Goal: Task Accomplishment & Management: Use online tool/utility

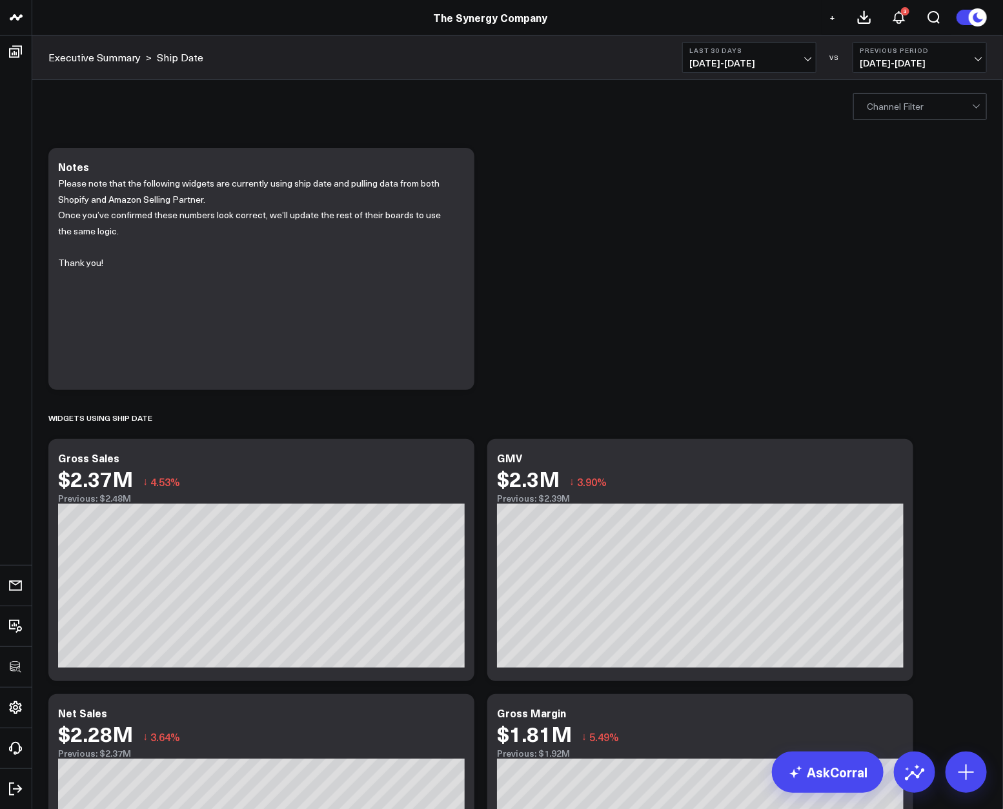
click at [833, 267] on div "Modify via AI Copy link to widget Ask support Remove Create linked copy Executi…" at bounding box center [518, 541] width 952 height 801
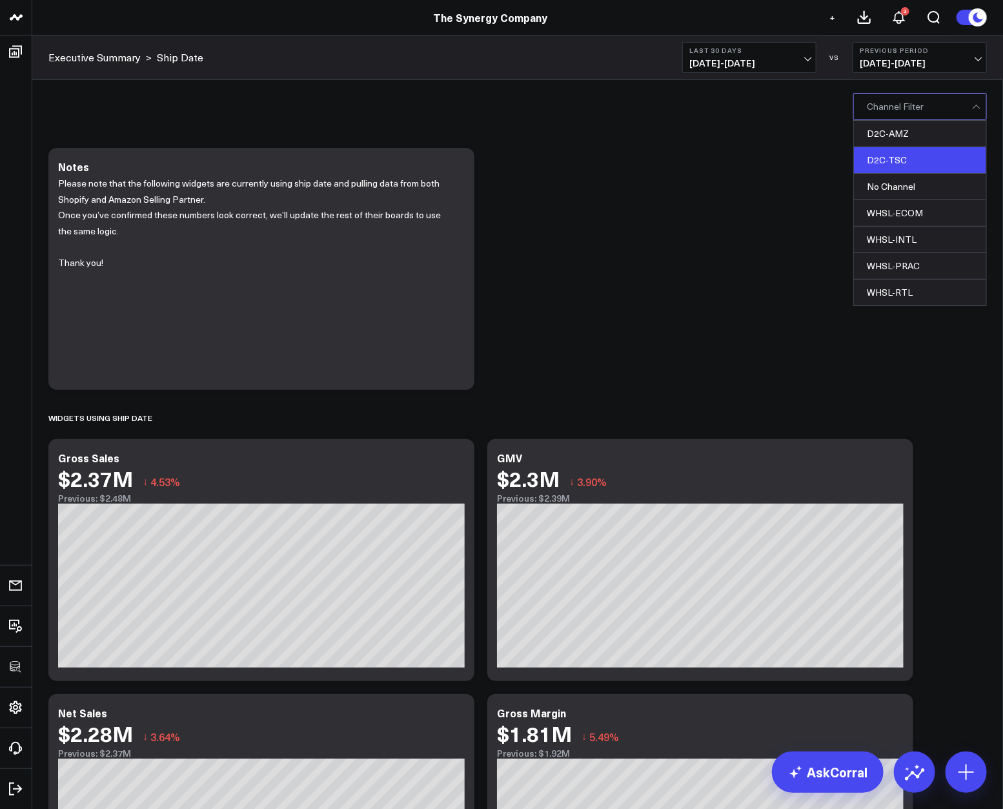
click at [902, 165] on div "D2C-TSC" at bounding box center [920, 160] width 132 height 26
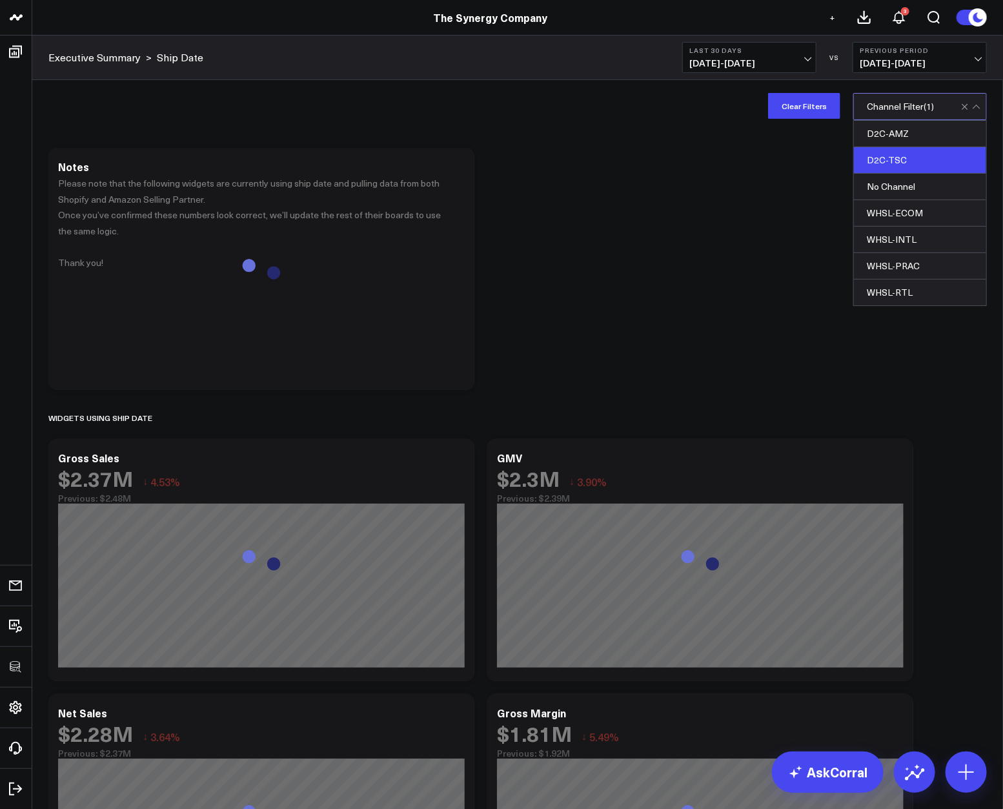
click at [712, 260] on div "Modify via AI Copy link to widget Ask support Remove Create linked copy Executi…" at bounding box center [518, 541] width 952 height 801
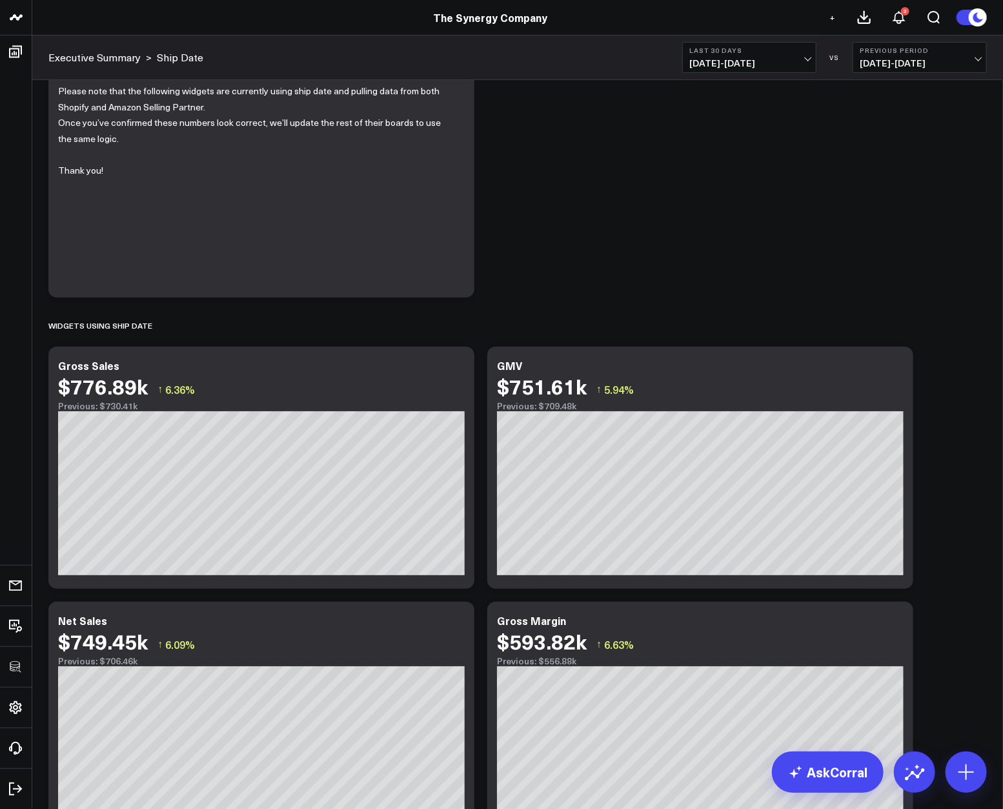
scroll to position [210, 0]
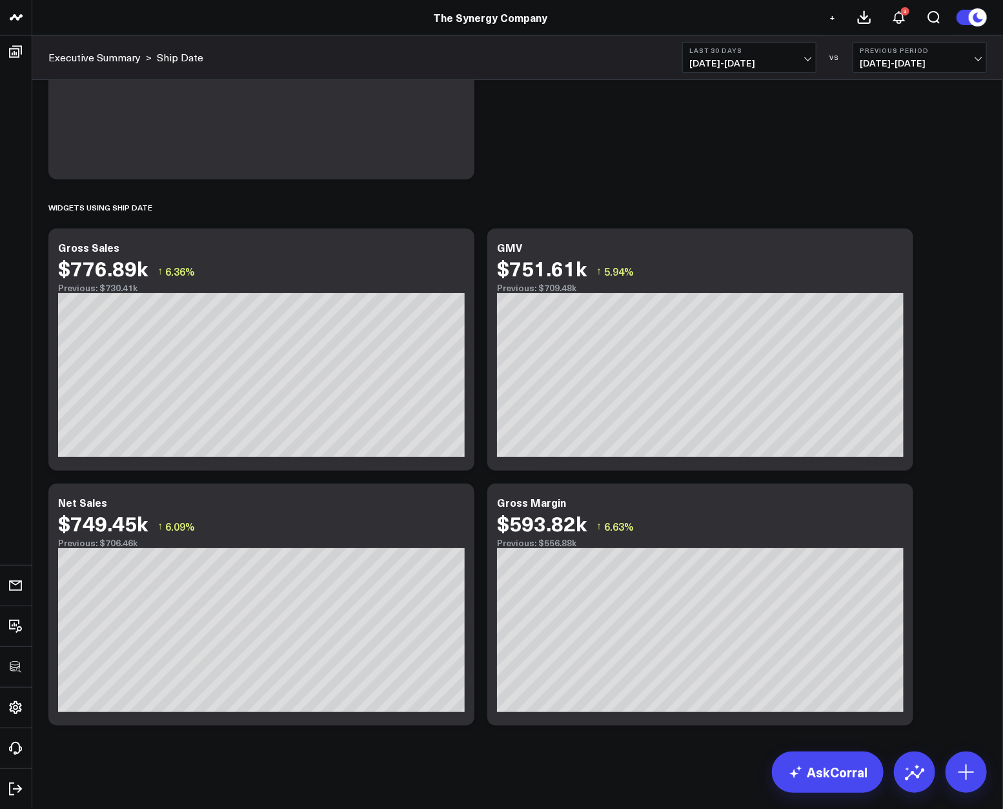
click at [946, 333] on div "Modify via AI Copy link to widget Ask support Remove Create linked copy Executi…" at bounding box center [518, 331] width 952 height 801
click at [902, 505] on icon at bounding box center [895, 503] width 15 height 15
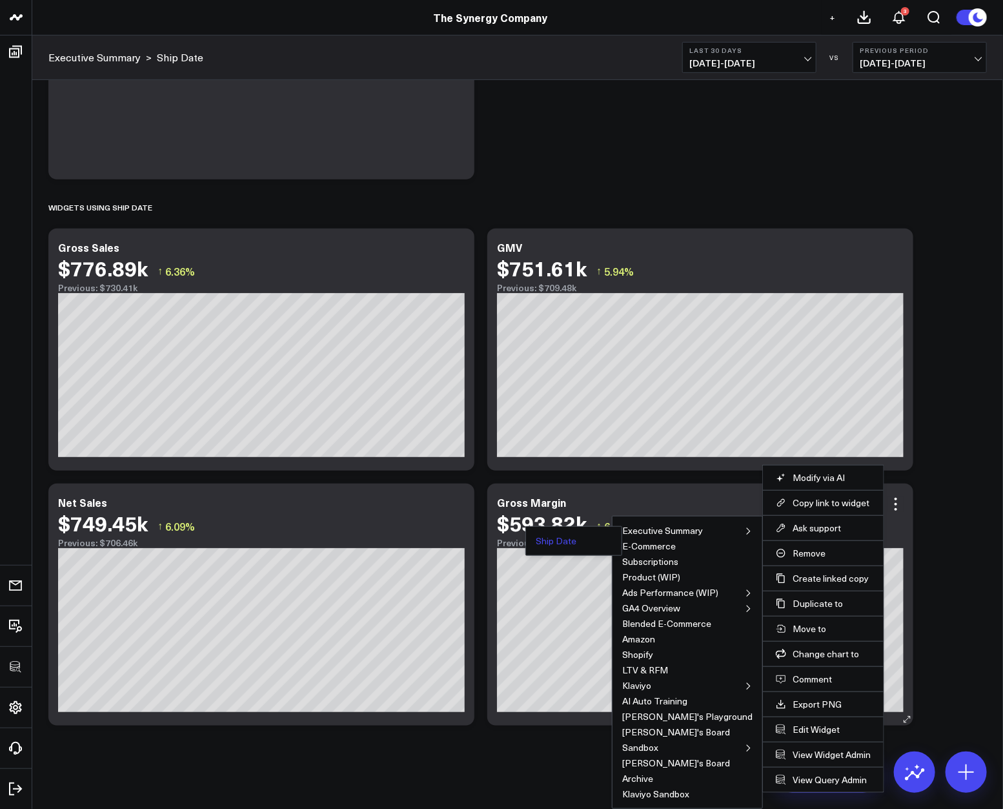
click at [576, 536] on button "Ship Date" at bounding box center [556, 540] width 41 height 9
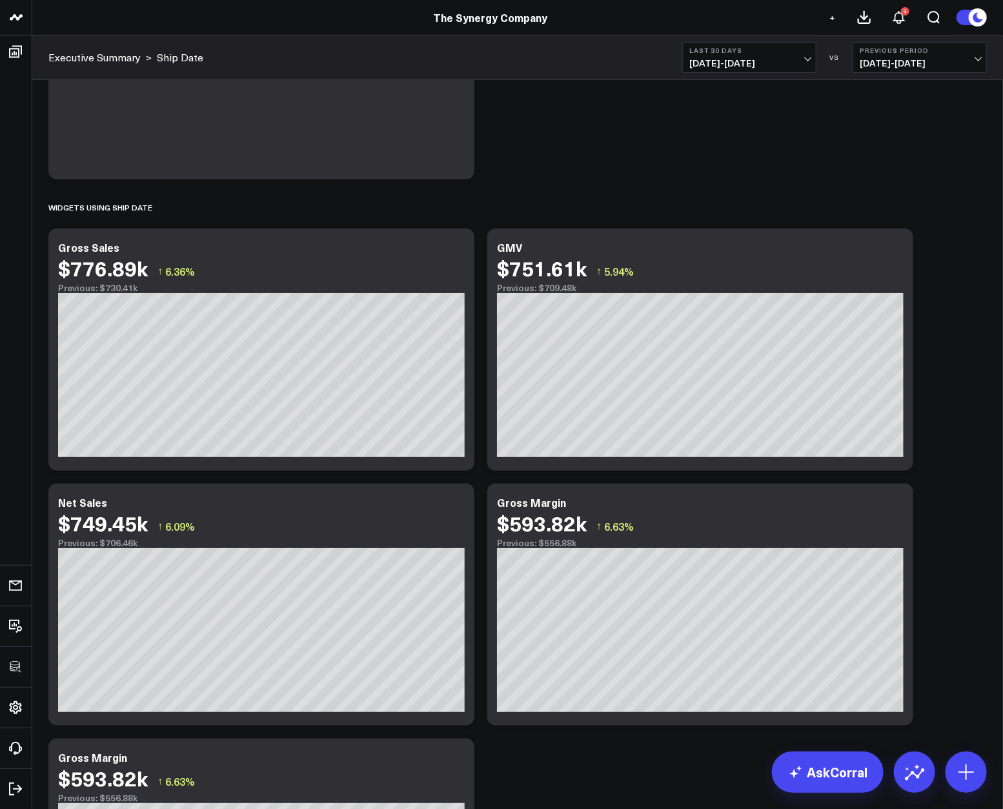
scroll to position [466, 0]
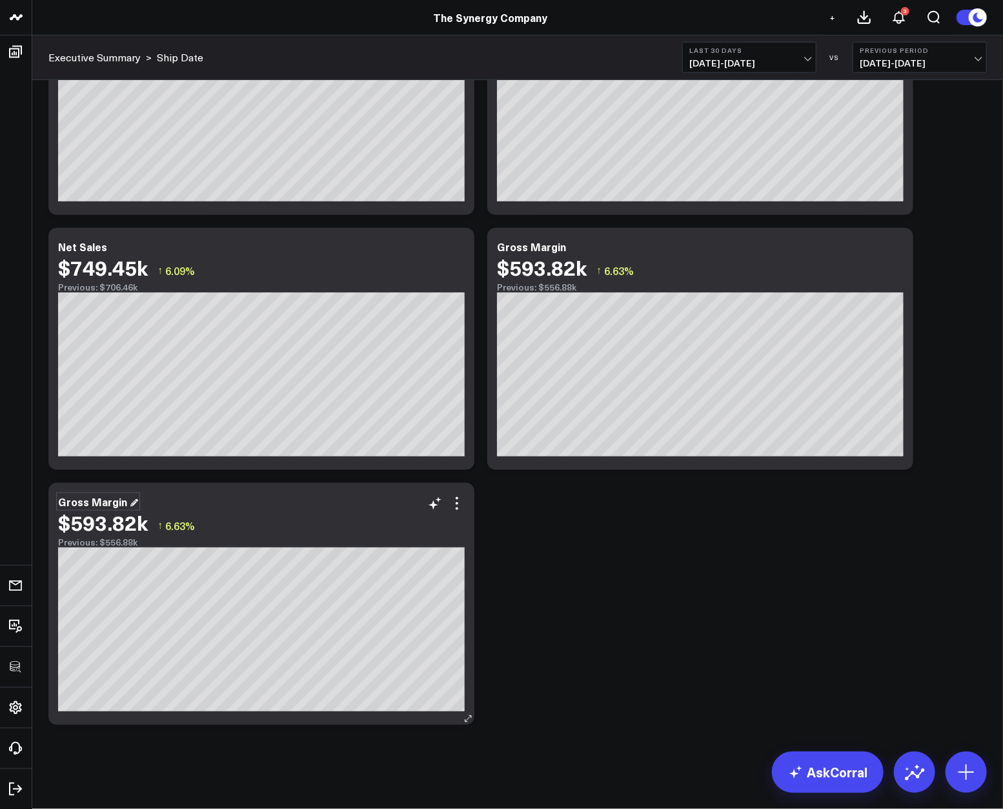
click at [114, 504] on div "Gross Margin" at bounding box center [98, 501] width 80 height 14
click at [454, 507] on icon at bounding box center [456, 503] width 15 height 15
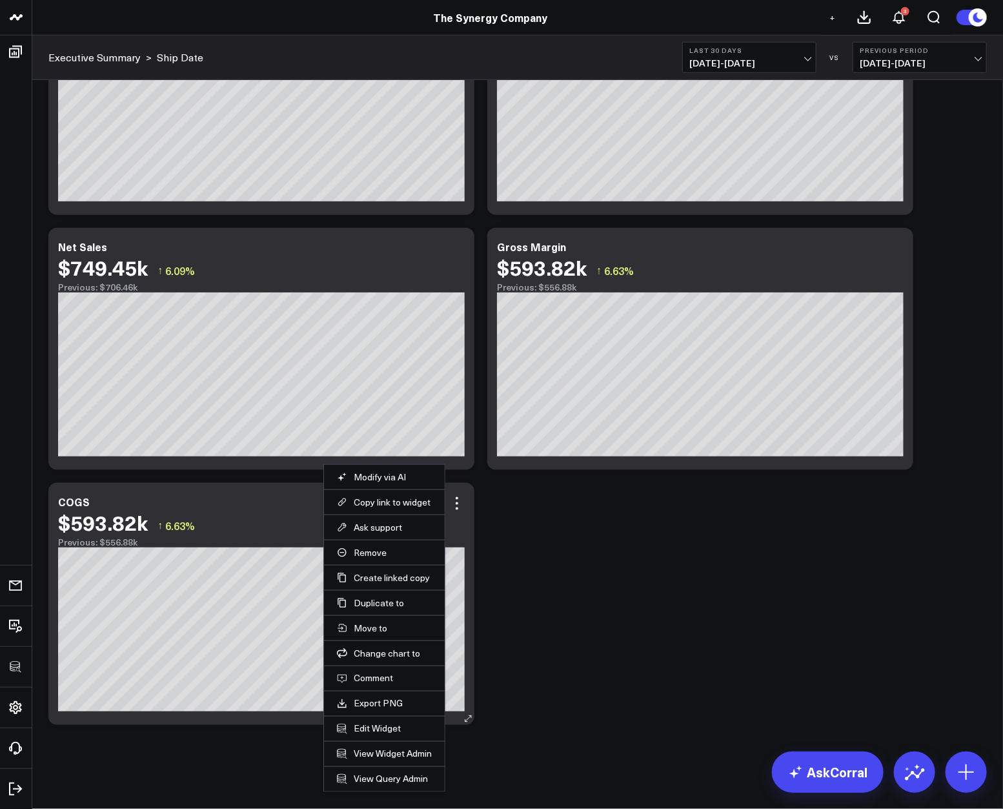
click at [376, 720] on li "Edit Widget" at bounding box center [384, 728] width 121 height 25
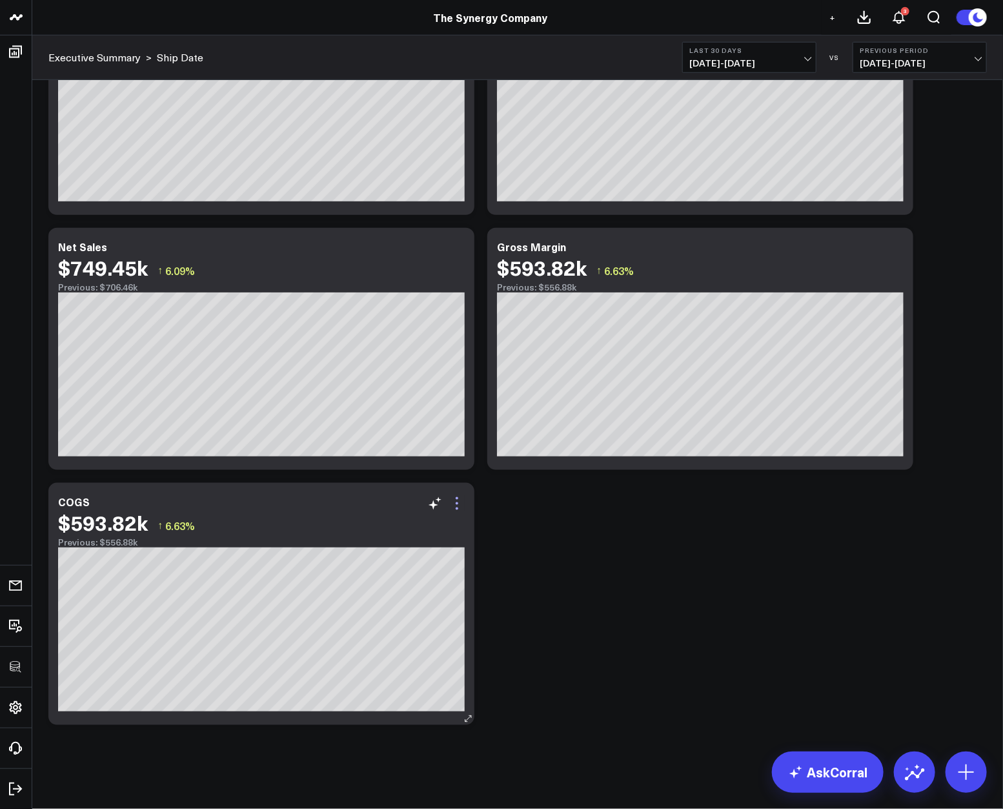
click at [463, 500] on icon at bounding box center [456, 503] width 15 height 15
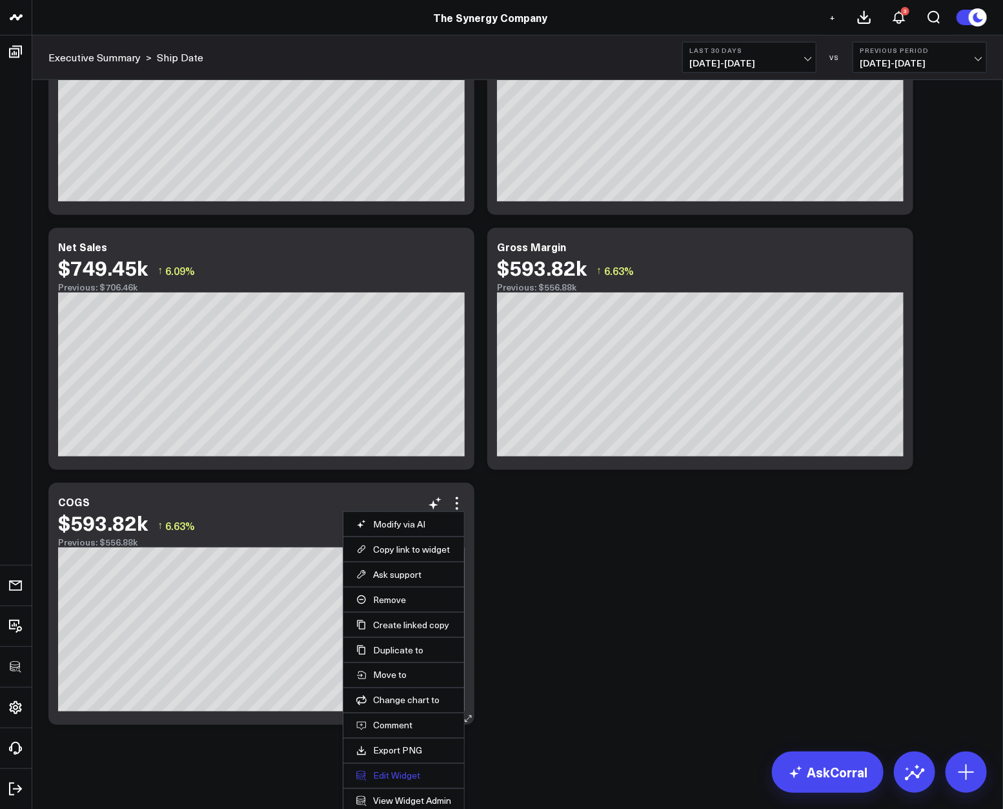
click at [405, 773] on button "Edit Widget" at bounding box center [403, 776] width 95 height 12
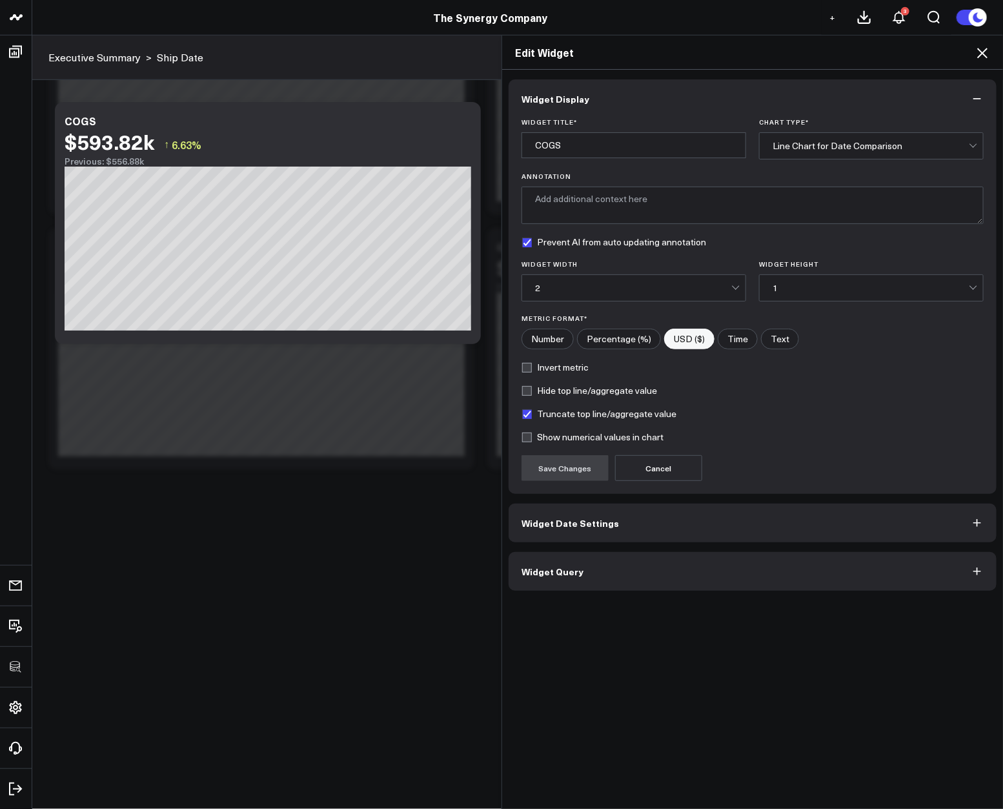
click at [561, 587] on button "Widget Query" at bounding box center [753, 571] width 488 height 39
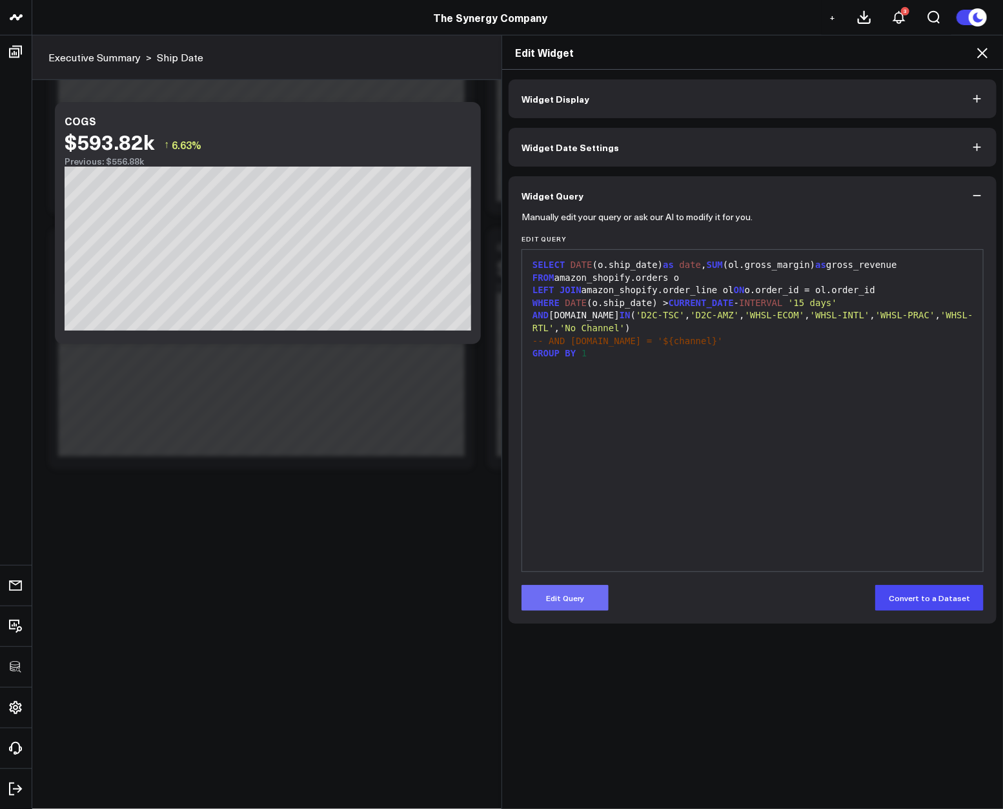
click at [561, 597] on button "Edit Query" at bounding box center [565, 598] width 87 height 26
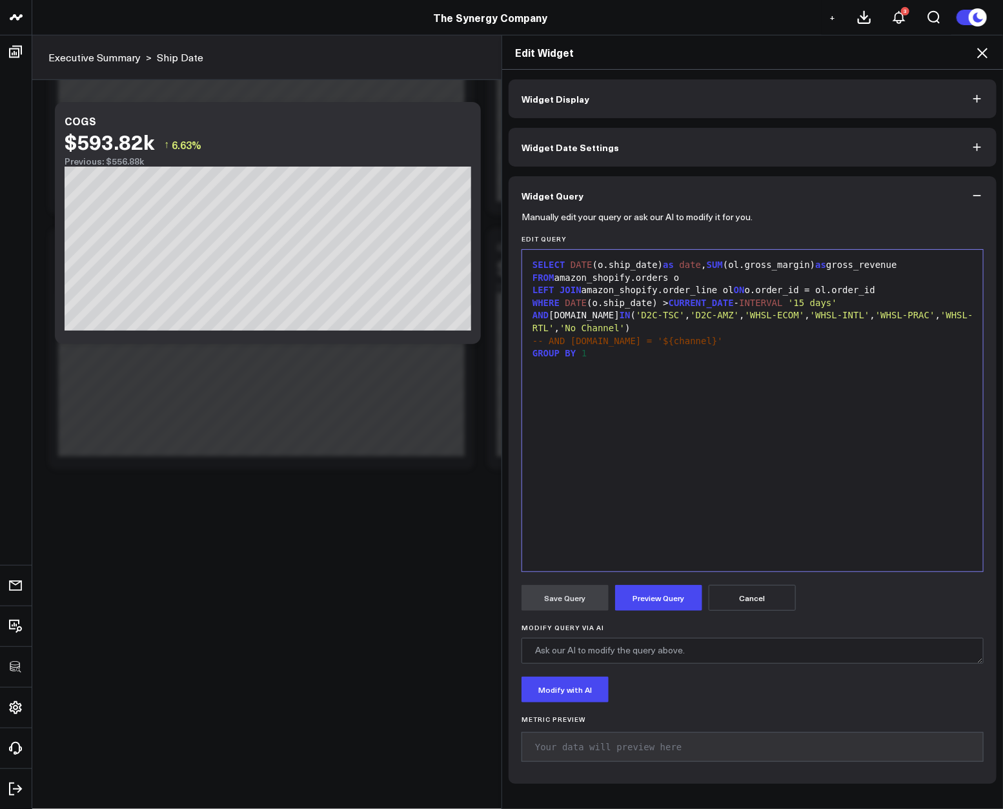
click at [749, 373] on div "SELECT DATE (o.ship_date) as date , SUM (ol.gross_margin) as gross_revenue FROM…" at bounding box center [753, 410] width 448 height 309
click at [742, 383] on div "SELECT DATE (o.ship_date) as date , SUM (ol.gross_margin) as gross_revenue FROM…" at bounding box center [753, 410] width 448 height 309
drag, startPoint x: 817, startPoint y: 268, endPoint x: 751, endPoint y: 267, distance: 65.8
click at [751, 267] on div "SELECT DATE (o.ship_date) as date , SUM (ol.gross_margin) as gross_revenue" at bounding box center [753, 265] width 448 height 13
drag, startPoint x: 831, startPoint y: 267, endPoint x: 933, endPoint y: 261, distance: 102.2
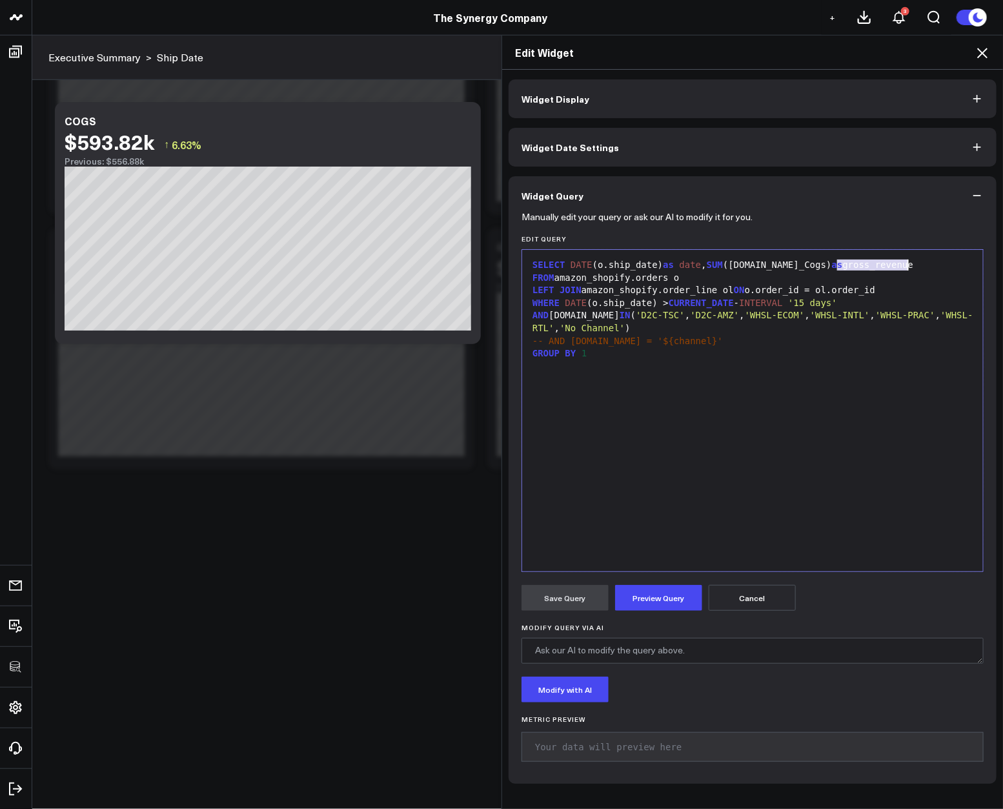
click at [933, 261] on div "SELECT DATE (o.ship_date) as date , SUM (ol.total_Cogs) as gross_revenue" at bounding box center [753, 265] width 448 height 13
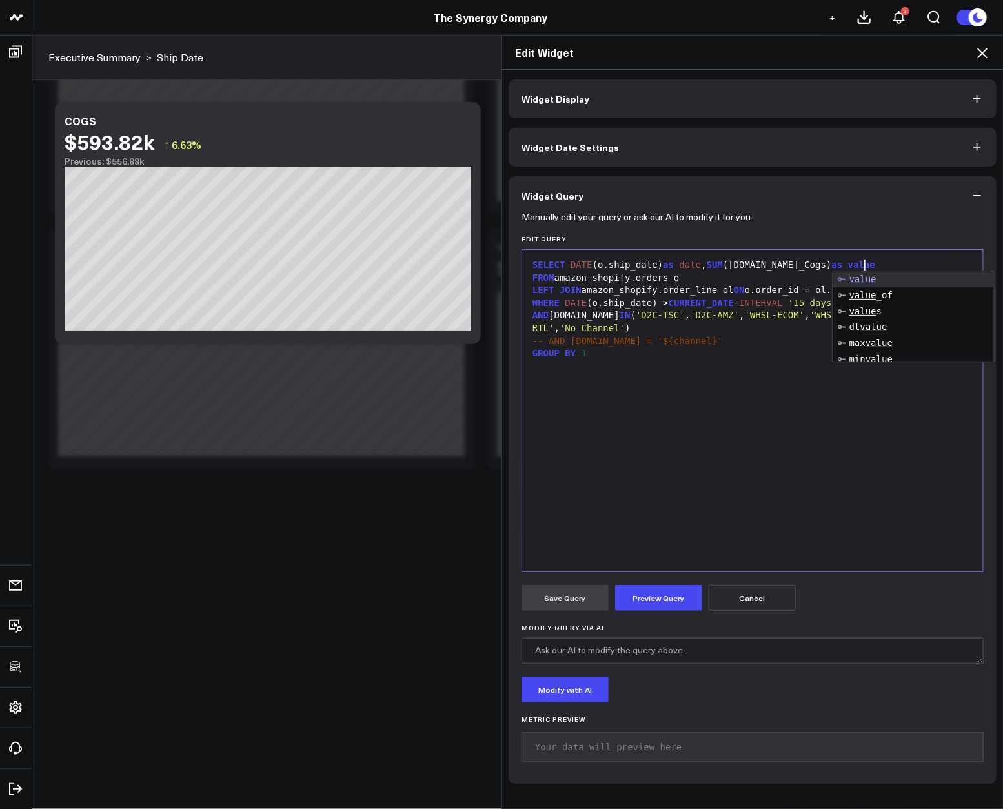
click at [707, 396] on div "SELECT DATE (o.ship_date) as date , SUM (ol.total_Cogs) as value FROM amazon_sh…" at bounding box center [753, 410] width 448 height 309
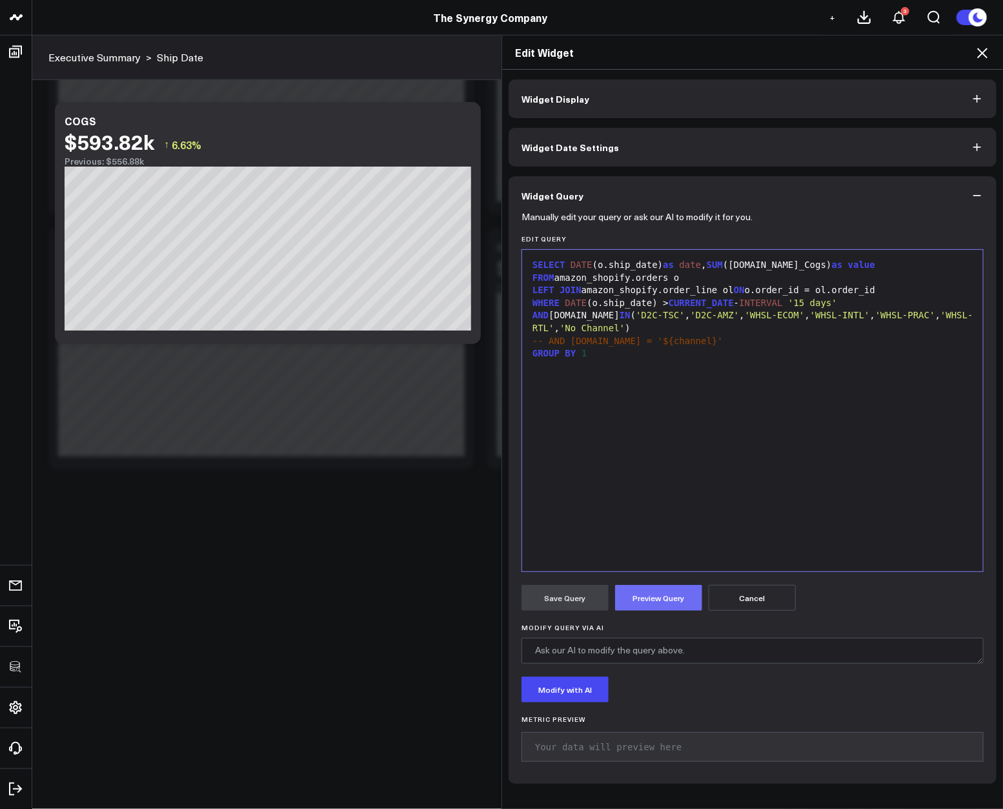
click at [668, 596] on button "Preview Query" at bounding box center [658, 598] width 87 height 26
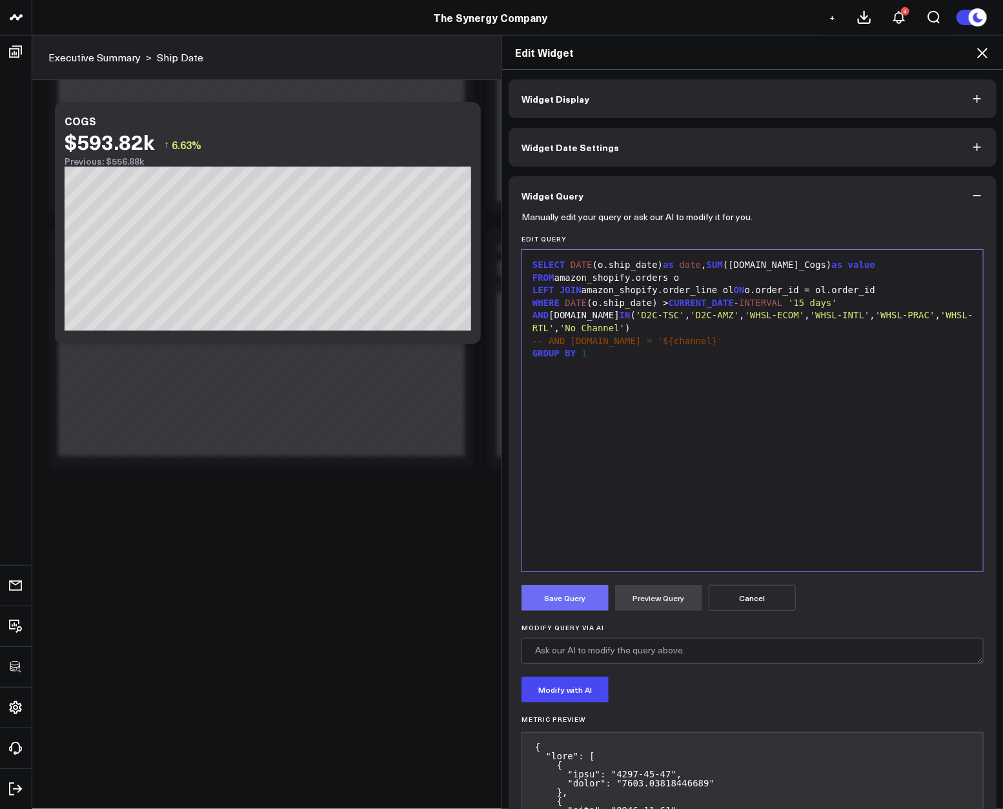
click at [575, 604] on button "Save Query" at bounding box center [565, 598] width 87 height 26
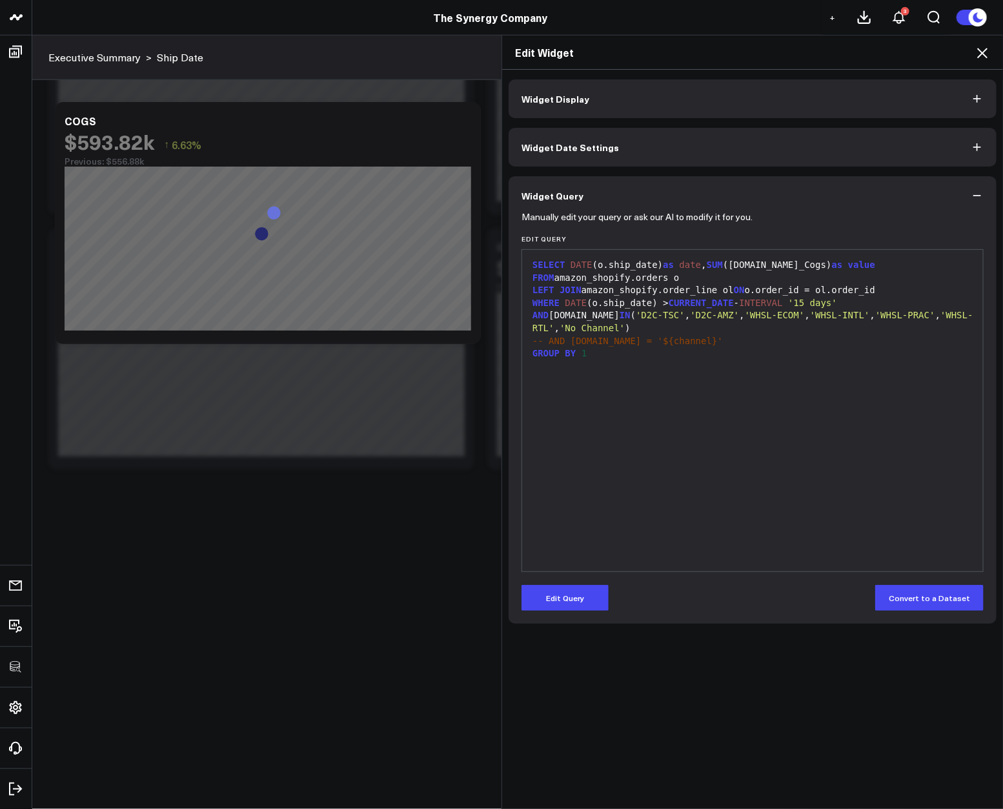
click at [982, 54] on icon at bounding box center [982, 53] width 10 height 10
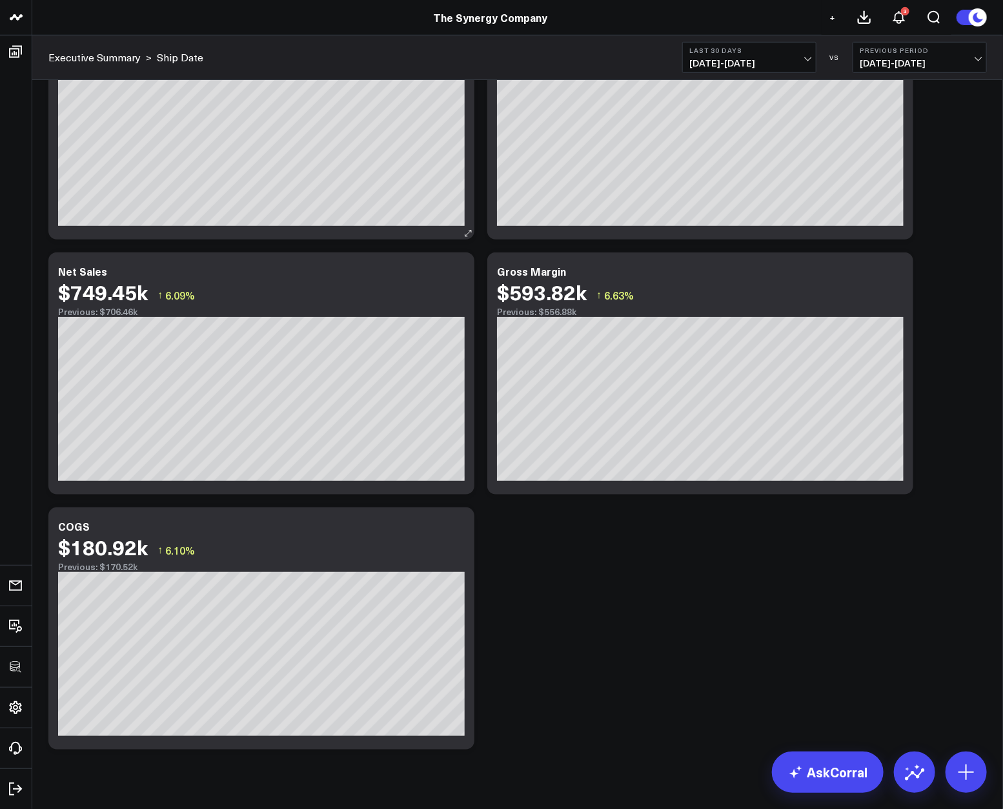
scroll to position [159, 0]
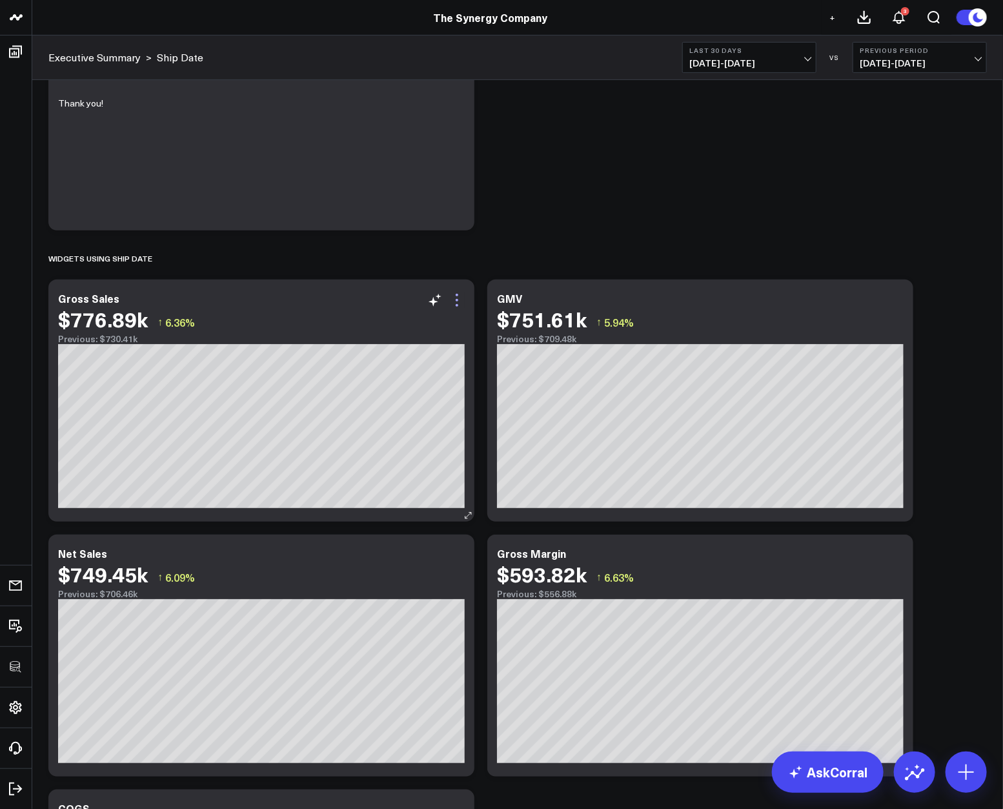
click at [457, 301] on icon at bounding box center [456, 299] width 15 height 15
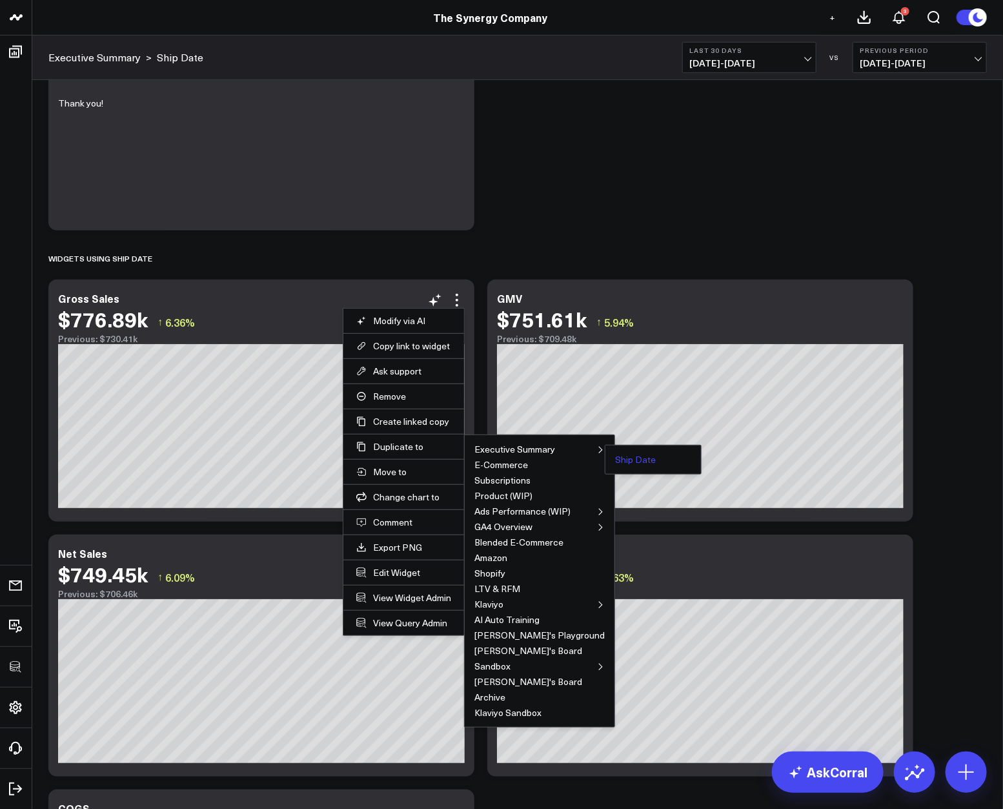
click at [615, 456] on button "Ship Date" at bounding box center [635, 459] width 41 height 9
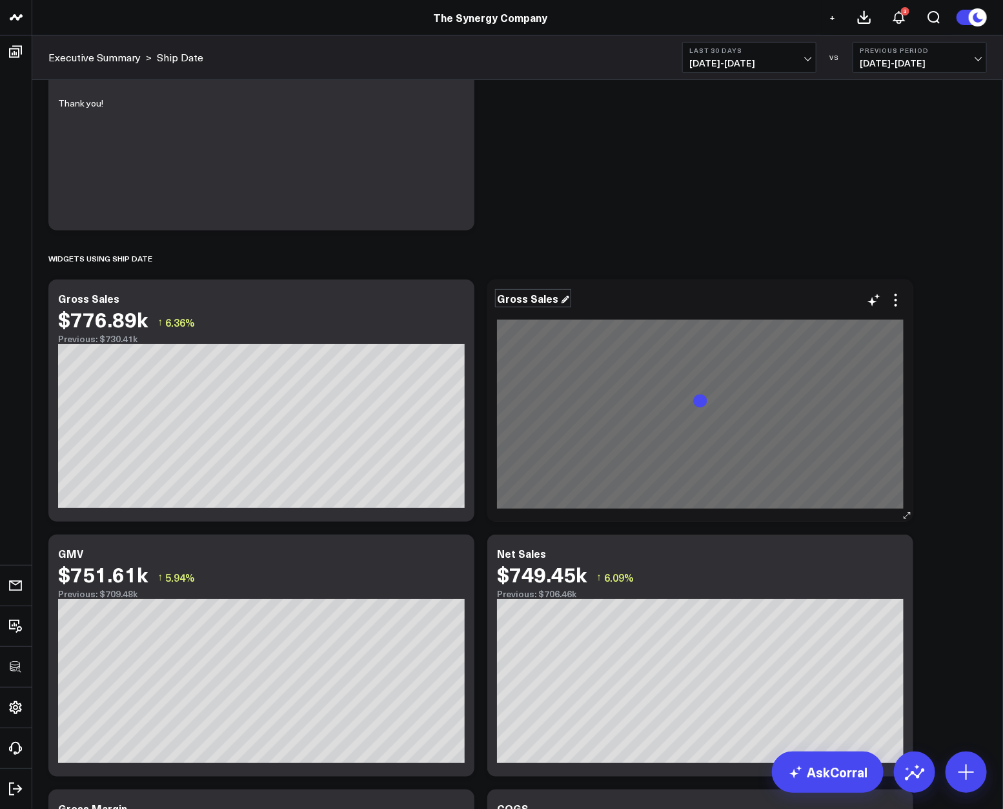
click at [536, 301] on div "Gross Sales" at bounding box center [533, 298] width 72 height 14
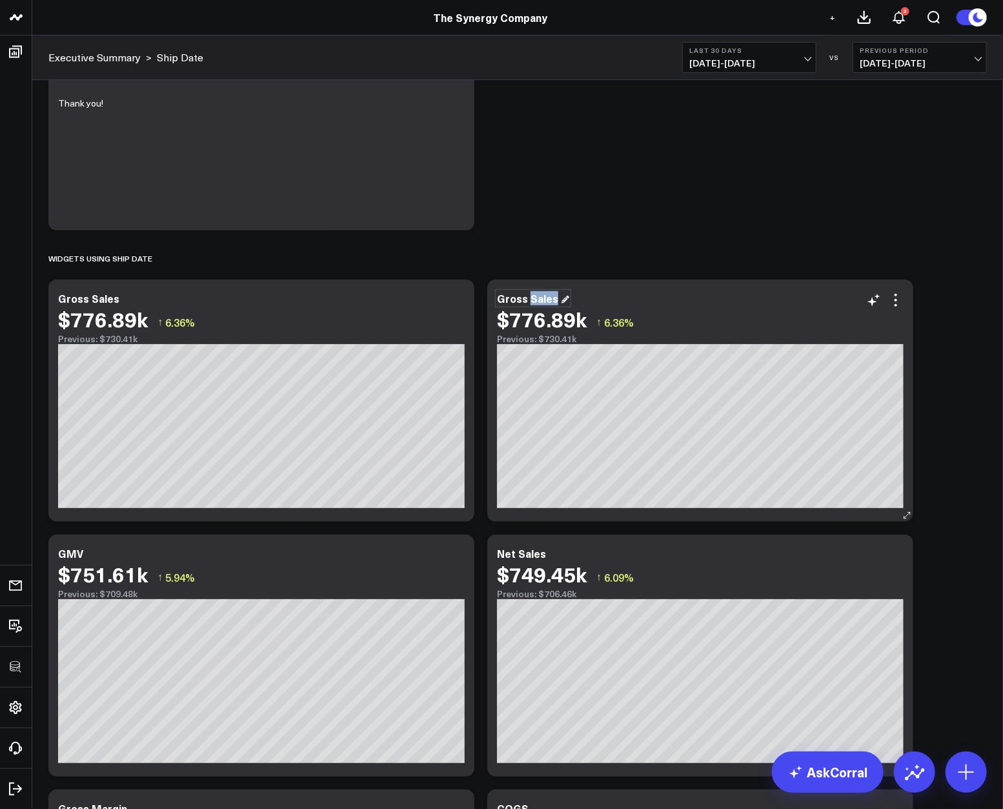
click at [536, 301] on div "Gross Sales" at bounding box center [533, 298] width 72 height 14
click at [701, 301] on div "Discounts" at bounding box center [700, 298] width 407 height 12
click at [904, 307] on div "Discounts $776.89k ↑ 6.36% Previous: $730.41k [#fff fontSize:14px lineHeight:16…" at bounding box center [700, 401] width 426 height 242
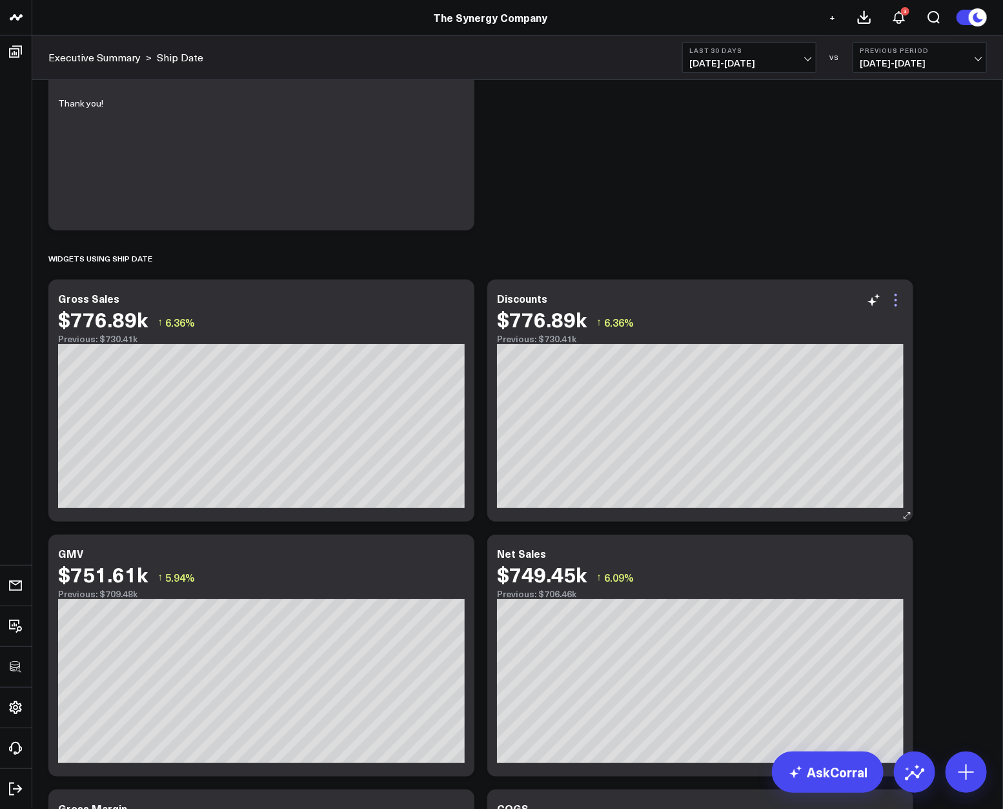
click at [897, 300] on icon at bounding box center [895, 299] width 15 height 15
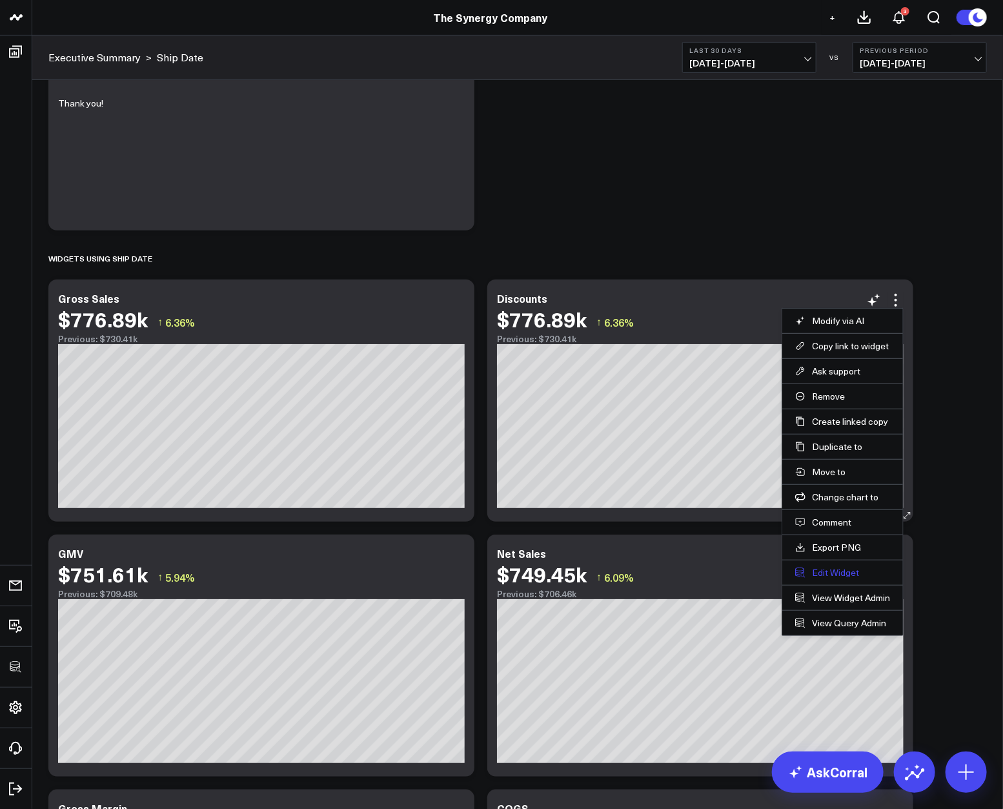
click at [844, 569] on button "Edit Widget" at bounding box center [842, 573] width 95 height 12
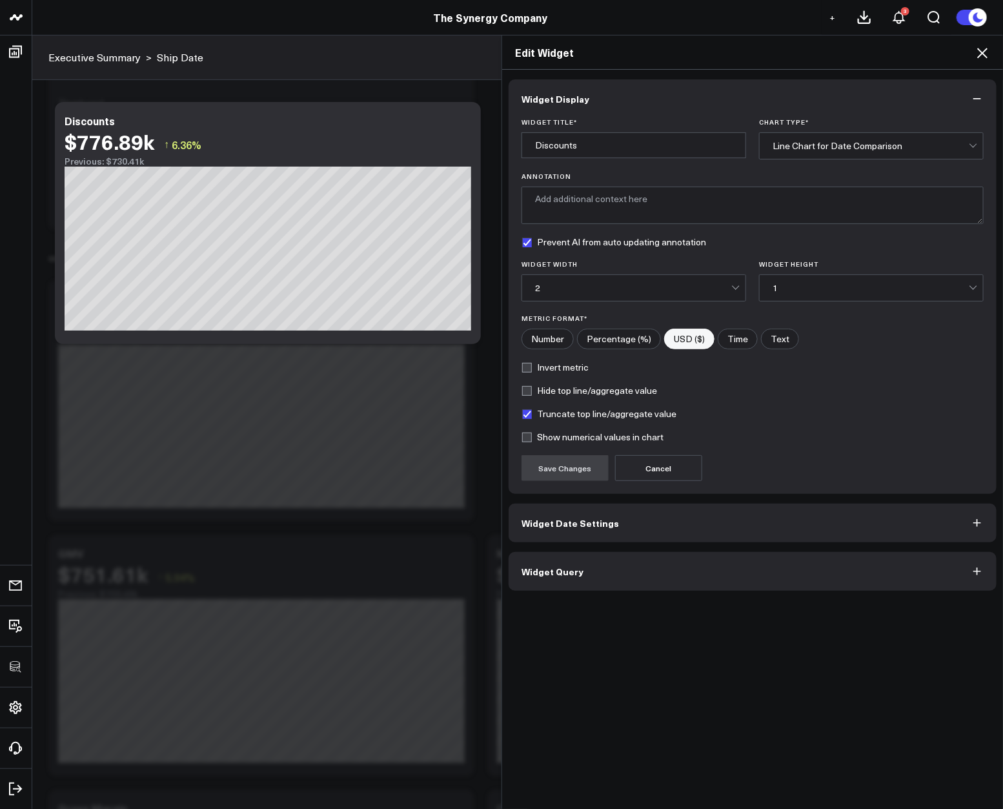
click at [645, 557] on button "Widget Query" at bounding box center [753, 571] width 488 height 39
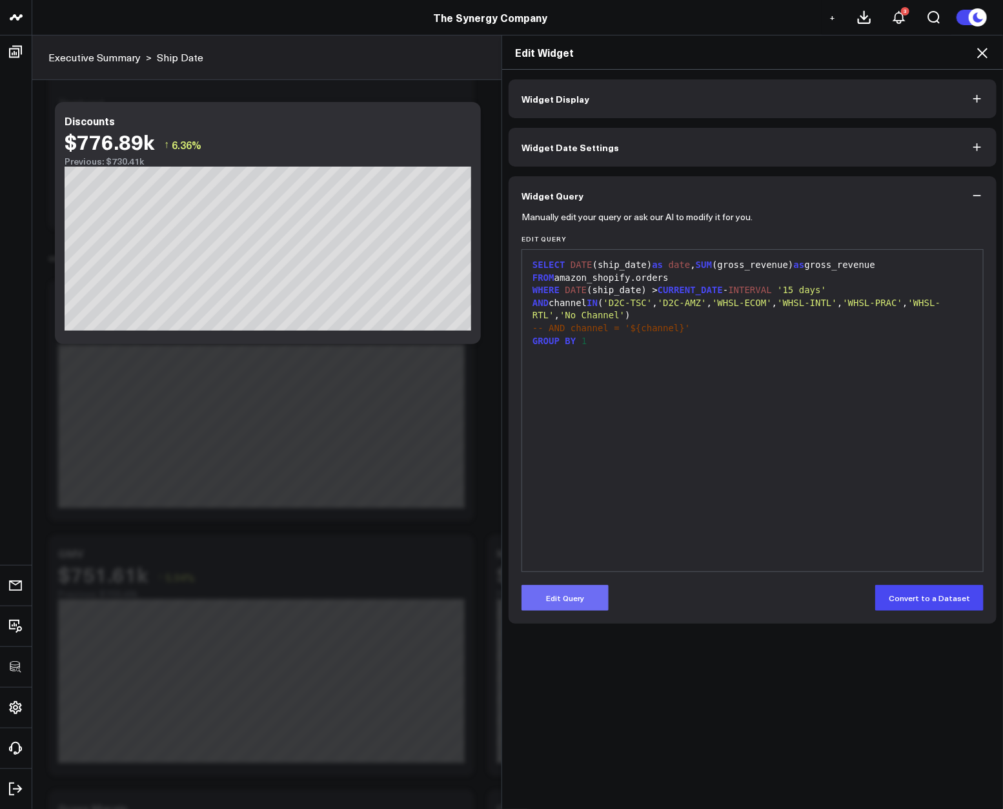
click at [576, 601] on button "Edit Query" at bounding box center [565, 598] width 87 height 26
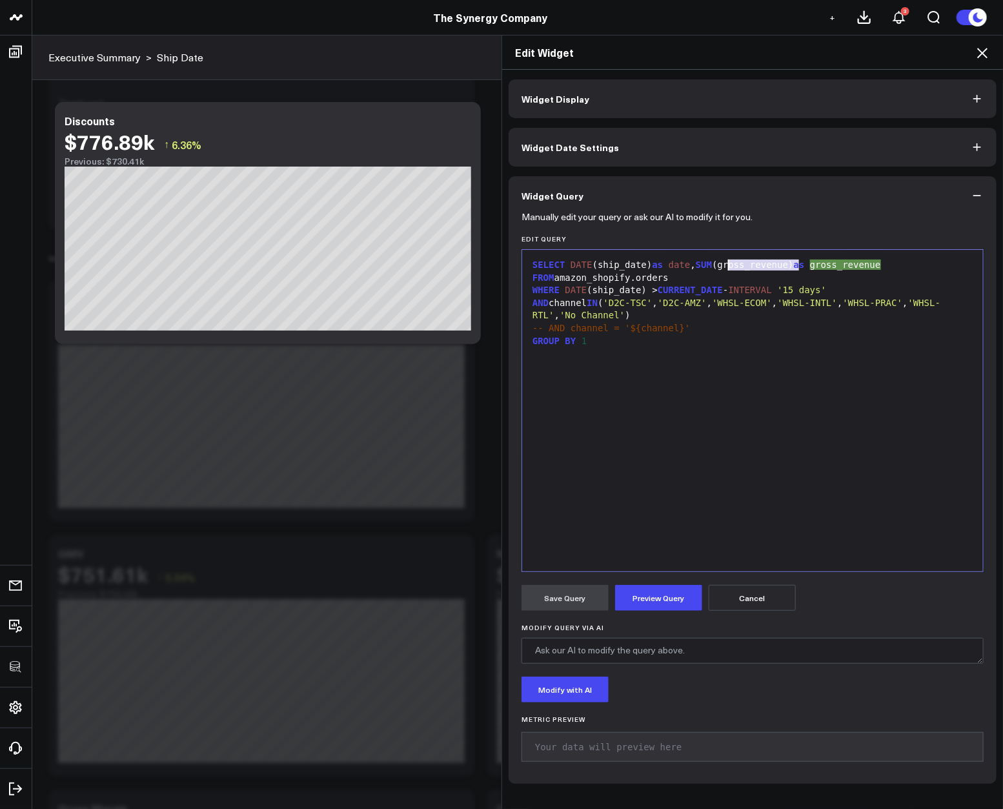
drag, startPoint x: 792, startPoint y: 265, endPoint x: 724, endPoint y: 267, distance: 67.8
click at [724, 267] on div "SELECT DATE (ship_date) as date , SUM (gross_revenue) as gross_revenue" at bounding box center [753, 265] width 448 height 13
drag, startPoint x: 800, startPoint y: 268, endPoint x: 902, endPoint y: 268, distance: 102.0
click at [902, 268] on div "SELECT DATE (ship_date) as date , SUM (discounts) as gross_revenue" at bounding box center [753, 265] width 448 height 13
click at [658, 588] on button "Preview Query" at bounding box center [658, 598] width 87 height 26
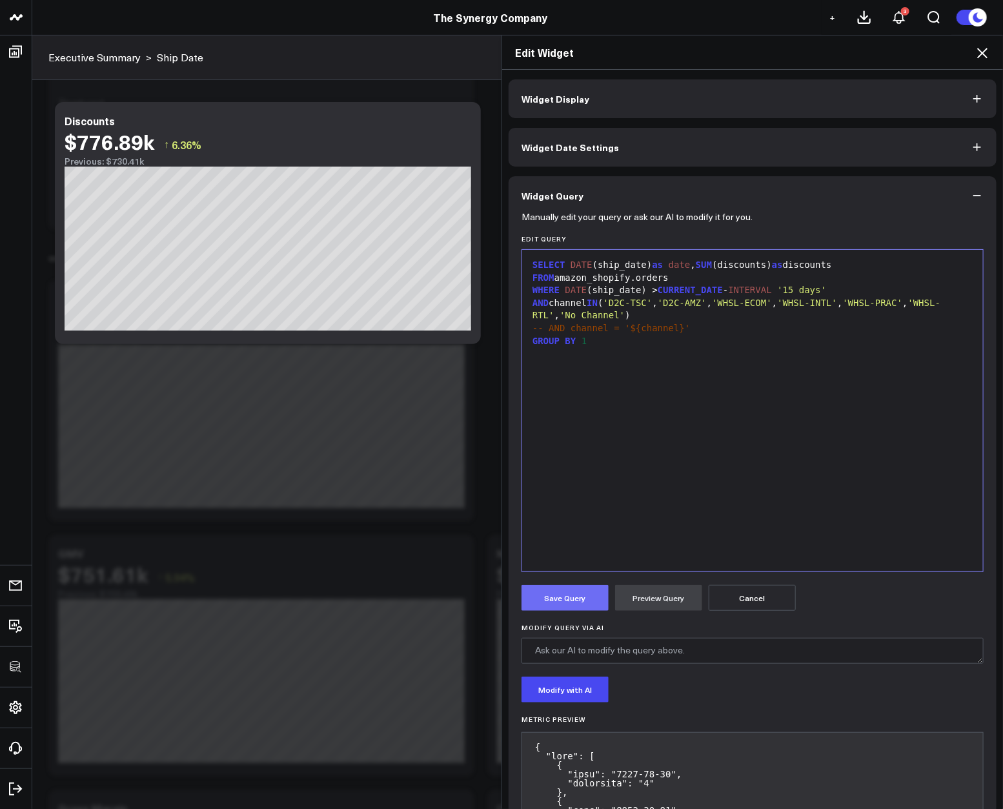
click at [551, 602] on button "Save Query" at bounding box center [565, 598] width 87 height 26
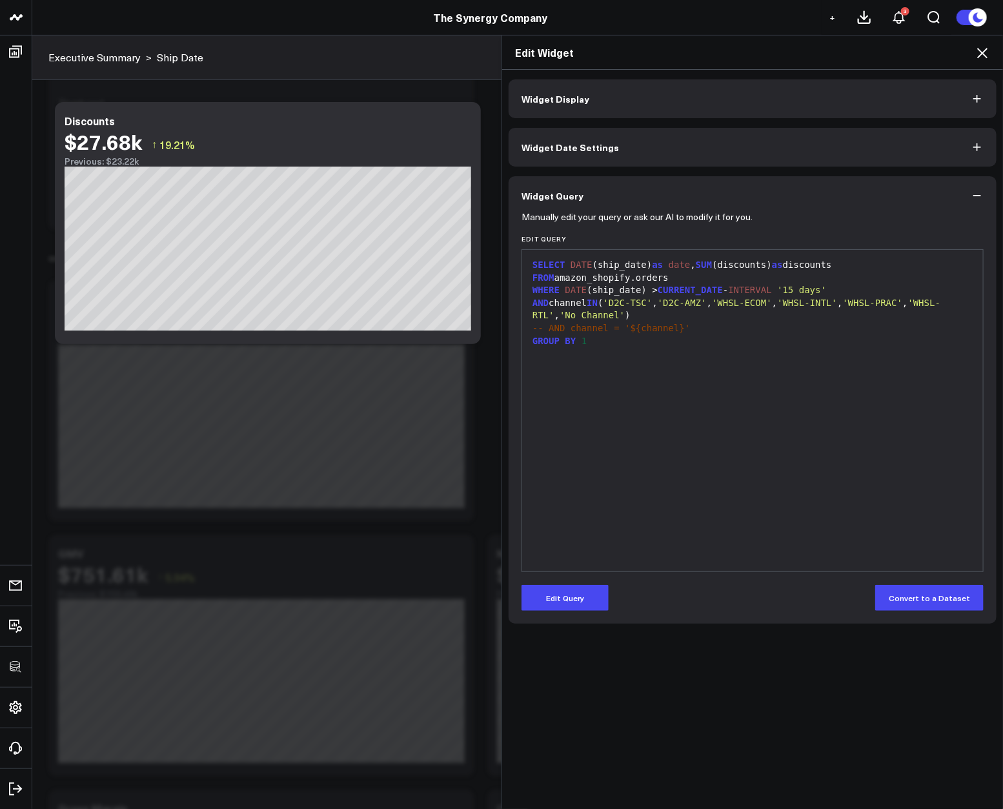
click at [984, 54] on icon at bounding box center [982, 53] width 10 height 10
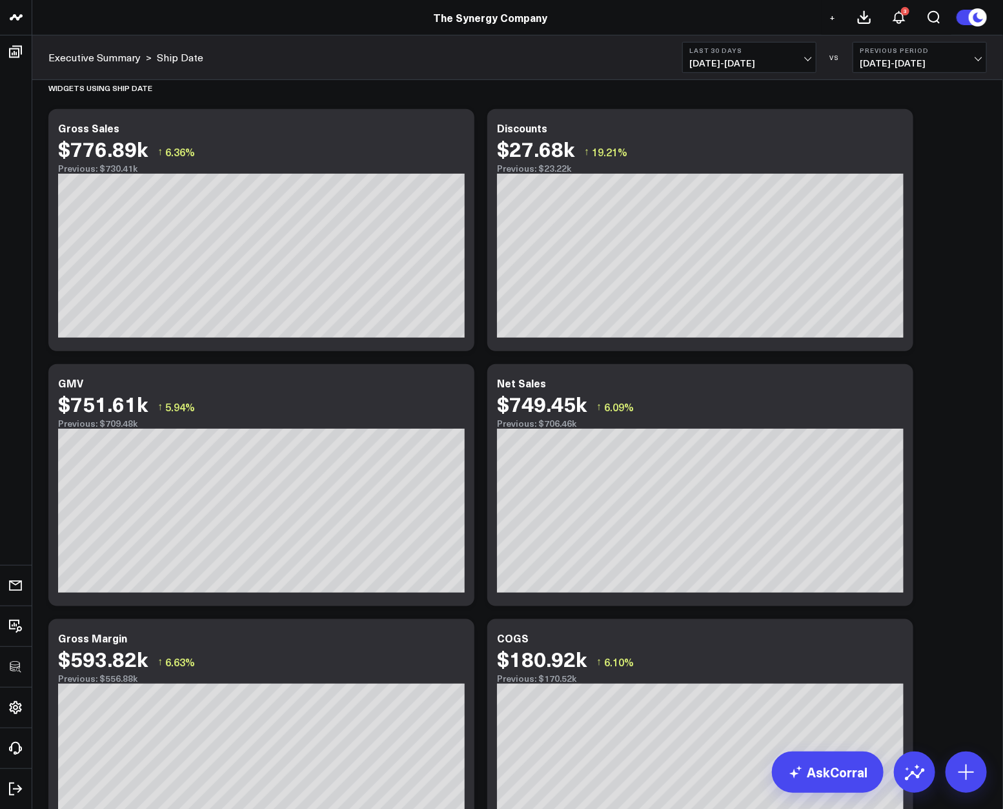
scroll to position [336, 0]
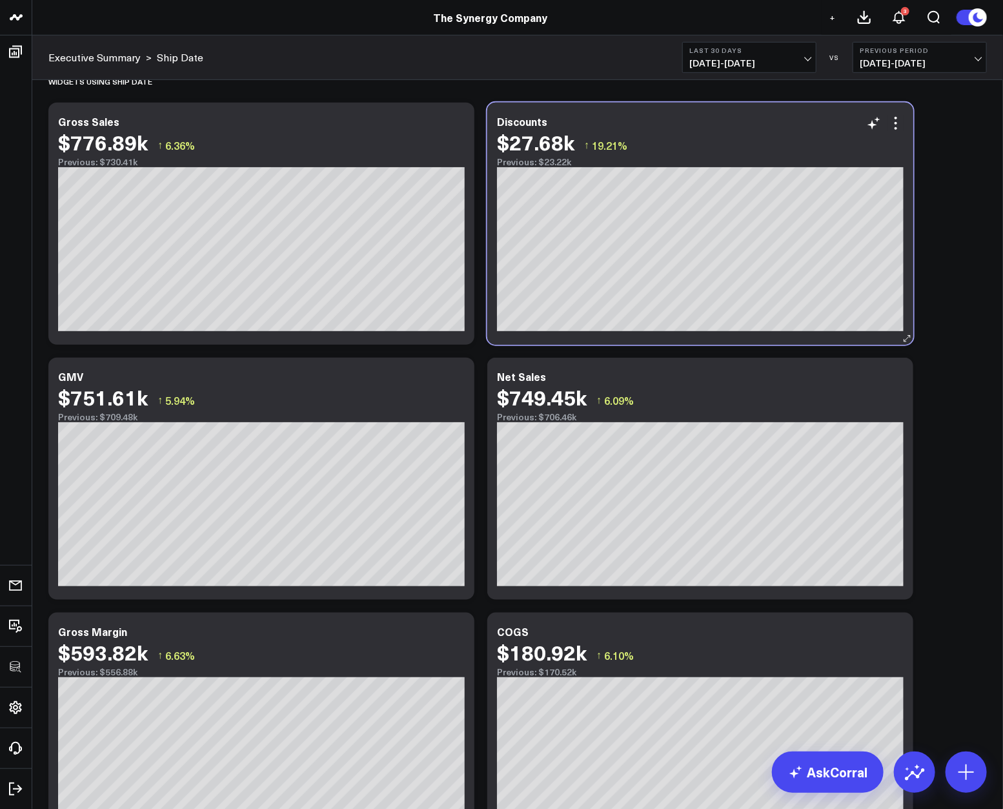
click at [894, 132] on div "$27.68k ↑ 19.21%" at bounding box center [700, 141] width 407 height 23
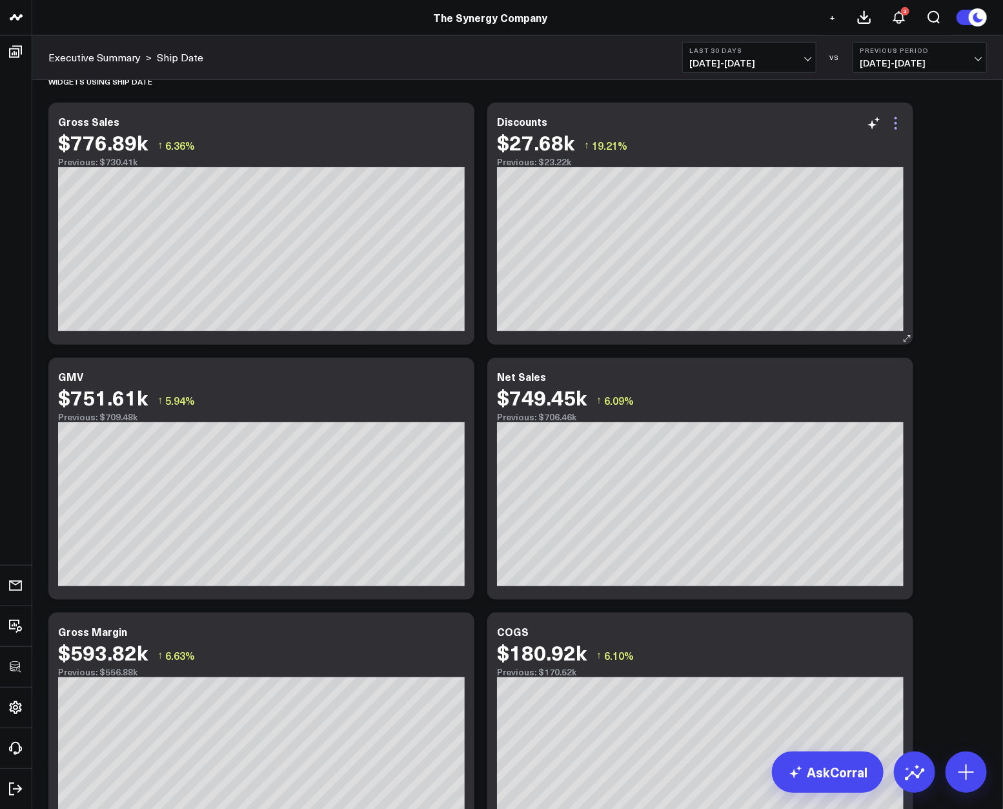
click at [898, 129] on icon at bounding box center [895, 123] width 15 height 15
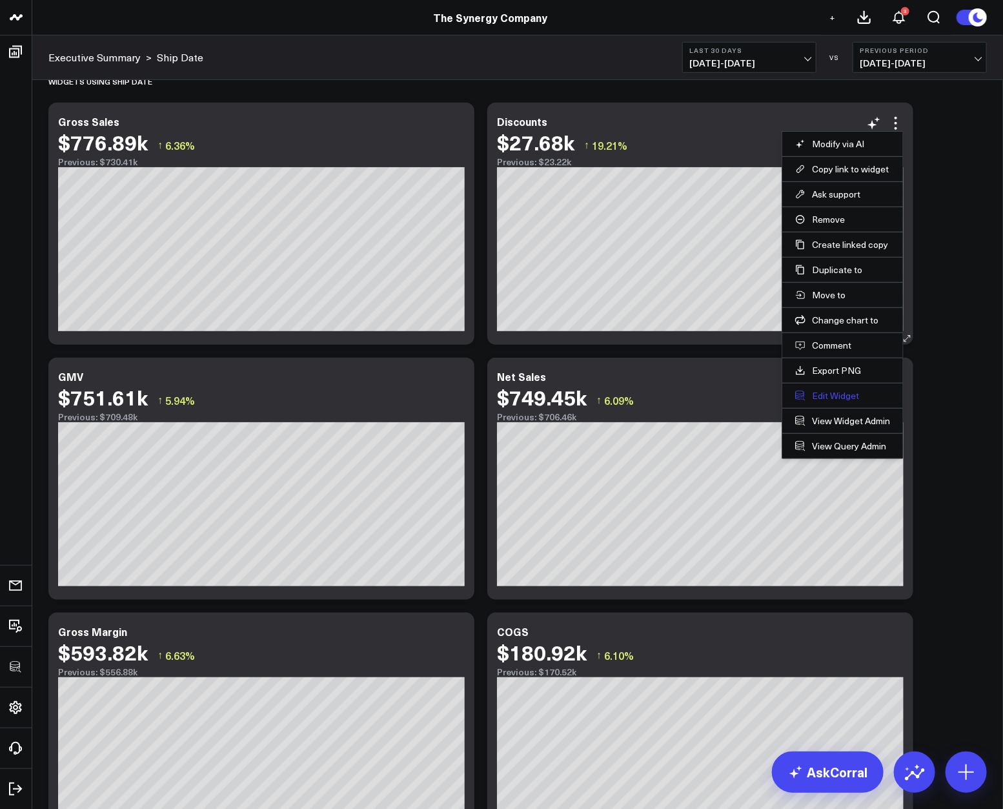
click at [832, 397] on button "Edit Widget" at bounding box center [842, 396] width 95 height 12
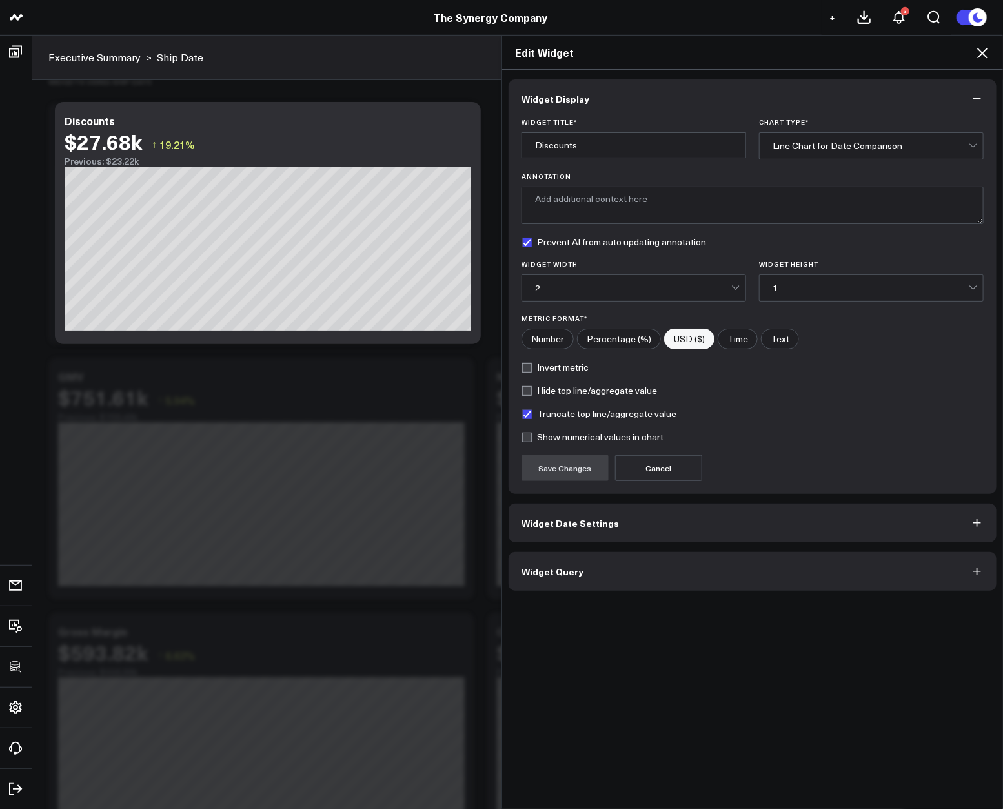
click at [540, 561] on button "Widget Query" at bounding box center [753, 571] width 488 height 39
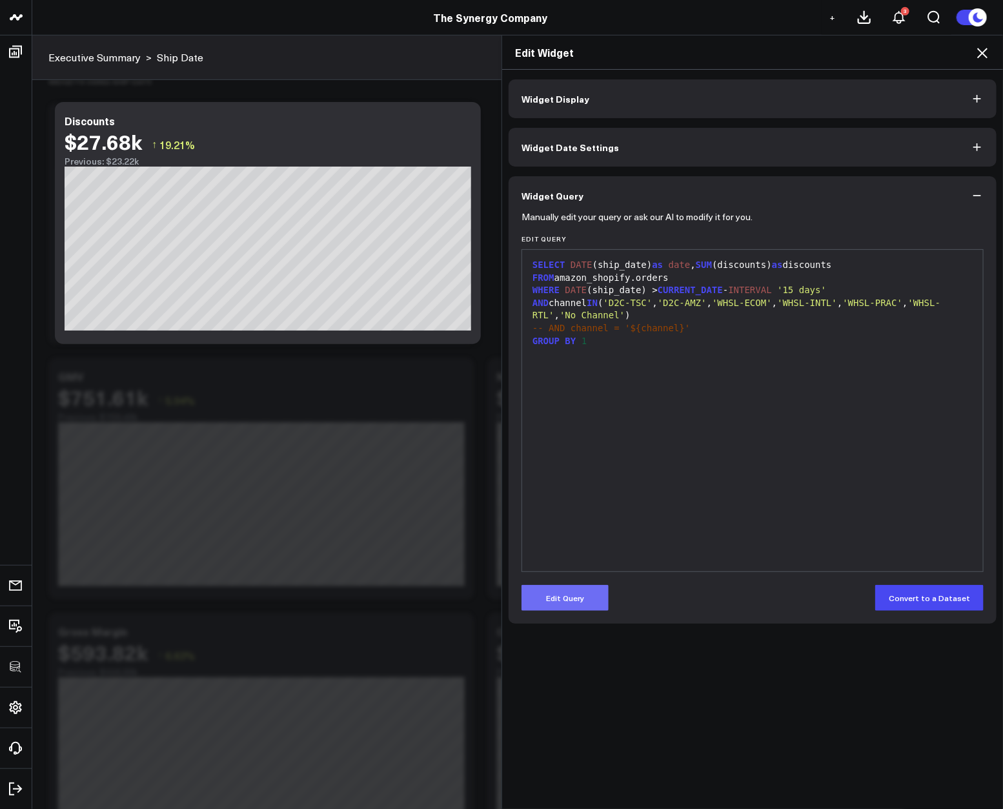
click at [551, 600] on button "Edit Query" at bounding box center [565, 598] width 87 height 26
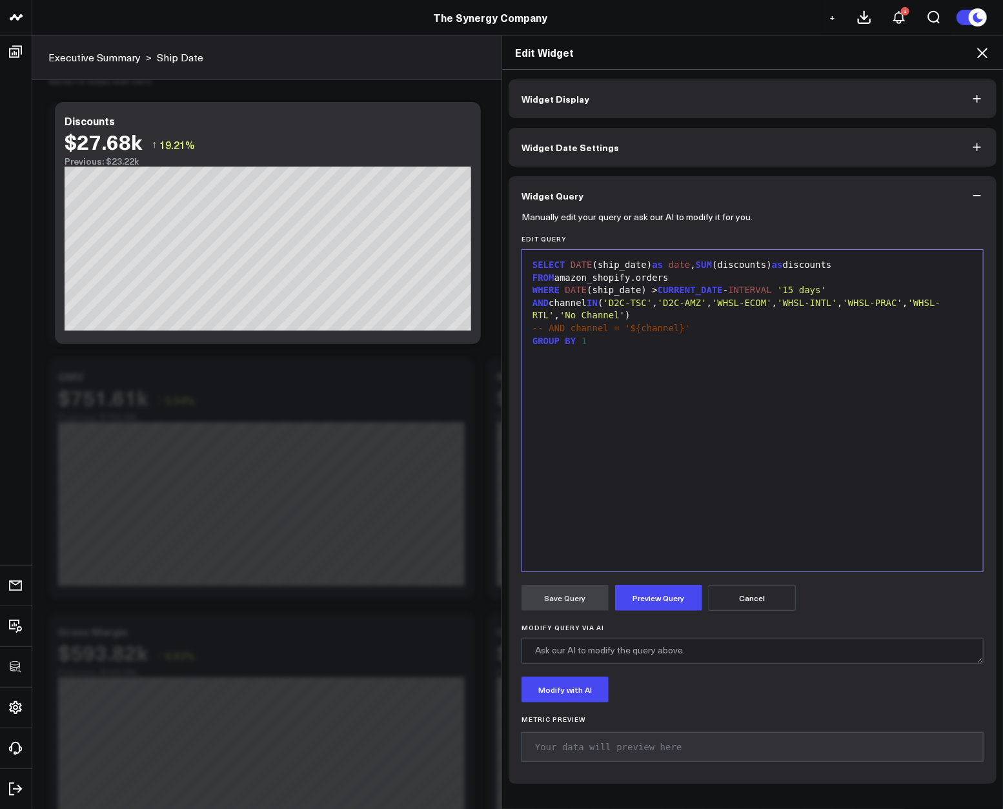
click at [594, 306] on span "IN" at bounding box center [592, 303] width 11 height 10
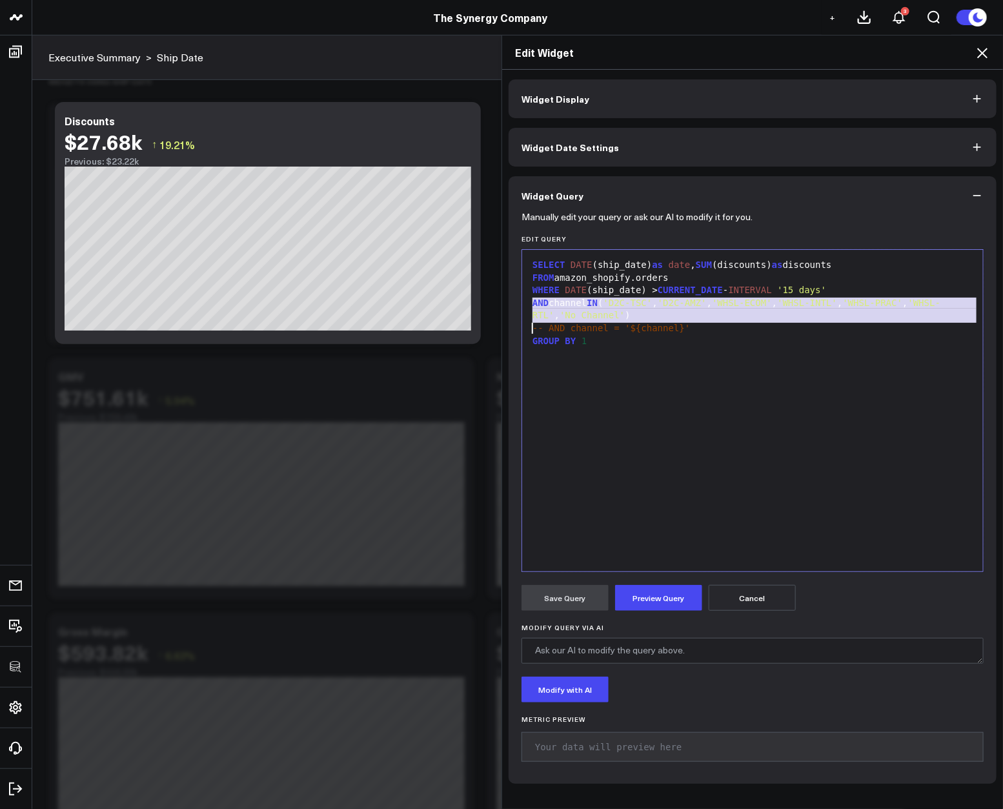
copy div "AND channel IN ( 'D2C-TSC' , 'D2C-AMZ' , 'WHSL-ECOM' , 'WHSL- IN TL' , 'WHSL-PR…"
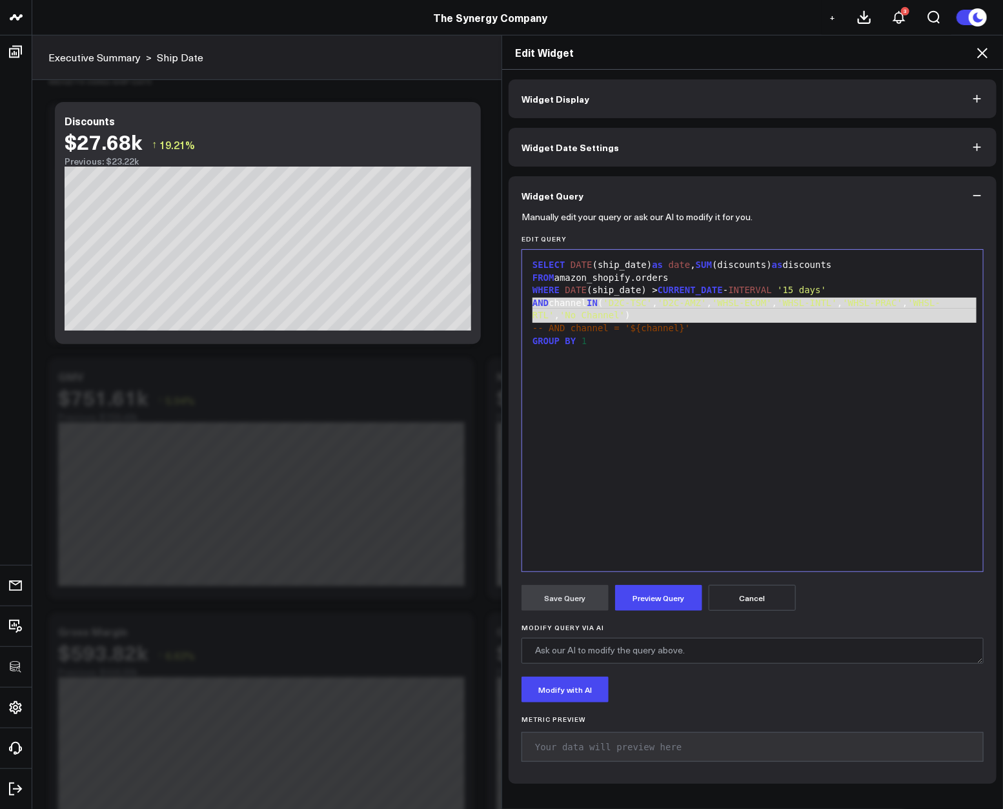
click at [983, 56] on icon at bounding box center [982, 52] width 15 height 15
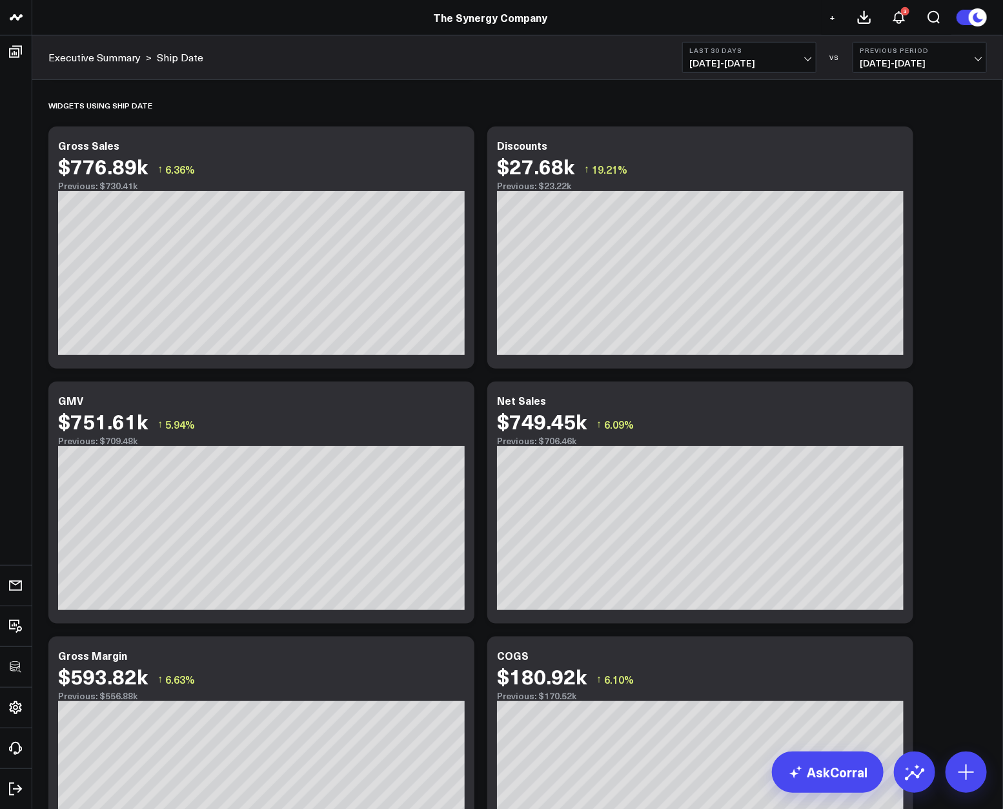
scroll to position [312, 0]
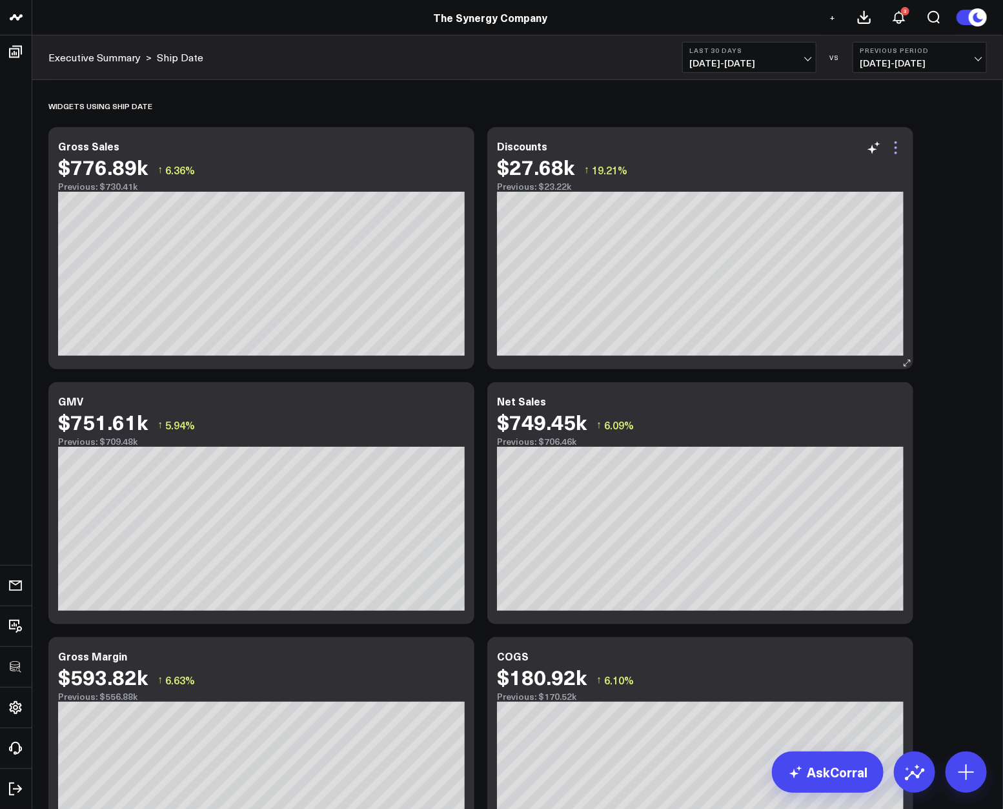
click at [895, 145] on icon at bounding box center [895, 147] width 15 height 15
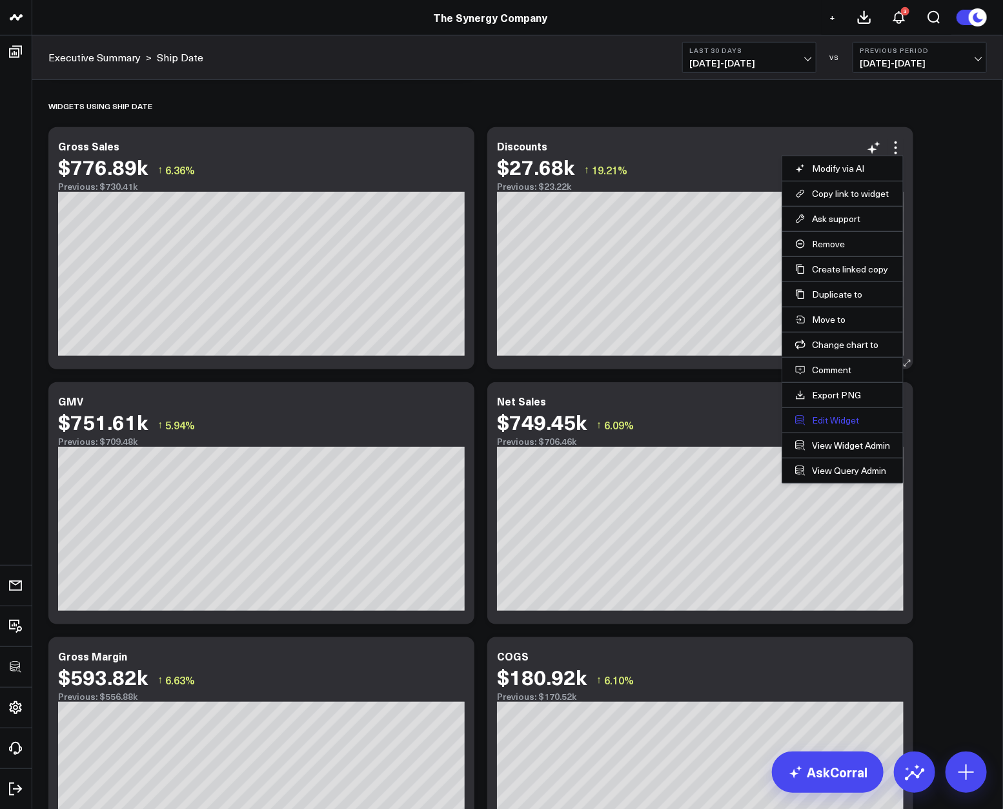
click at [827, 420] on button "Edit Widget" at bounding box center [842, 420] width 95 height 12
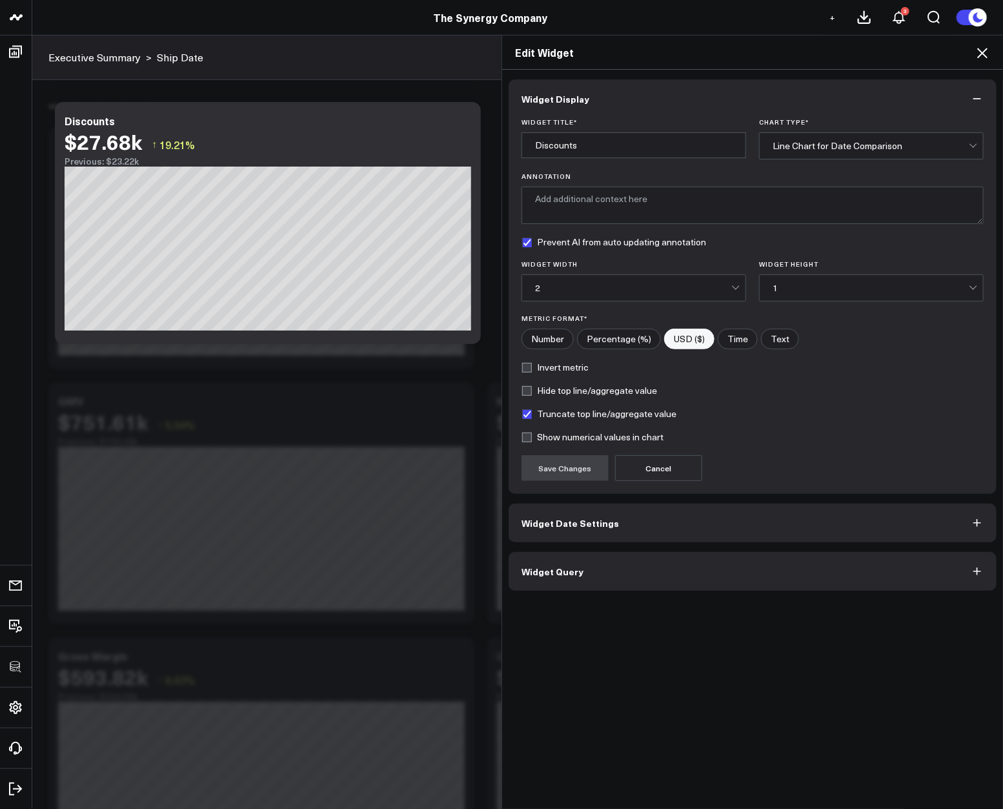
click at [637, 558] on button "Widget Query" at bounding box center [753, 571] width 488 height 39
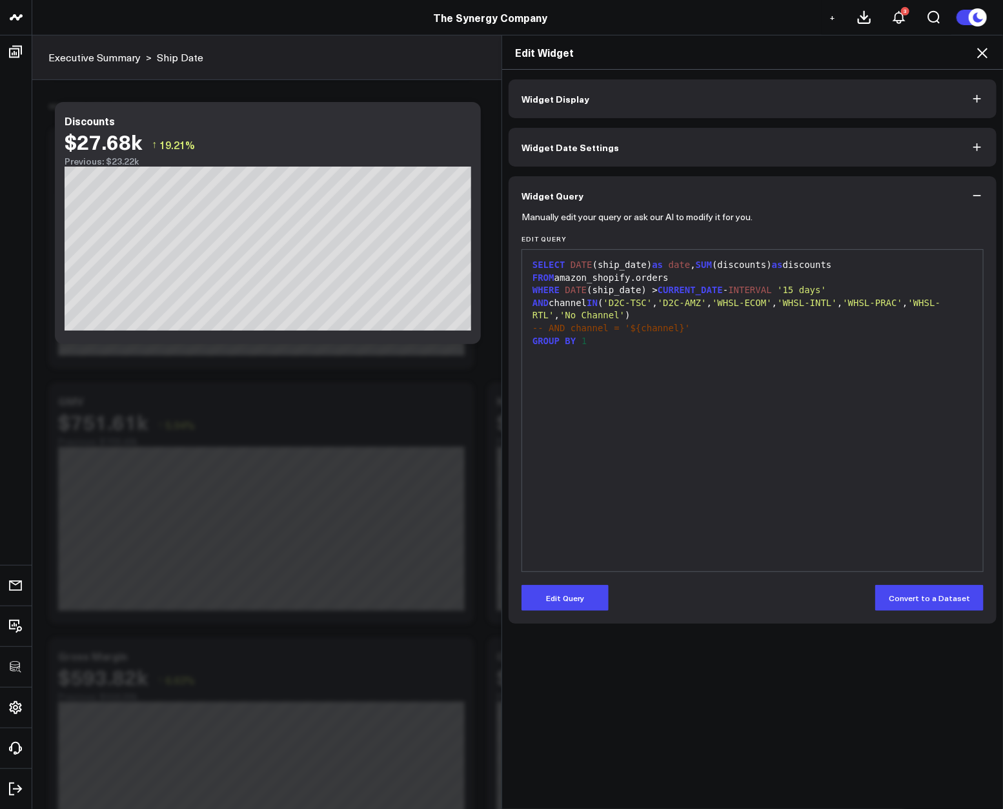
click at [646, 524] on div "SELECT DATE (ship_date) as date , SUM (discounts) as discounts FROM amazon_shop…" at bounding box center [753, 410] width 448 height 309
click at [981, 59] on icon at bounding box center [982, 52] width 15 height 15
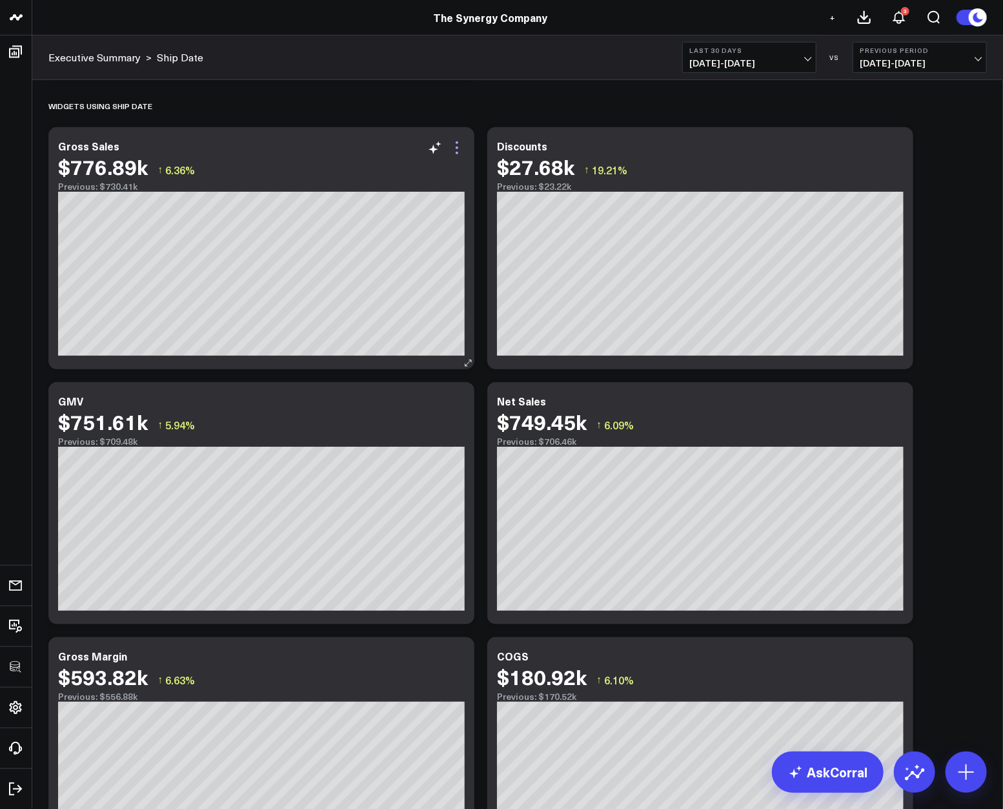
click at [460, 152] on icon at bounding box center [456, 147] width 15 height 15
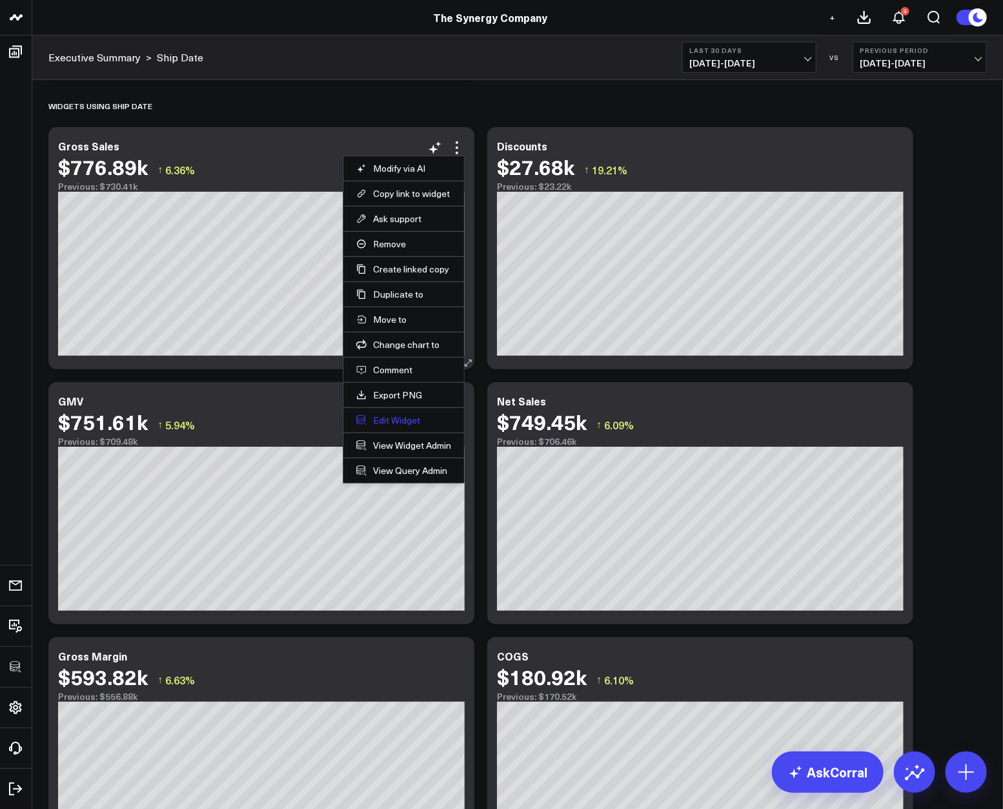
click at [389, 422] on button "Edit Widget" at bounding box center [403, 420] width 95 height 12
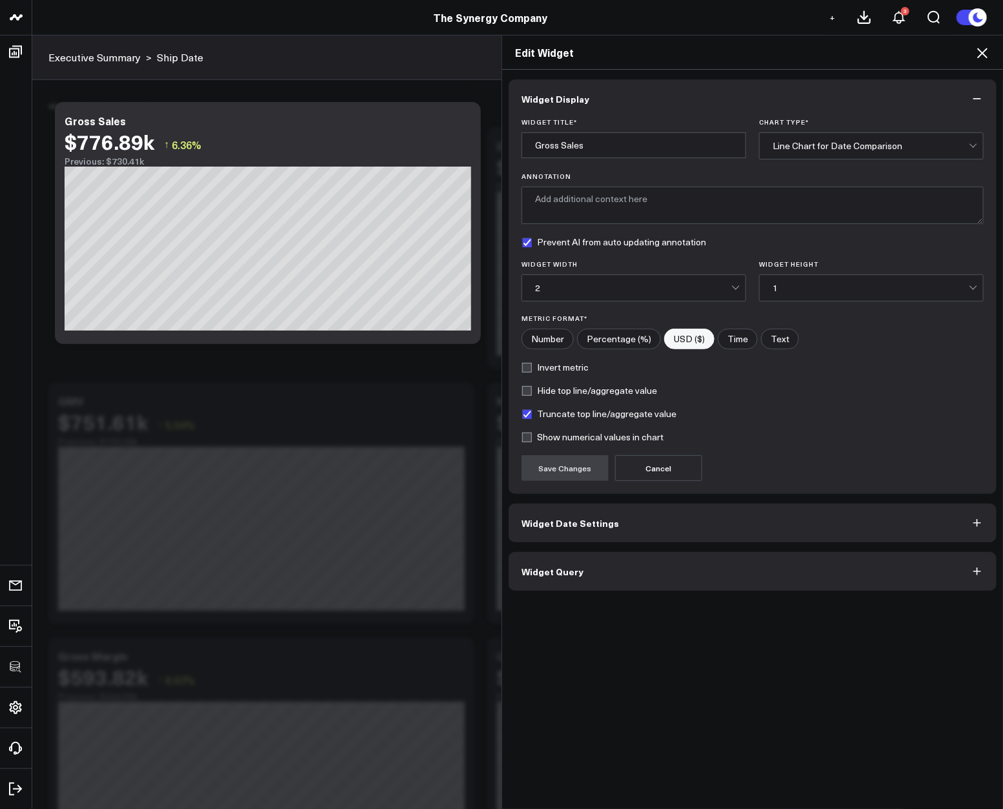
click at [604, 563] on button "Widget Query" at bounding box center [753, 571] width 488 height 39
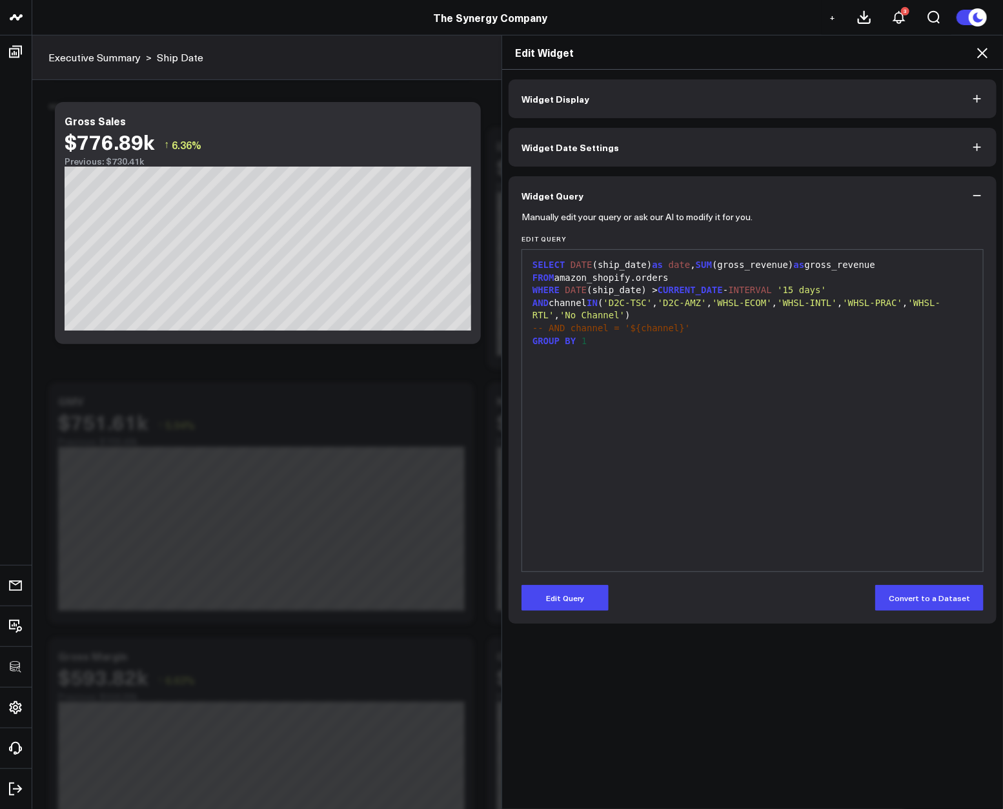
click at [787, 363] on div "SELECT DATE (ship_date) as date , SUM (gross_revenue) as gross_revenue FROM ama…" at bounding box center [753, 410] width 448 height 309
click at [977, 53] on icon at bounding box center [982, 52] width 15 height 15
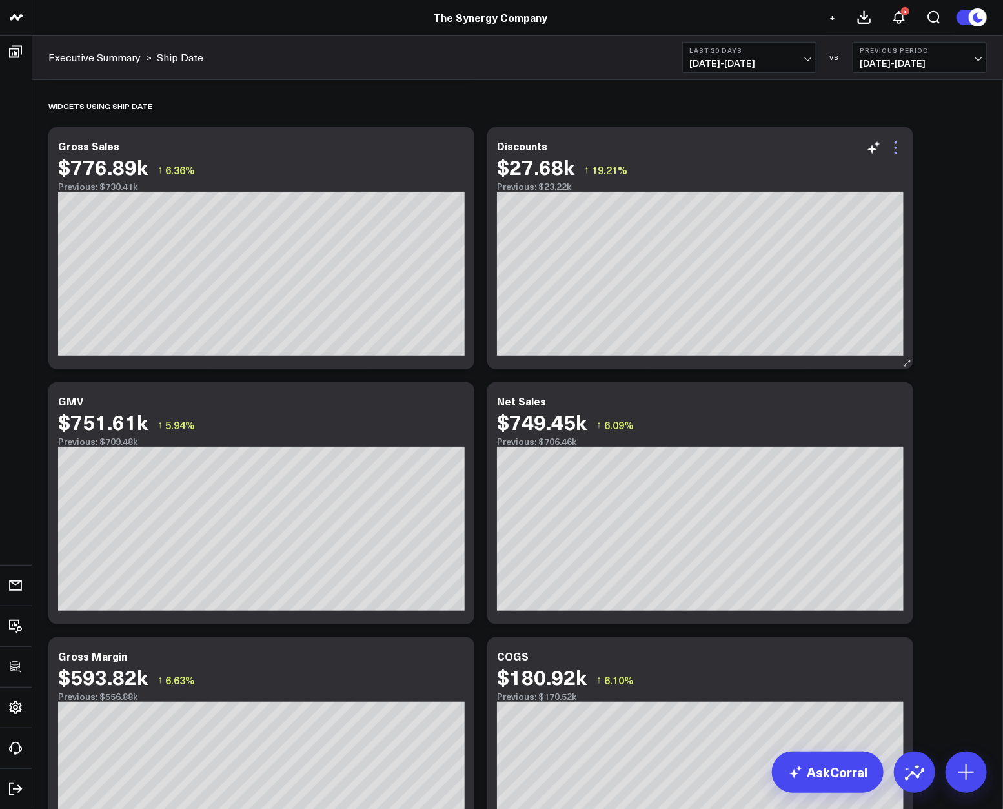
click at [896, 148] on icon at bounding box center [896, 148] width 3 height 3
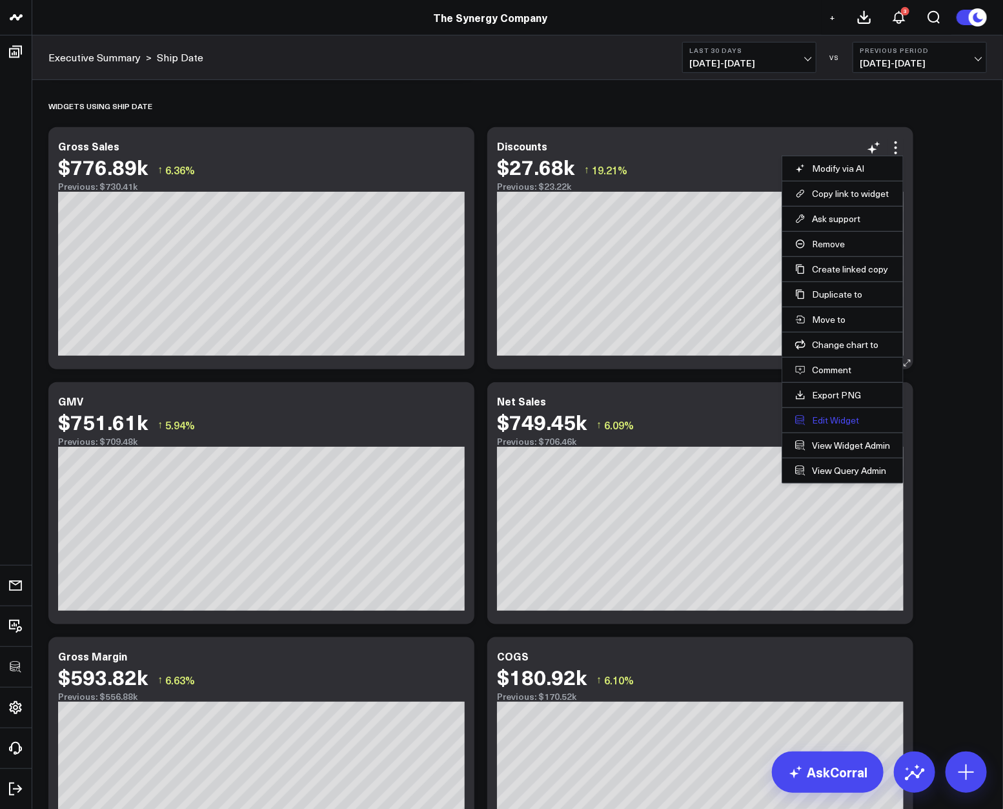
click at [816, 414] on button "Edit Widget" at bounding box center [842, 420] width 95 height 12
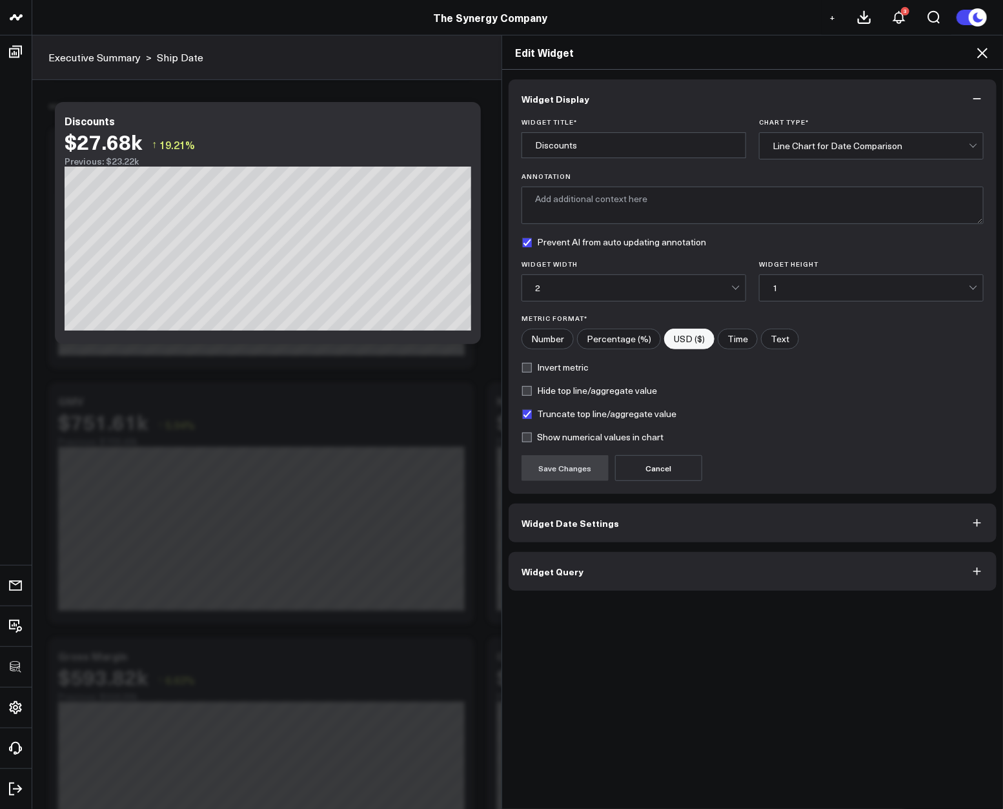
click at [615, 577] on button "Widget Query" at bounding box center [753, 571] width 488 height 39
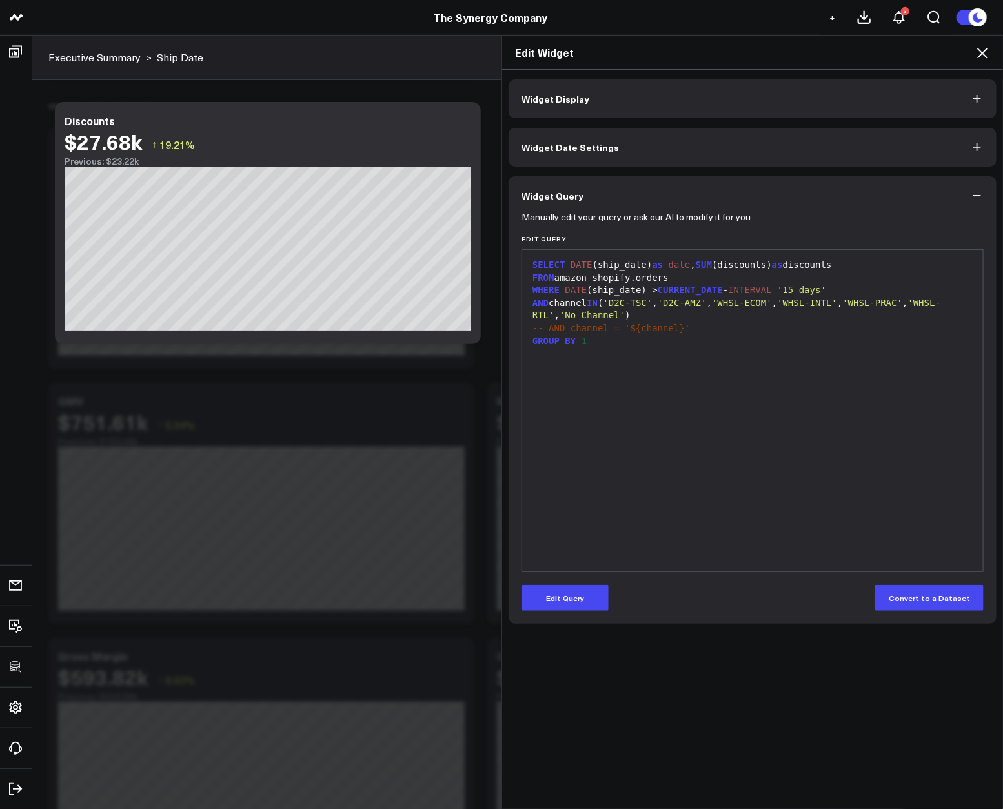
click at [845, 494] on div "SELECT DATE (ship_date) as date , SUM (discounts) as discounts FROM amazon_shop…" at bounding box center [753, 410] width 448 height 309
drag, startPoint x: 982, startPoint y: 51, endPoint x: 970, endPoint y: 62, distance: 16.0
click at [982, 51] on icon at bounding box center [982, 52] width 15 height 15
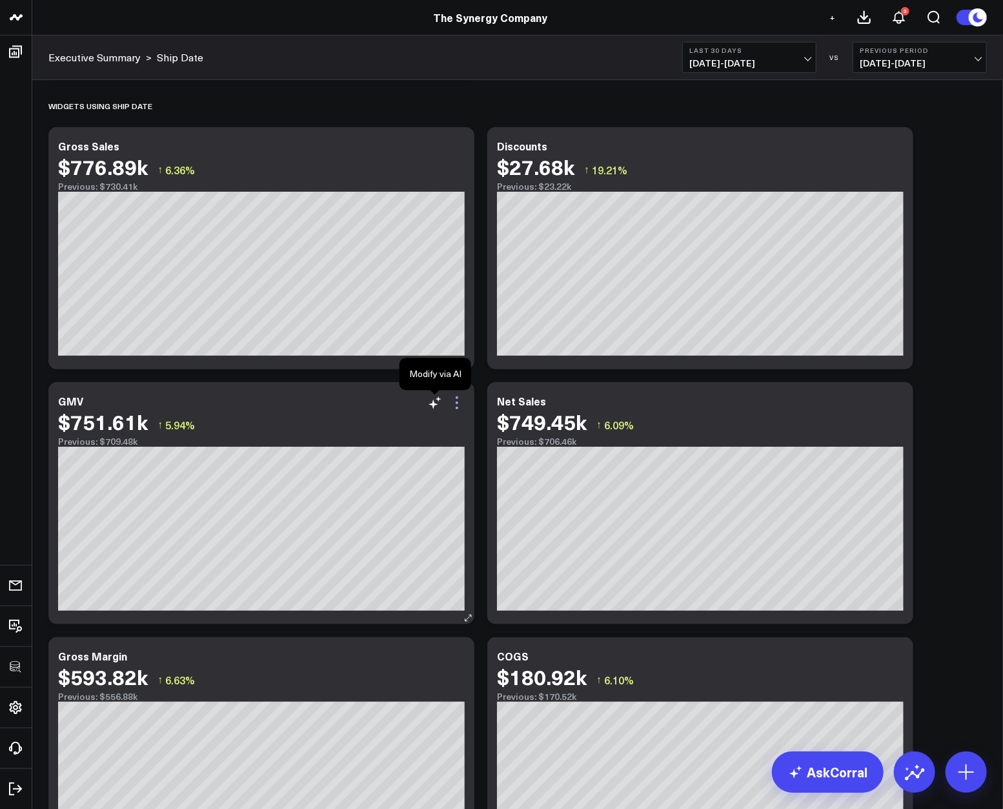
click at [451, 405] on icon at bounding box center [456, 402] width 15 height 15
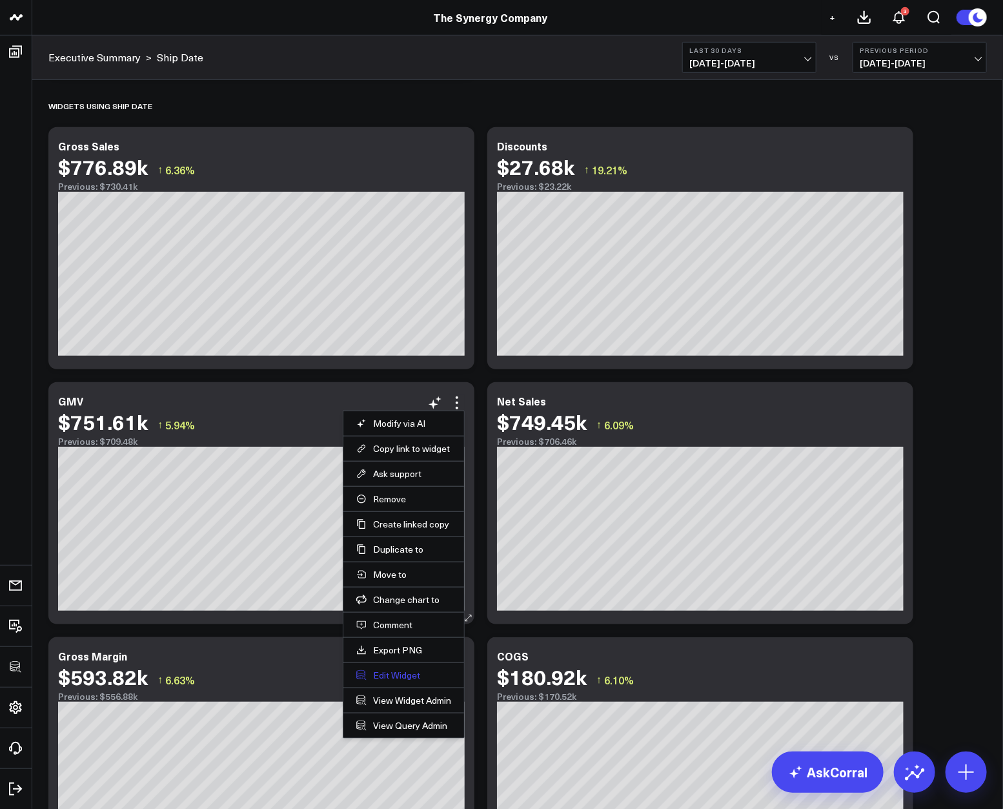
click at [380, 678] on button "Edit Widget" at bounding box center [403, 675] width 95 height 12
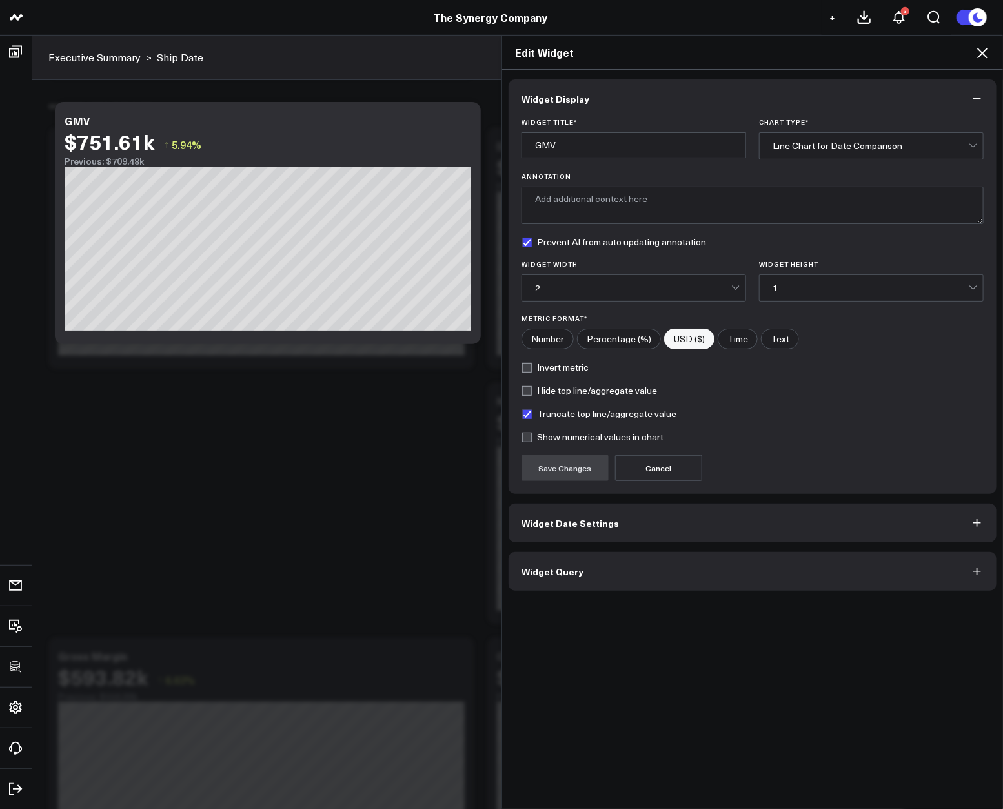
click at [604, 547] on div "Widget Display Widget Title * GMV Chart Type * Line Chart for Date Comparison A…" at bounding box center [753, 334] width 488 height 511
click at [600, 568] on button "Widget Query" at bounding box center [753, 571] width 488 height 39
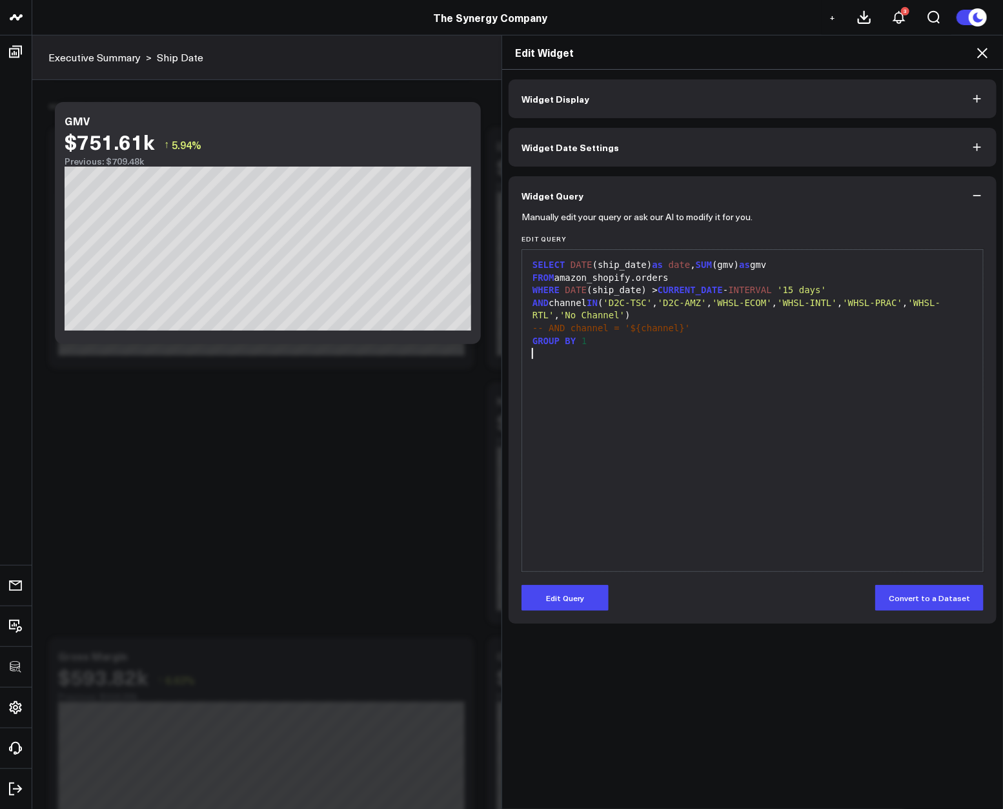
click at [805, 520] on div "SELECT DATE (ship_date) as date , SUM (gmv) as gmv FROM amazon_shopify.orders W…" at bounding box center [753, 410] width 448 height 309
click at [983, 55] on icon at bounding box center [982, 52] width 15 height 15
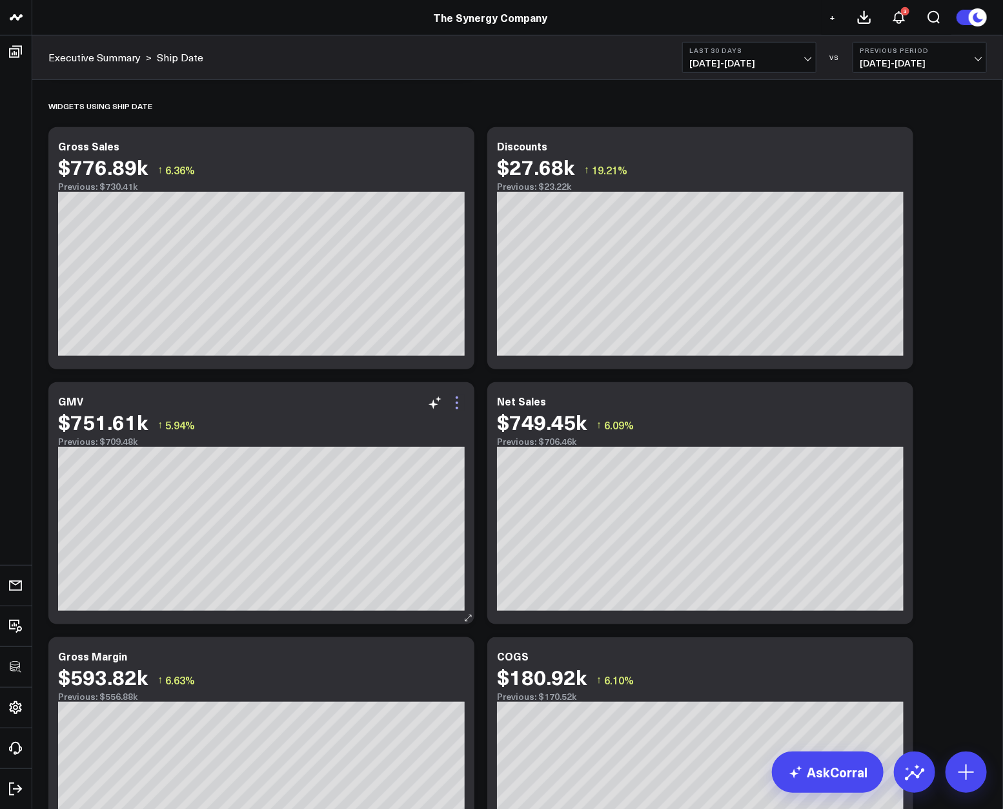
click at [464, 402] on icon at bounding box center [456, 402] width 15 height 15
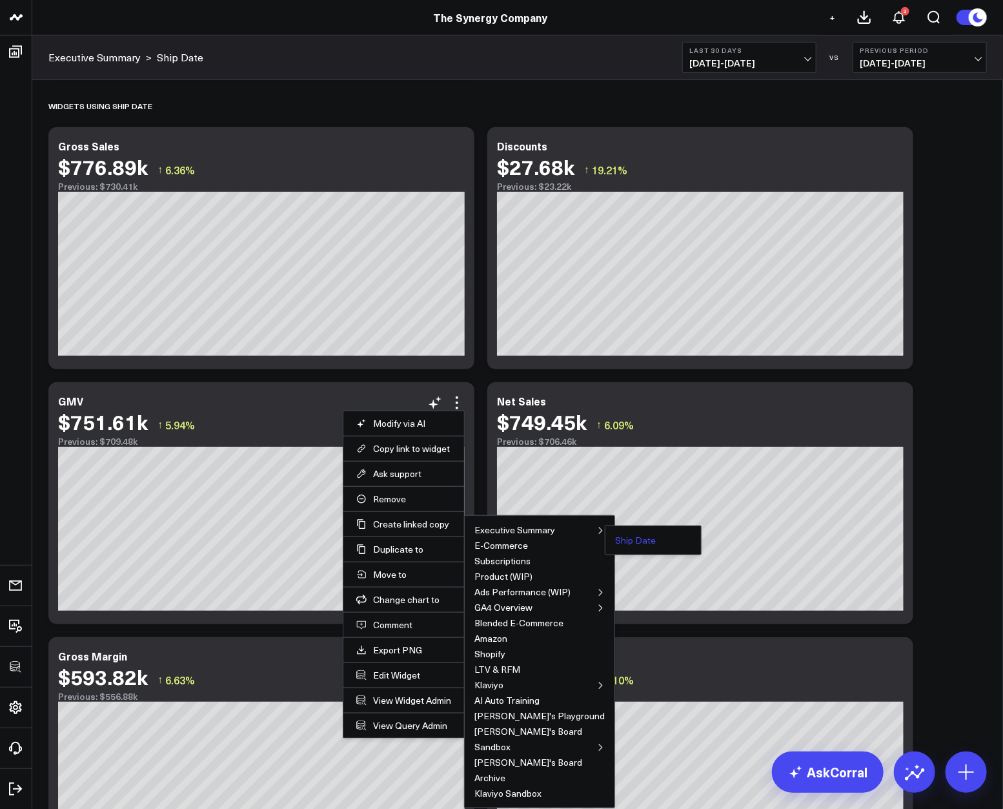
click at [615, 539] on button "Ship Date" at bounding box center [635, 540] width 41 height 9
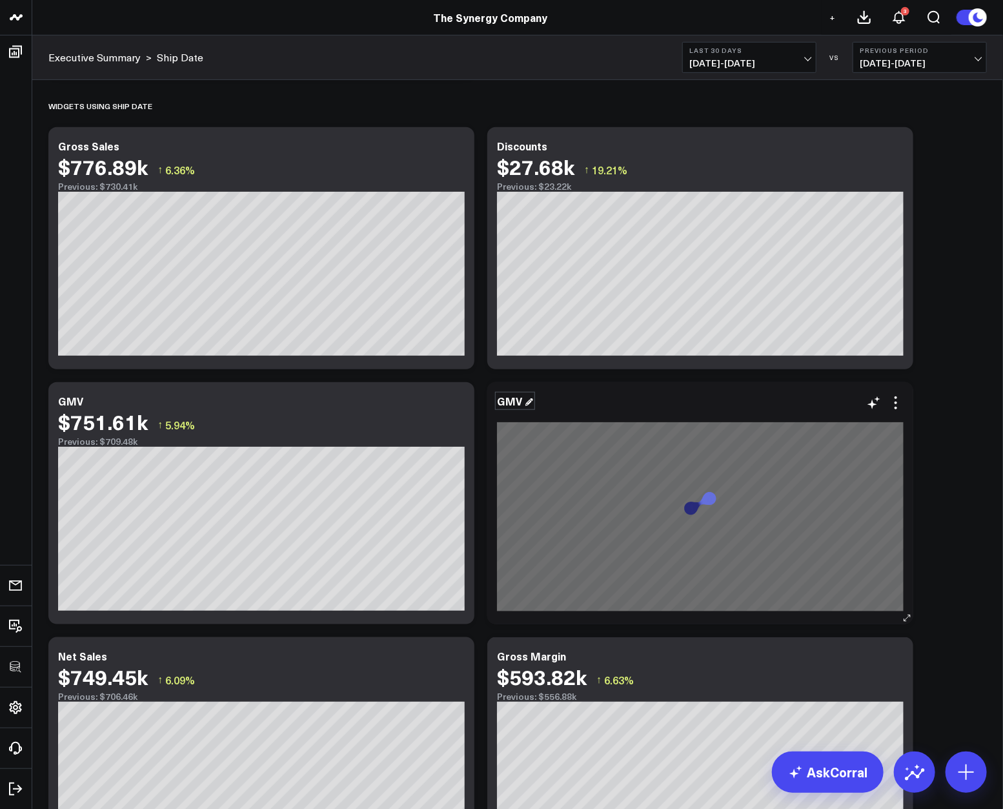
click at [510, 401] on div "GMV" at bounding box center [515, 401] width 36 height 14
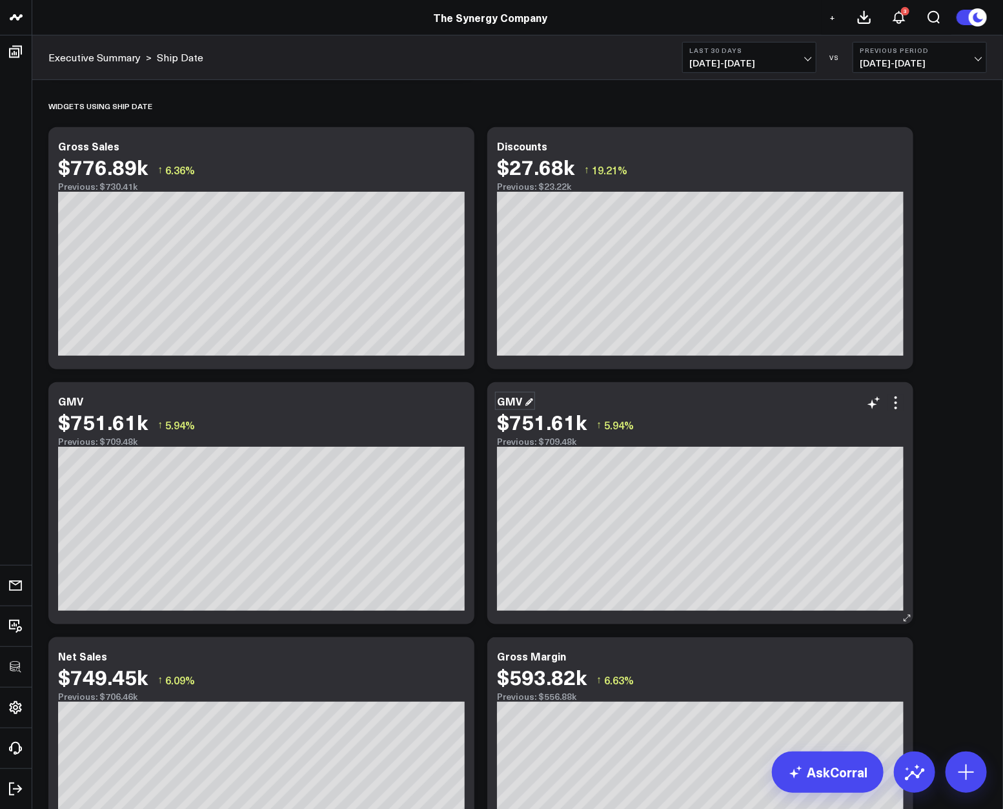
click at [510, 401] on div "GMV" at bounding box center [515, 401] width 36 height 14
click at [871, 436] on div "Previous: $709.48k" at bounding box center [700, 441] width 407 height 10
click at [893, 407] on icon at bounding box center [895, 402] width 15 height 15
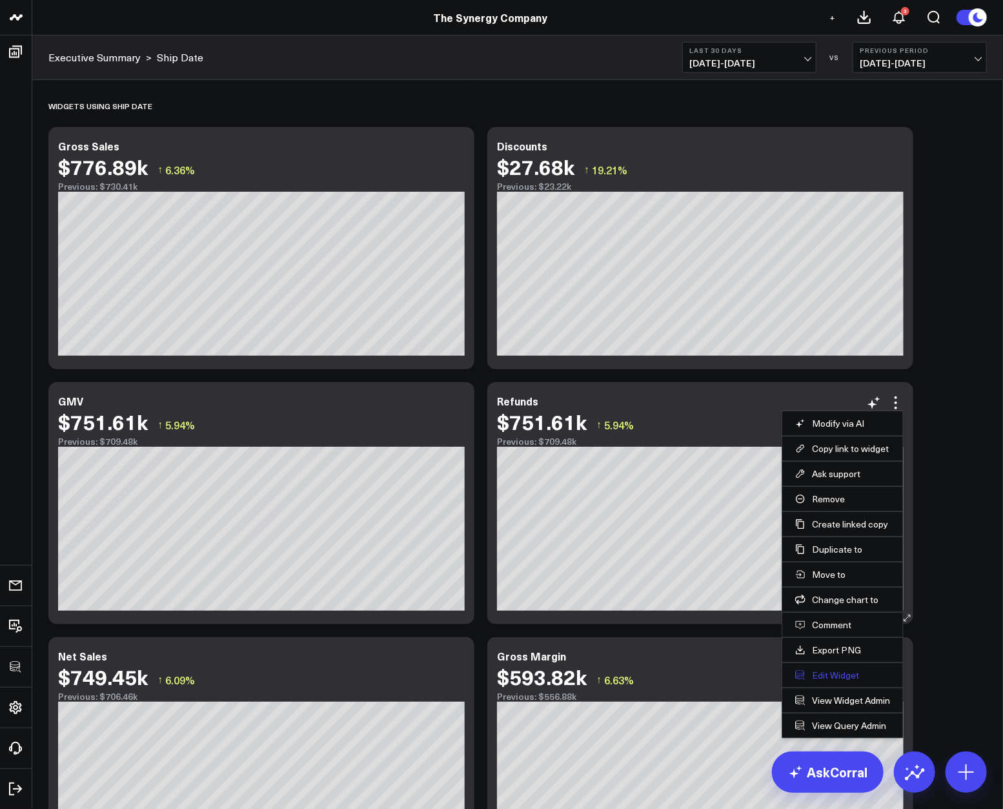
click at [817, 670] on button "Edit Widget" at bounding box center [842, 675] width 95 height 12
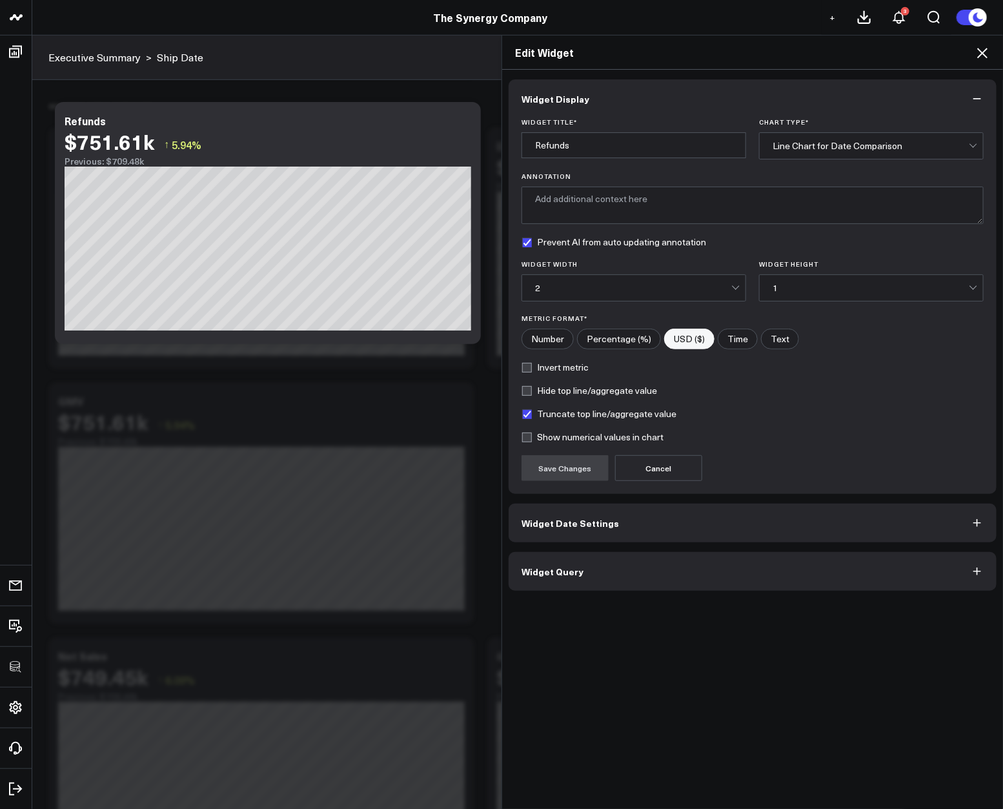
click at [660, 556] on button "Widget Query" at bounding box center [753, 571] width 488 height 39
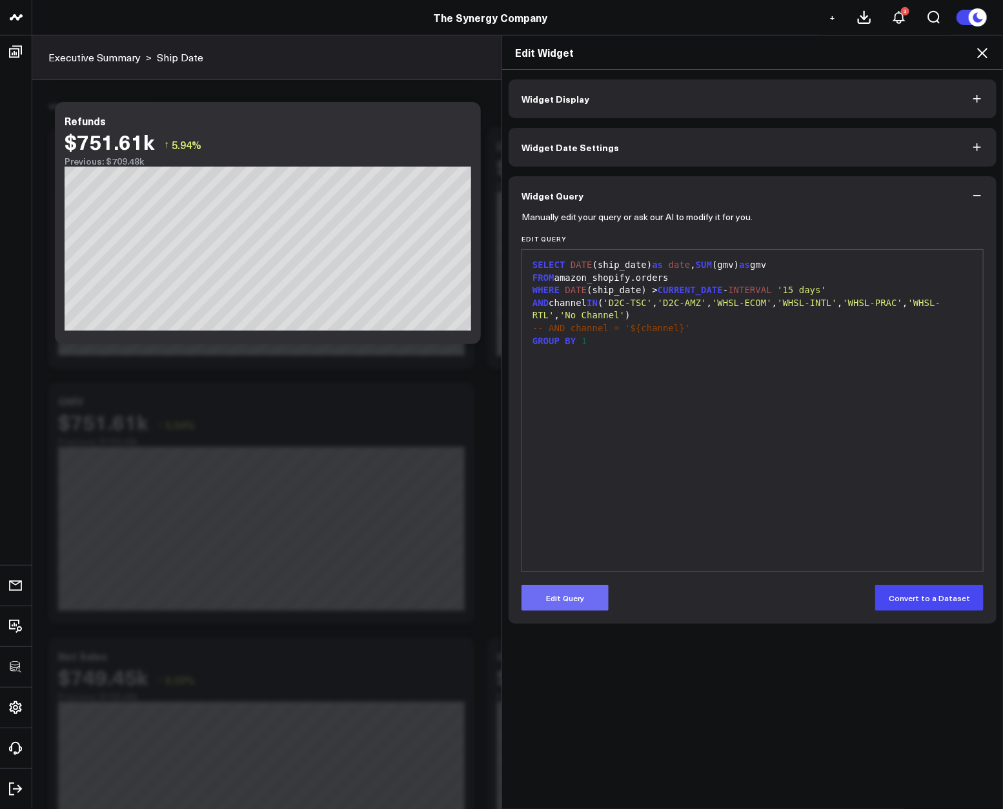
click at [573, 594] on button "Edit Query" at bounding box center [565, 598] width 87 height 26
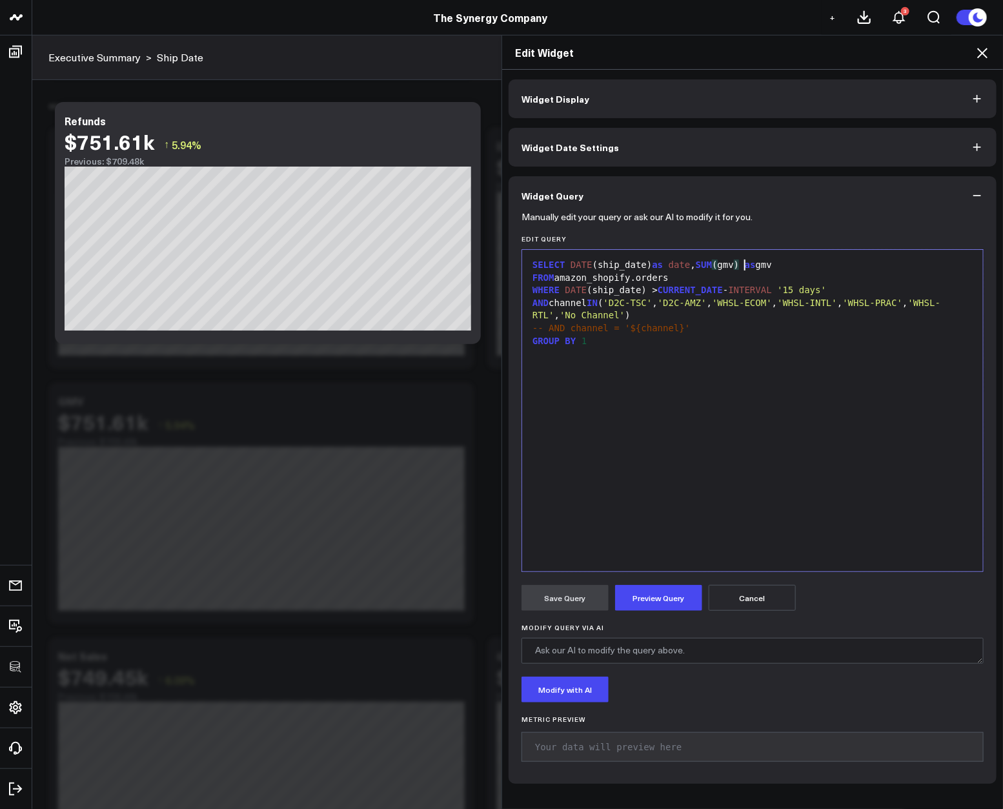
click at [740, 263] on div "SELECT DATE (ship_date) as date , SUM ( gmv ) as gmv" at bounding box center [753, 265] width 448 height 13
click at [743, 265] on div "SELECT DATE (ship_date) as date , SUM ( refu ) as gmv" at bounding box center [753, 265] width 448 height 13
click at [643, 596] on button "Preview Query" at bounding box center [658, 598] width 87 height 26
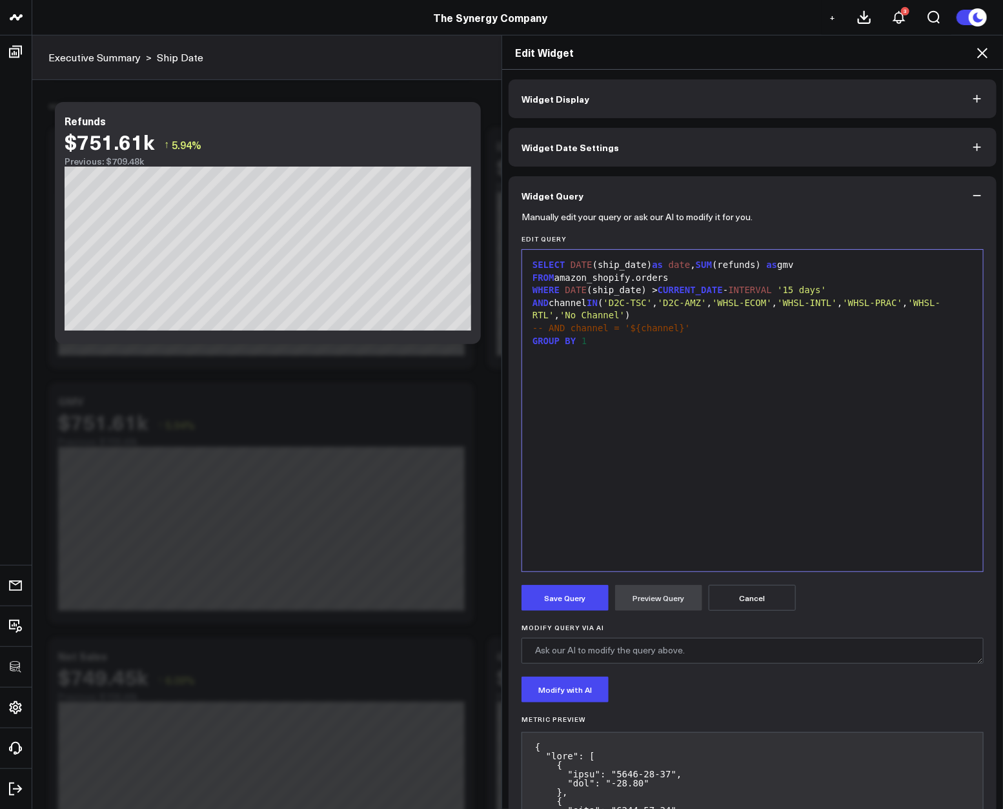
click at [807, 262] on div "SELECT DATE (ship_date) as date , SUM ( refunds ) as gmv" at bounding box center [753, 265] width 448 height 13
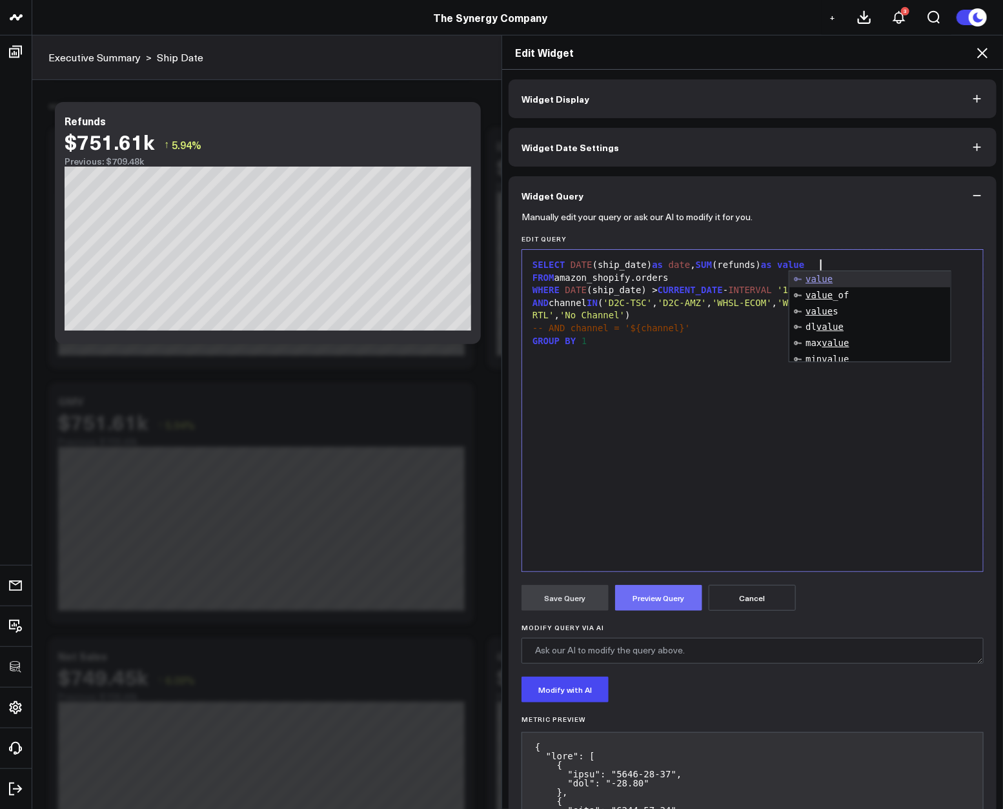
click at [641, 601] on button "Preview Query" at bounding box center [658, 598] width 87 height 26
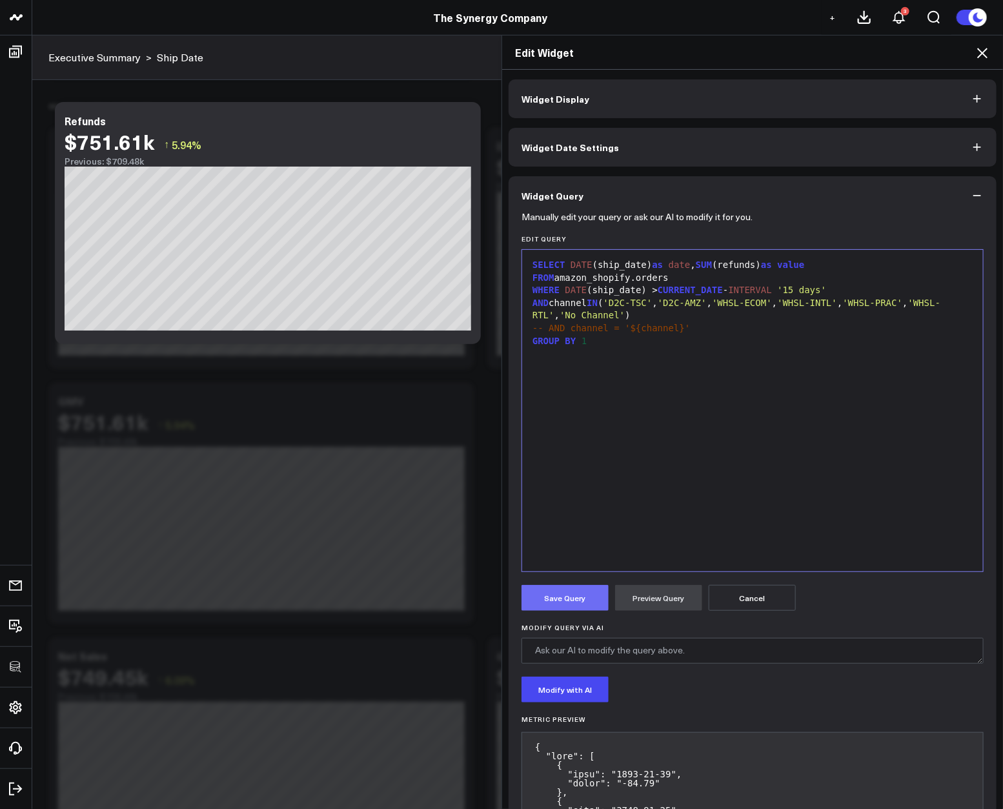
click at [568, 602] on button "Save Query" at bounding box center [565, 598] width 87 height 26
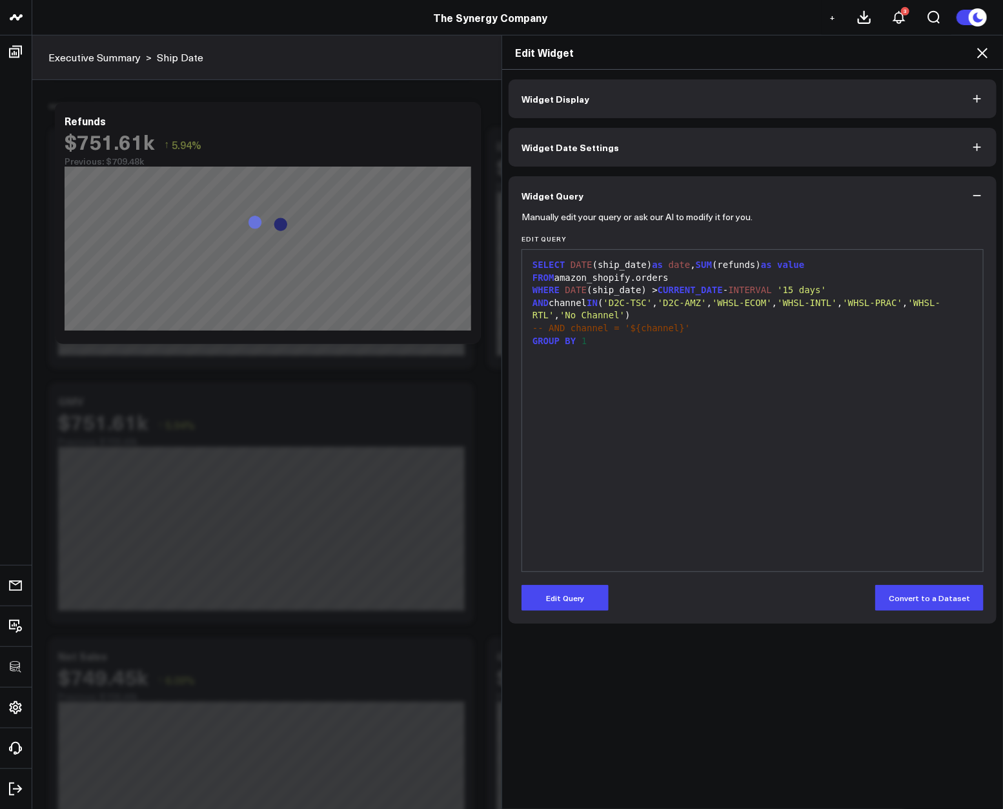
click at [985, 52] on icon at bounding box center [982, 52] width 15 height 15
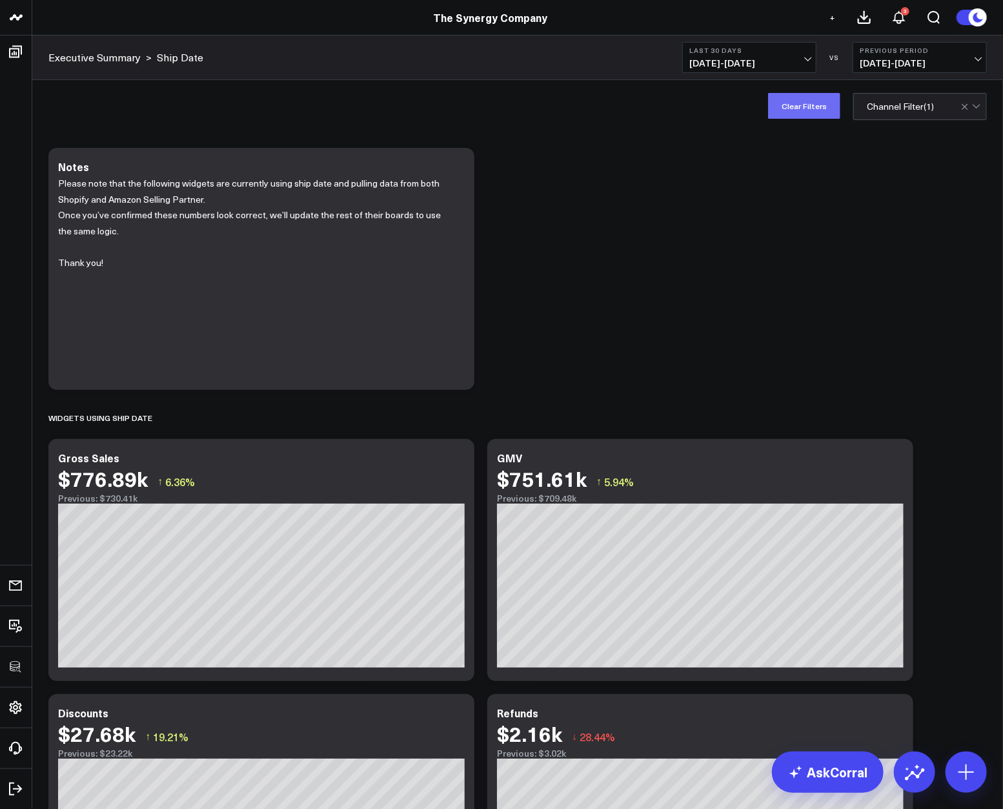
click at [806, 110] on button "Clear Filters" at bounding box center [804, 106] width 72 height 26
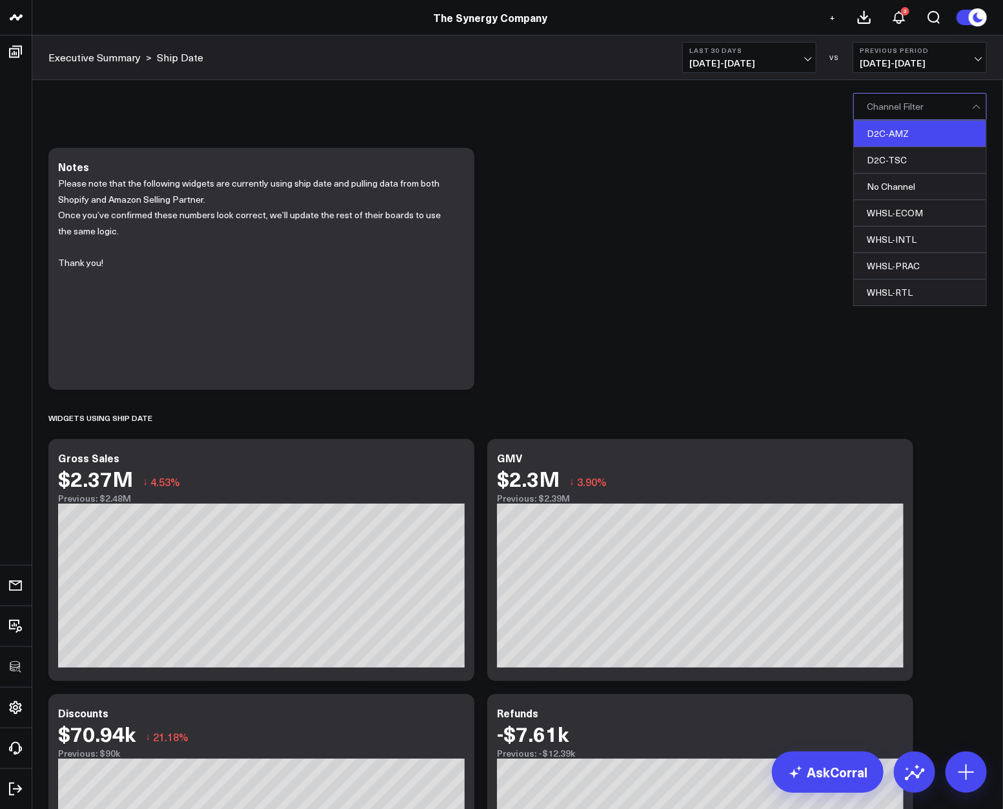
click at [909, 135] on div "D2C-AMZ" at bounding box center [920, 134] width 132 height 26
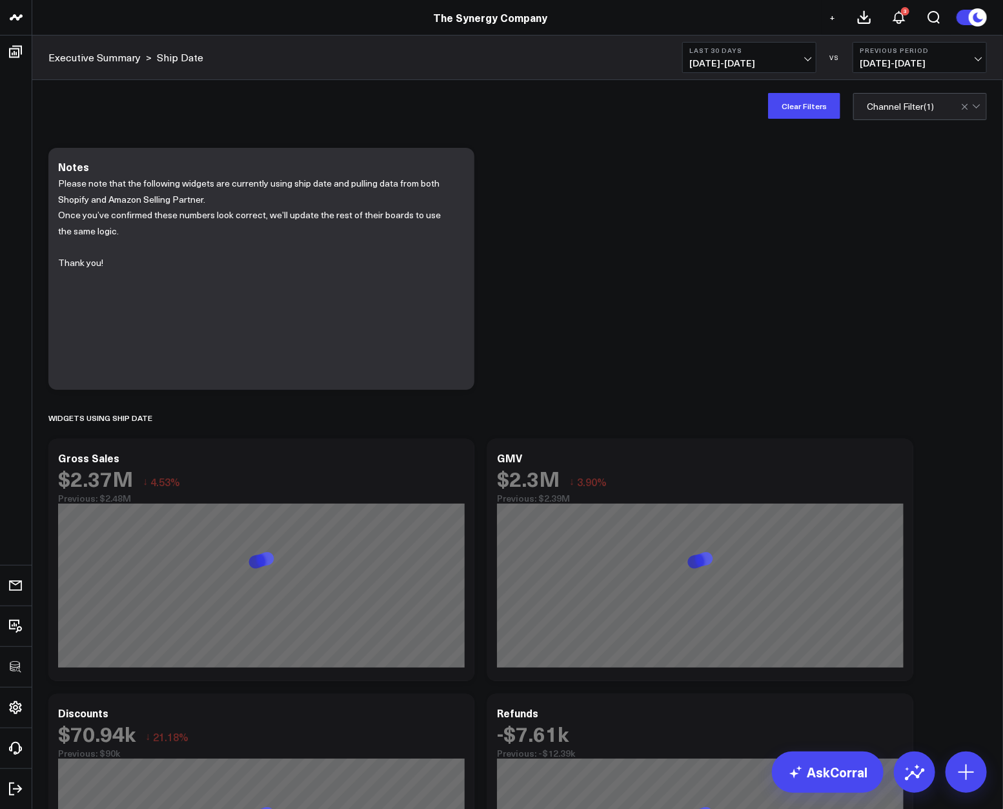
click at [730, 315] on div "Modify via AI Copy link to widget Ask support Remove Create linked copy Executi…" at bounding box center [518, 796] width 952 height 1311
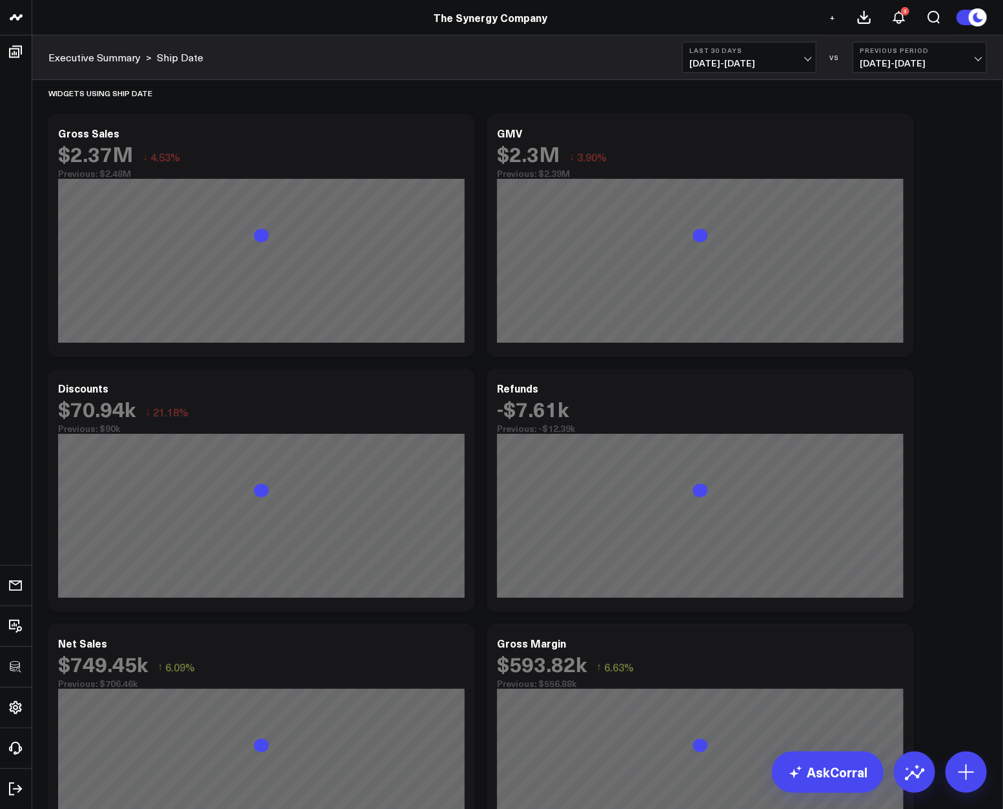
scroll to position [306, 0]
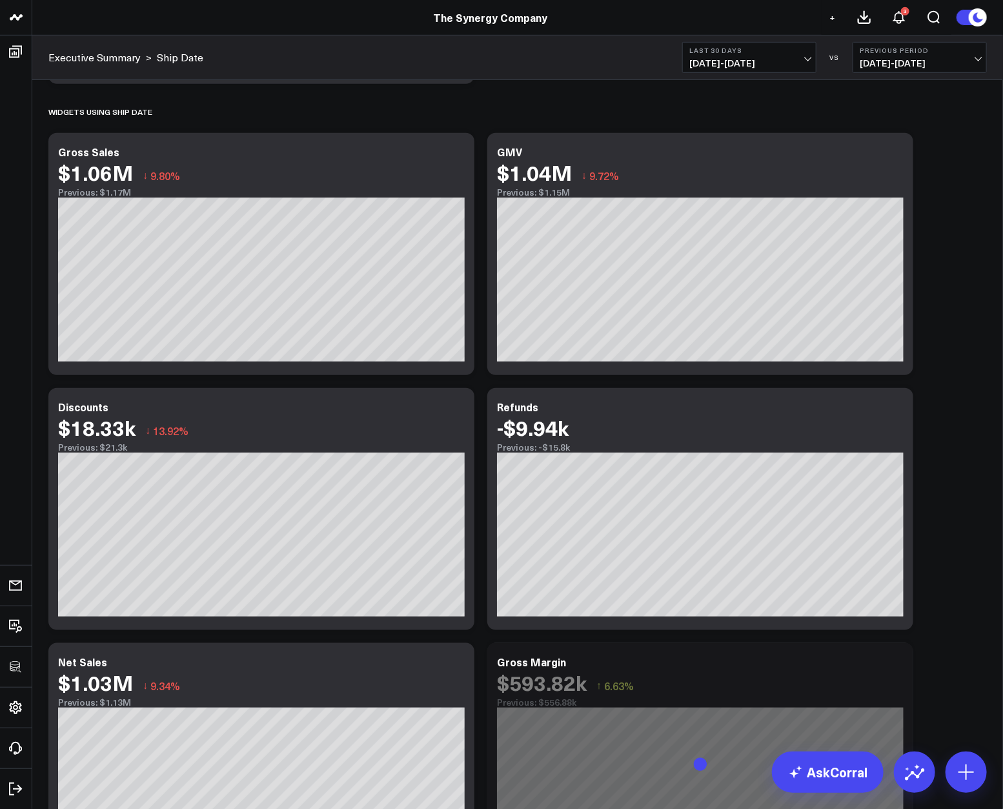
click at [942, 394] on div "Modify via AI Copy link to widget Ask support Remove Create linked copy Executi…" at bounding box center [518, 490] width 952 height 1311
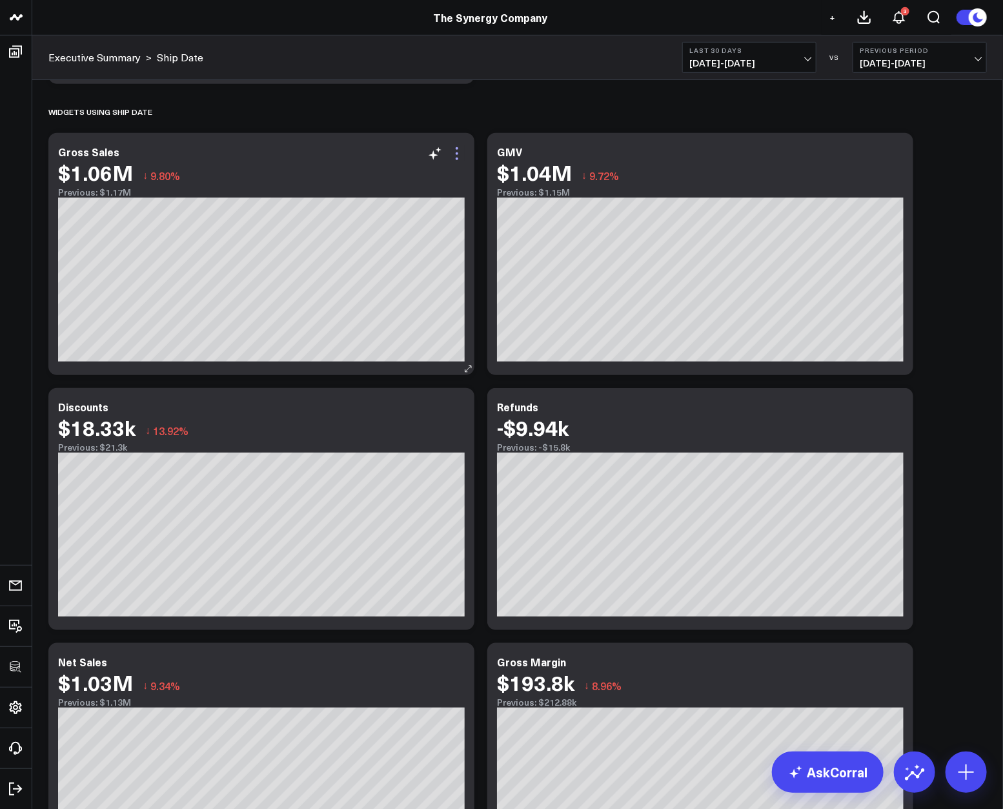
click at [456, 154] on icon at bounding box center [456, 153] width 15 height 15
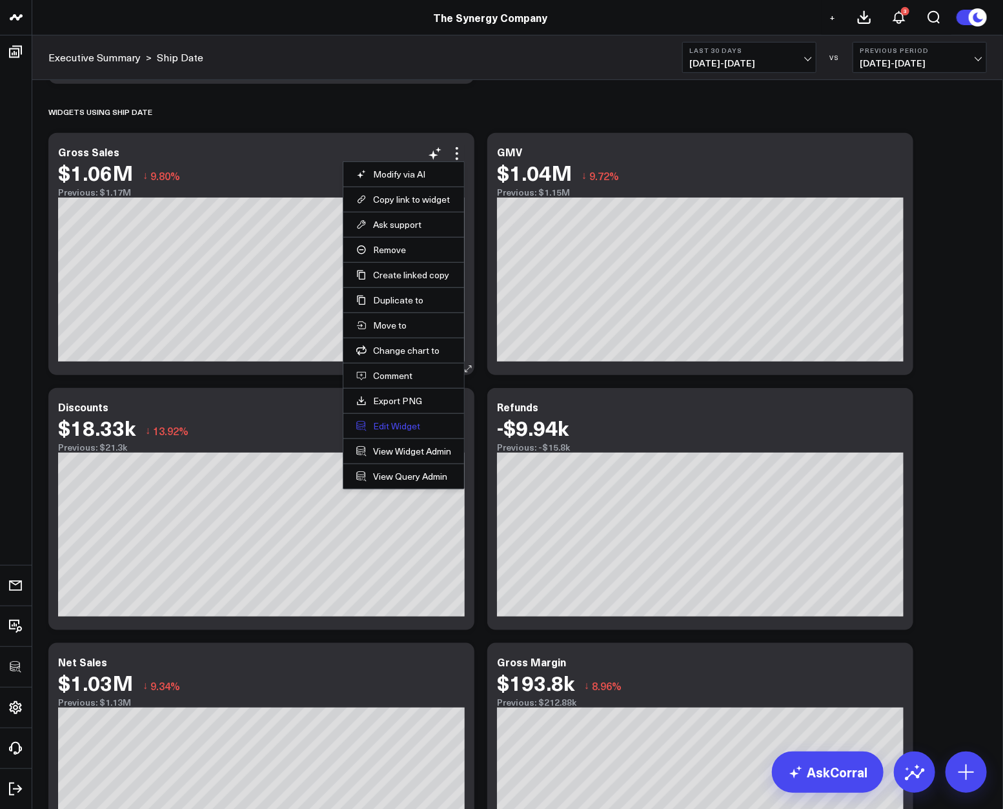
click at [418, 423] on button "Edit Widget" at bounding box center [403, 426] width 95 height 12
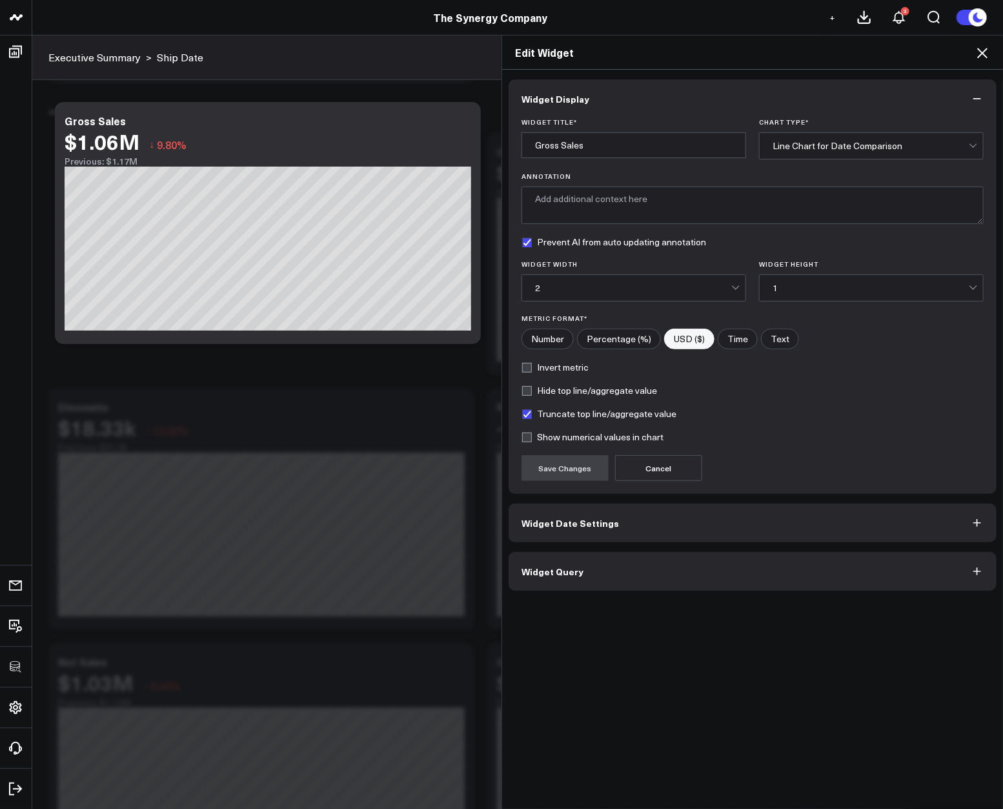
click at [550, 407] on form "Widget Title * Gross Sales Chart Type * Line Chart for Date Comparison Annotati…" at bounding box center [753, 299] width 462 height 363
click at [553, 414] on label "Truncate top line/aggregate value" at bounding box center [599, 414] width 155 height 10
click at [532, 414] on input "Truncate top line/aggregate value" at bounding box center [527, 414] width 10 height 10
checkbox input "false"
click at [557, 465] on button "Save Changes" at bounding box center [565, 468] width 87 height 26
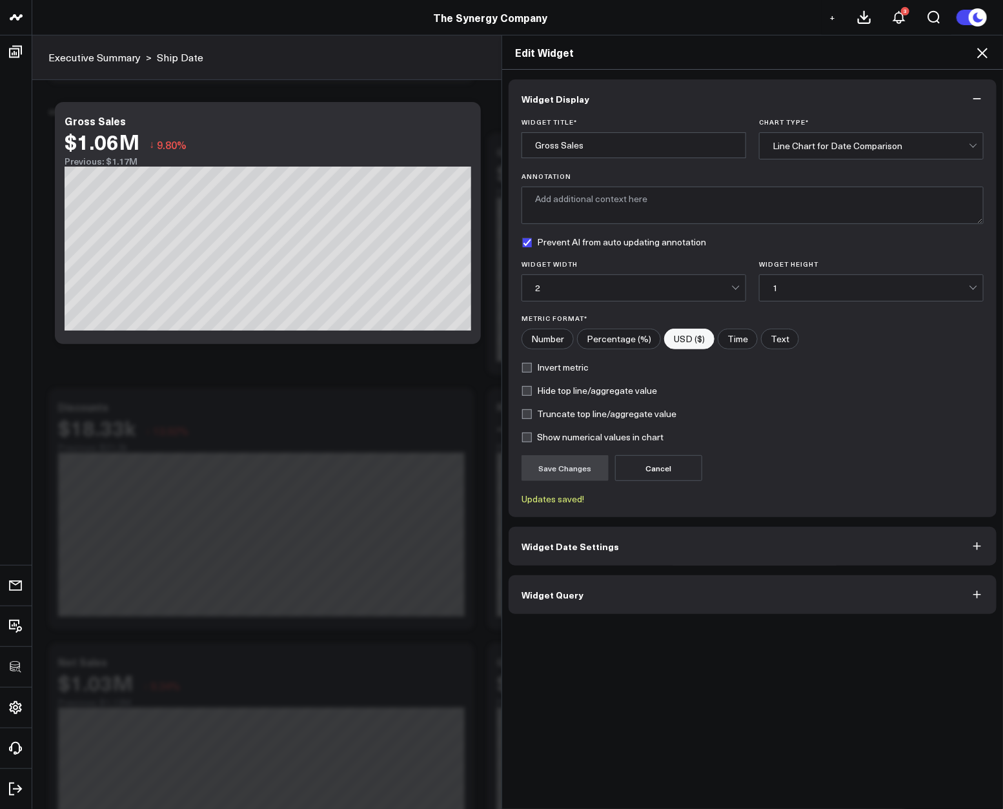
click at [980, 56] on icon at bounding box center [982, 53] width 10 height 10
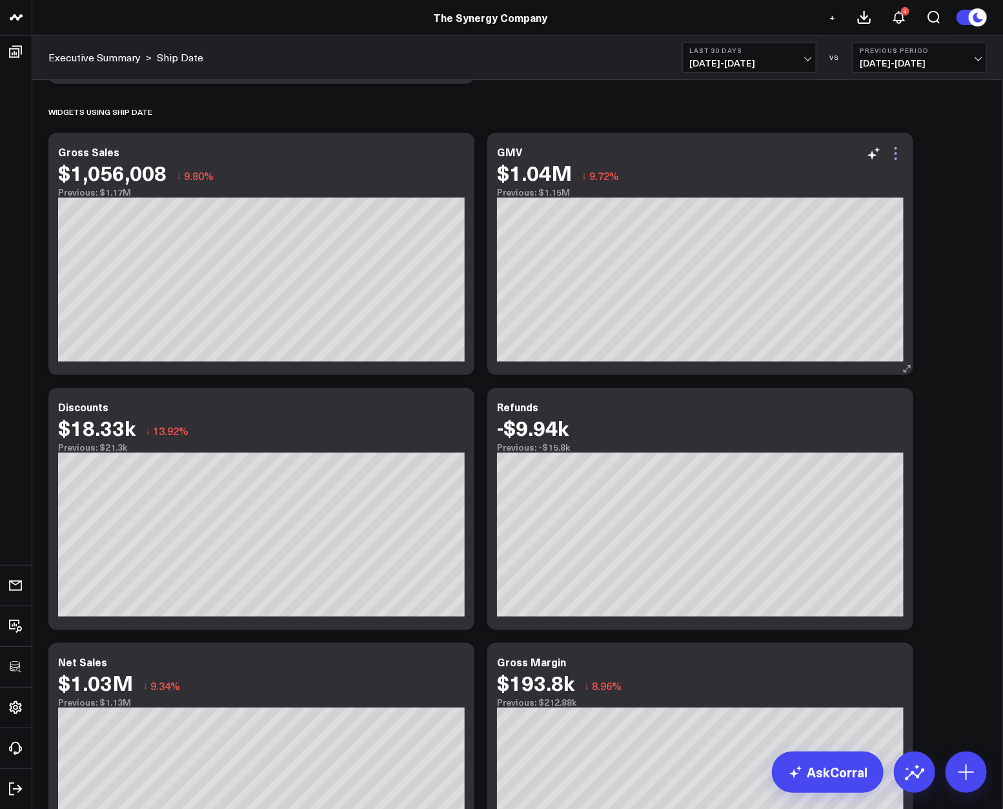
click at [890, 152] on icon at bounding box center [895, 153] width 15 height 15
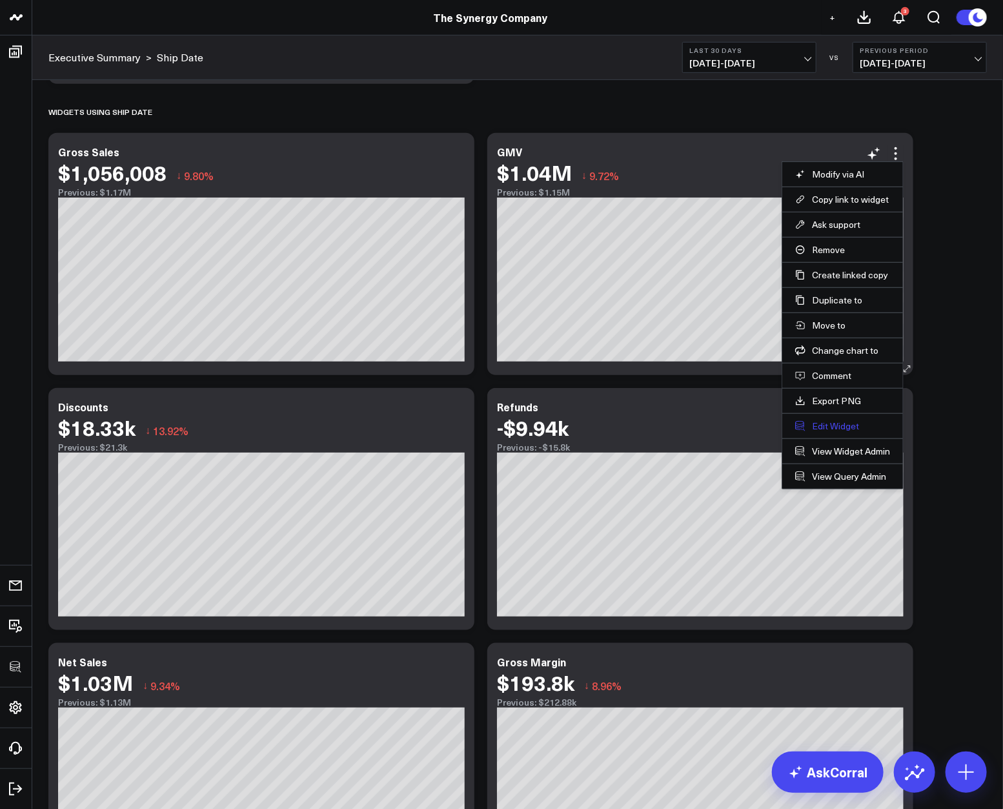
click at [831, 423] on button "Edit Widget" at bounding box center [842, 426] width 95 height 12
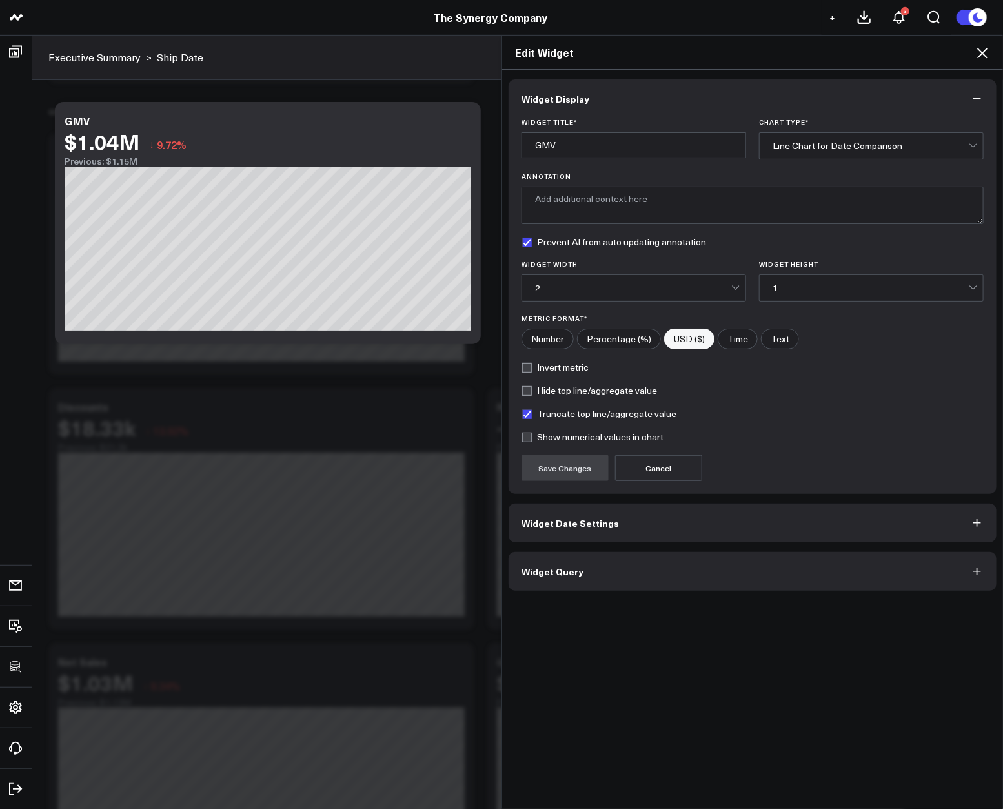
click at [575, 412] on label "Truncate top line/aggregate value" at bounding box center [599, 414] width 155 height 10
click at [532, 412] on input "Truncate top line/aggregate value" at bounding box center [527, 414] width 10 height 10
checkbox input "false"
click at [563, 460] on button "Save Changes" at bounding box center [565, 468] width 87 height 26
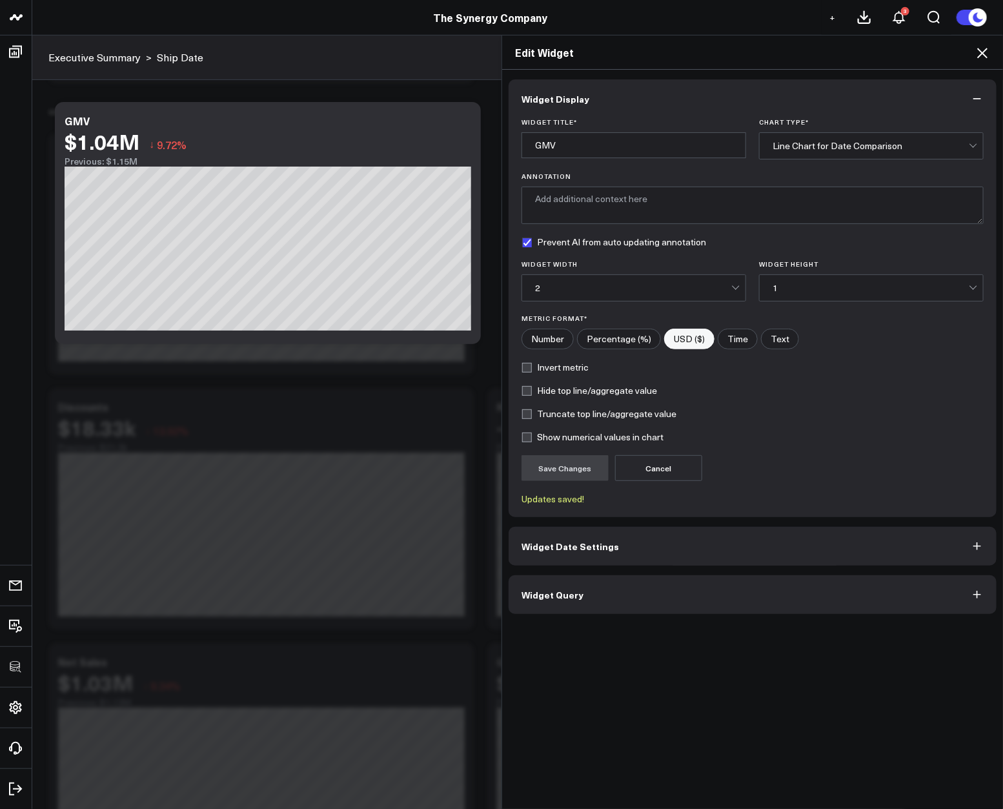
click at [982, 51] on icon at bounding box center [982, 52] width 15 height 15
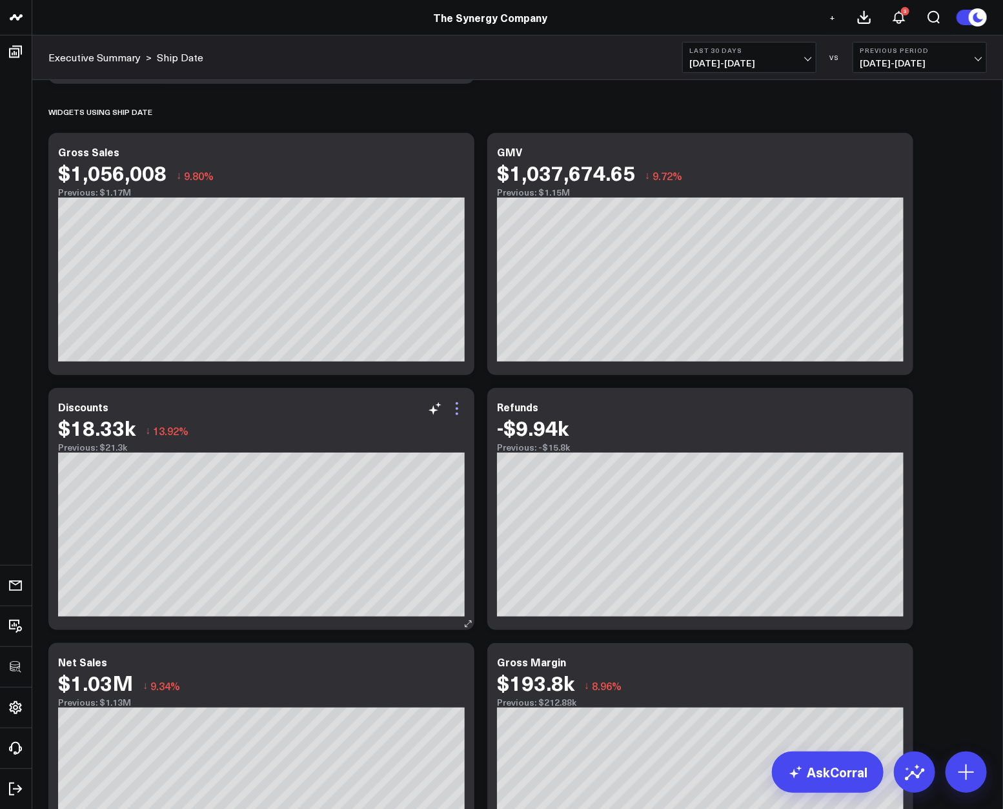
click at [455, 405] on icon at bounding box center [456, 408] width 15 height 15
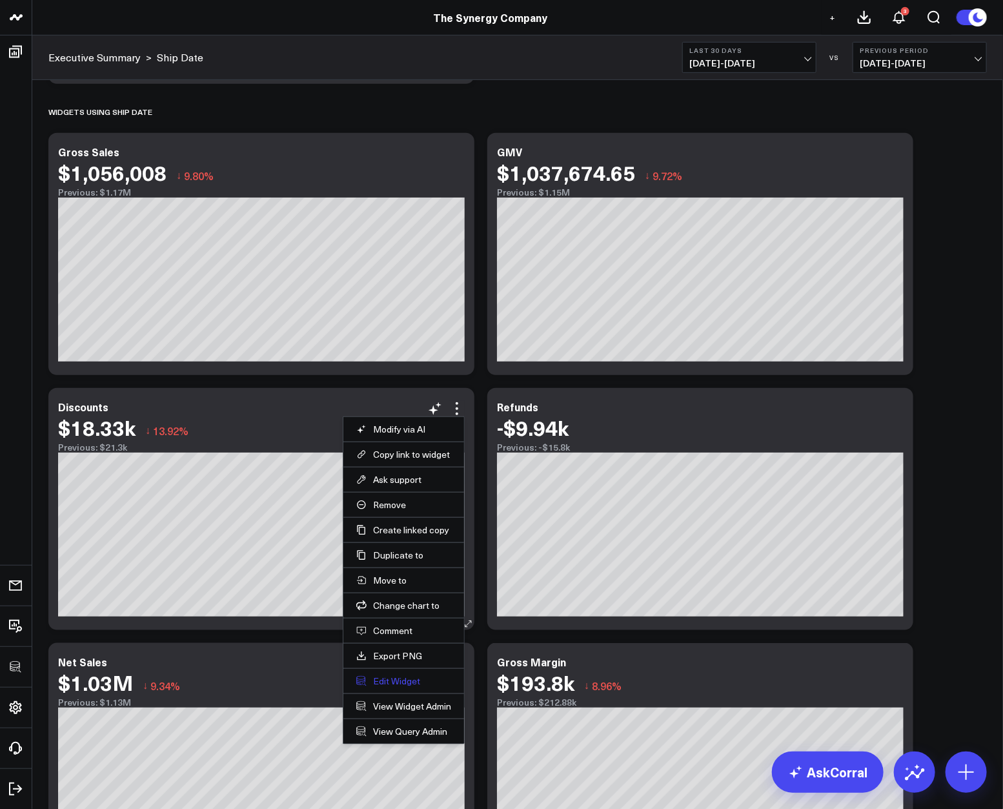
click at [372, 680] on button "Edit Widget" at bounding box center [403, 681] width 95 height 12
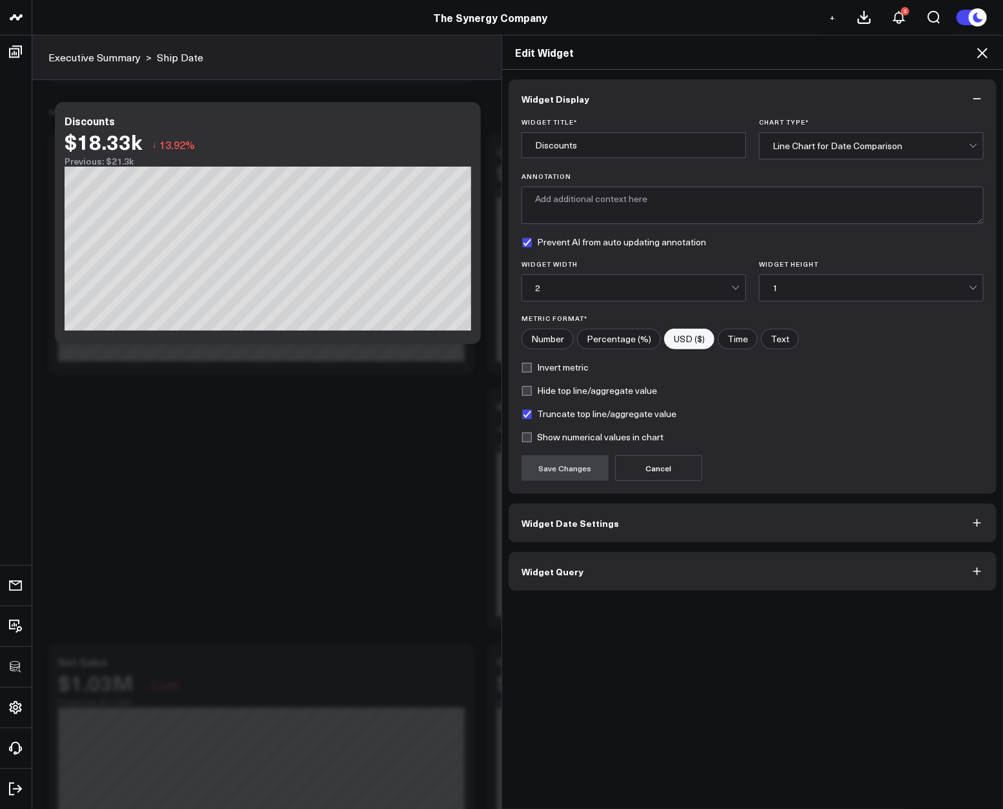
click at [591, 412] on label "Truncate top line/aggregate value" at bounding box center [599, 414] width 155 height 10
click at [532, 412] on input "Truncate top line/aggregate value" at bounding box center [527, 414] width 10 height 10
checkbox input "false"
click at [556, 484] on div "Widget Title * Discounts Chart Type * Line Chart for Date Comparison Annotation…" at bounding box center [753, 306] width 488 height 376
click at [568, 484] on div "Widget Title * Discounts Chart Type * Line Chart for Date Comparison Annotation…" at bounding box center [753, 306] width 488 height 376
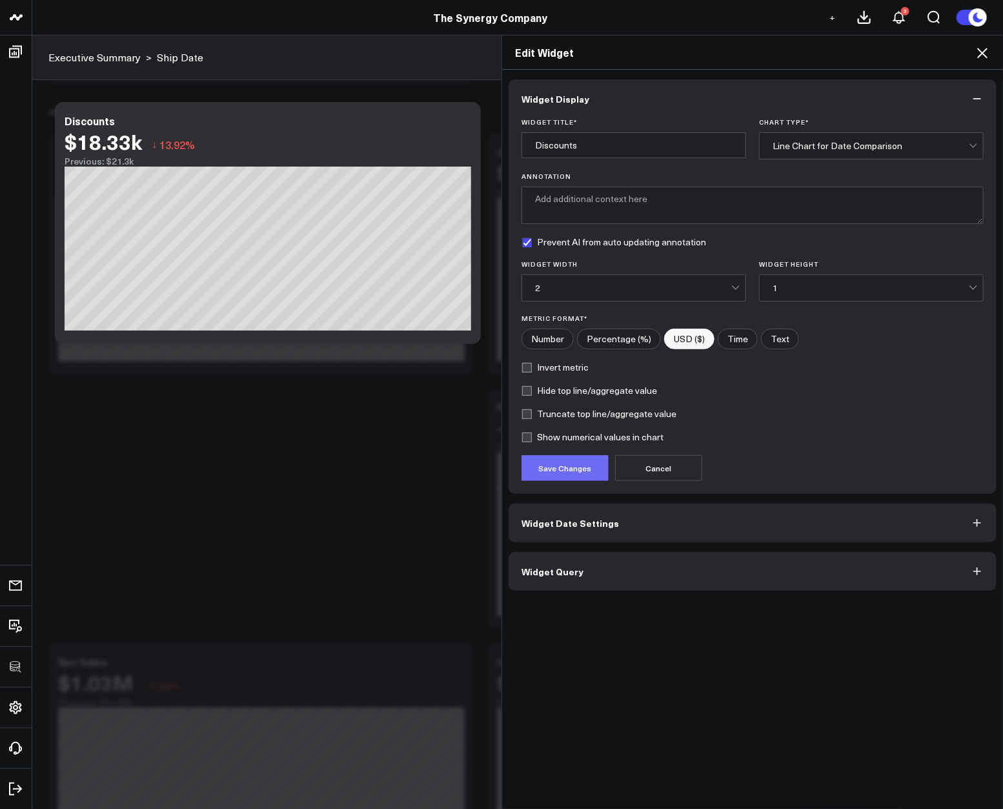
click at [569, 480] on button "Save Changes" at bounding box center [565, 468] width 87 height 26
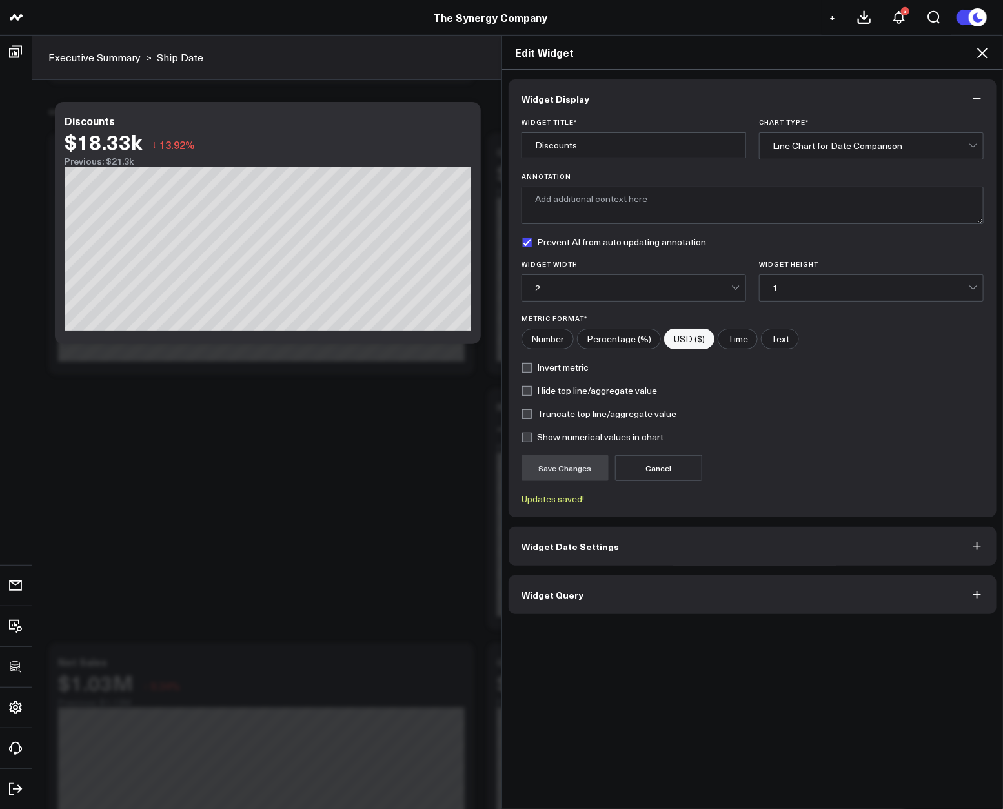
click at [982, 55] on icon at bounding box center [982, 52] width 15 height 15
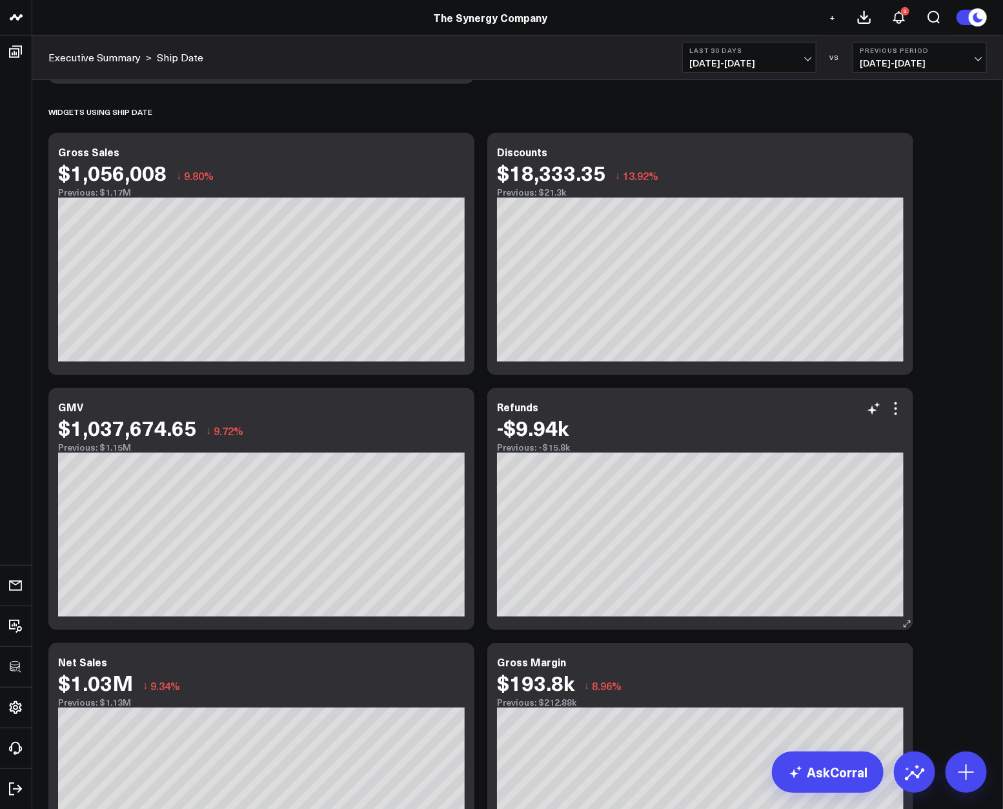
click at [871, 394] on div "Refunds -$9.94k Previous: -$15.8k [#fff fontSize:14px lineHeight:16px][/] [#fff…" at bounding box center [700, 509] width 426 height 242
click at [891, 406] on icon at bounding box center [895, 408] width 15 height 15
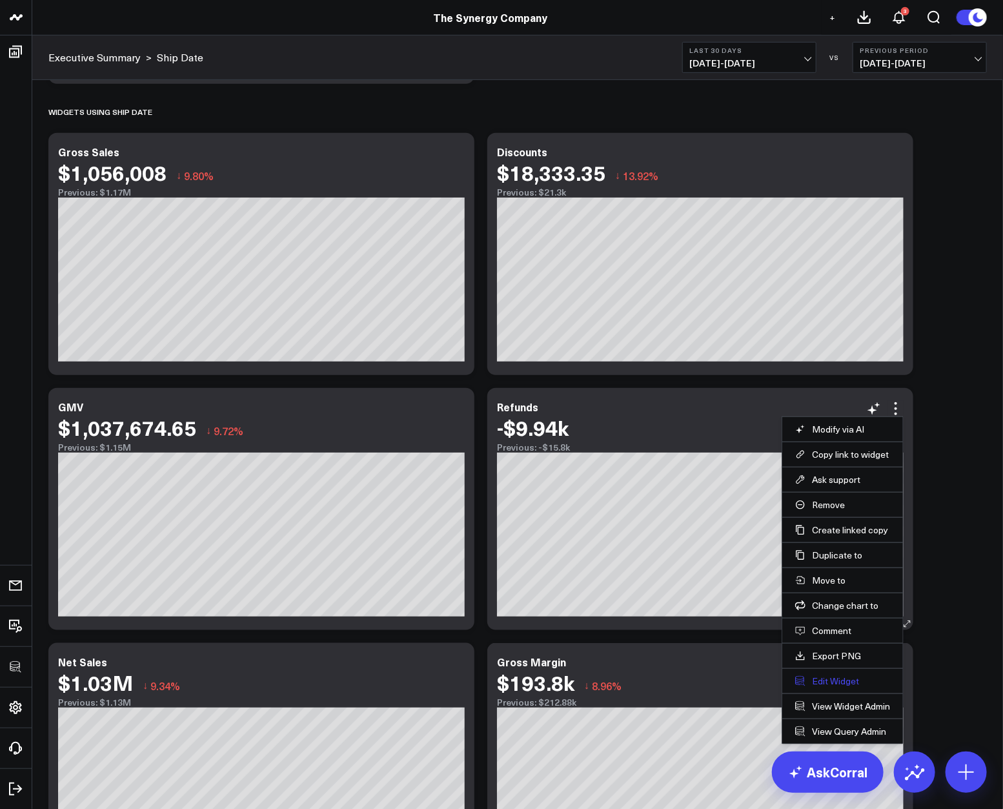
click at [815, 682] on button "Edit Widget" at bounding box center [842, 681] width 95 height 12
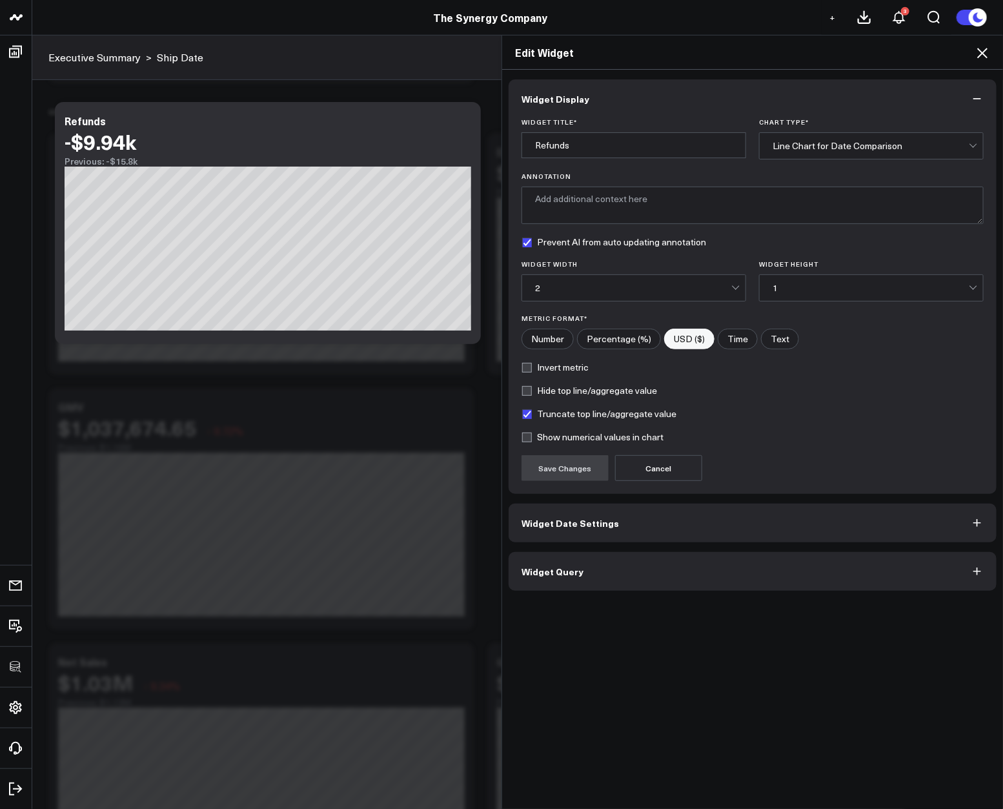
click at [678, 561] on button "Widget Query" at bounding box center [753, 571] width 488 height 39
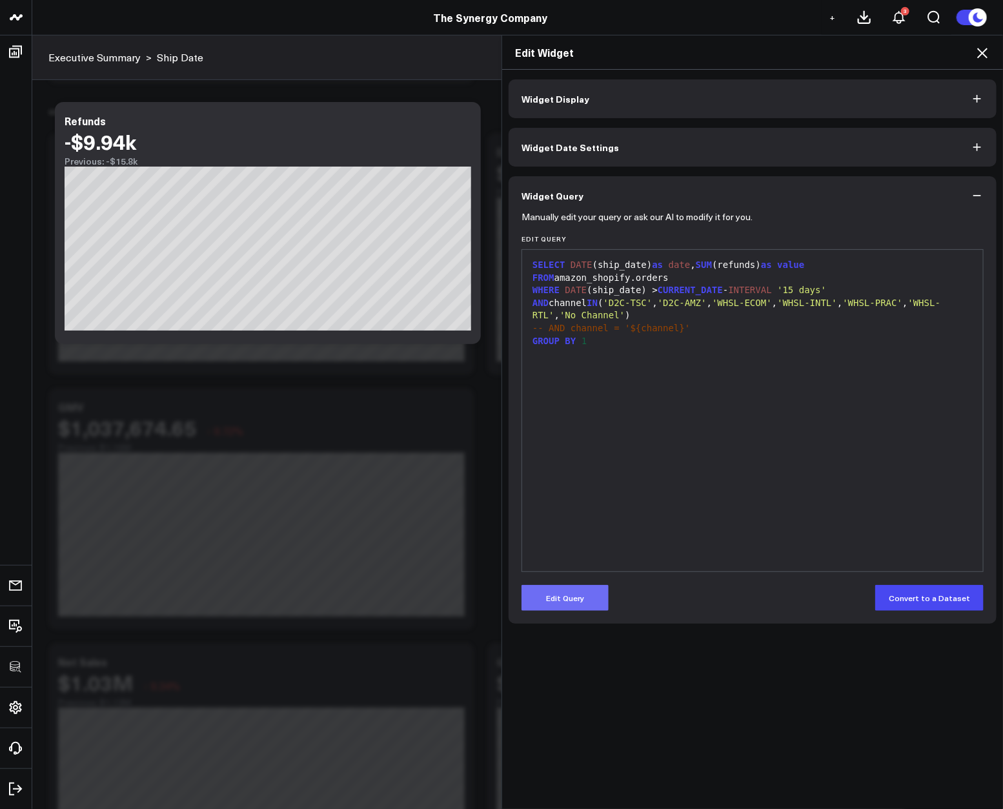
click at [562, 586] on button "Edit Query" at bounding box center [565, 598] width 87 height 26
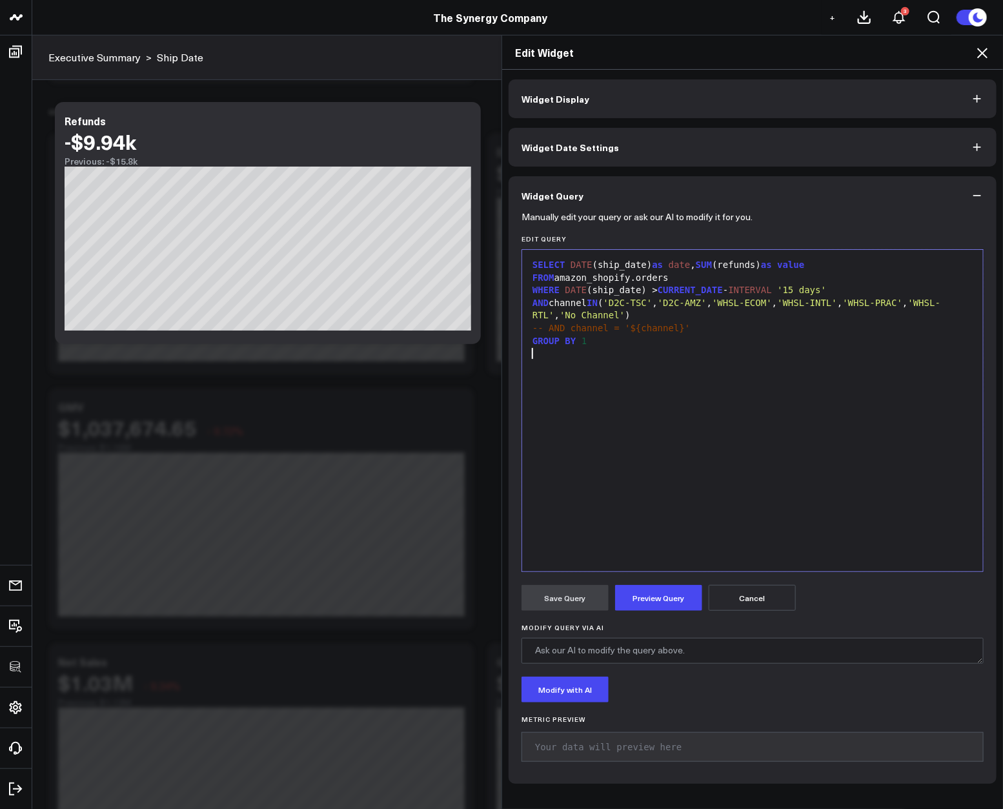
click at [662, 360] on div at bounding box center [753, 353] width 448 height 13
click at [889, 110] on button "Widget Display" at bounding box center [753, 98] width 488 height 39
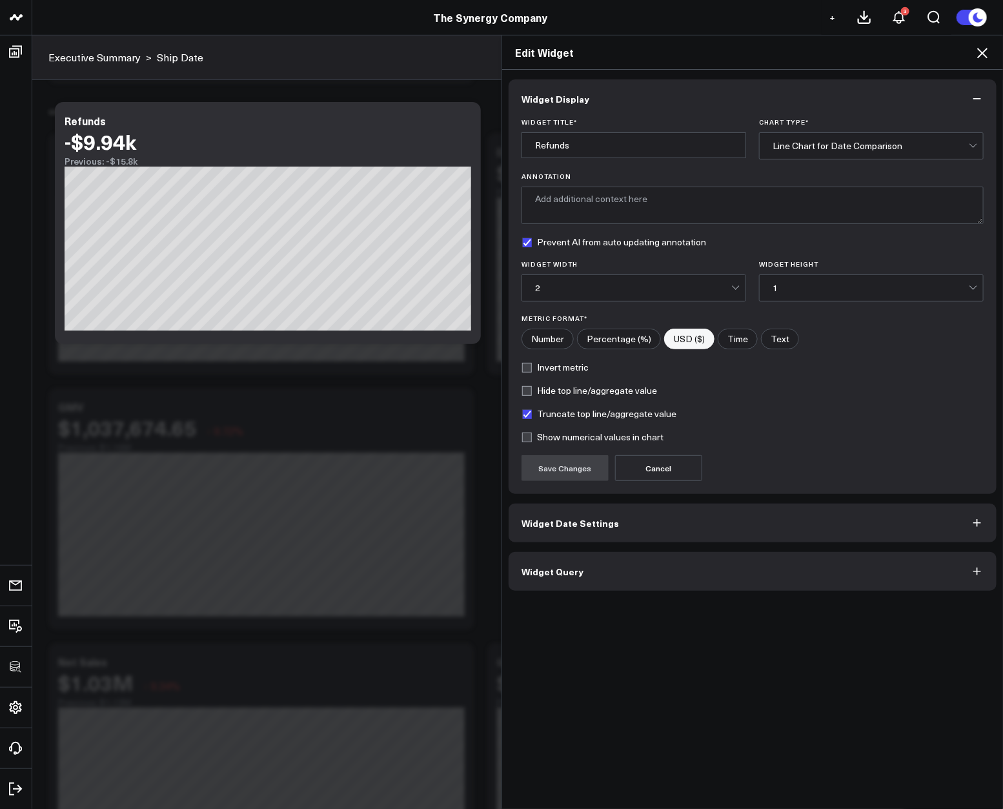
click at [538, 416] on label "Truncate top line/aggregate value" at bounding box center [599, 414] width 155 height 10
click at [532, 416] on input "Truncate top line/aggregate value" at bounding box center [527, 414] width 10 height 10
checkbox input "false"
click at [546, 474] on button "Save Changes" at bounding box center [565, 468] width 87 height 26
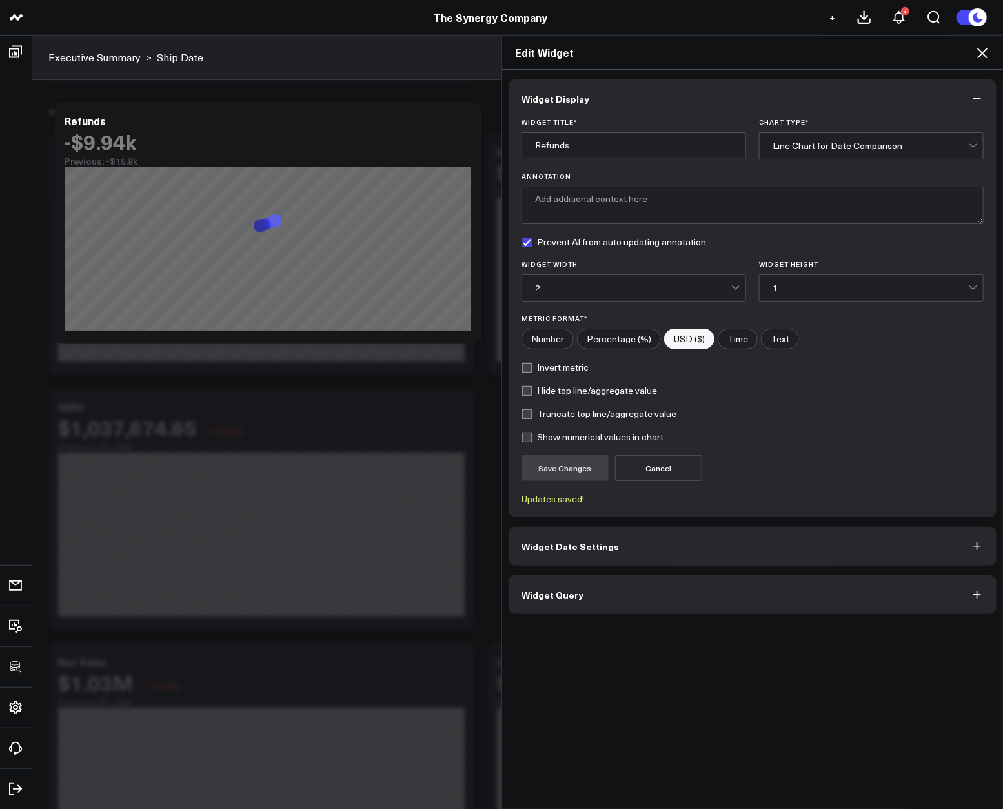
click at [984, 54] on icon at bounding box center [982, 53] width 10 height 10
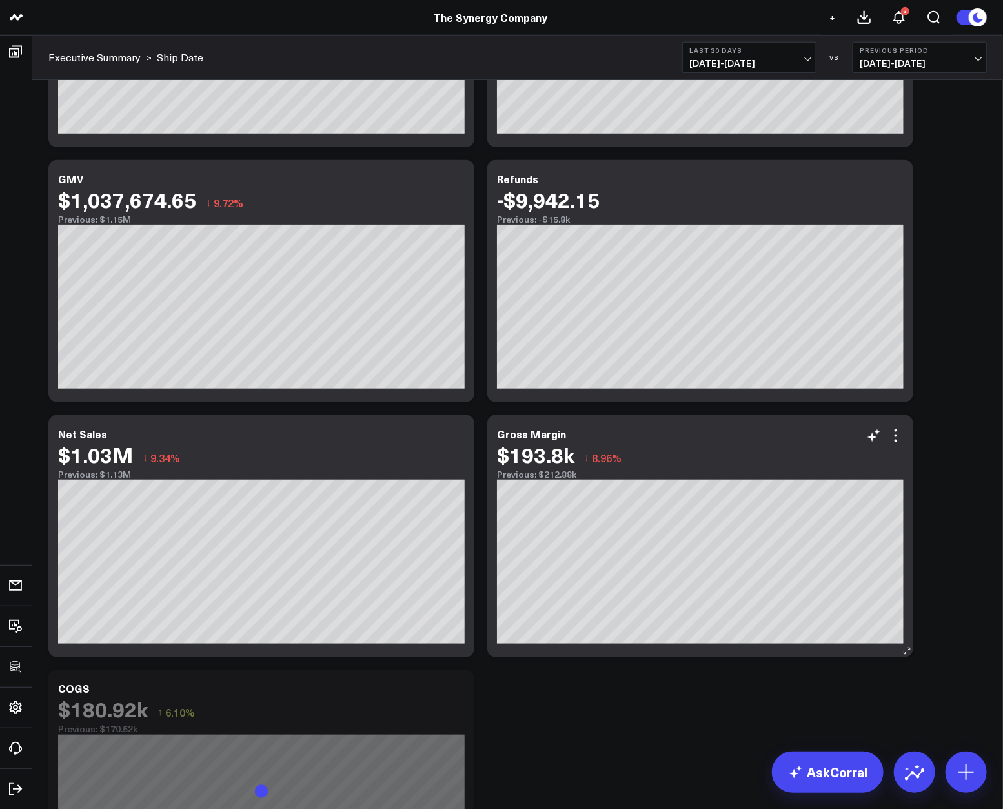
scroll to position [595, 0]
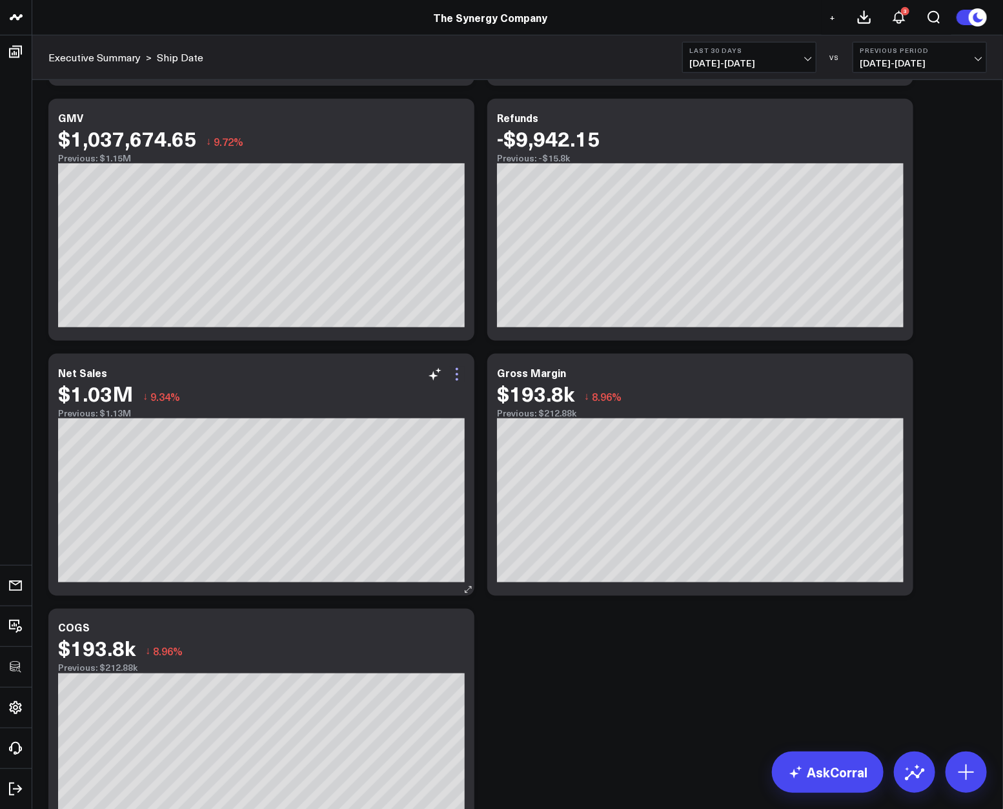
click at [455, 374] on icon at bounding box center [456, 374] width 15 height 15
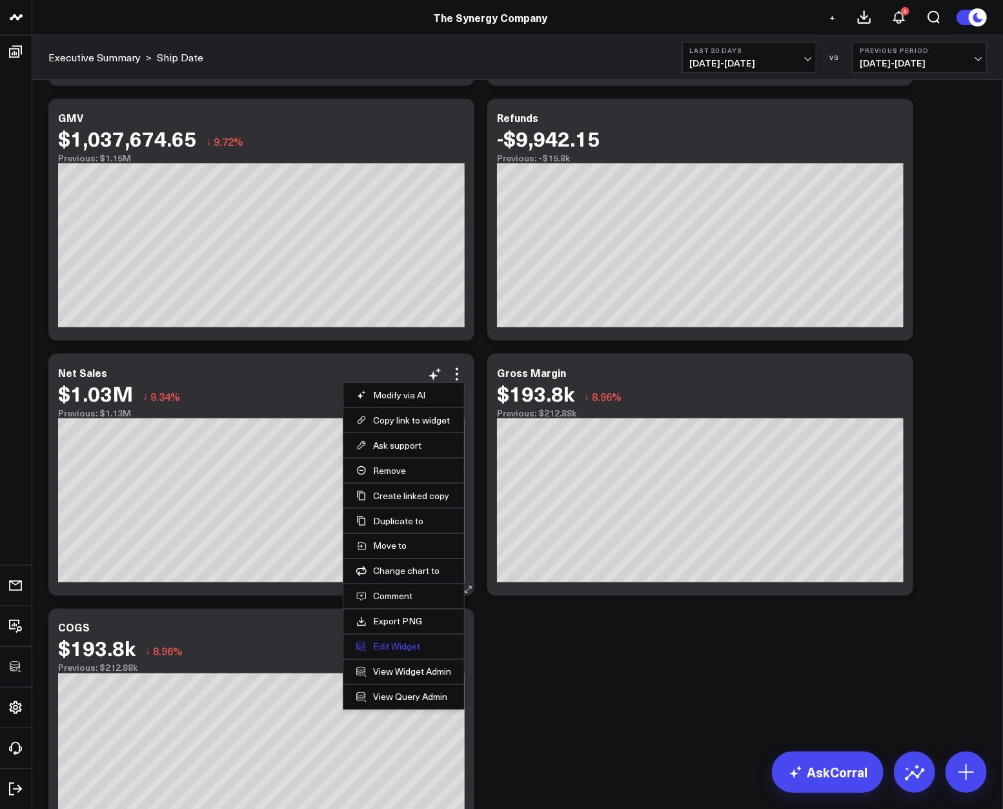
click at [379, 650] on button "Edit Widget" at bounding box center [403, 647] width 95 height 12
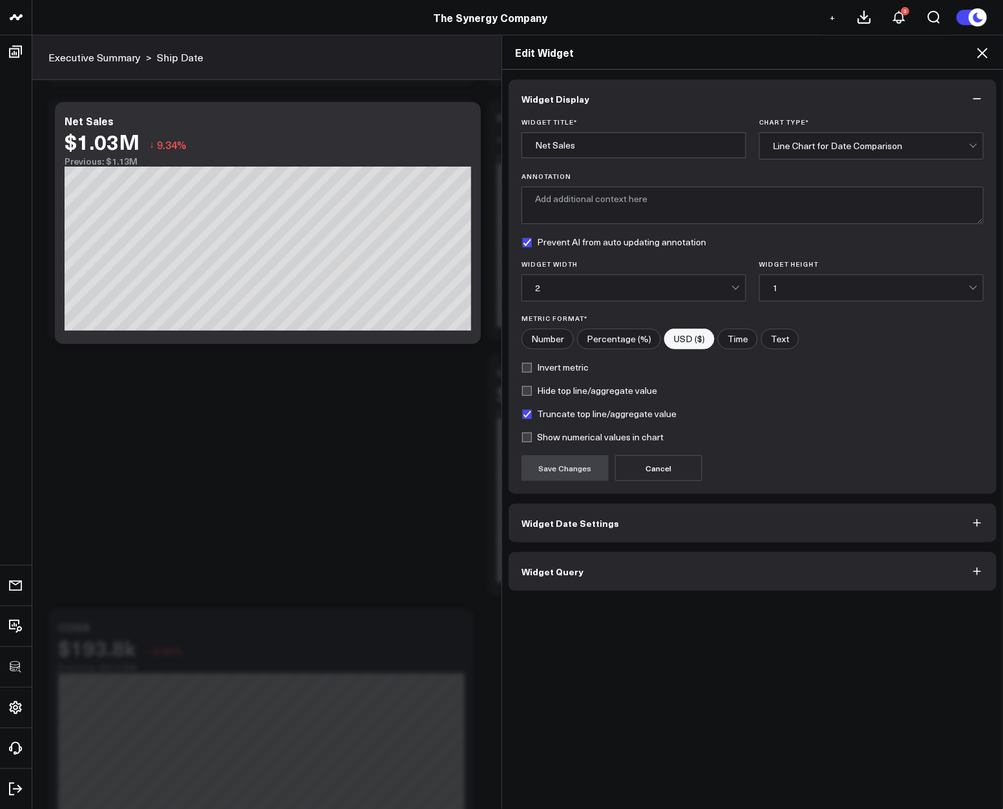
click at [565, 410] on label "Truncate top line/aggregate value" at bounding box center [599, 414] width 155 height 10
click at [532, 410] on input "Truncate top line/aggregate value" at bounding box center [527, 414] width 10 height 10
checkbox input "false"
click at [563, 485] on div "Widget Title * Net Sales Chart Type * Line Chart for Date Comparison Annotation…" at bounding box center [753, 306] width 488 height 376
click at [561, 476] on button "Save Changes" at bounding box center [565, 468] width 87 height 26
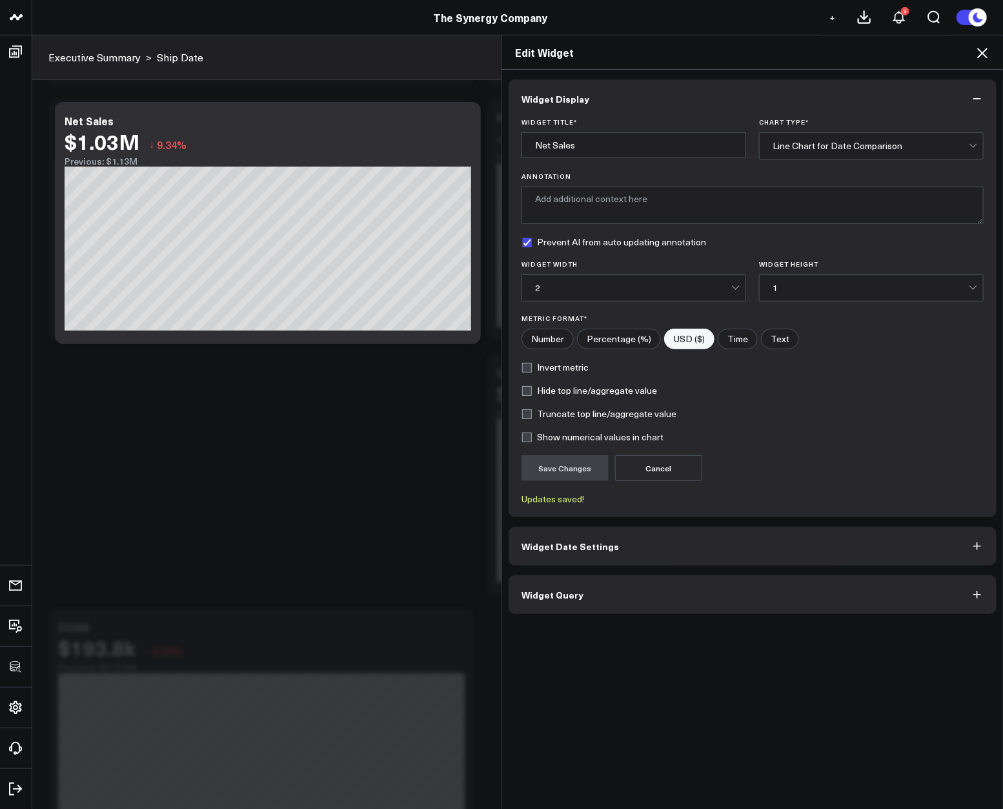
click at [981, 57] on icon at bounding box center [982, 52] width 15 height 15
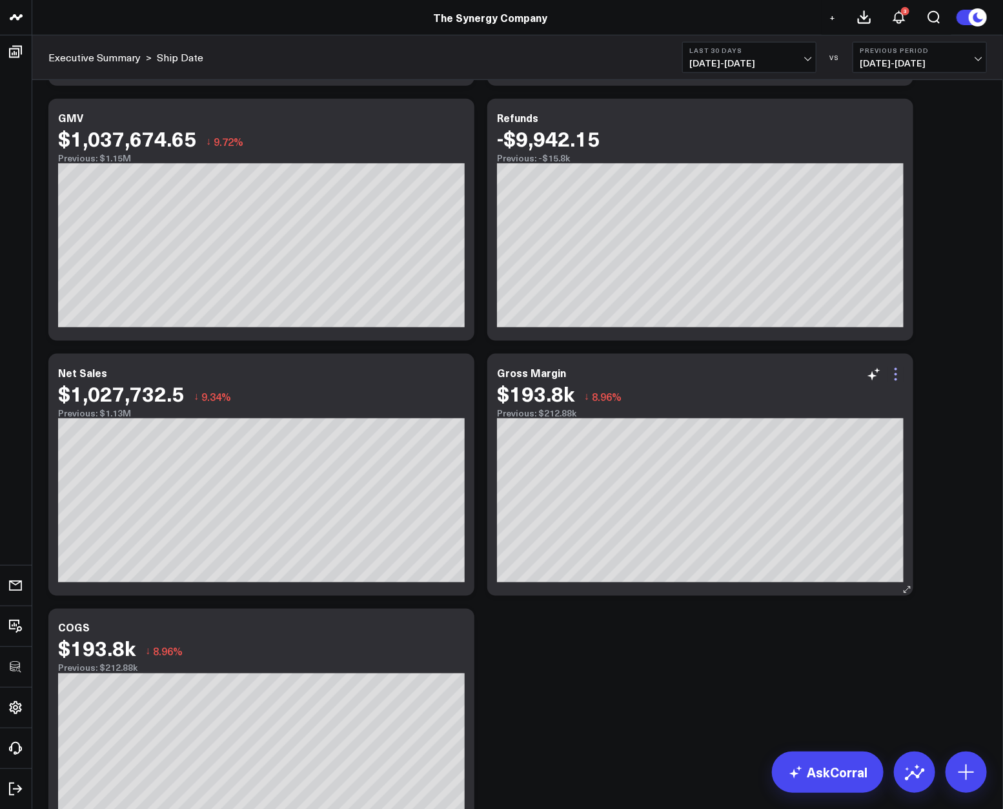
click at [901, 378] on icon at bounding box center [895, 374] width 15 height 15
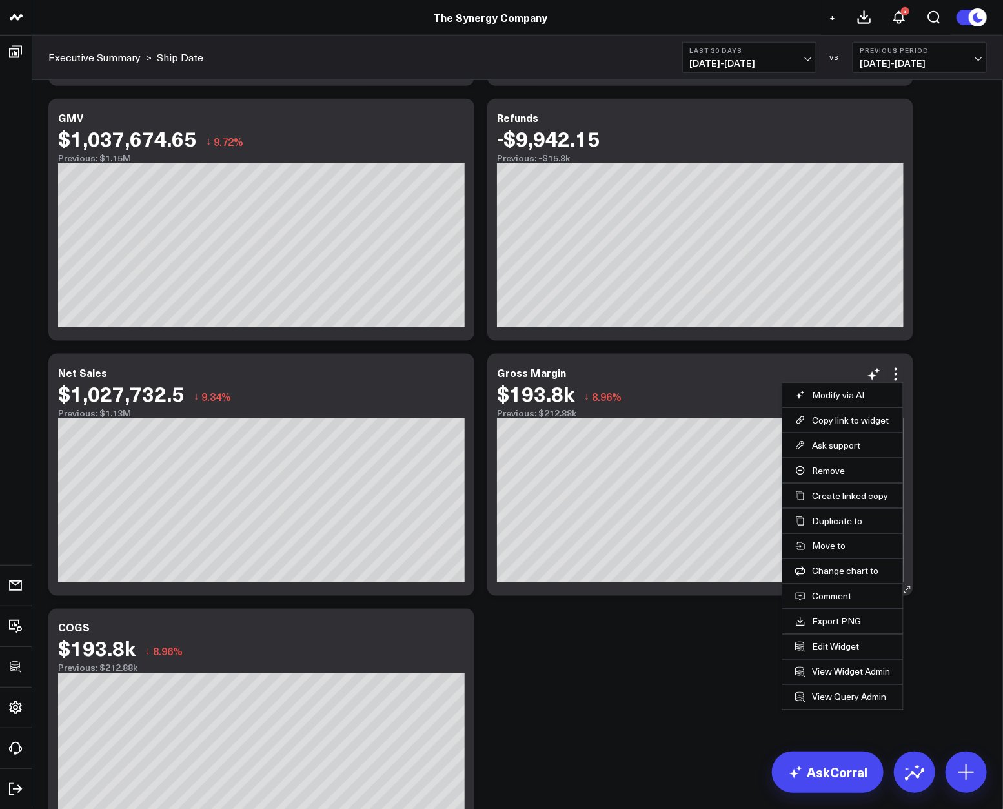
click at [831, 640] on li "Edit Widget" at bounding box center [842, 646] width 121 height 25
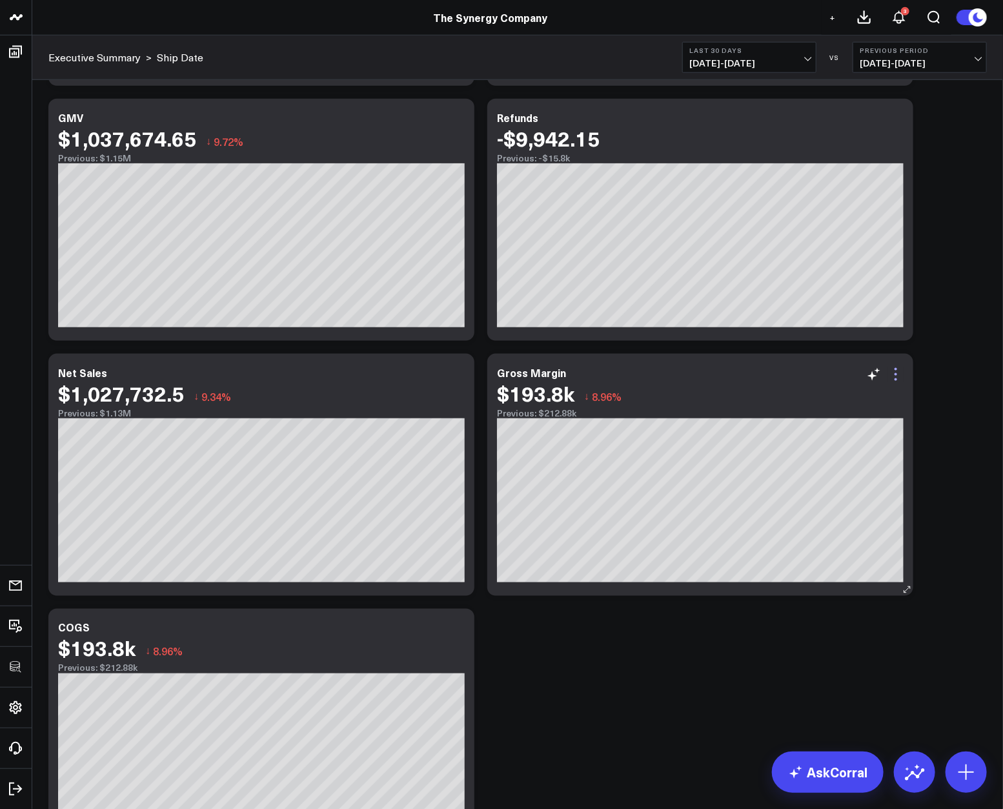
click at [894, 378] on icon at bounding box center [895, 374] width 15 height 15
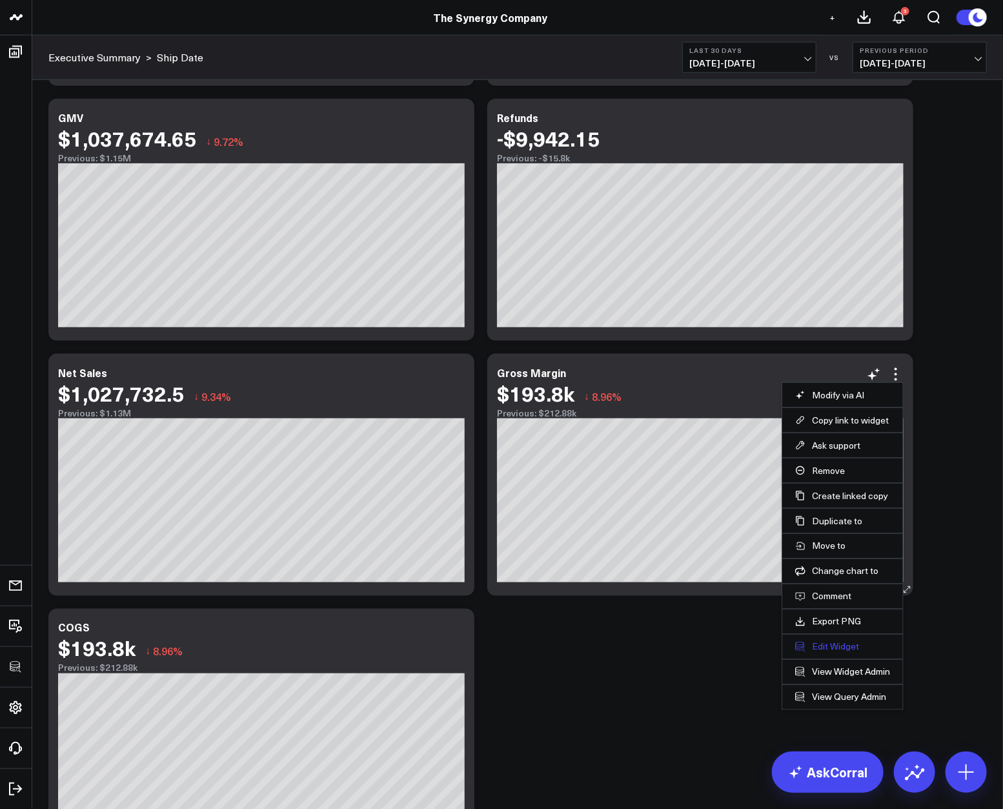
click at [815, 641] on button "Edit Widget" at bounding box center [842, 647] width 95 height 12
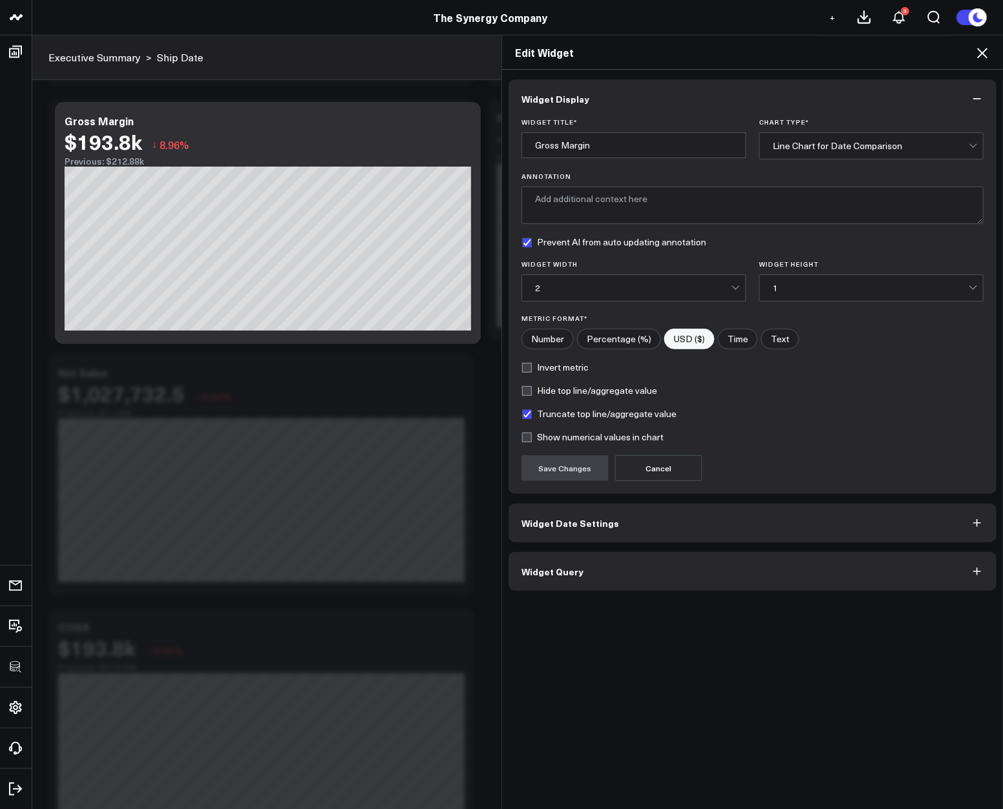
click at [576, 414] on label "Truncate top line/aggregate value" at bounding box center [599, 414] width 155 height 10
click at [532, 414] on input "Truncate top line/aggregate value" at bounding box center [527, 414] width 10 height 10
checkbox input "false"
click at [569, 465] on button "Save Changes" at bounding box center [565, 468] width 87 height 26
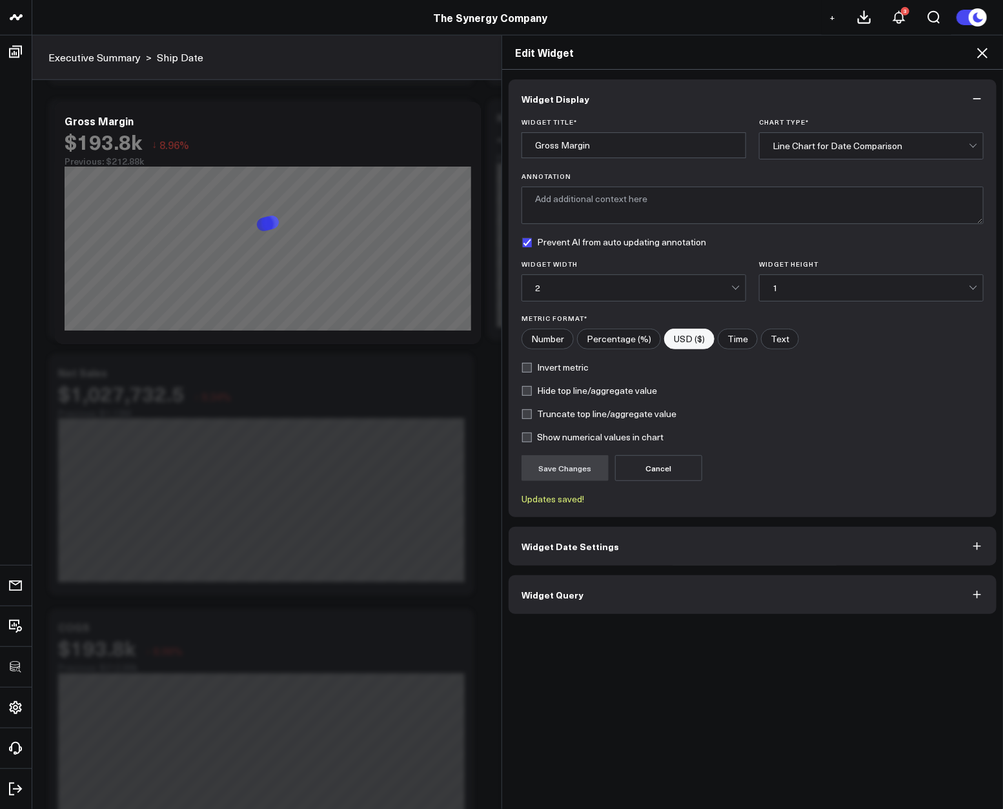
click at [981, 52] on icon at bounding box center [982, 52] width 15 height 15
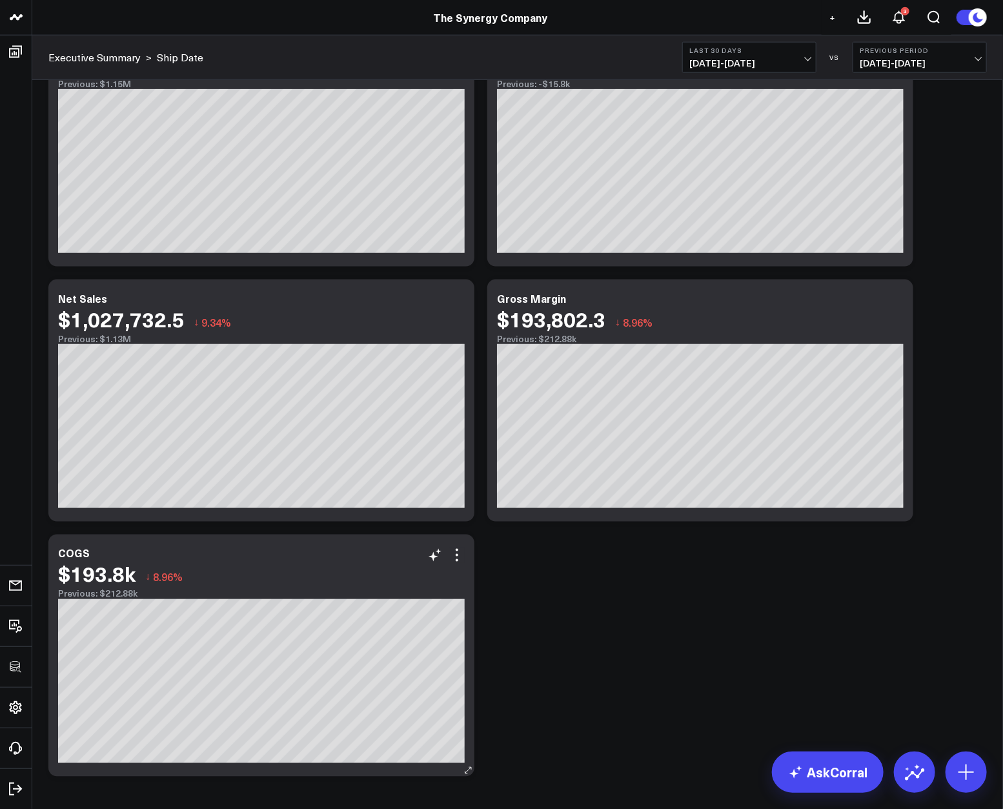
scroll to position [682, 0]
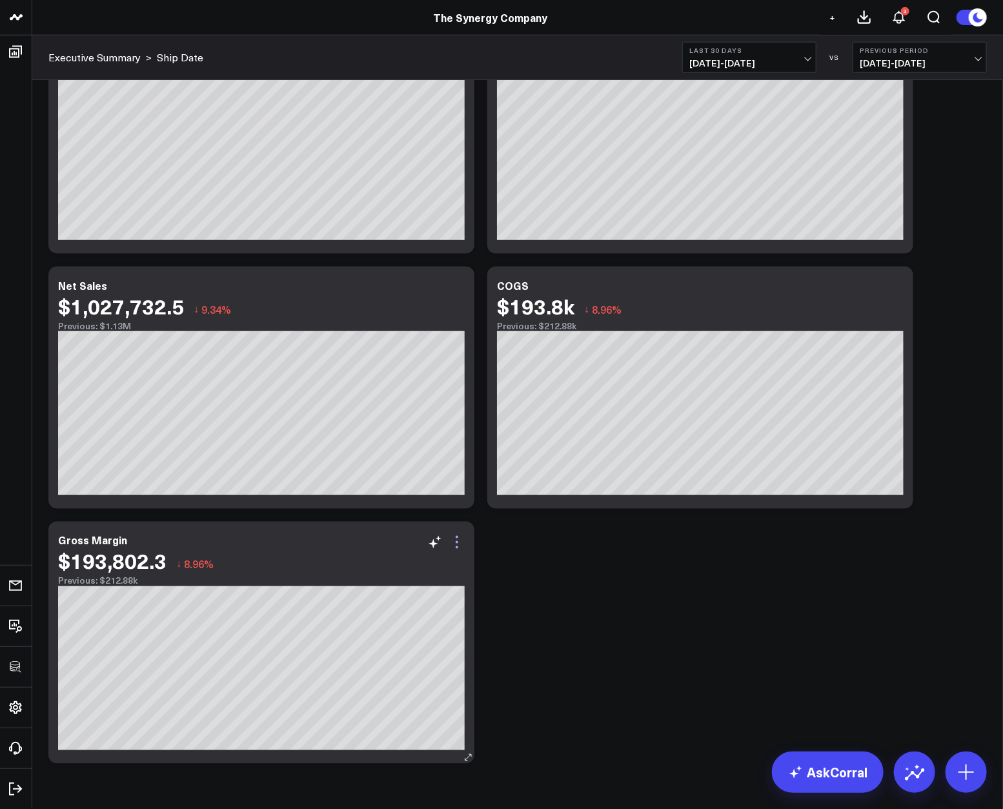
click at [456, 540] on icon at bounding box center [456, 542] width 15 height 15
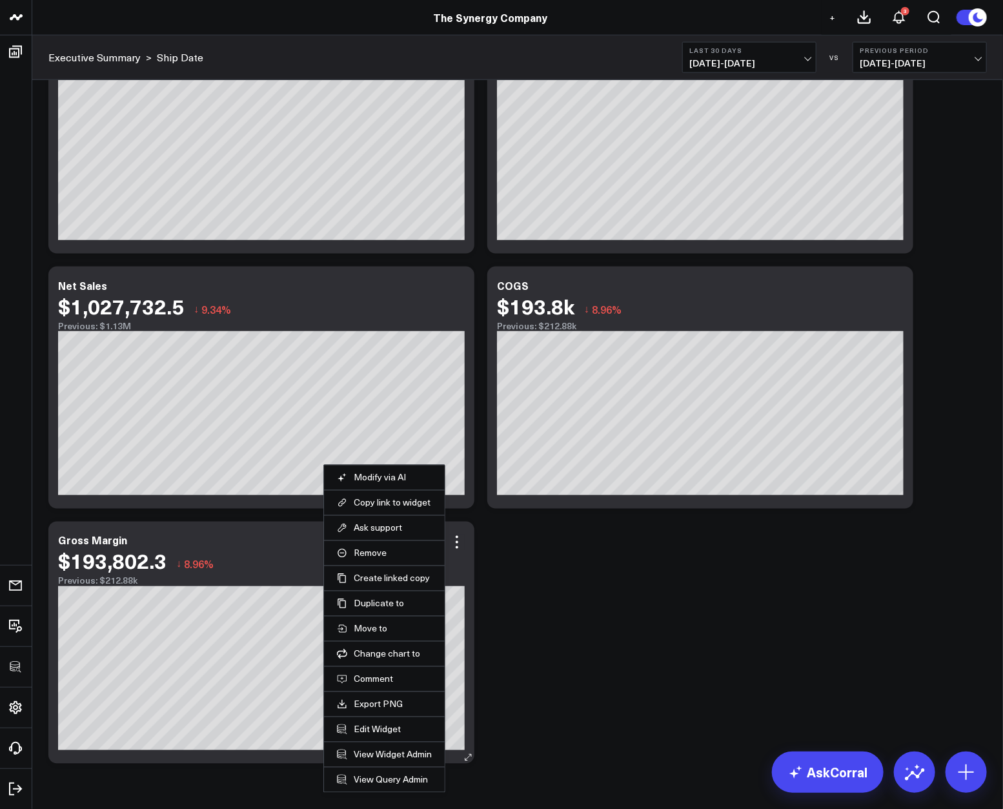
click at [378, 735] on li "Edit Widget" at bounding box center [384, 729] width 121 height 25
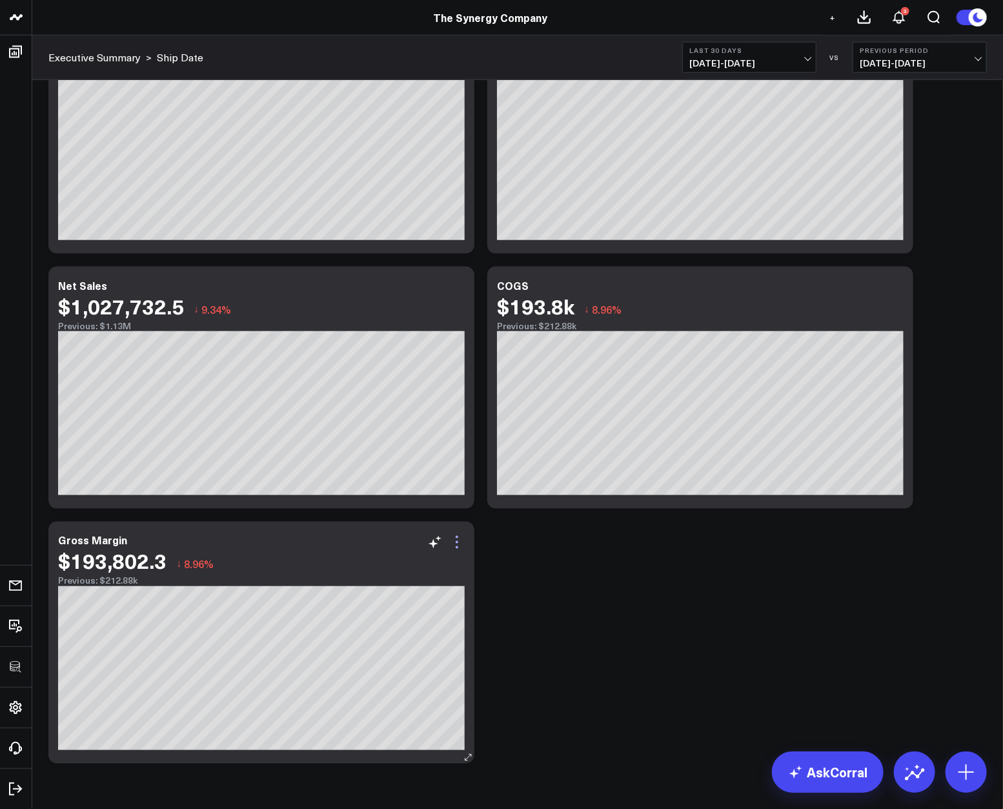
click at [456, 540] on icon at bounding box center [456, 542] width 15 height 15
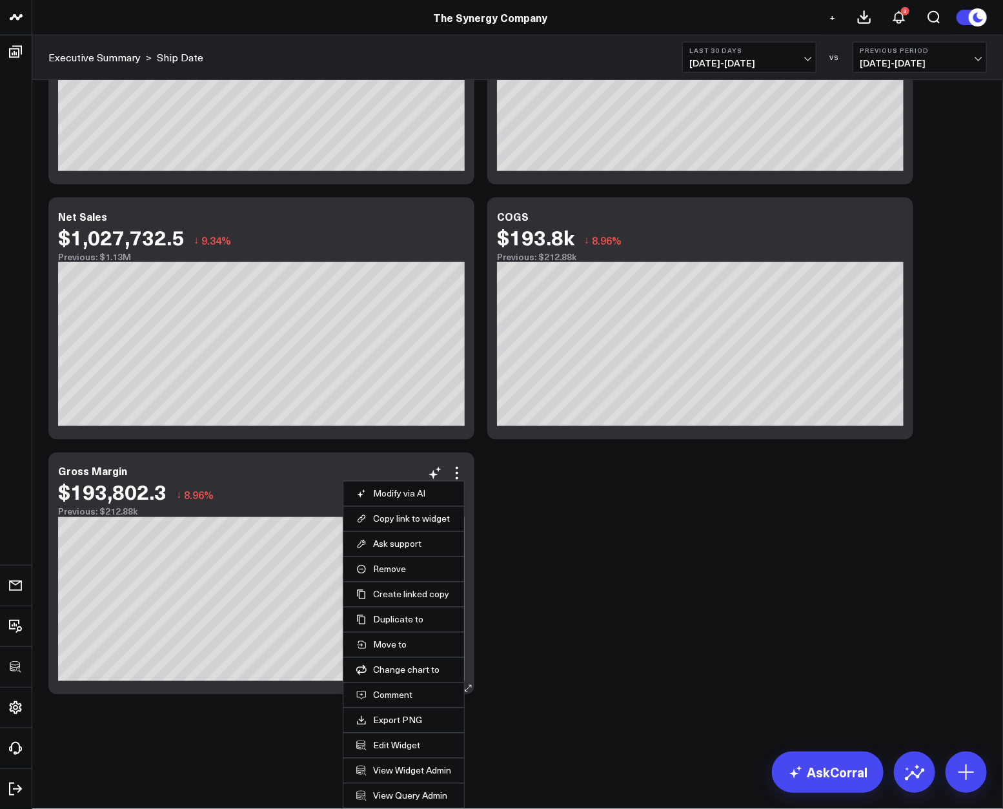
click at [379, 738] on li "Edit Widget" at bounding box center [403, 745] width 121 height 25
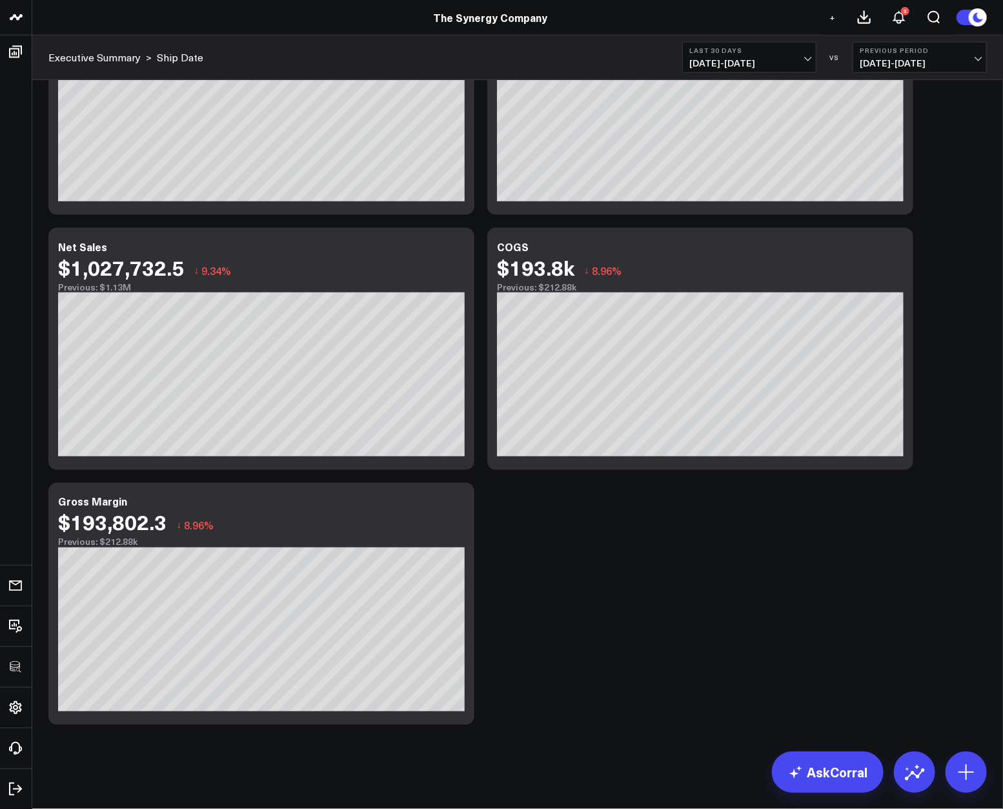
scroll to position [720, 0]
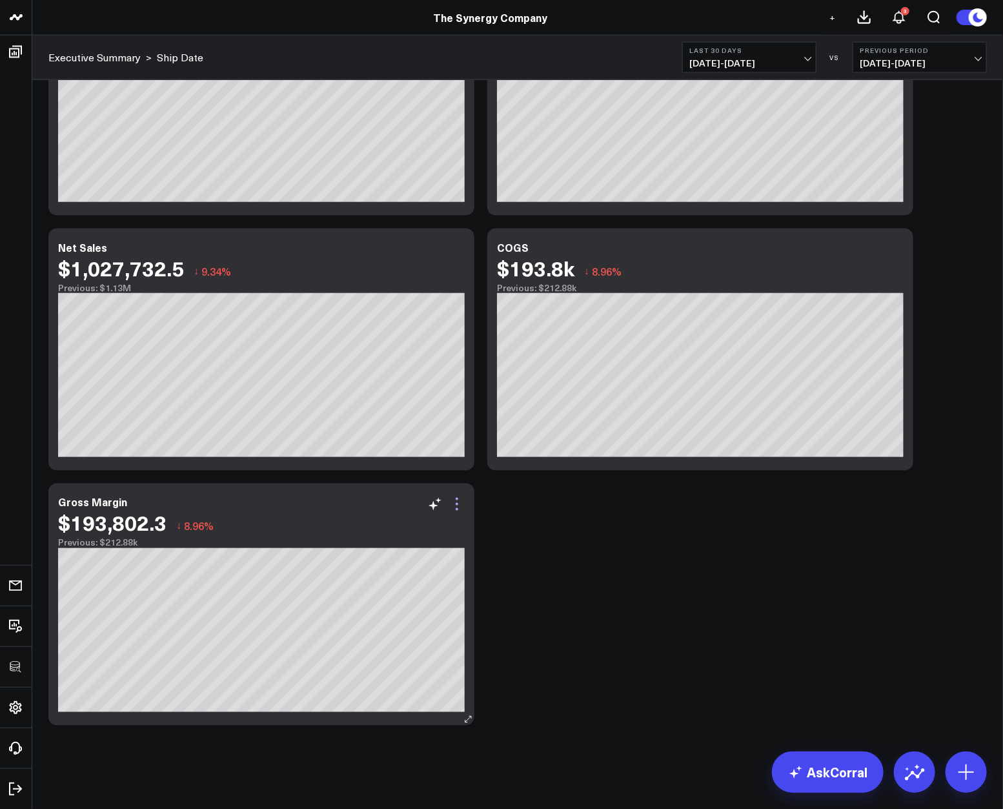
click at [462, 507] on icon at bounding box center [456, 503] width 15 height 15
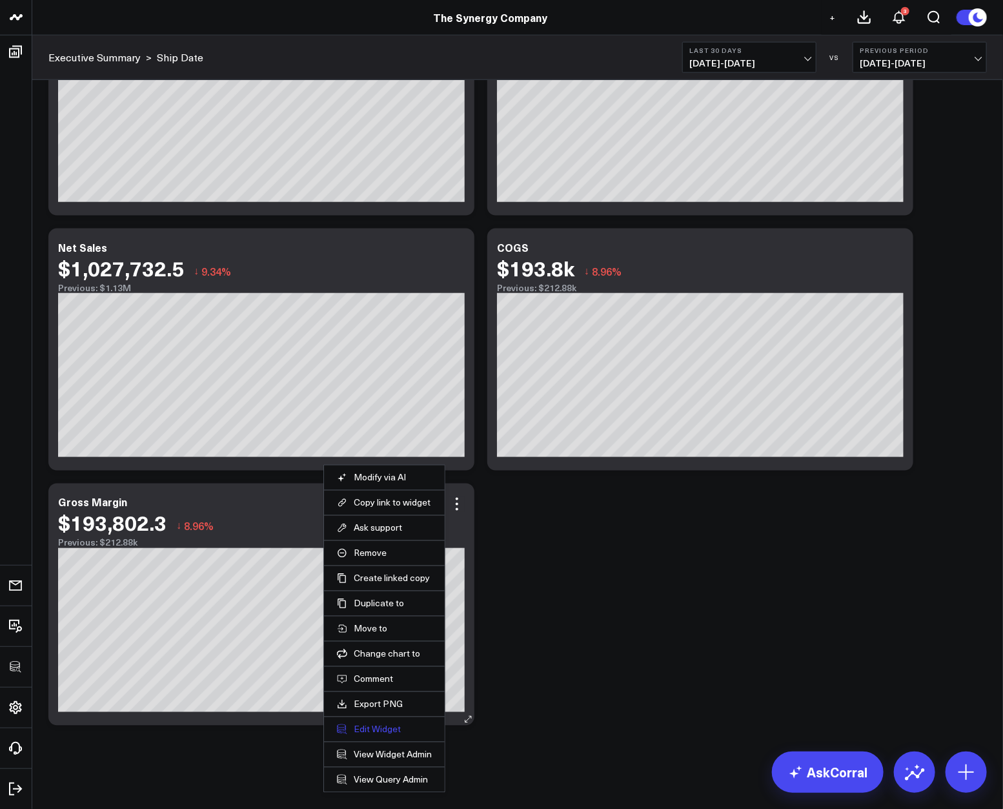
click at [372, 730] on button "Edit Widget" at bounding box center [384, 730] width 95 height 12
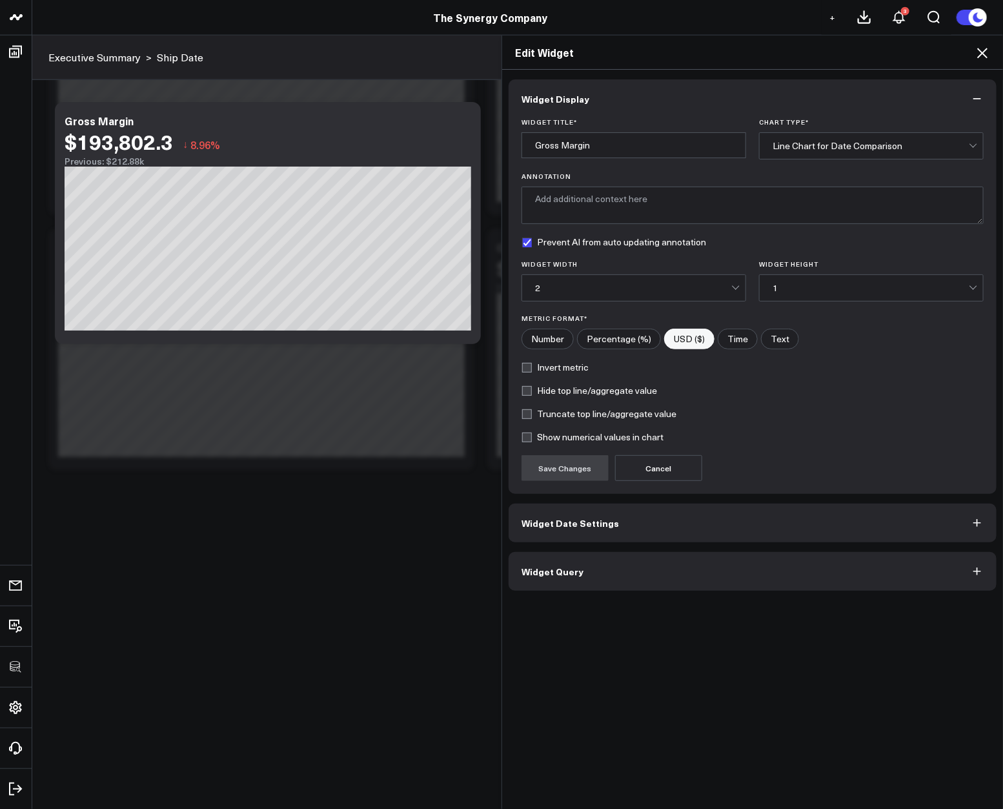
click at [611, 567] on button "Widget Query" at bounding box center [753, 571] width 488 height 39
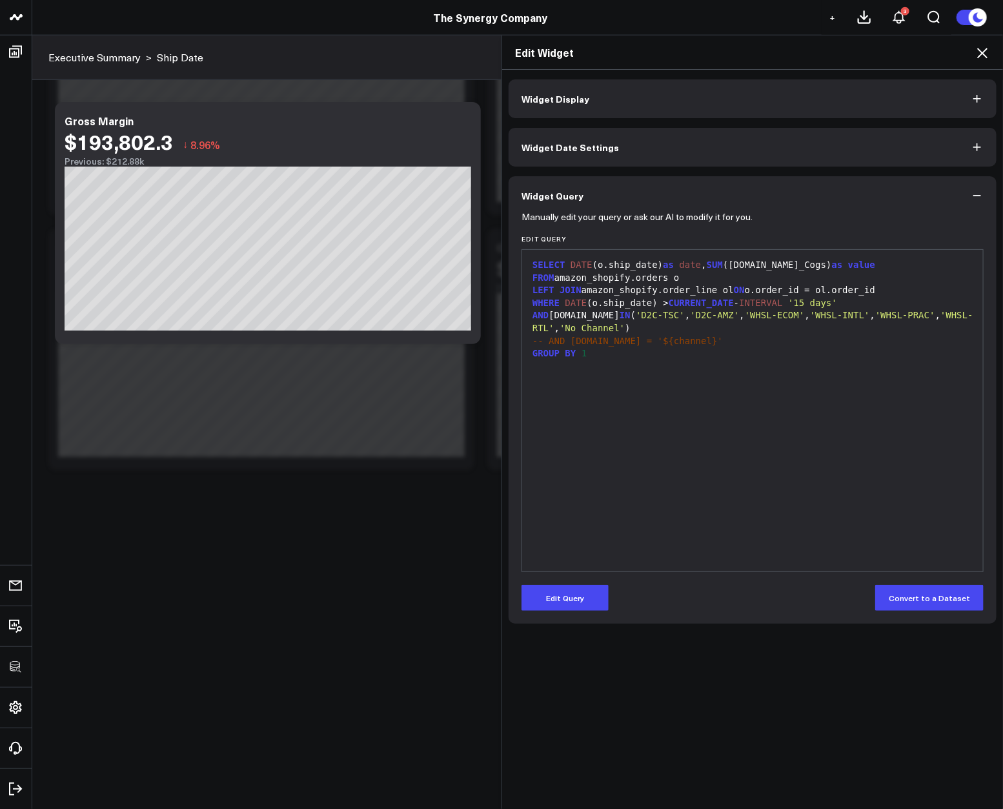
drag, startPoint x: 567, startPoint y: 605, endPoint x: 628, endPoint y: 527, distance: 99.3
click at [567, 605] on button "Edit Query" at bounding box center [565, 598] width 87 height 26
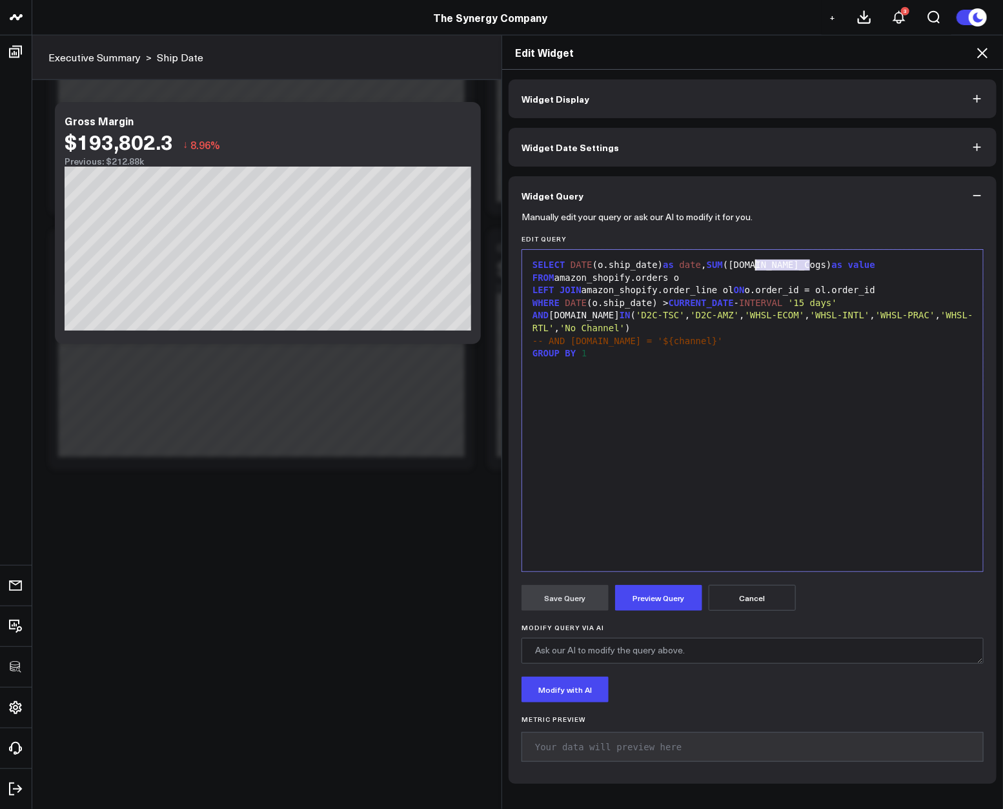
drag, startPoint x: 786, startPoint y: 266, endPoint x: 751, endPoint y: 266, distance: 34.9
click at [751, 266] on div "SELECT DATE (o.ship_date) as date , SUM (ol.total_Cogs) as value" at bounding box center [753, 265] width 448 height 13
click at [679, 598] on button "Preview Query" at bounding box center [658, 598] width 87 height 26
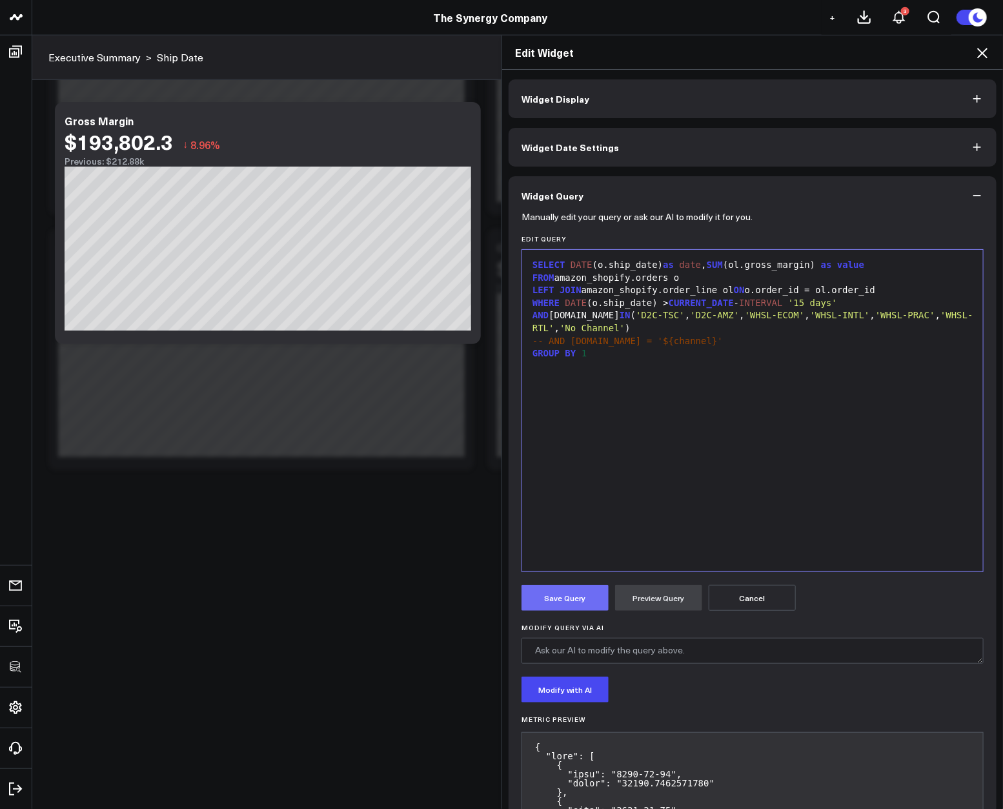
click at [556, 595] on button "Save Query" at bounding box center [565, 598] width 87 height 26
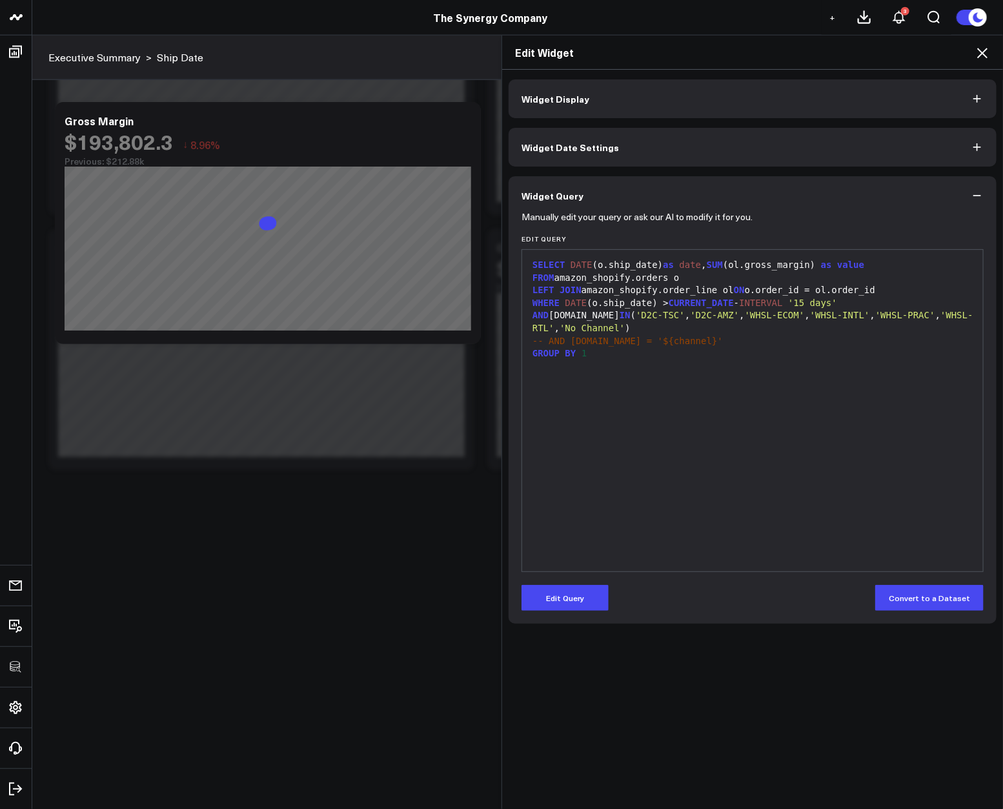
click at [986, 48] on icon at bounding box center [982, 52] width 15 height 15
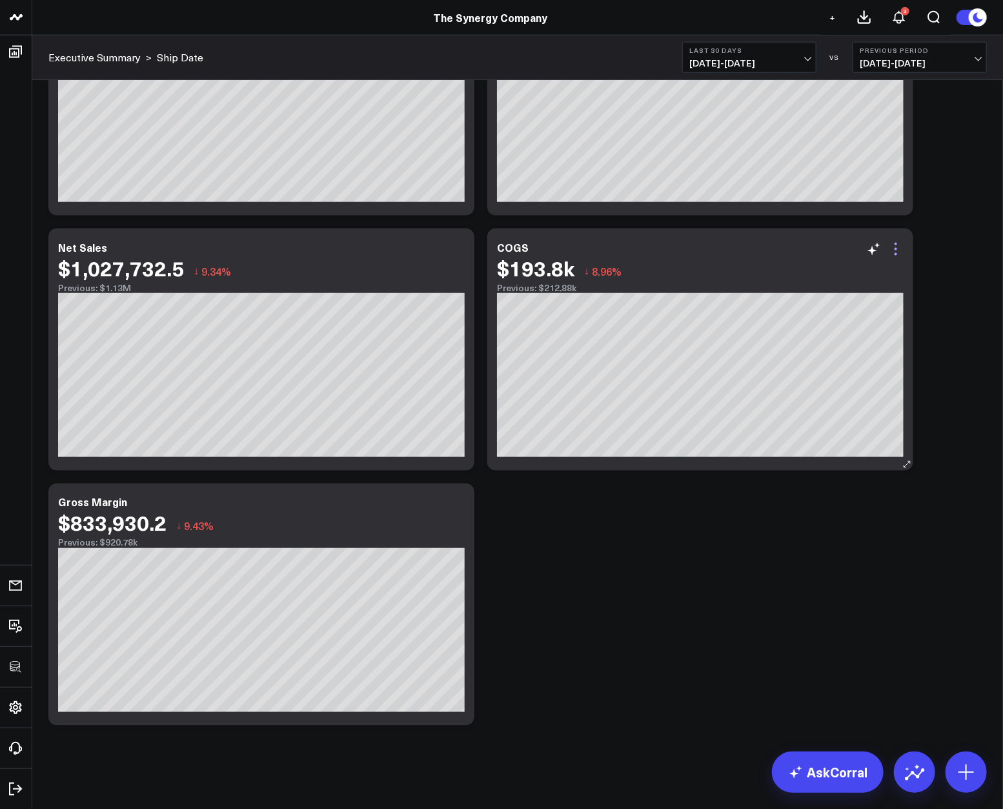
click at [897, 254] on icon at bounding box center [895, 248] width 15 height 15
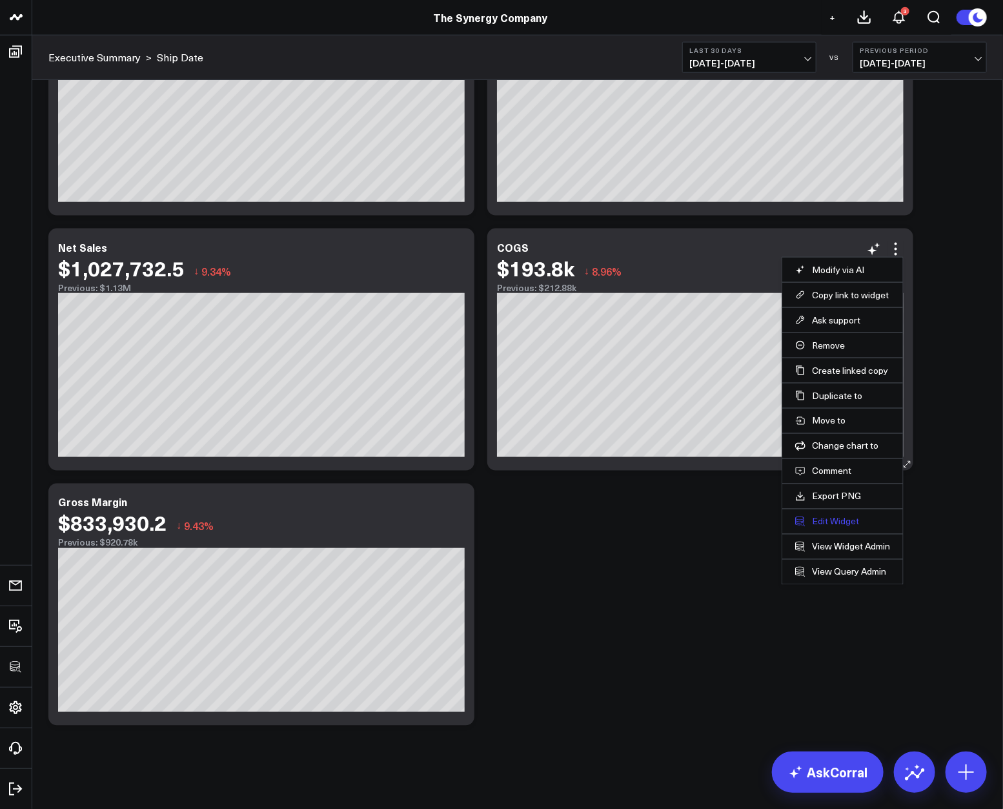
click at [832, 524] on button "Edit Widget" at bounding box center [842, 522] width 95 height 12
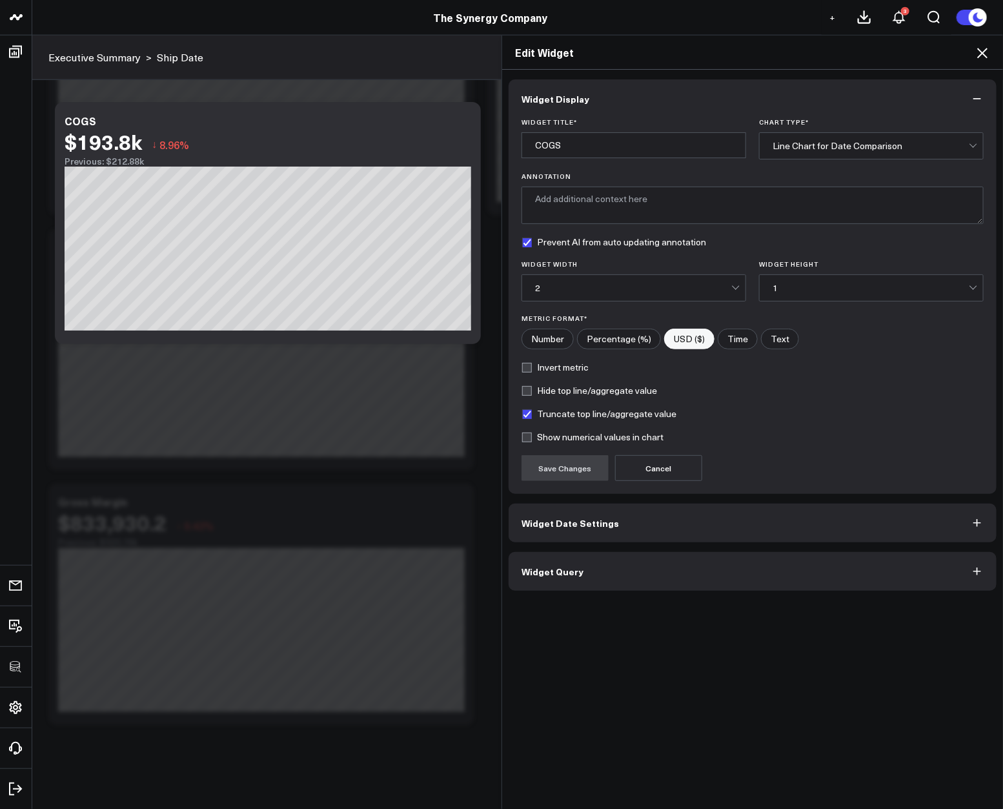
click at [610, 557] on button "Widget Query" at bounding box center [753, 571] width 488 height 39
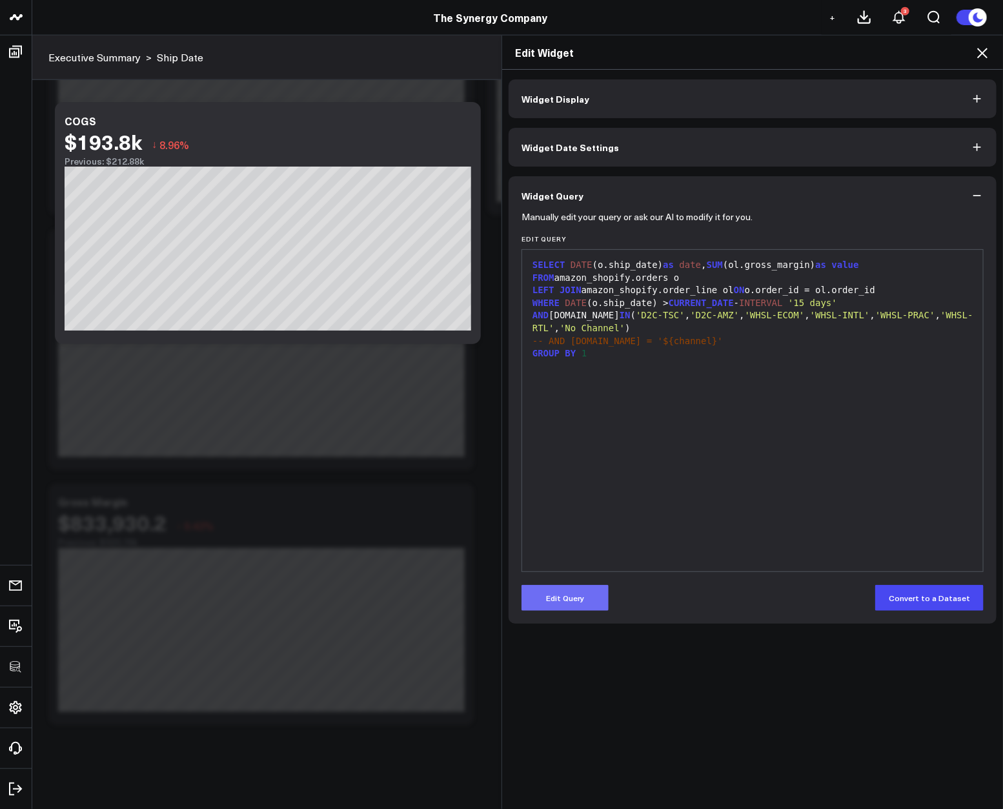
click at [571, 587] on button "Edit Query" at bounding box center [565, 598] width 87 height 26
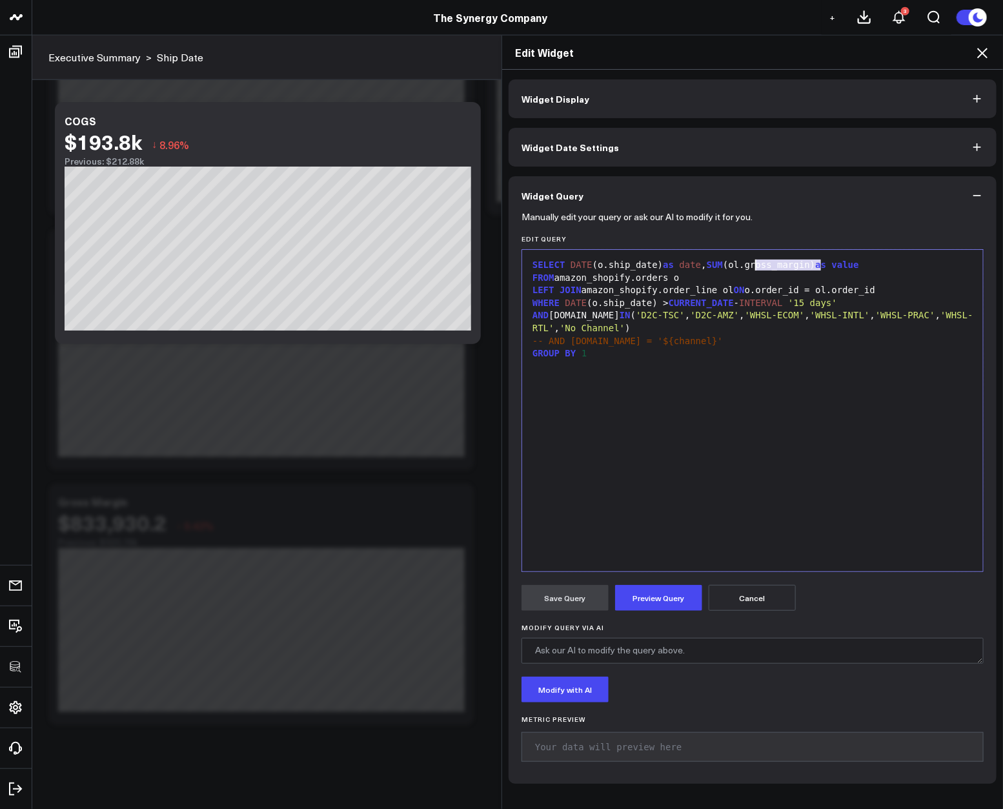
drag, startPoint x: 813, startPoint y: 262, endPoint x: 750, endPoint y: 267, distance: 63.5
click at [750, 267] on div "SELECT DATE (o.ship_date) as date , SUM (ol.gross_margin) as value" at bounding box center [753, 265] width 448 height 13
click at [717, 436] on div "SELECT DATE (o.ship_date) as date , SUM ( ol.cogs ) as value FROM amazon_shopif…" at bounding box center [753, 410] width 448 height 309
click at [655, 586] on button "Preview Query" at bounding box center [658, 598] width 87 height 26
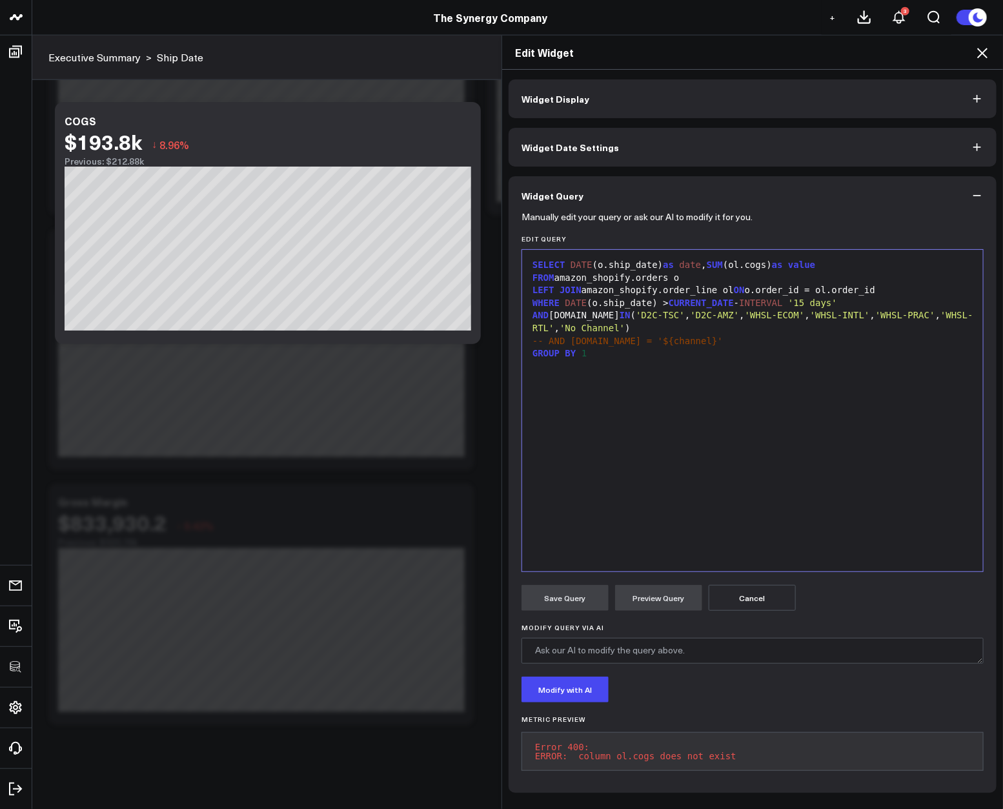
click at [658, 536] on div "SELECT DATE (o.ship_date) as date , SUM (ol.cogs) as value FROM amazon_shopify.…" at bounding box center [753, 410] width 448 height 309
click at [751, 265] on div "SELECT DATE (o.ship_date) as date , SUM (ol.cogs) as value" at bounding box center [753, 265] width 448 height 13
click at [642, 593] on button "Preview Query" at bounding box center [658, 598] width 87 height 26
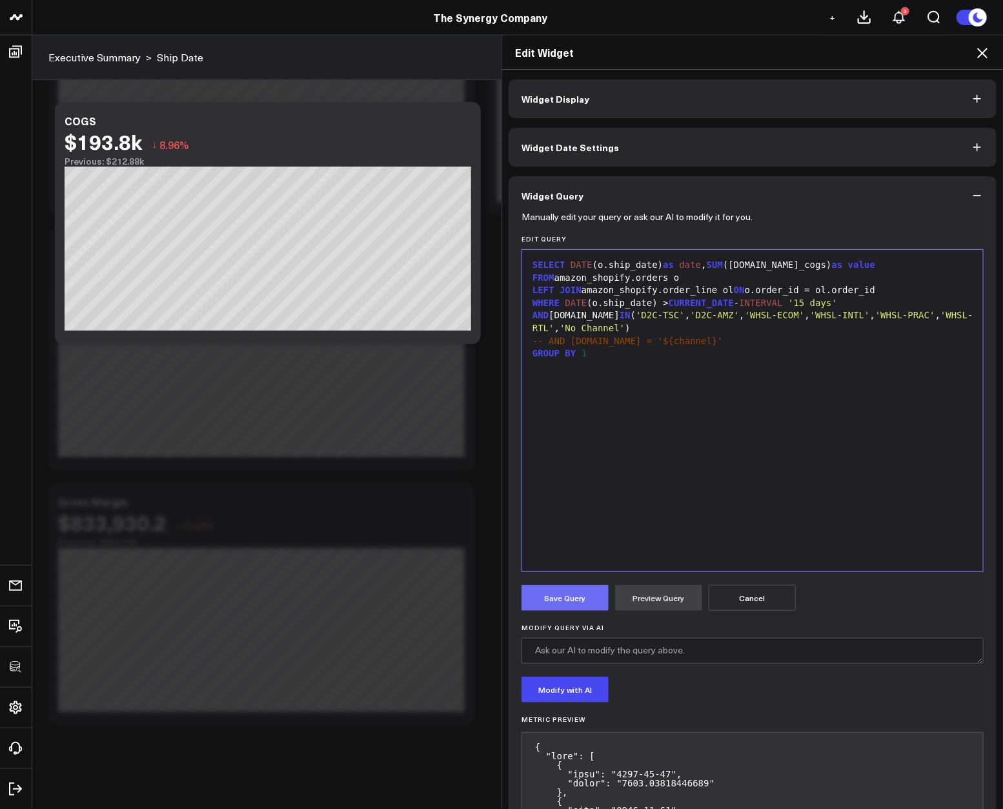
click at [587, 604] on button "Save Query" at bounding box center [565, 598] width 87 height 26
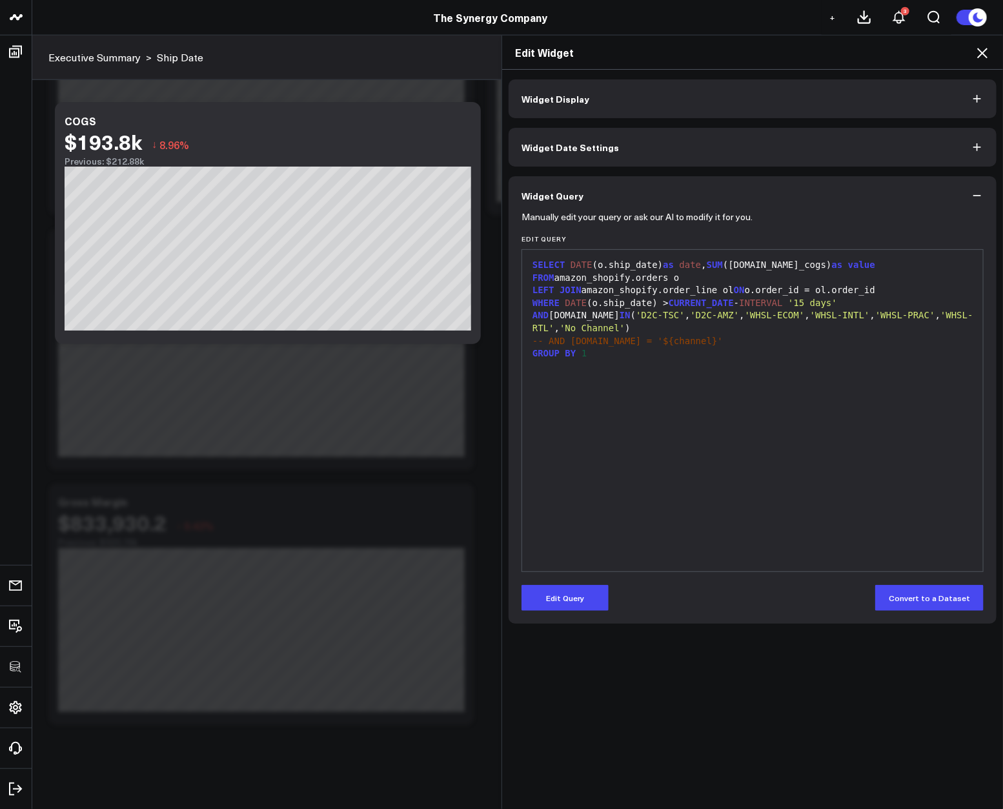
click at [888, 108] on button "Widget Display" at bounding box center [753, 98] width 488 height 39
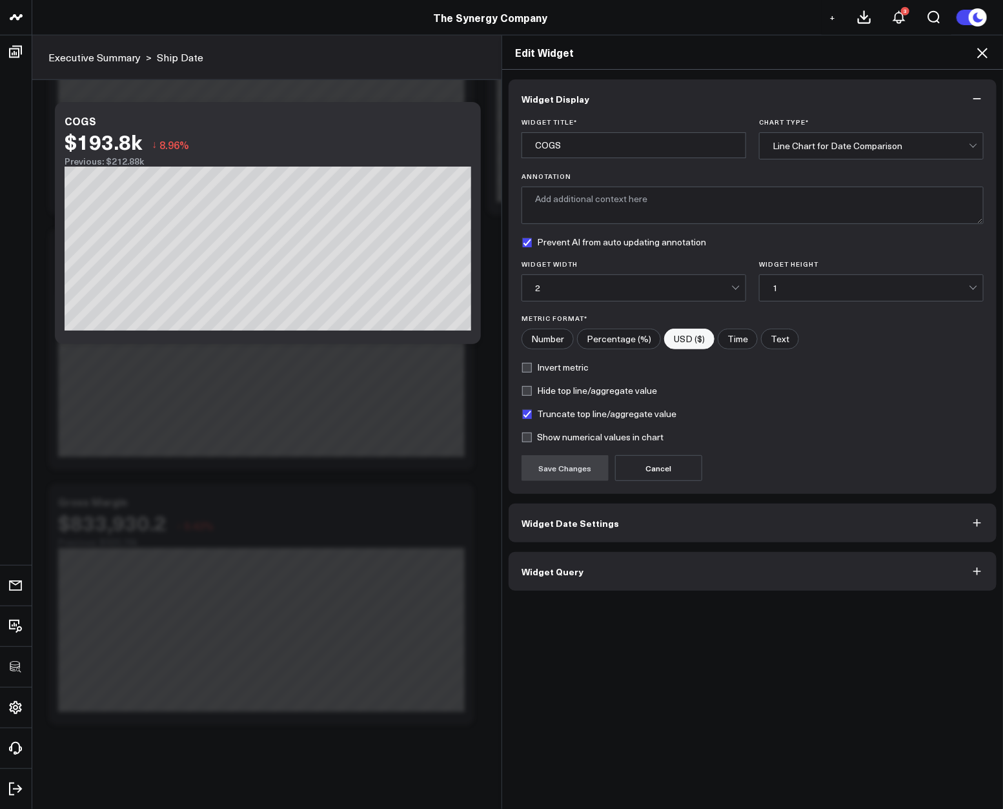
click at [566, 415] on label "Truncate top line/aggregate value" at bounding box center [599, 414] width 155 height 10
click at [532, 415] on input "Truncate top line/aggregate value" at bounding box center [527, 414] width 10 height 10
checkbox input "false"
click at [555, 457] on button "Save Changes" at bounding box center [565, 468] width 87 height 26
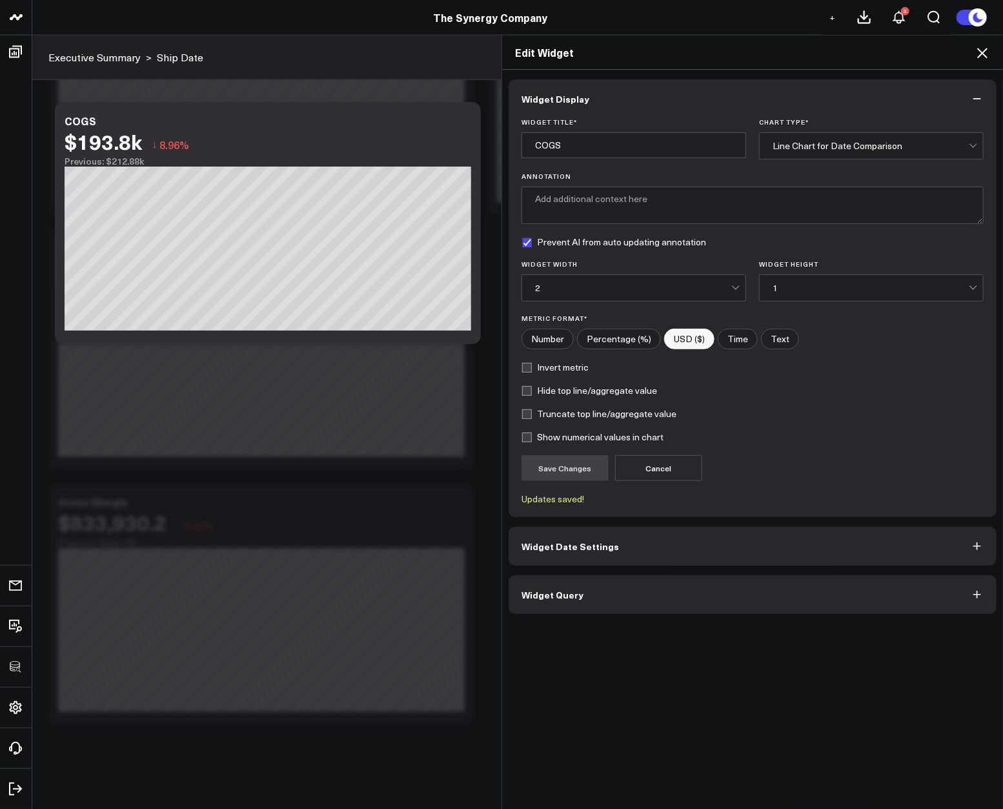
click at [984, 52] on icon at bounding box center [982, 53] width 10 height 10
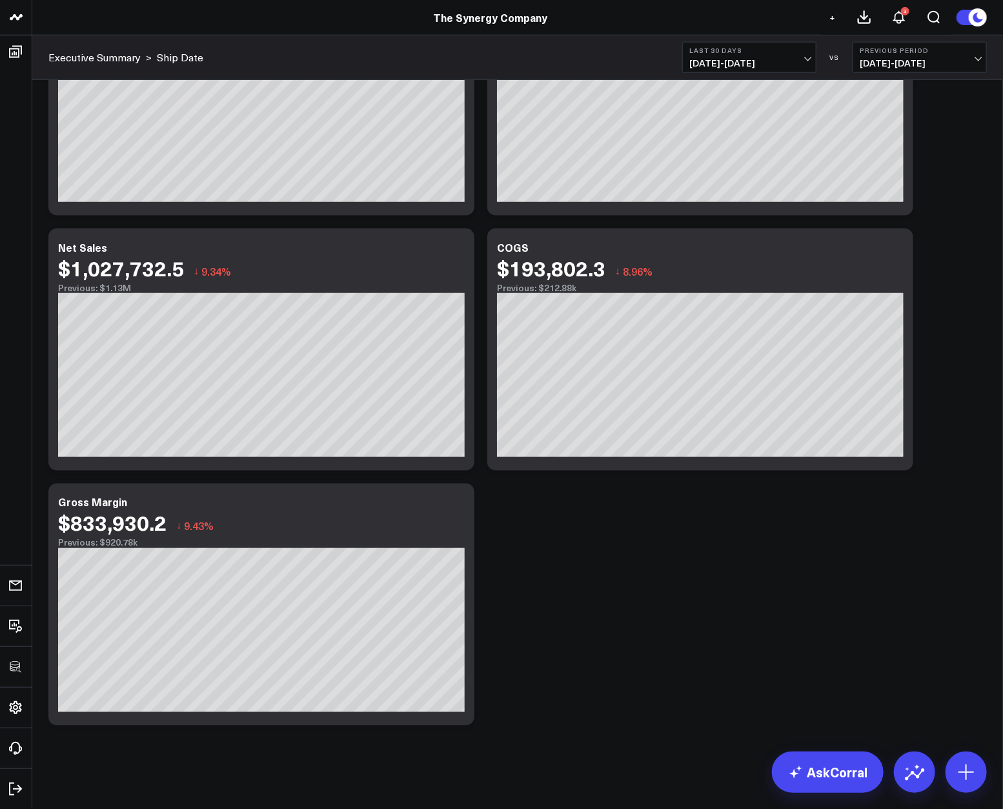
click at [935, 310] on div "Modify via AI Copy link to widget Ask support Remove Create linked copy Executi…" at bounding box center [518, 76] width 952 height 1311
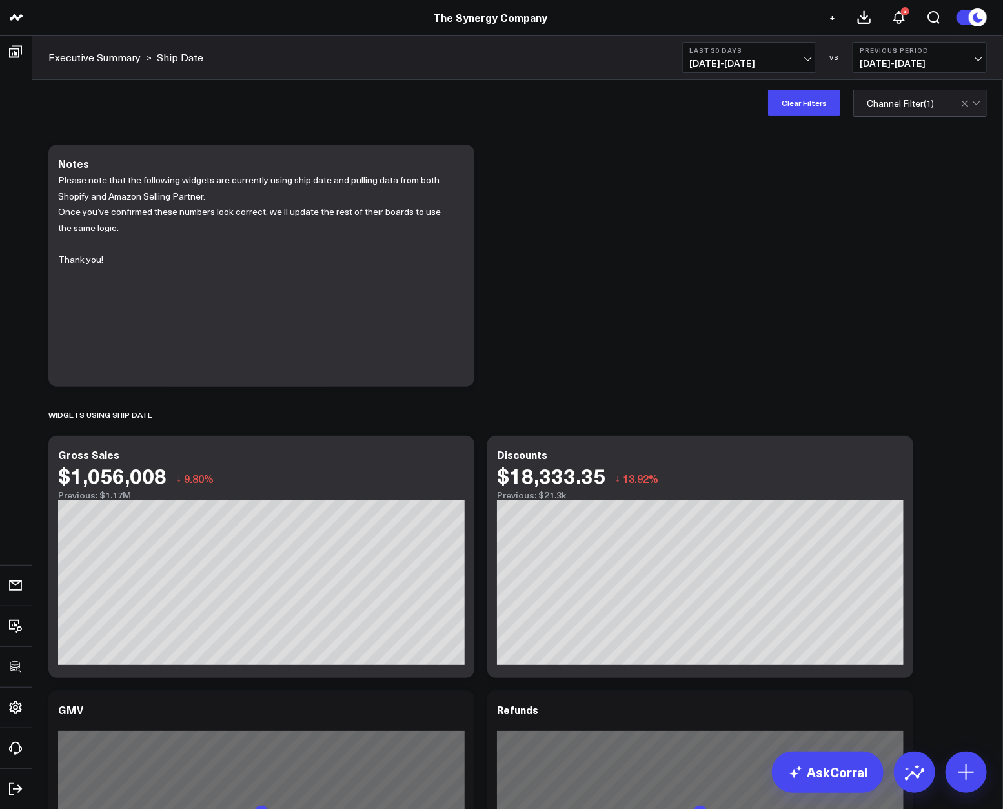
scroll to position [720, 0]
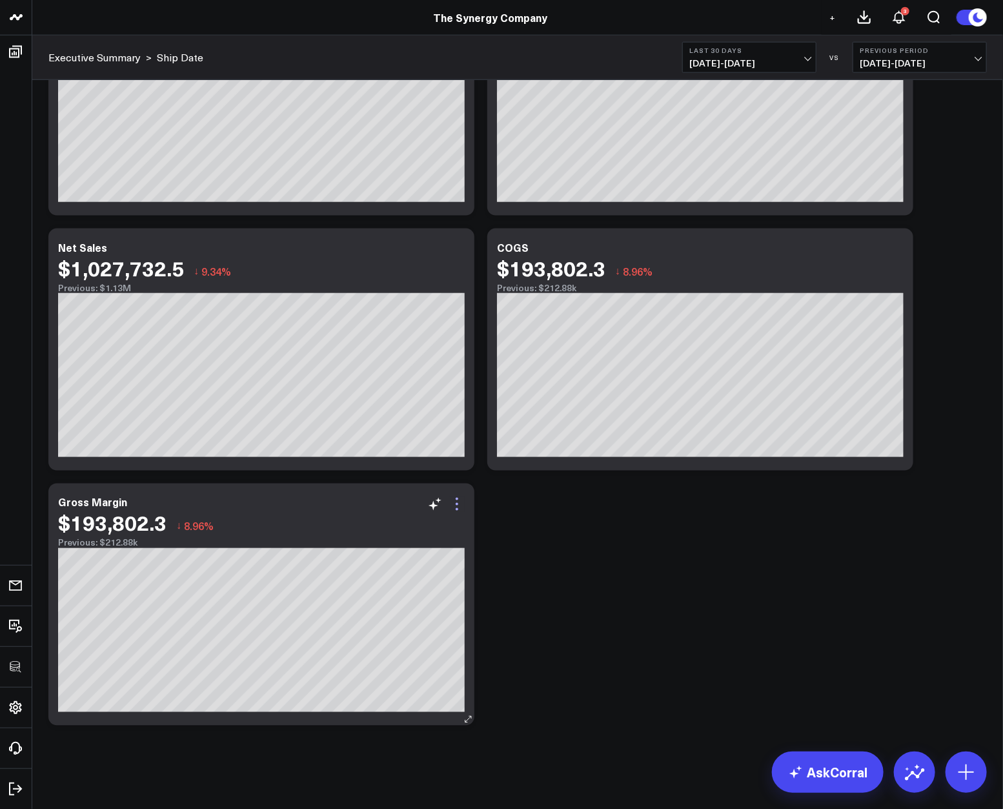
click at [455, 505] on icon at bounding box center [456, 503] width 15 height 15
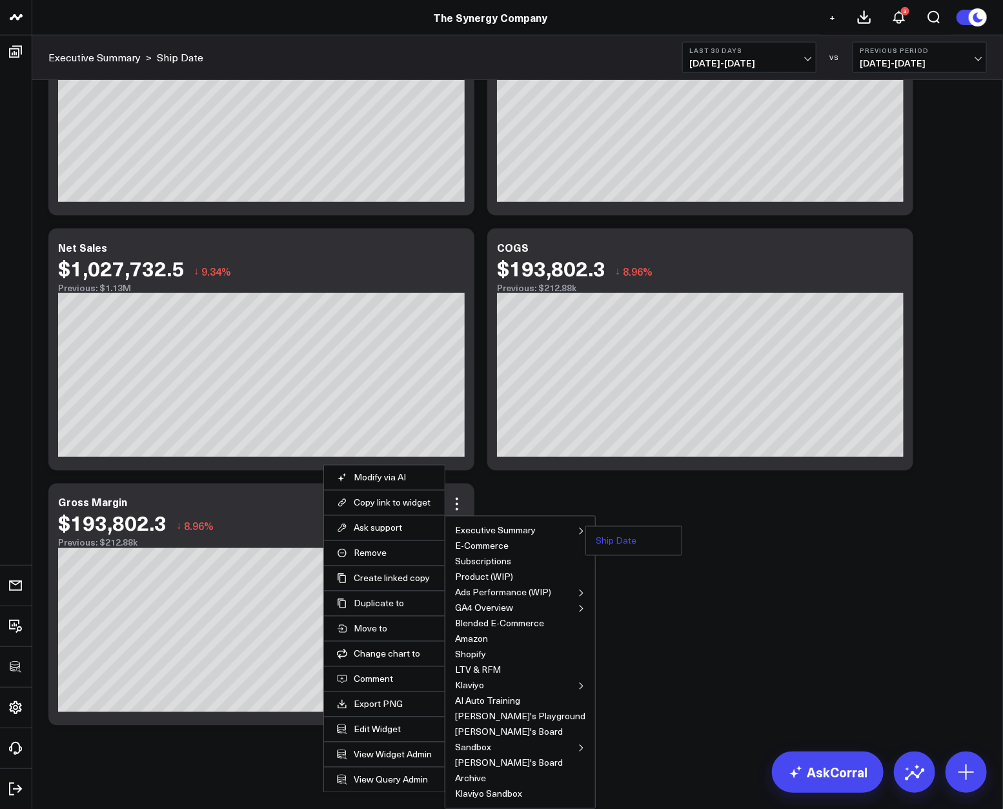
click at [596, 539] on button "Ship Date" at bounding box center [616, 540] width 41 height 9
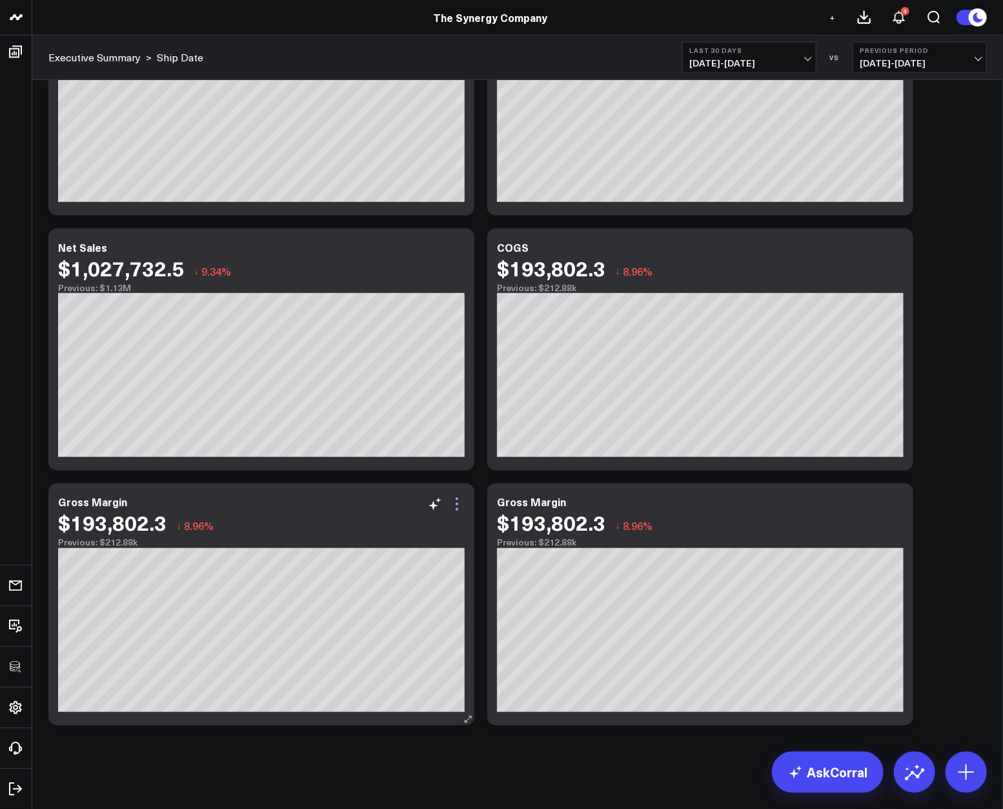
click at [458, 505] on icon at bounding box center [456, 503] width 15 height 15
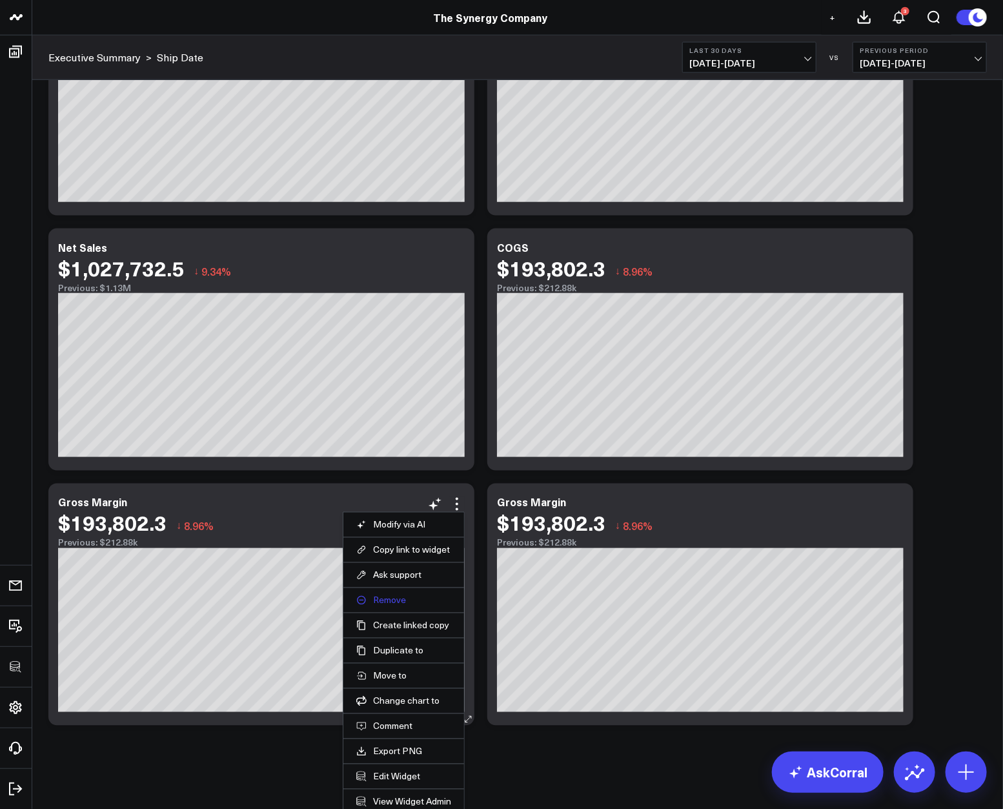
click at [392, 598] on button "Remove" at bounding box center [403, 601] width 95 height 12
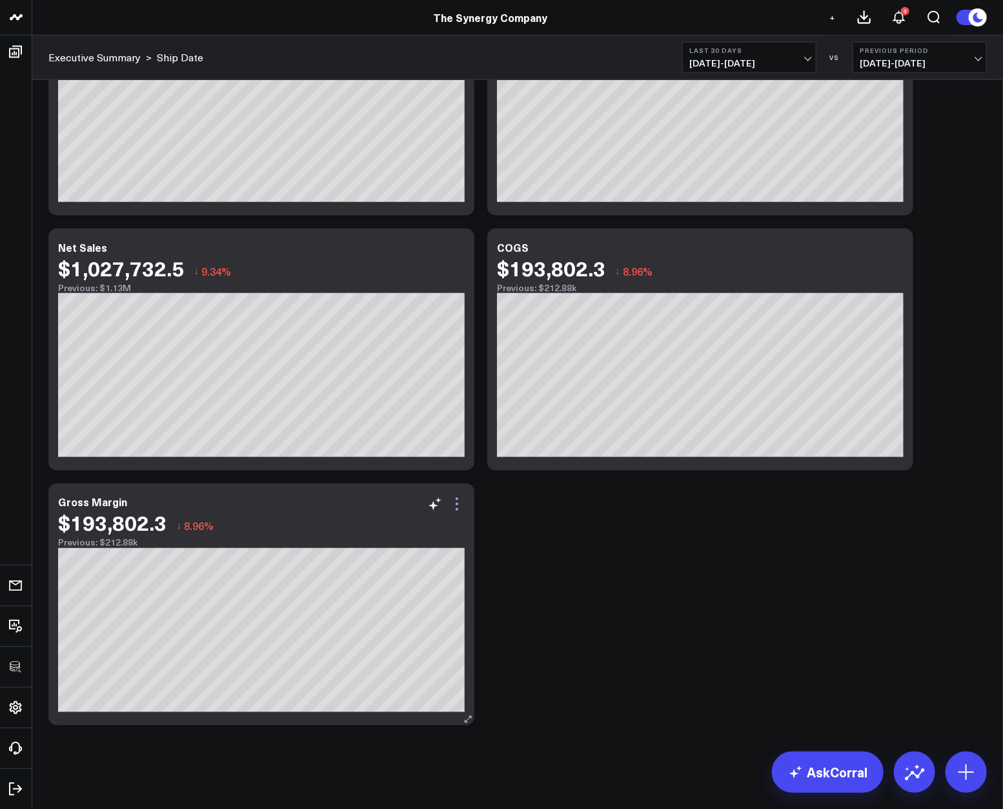
click at [457, 505] on icon at bounding box center [456, 503] width 15 height 15
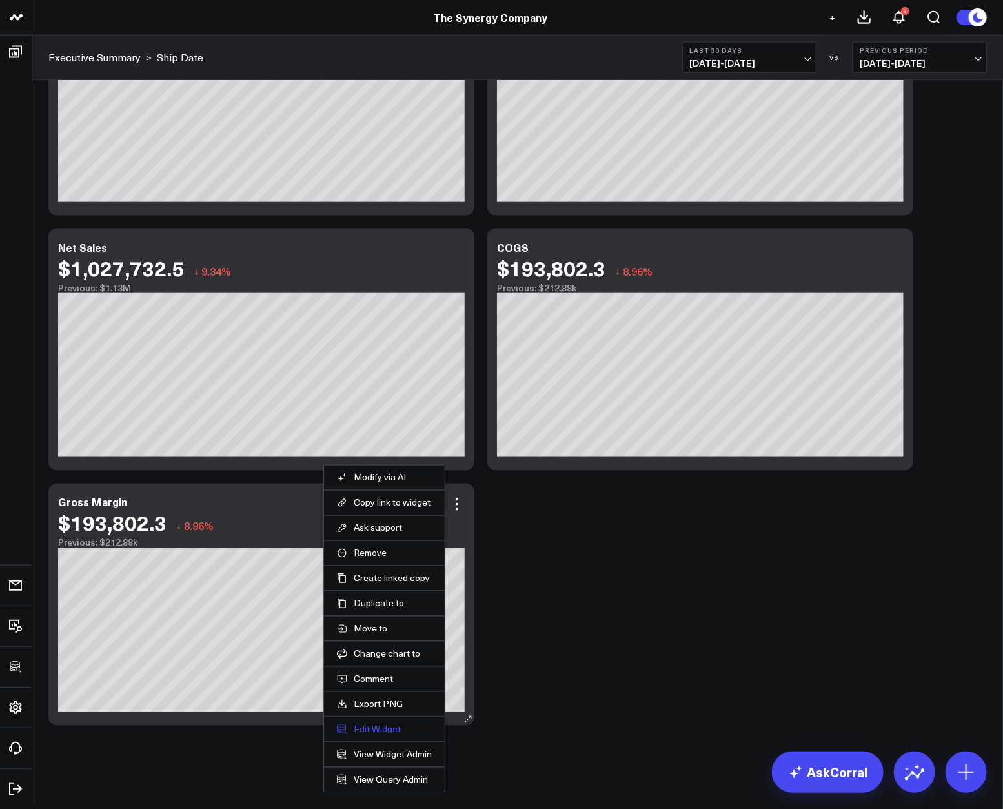
click at [372, 733] on button "Edit Widget" at bounding box center [384, 730] width 95 height 12
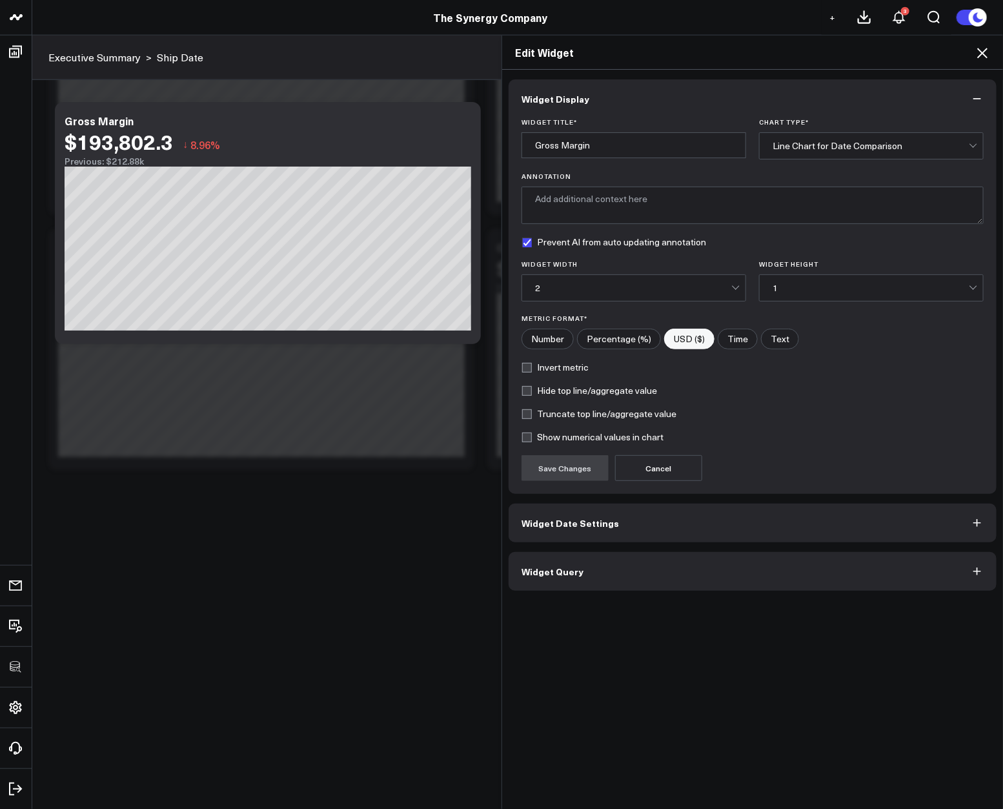
click at [576, 585] on button "Widget Query" at bounding box center [753, 571] width 488 height 39
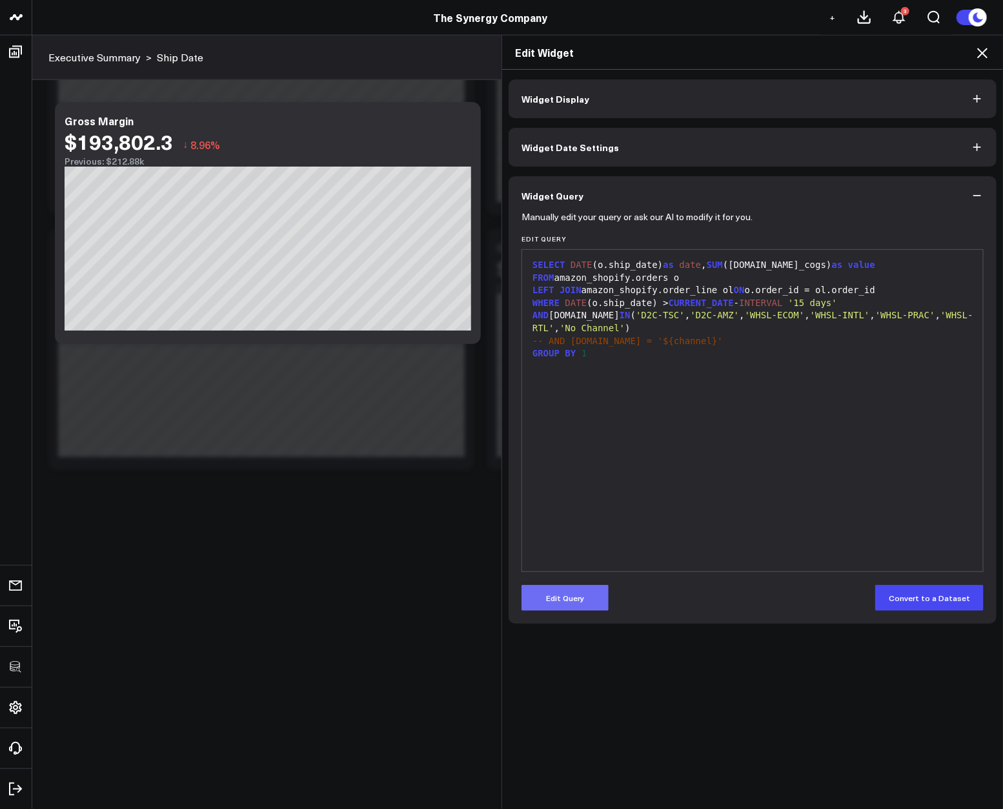
click at [561, 599] on button "Edit Query" at bounding box center [565, 598] width 87 height 26
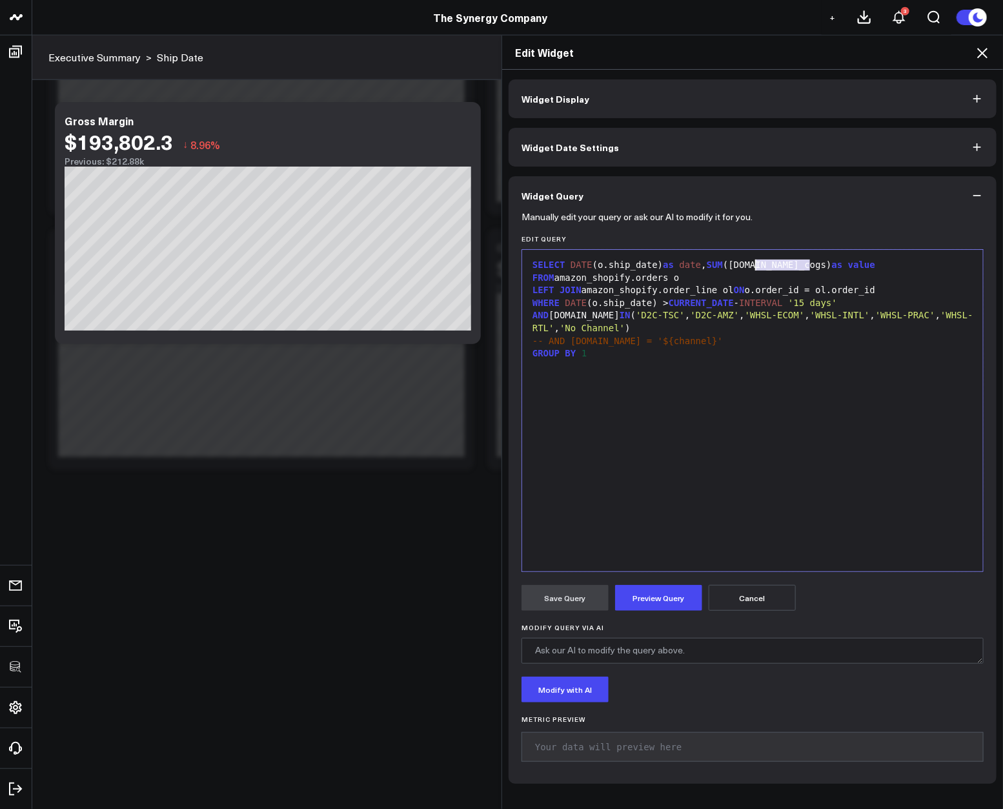
drag, startPoint x: 807, startPoint y: 265, endPoint x: 750, endPoint y: 265, distance: 56.8
click at [750, 265] on div "SELECT DATE (o.ship_date) as date , SUM (ol.total_cogs) as value" at bounding box center [753, 265] width 448 height 13
click at [672, 592] on button "Preview Query" at bounding box center [658, 598] width 87 height 26
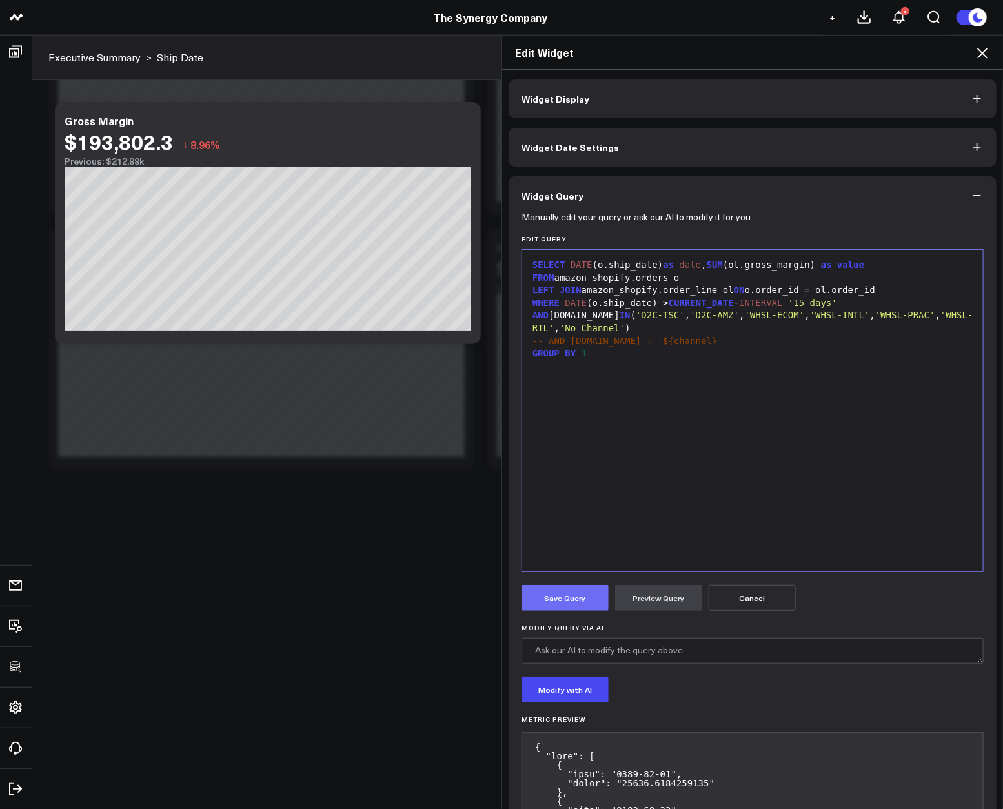
click at [581, 595] on button "Save Query" at bounding box center [565, 598] width 87 height 26
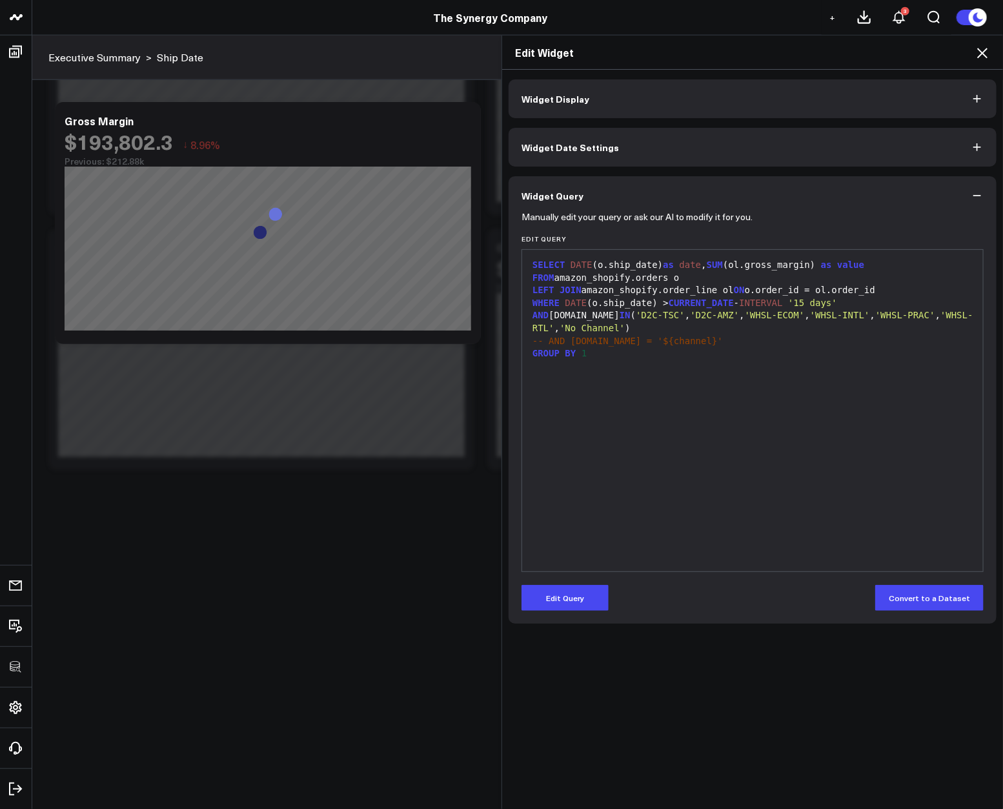
click at [984, 51] on icon at bounding box center [982, 53] width 10 height 10
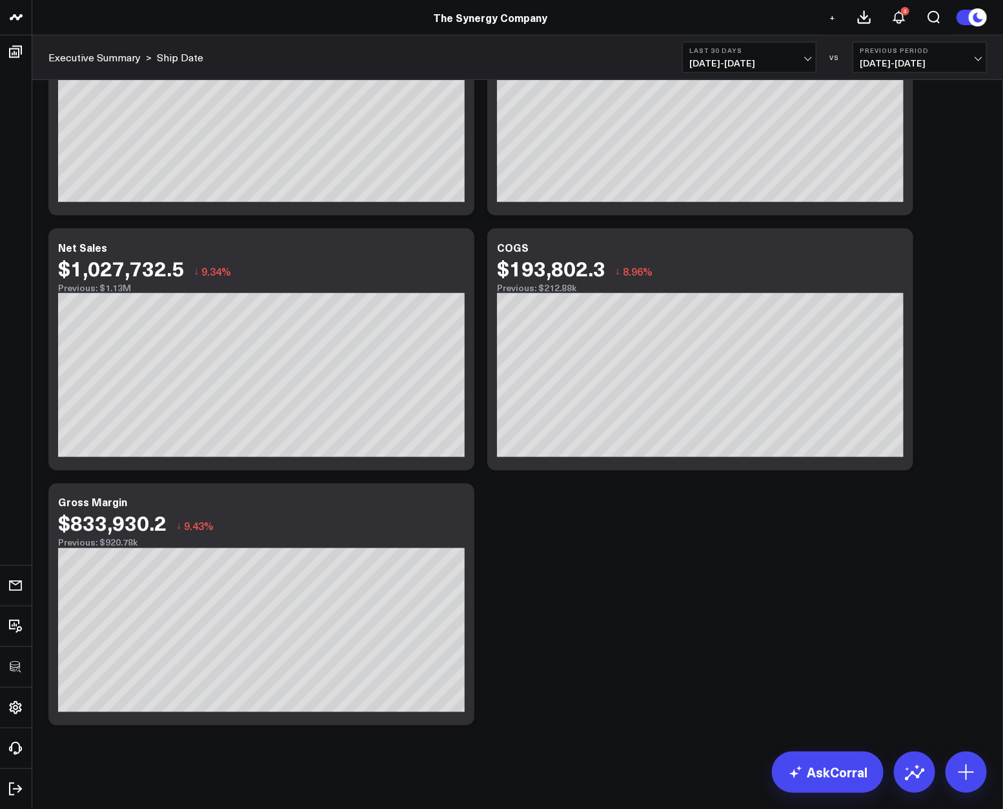
click at [752, 587] on div "Modify via AI Copy link to widget Ask support Remove Create linked copy Executi…" at bounding box center [518, 76] width 952 height 1311
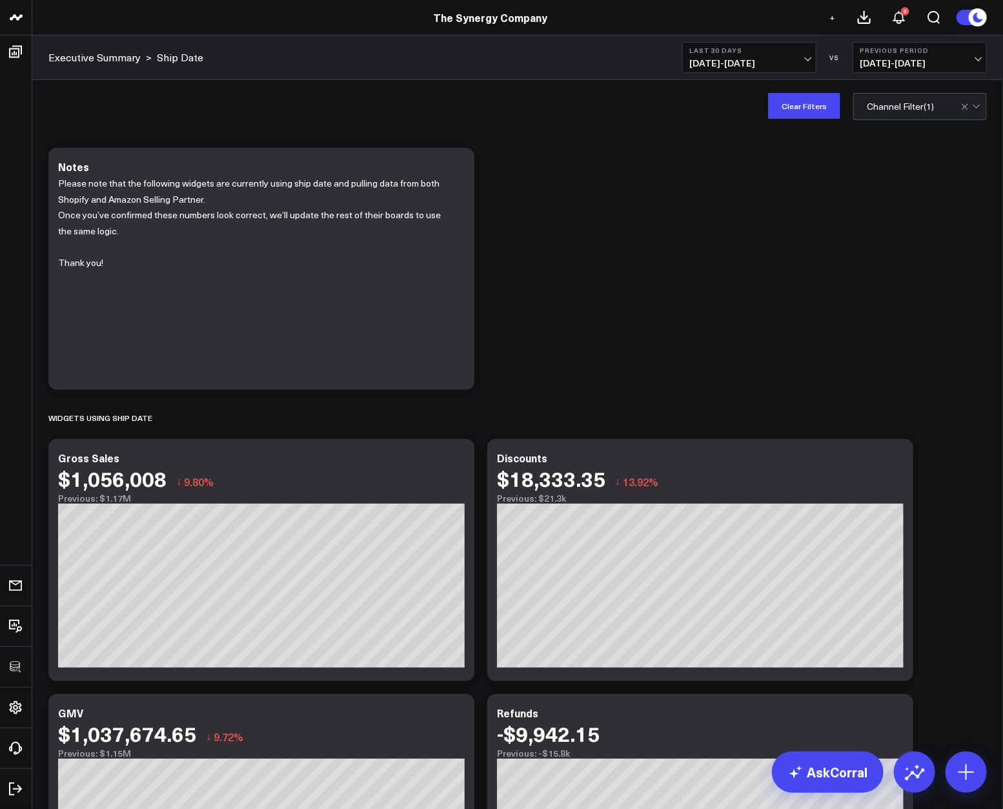
click at [755, 312] on div "Modify via AI Copy link to widget Ask support Remove Create linked copy Executi…" at bounding box center [518, 796] width 952 height 1311
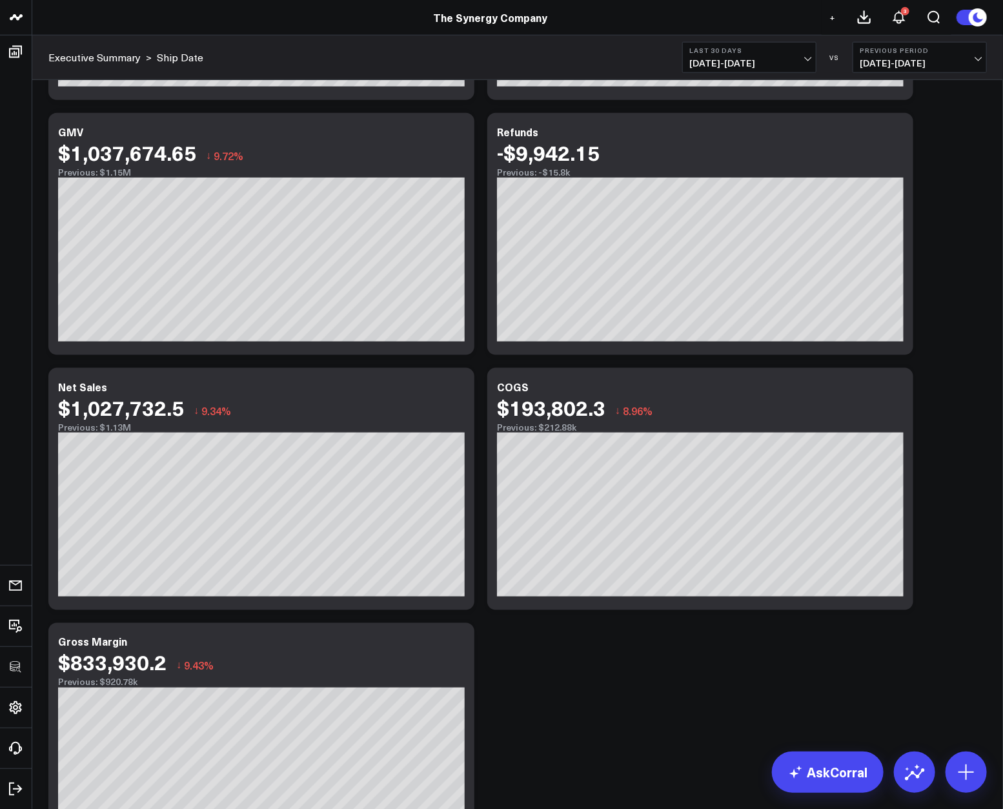
scroll to position [593, 0]
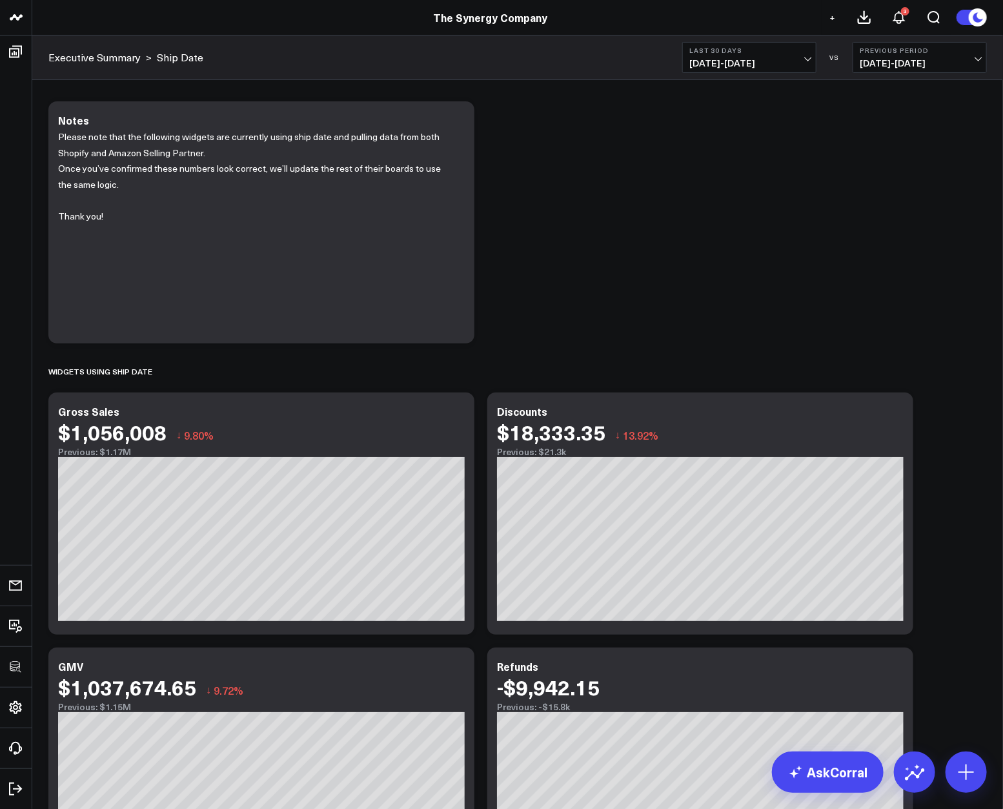
click at [815, 289] on div "Modify via AI Copy link to widget Ask support Remove Create linked copy Executi…" at bounding box center [518, 750] width 952 height 1311
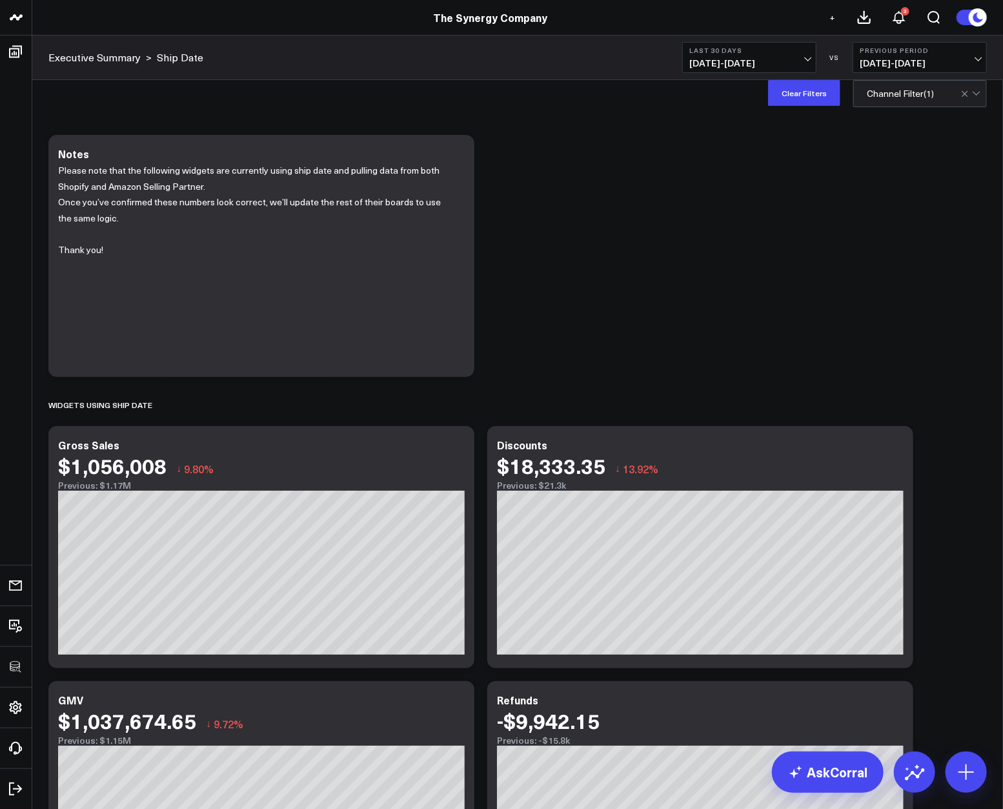
scroll to position [0, 0]
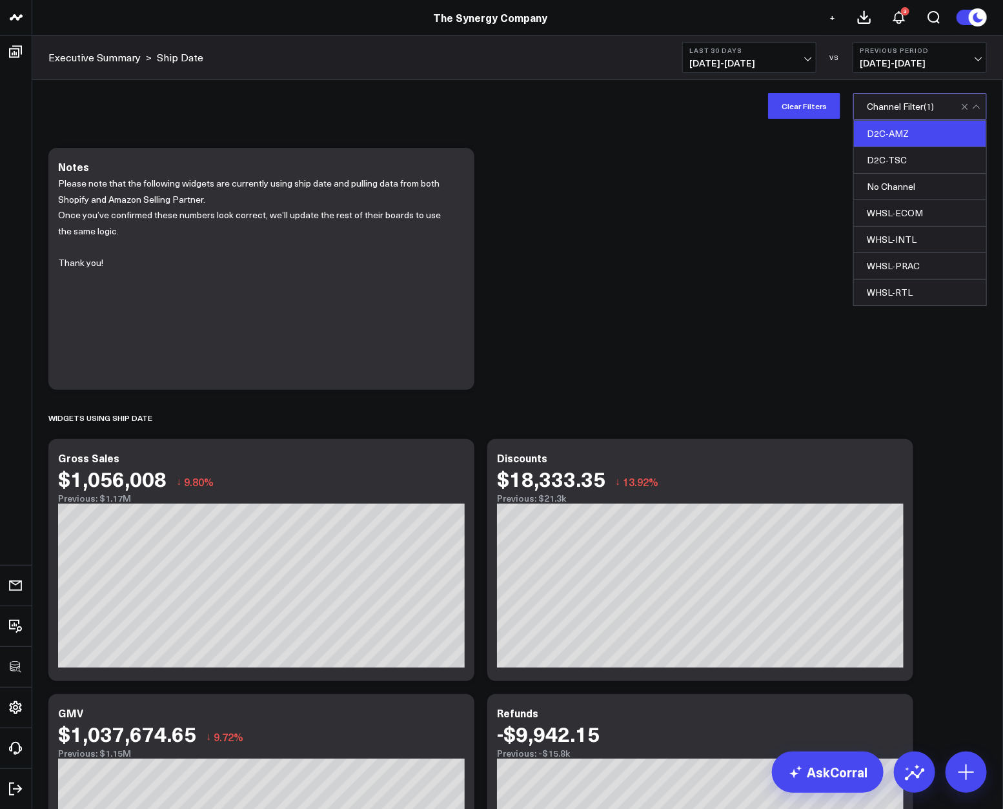
click at [897, 124] on div "D2C-AMZ" at bounding box center [920, 134] width 132 height 26
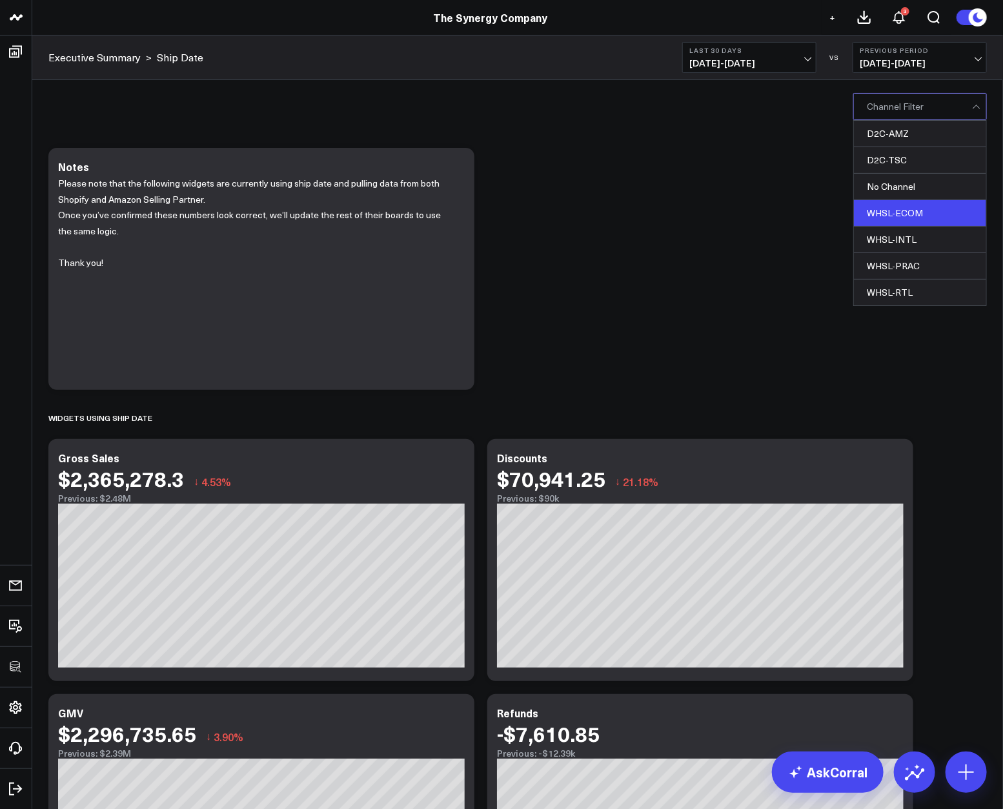
click at [922, 205] on div "WHSL-ECOM" at bounding box center [920, 213] width 132 height 26
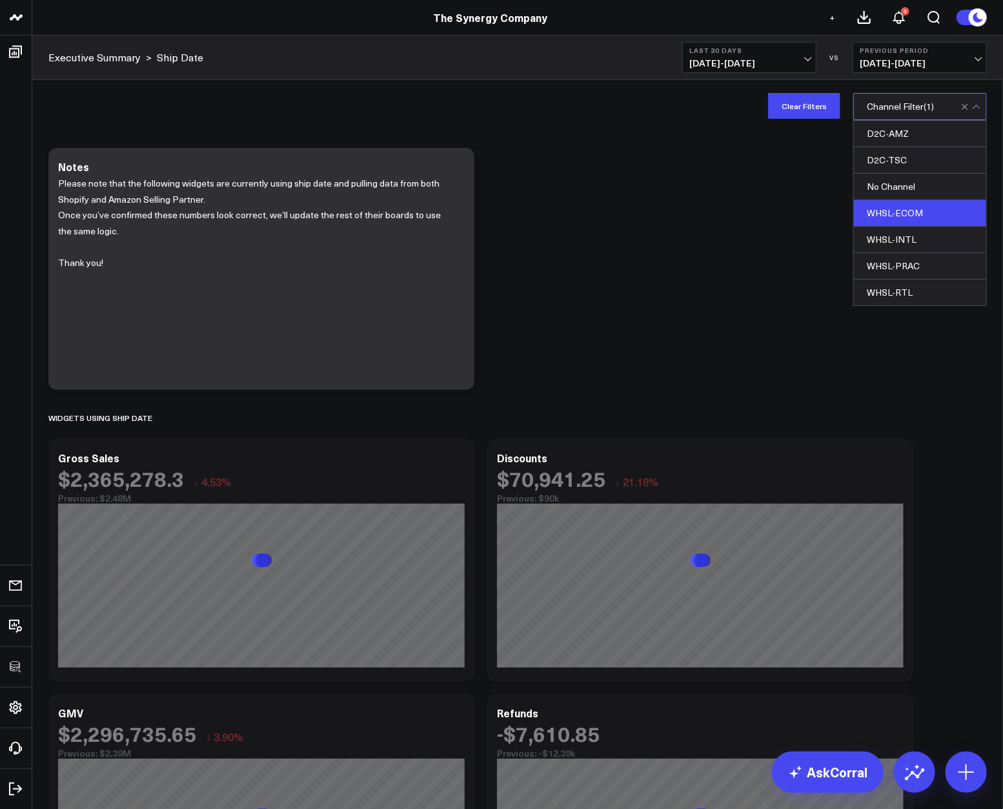
click at [715, 261] on div "Modify via AI Copy link to widget Ask support Remove Create linked copy Executi…" at bounding box center [518, 796] width 952 height 1311
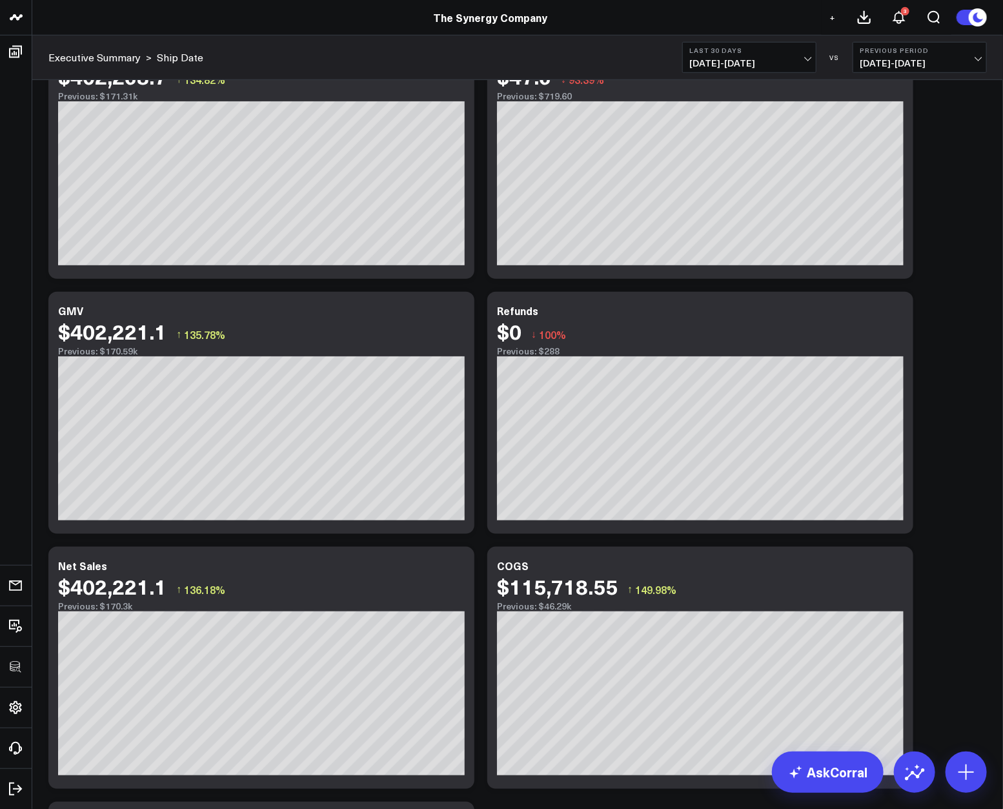
scroll to position [720, 0]
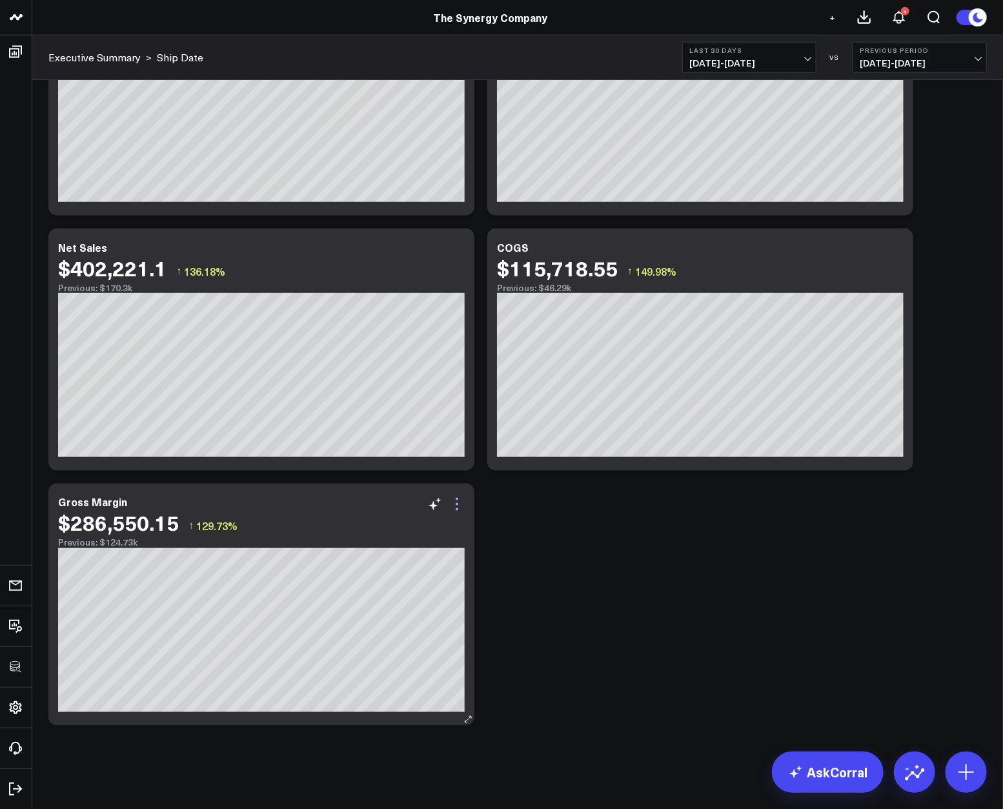
click at [456, 500] on icon at bounding box center [456, 503] width 15 height 15
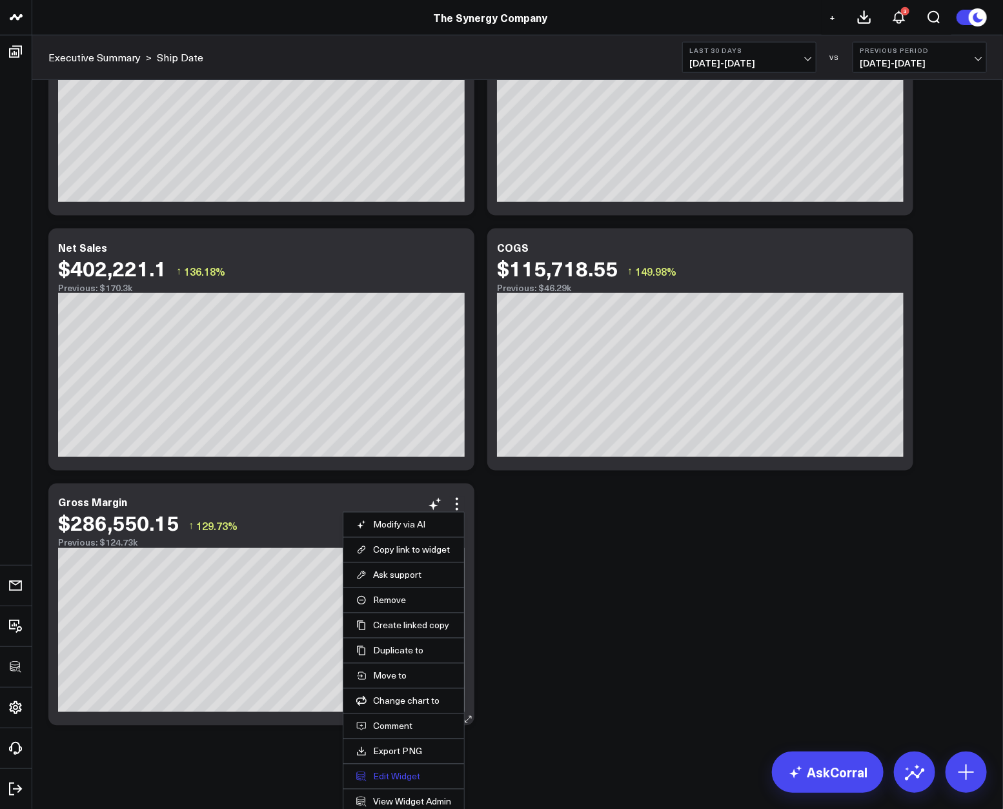
click at [398, 773] on button "Edit Widget" at bounding box center [403, 777] width 95 height 12
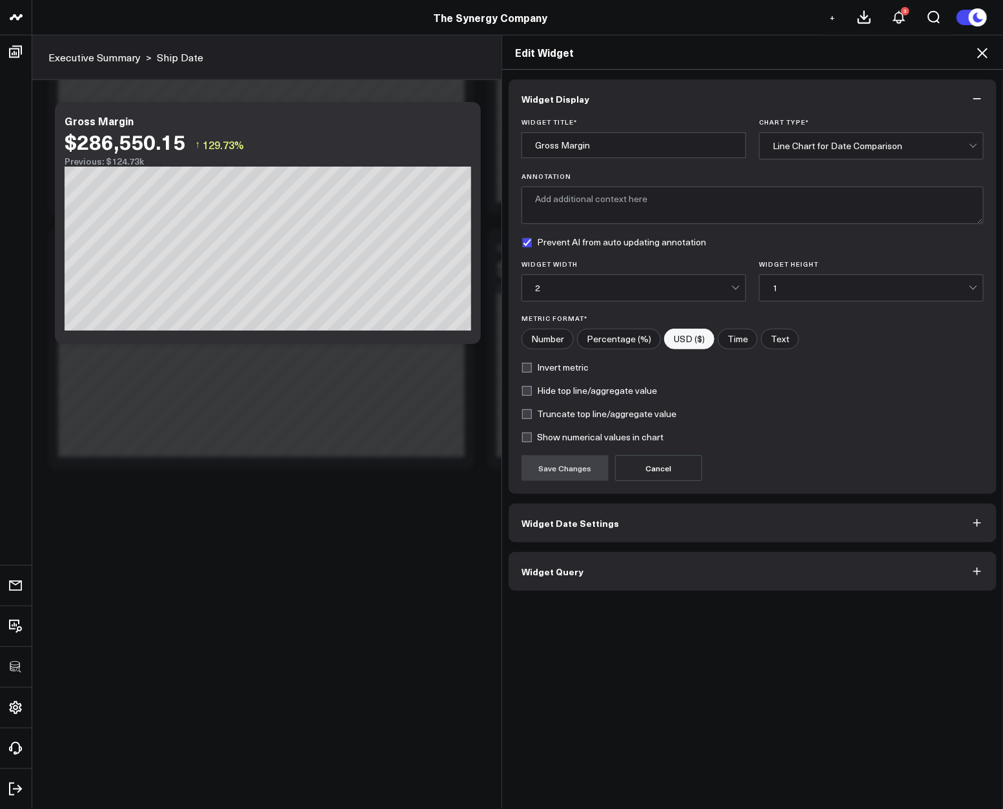
click at [667, 576] on button "Widget Query" at bounding box center [753, 571] width 488 height 39
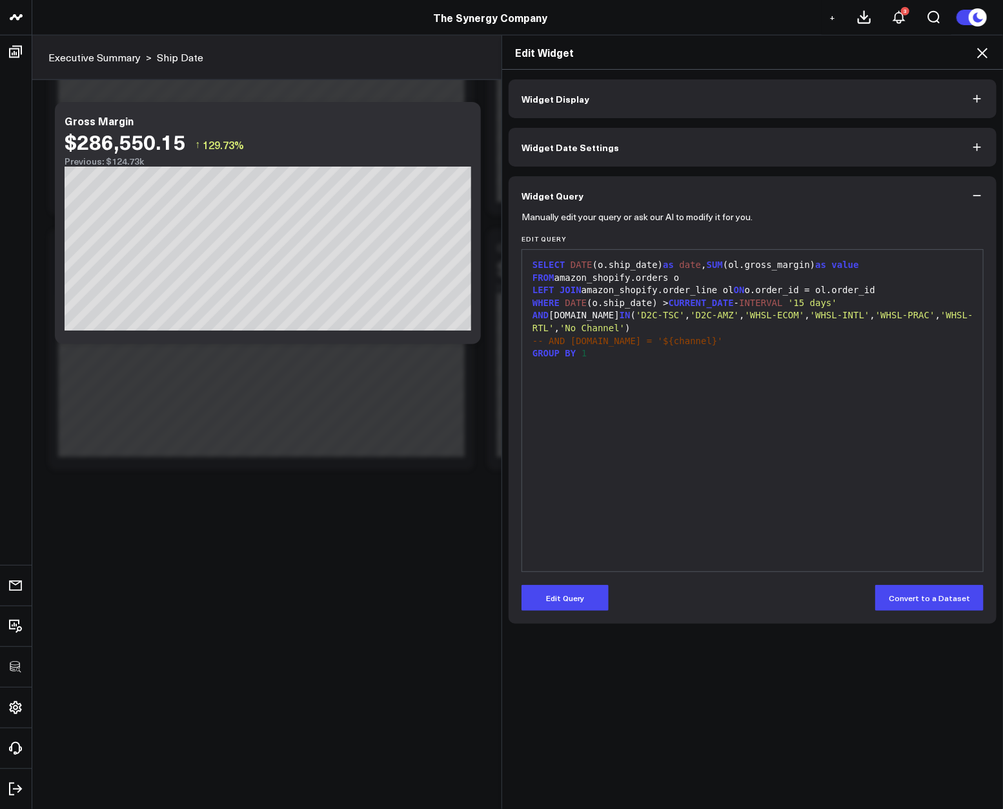
click at [858, 453] on div "SELECT DATE (o.ship_date) as date , SUM (ol.gross_margin) as value FROM amazon_…" at bounding box center [753, 410] width 448 height 309
click at [983, 53] on icon at bounding box center [982, 53] width 10 height 10
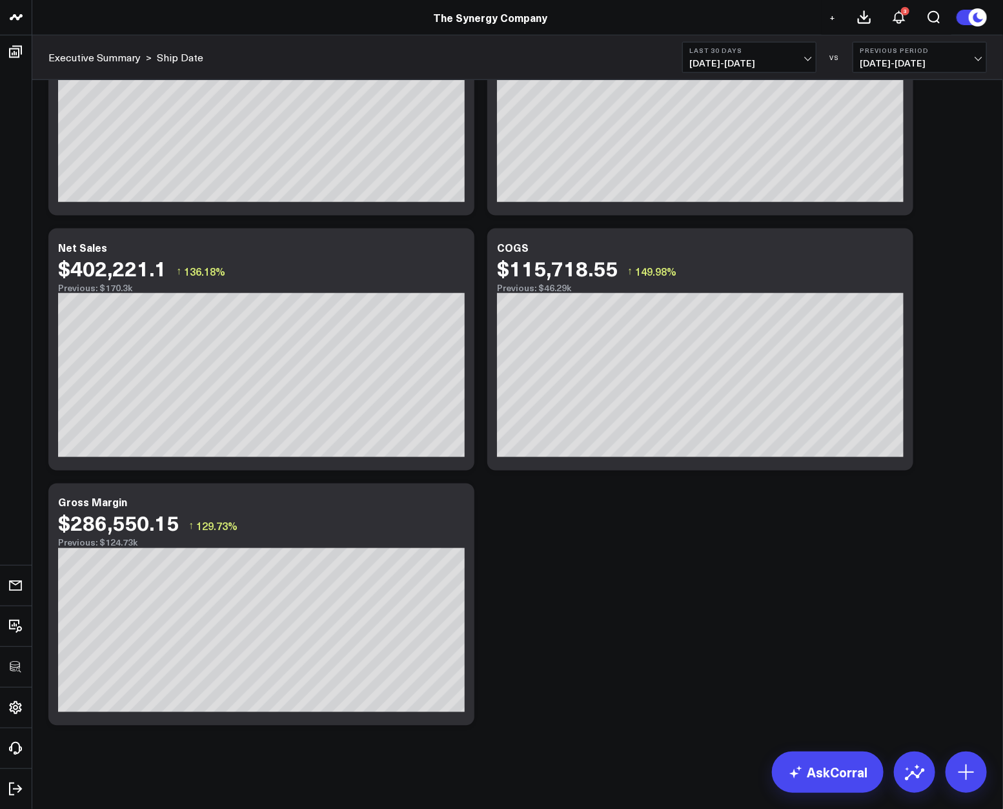
click at [786, 556] on div "Modify via AI Copy link to widget Ask support Remove Create linked copy Executi…" at bounding box center [518, 76] width 952 height 1311
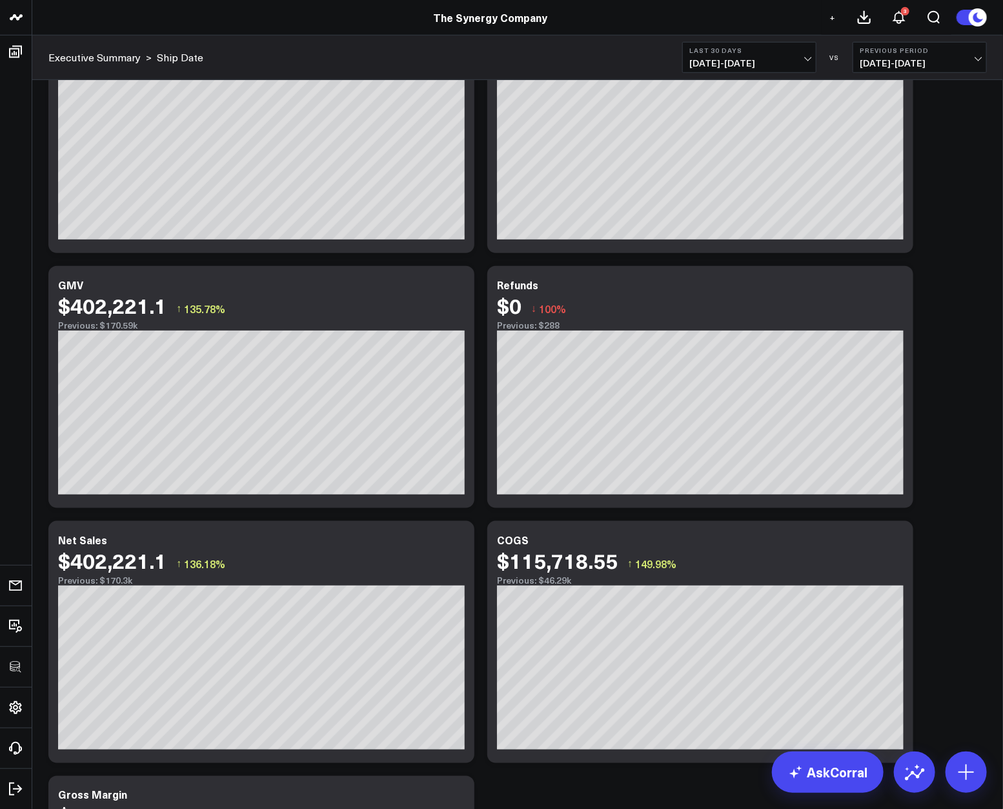
scroll to position [29, 0]
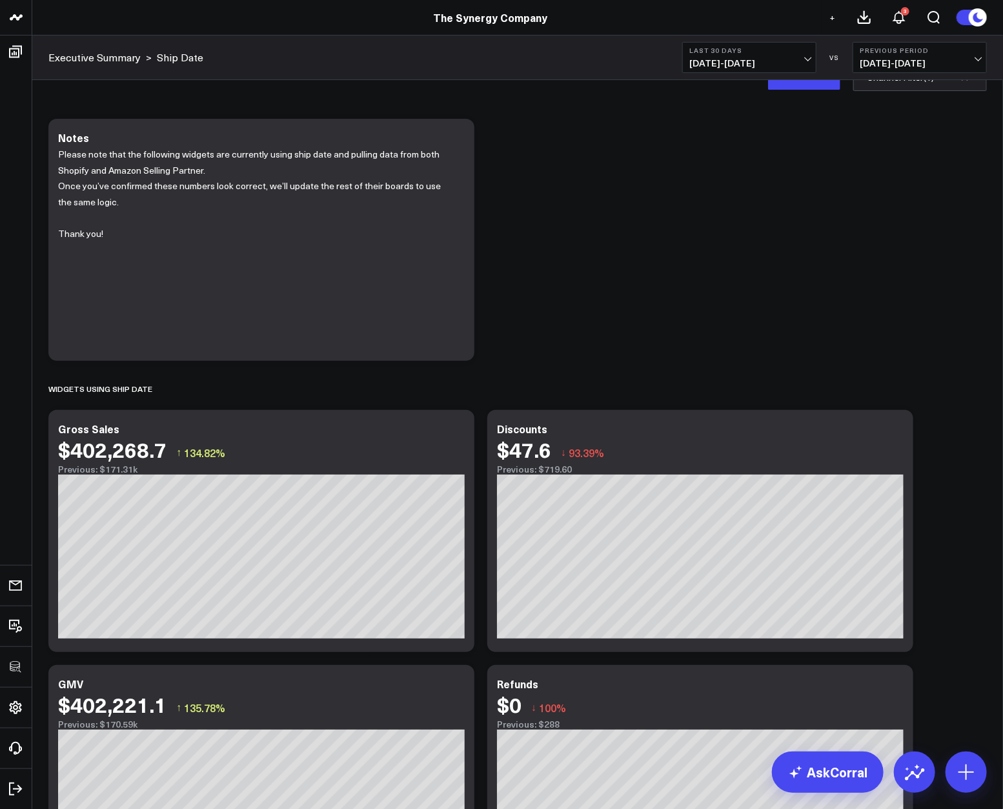
click at [779, 199] on div "Modify via AI Copy link to widget Ask support Remove Create linked copy Executi…" at bounding box center [518, 767] width 952 height 1311
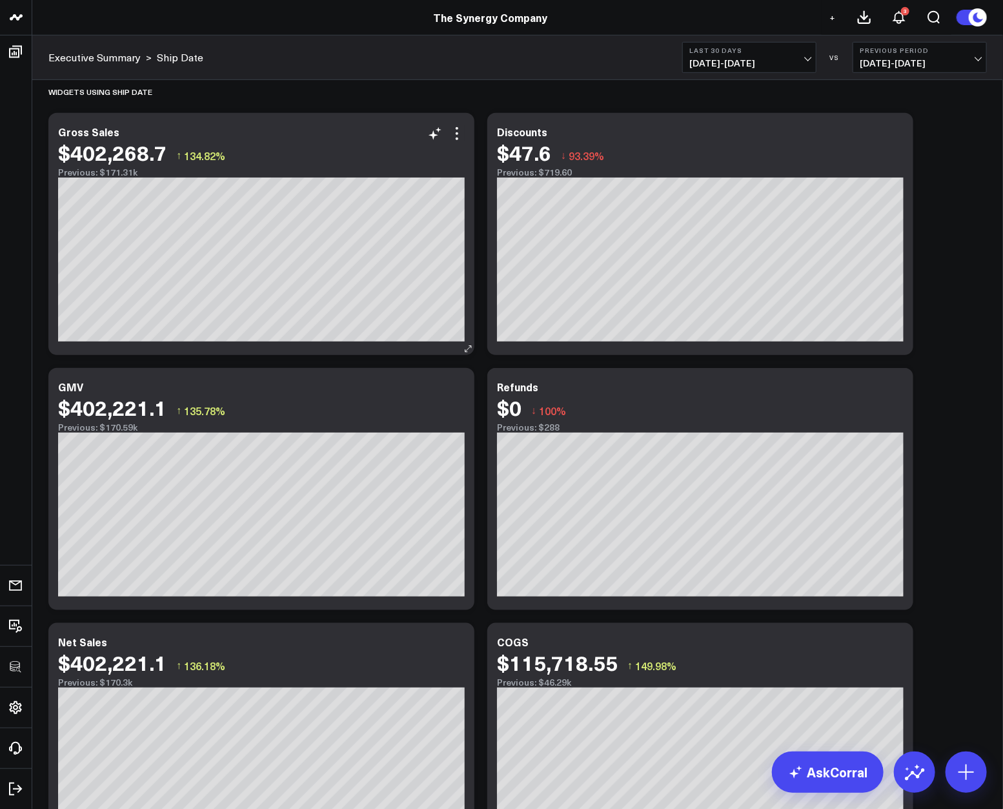
scroll to position [323, 0]
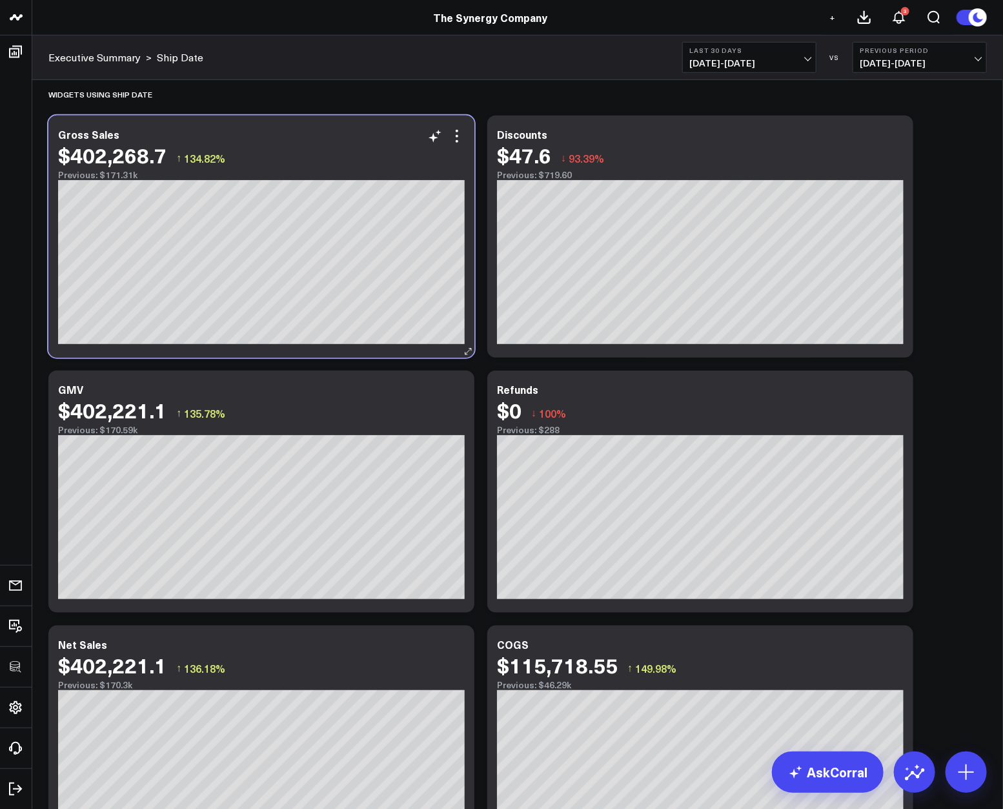
click at [460, 127] on div "Gross Sales $402,268.7 ↑ 134.82% Previous: $171.31k [#fff fontSize:14px lineHei…" at bounding box center [261, 237] width 426 height 242
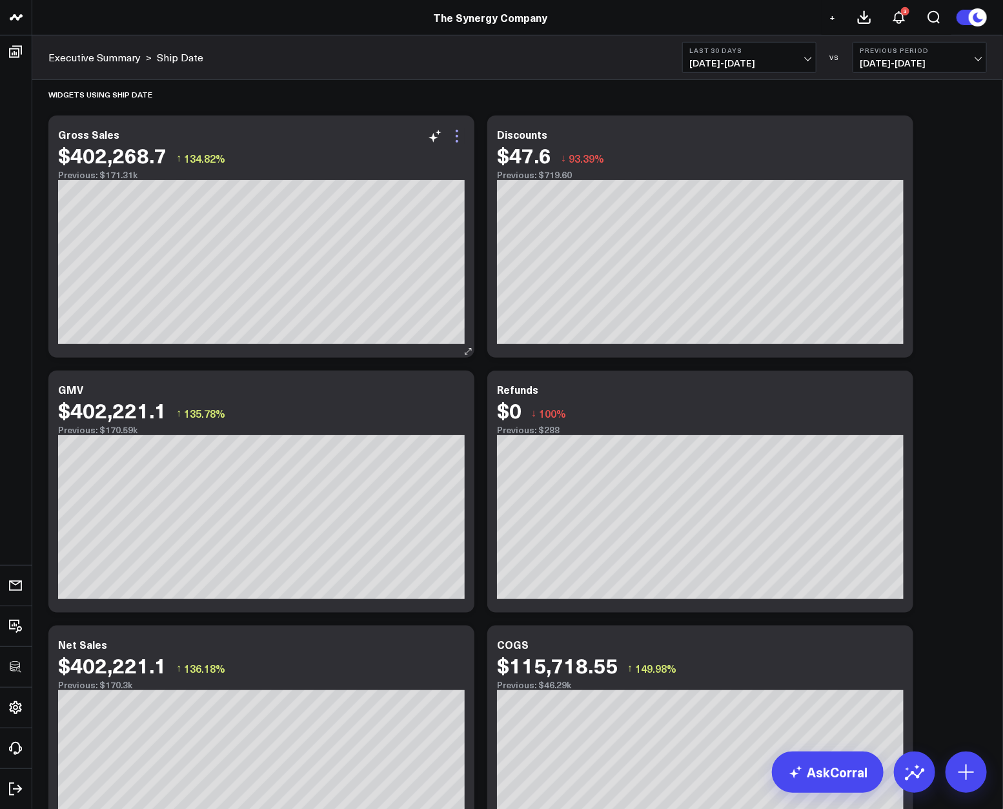
click at [459, 131] on icon at bounding box center [456, 135] width 15 height 15
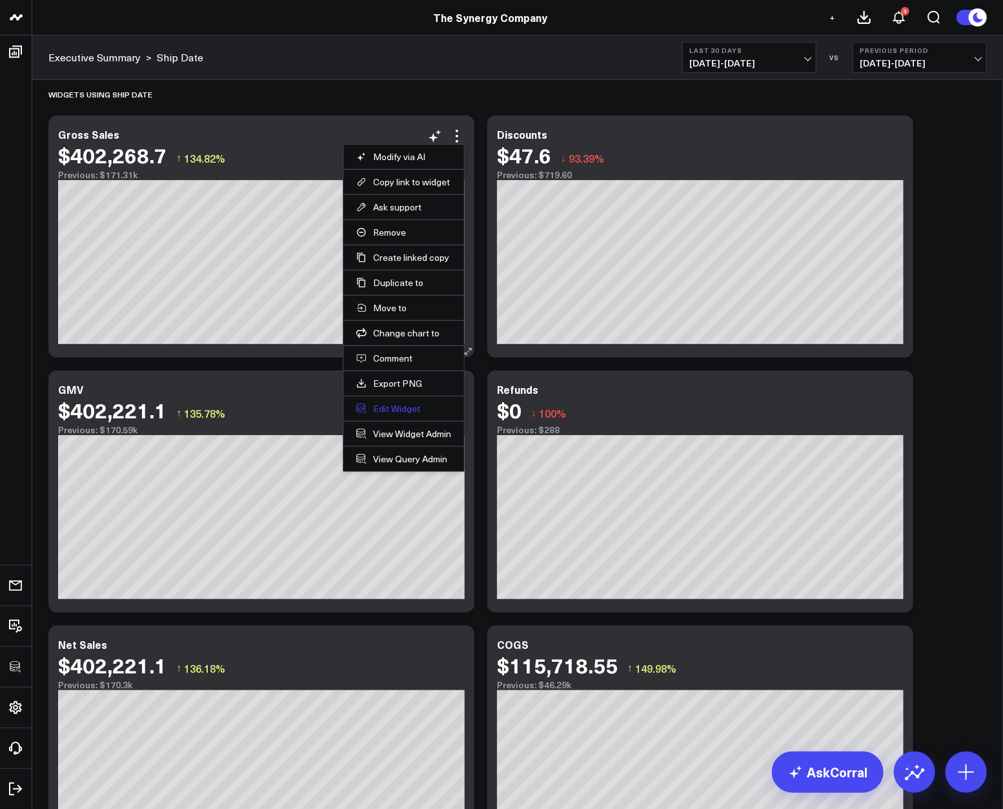
click at [405, 403] on button "Edit Widget" at bounding box center [403, 409] width 95 height 12
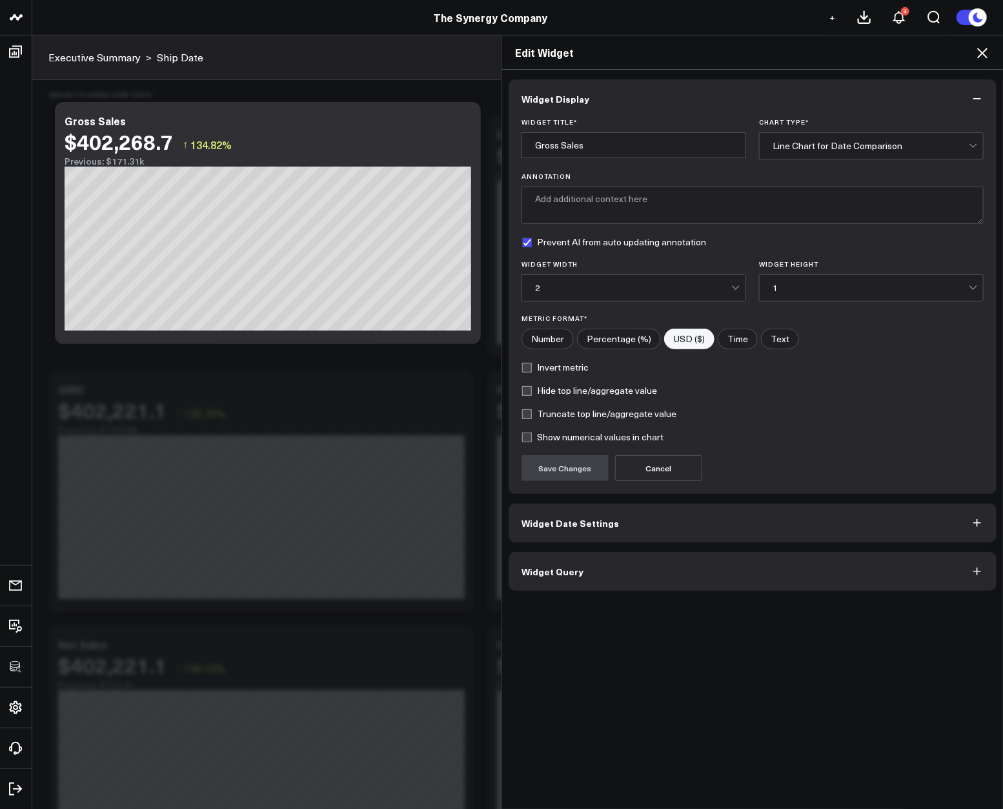
click at [688, 572] on button "Widget Query" at bounding box center [753, 571] width 488 height 39
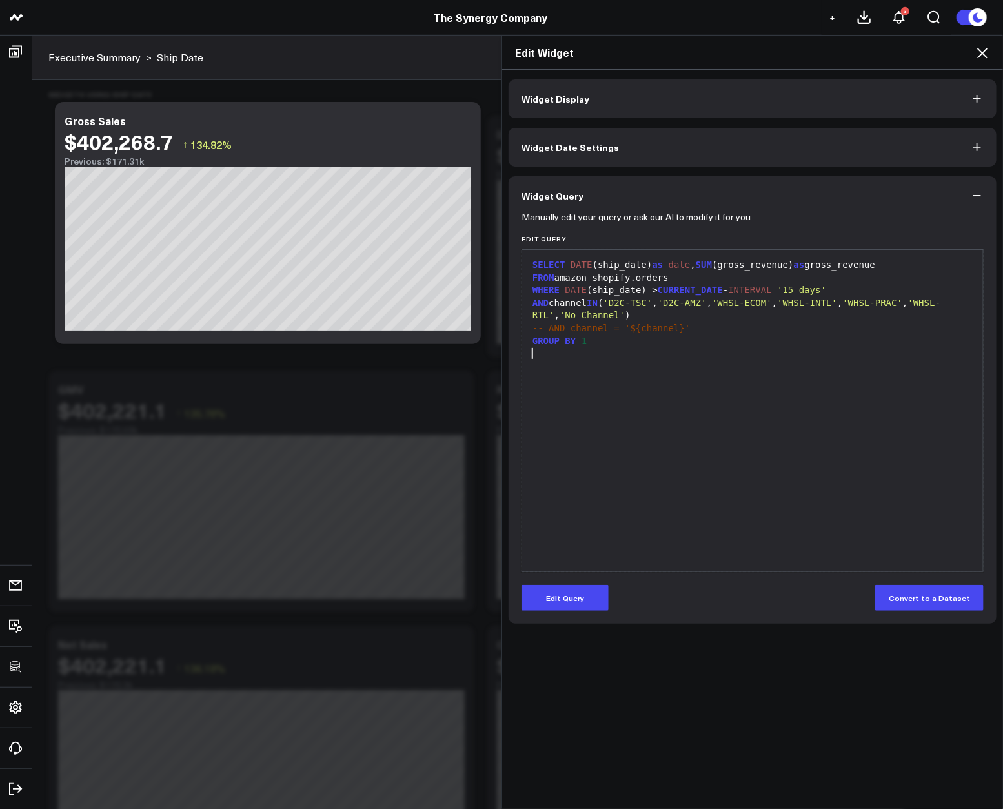
click at [668, 473] on div "SELECT DATE (ship_date) as date , SUM (gross_revenue) as gross_revenue FROM ama…" at bounding box center [753, 410] width 448 height 309
drag, startPoint x: 553, startPoint y: 281, endPoint x: 686, endPoint y: 281, distance: 132.3
click at [661, 278] on div "FROM amazon_shopify.orders" at bounding box center [753, 278] width 448 height 13
click at [687, 281] on div "FROM amazon_shopify.orders" at bounding box center [753, 278] width 448 height 13
drag, startPoint x: 682, startPoint y: 280, endPoint x: 598, endPoint y: 314, distance: 90.9
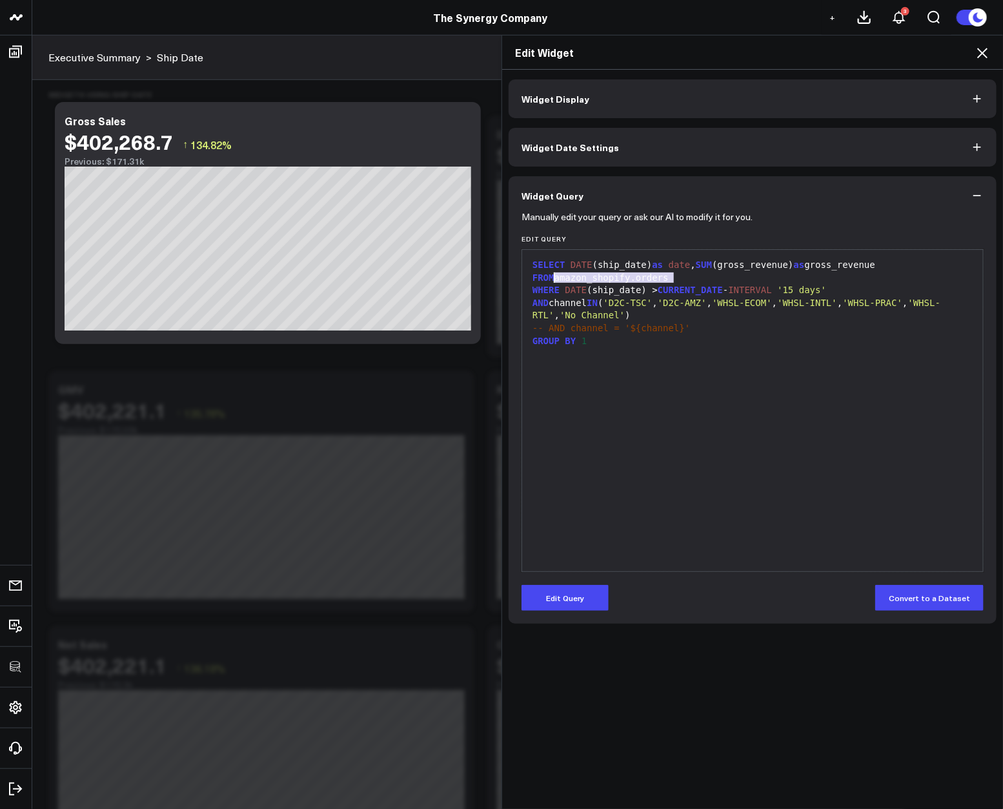
click at [549, 279] on div "FROM amazon_shopify.orders" at bounding box center [753, 278] width 448 height 13
click at [602, 318] on span "'No Channel'" at bounding box center [592, 315] width 65 height 10
click at [569, 595] on button "Edit Query" at bounding box center [565, 598] width 87 height 26
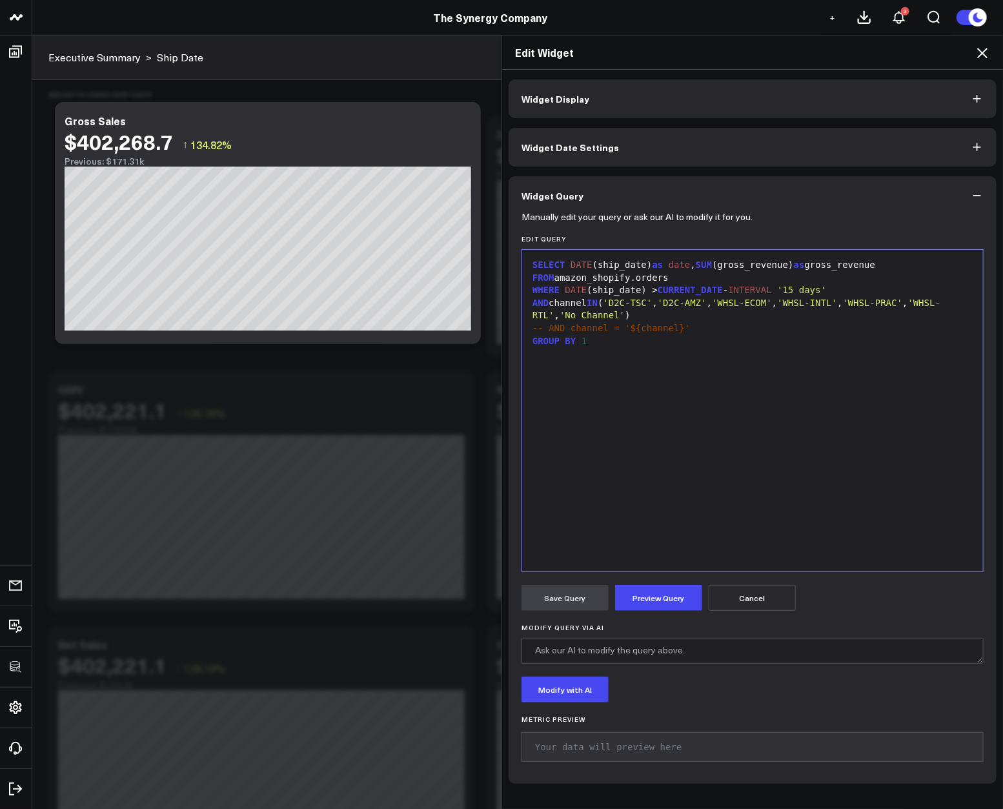
click at [977, 53] on icon at bounding box center [982, 52] width 15 height 15
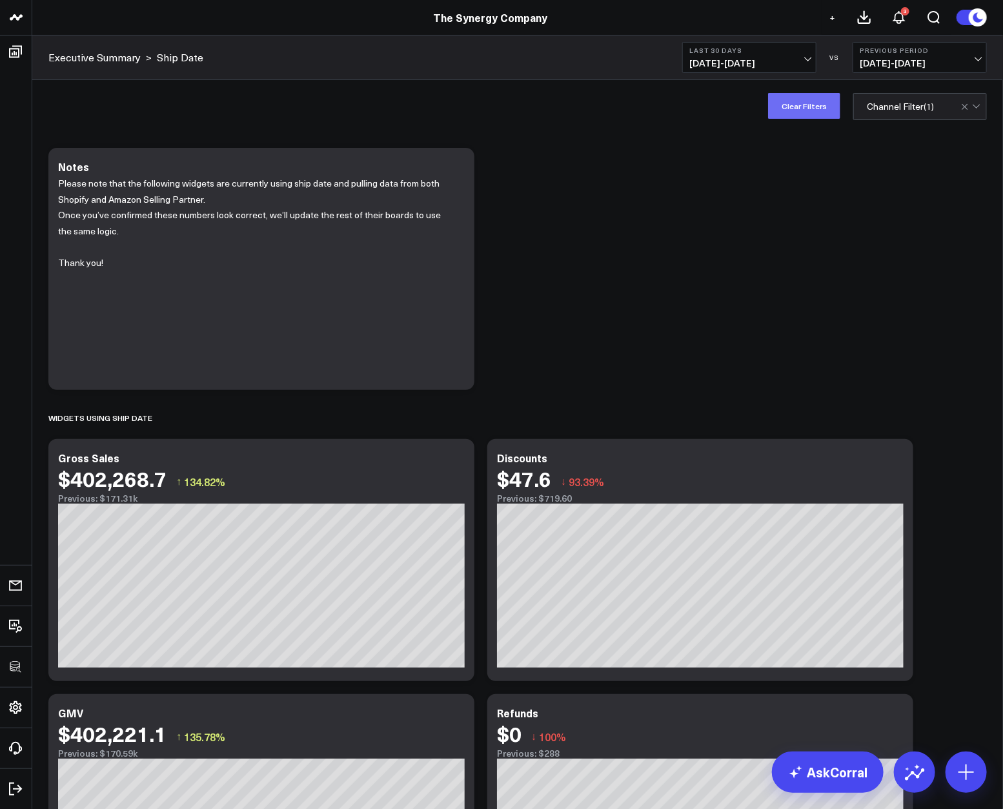
click at [829, 110] on button "Clear Filters" at bounding box center [804, 106] width 72 height 26
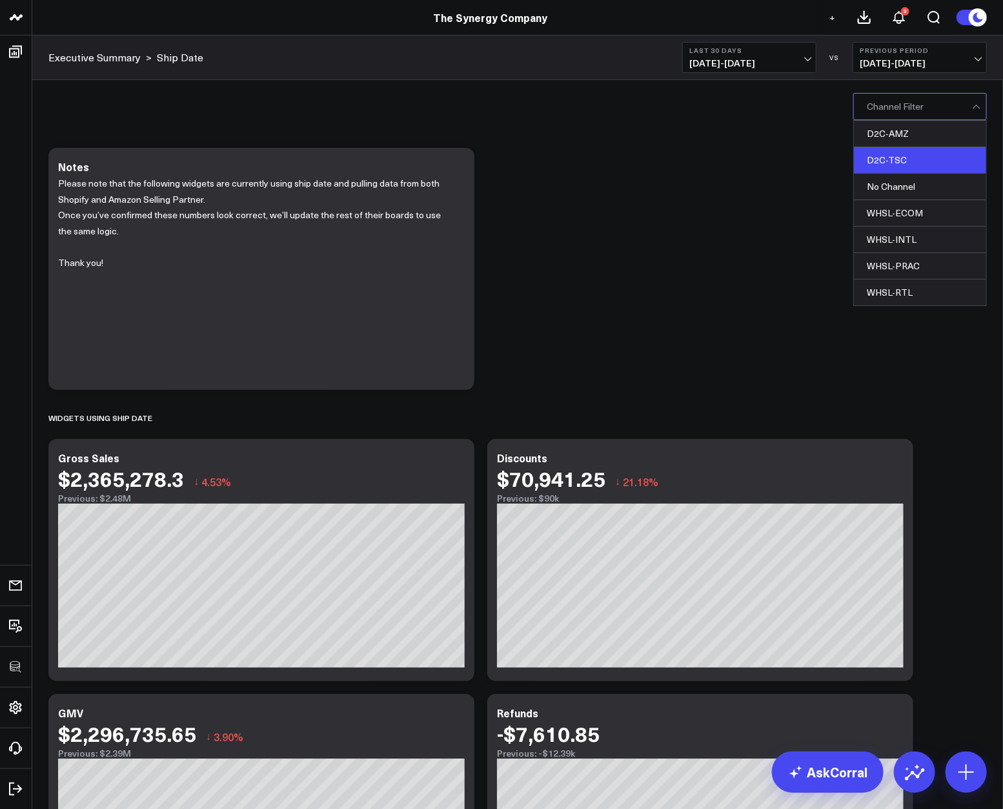
click at [908, 155] on div "D2C-TSC" at bounding box center [920, 160] width 132 height 26
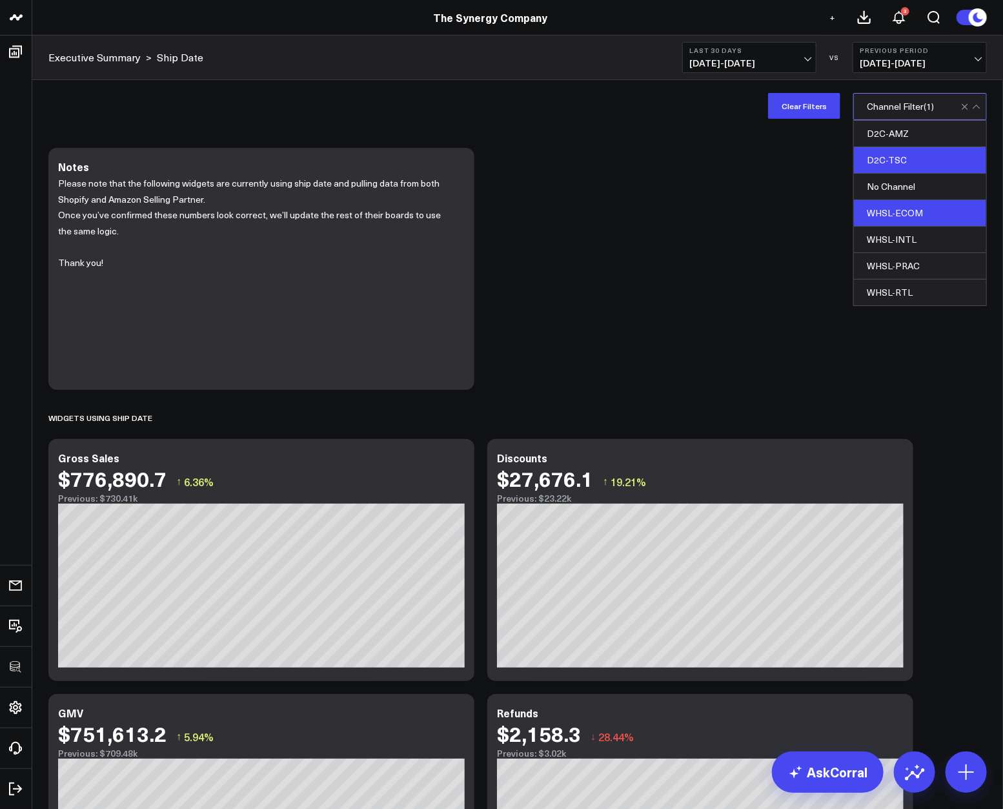
click at [917, 203] on div "WHSL-ECOM" at bounding box center [920, 213] width 132 height 26
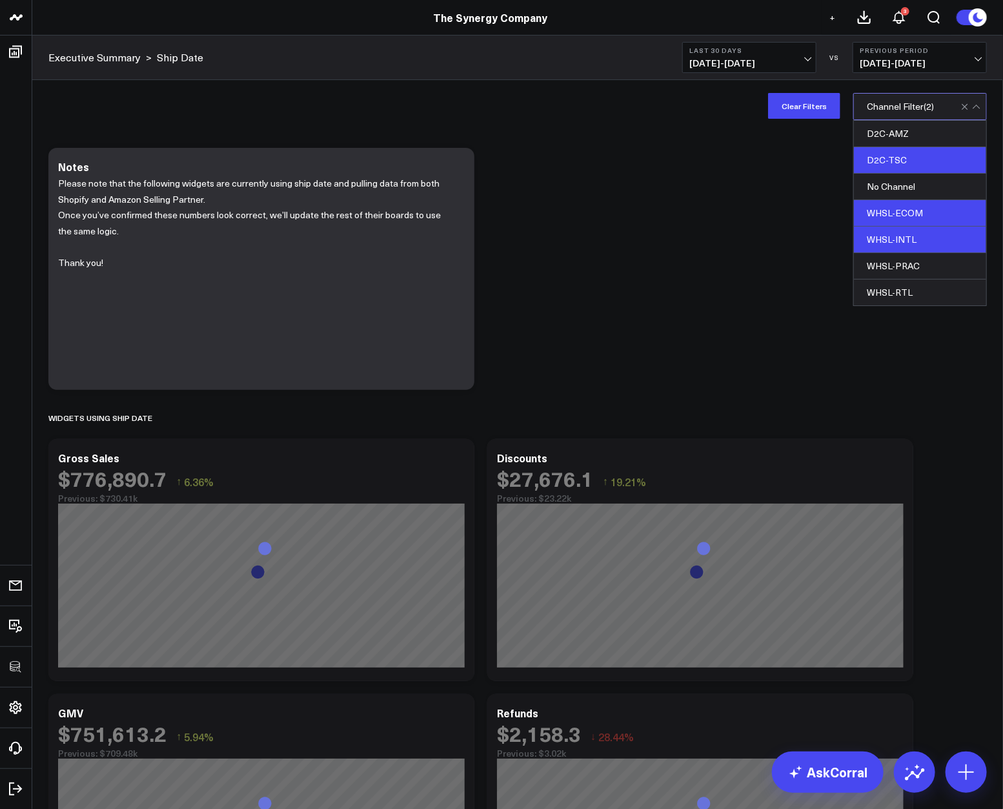
click at [910, 236] on div "WHSL-INTL" at bounding box center [920, 240] width 132 height 26
click at [910, 265] on div "WHSL-PRAC" at bounding box center [920, 266] width 132 height 26
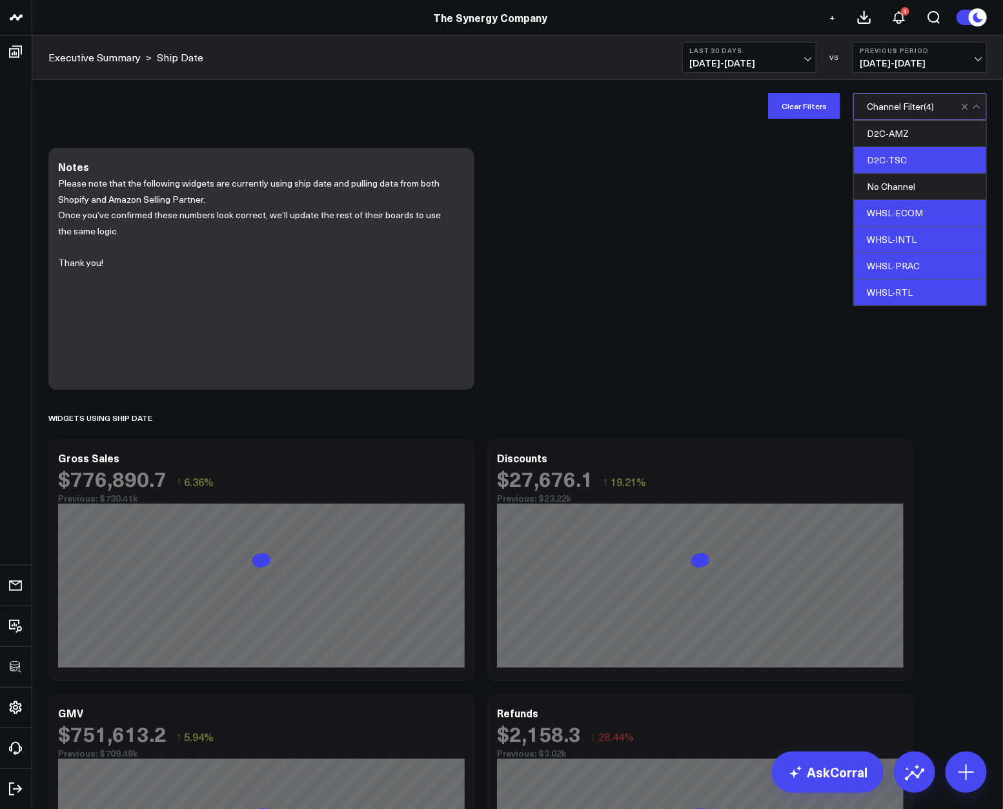
click at [906, 286] on div "WHSL-RTL" at bounding box center [920, 293] width 132 height 26
click at [773, 281] on div "Modify via AI Copy link to widget Ask support Remove Create linked copy Executi…" at bounding box center [518, 796] width 952 height 1311
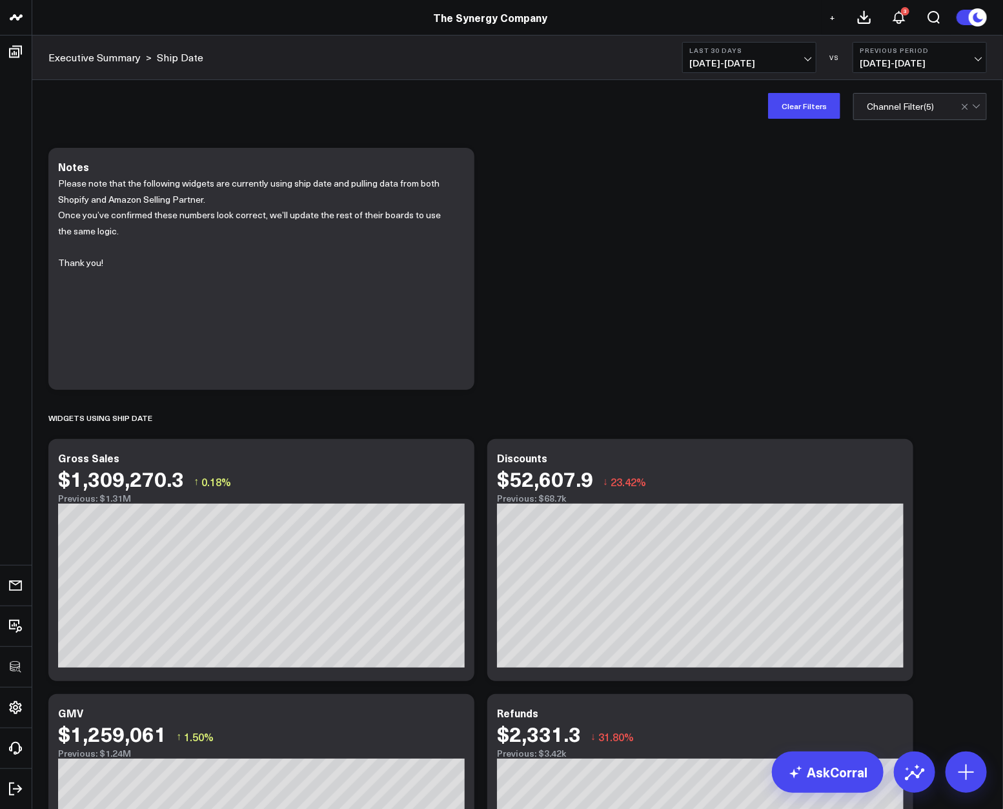
click at [596, 212] on div "Modify via AI Copy link to widget Ask support Remove Create linked copy Executi…" at bounding box center [518, 796] width 952 height 1311
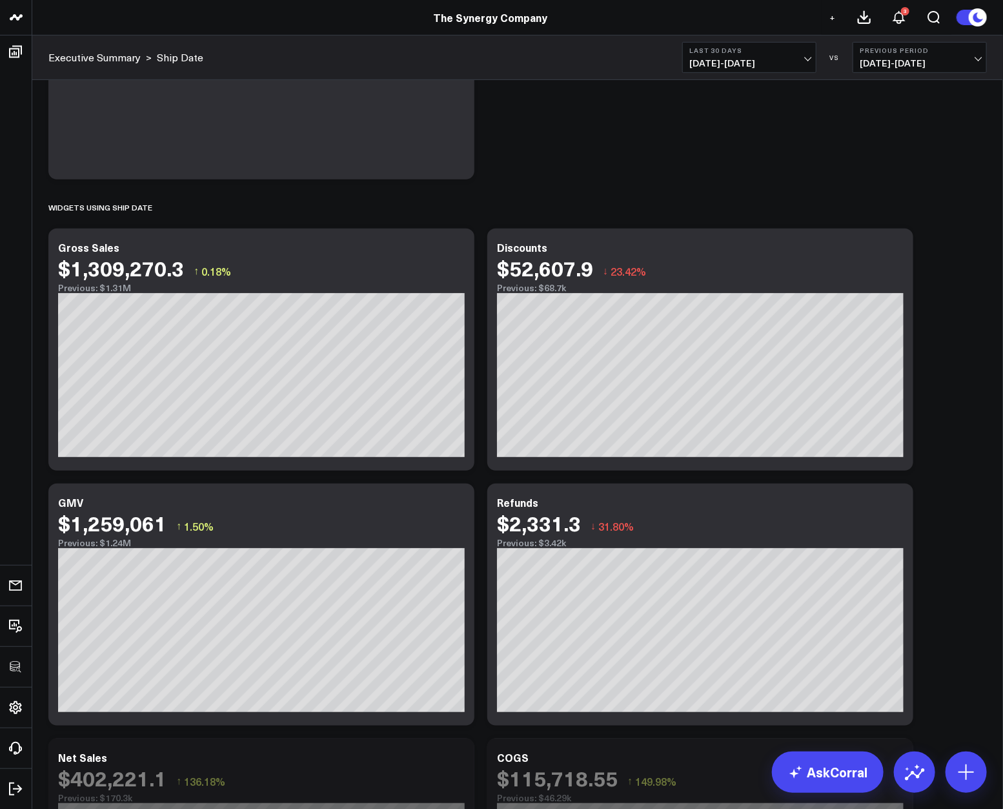
scroll to position [211, 0]
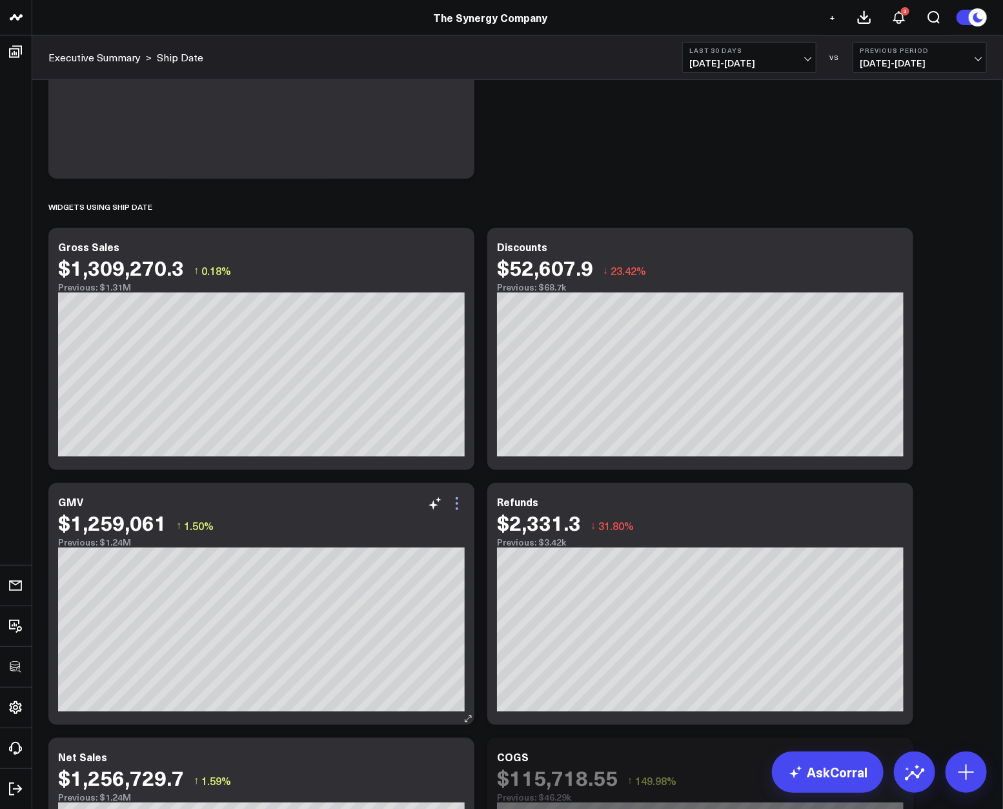
click at [455, 503] on icon at bounding box center [456, 503] width 15 height 15
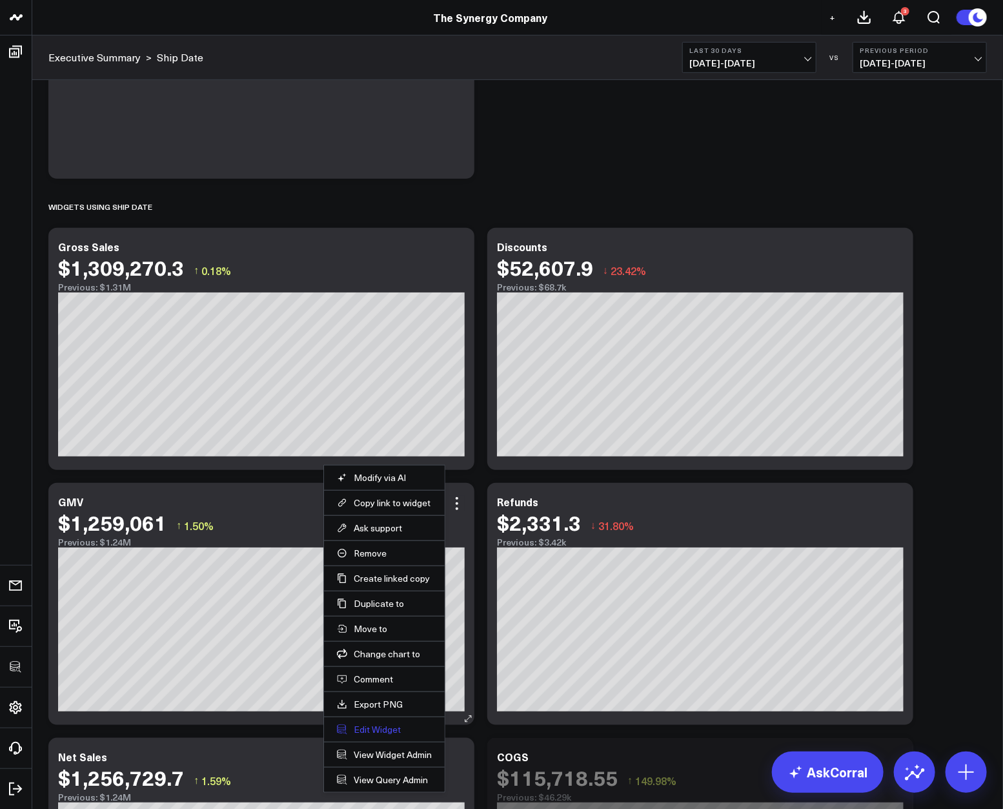
click at [392, 727] on button "Edit Widget" at bounding box center [384, 730] width 95 height 12
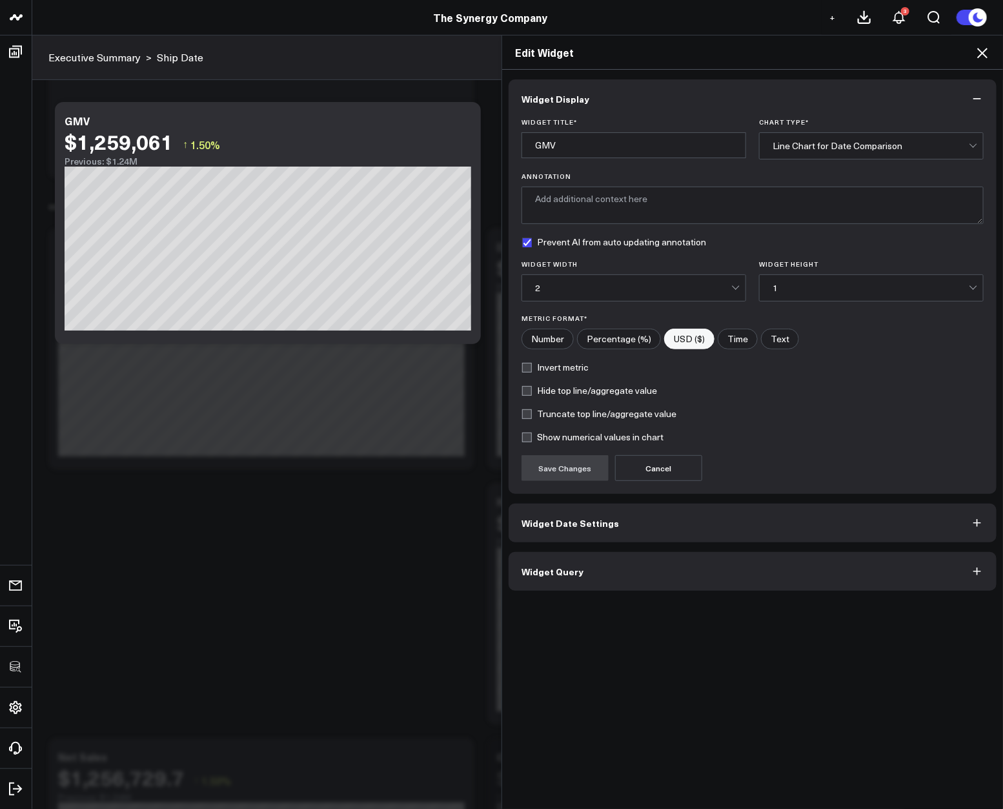
click at [638, 569] on button "Widget Query" at bounding box center [753, 571] width 488 height 39
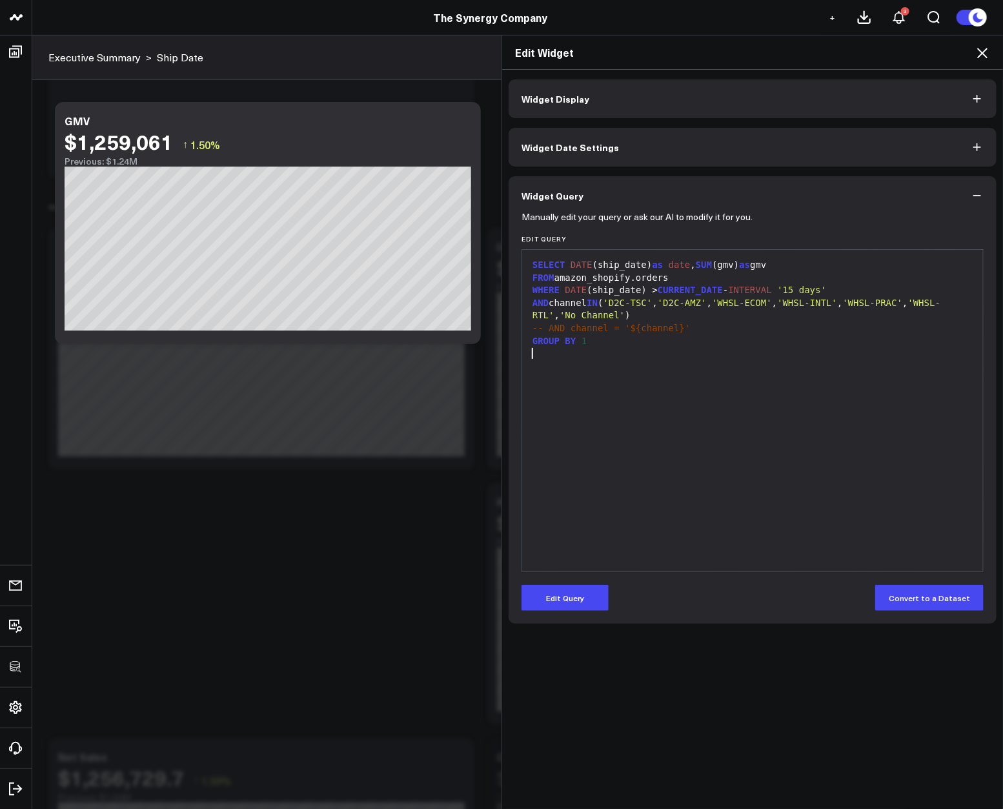
click at [695, 491] on div "SELECT DATE (ship_date) as date , SUM (gmv) as gmv FROM amazon_shopify.orders W…" at bounding box center [753, 410] width 448 height 309
drag, startPoint x: 970, startPoint y: 58, endPoint x: 979, endPoint y: 53, distance: 11.0
click at [970, 58] on h2 "Edit Widget" at bounding box center [752, 52] width 475 height 14
click at [980, 52] on icon at bounding box center [982, 52] width 15 height 15
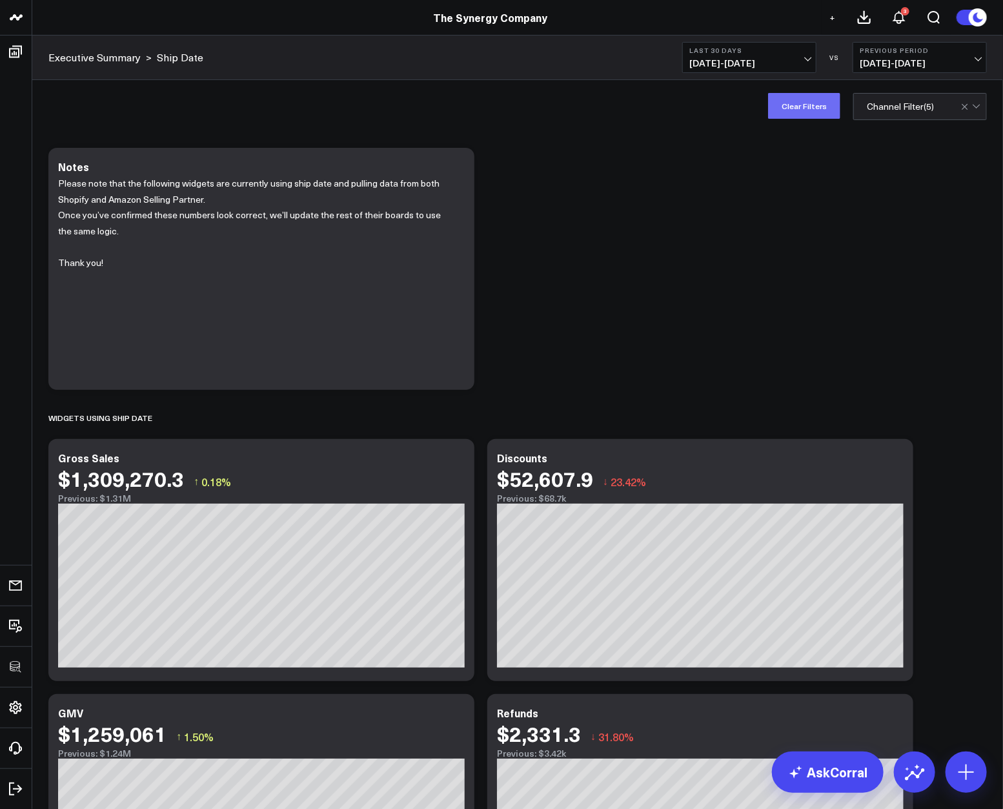
click at [802, 105] on button "Clear Filters" at bounding box center [804, 106] width 72 height 26
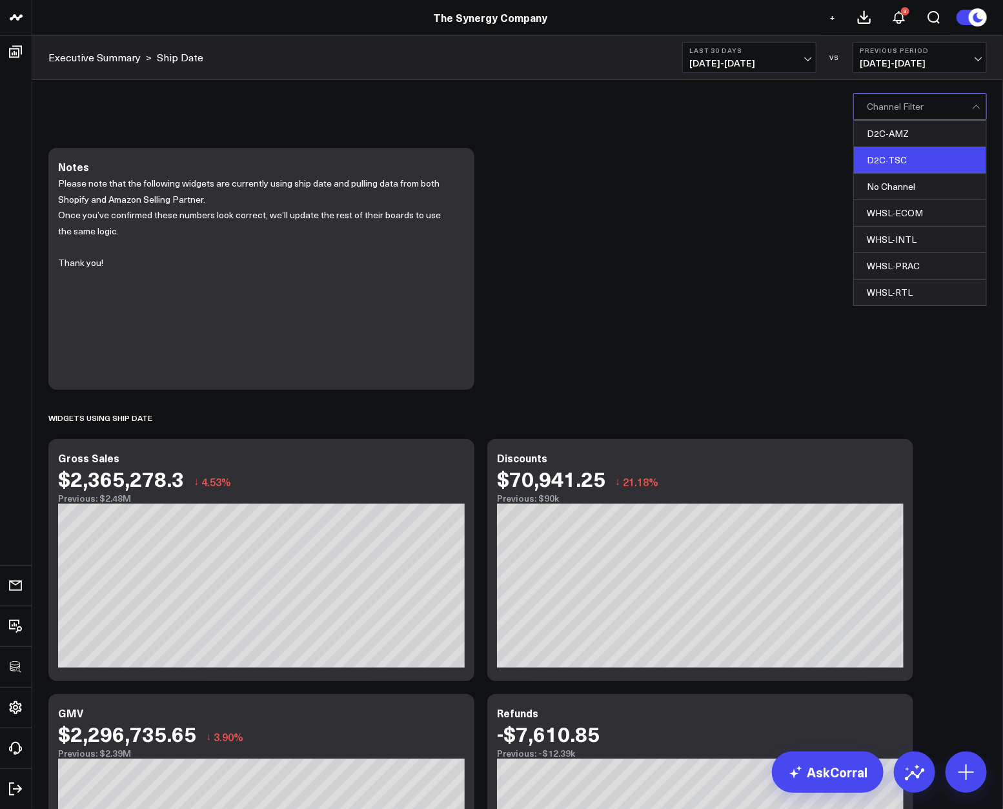
click at [921, 152] on div "D2C-TSC" at bounding box center [920, 160] width 132 height 26
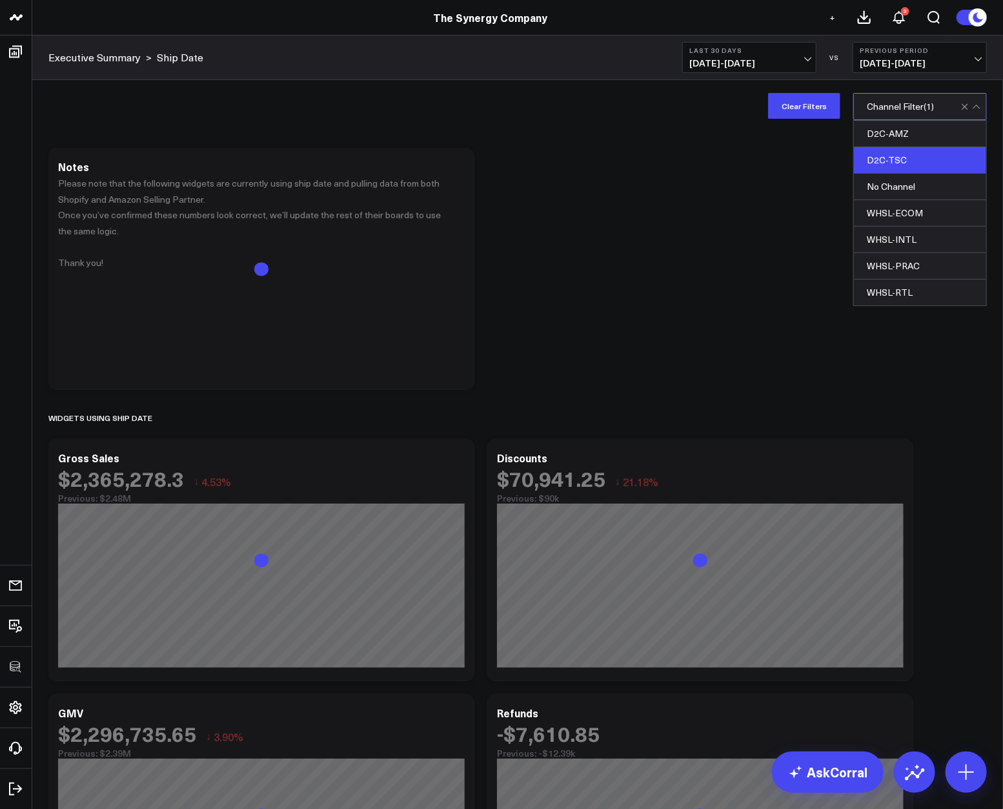
click at [772, 222] on div "Modify via AI Copy link to widget Ask support Remove Create linked copy Executi…" at bounding box center [518, 796] width 952 height 1311
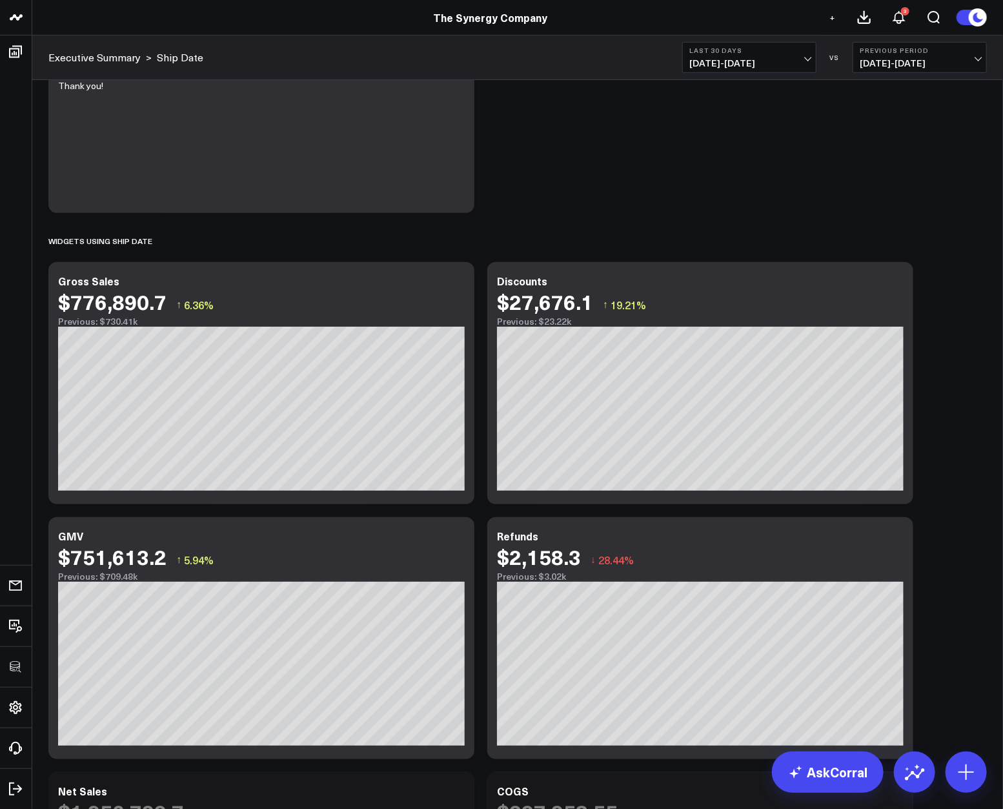
scroll to position [221, 0]
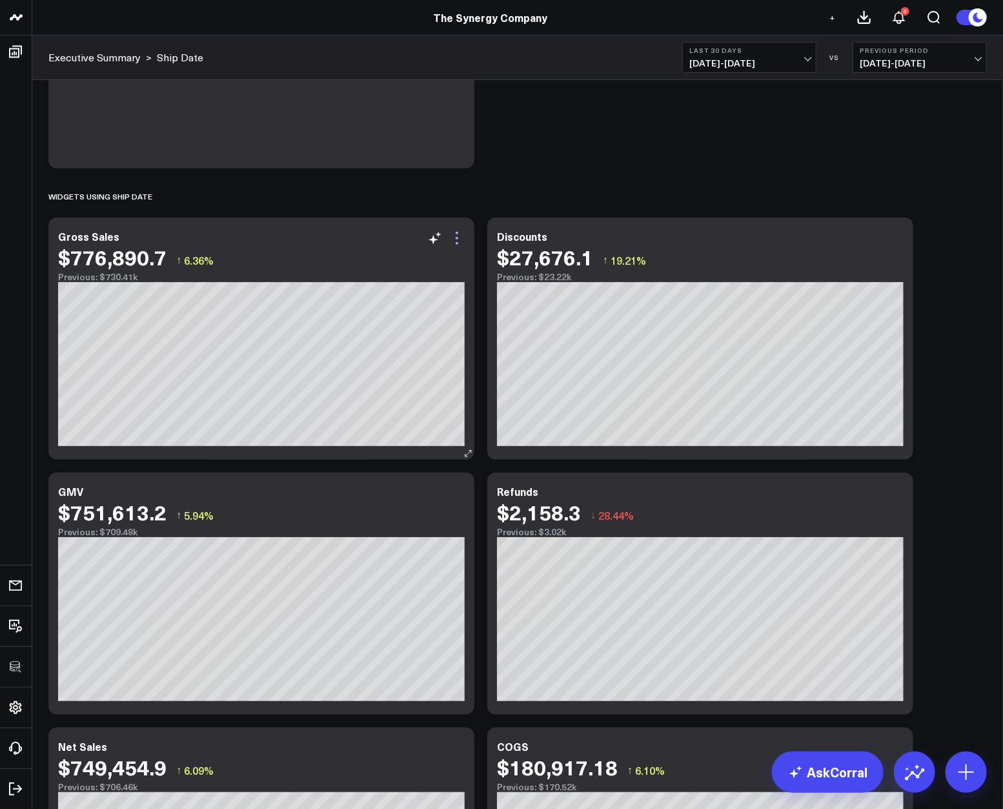
click at [460, 241] on icon at bounding box center [456, 237] width 15 height 15
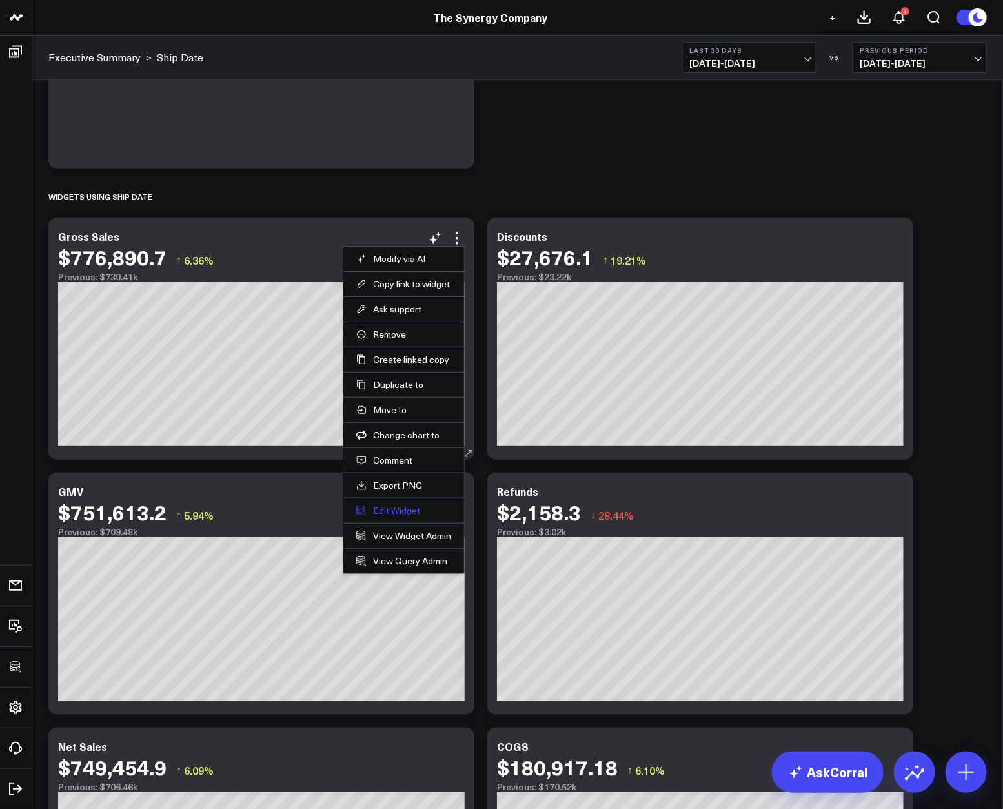
click at [391, 513] on button "Edit Widget" at bounding box center [403, 511] width 95 height 12
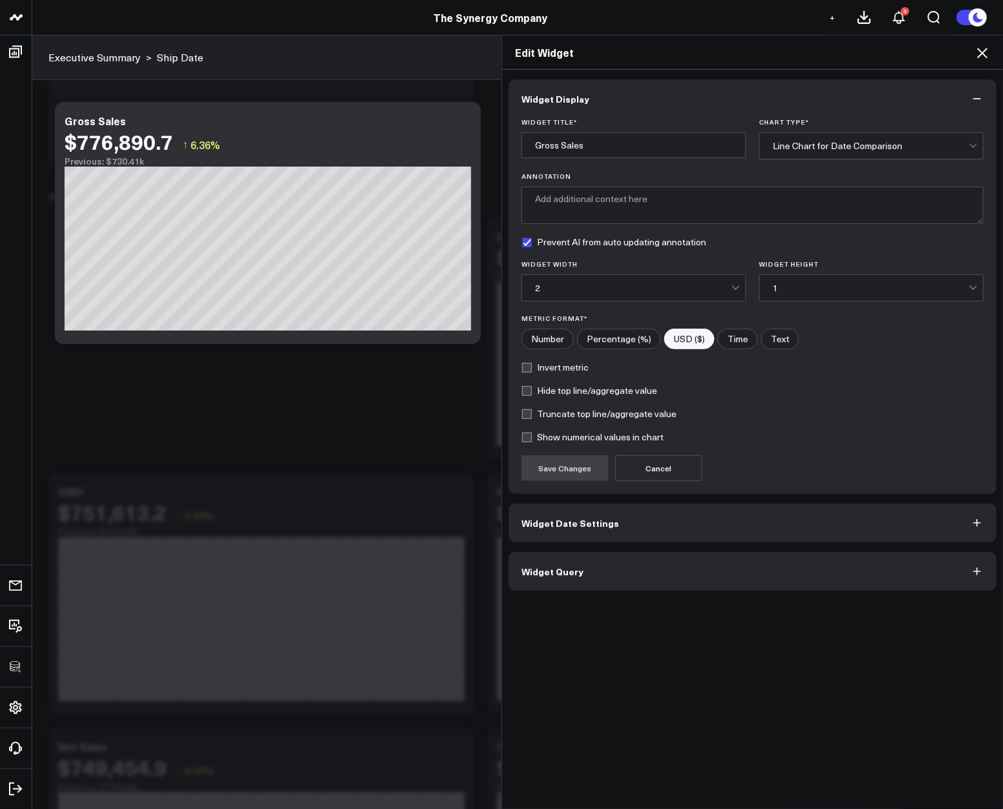
click at [606, 564] on button "Widget Query" at bounding box center [753, 571] width 488 height 39
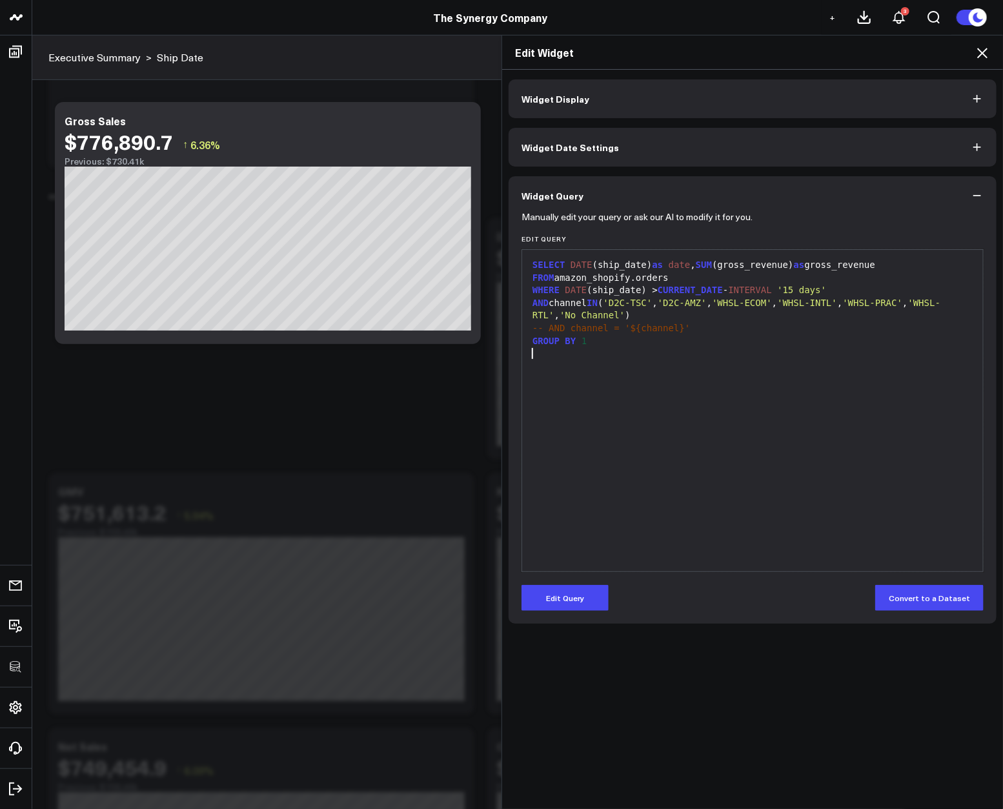
click at [695, 521] on div "SELECT DATE (ship_date) as date , SUM (gross_revenue) as gross_revenue FROM ama…" at bounding box center [753, 410] width 448 height 309
click at [988, 47] on icon at bounding box center [982, 52] width 15 height 15
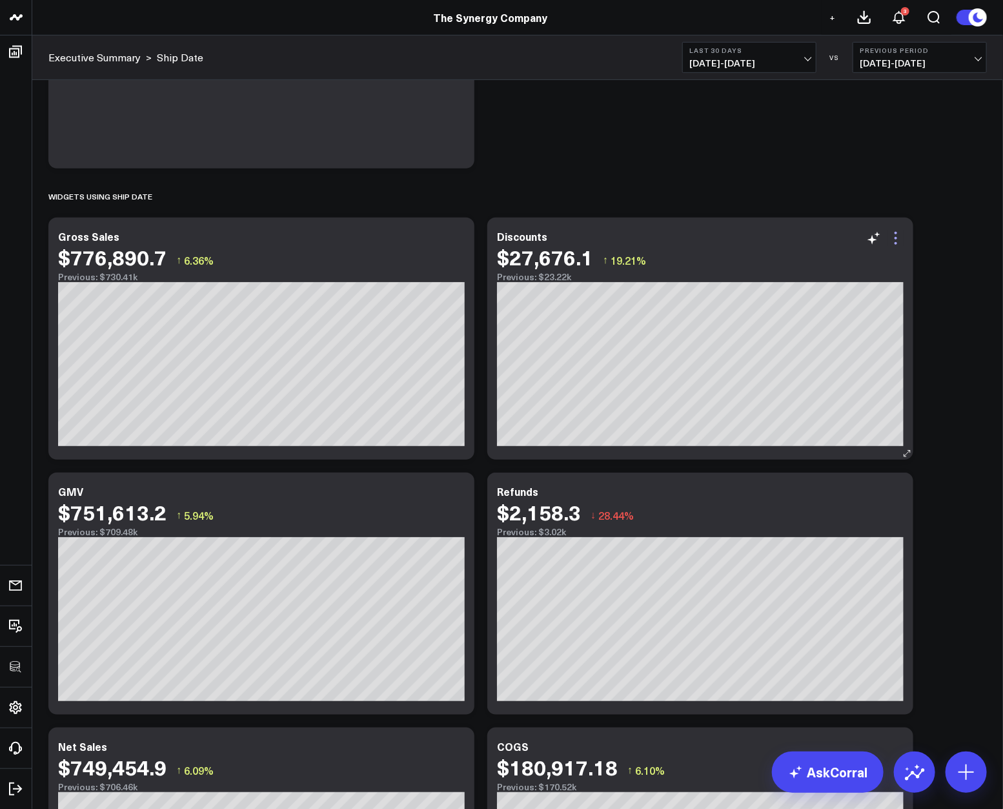
click at [891, 238] on icon at bounding box center [895, 237] width 15 height 15
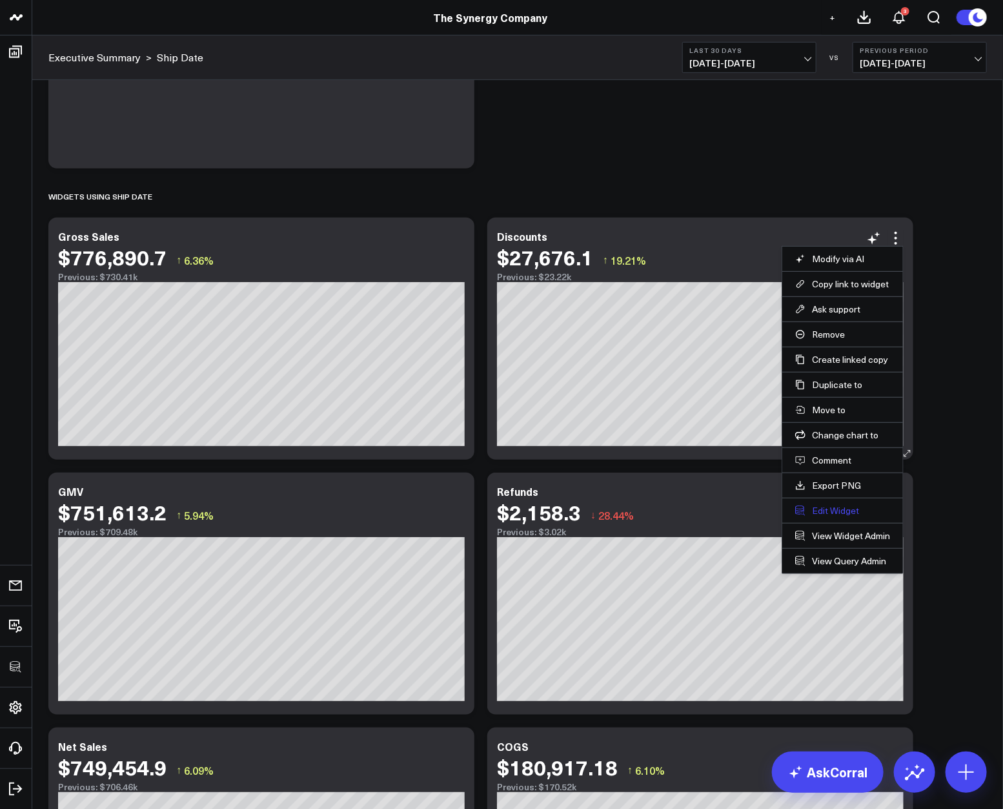
click at [828, 511] on button "Edit Widget" at bounding box center [842, 511] width 95 height 12
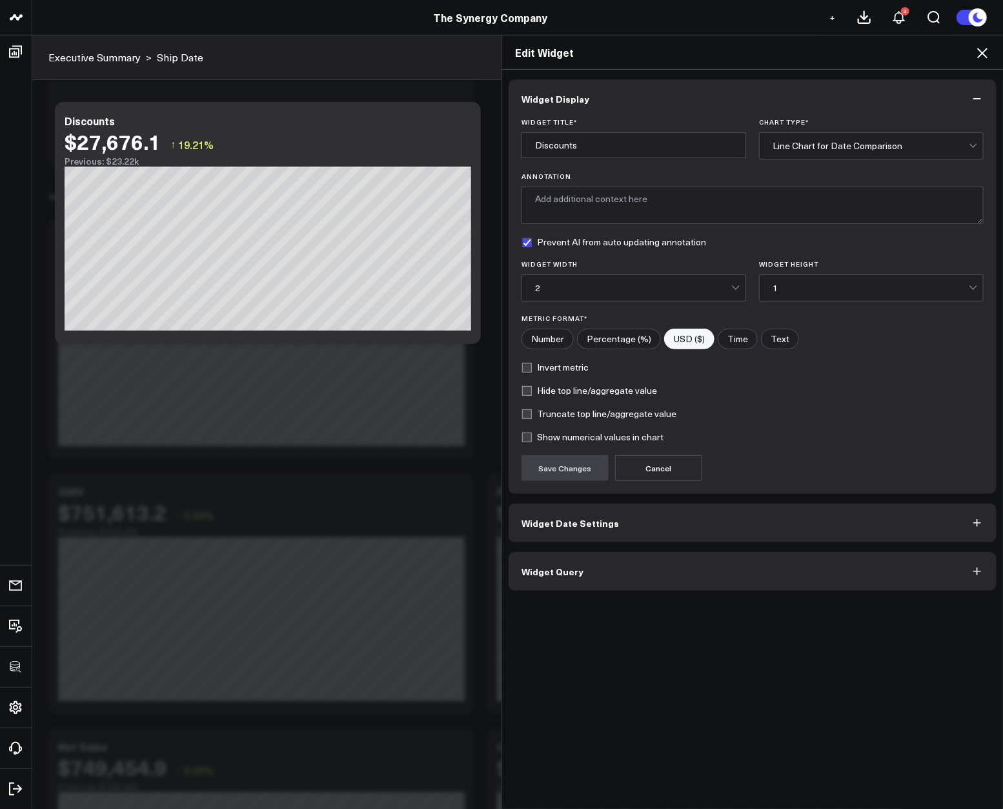
click at [648, 575] on button "Widget Query" at bounding box center [753, 571] width 488 height 39
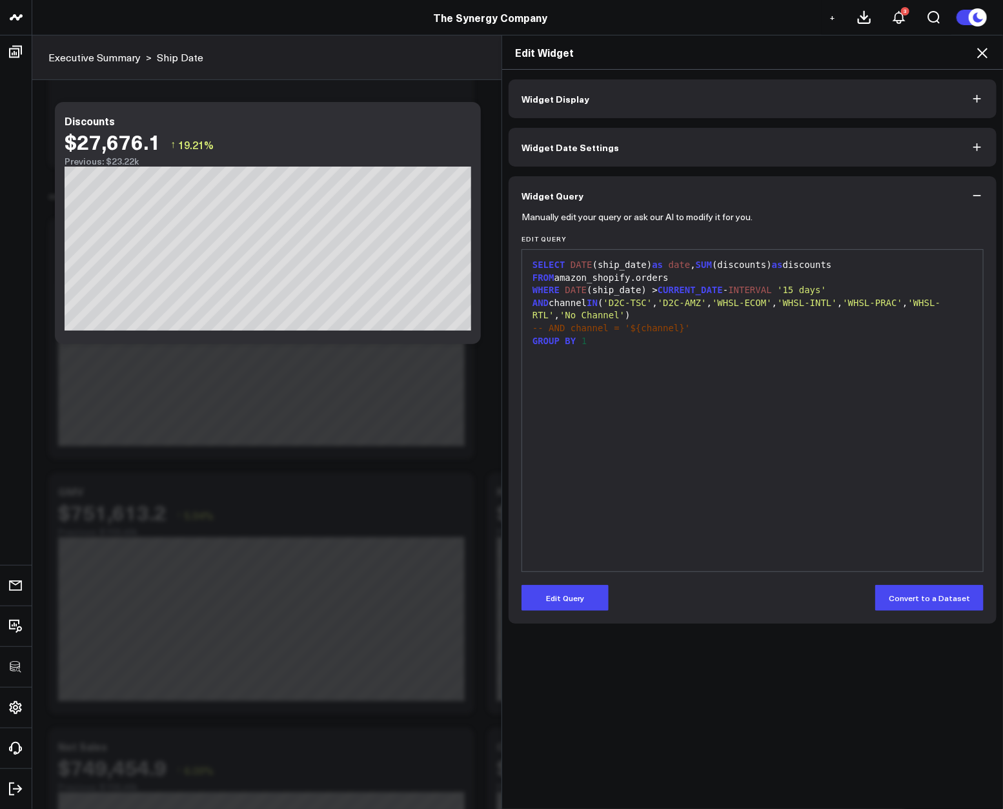
click at [981, 52] on icon at bounding box center [982, 53] width 10 height 10
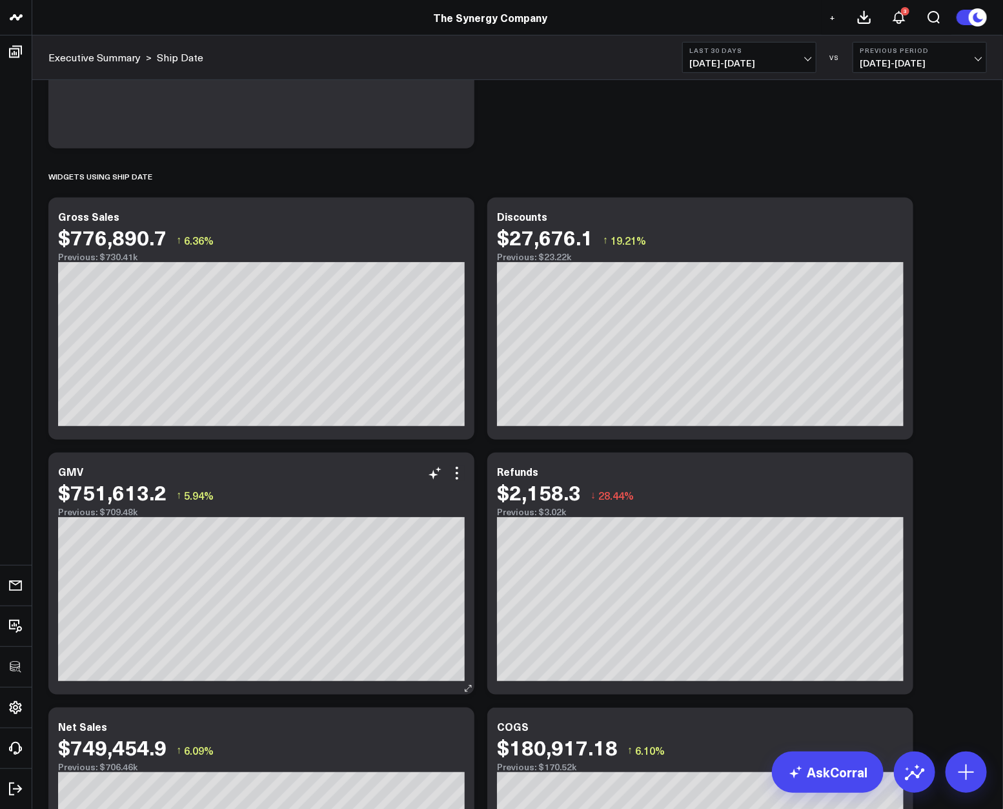
scroll to position [453, 0]
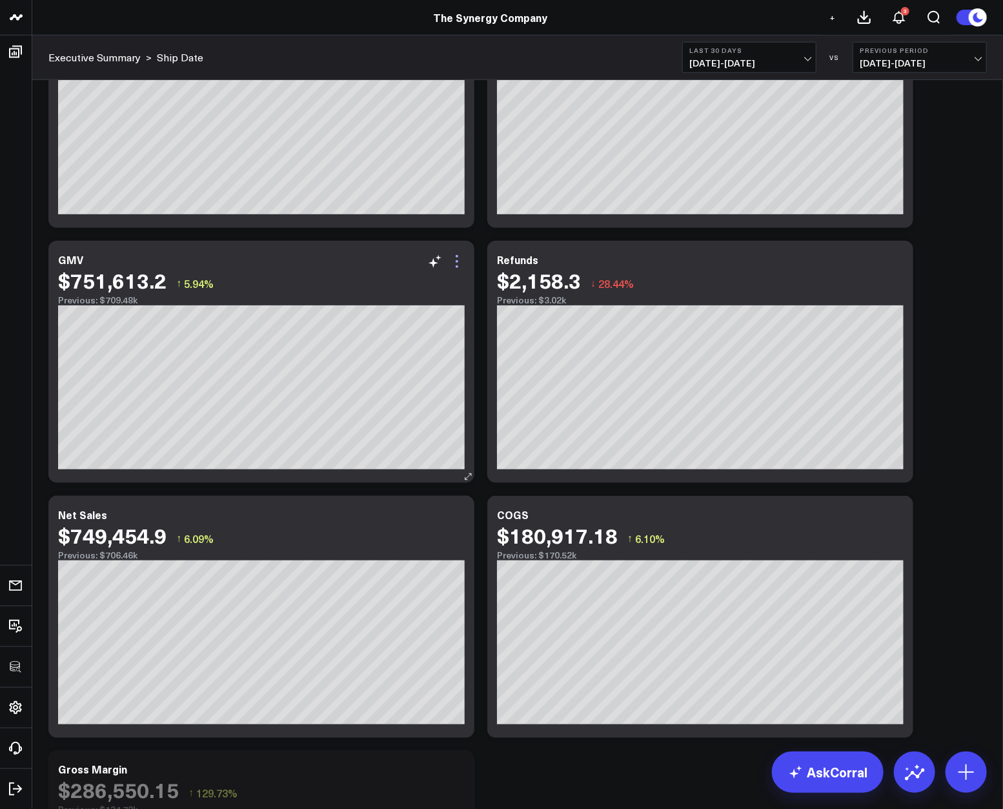
click at [458, 261] on icon at bounding box center [456, 261] width 15 height 15
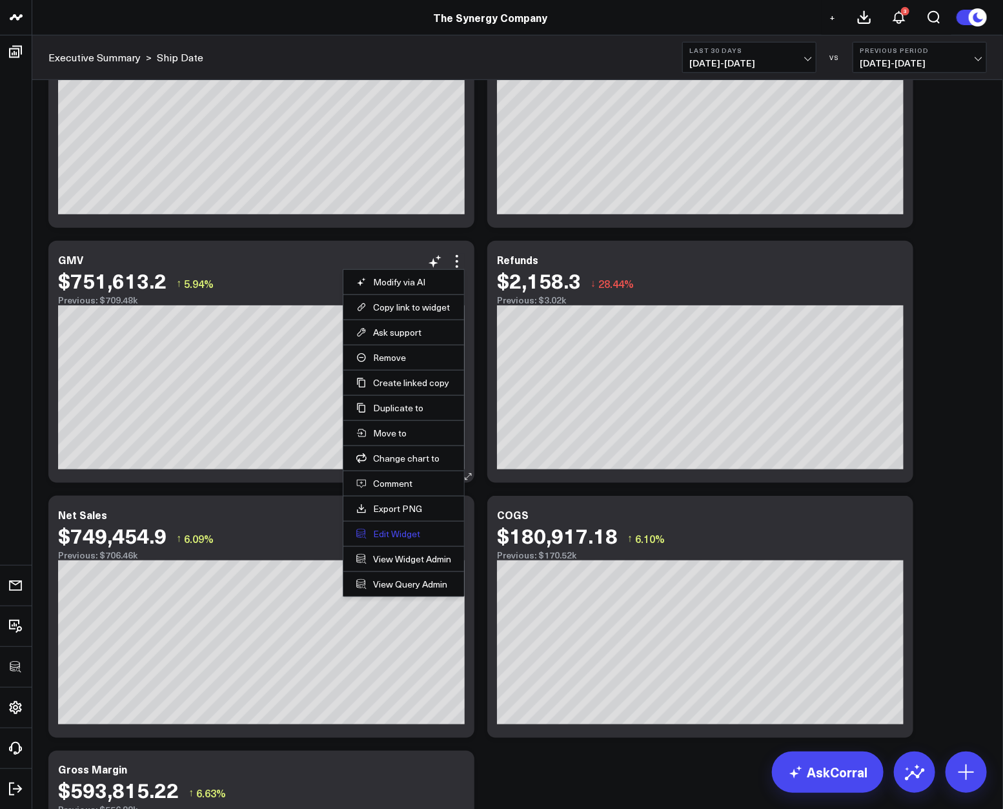
click at [396, 536] on button "Edit Widget" at bounding box center [403, 534] width 95 height 12
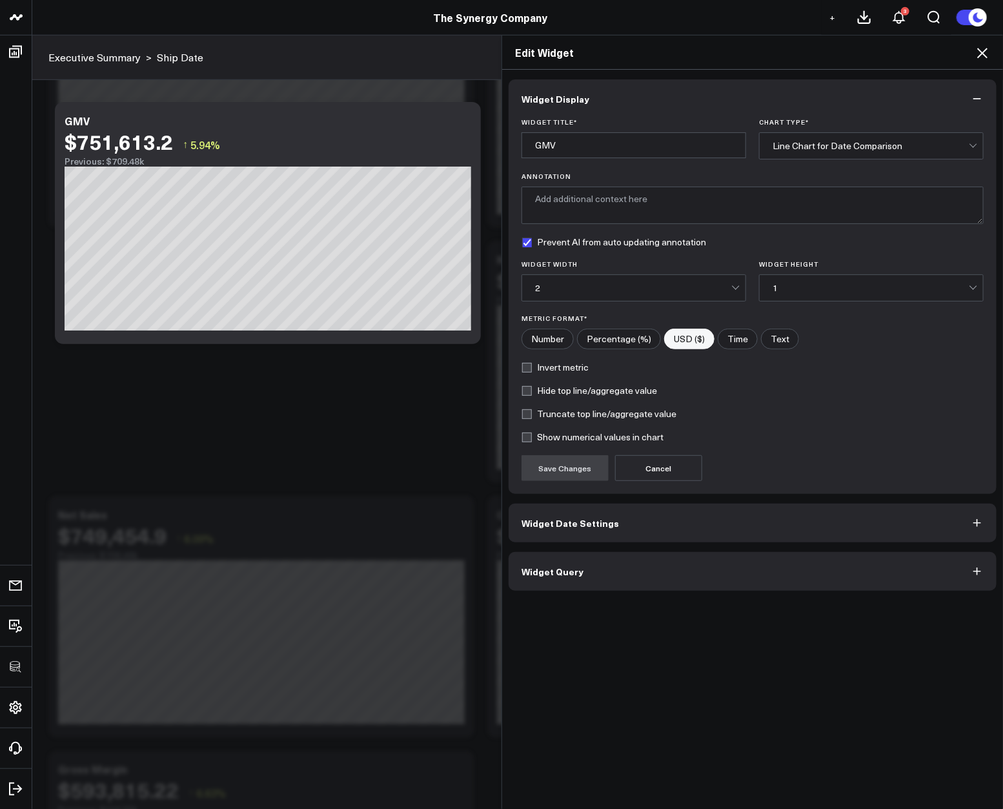
click at [618, 580] on button "Widget Query" at bounding box center [753, 571] width 488 height 39
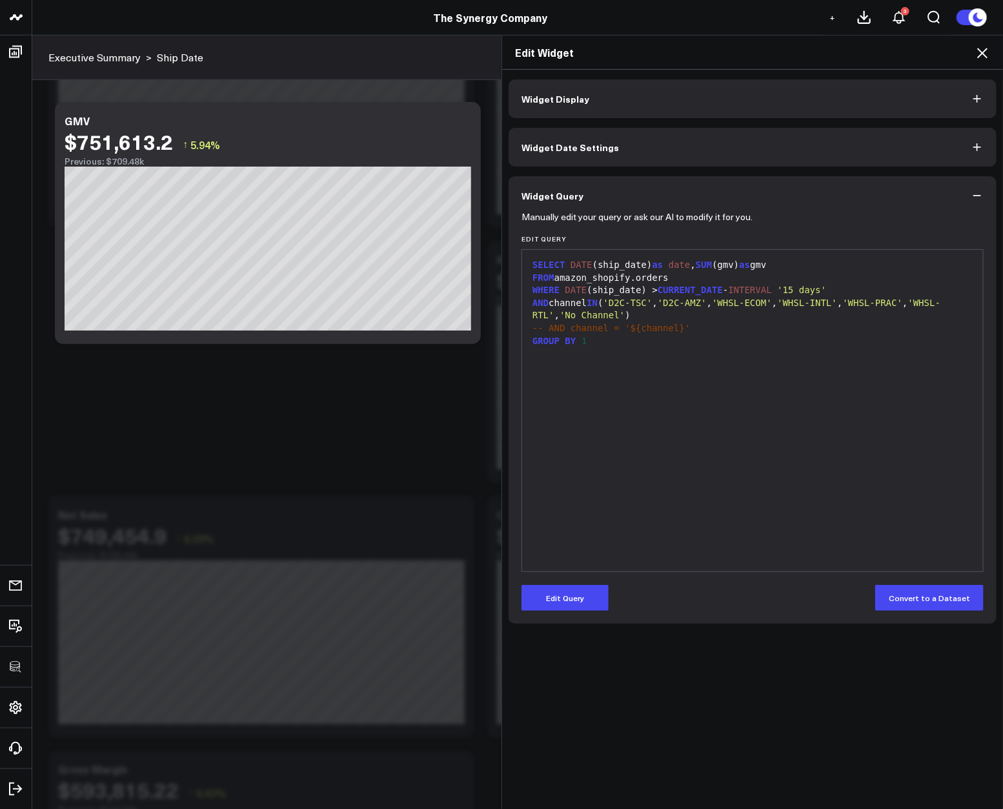
click at [729, 500] on div "SELECT DATE (ship_date) as date , SUM (gmv) as gmv FROM amazon_shopify.orders W…" at bounding box center [753, 410] width 448 height 309
click at [982, 61] on div "Edit Widget" at bounding box center [752, 53] width 501 height 34
click at [982, 59] on icon at bounding box center [982, 52] width 15 height 15
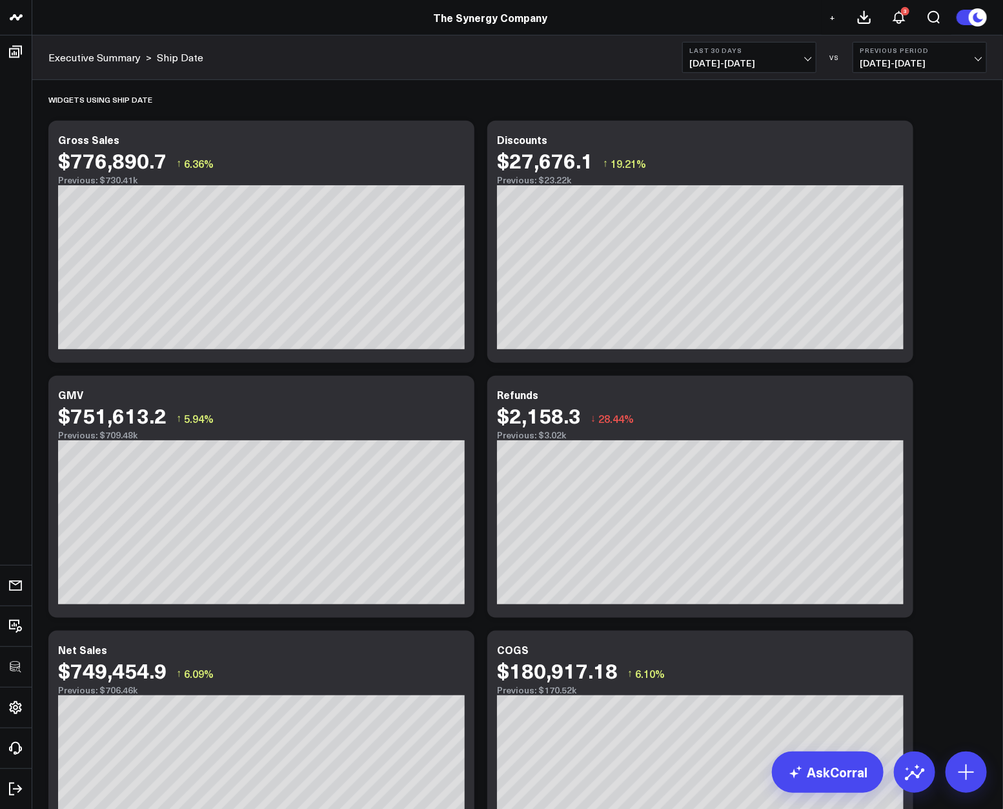
scroll to position [303, 0]
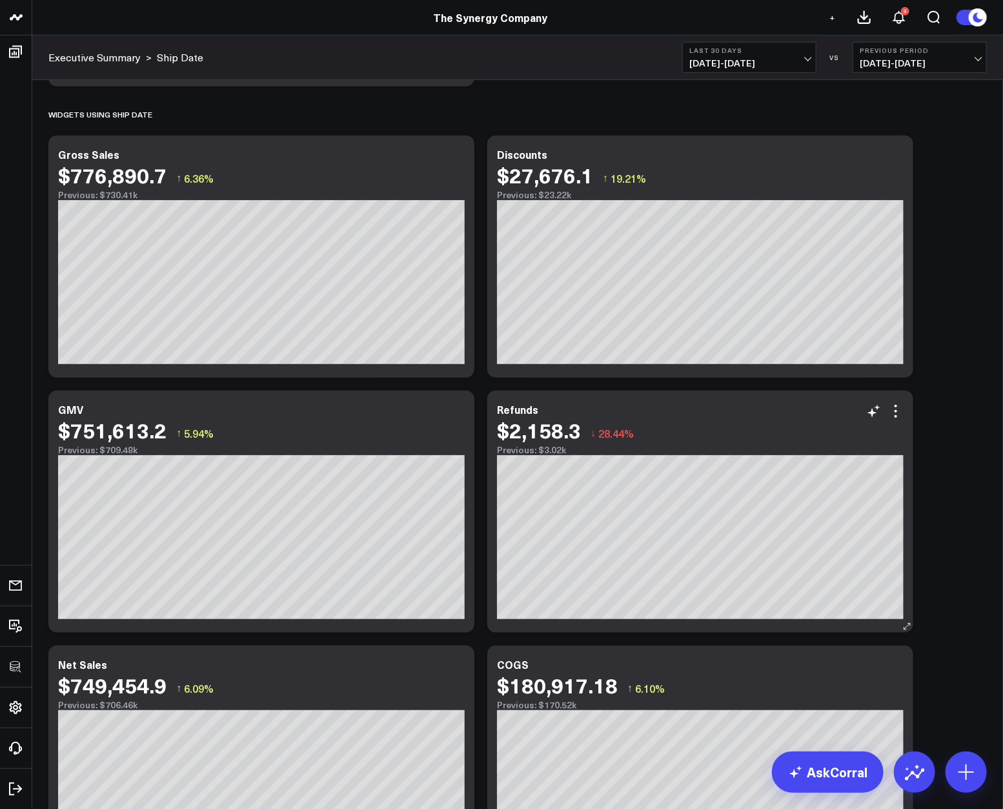
drag, startPoint x: 896, startPoint y: 414, endPoint x: 895, endPoint y: 421, distance: 6.5
click at [896, 414] on icon at bounding box center [895, 410] width 15 height 15
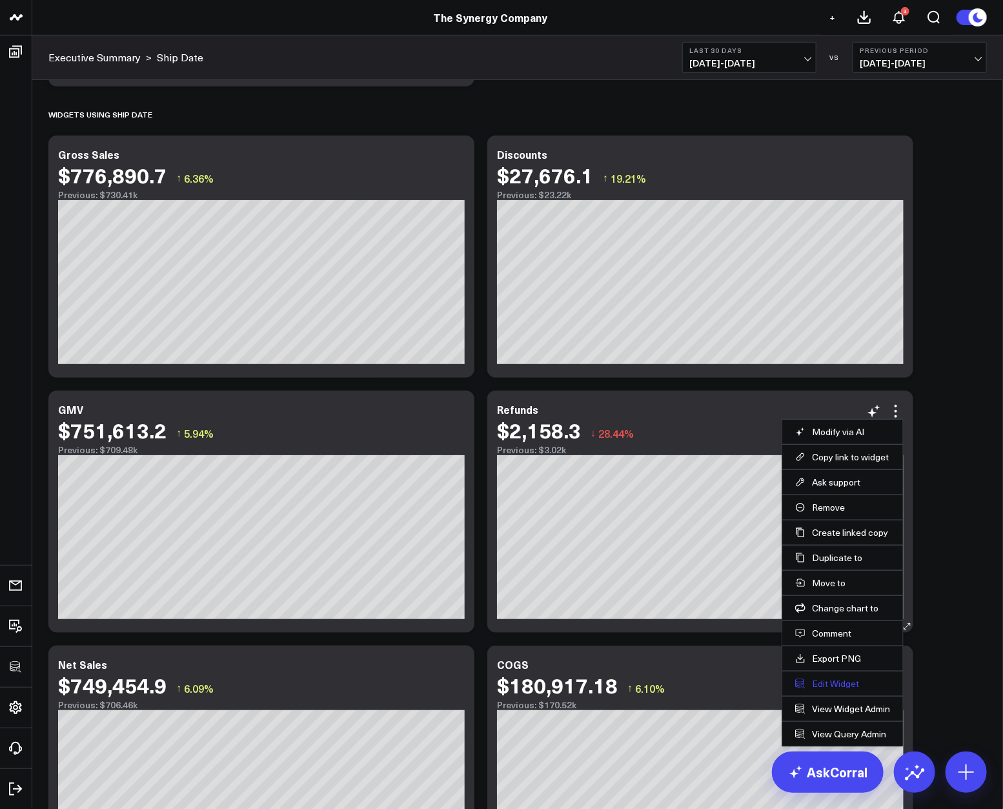
click at [835, 682] on button "Edit Widget" at bounding box center [842, 684] width 95 height 12
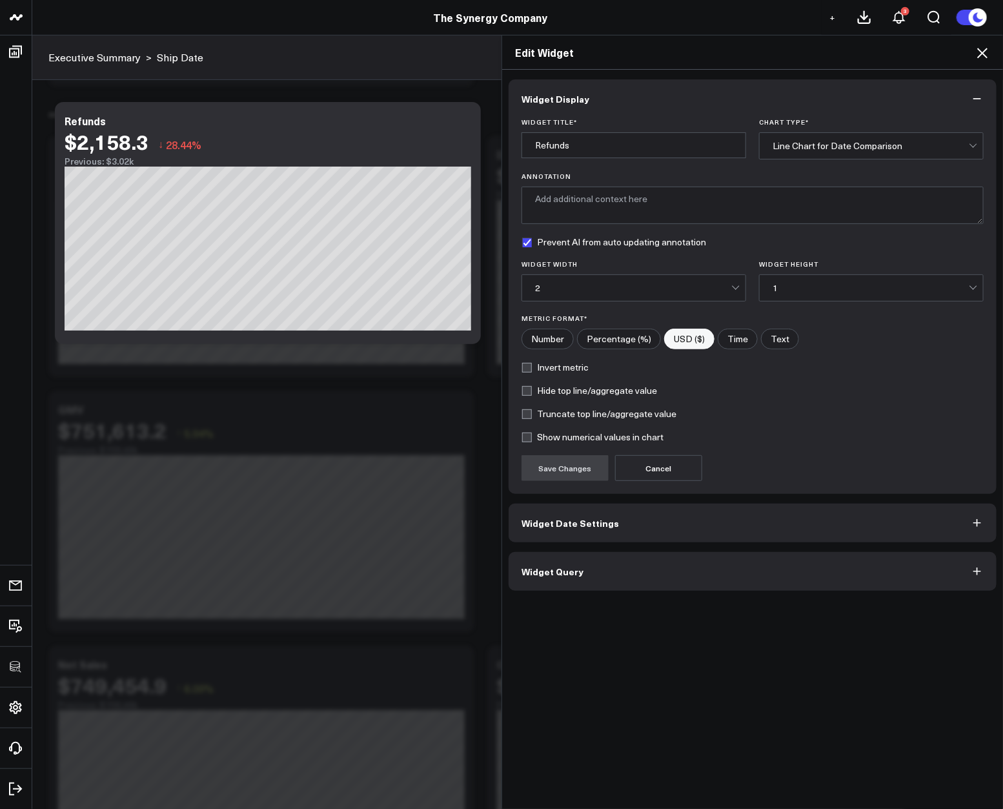
click at [714, 582] on button "Widget Query" at bounding box center [753, 571] width 488 height 39
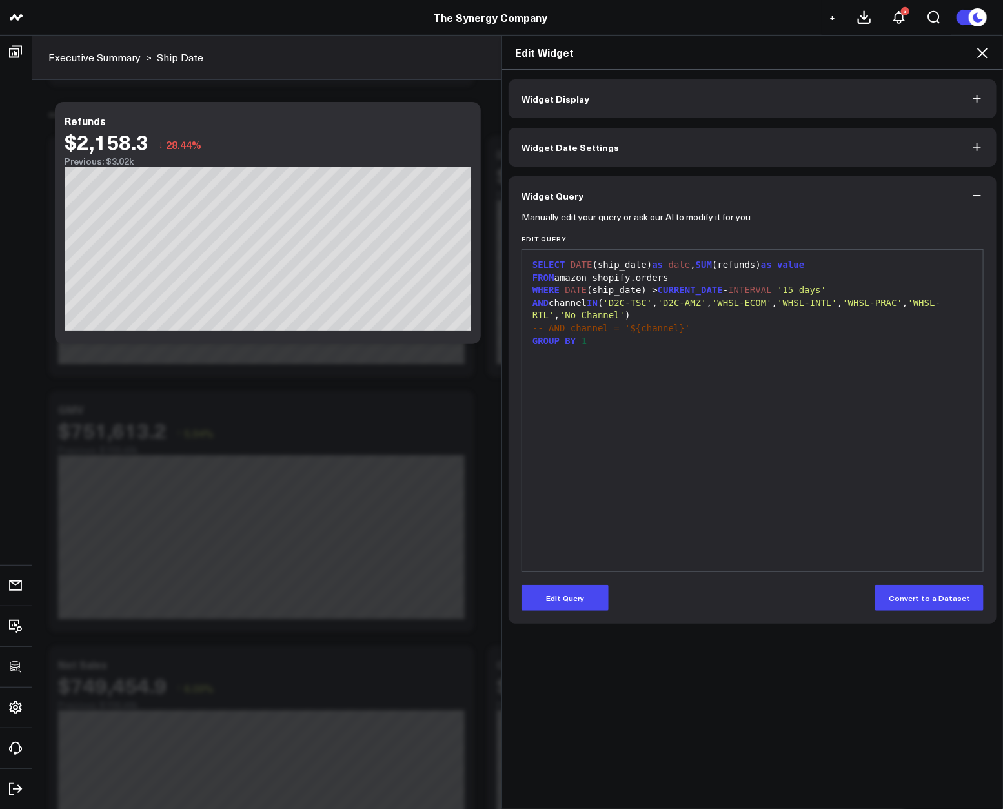
click at [729, 499] on div "SELECT DATE (ship_date) as date , SUM (refunds) as value FROM amazon_shopify.or…" at bounding box center [753, 410] width 448 height 309
click at [978, 61] on div "Edit Widget" at bounding box center [752, 53] width 501 height 34
click at [984, 53] on icon at bounding box center [982, 52] width 15 height 15
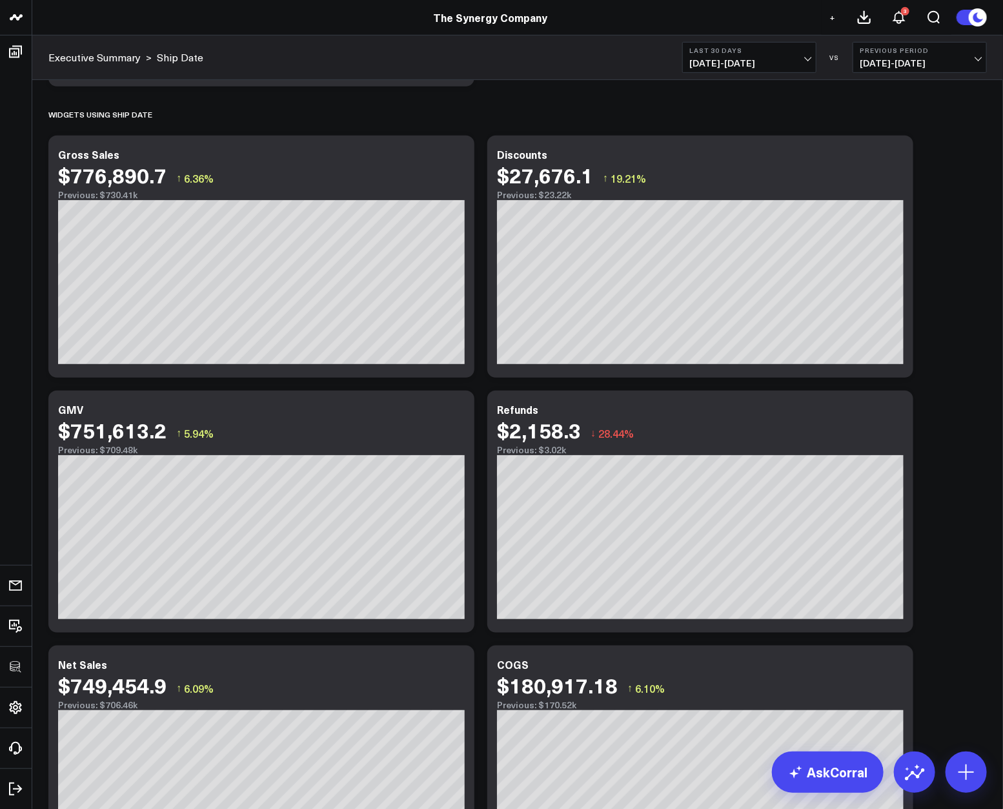
click at [936, 312] on div "Modify via AI Copy link to widget Ask support Remove Create linked copy Executi…" at bounding box center [518, 493] width 952 height 1311
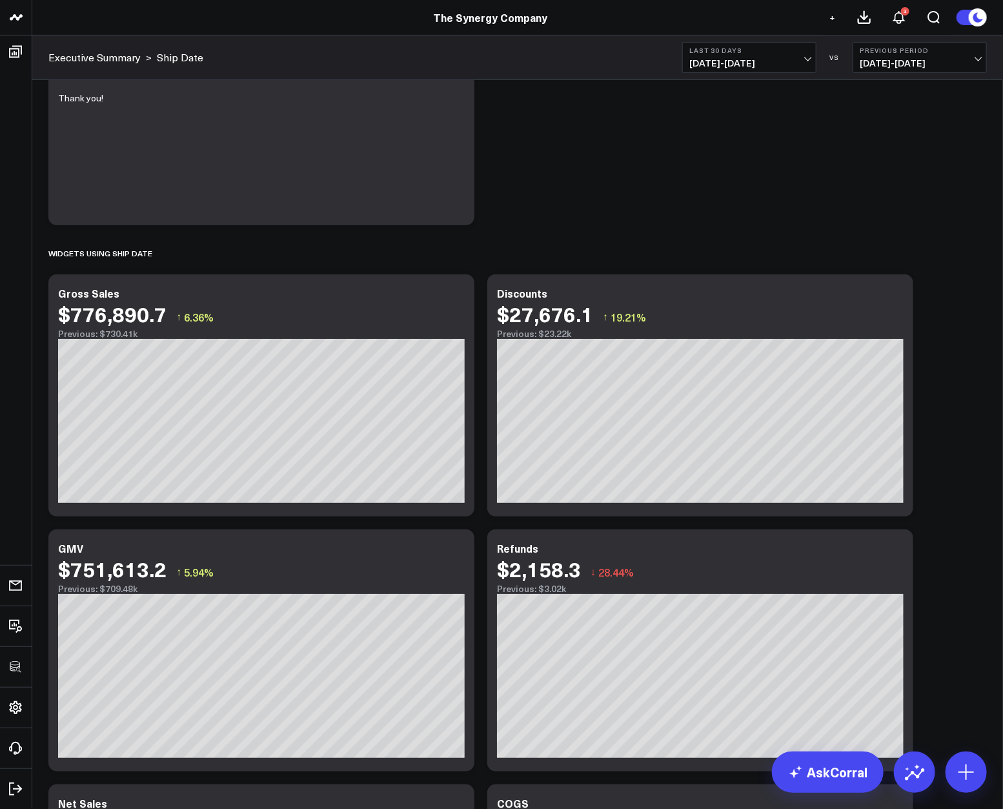
scroll to position [203, 0]
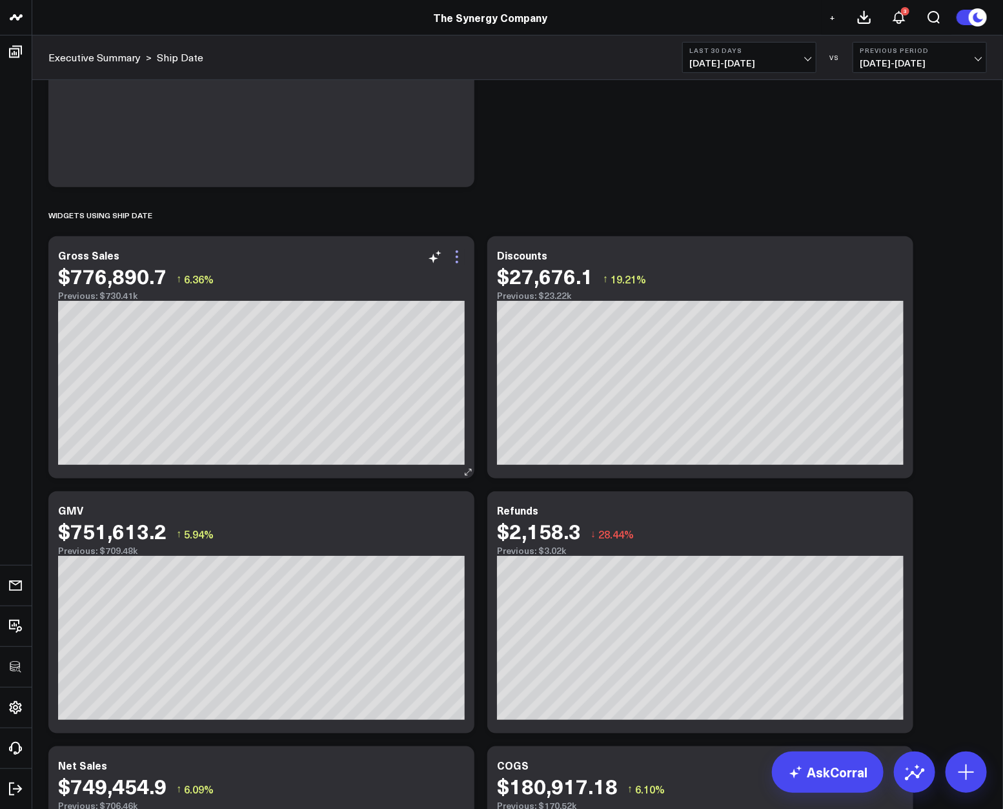
click at [452, 261] on icon at bounding box center [456, 256] width 15 height 15
click at [728, 161] on div "Modify via AI Copy link to widget Ask support Remove Create linked copy Executi…" at bounding box center [518, 594] width 952 height 1311
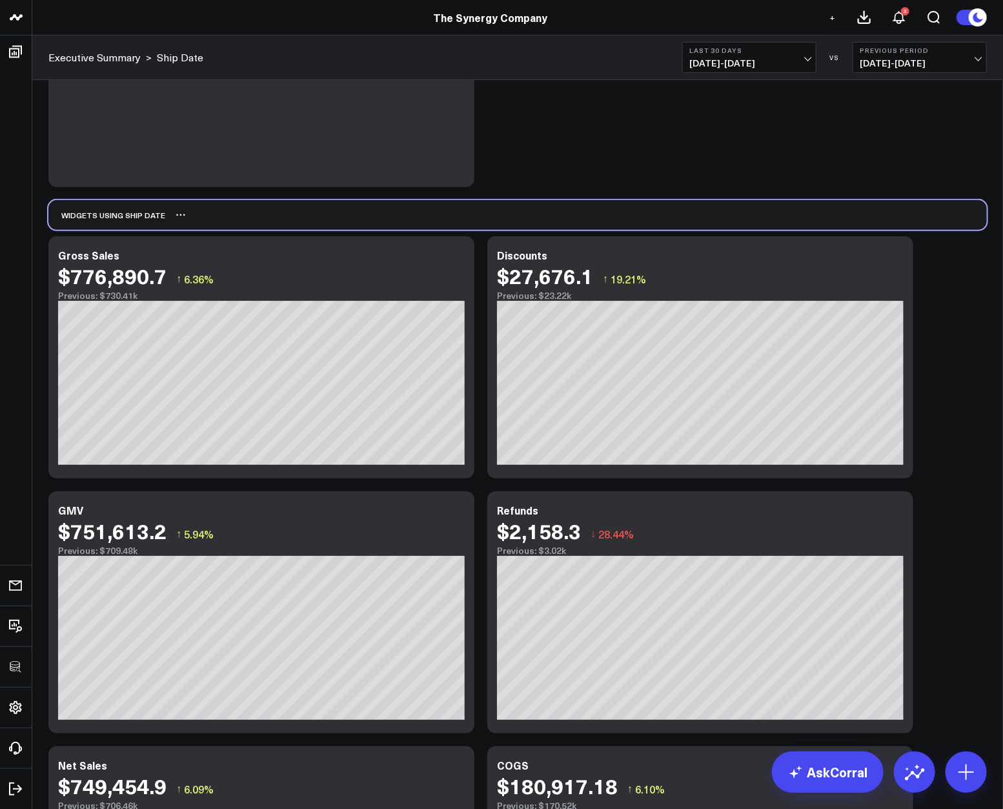
click at [748, 214] on div "Widgets using Ship date" at bounding box center [517, 215] width 939 height 30
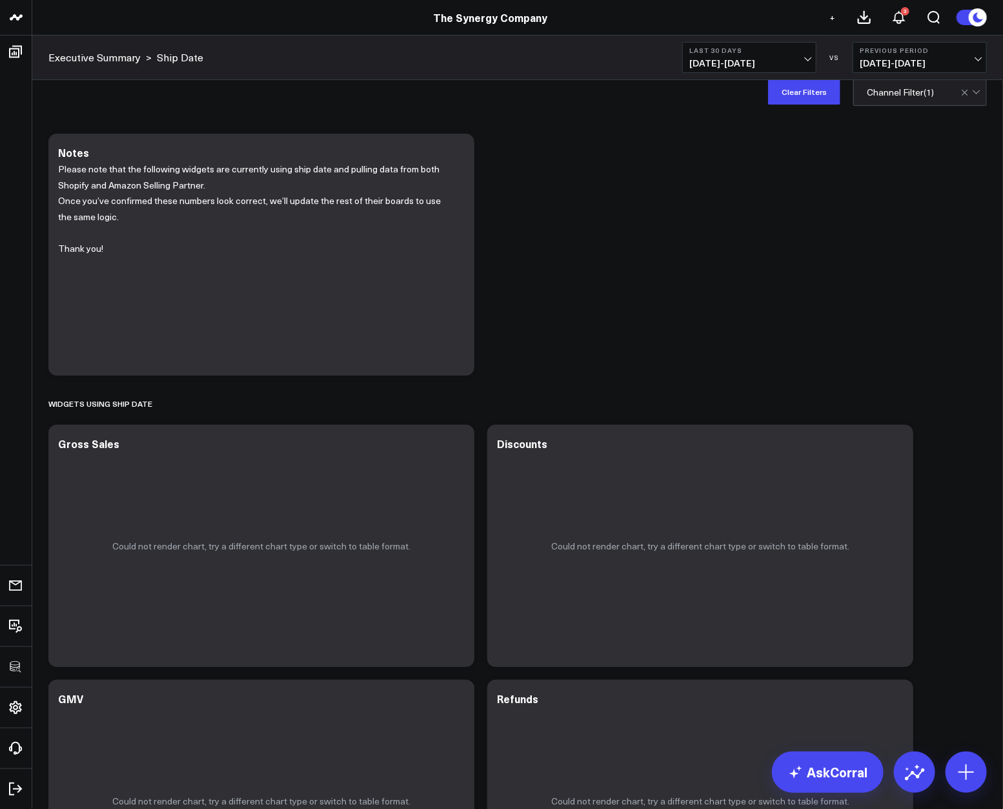
scroll to position [23, 0]
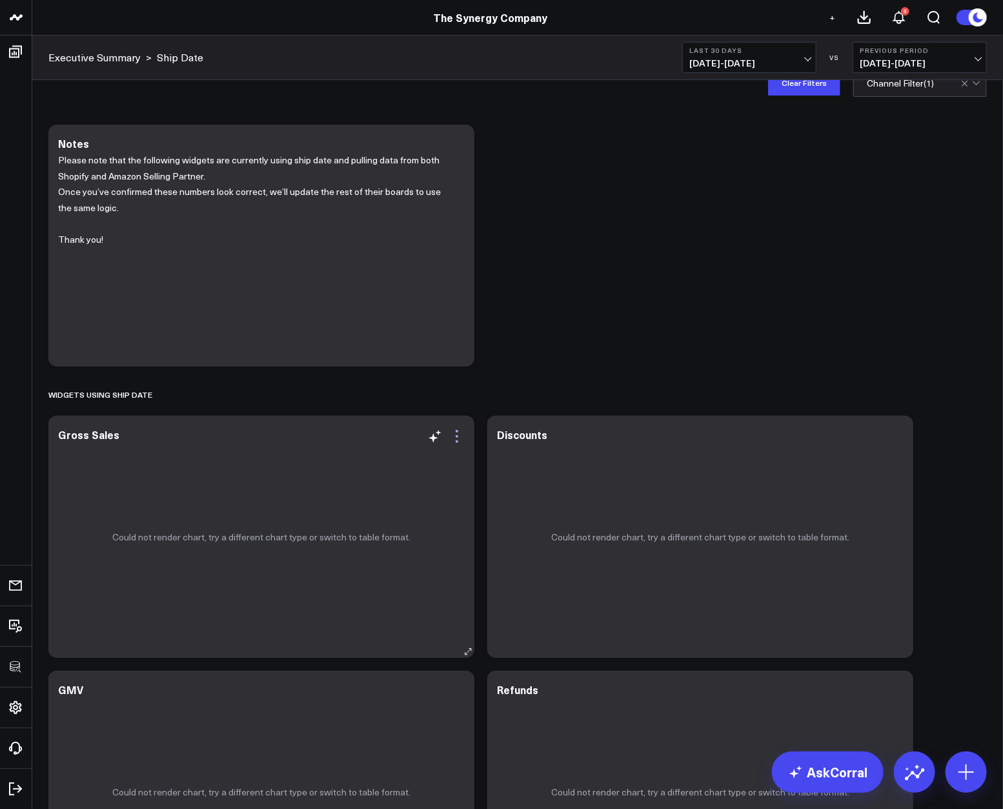
click at [449, 438] on icon at bounding box center [456, 436] width 15 height 15
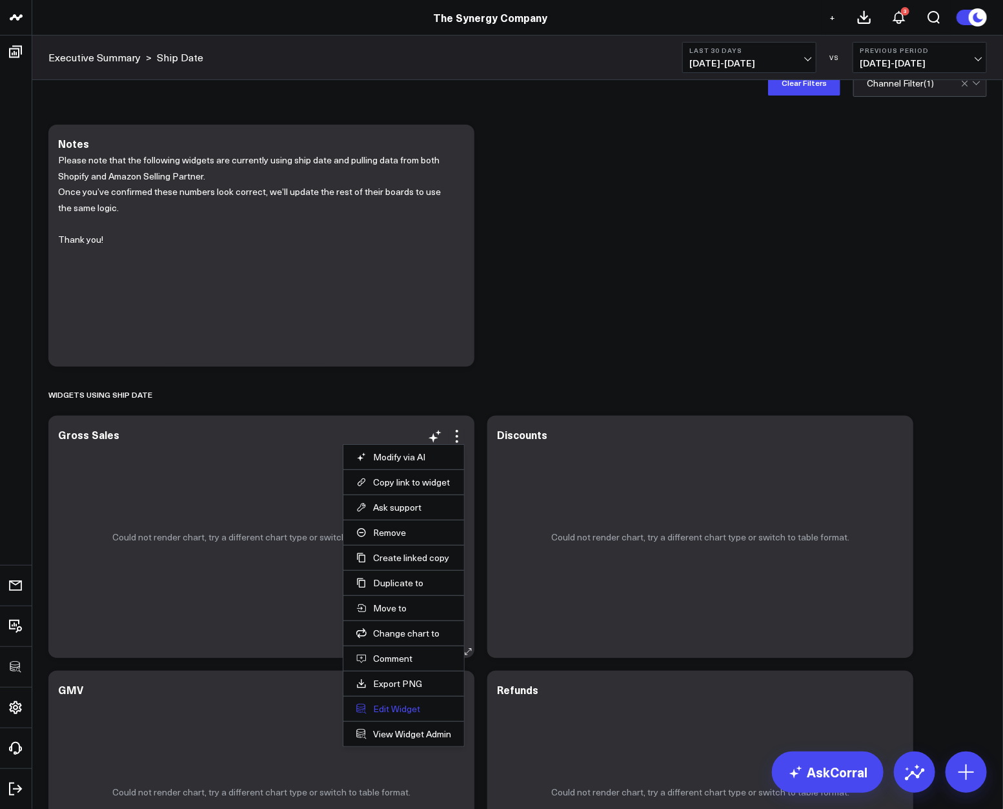
click at [375, 706] on button "Edit Widget" at bounding box center [403, 709] width 95 height 12
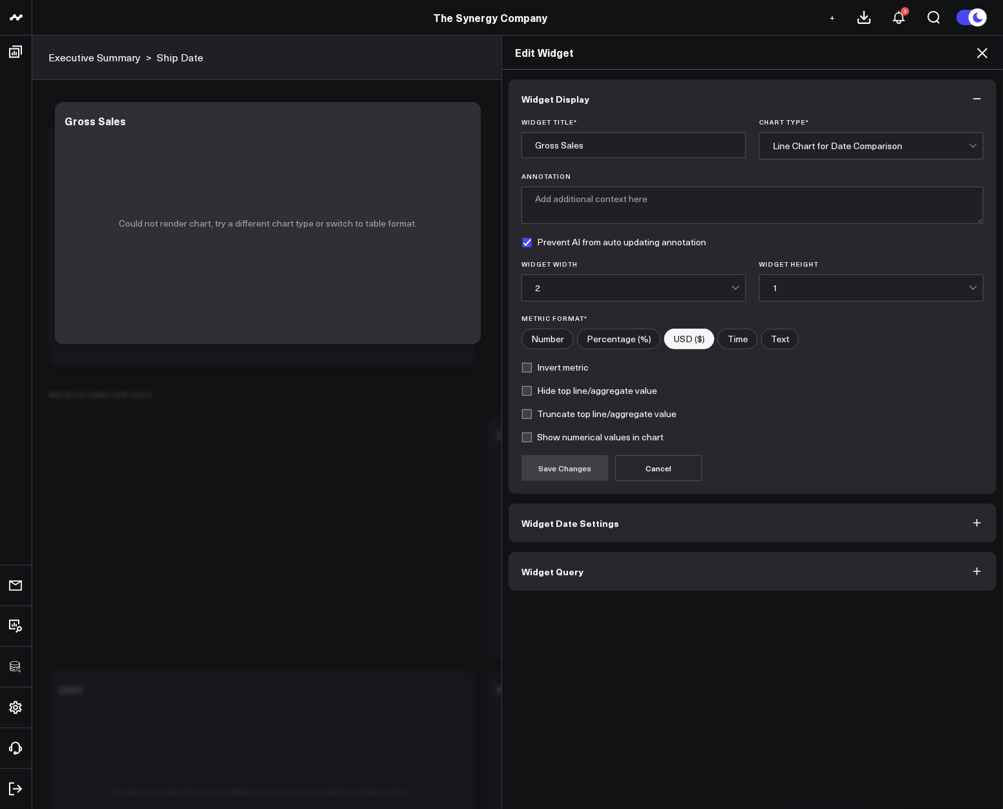
click at [587, 564] on button "Widget Query" at bounding box center [753, 571] width 488 height 39
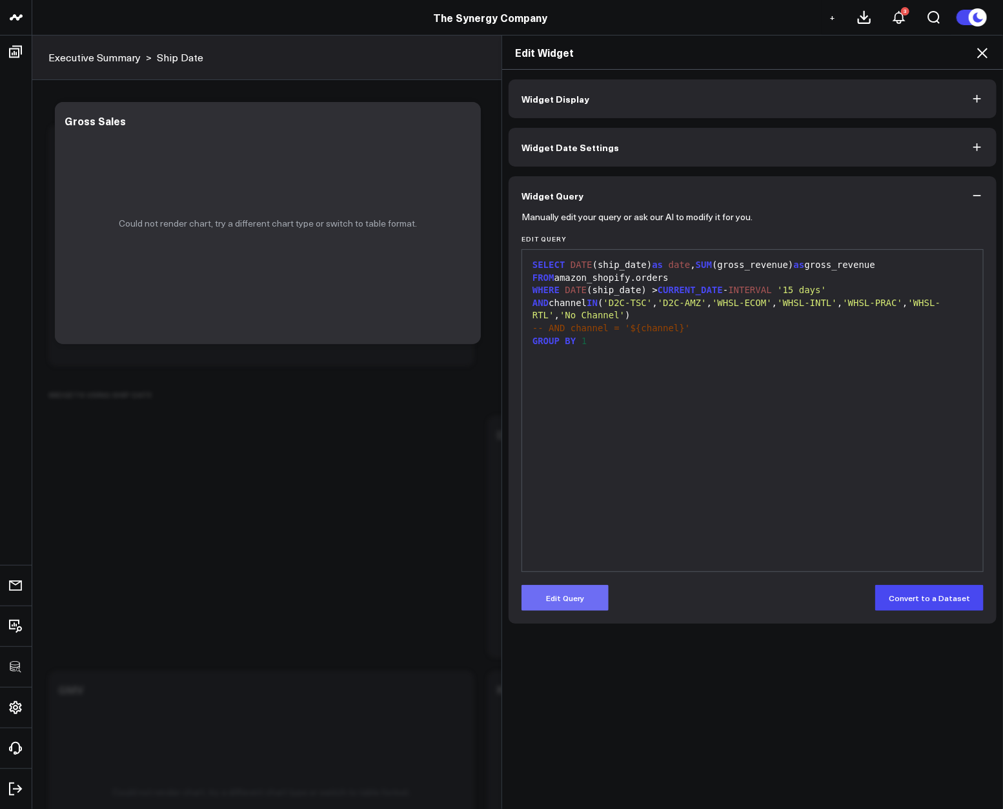
click at [563, 601] on button "Edit Query" at bounding box center [565, 598] width 87 height 26
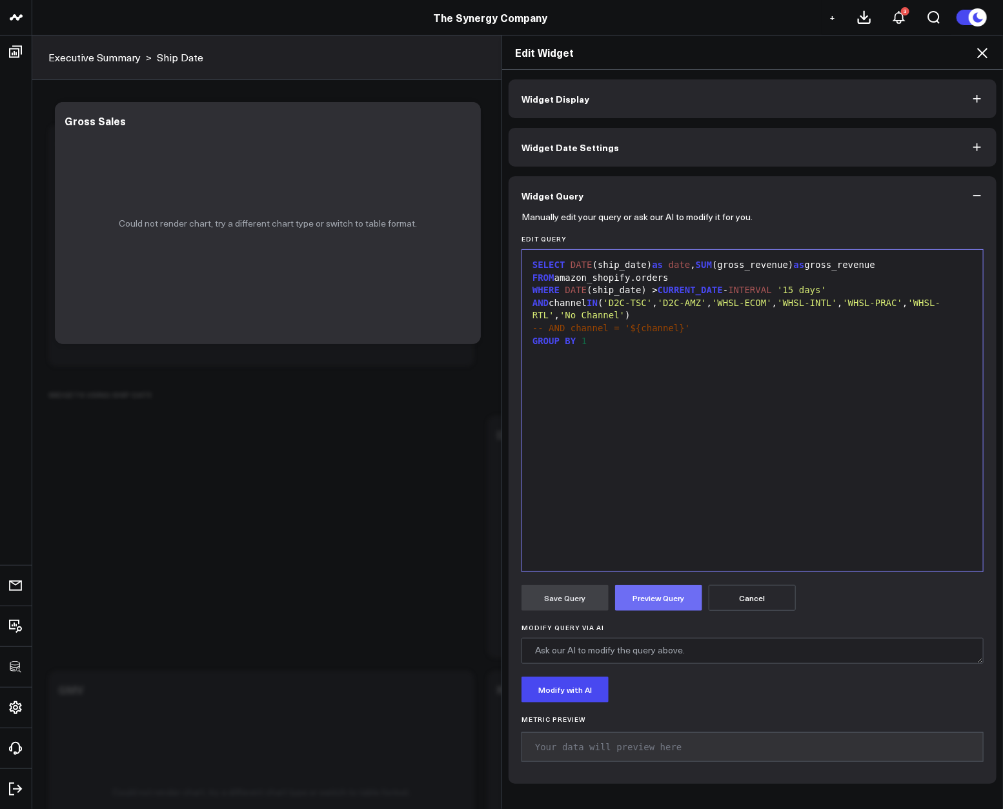
click at [647, 602] on button "Preview Query" at bounding box center [658, 598] width 87 height 26
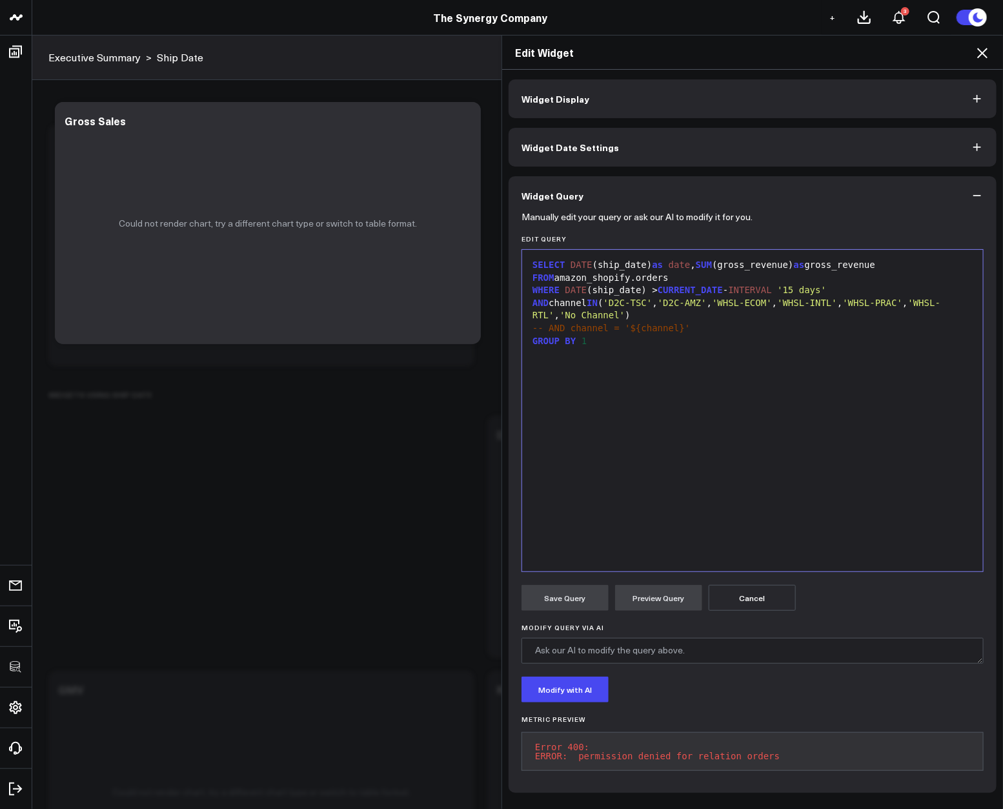
drag, startPoint x: 701, startPoint y: 469, endPoint x: 698, endPoint y: 445, distance: 24.7
click at [705, 466] on div "SELECT DATE (ship_date) as date , SUM (gross_revenue) as gross_revenue FROM ama…" at bounding box center [753, 410] width 448 height 309
click at [981, 45] on icon at bounding box center [982, 52] width 15 height 15
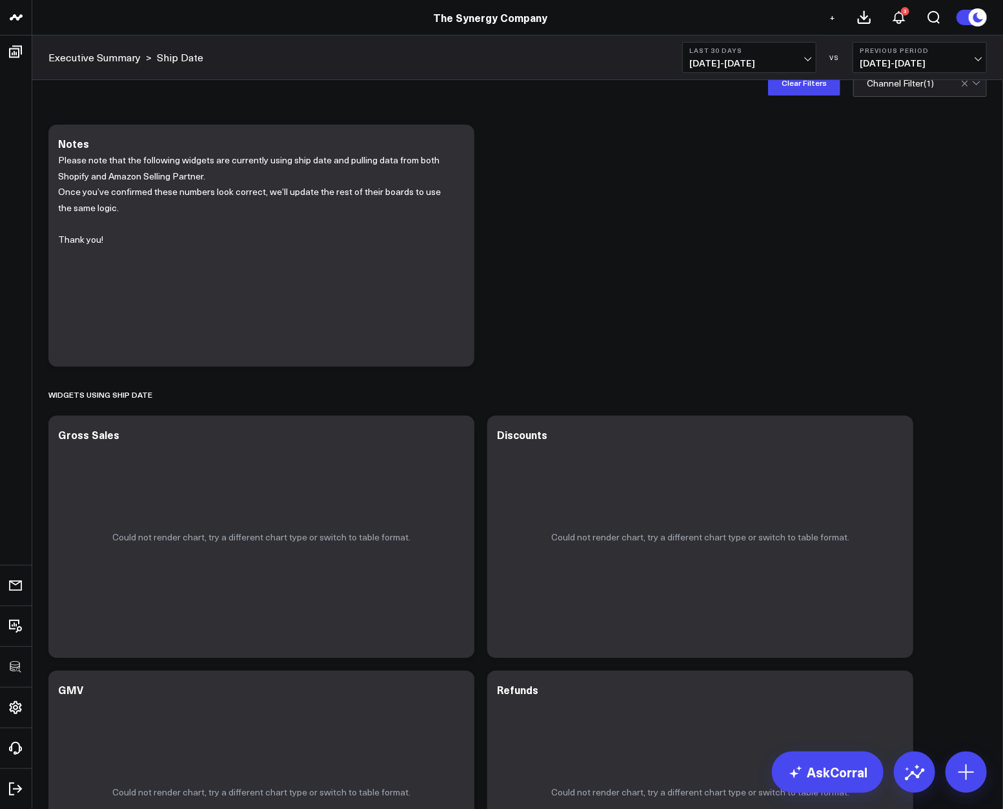
click at [983, 49] on button "Previous Period 06/16/25 - 07/15/25" at bounding box center [920, 57] width 134 height 31
click at [752, 248] on div "Modify via AI Copy link to widget Ask support Remove Create linked copy Executi…" at bounding box center [518, 773] width 952 height 1311
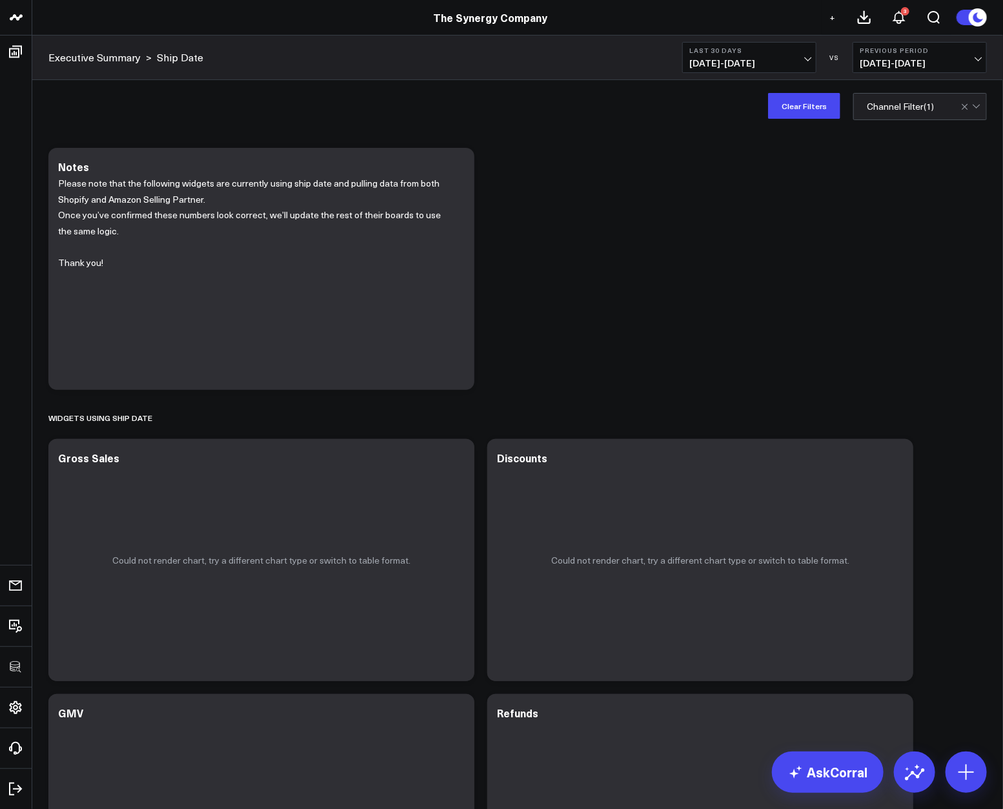
click at [738, 255] on div "Modify via AI Copy link to widget Ask support Remove Create linked copy Executi…" at bounding box center [518, 796] width 952 height 1311
click at [851, 157] on div "Modify via AI Copy link to widget Ask support Remove Create linked copy Executi…" at bounding box center [518, 796] width 952 height 1311
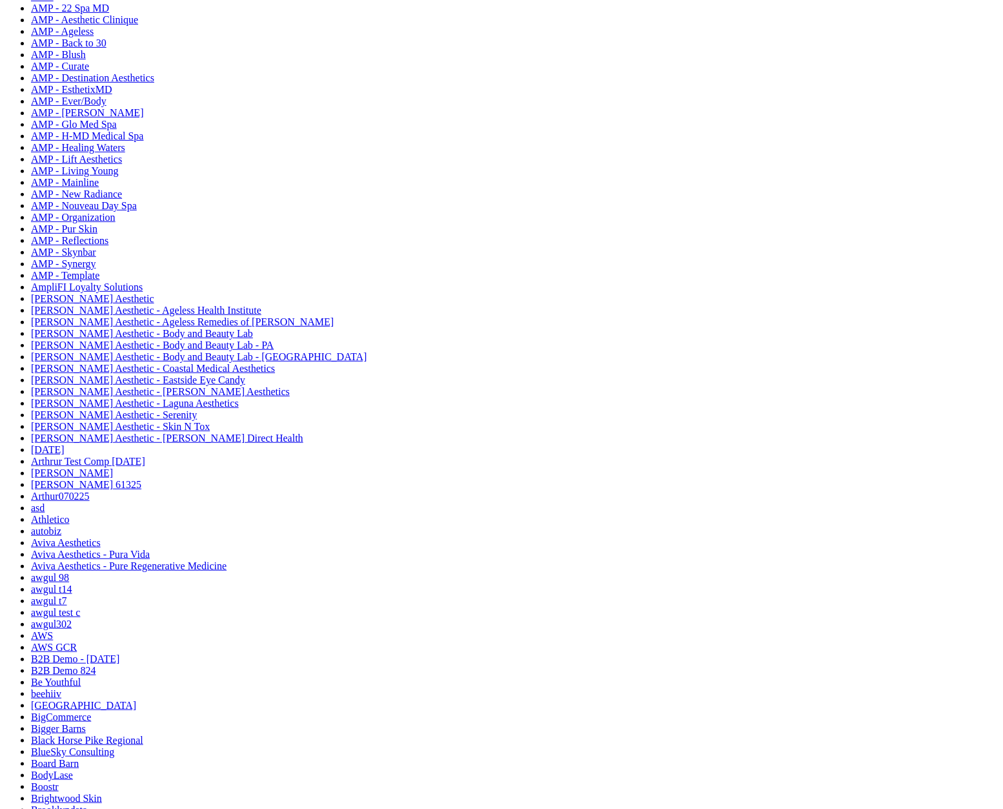
scroll to position [292, 0]
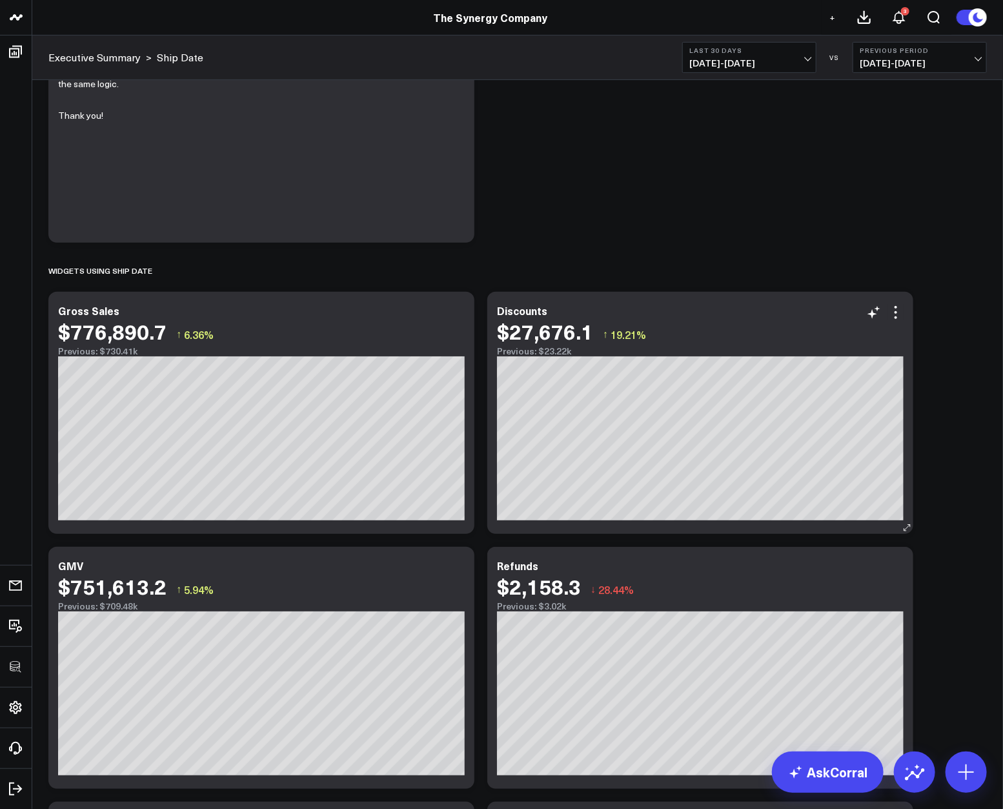
scroll to position [150, 0]
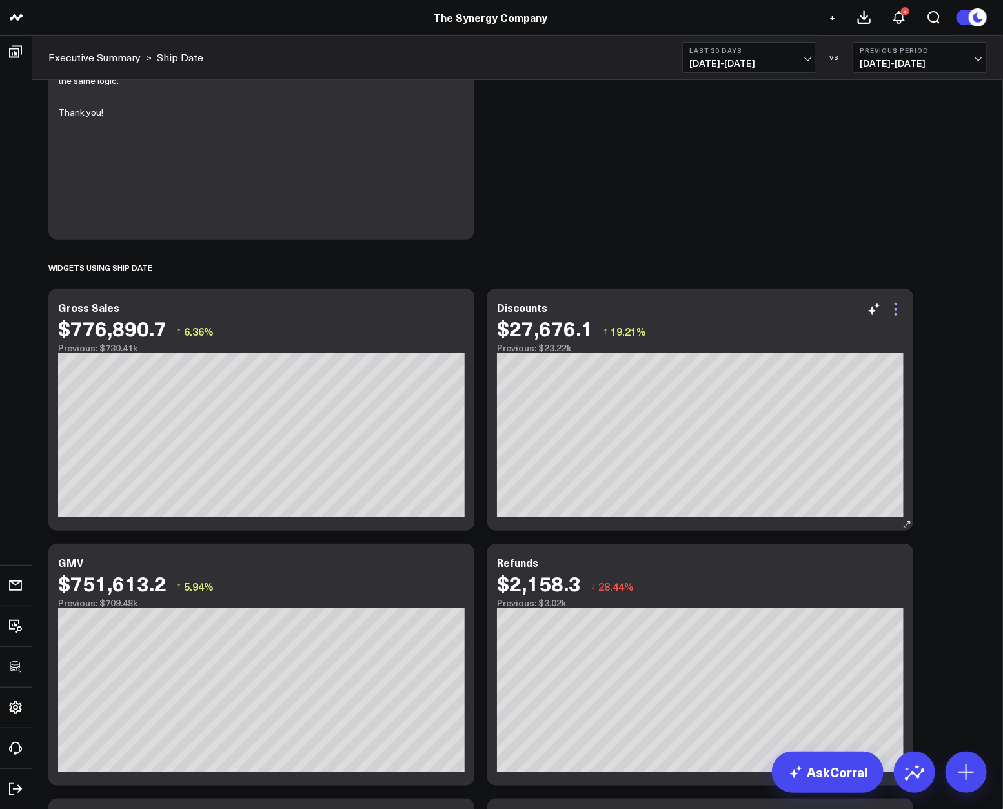
click at [902, 315] on icon at bounding box center [895, 308] width 15 height 15
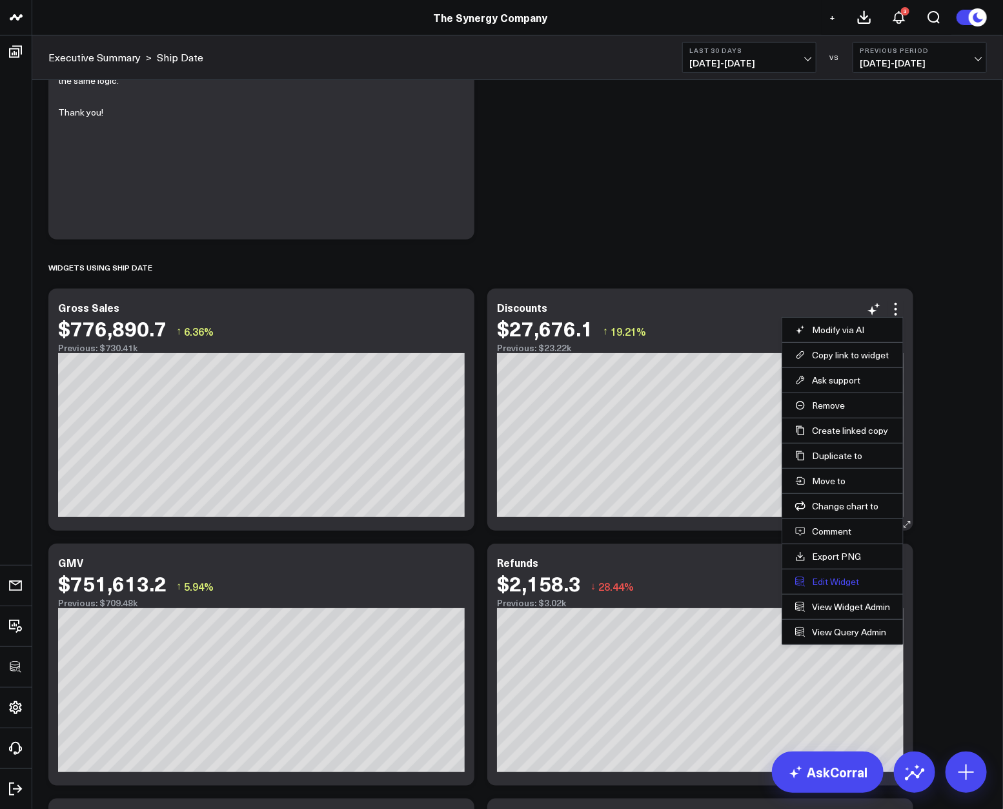
click at [834, 582] on button "Edit Widget" at bounding box center [842, 582] width 95 height 12
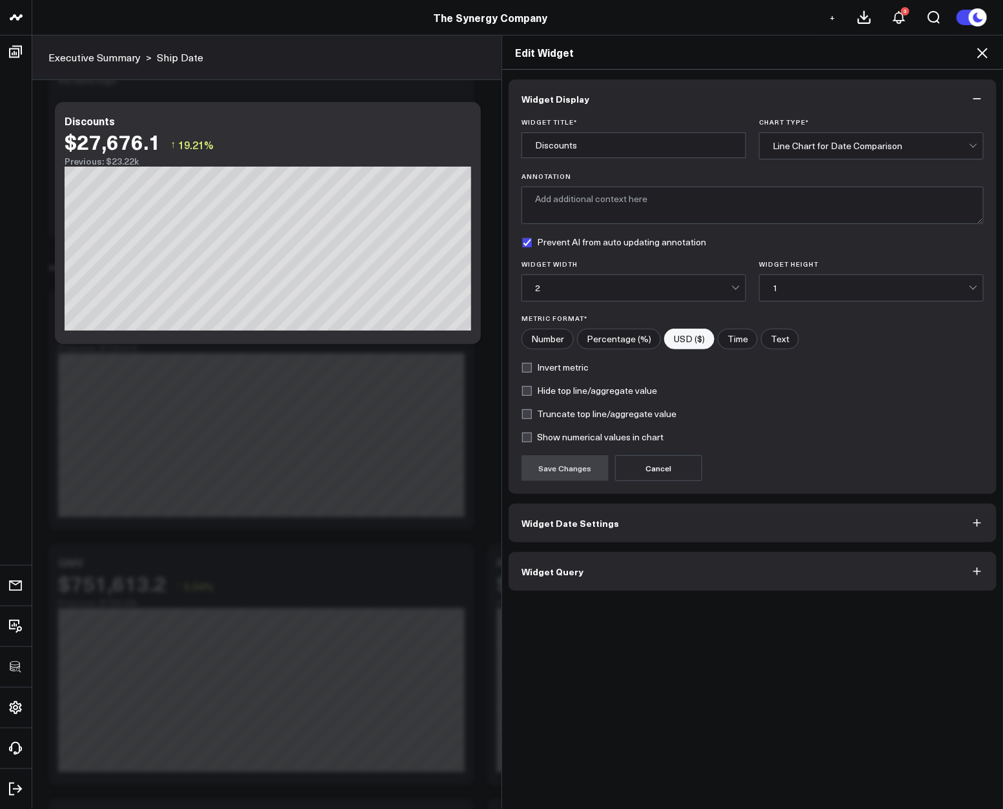
click at [673, 567] on button "Widget Query" at bounding box center [753, 571] width 488 height 39
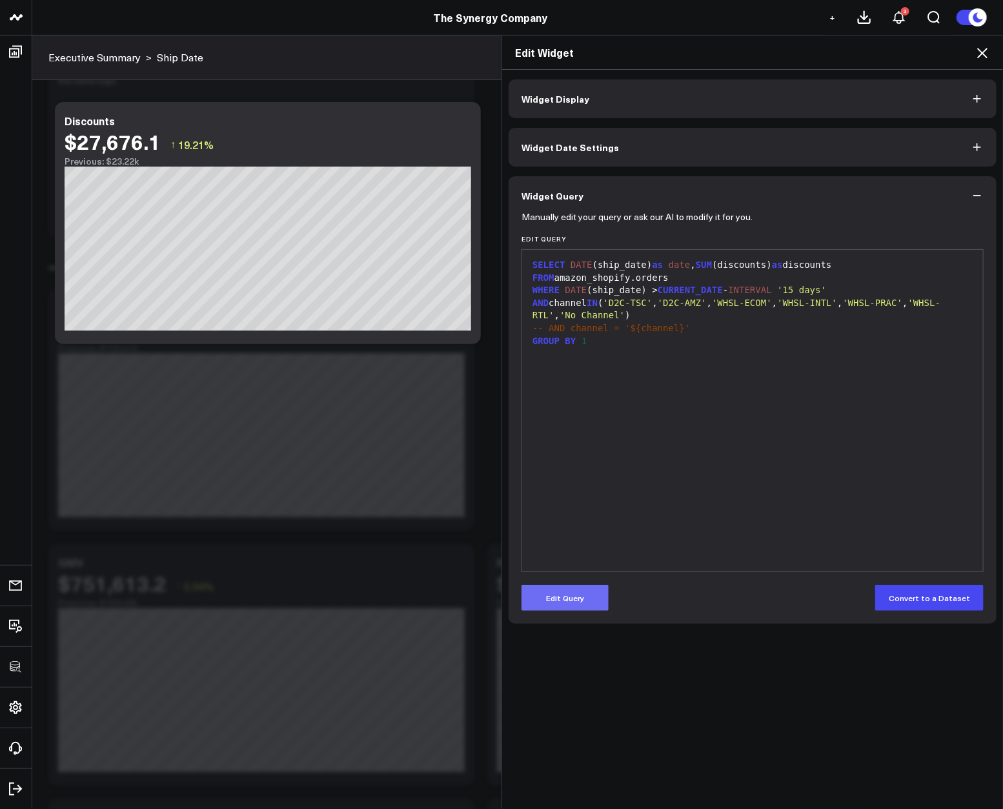
click at [591, 589] on button "Edit Query" at bounding box center [565, 598] width 87 height 26
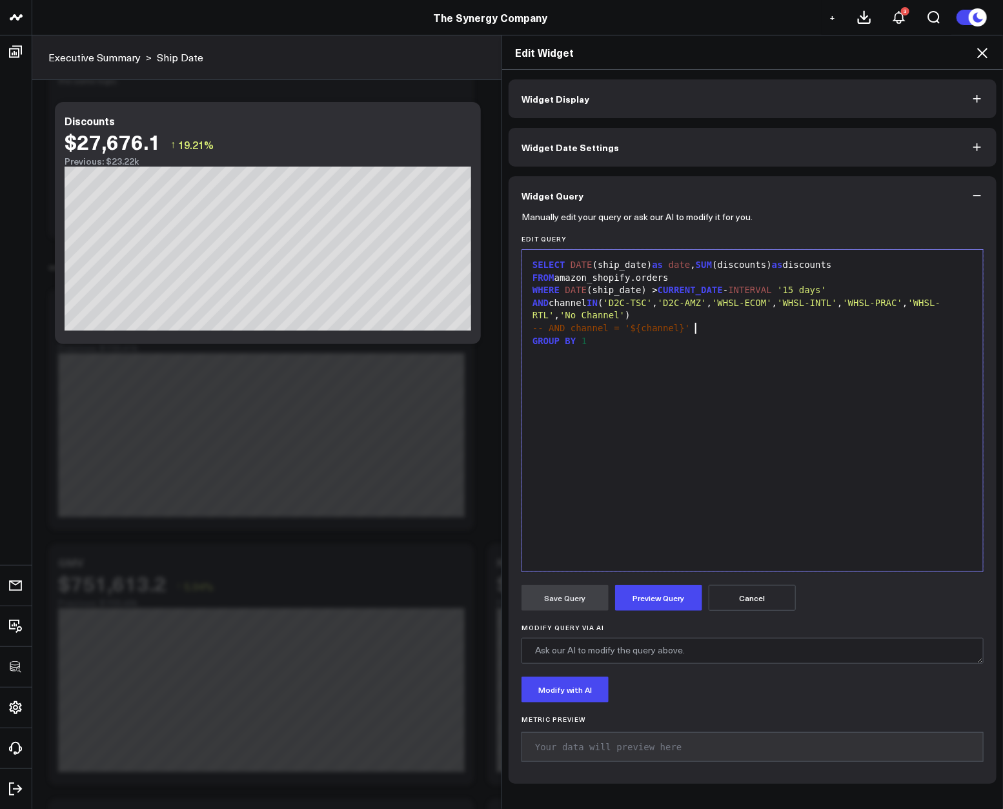
click at [746, 332] on div "-- AND channel = '${channel}'" at bounding box center [753, 328] width 448 height 13
drag, startPoint x: 628, startPoint y: 606, endPoint x: 589, endPoint y: 606, distance: 39.4
click at [629, 606] on button "Preview Query" at bounding box center [658, 598] width 87 height 26
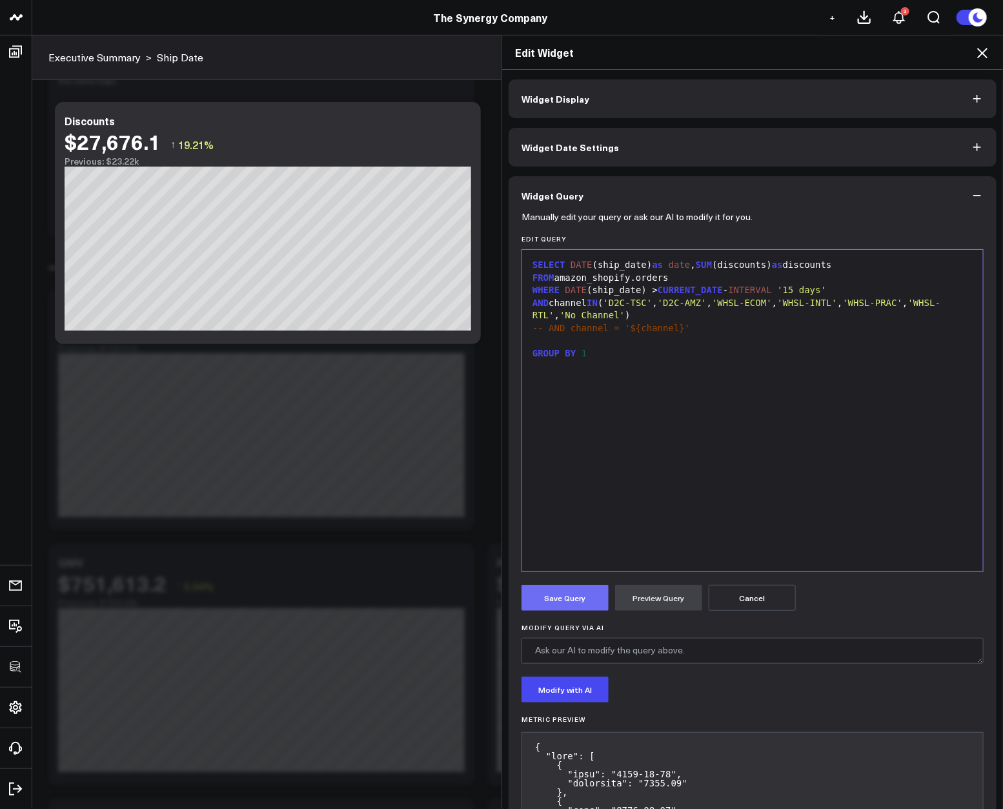
click at [565, 597] on button "Save Query" at bounding box center [565, 598] width 87 height 26
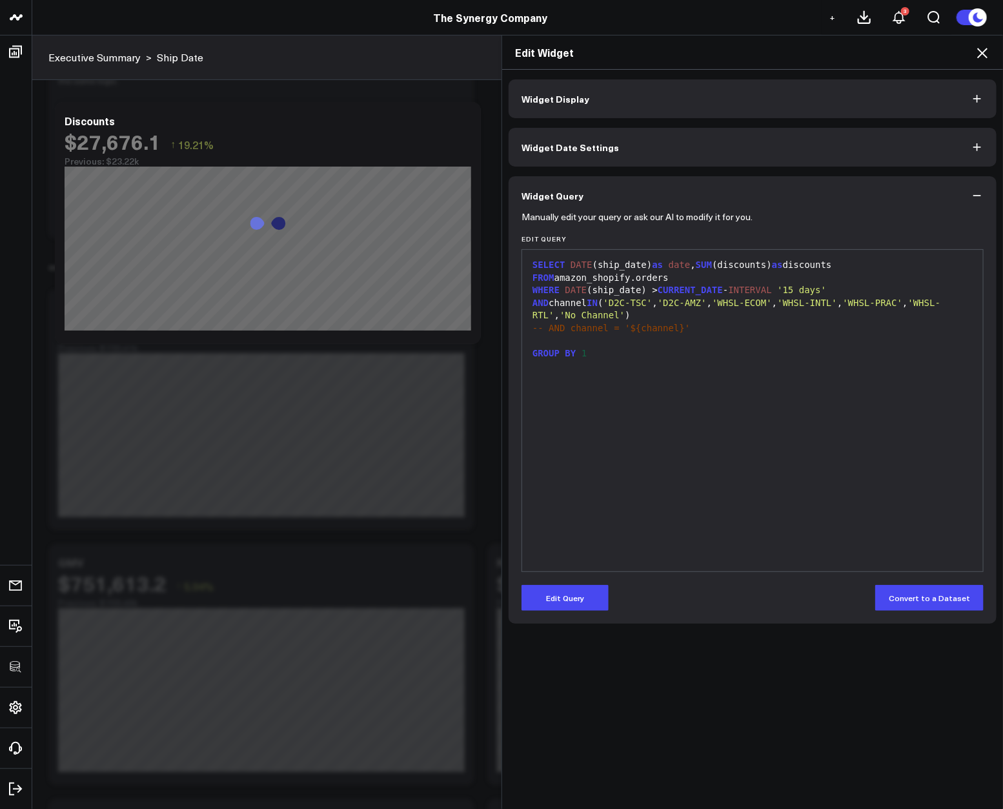
click at [979, 58] on icon at bounding box center [982, 52] width 15 height 15
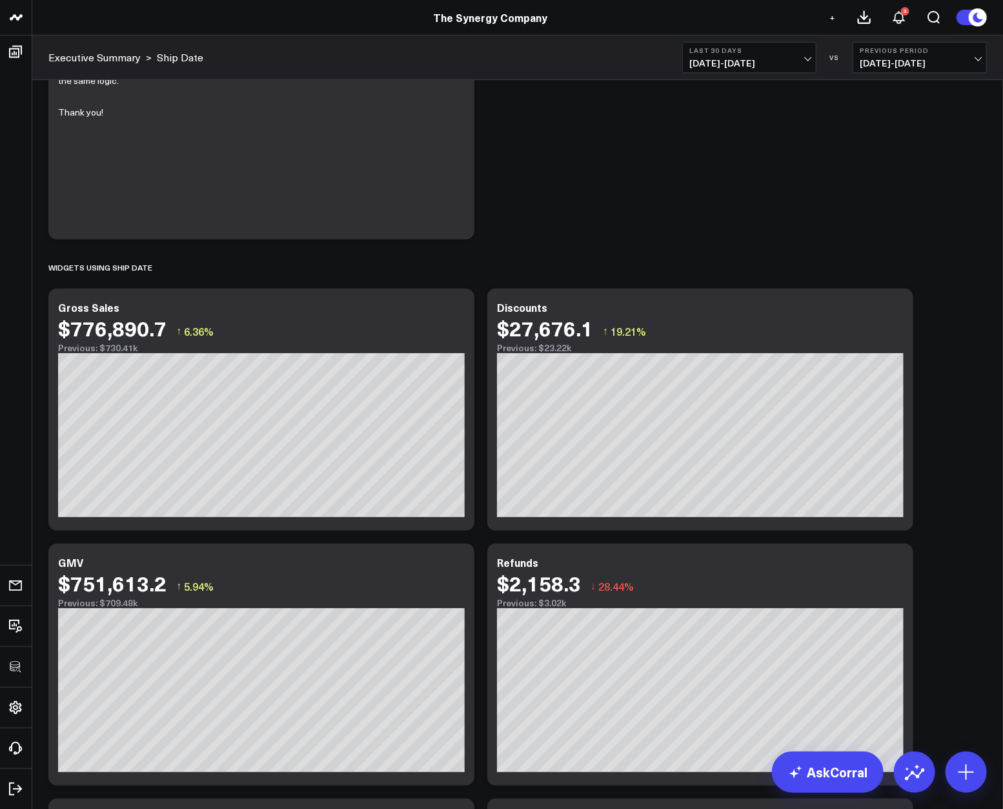
click at [964, 249] on div "Modify via AI Copy link to widget Ask support Remove Create linked copy Executi…" at bounding box center [518, 646] width 952 height 1311
click at [557, 333] on div "$27,676.1" at bounding box center [545, 327] width 96 height 23
click at [702, 200] on div "Modify via AI Copy link to widget Ask support Remove Create linked copy Executi…" at bounding box center [518, 646] width 952 height 1311
click at [787, 209] on div "Modify via AI Copy link to widget Ask support Remove Create linked copy Executi…" at bounding box center [518, 646] width 952 height 1311
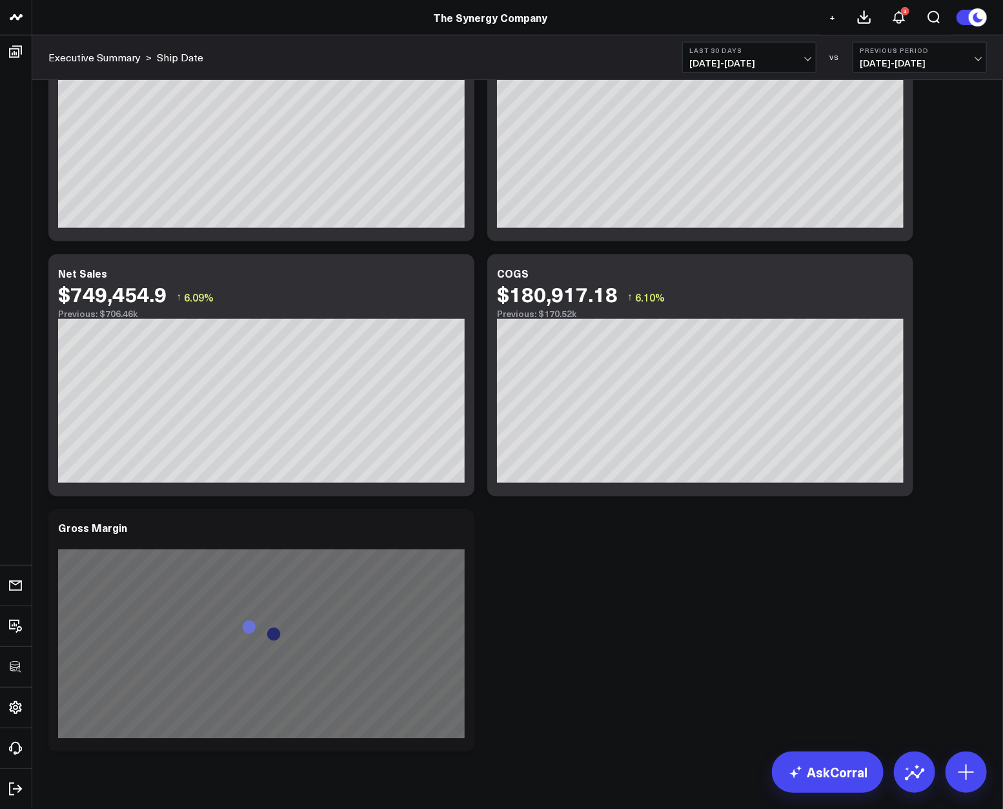
scroll to position [720, 0]
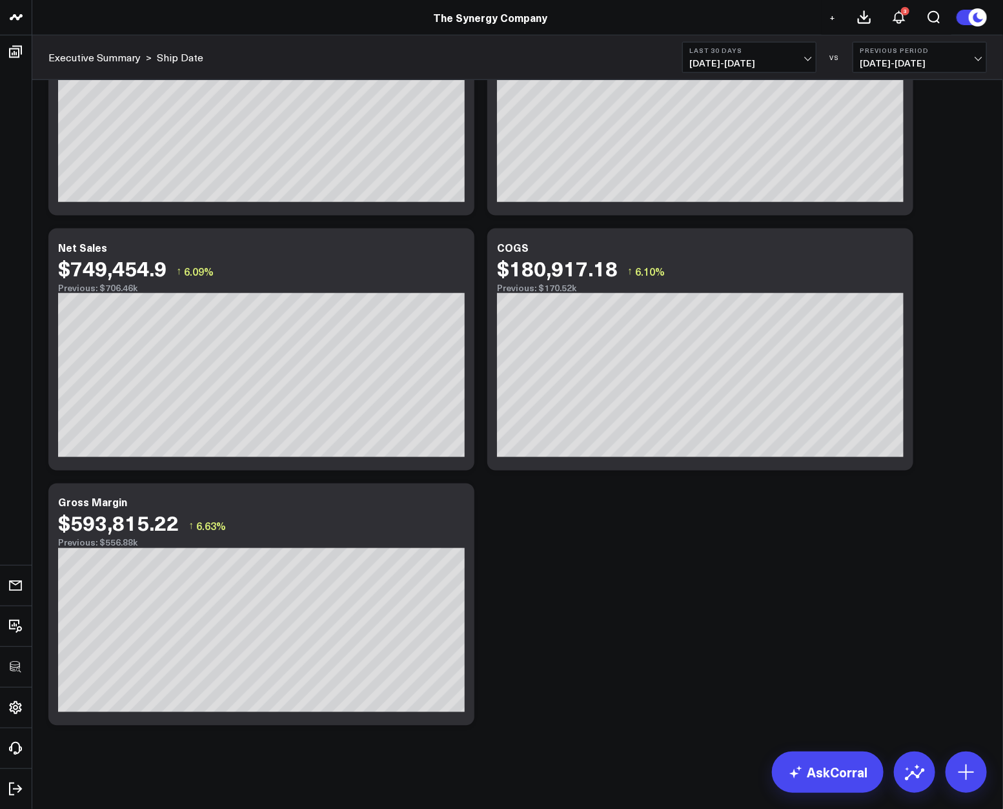
click at [687, 525] on div "Modify via AI Copy link to widget Ask support Remove Create linked copy Executi…" at bounding box center [518, 76] width 952 height 1311
click at [460, 507] on icon at bounding box center [456, 503] width 15 height 15
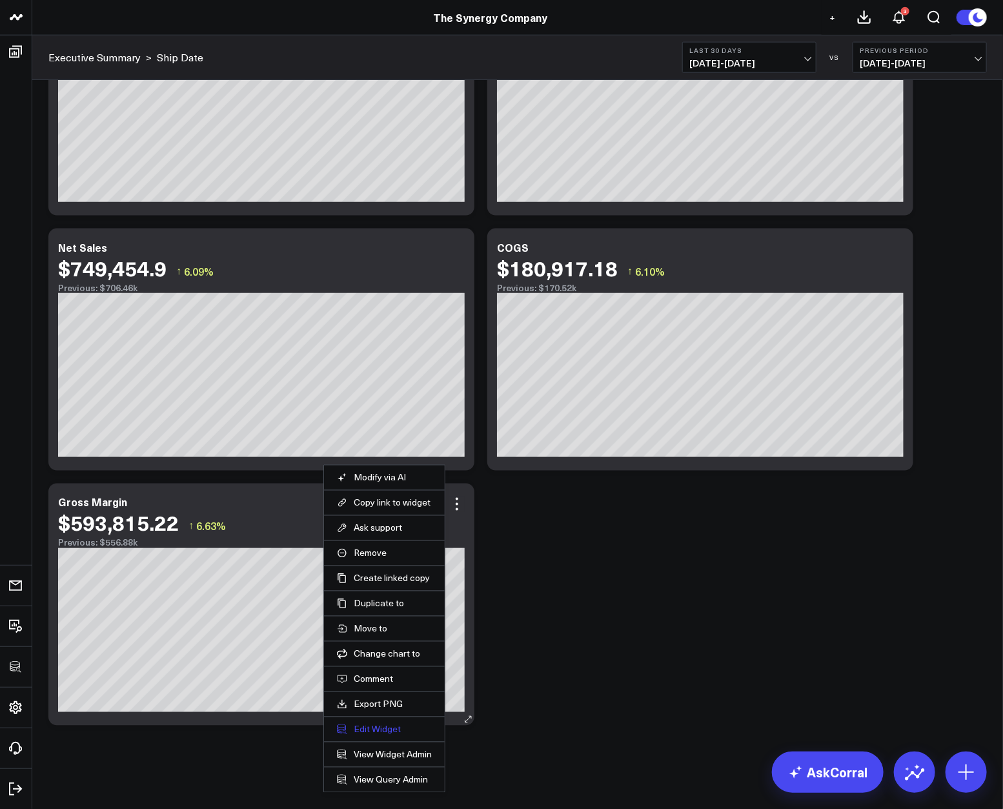
click at [382, 724] on button "Edit Widget" at bounding box center [384, 730] width 95 height 12
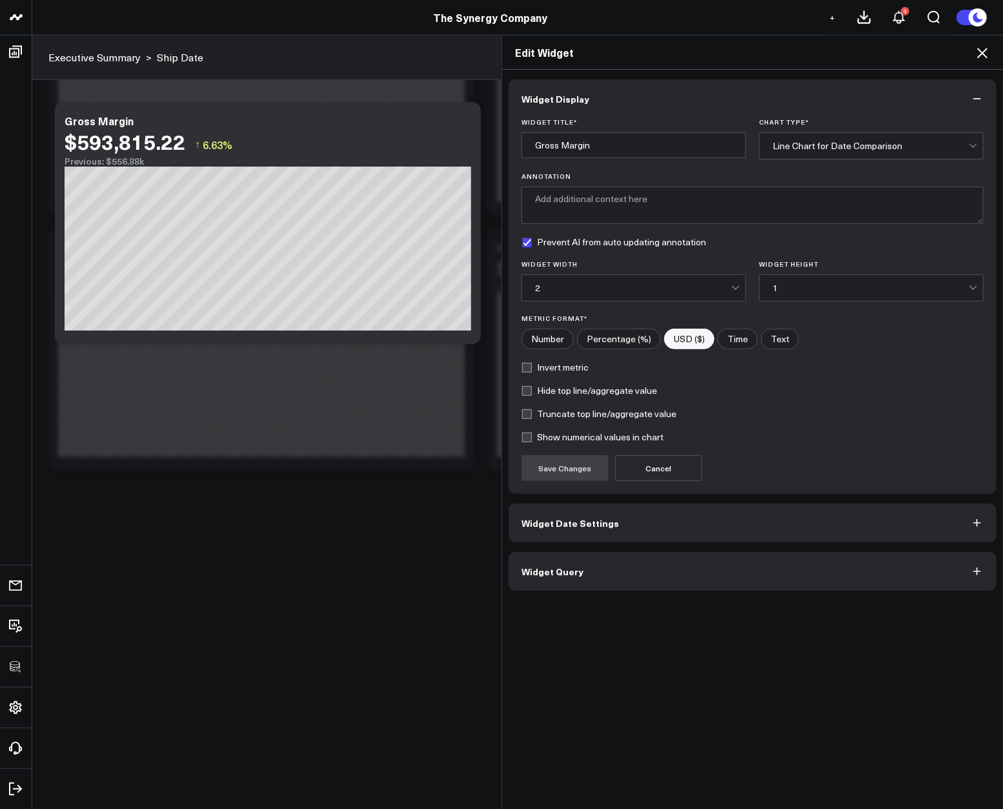
click at [554, 585] on button "Widget Query" at bounding box center [753, 571] width 488 height 39
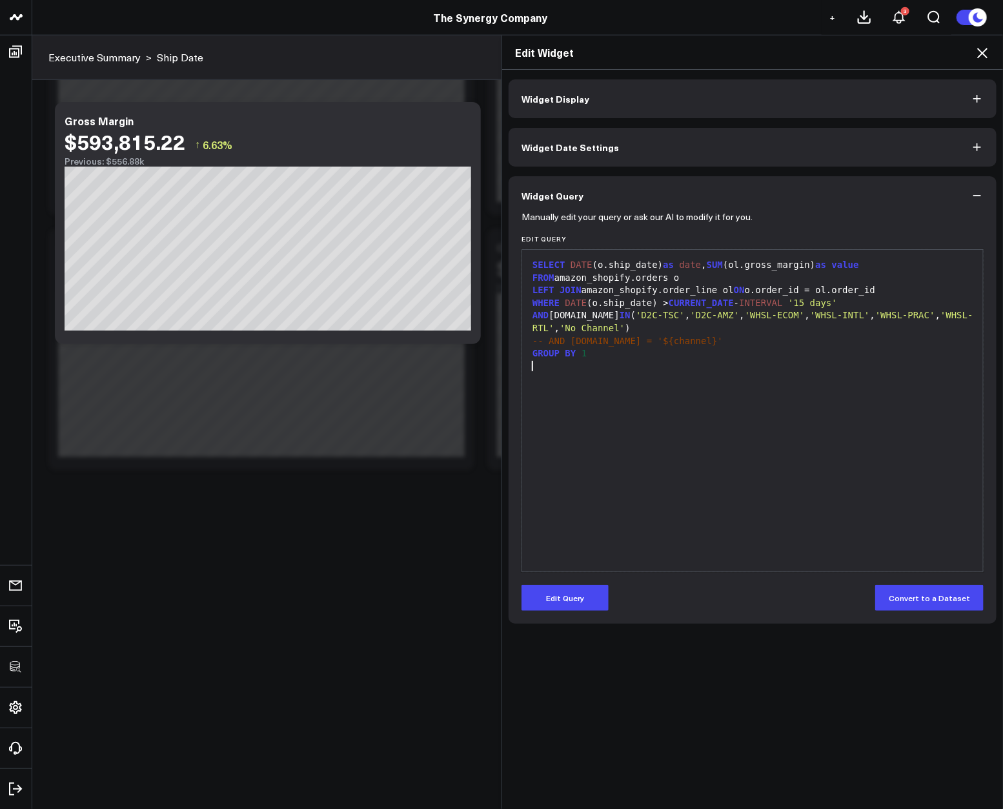
click at [615, 506] on div "SELECT DATE (o.ship_date) as date , SUM (ol.gross_margin) as value FROM amazon_…" at bounding box center [753, 410] width 448 height 309
click at [981, 55] on icon at bounding box center [982, 53] width 10 height 10
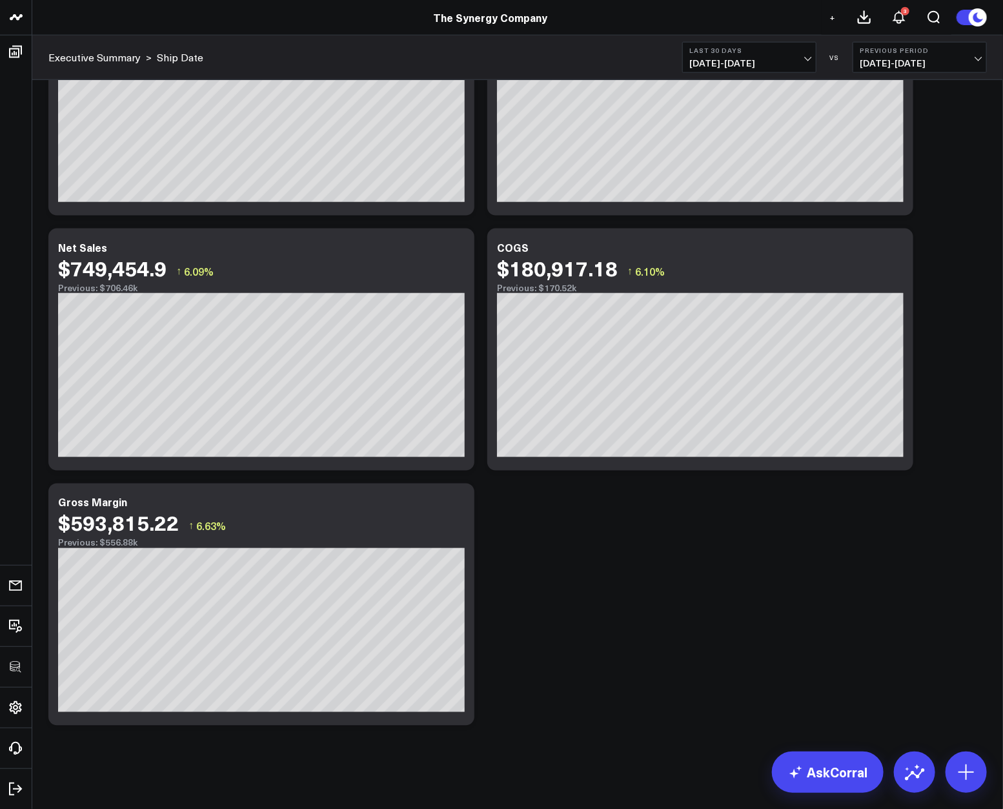
click at [846, 573] on div "Modify via AI Copy link to widget Ask support Remove Create linked copy Executi…" at bounding box center [518, 76] width 952 height 1311
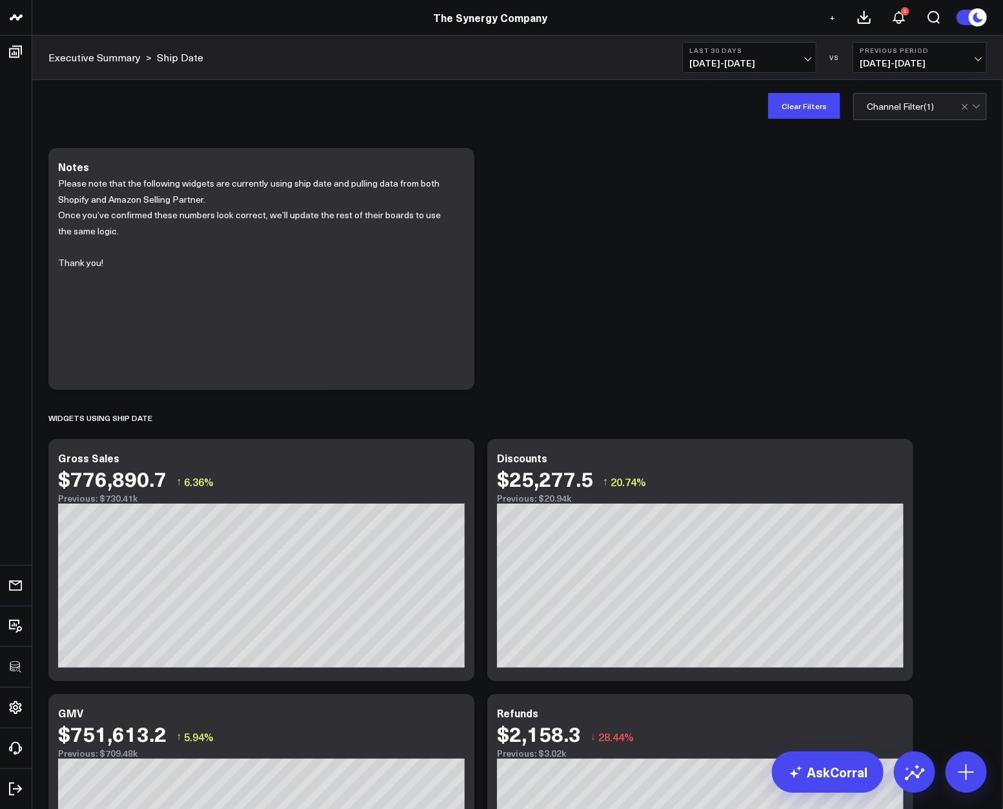
scroll to position [720, 0]
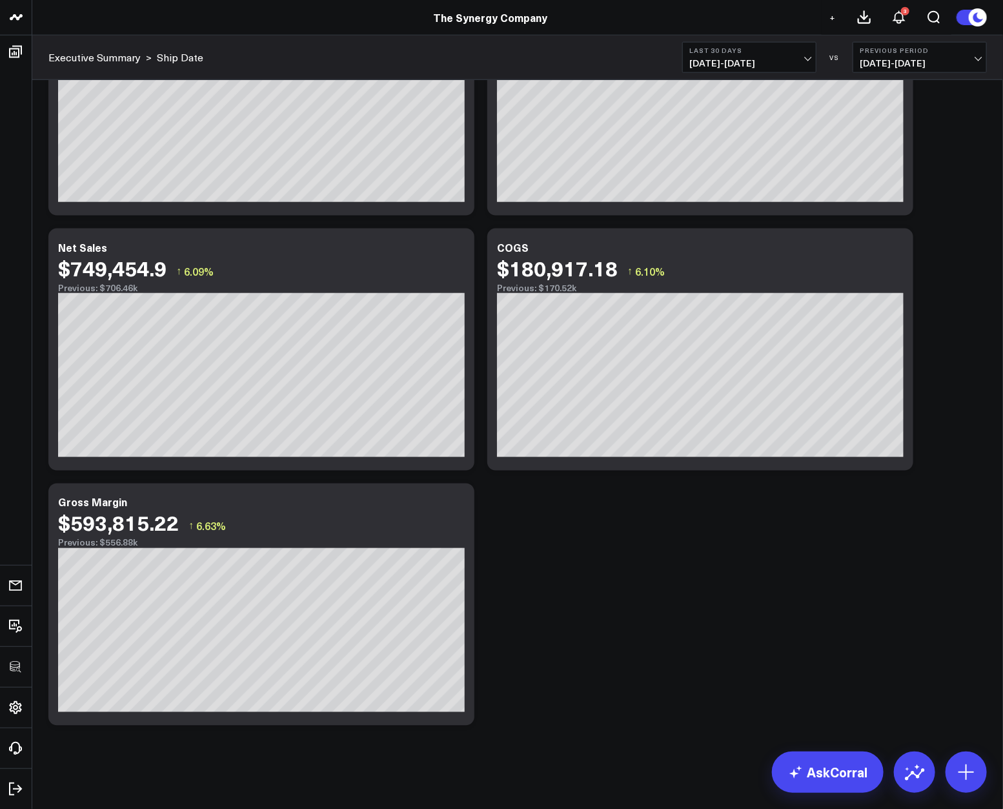
click at [749, 596] on div "Modify via AI Copy link to widget Ask support Remove Create linked copy Executi…" at bounding box center [518, 76] width 952 height 1311
click at [894, 254] on icon at bounding box center [895, 248] width 15 height 15
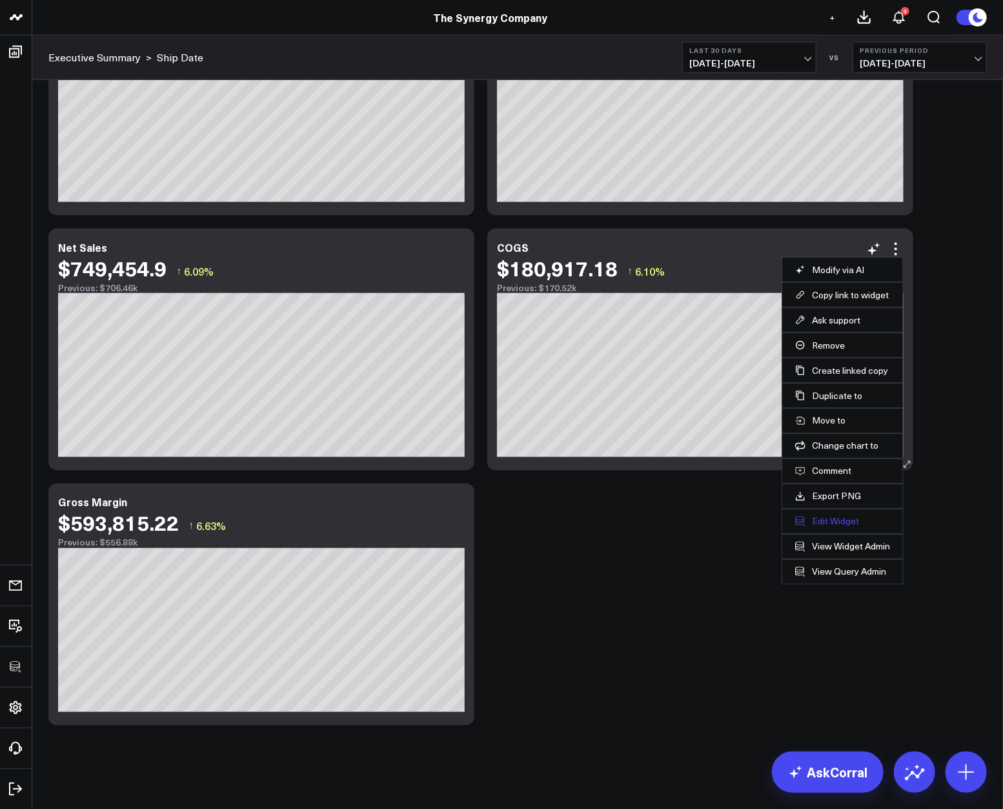
click at [828, 523] on button "Edit Widget" at bounding box center [842, 522] width 95 height 12
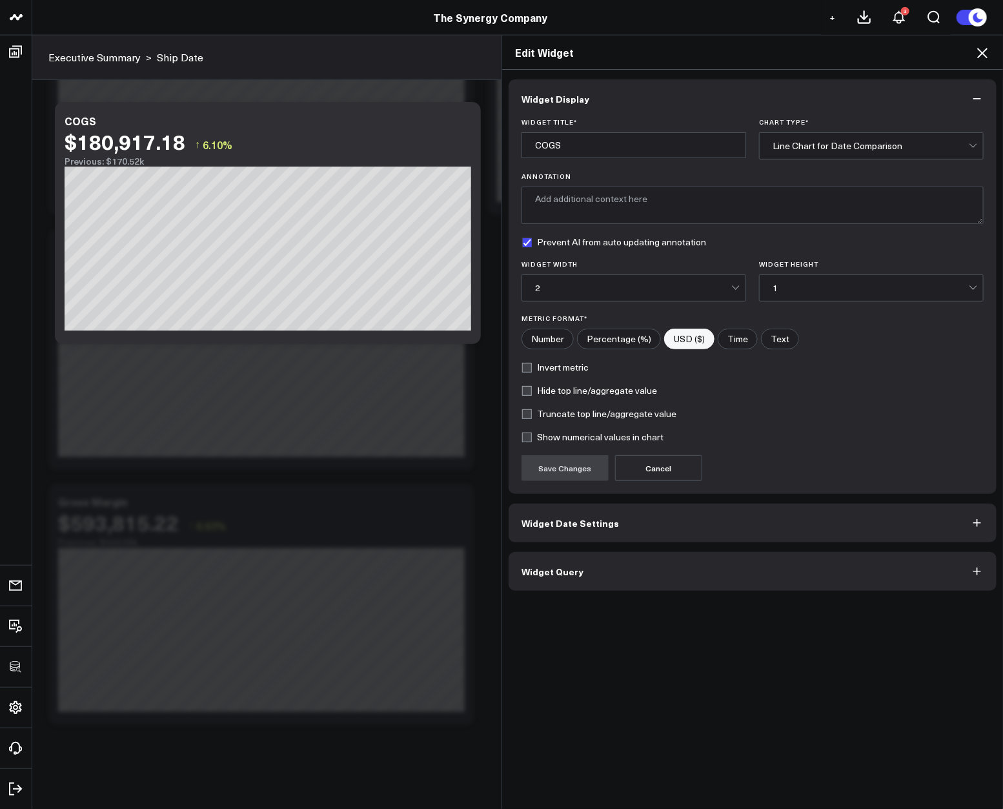
click at [625, 564] on button "Widget Query" at bounding box center [753, 571] width 488 height 39
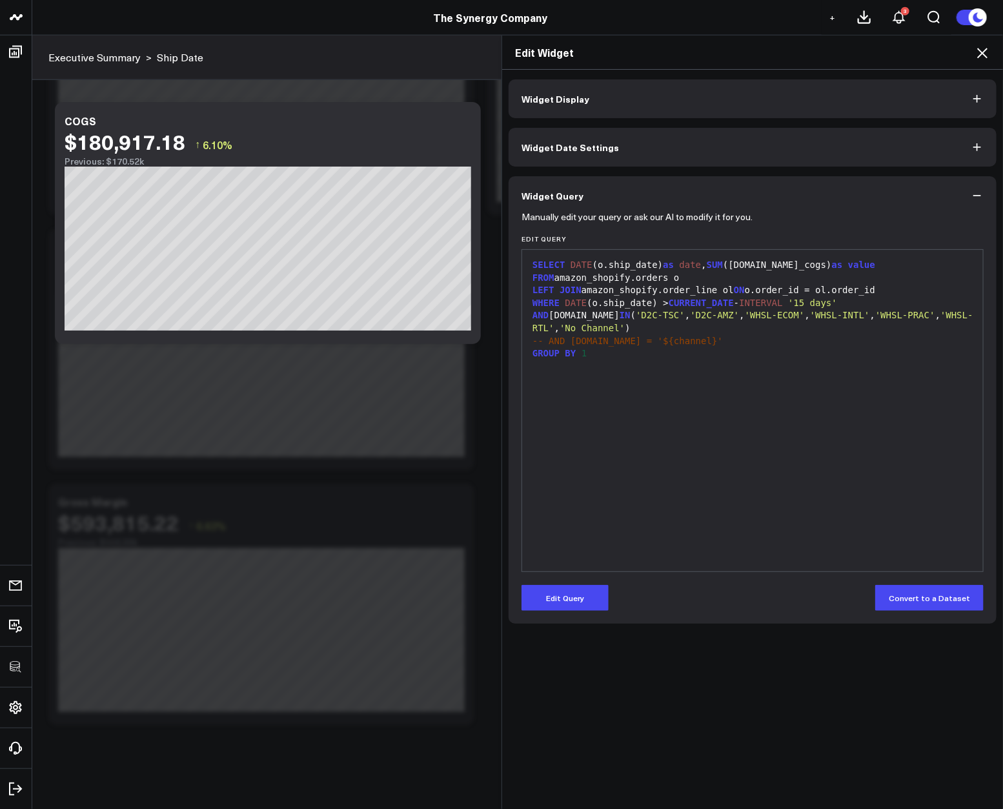
click at [831, 397] on div "SELECT DATE (o.ship_date) as date , SUM (ol.total_cogs) as value FROM amazon_sh…" at bounding box center [753, 410] width 448 height 309
click at [984, 52] on icon at bounding box center [982, 53] width 10 height 10
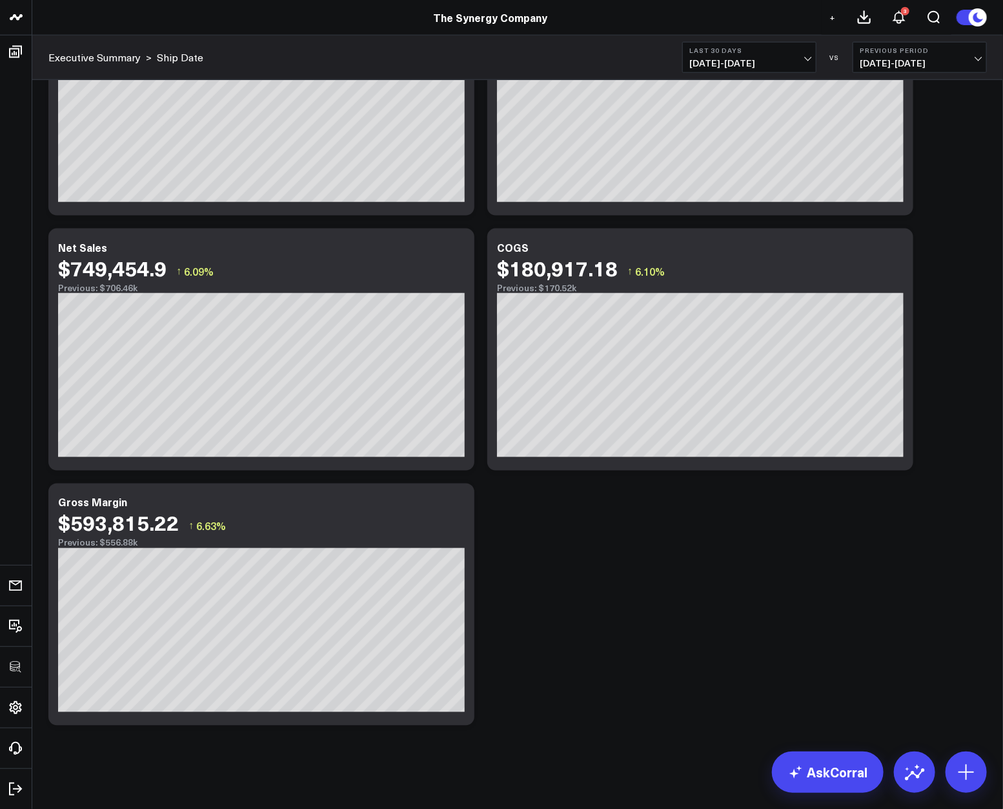
click at [762, 571] on div "Modify via AI Copy link to widget Ask support Remove Create linked copy Executi…" at bounding box center [518, 76] width 952 height 1311
click at [458, 498] on icon at bounding box center [456, 503] width 15 height 15
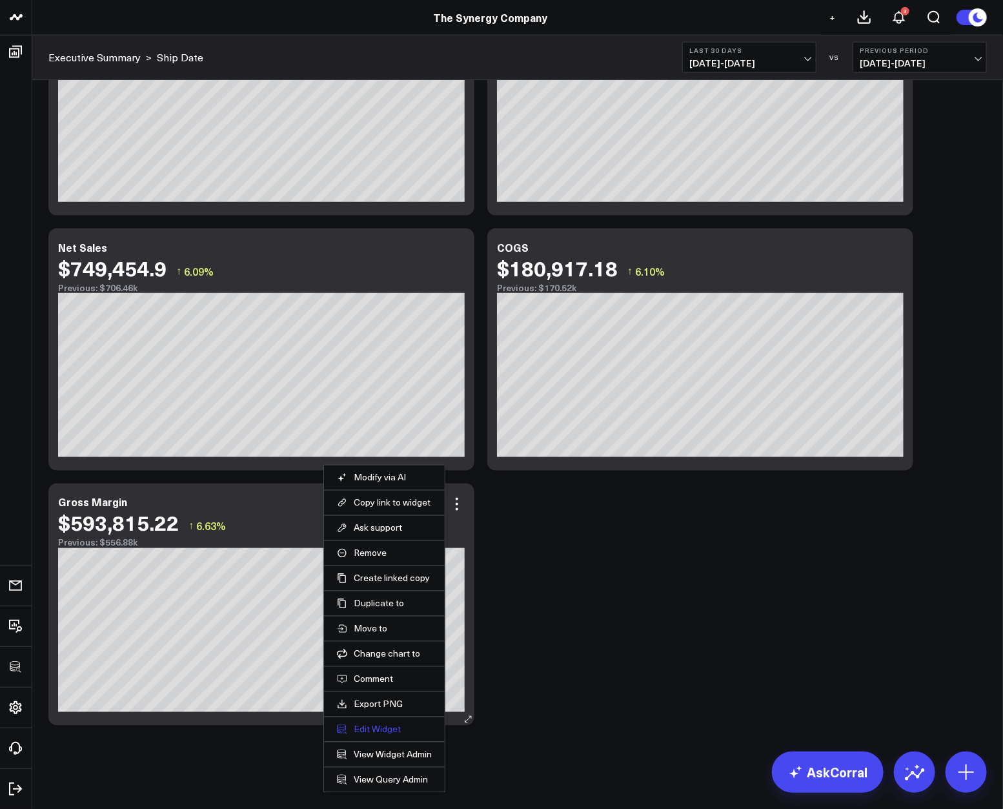
click at [382, 728] on button "Edit Widget" at bounding box center [384, 730] width 95 height 12
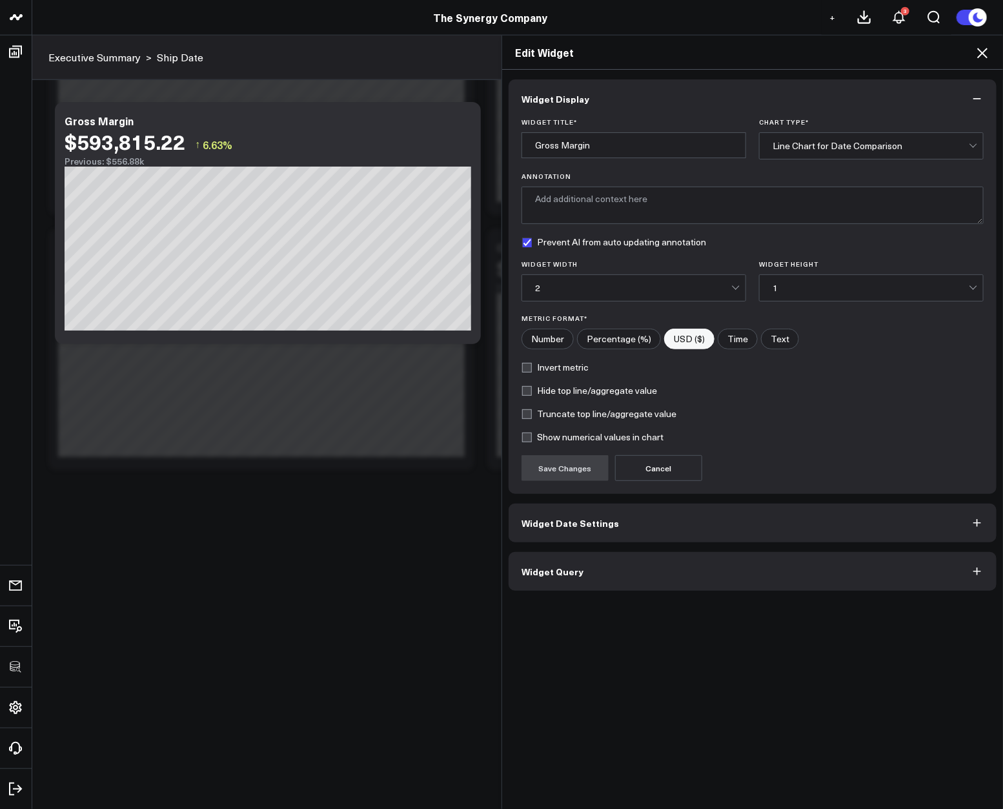
click at [584, 566] on button "Widget Query" at bounding box center [753, 571] width 488 height 39
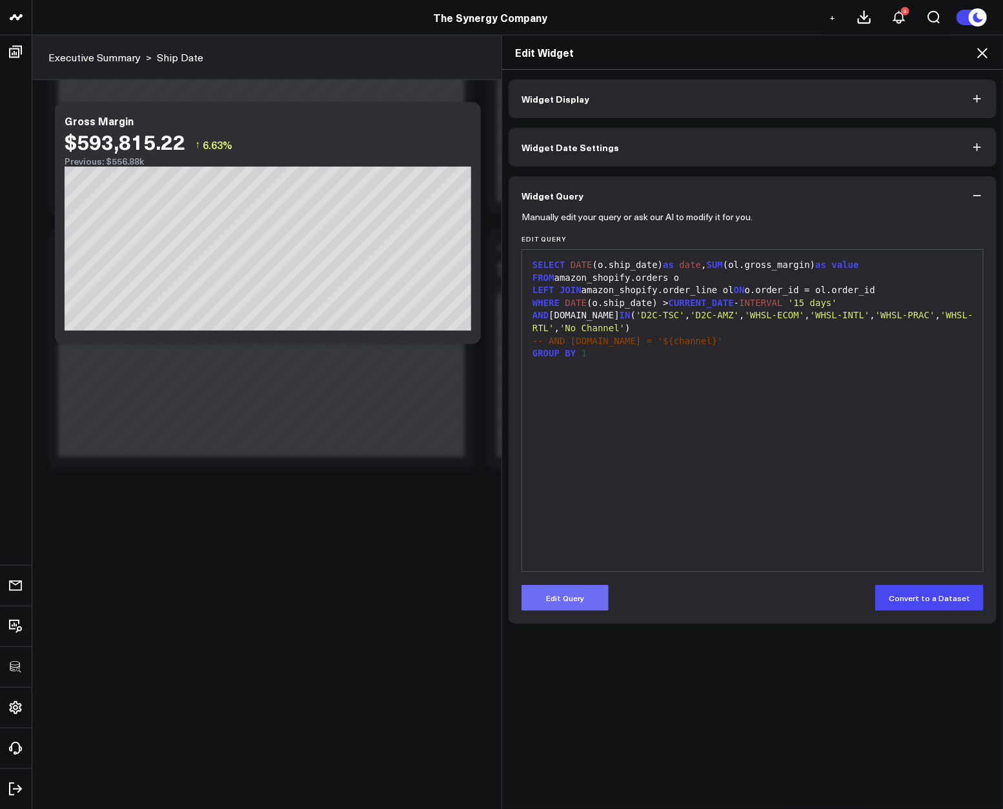
click at [573, 593] on button "Edit Query" at bounding box center [565, 598] width 87 height 26
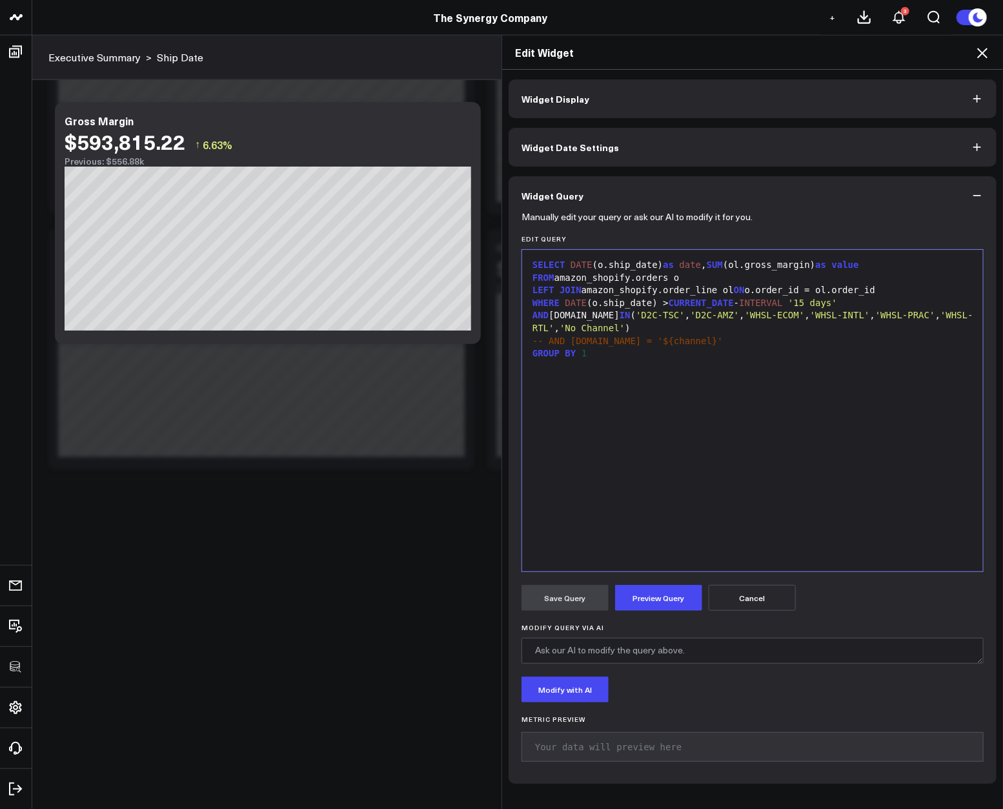
click at [793, 347] on div "GROUP BY 1" at bounding box center [753, 353] width 448 height 13
click at [800, 306] on span "'15 days'" at bounding box center [812, 303] width 49 height 10
click at [820, 266] on div "SELECT DATE (o.ship_date) as date , SUM ( ol.gross_margin ) as value" at bounding box center [753, 265] width 448 height 13
drag, startPoint x: 802, startPoint y: 269, endPoint x: 851, endPoint y: 258, distance: 49.5
click at [802, 269] on div "SELECT DATE (o.ship_date) as date , SUM (ol.net_sales as value" at bounding box center [753, 265] width 448 height 13
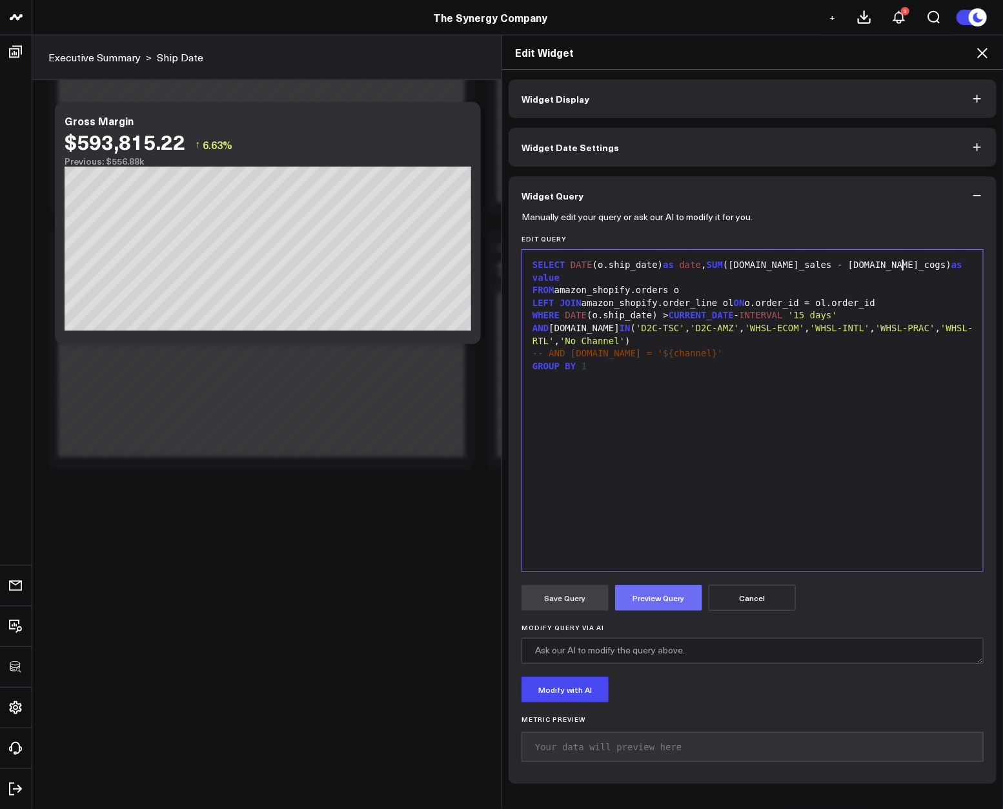
click at [660, 598] on button "Preview Query" at bounding box center [658, 598] width 87 height 26
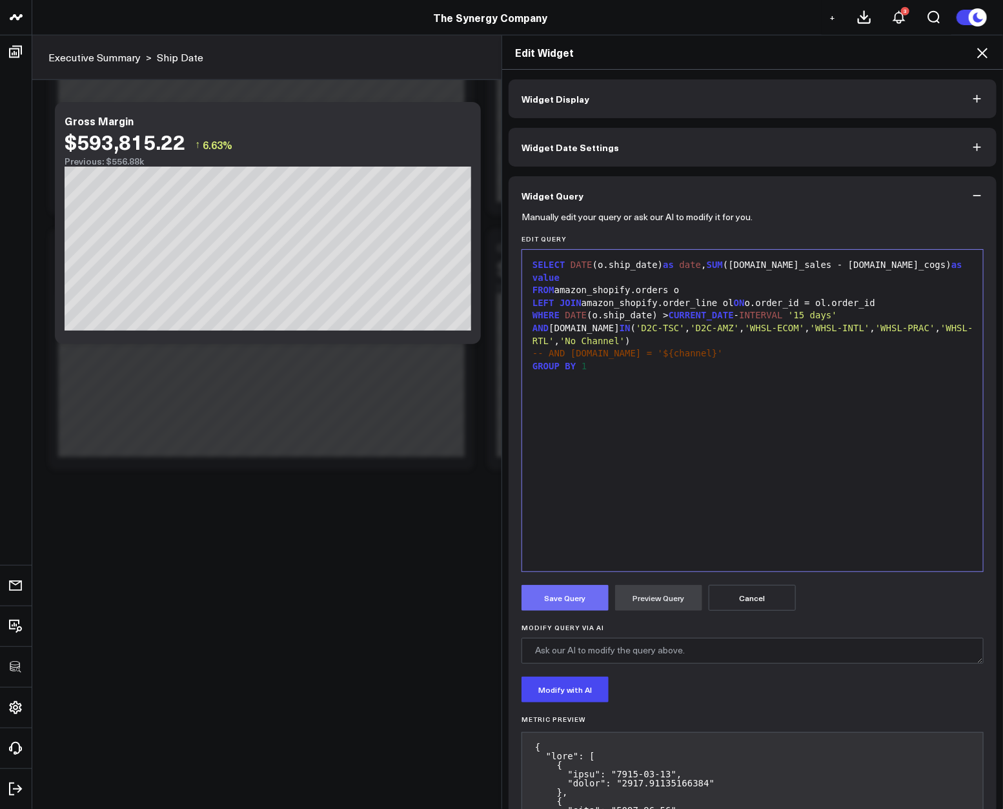
click at [550, 600] on button "Save Query" at bounding box center [565, 598] width 87 height 26
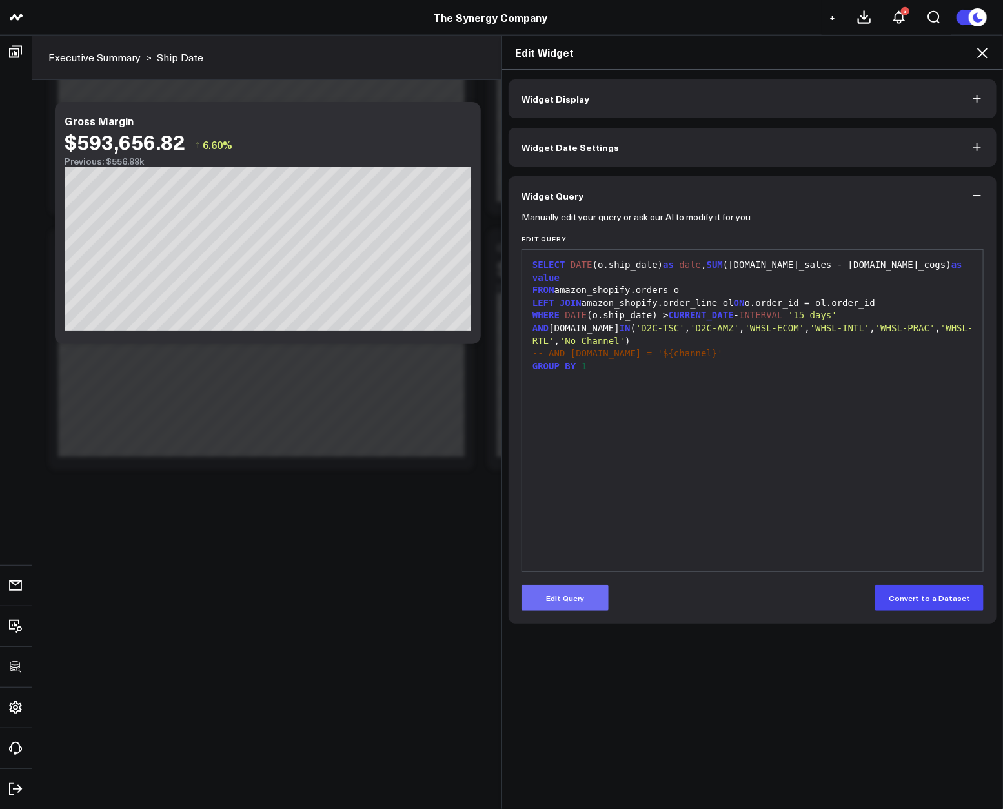
click at [565, 592] on button "Edit Query" at bounding box center [565, 598] width 87 height 26
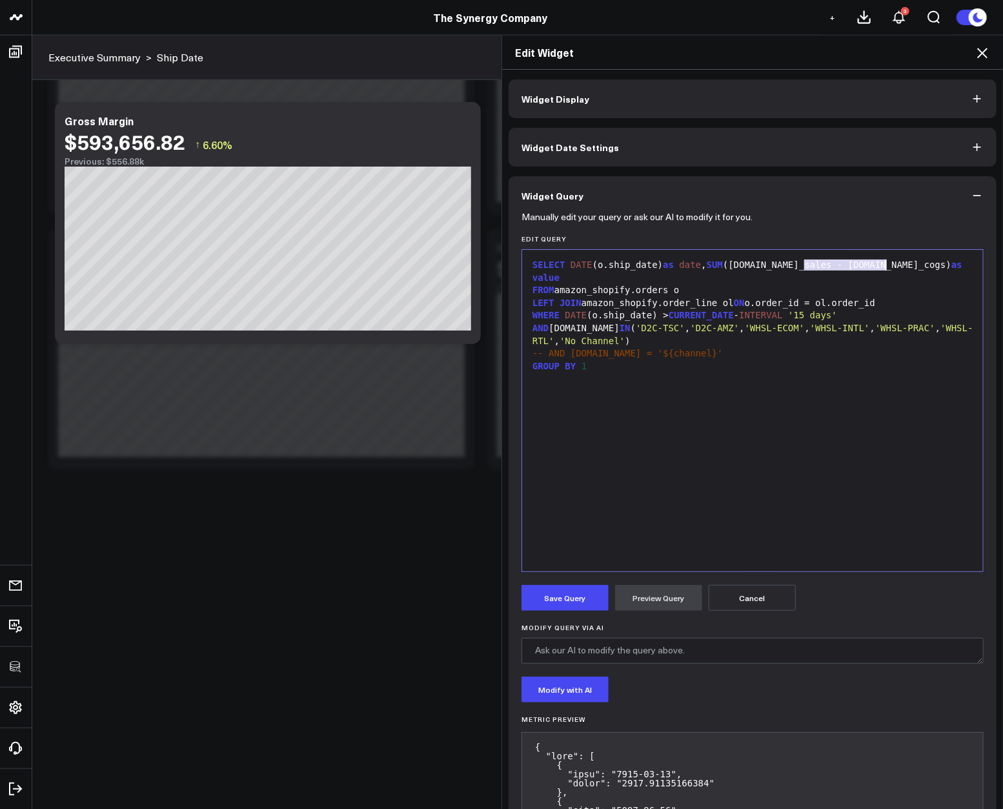
drag, startPoint x: 800, startPoint y: 263, endPoint x: 881, endPoint y: 264, distance: 80.7
click at [881, 264] on div "SELECT DATE (o.ship_date) as date , SUM (ol.net_sales - ol.total_cogs) as value" at bounding box center [753, 271] width 448 height 25
click at [882, 265] on div "SELECT DATE (o.ship_date) as date , SUM (ol.net_sales - ol.total_cogs) as value" at bounding box center [753, 271] width 448 height 25
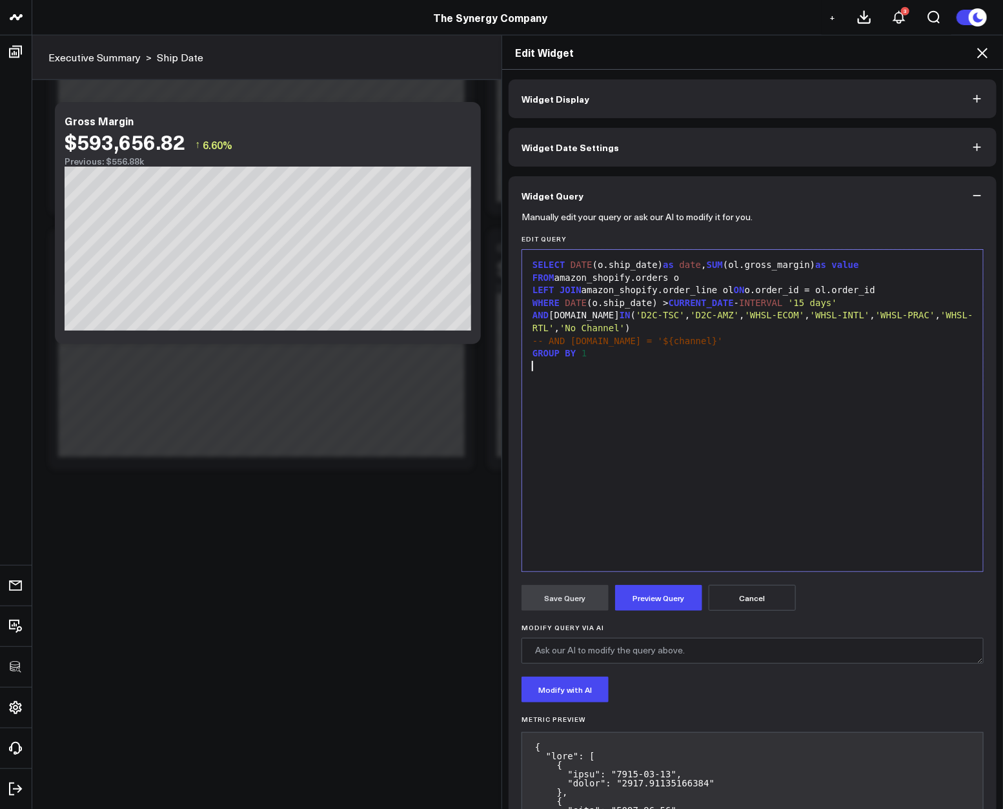
click at [704, 519] on div "SELECT DATE (o.ship_date) as date , SUM (ol.gross_margin) as value FROM amazon_…" at bounding box center [753, 410] width 448 height 309
click at [672, 591] on button "Preview Query" at bounding box center [658, 598] width 87 height 26
click at [543, 596] on button "Save Query" at bounding box center [565, 598] width 87 height 26
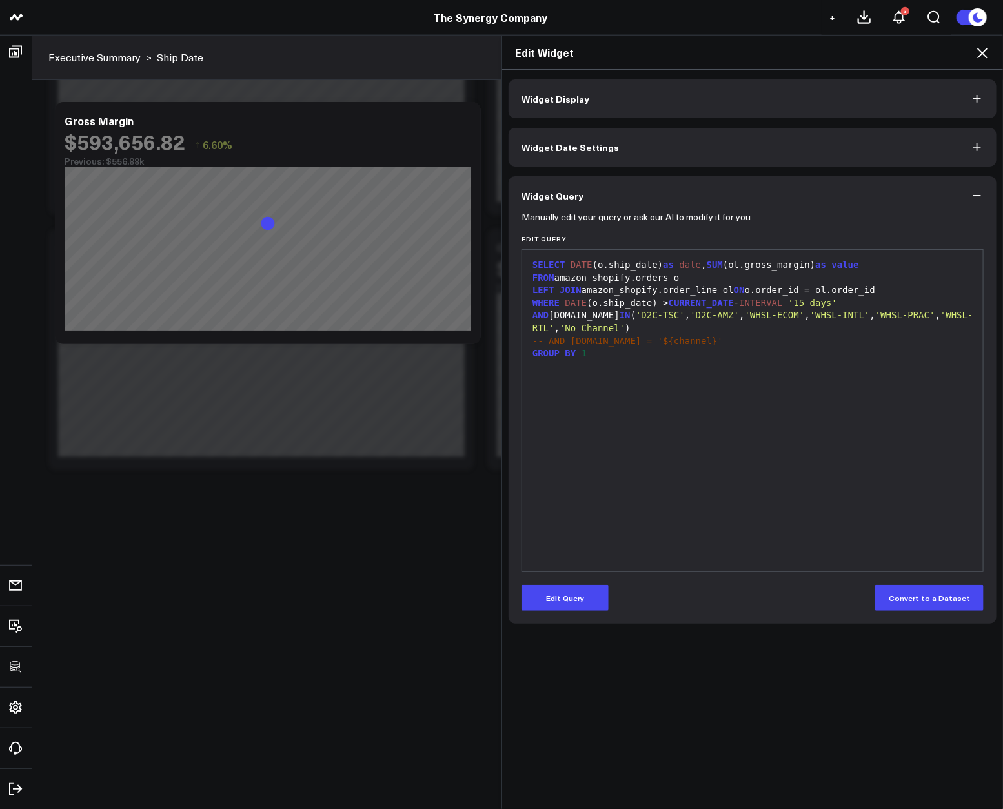
click at [984, 56] on icon at bounding box center [982, 52] width 15 height 15
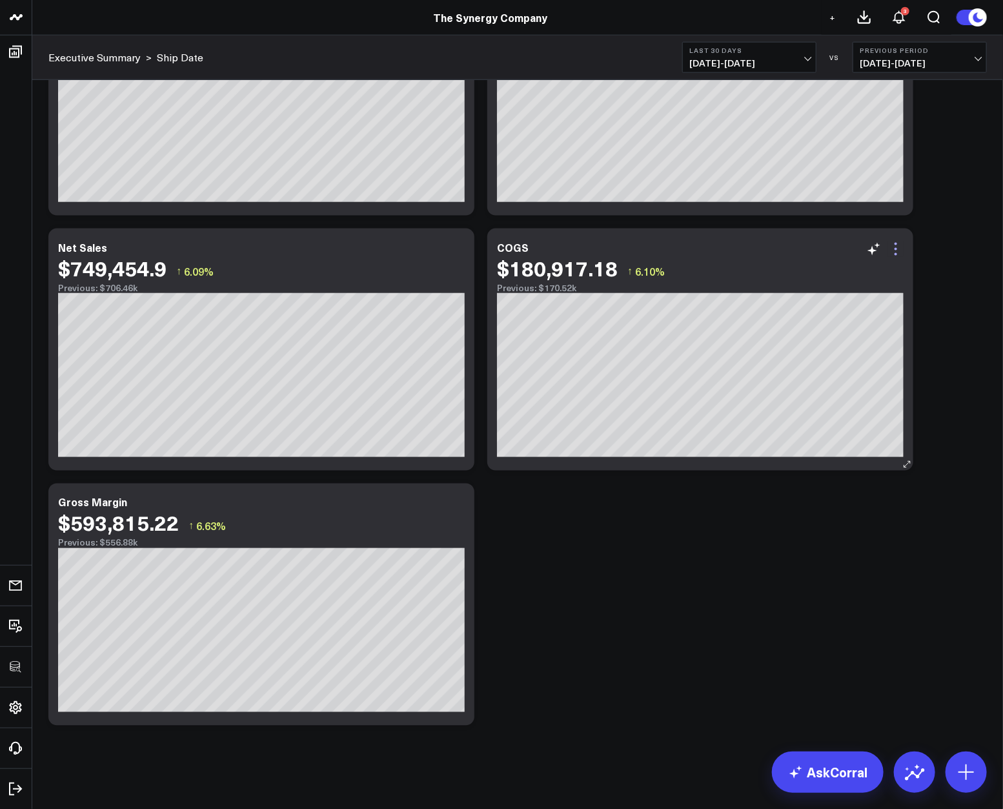
click at [899, 251] on icon at bounding box center [895, 248] width 15 height 15
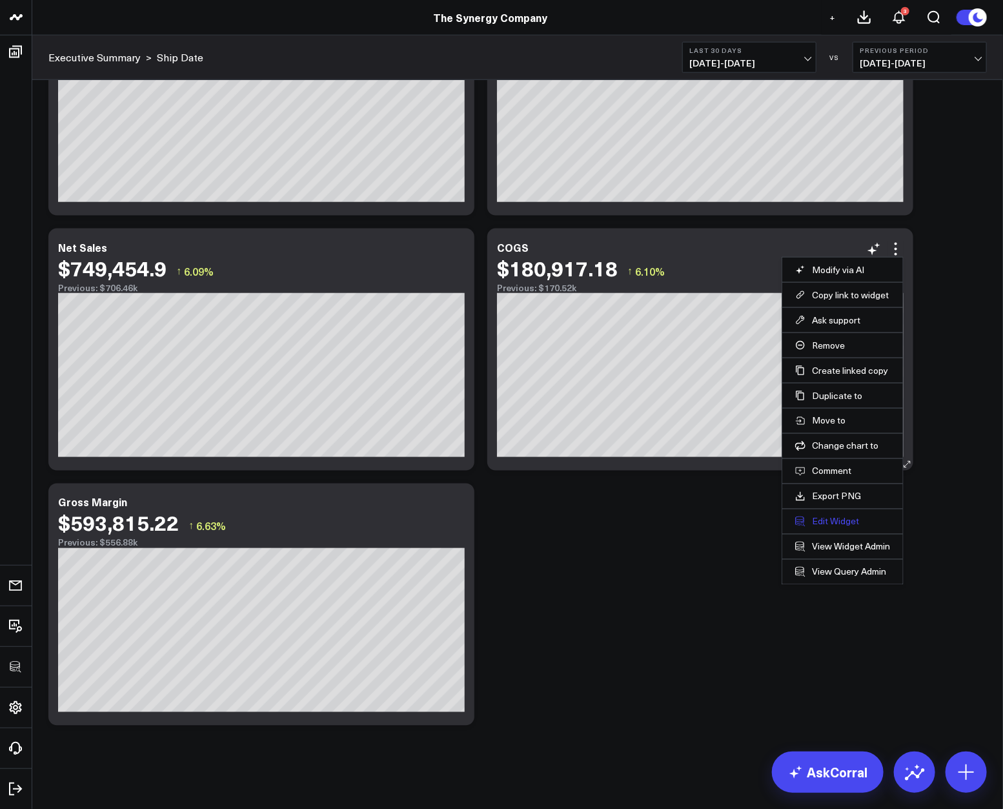
click at [813, 517] on button "Edit Widget" at bounding box center [842, 522] width 95 height 12
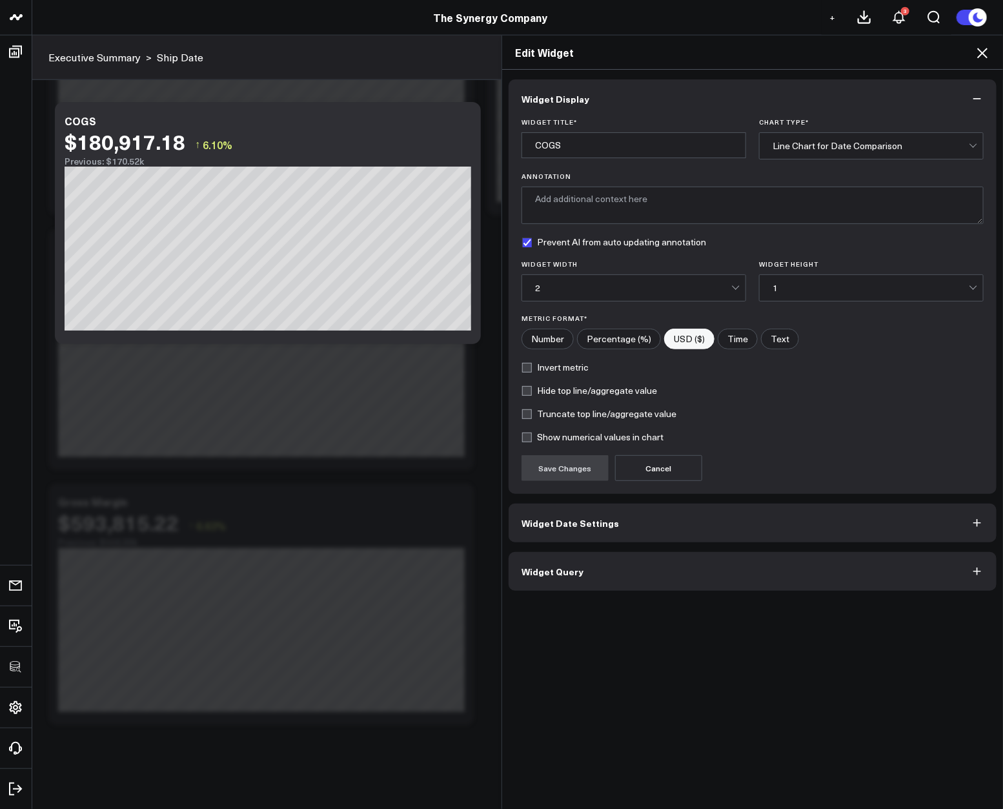
click at [647, 570] on button "Widget Query" at bounding box center [753, 571] width 488 height 39
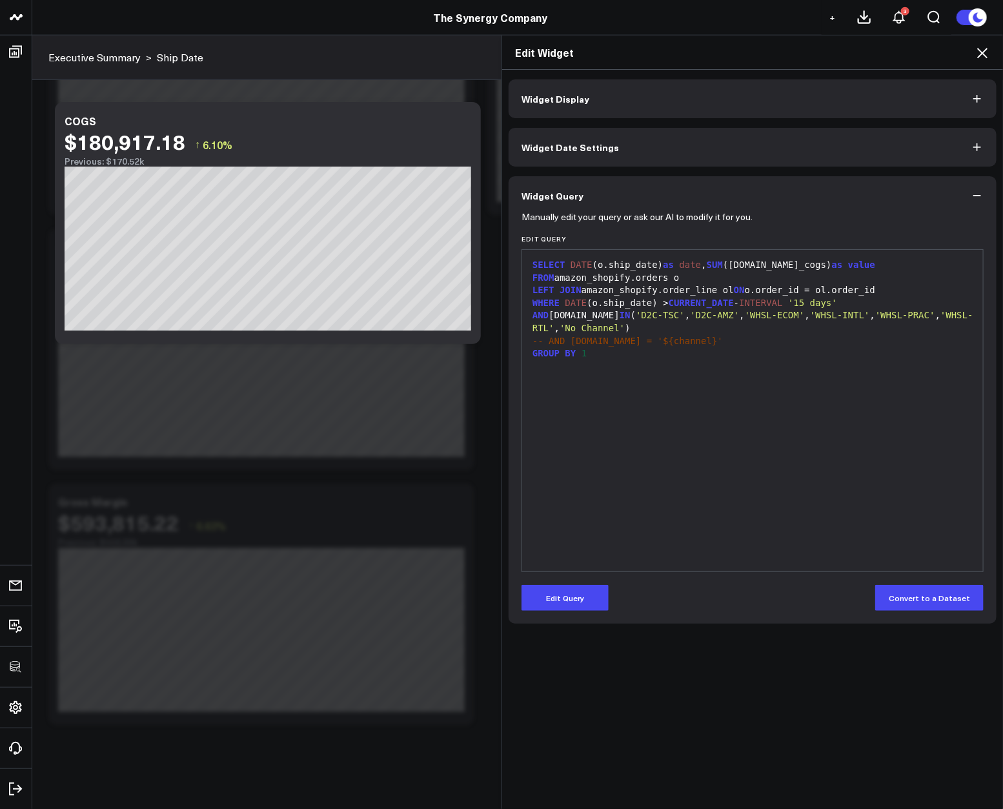
click at [642, 549] on div "SELECT DATE (o.ship_date) as date , SUM ([DOMAIN_NAME]_cogs) as value FROM amaz…" at bounding box center [753, 410] width 448 height 309
click at [977, 57] on icon at bounding box center [982, 52] width 15 height 15
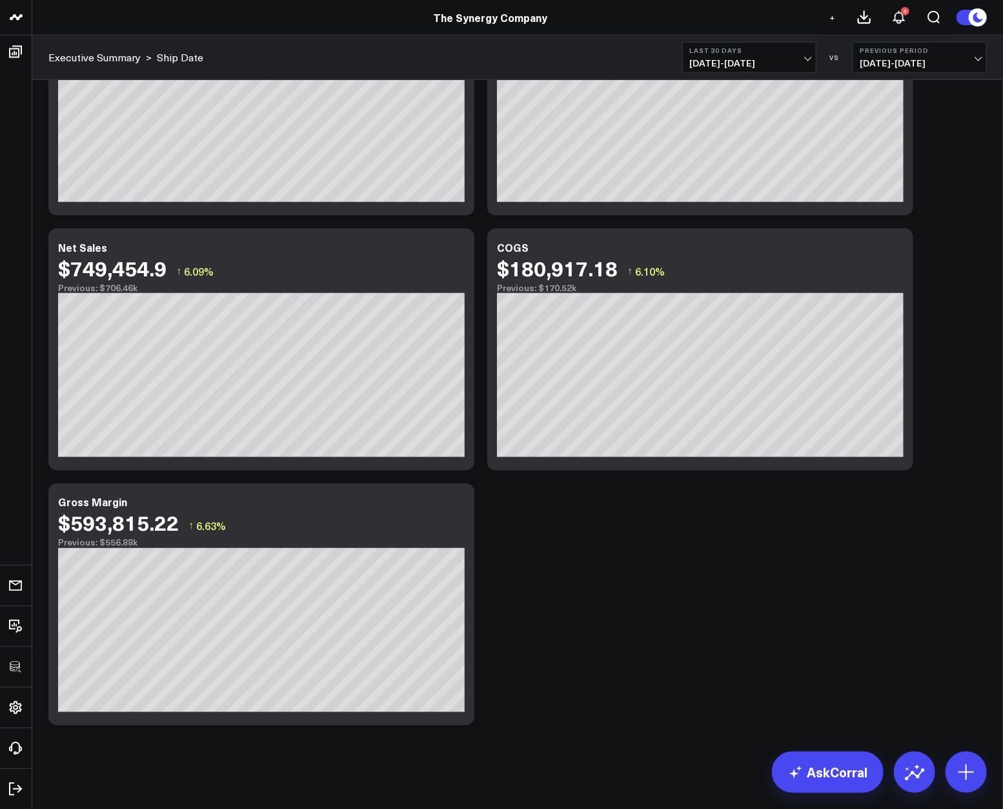
click at [895, 491] on div "Modify via AI Copy link to widget Ask support Remove Create linked copy Executi…" at bounding box center [518, 76] width 952 height 1311
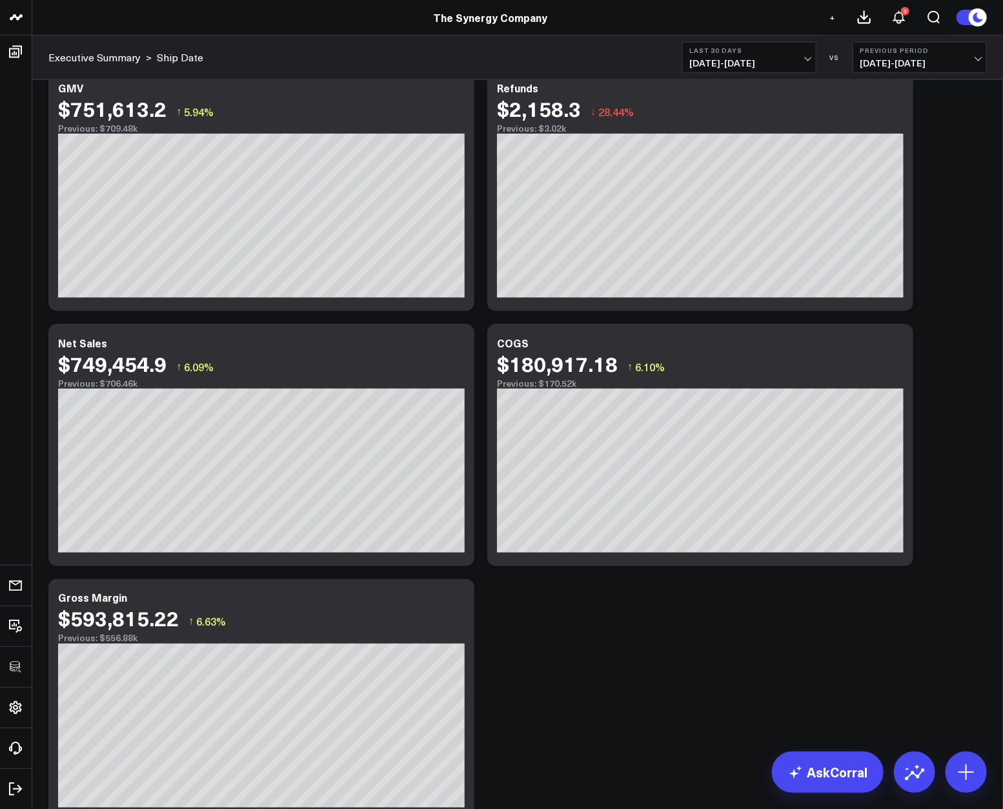
scroll to position [622, 0]
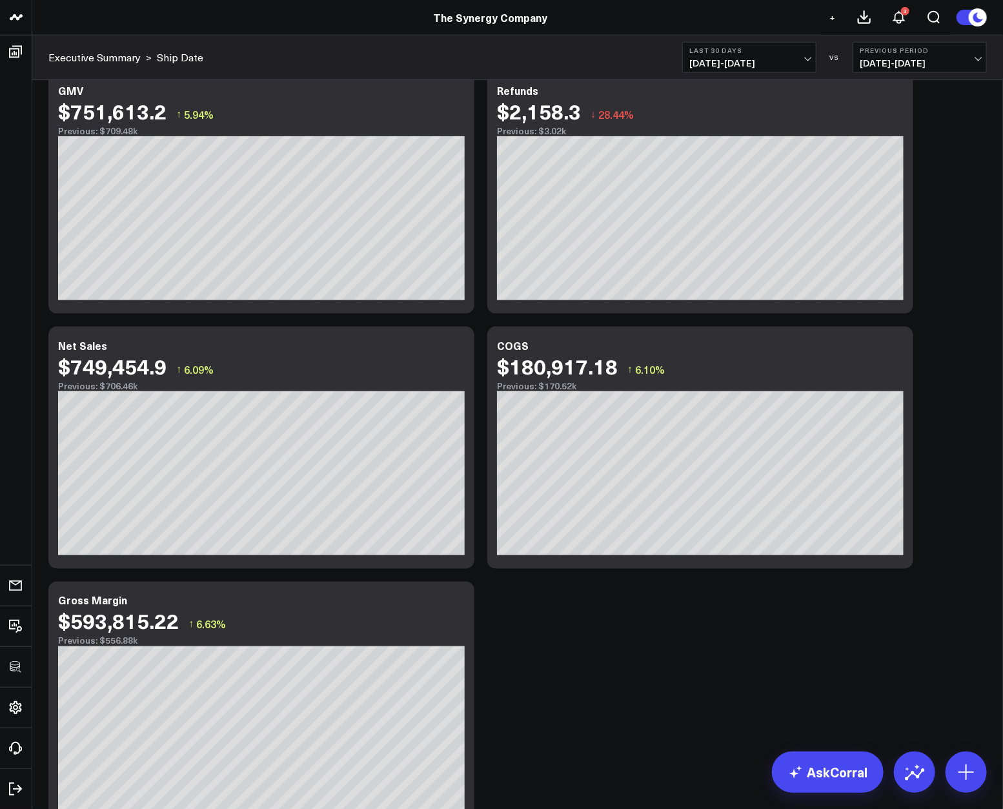
click at [756, 49] on b "Last 30 Days" at bounding box center [749, 50] width 120 height 8
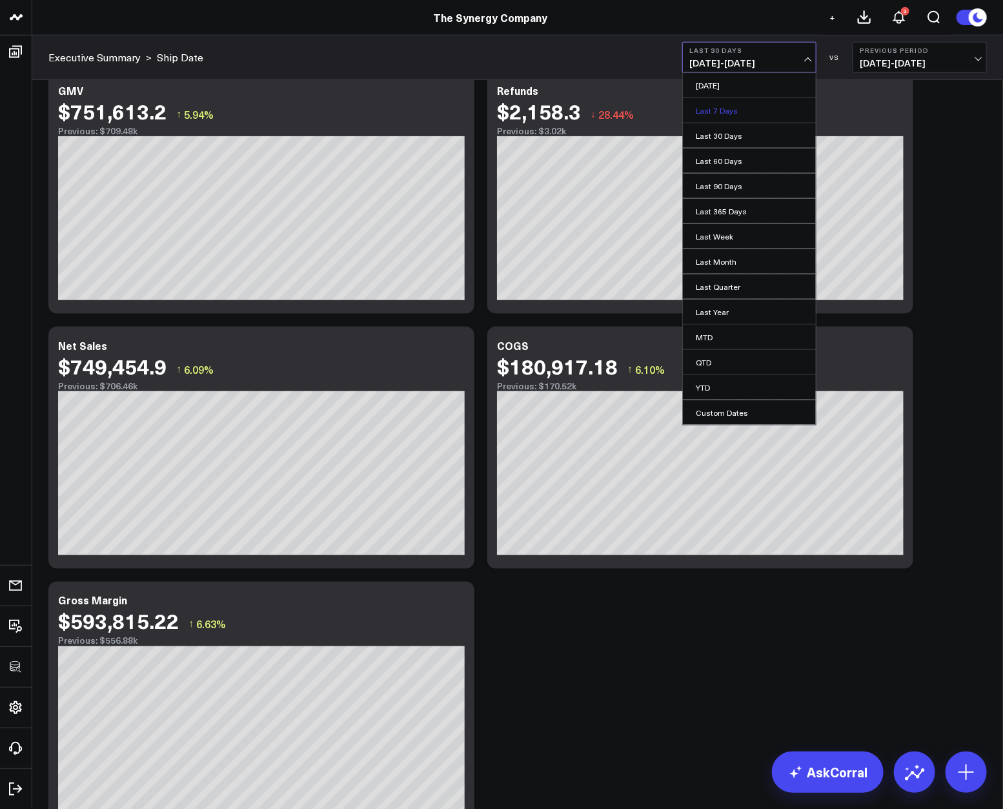
click at [755, 110] on link "Last 7 Days" at bounding box center [749, 110] width 133 height 25
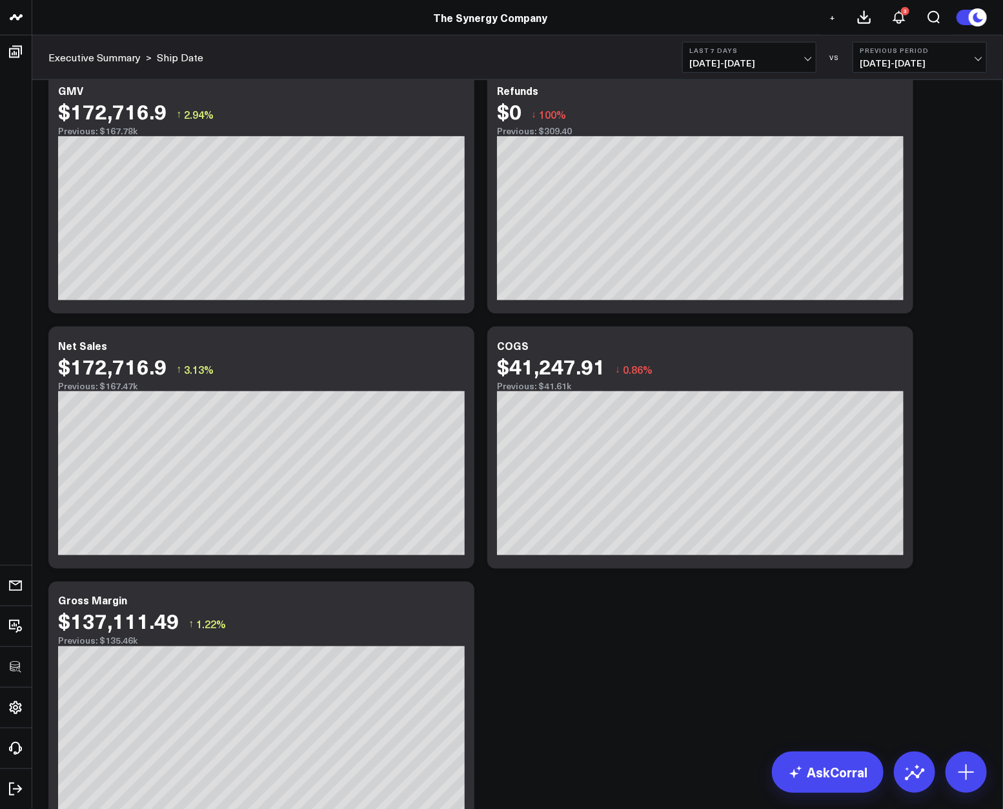
click at [753, 58] on span "[DATE] - [DATE]" at bounding box center [749, 63] width 120 height 10
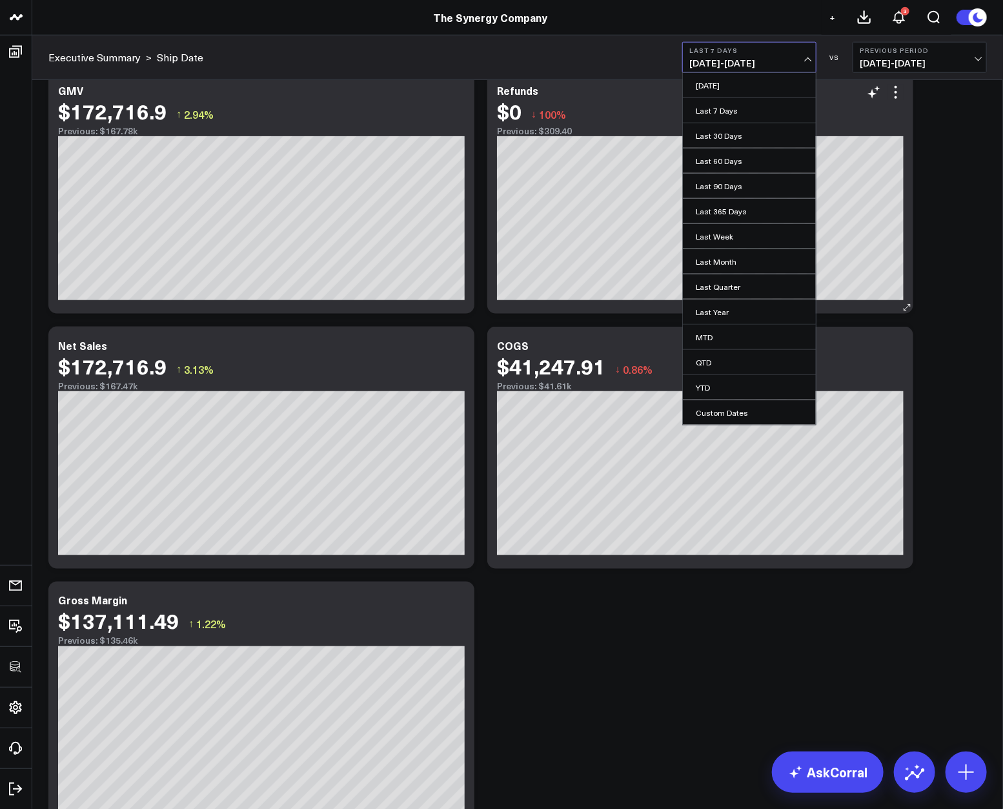
click at [723, 85] on link "[DATE]" at bounding box center [749, 85] width 133 height 25
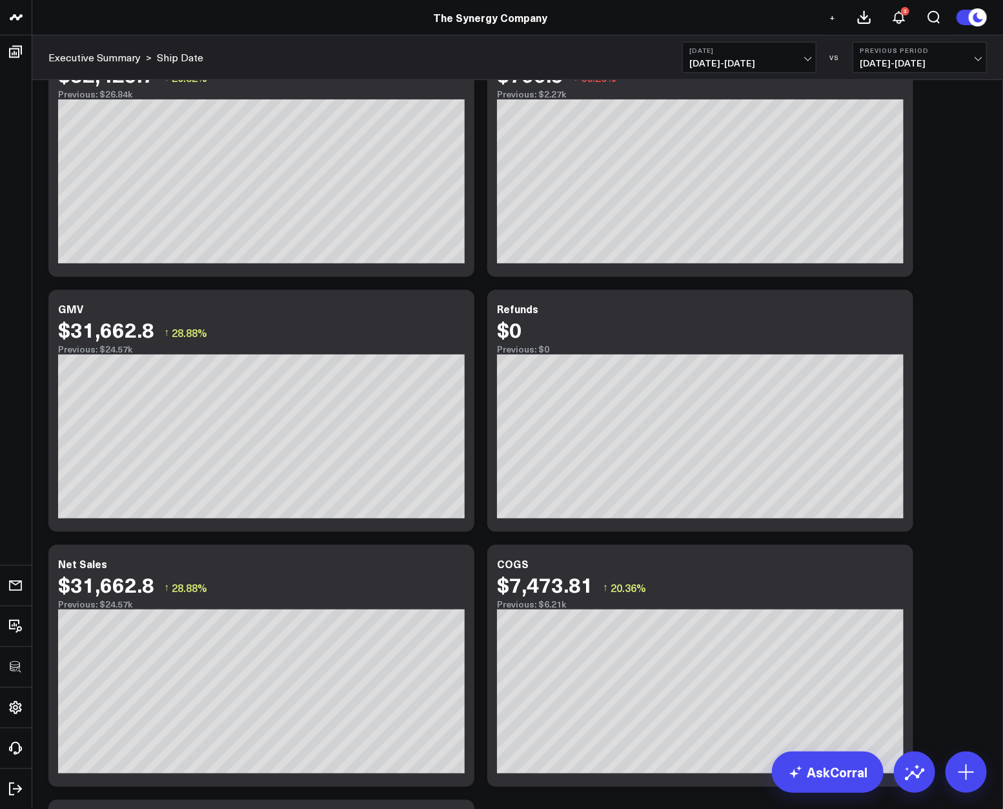
scroll to position [720, 0]
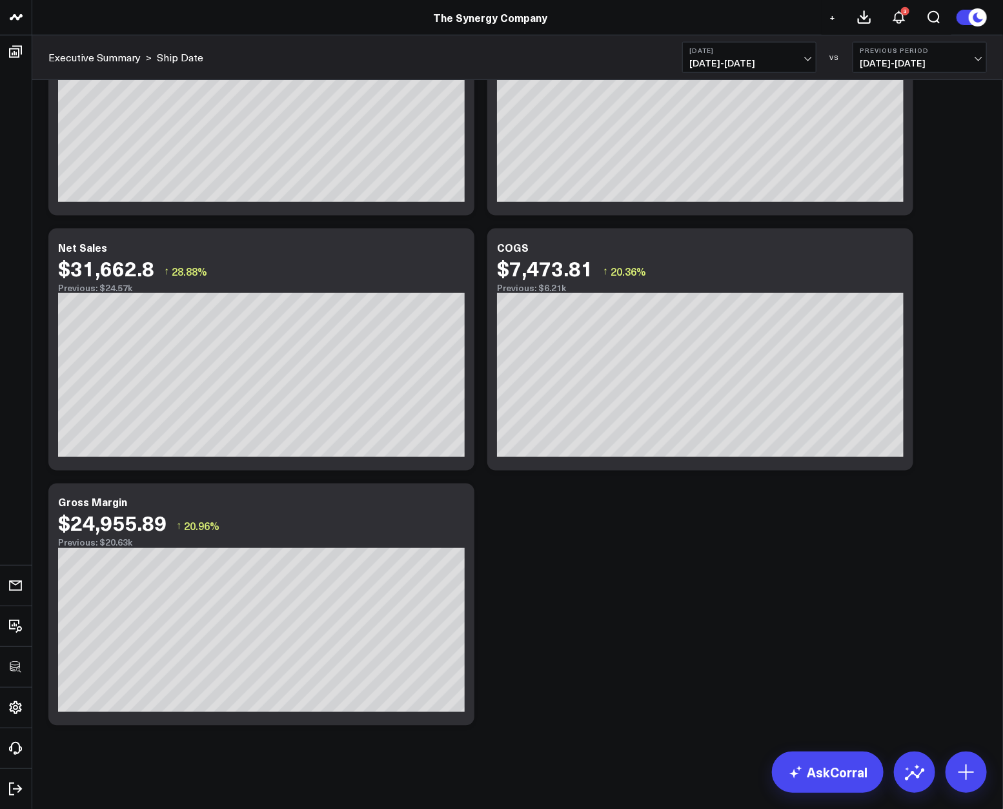
click at [712, 589] on div "Modify via AI Copy link to widget Ask support Remove Create linked copy Executi…" at bounding box center [518, 76] width 952 height 1311
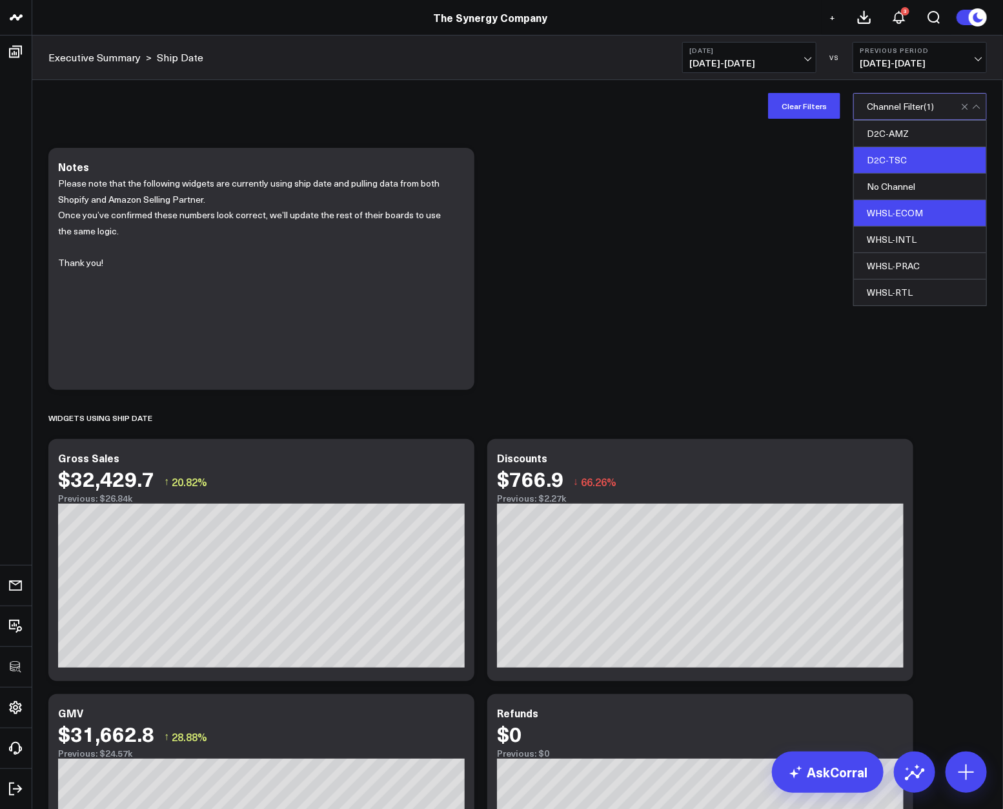
click at [905, 212] on div "WHSL-ECOM" at bounding box center [920, 213] width 132 height 26
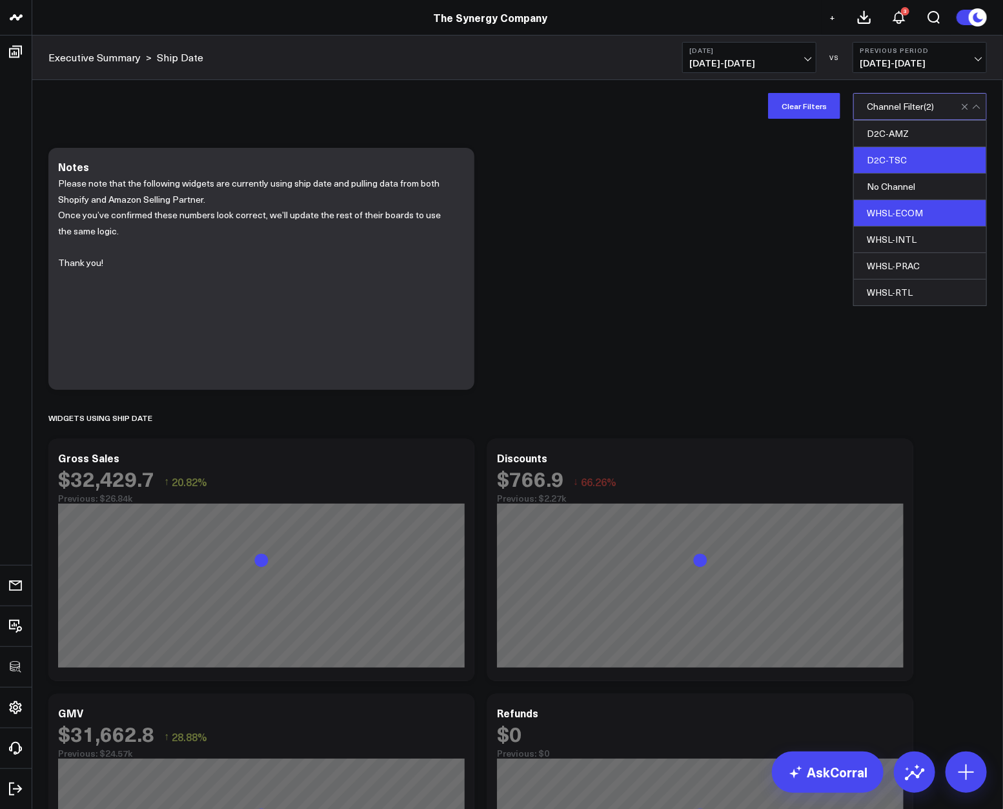
click at [902, 161] on div "D2C-TSC" at bounding box center [920, 160] width 132 height 26
click at [729, 215] on div "Modify via AI Copy link to widget Ask support Remove Create linked copy Executi…" at bounding box center [518, 796] width 952 height 1311
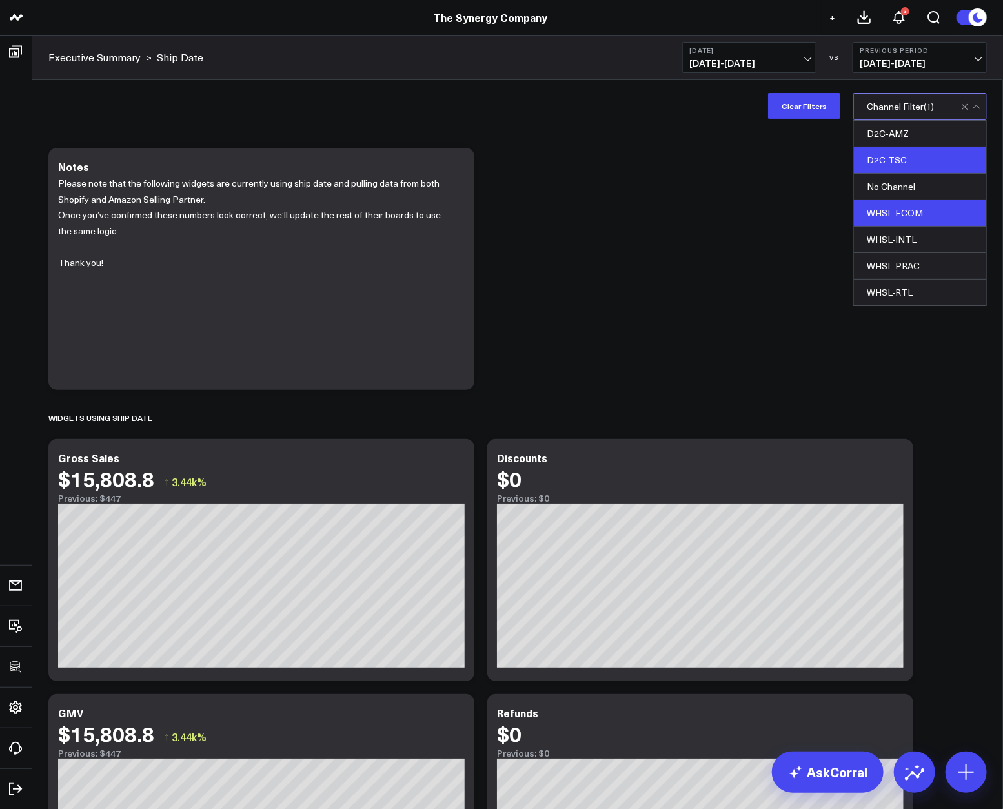
click at [895, 165] on div "D2C-TSC" at bounding box center [920, 160] width 132 height 26
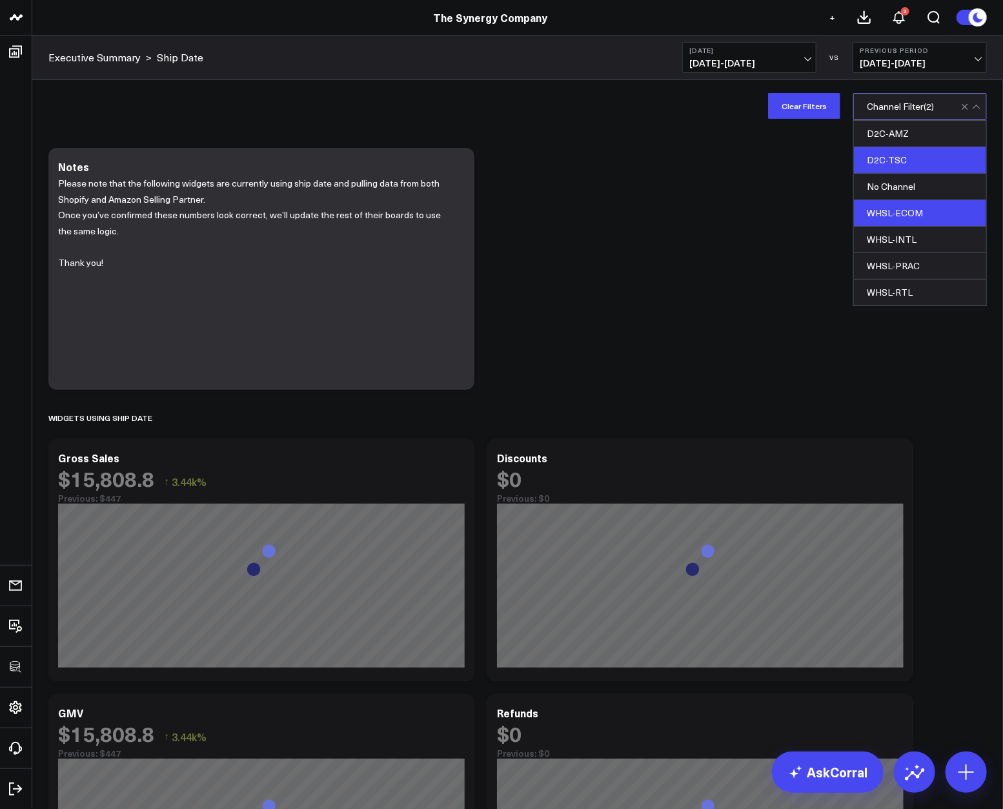
click at [903, 214] on div "WHSL-ECOM" at bounding box center [920, 213] width 132 height 26
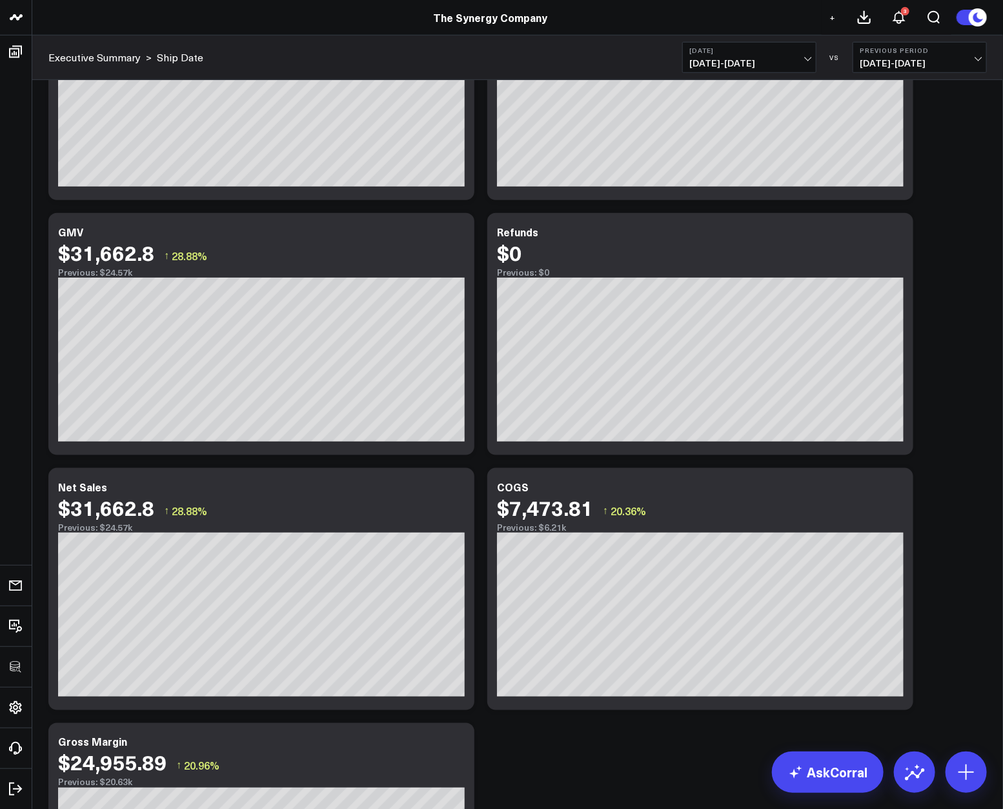
scroll to position [720, 0]
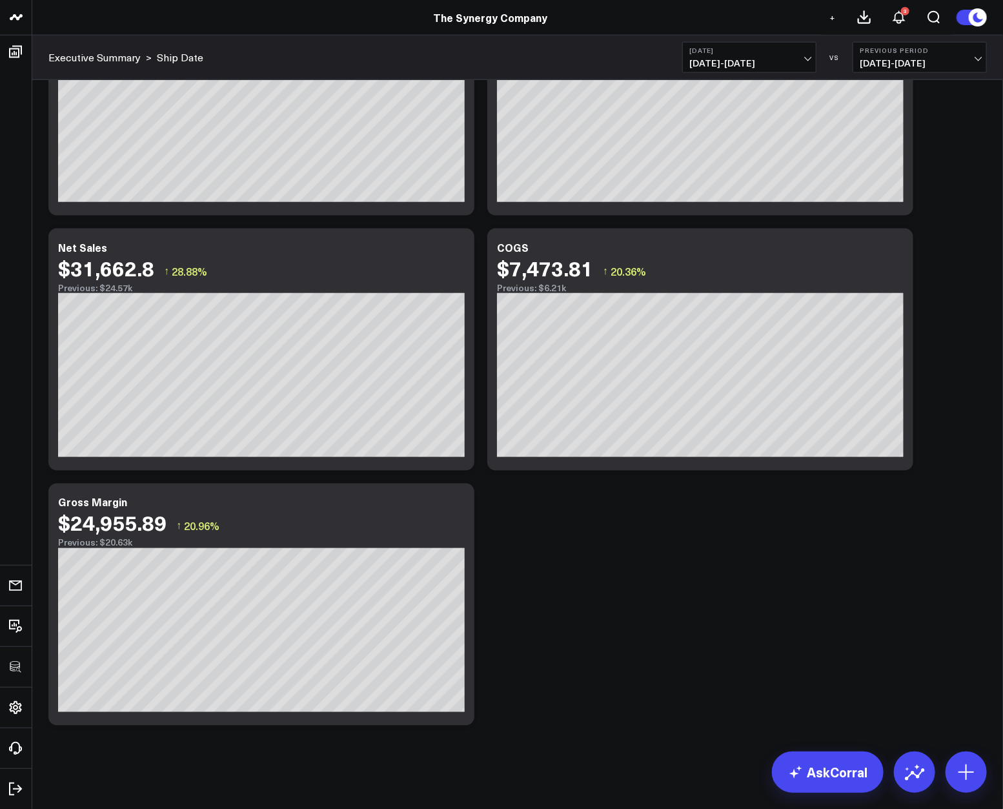
click at [968, 429] on div "Modify via AI Copy link to widget Ask support Remove Create linked copy Executi…" at bounding box center [518, 76] width 952 height 1311
click at [461, 498] on icon at bounding box center [456, 503] width 15 height 15
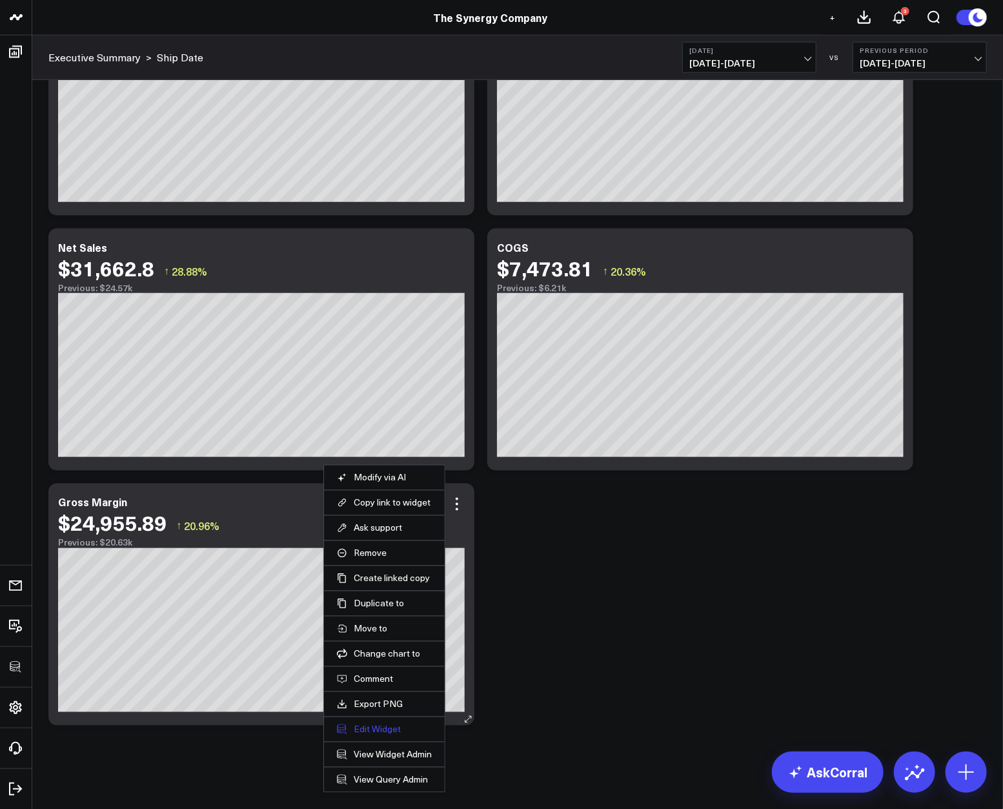
click at [398, 731] on button "Edit Widget" at bounding box center [384, 730] width 95 height 12
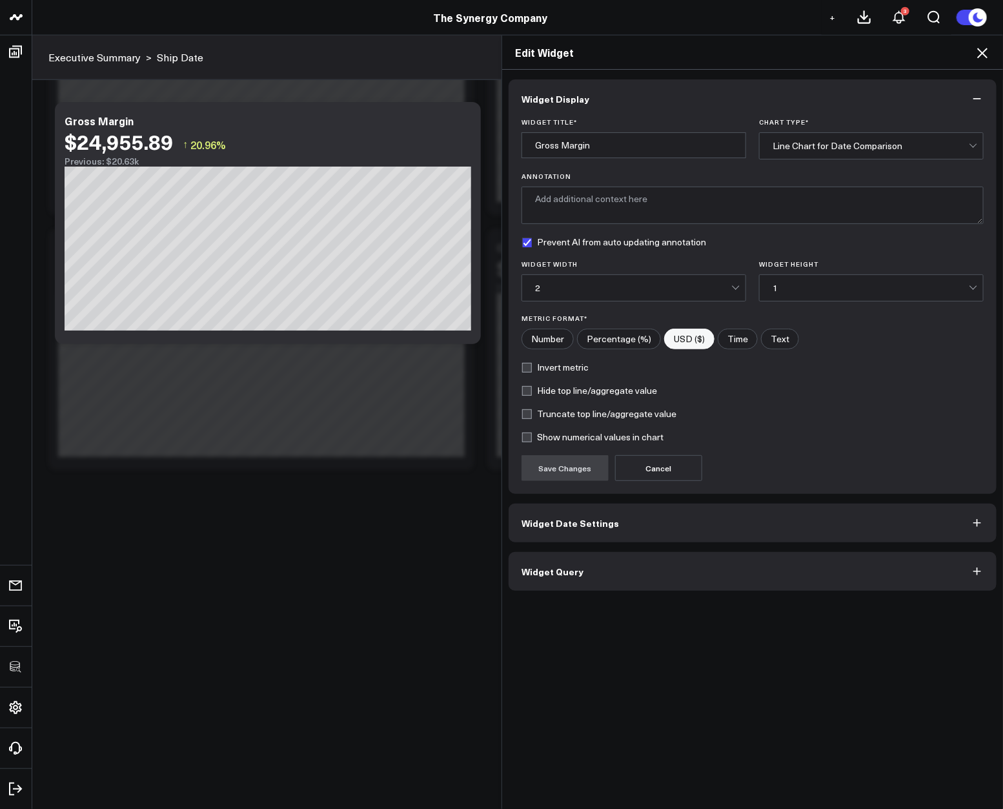
click at [609, 586] on button "Widget Query" at bounding box center [753, 571] width 488 height 39
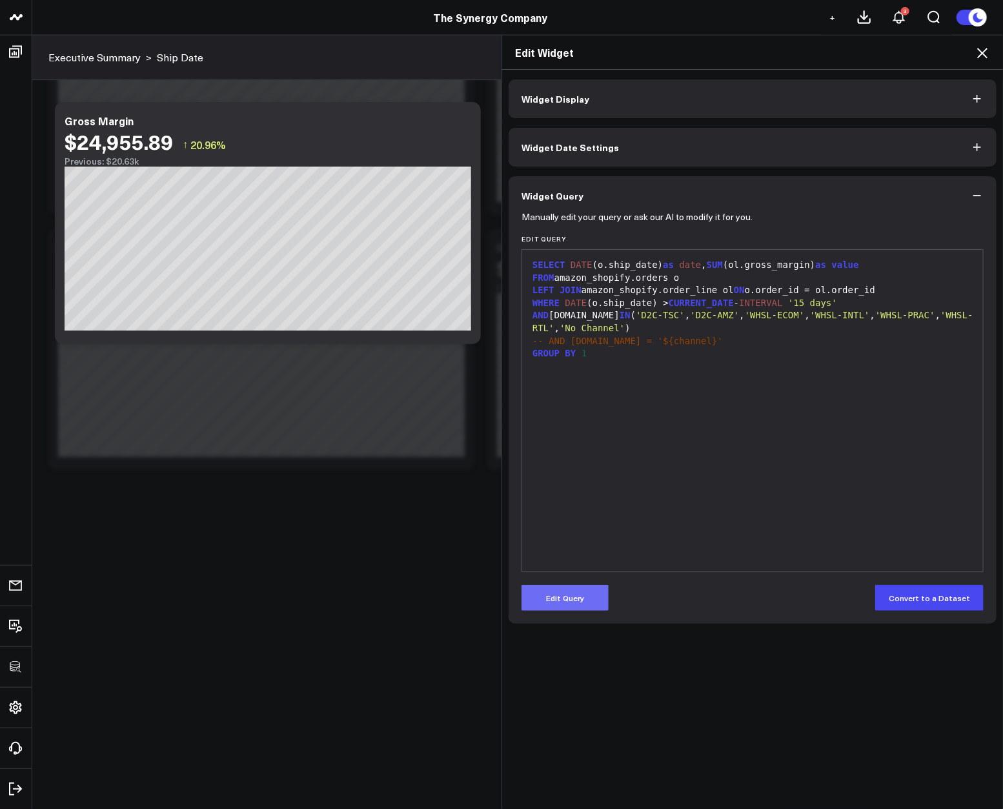
click at [591, 599] on button "Edit Query" at bounding box center [565, 598] width 87 height 26
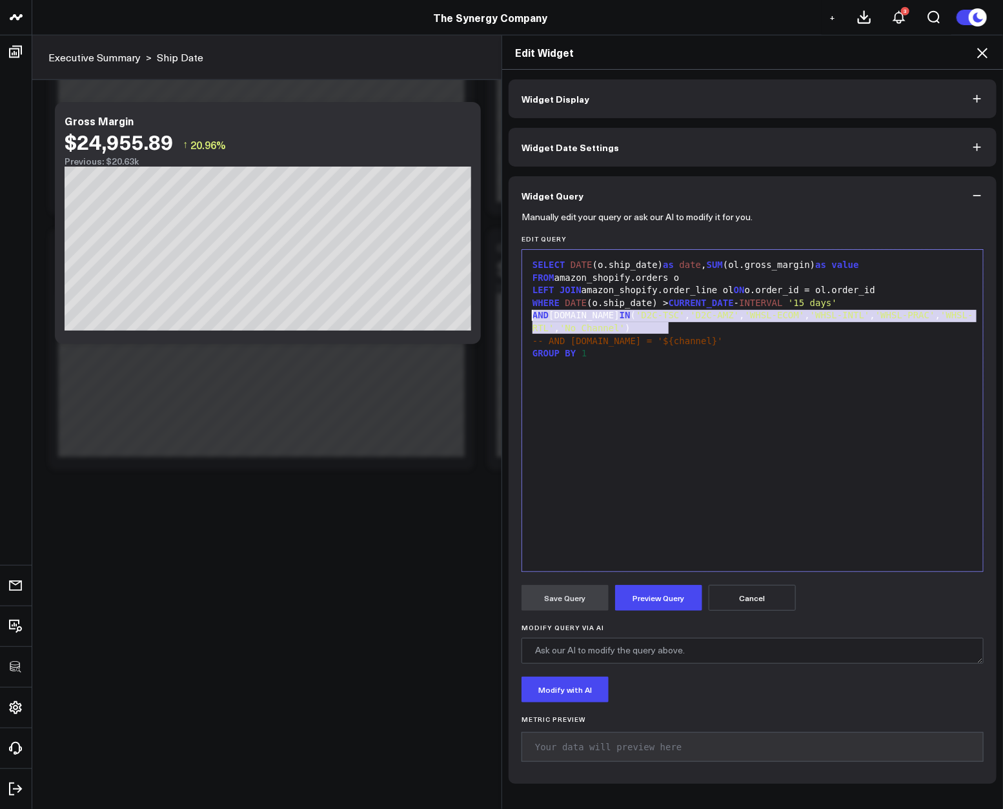
drag, startPoint x: 671, startPoint y: 324, endPoint x: 513, endPoint y: 314, distance: 157.8
click at [513, 314] on div "Manually edit your query or ask our AI to modify it for you. Edit Query 9 1 2 3…" at bounding box center [753, 499] width 488 height 569
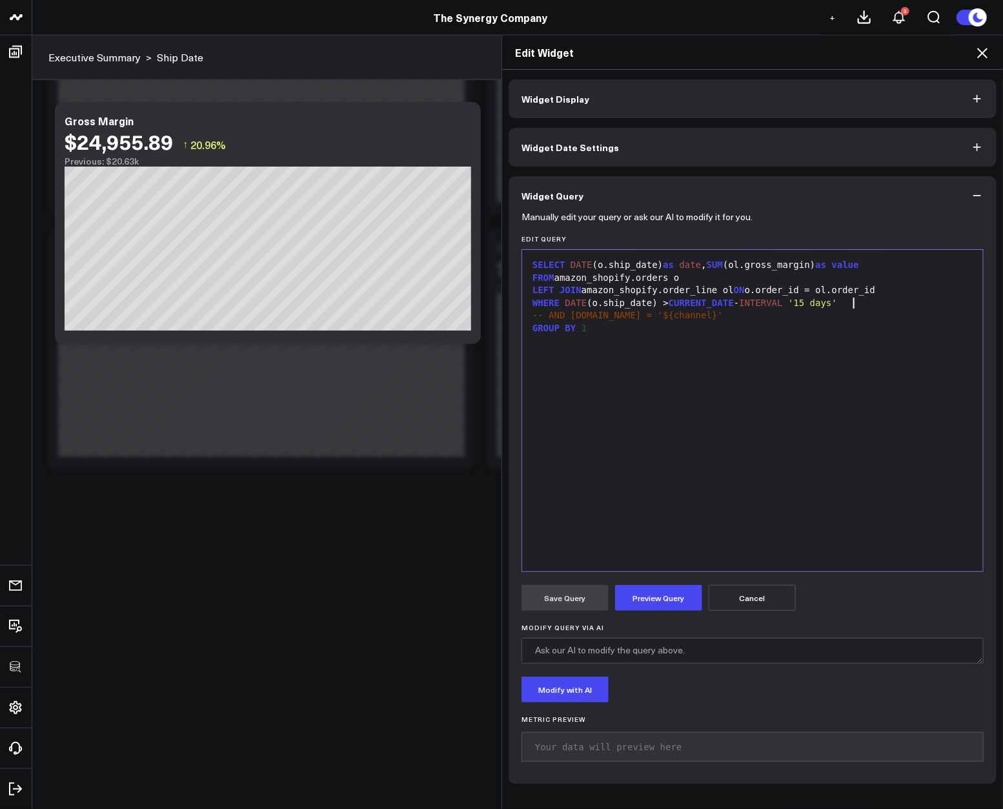
click at [571, 265] on span "DATE" at bounding box center [582, 265] width 22 height 10
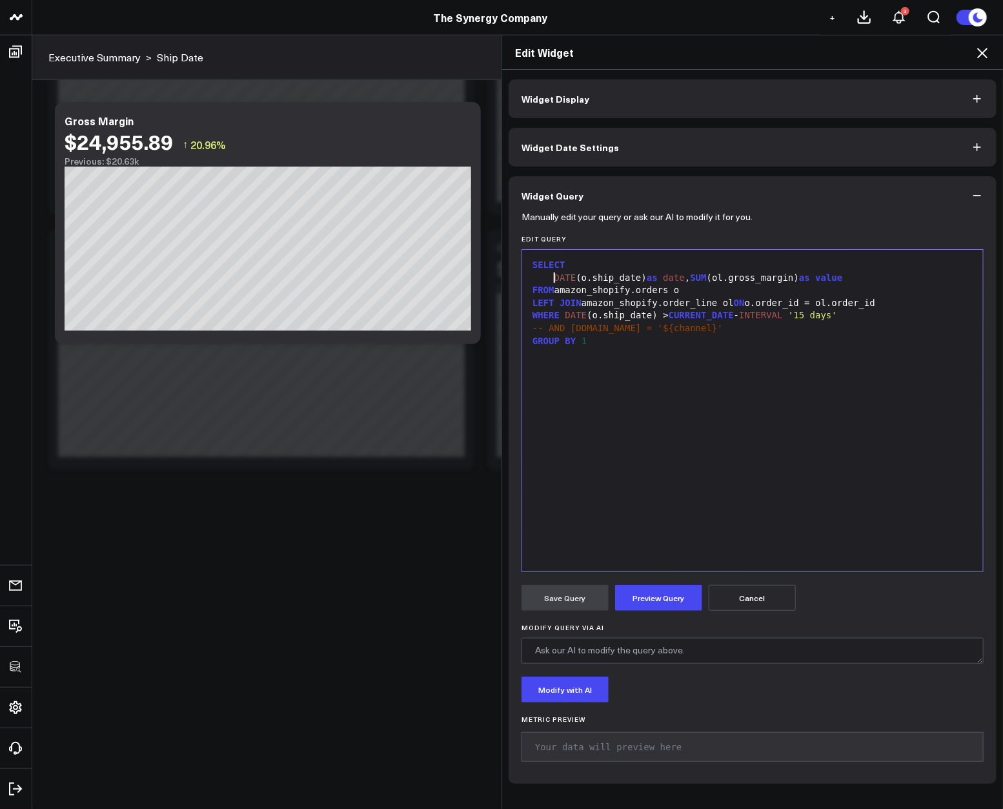
click at [696, 278] on span "SUM" at bounding box center [698, 277] width 16 height 10
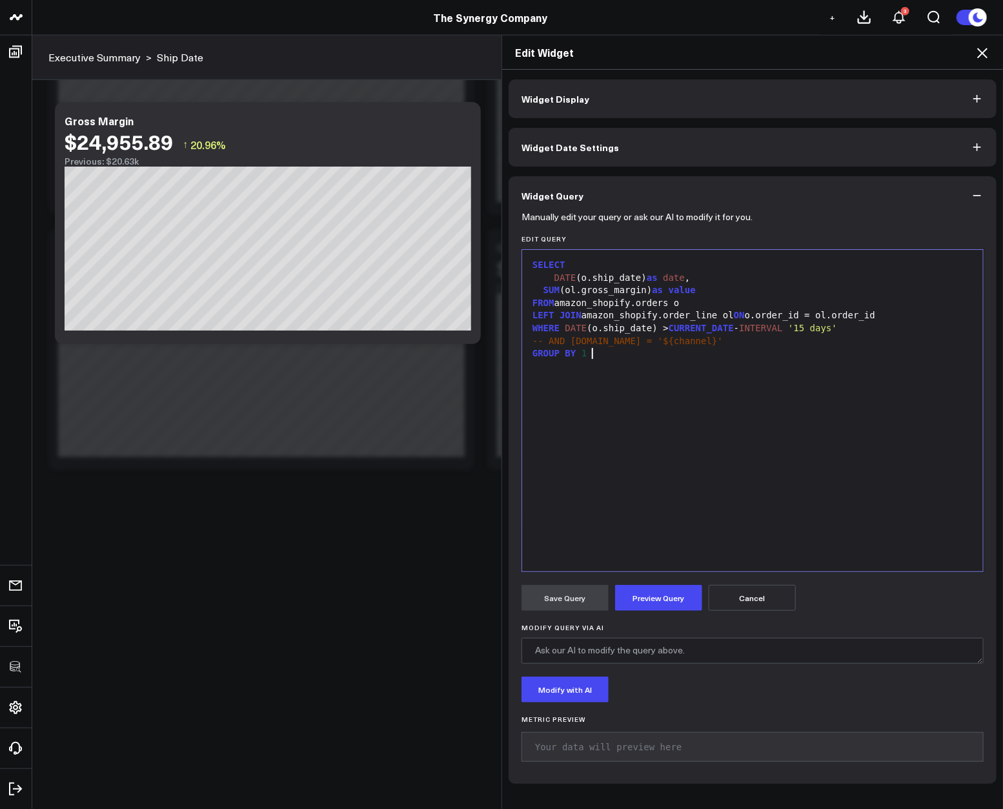
click at [725, 359] on div "GROUP BY 1" at bounding box center [753, 353] width 448 height 13
click at [534, 293] on div "SUM (ol.gross_margin) as value" at bounding box center [753, 290] width 448 height 13
click at [665, 582] on form "Manually edit your query or ask our AI to modify it for you. Edit Query Selecti…" at bounding box center [753, 493] width 462 height 556
click at [657, 602] on button "Preview Query" at bounding box center [658, 598] width 87 height 26
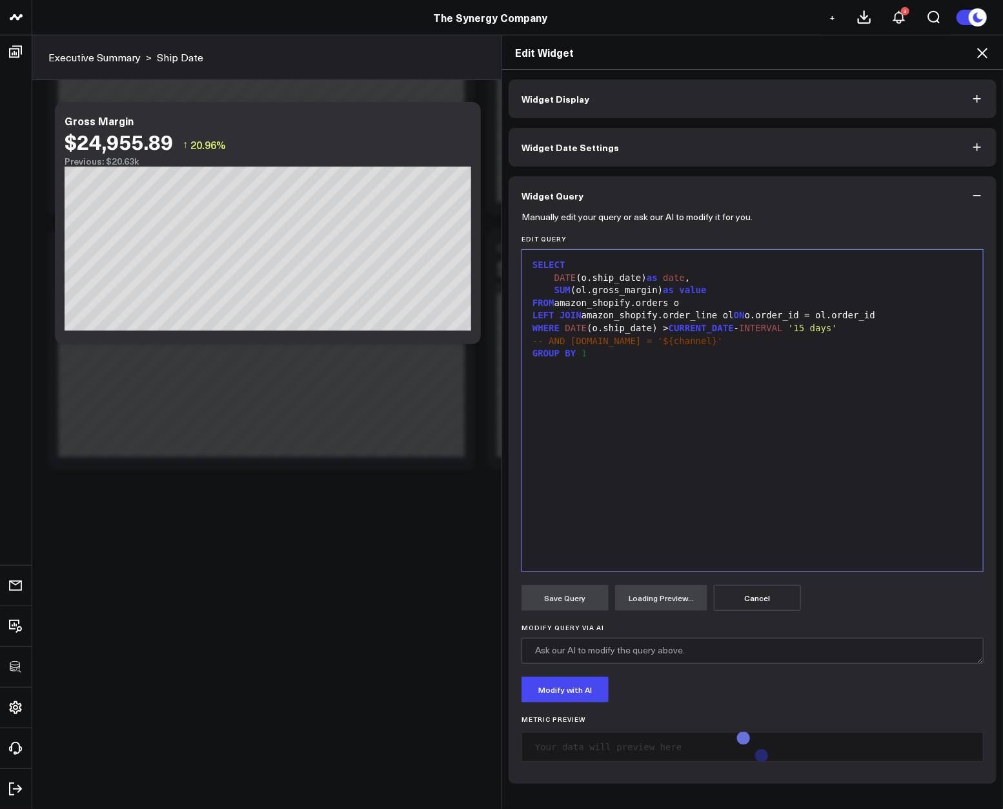
click at [739, 318] on span "ON" at bounding box center [739, 315] width 11 height 10
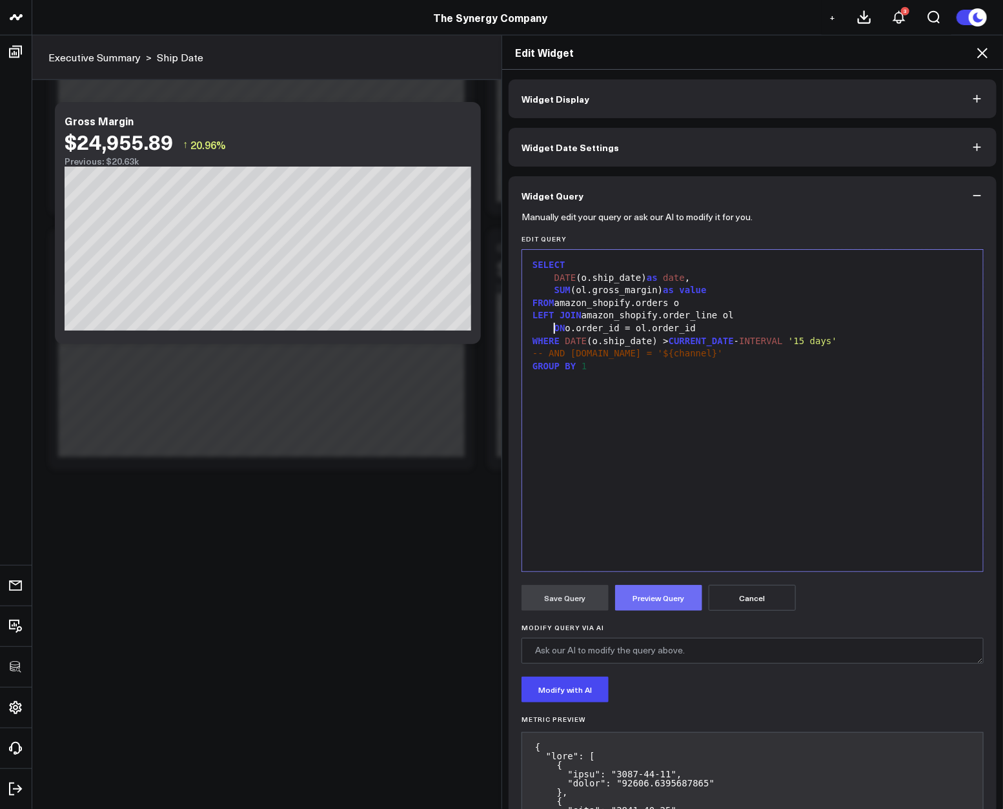
click at [654, 597] on button "Preview Query" at bounding box center [658, 598] width 87 height 26
click at [571, 606] on button "Save Query" at bounding box center [565, 598] width 87 height 26
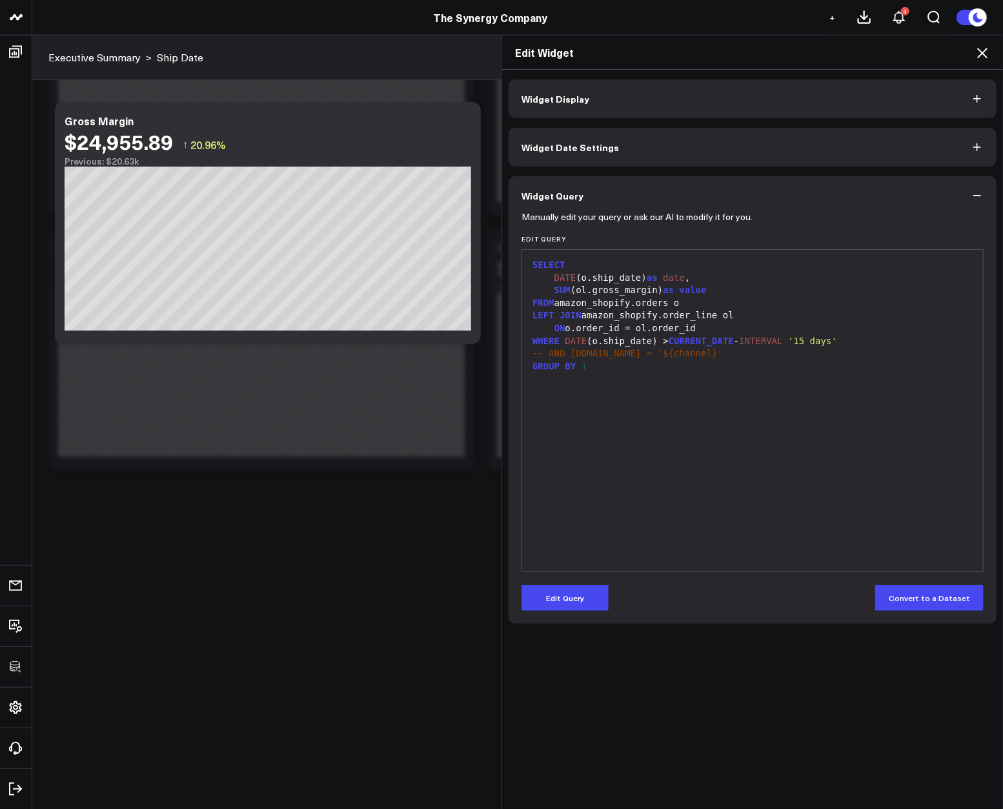
click at [977, 52] on icon at bounding box center [982, 52] width 15 height 15
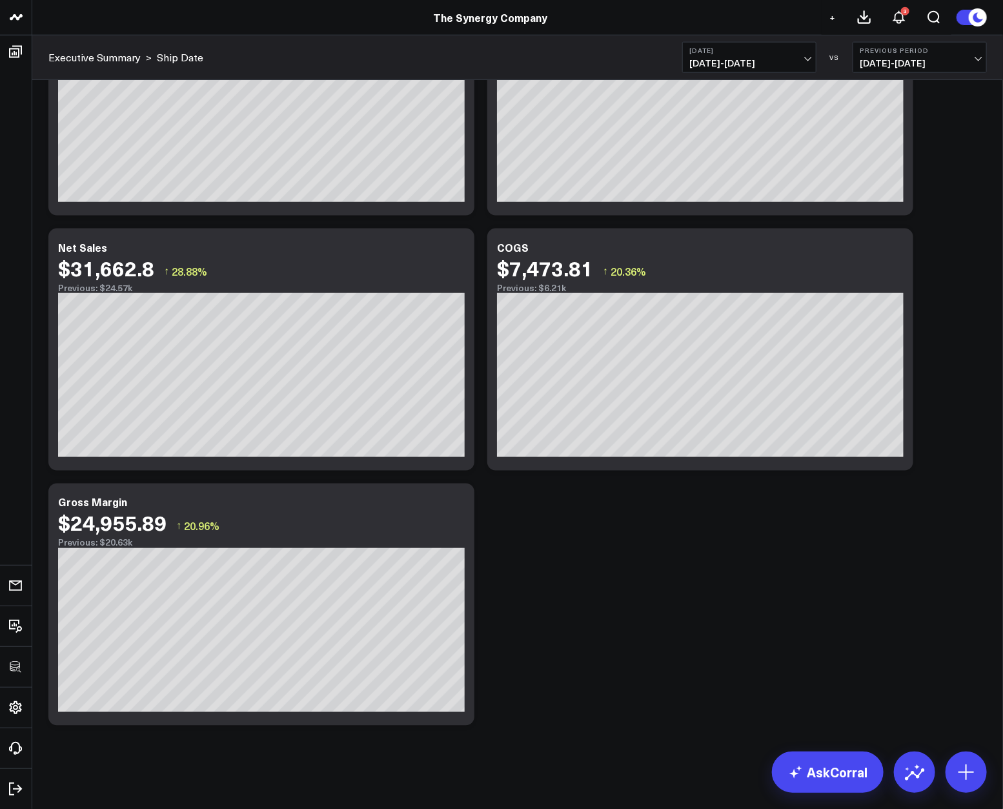
click at [773, 53] on b "[DATE]" at bounding box center [749, 50] width 120 height 8
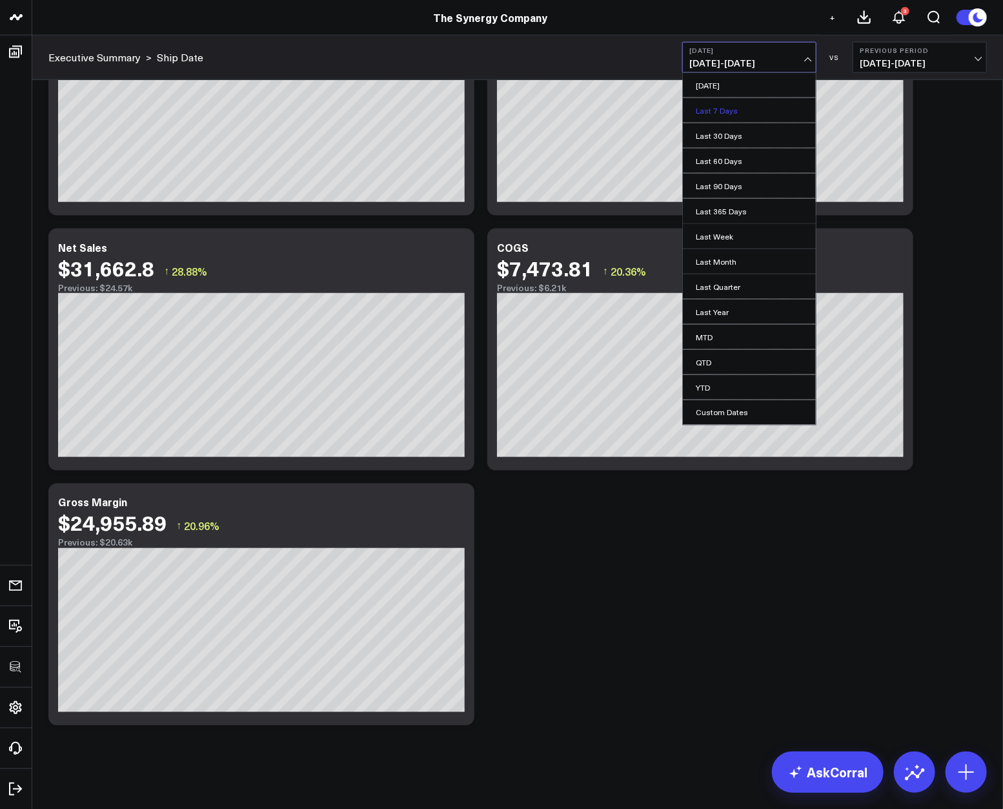
click at [724, 110] on link "Last 7 Days" at bounding box center [749, 110] width 133 height 25
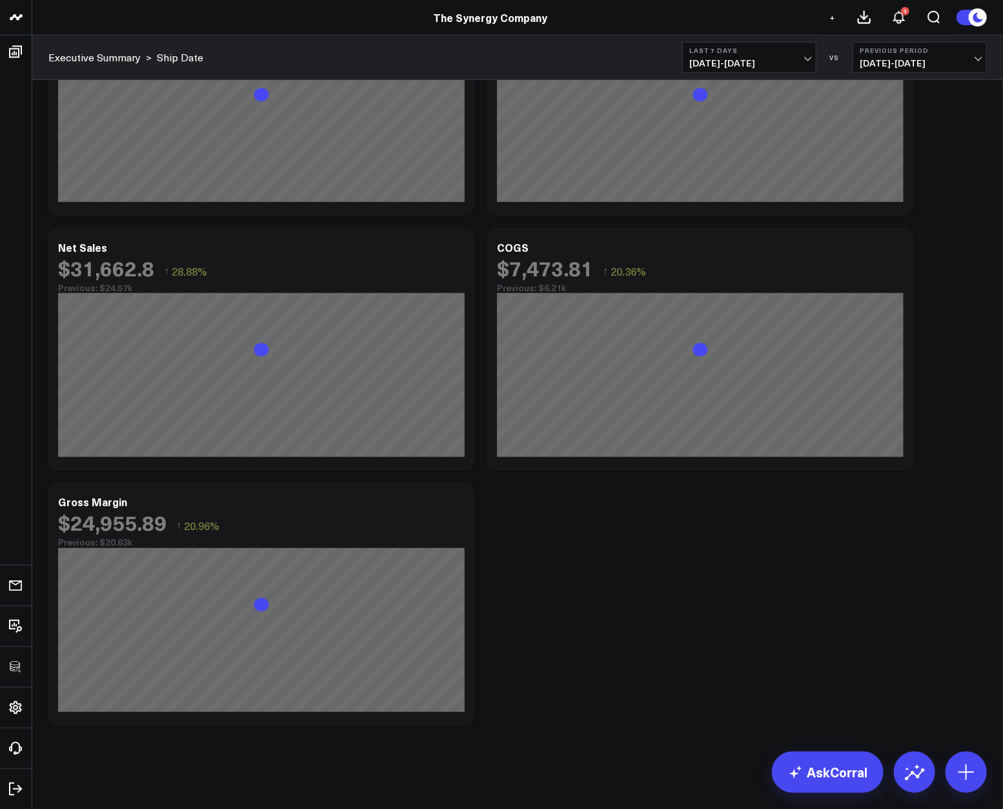
click at [781, 682] on div "Modify via AI Copy link to widget Ask support Remove Create linked copy Executi…" at bounding box center [518, 76] width 952 height 1311
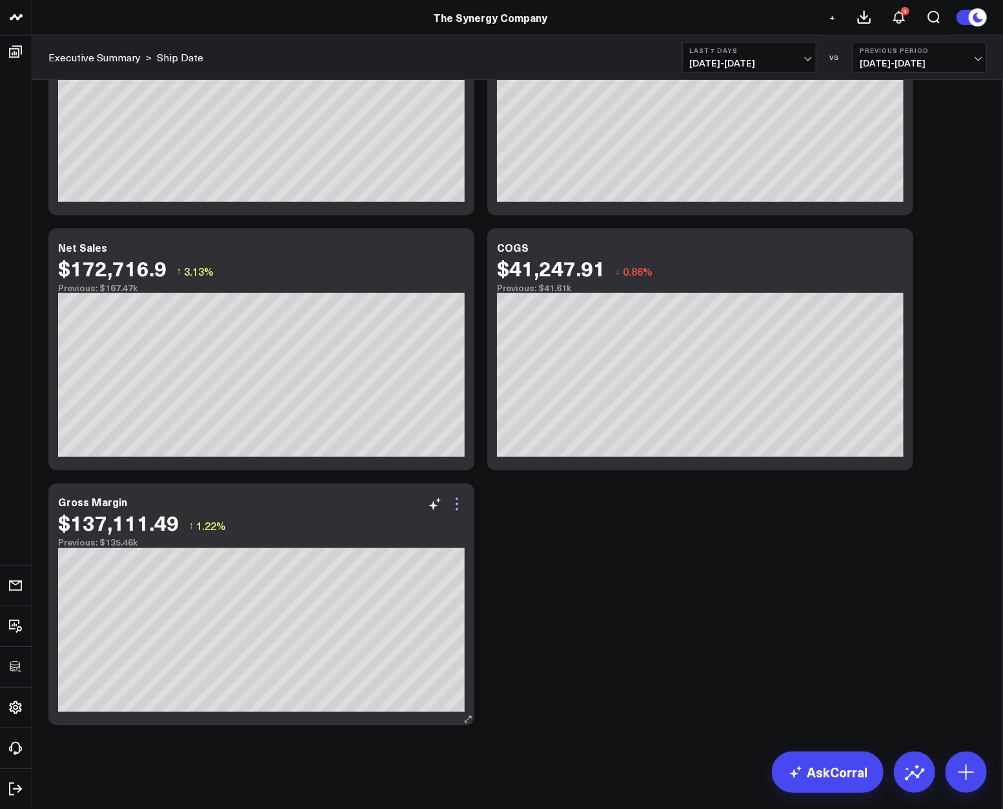
click at [453, 502] on icon at bounding box center [456, 503] width 15 height 15
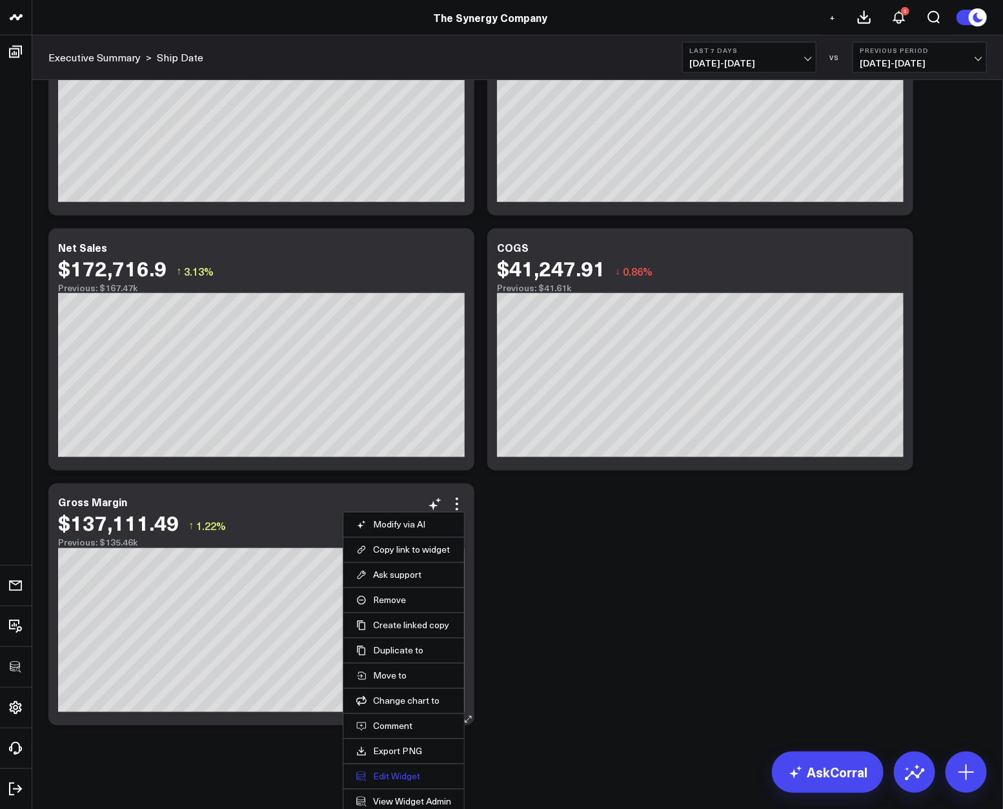
click at [381, 773] on button "Edit Widget" at bounding box center [403, 777] width 95 height 12
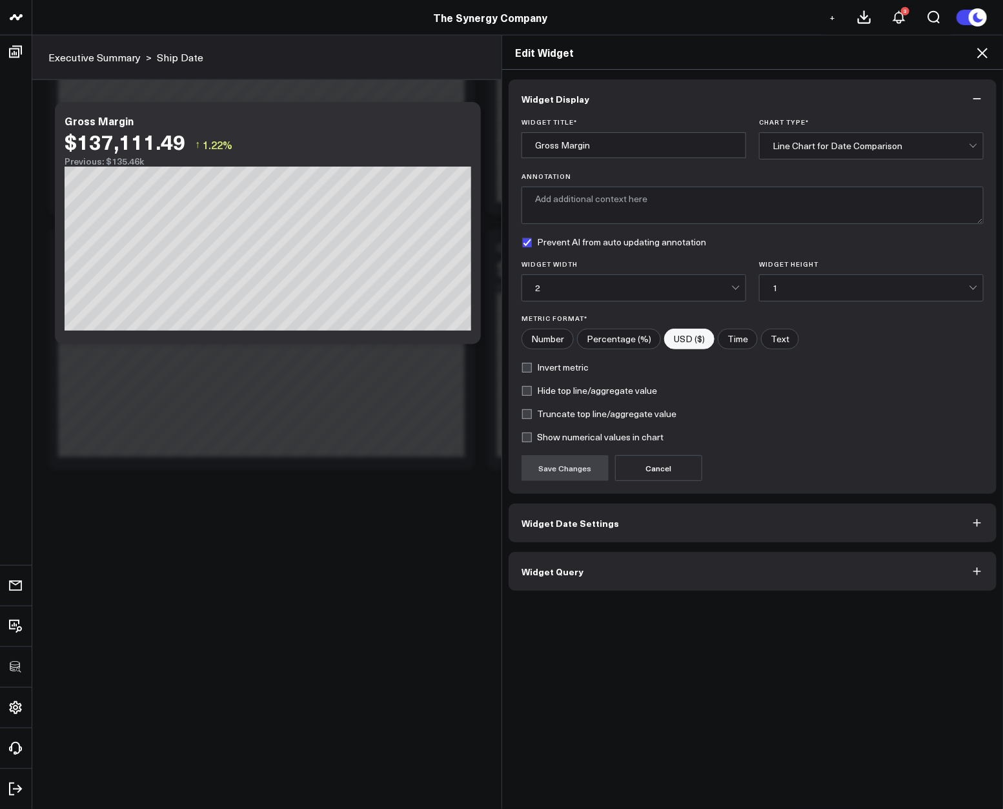
click at [606, 592] on div "Widget Display Widget Title * Gross Margin Chart Type * Line Chart for Date Com…" at bounding box center [752, 440] width 501 height 740
click at [613, 587] on button "Widget Query" at bounding box center [753, 571] width 488 height 39
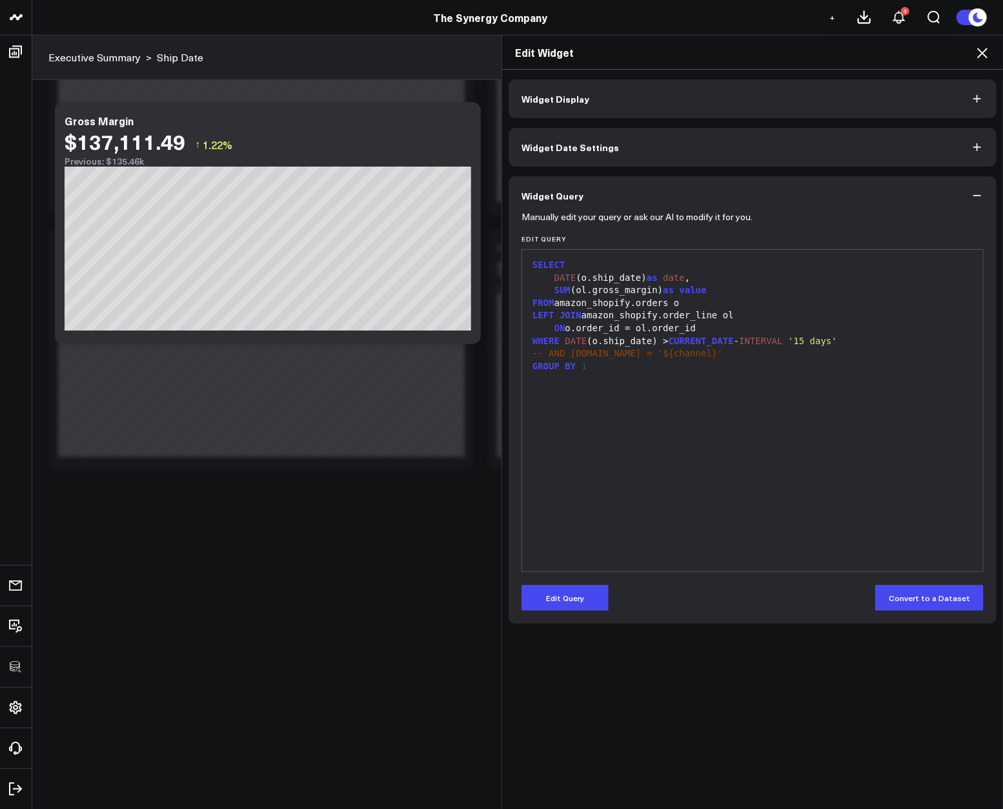
click at [688, 571] on div "99 1 2 3 4 5 6 7 8 9 10 › ⌄ SELECT DATE (o.ship_date) as date , SUM (ol.gross_m…" at bounding box center [753, 410] width 462 height 323
click at [613, 533] on div "SELECT DATE (o.ship_date) as date , SUM (ol.gross_margin) as value FROM amazon_…" at bounding box center [753, 410] width 448 height 309
click at [984, 52] on icon at bounding box center [982, 53] width 10 height 10
click at [984, 52] on button "Previous Period 08/01/25 - 08/07/25" at bounding box center [920, 57] width 134 height 31
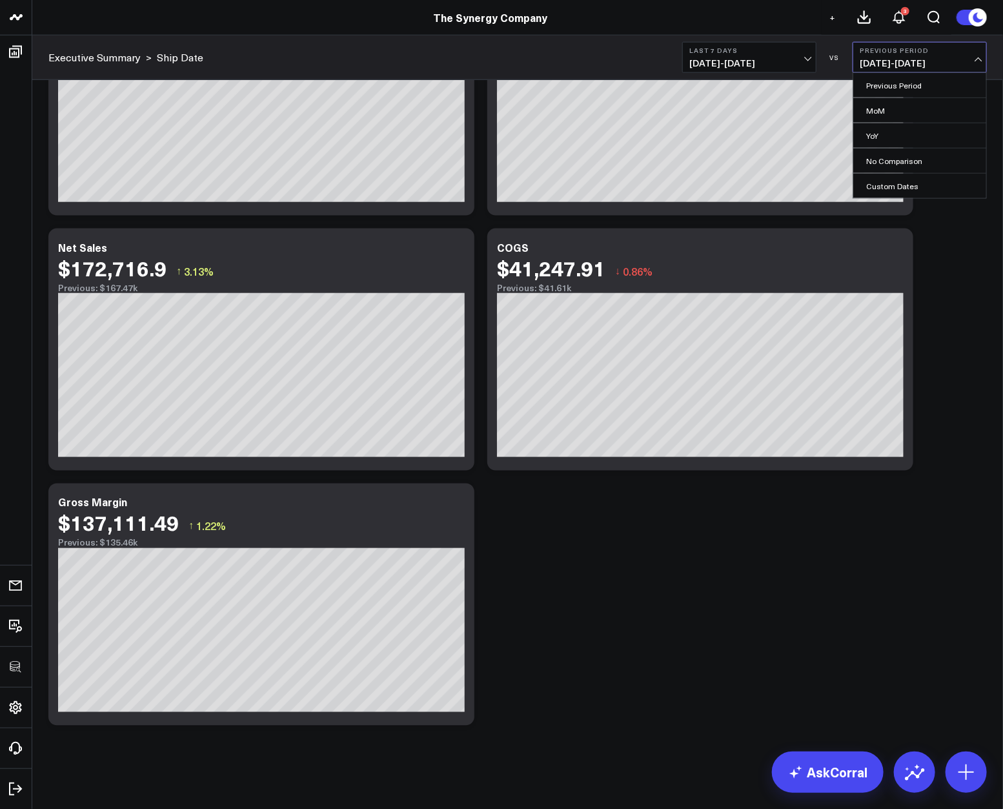
click at [724, 547] on div "Modify via AI Copy link to widget Ask support Remove Create linked copy Executi…" at bounding box center [518, 76] width 952 height 1311
click at [458, 256] on icon at bounding box center [456, 248] width 15 height 15
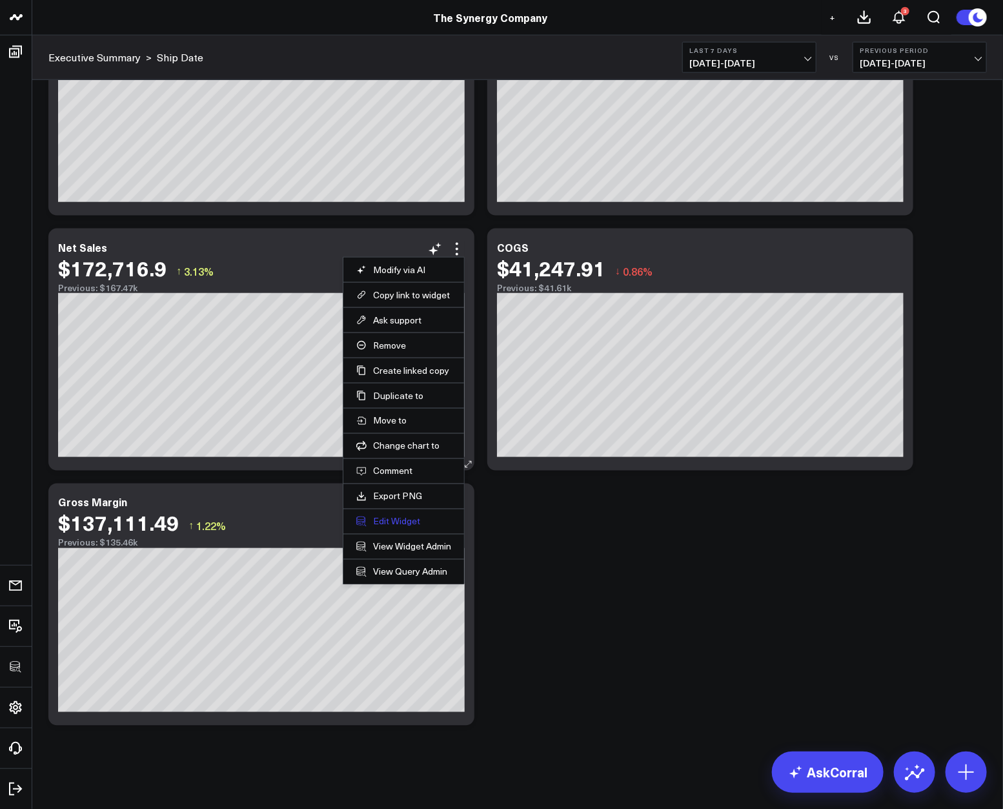
click at [397, 520] on button "Edit Widget" at bounding box center [403, 522] width 95 height 12
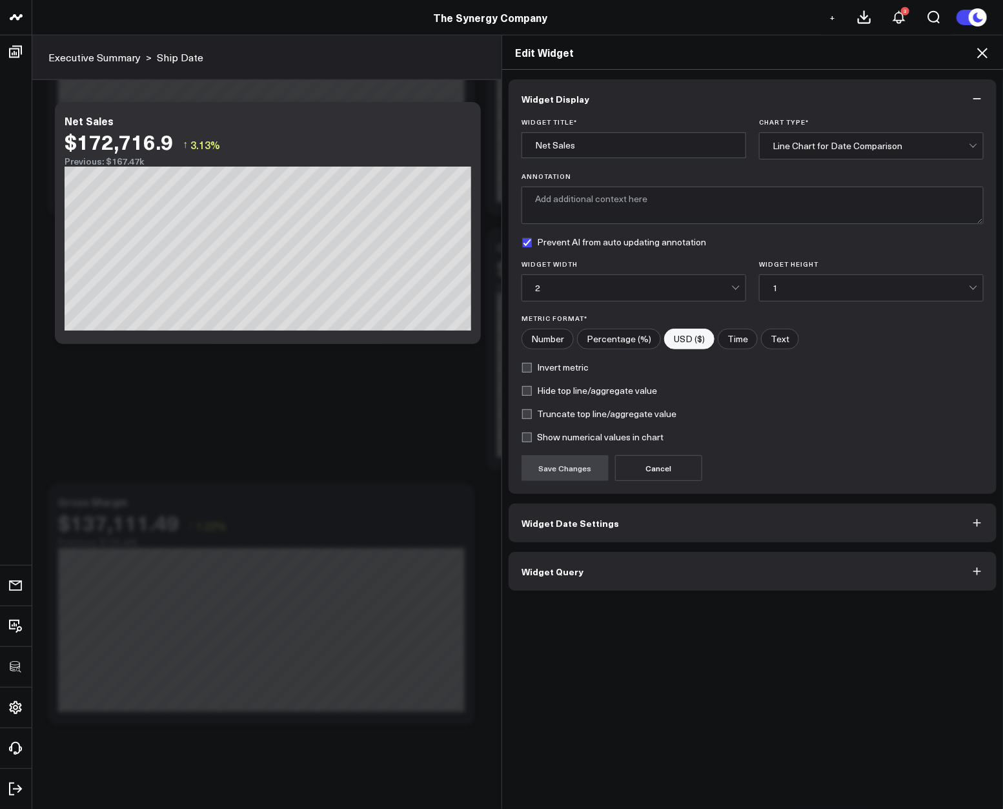
click at [596, 576] on button "Widget Query" at bounding box center [753, 571] width 488 height 39
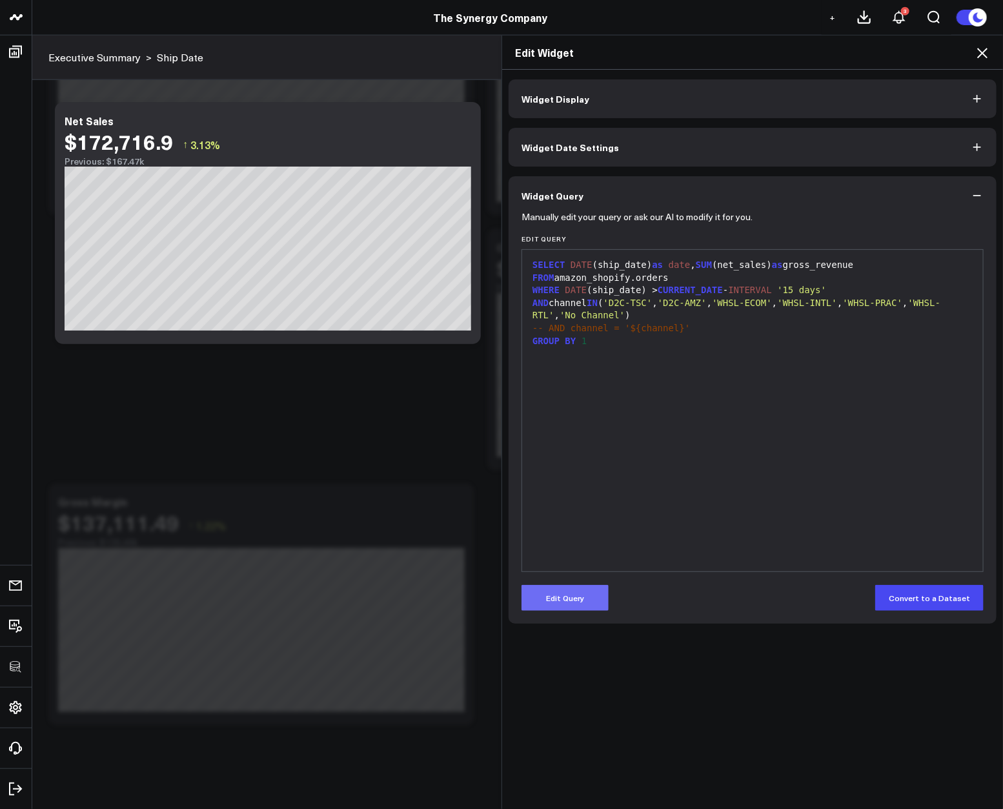
click at [587, 585] on button "Edit Query" at bounding box center [565, 598] width 87 height 26
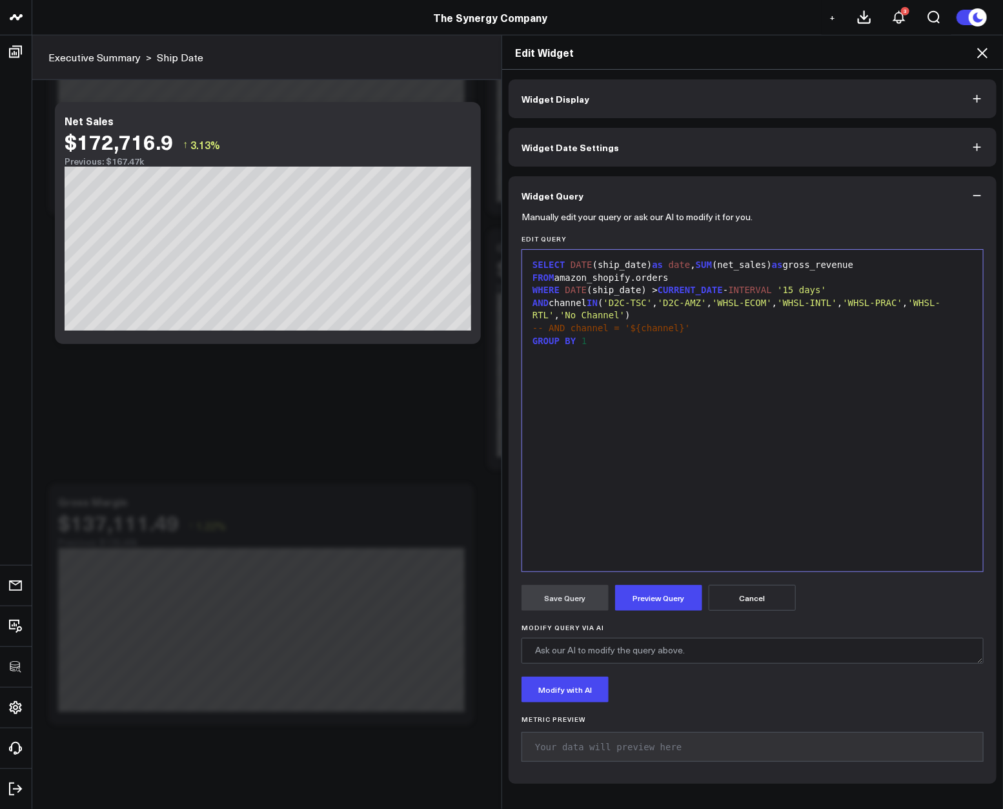
click at [687, 478] on div "SELECT DATE (ship_date) as date , SUM (net_sales) as gross_revenue FROM amazon_…" at bounding box center [753, 410] width 448 height 309
drag, startPoint x: 565, startPoint y: 267, endPoint x: 657, endPoint y: 270, distance: 91.1
click at [571, 268] on span "DATE" at bounding box center [582, 265] width 22 height 10
click at [697, 380] on div "SELECT DATE (ship_date) as date , SUM (net_sales) as gross_revenue FROM amazon_…" at bounding box center [753, 410] width 448 height 309
click at [982, 48] on icon at bounding box center [982, 52] width 15 height 15
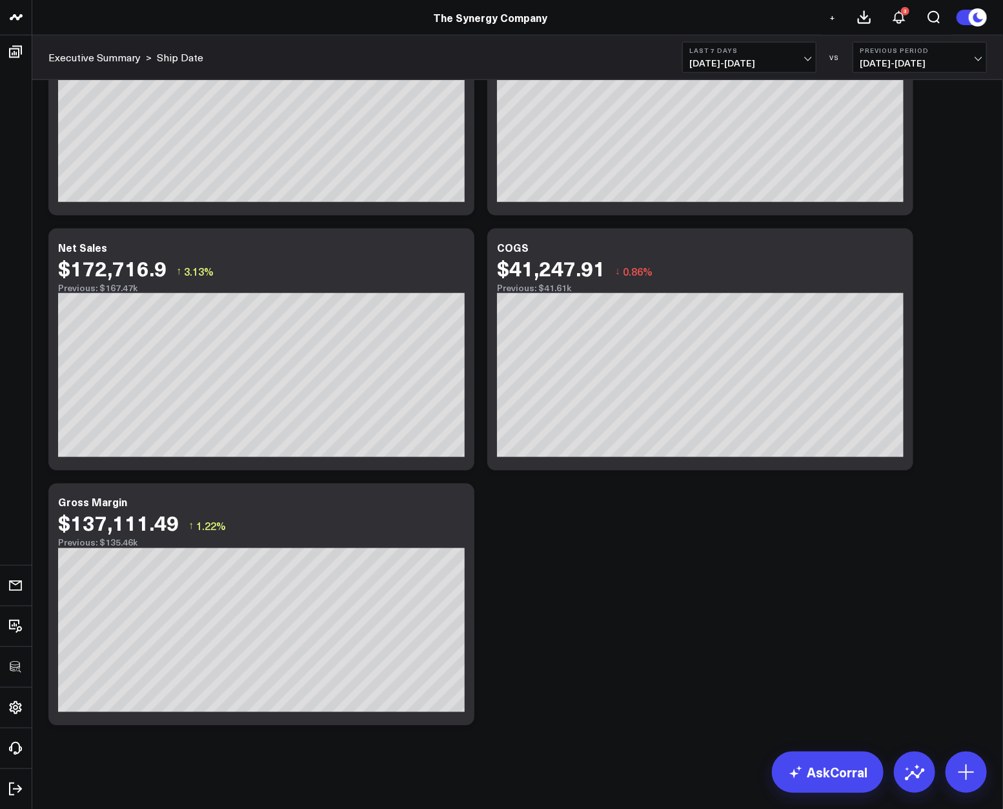
click at [811, 545] on div "Modify via AI Copy link to widget Ask support Remove Create linked copy Executi…" at bounding box center [518, 76] width 952 height 1311
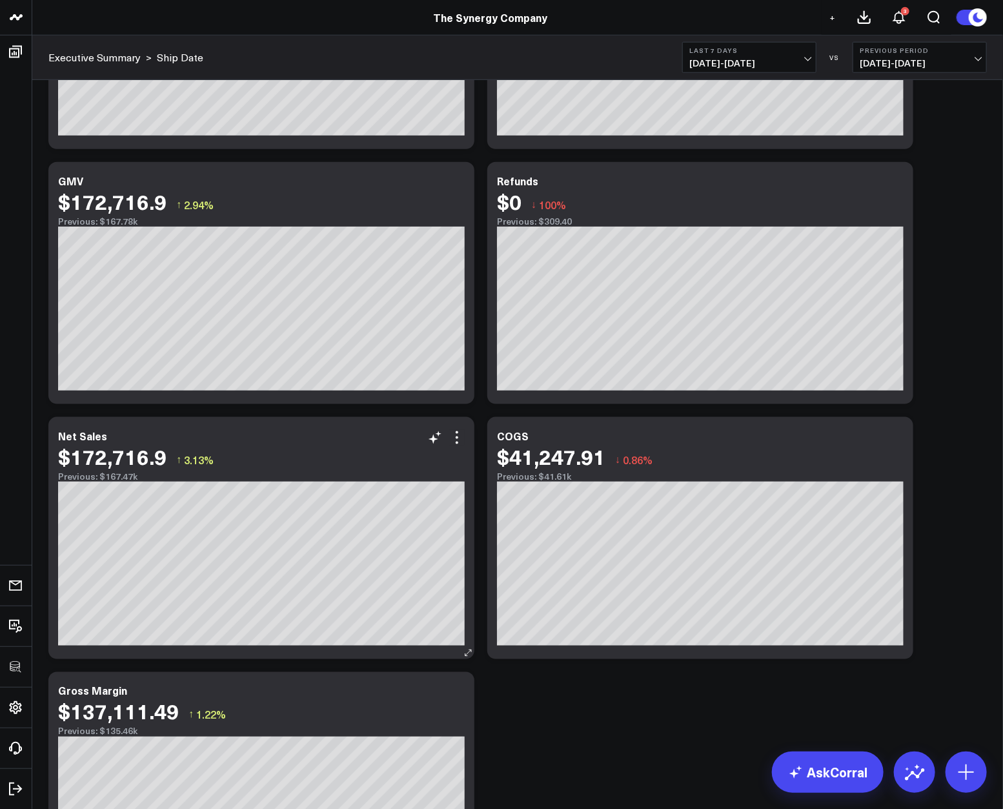
scroll to position [371, 0]
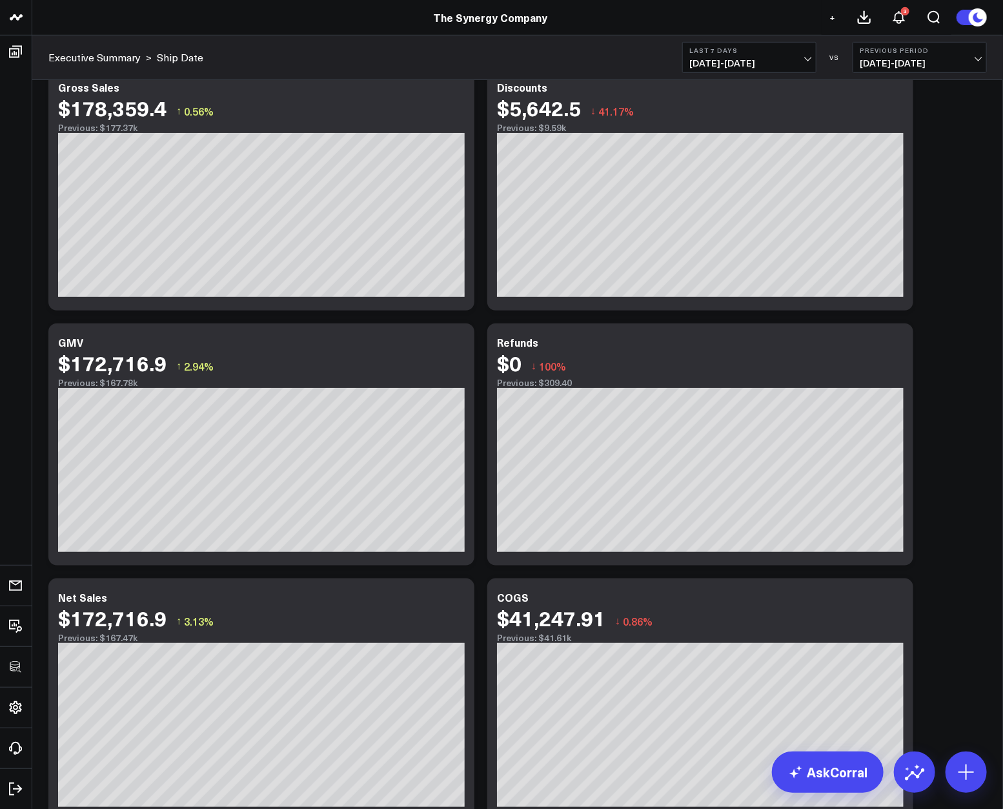
click at [722, 55] on button "Last 7 Days 08/08/25 - 08/14/25" at bounding box center [749, 57] width 134 height 31
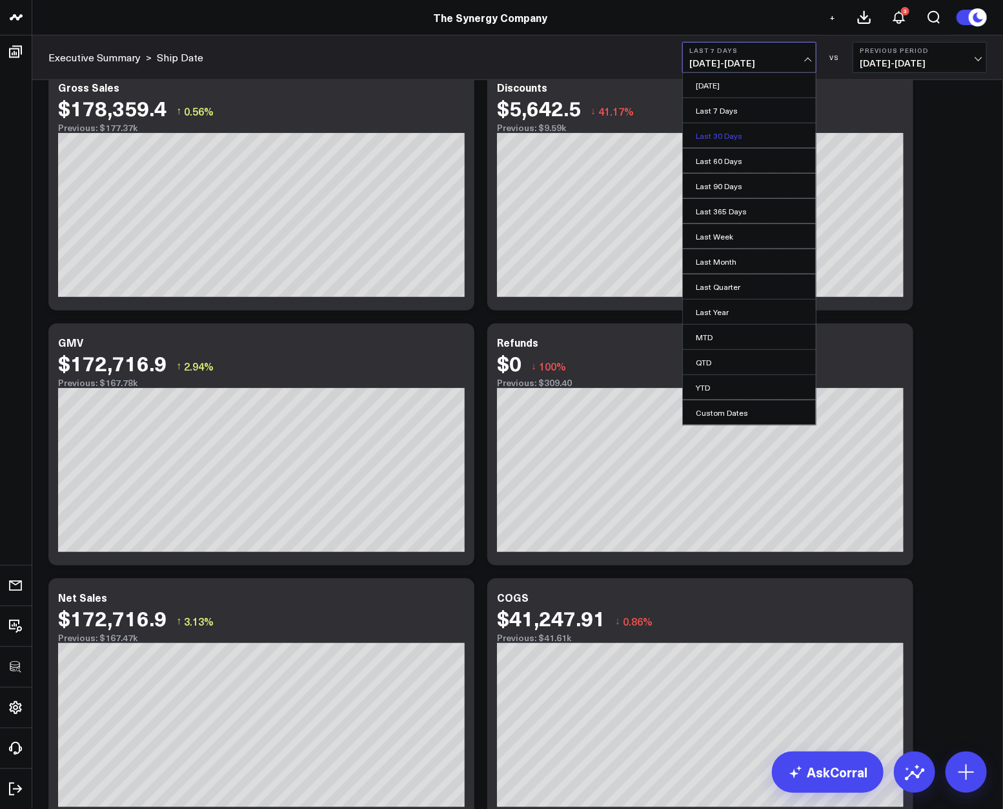
click at [740, 137] on link "Last 30 Days" at bounding box center [749, 135] width 133 height 25
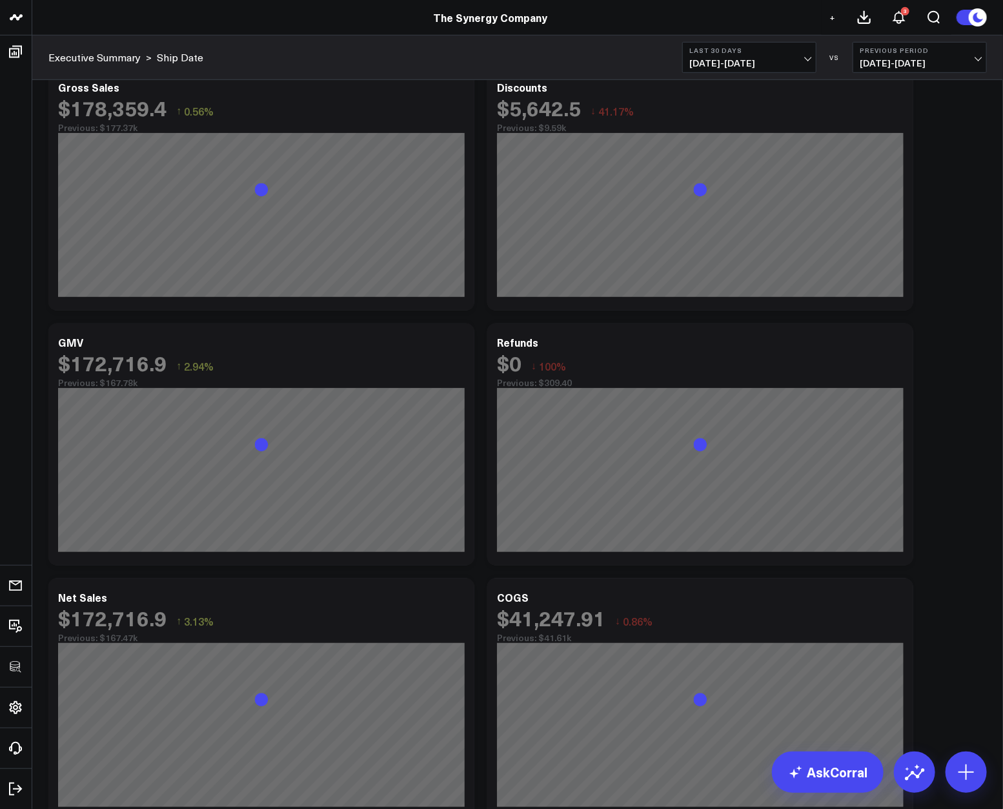
click at [949, 304] on div "Modify via AI Copy link to widget Ask support Remove Create linked copy Executi…" at bounding box center [518, 426] width 952 height 1311
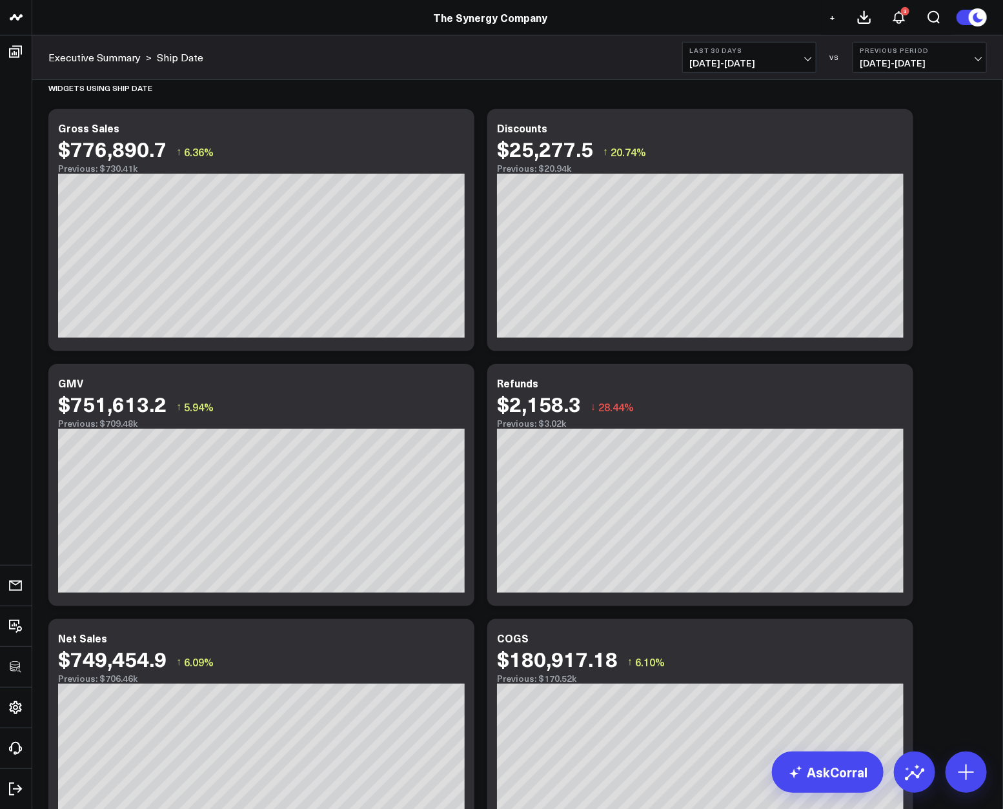
scroll to position [311, 0]
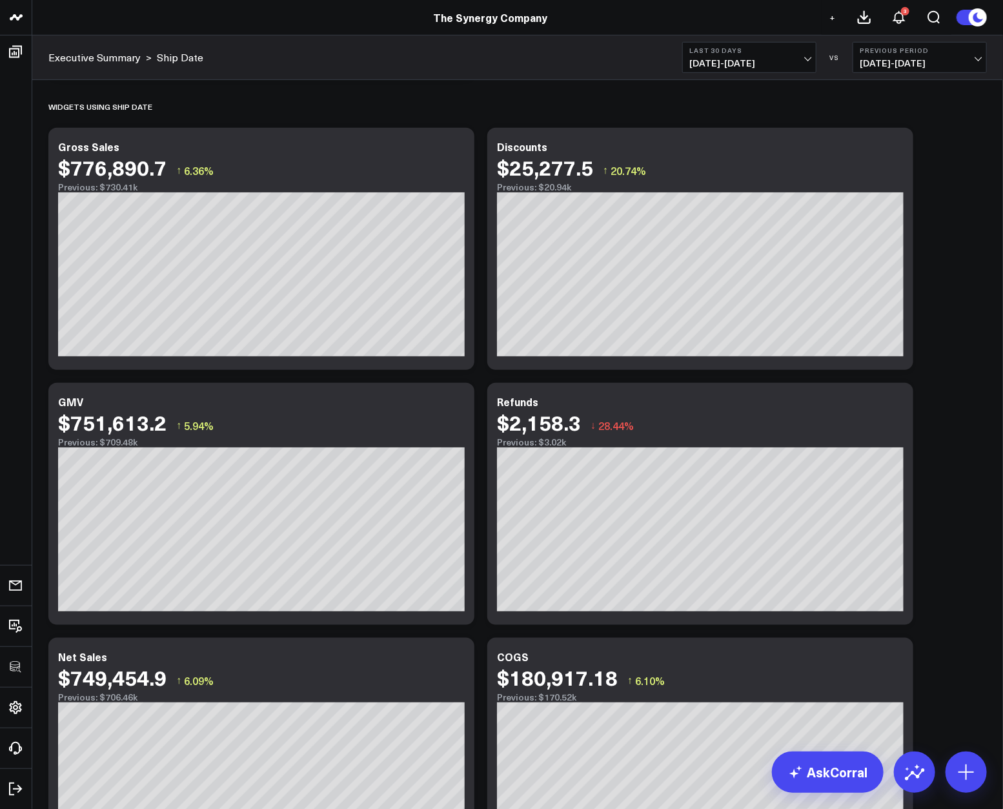
click at [941, 306] on div "Modify via AI Copy link to widget Ask support Remove Create linked copy Executi…" at bounding box center [518, 485] width 952 height 1311
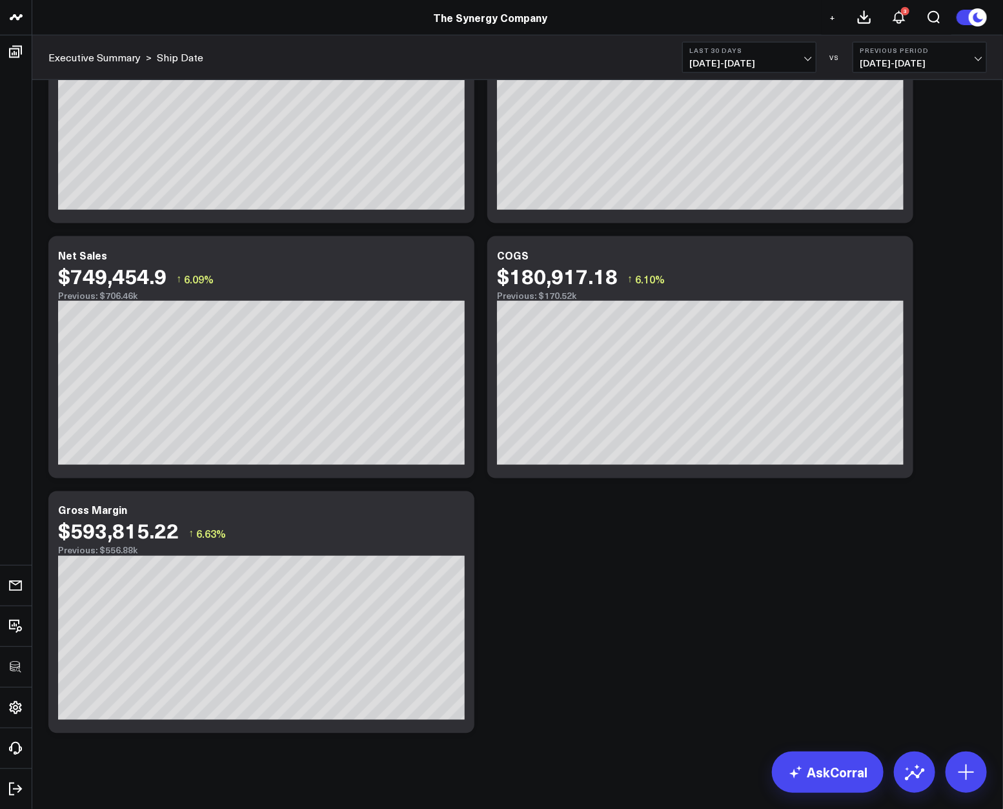
scroll to position [720, 0]
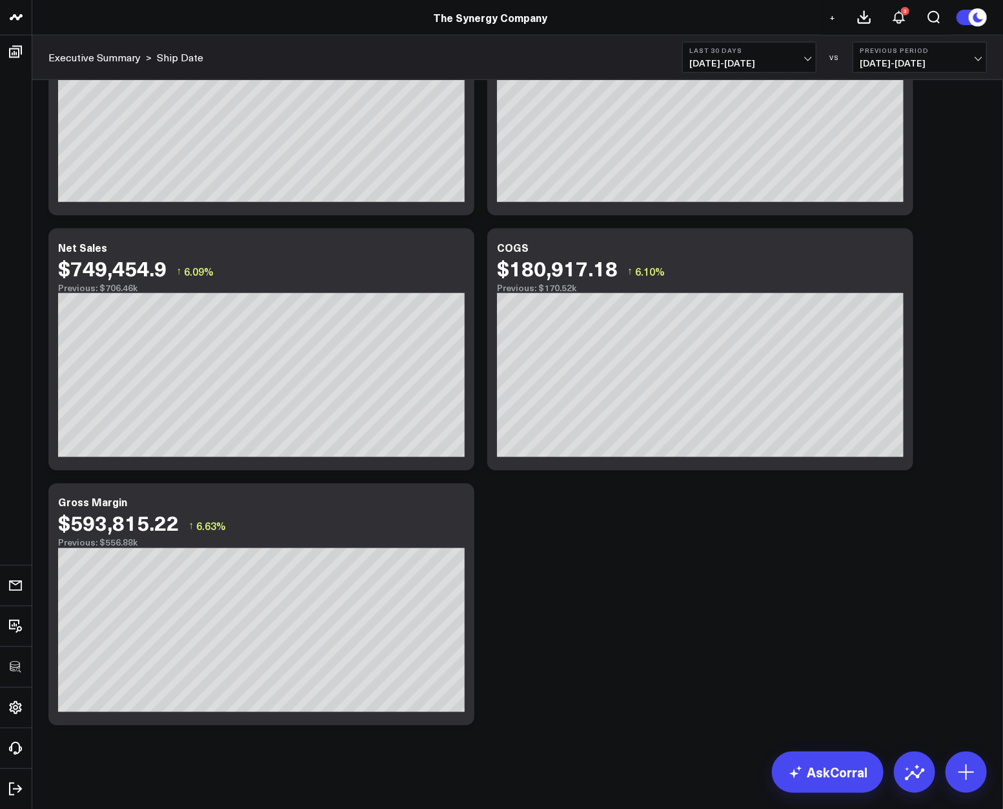
click at [618, 547] on div "Modify via AI Copy link to widget Ask support Remove Create linked copy Executi…" at bounding box center [518, 76] width 952 height 1311
click at [460, 248] on icon at bounding box center [456, 248] width 15 height 15
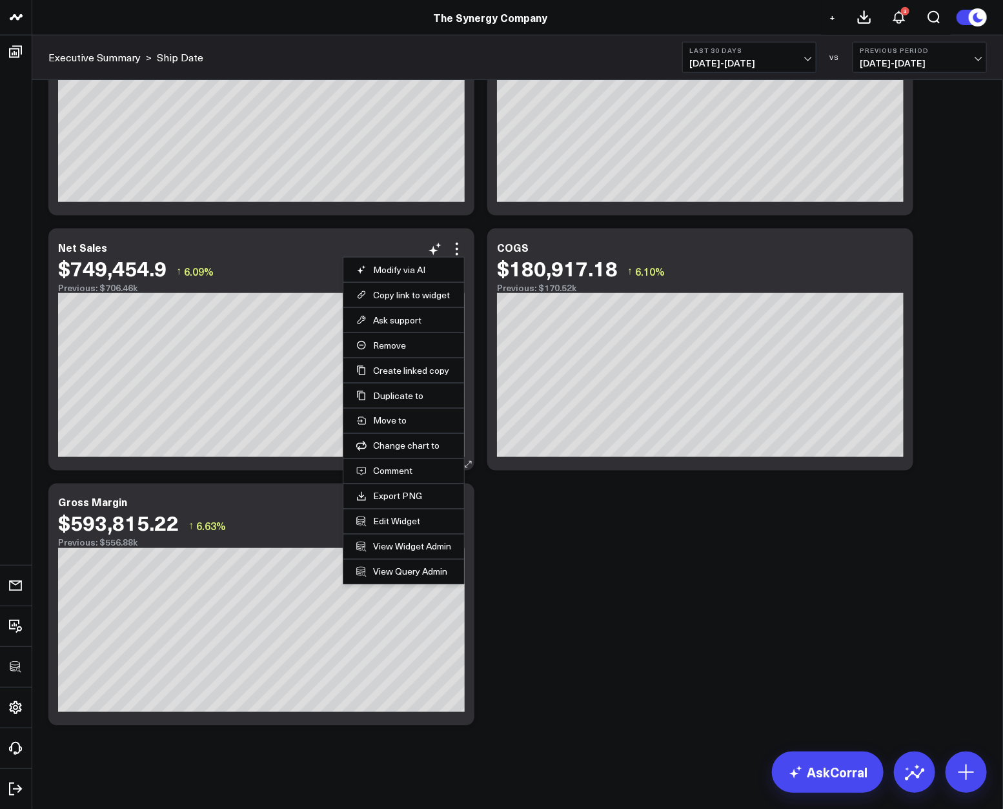
click at [399, 514] on li "Edit Widget" at bounding box center [403, 521] width 121 height 25
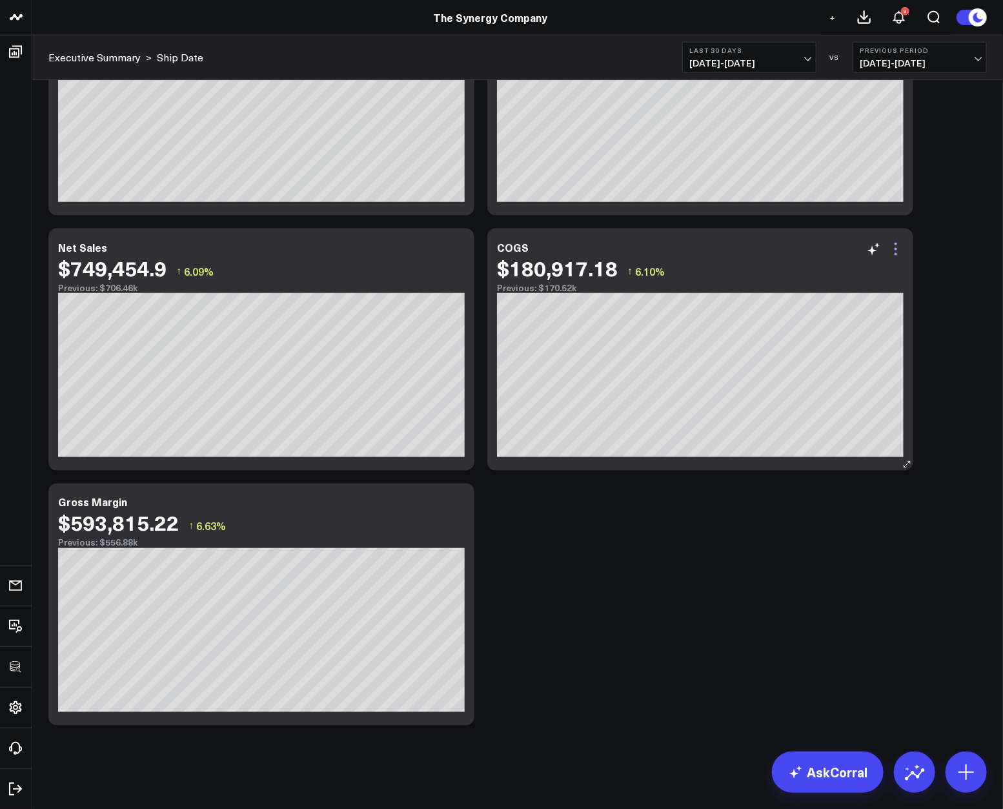
click at [902, 246] on icon at bounding box center [895, 248] width 15 height 15
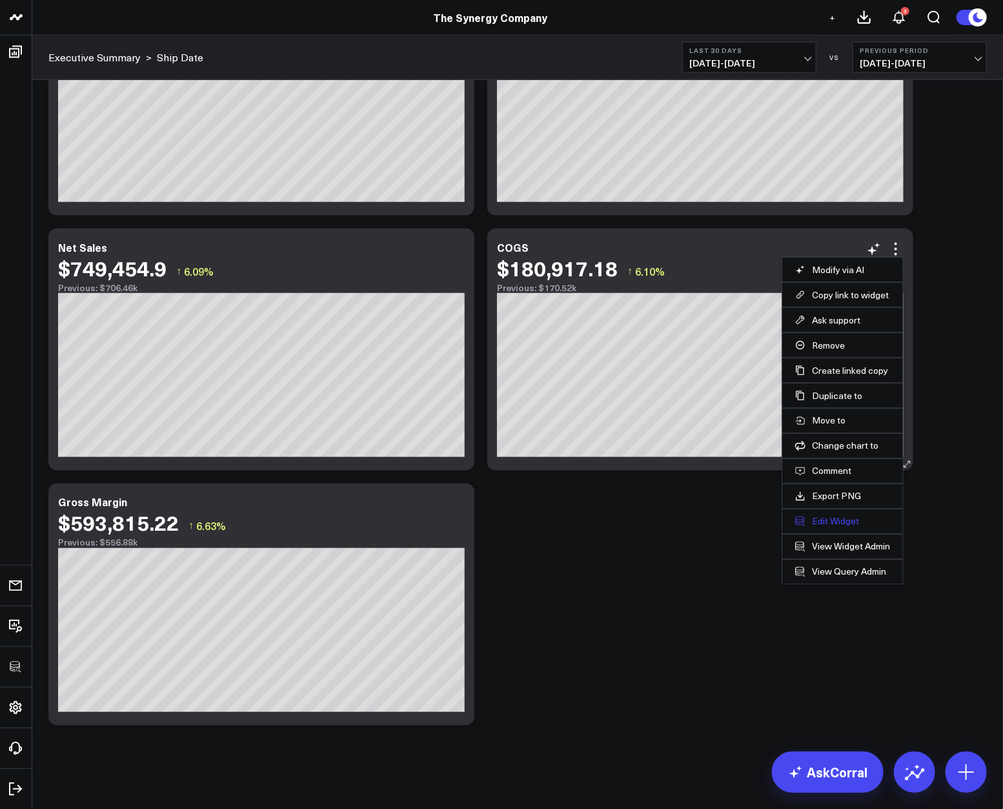
click at [815, 520] on button "Edit Widget" at bounding box center [842, 522] width 95 height 12
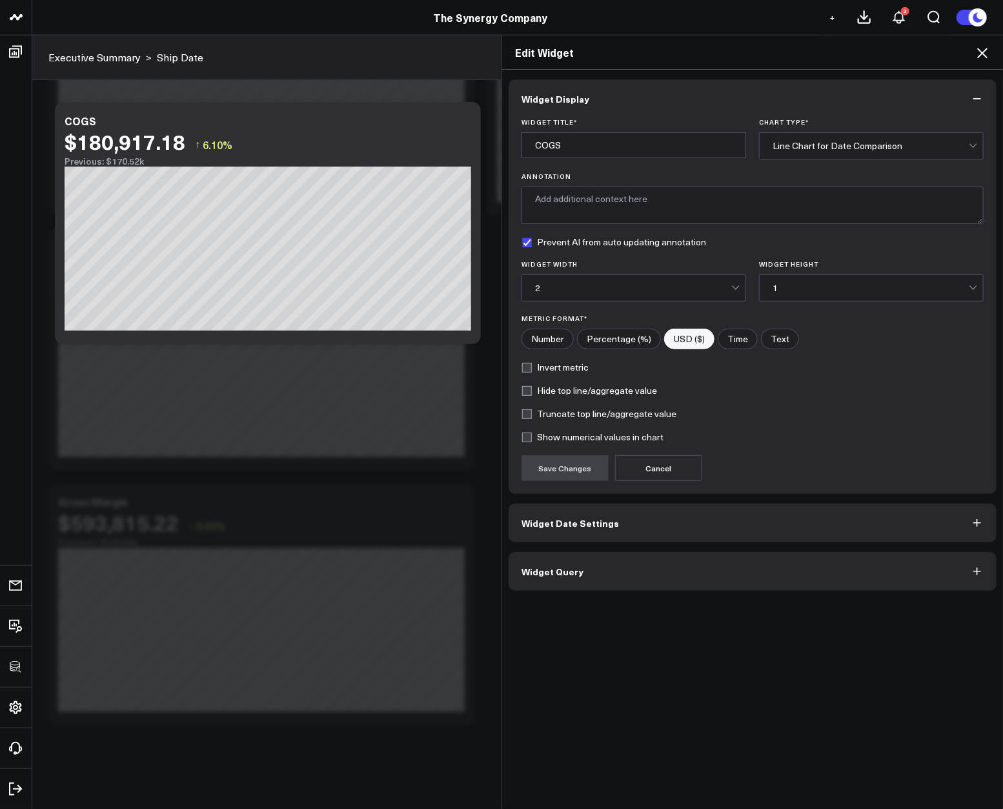
click at [613, 555] on button "Widget Query" at bounding box center [753, 571] width 488 height 39
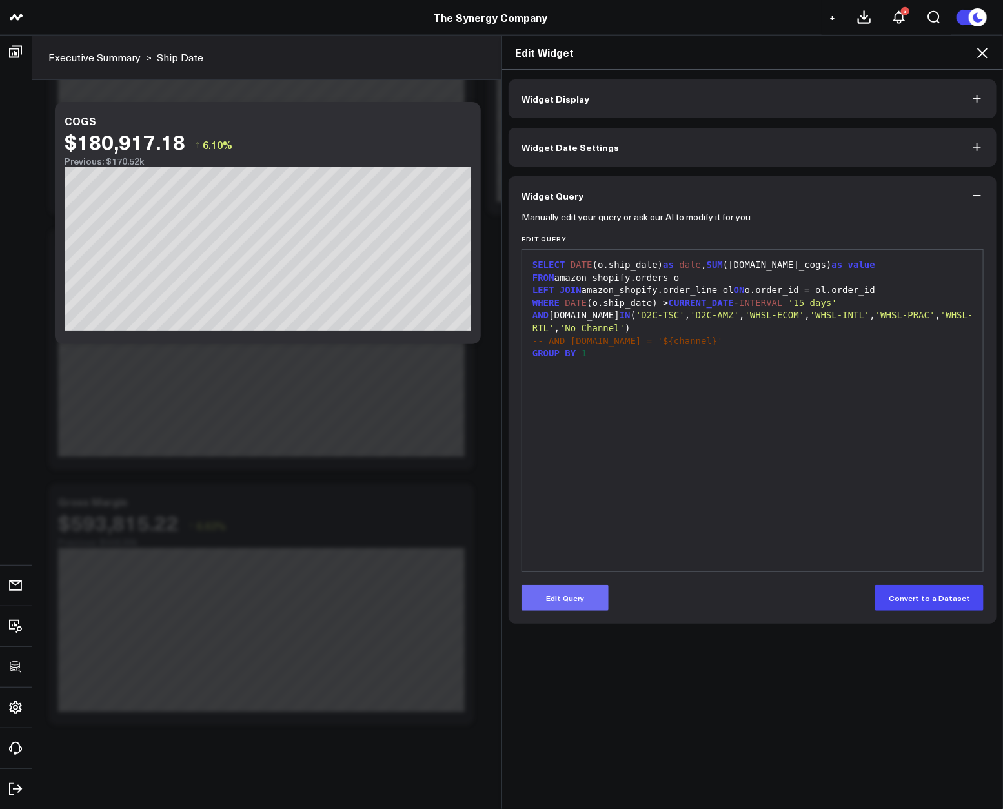
click at [568, 589] on button "Edit Query" at bounding box center [565, 598] width 87 height 26
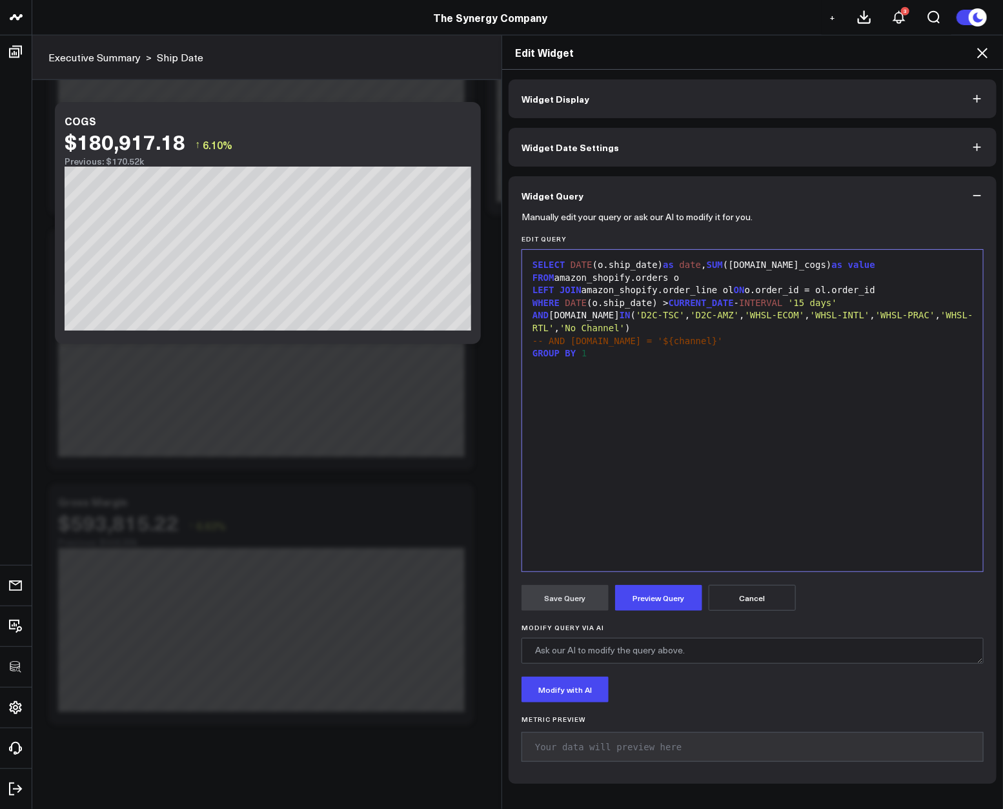
click at [651, 495] on div "SELECT DATE (o.ship_date) as date , SUM (ol.total_cogs) as value FROM amazon_sh…" at bounding box center [753, 410] width 448 height 309
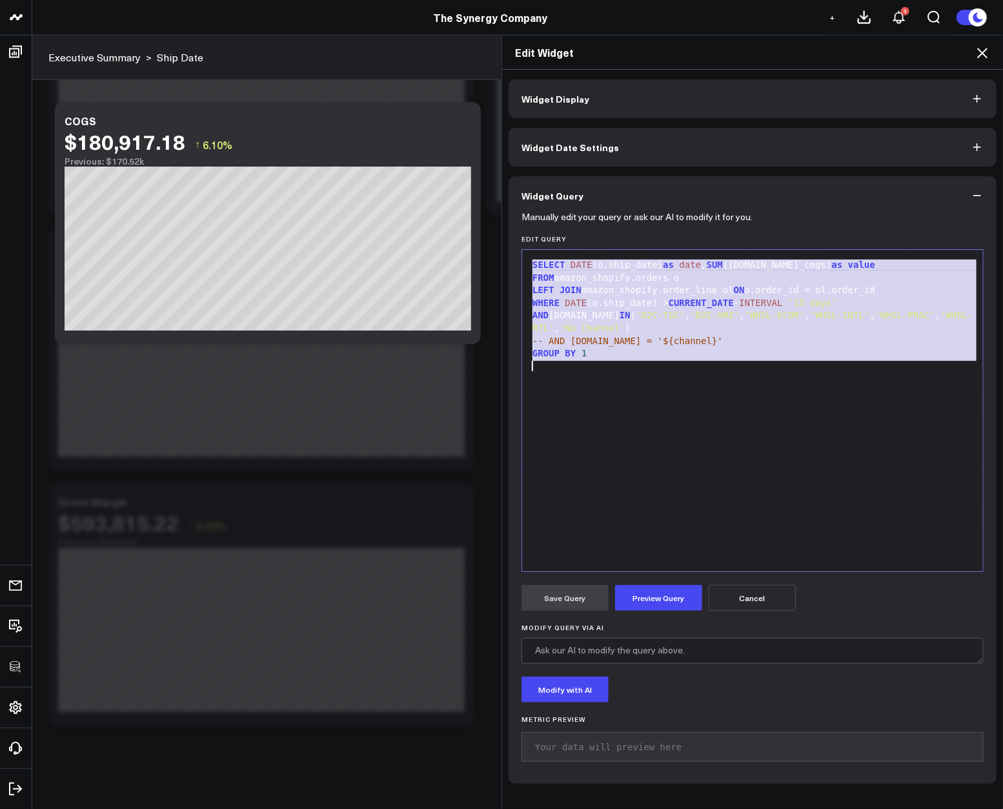
copy div "SELECT DATE (o.ship_date) as date , SUM (ol.total_cogs) as value FROM amazon_sh…"
click at [987, 55] on icon at bounding box center [982, 52] width 15 height 15
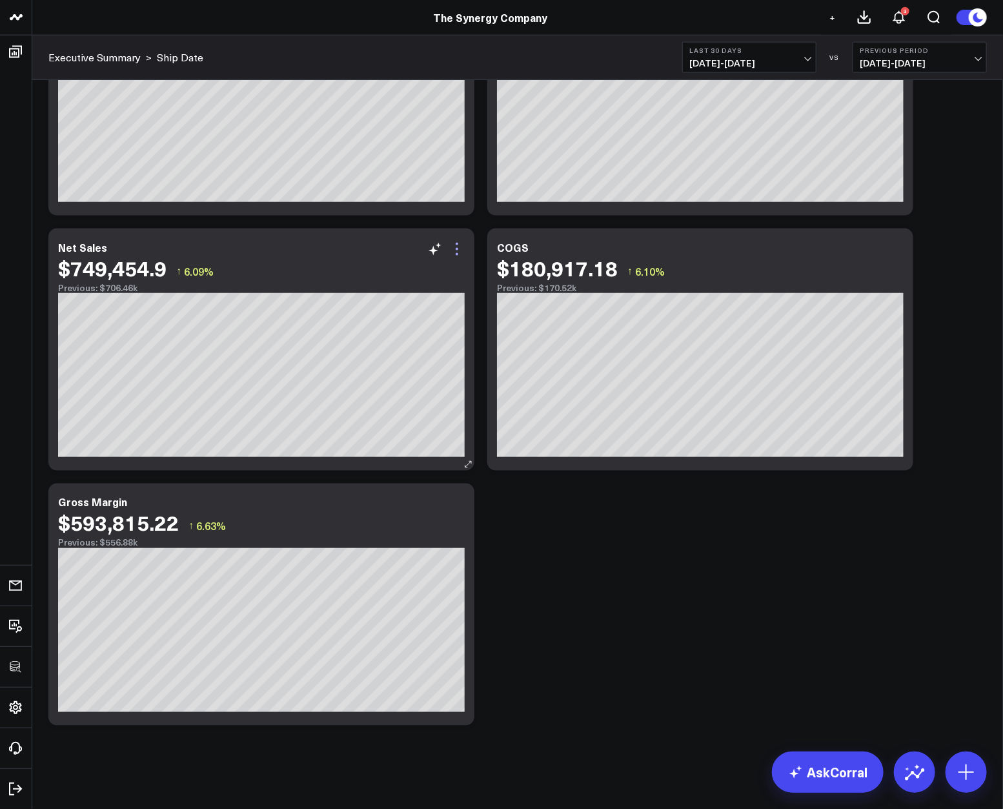
click at [456, 245] on icon at bounding box center [456, 248] width 15 height 15
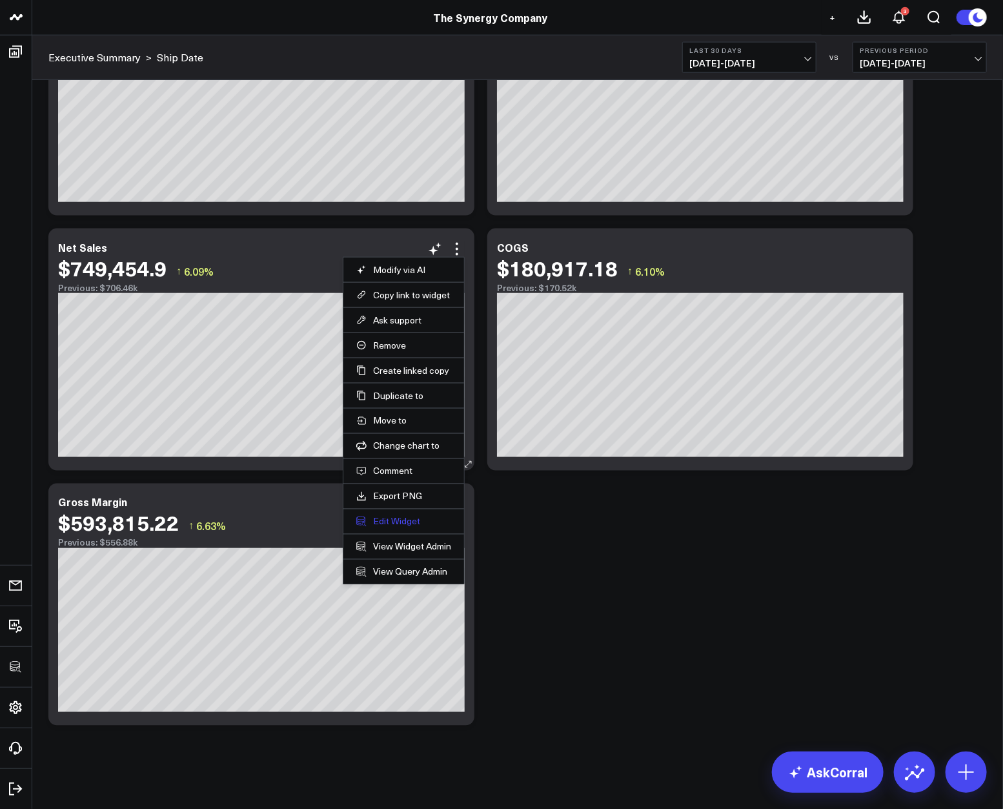
click at [407, 522] on button "Edit Widget" at bounding box center [403, 522] width 95 height 12
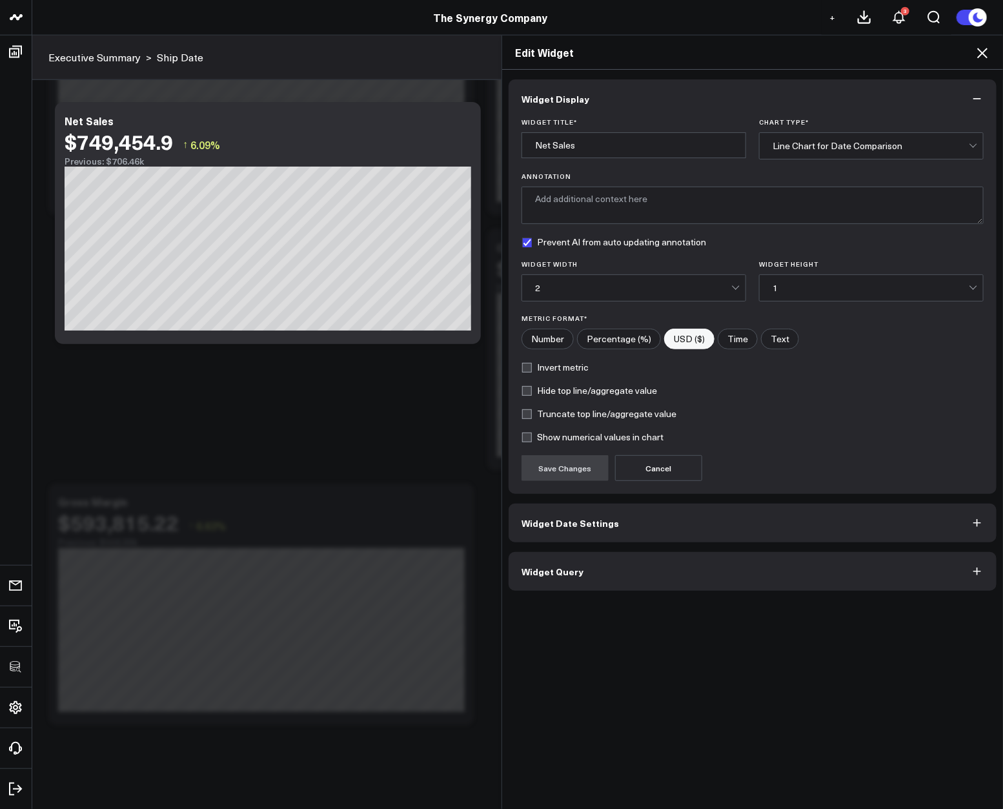
click at [597, 569] on button "Widget Query" at bounding box center [753, 571] width 488 height 39
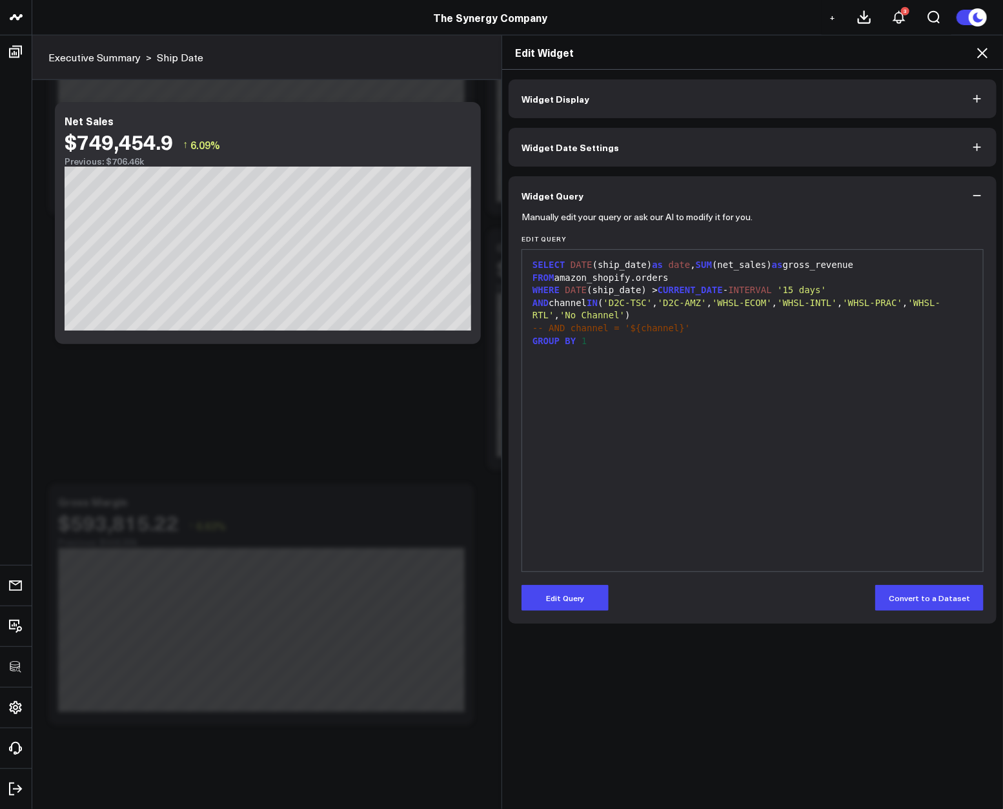
click at [569, 596] on button "Edit Query" at bounding box center [565, 598] width 87 height 26
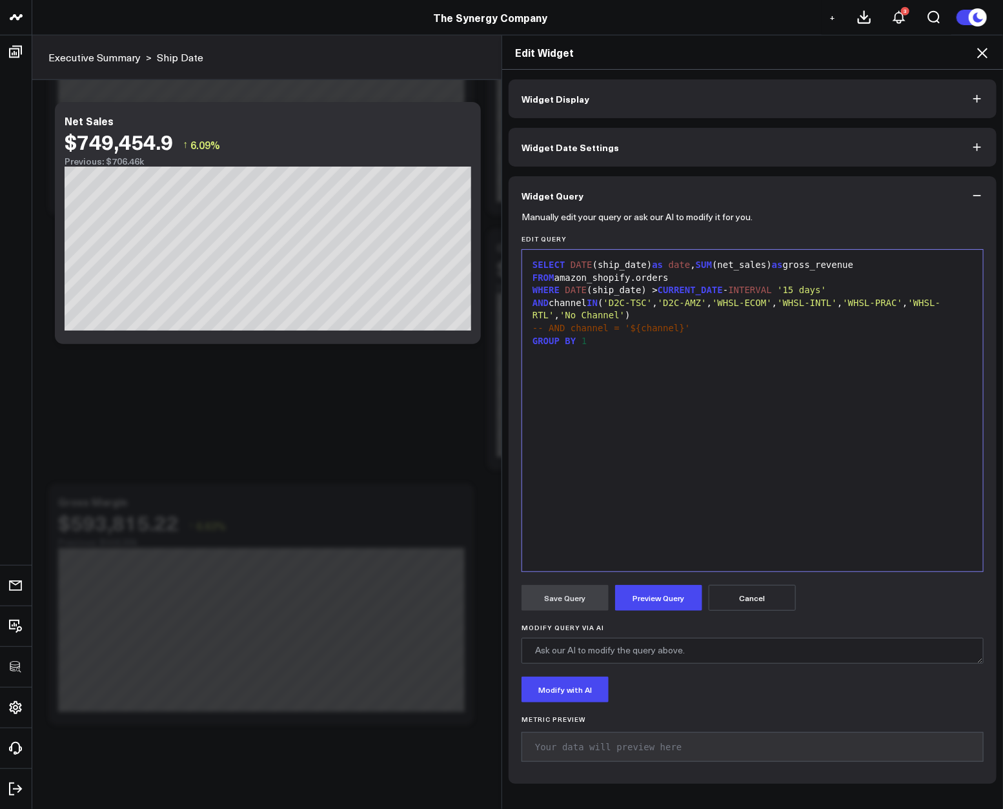
click at [634, 479] on div "SELECT DATE (ship_date) as date , SUM (net_sales) as gross_revenue FROM amazon_…" at bounding box center [753, 410] width 448 height 309
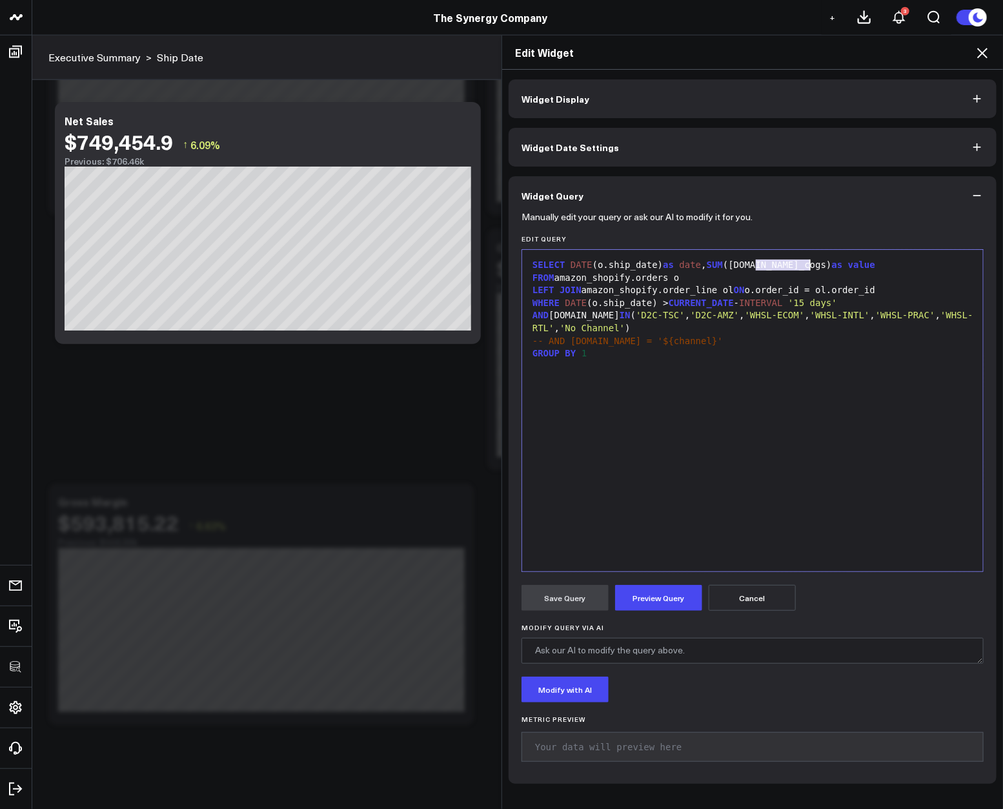
drag, startPoint x: 751, startPoint y: 265, endPoint x: 805, endPoint y: 263, distance: 53.6
click at [805, 263] on div "SELECT DATE (o.ship_date) as date , SUM (ol.total_cogs) as value" at bounding box center [753, 265] width 448 height 13
click at [742, 442] on div "SELECT DATE (o.ship_date) as date , SUM ( ol.net_sales ) as value FROM amazon_s…" at bounding box center [753, 410] width 448 height 309
click at [662, 605] on button "Preview Query" at bounding box center [658, 598] width 87 height 26
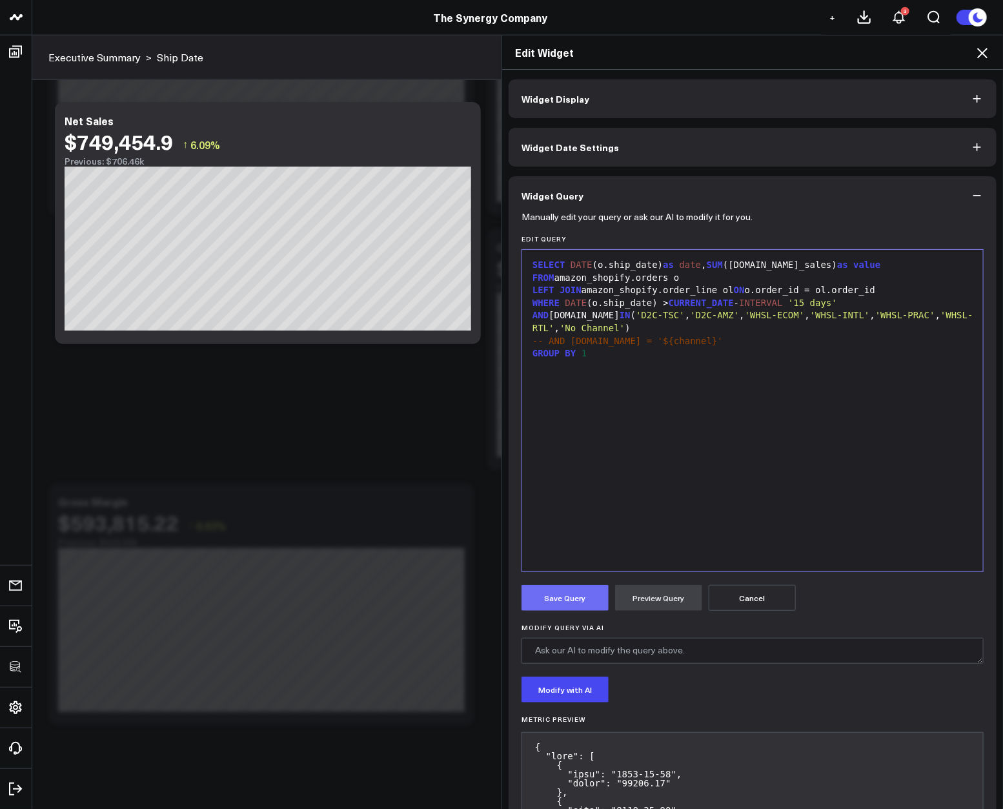
click at [560, 597] on button "Save Query" at bounding box center [565, 598] width 87 height 26
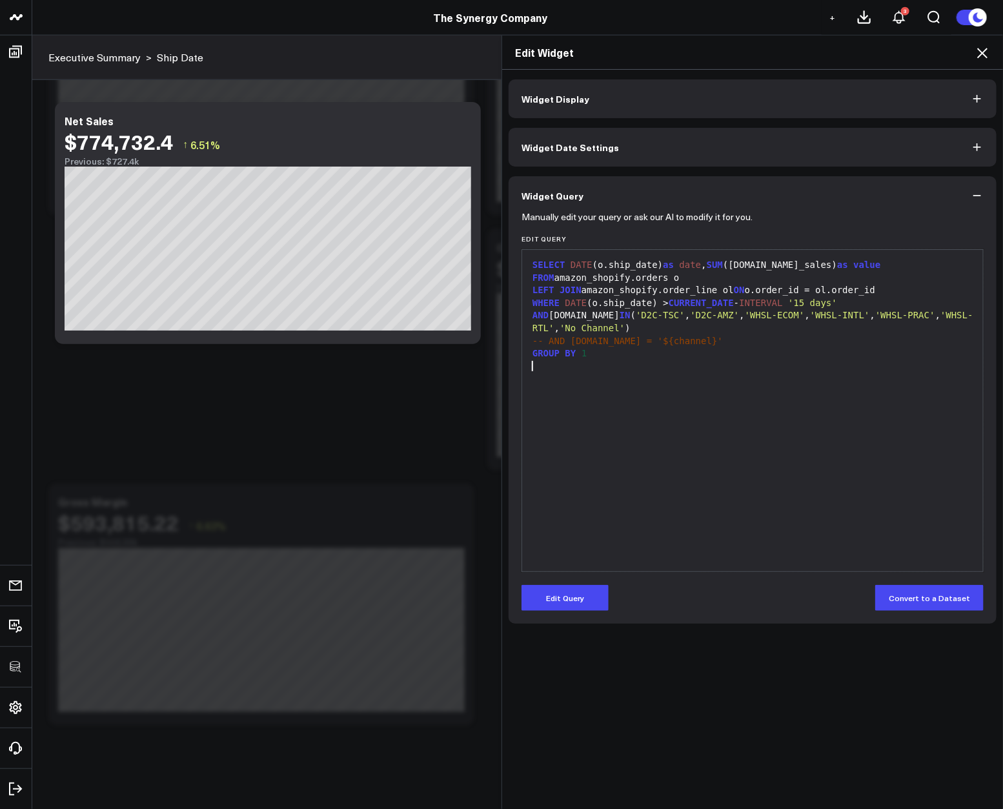
click at [606, 369] on div at bounding box center [753, 366] width 448 height 13
click at [978, 49] on icon at bounding box center [982, 53] width 10 height 10
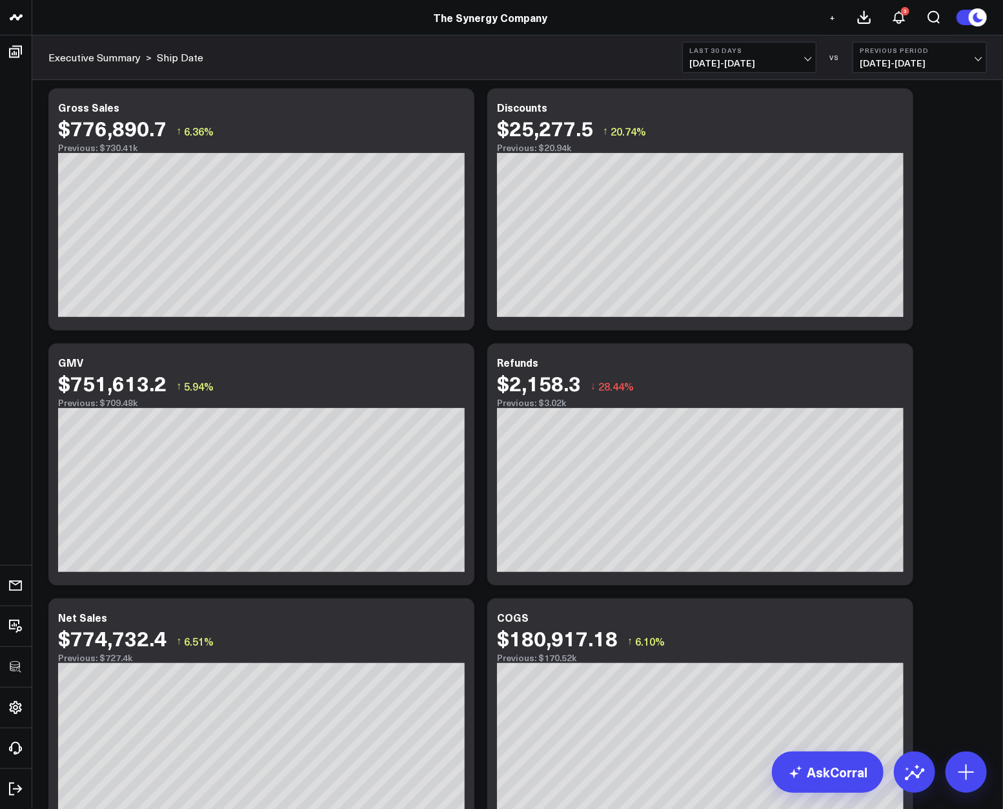
scroll to position [326, 0]
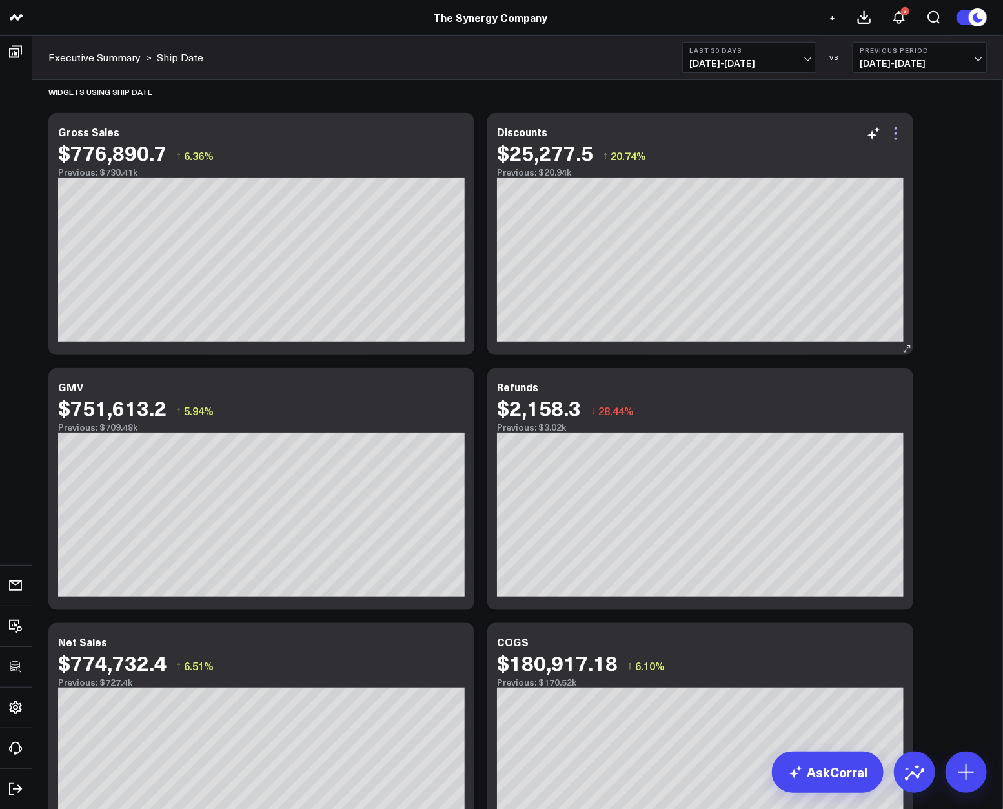
click at [891, 135] on icon at bounding box center [895, 133] width 15 height 15
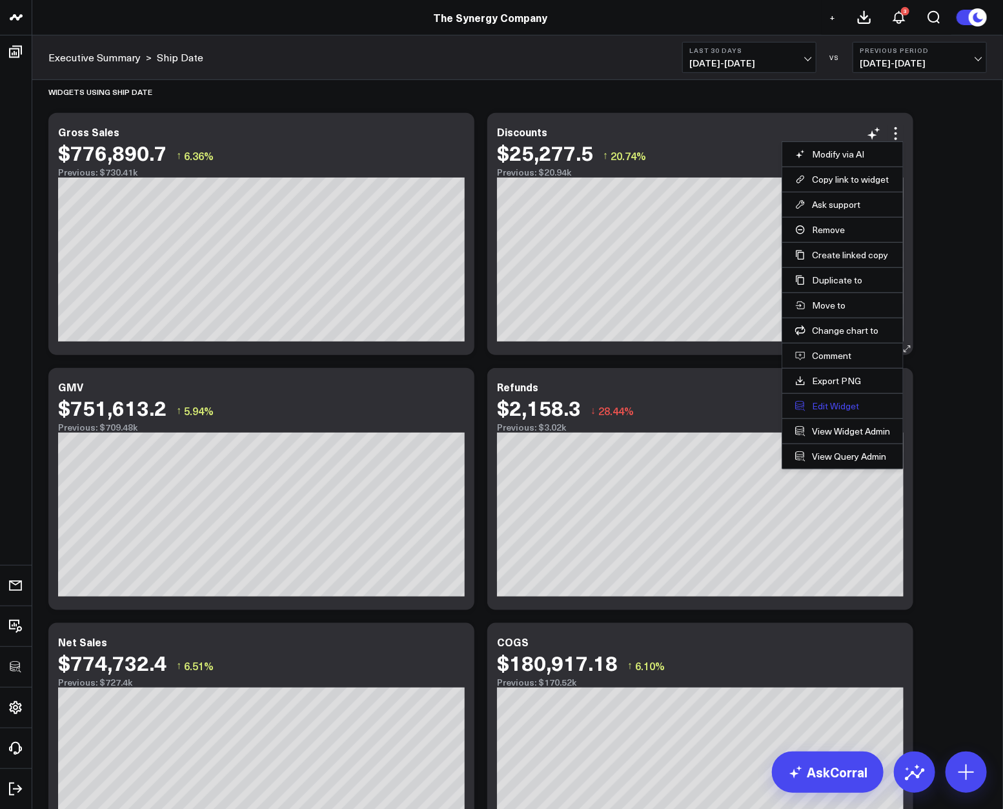
click at [834, 400] on button "Edit Widget" at bounding box center [842, 406] width 95 height 12
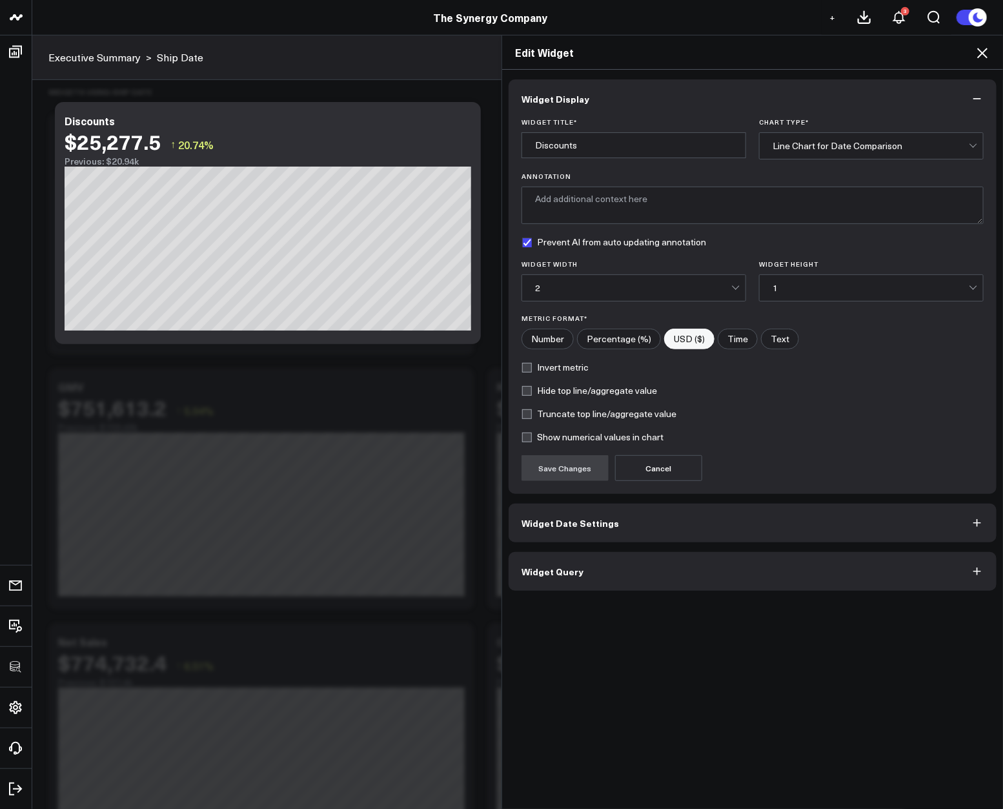
click at [678, 573] on button "Widget Query" at bounding box center [753, 571] width 488 height 39
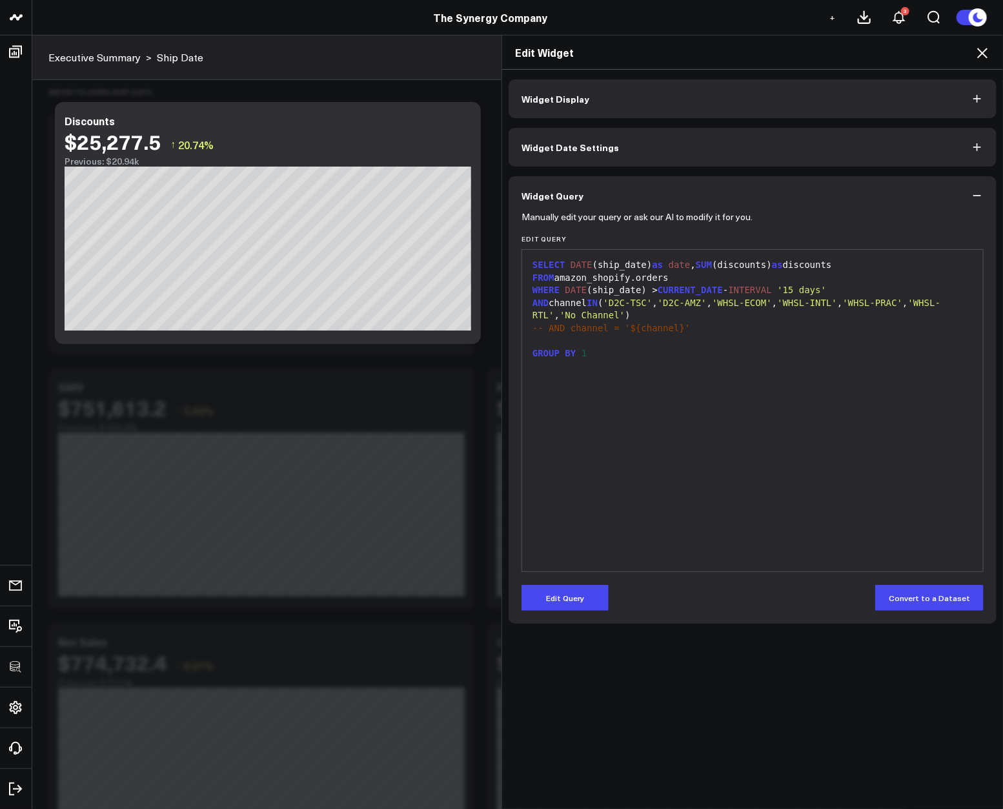
click at [768, 501] on div "SELECT DATE (ship_date) as date , SUM (discounts) as discounts FROM amazon_shop…" at bounding box center [753, 410] width 448 height 309
click at [984, 57] on icon at bounding box center [982, 52] width 15 height 15
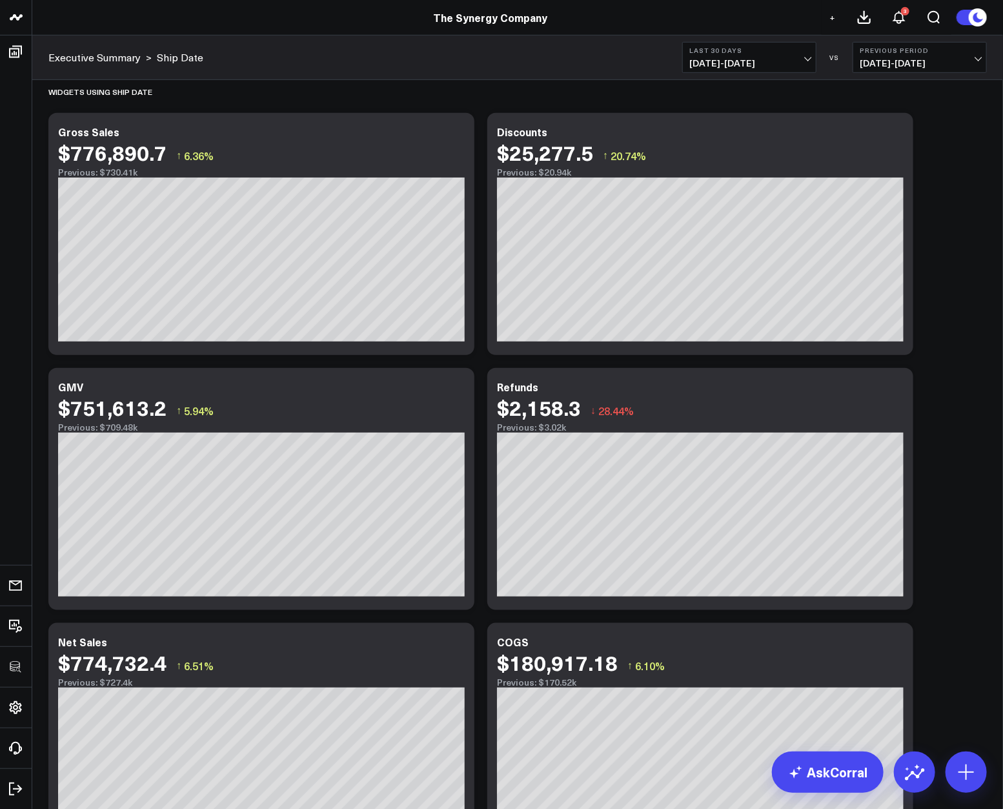
click at [960, 343] on div "Modify via AI Copy link to widget Ask support Remove Create linked copy Executi…" at bounding box center [518, 470] width 952 height 1311
click at [771, 62] on span "07/16/25 - 08/14/25" at bounding box center [749, 63] width 120 height 10
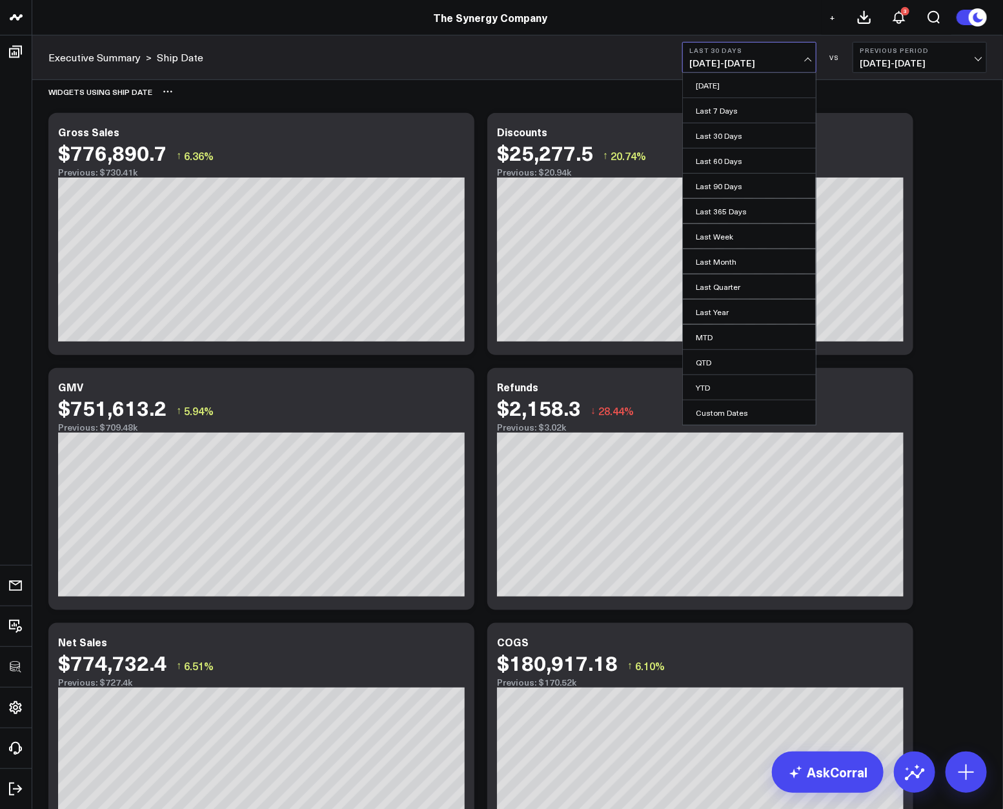
drag, startPoint x: 751, startPoint y: 85, endPoint x: 759, endPoint y: 85, distance: 7.1
click at [751, 85] on link "Yesterday" at bounding box center [749, 85] width 133 height 25
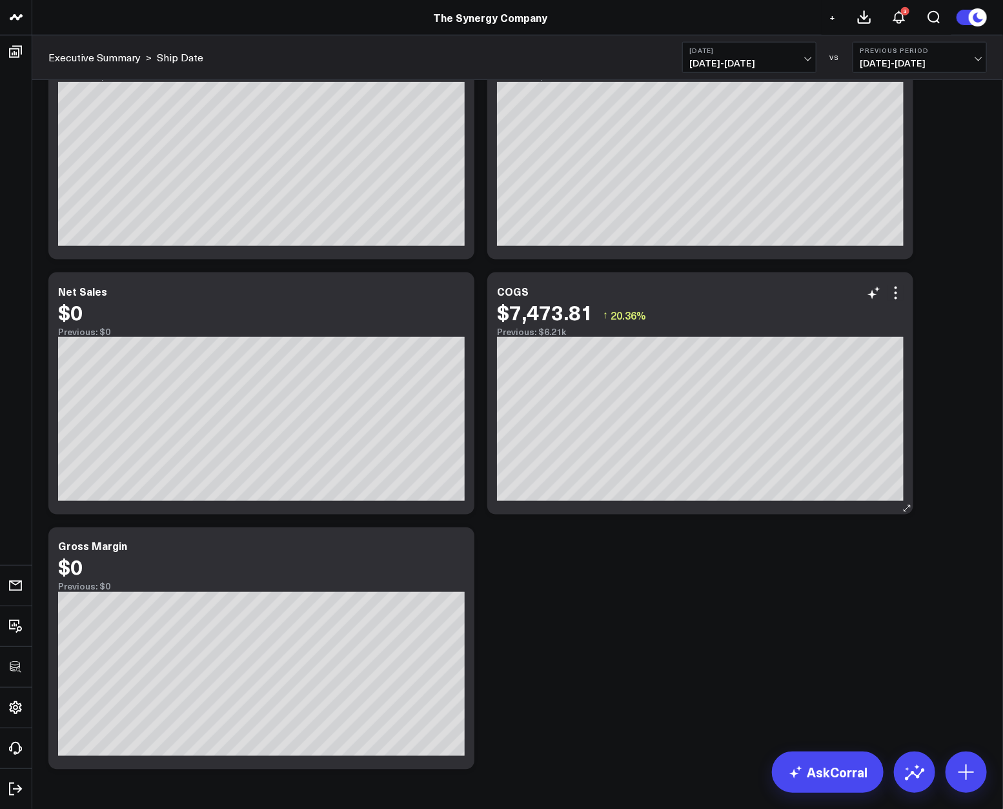
scroll to position [720, 0]
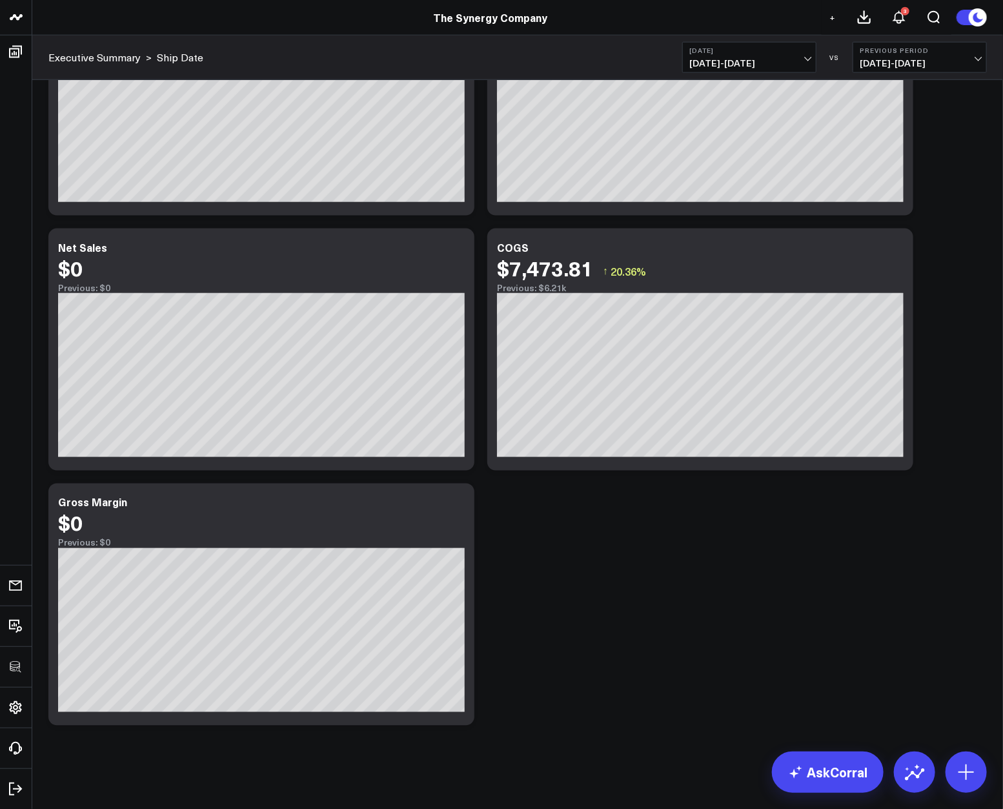
click at [684, 509] on div "Modify via AI Copy link to widget Ask support Remove Create linked copy Executi…" at bounding box center [518, 76] width 952 height 1311
click at [457, 250] on icon at bounding box center [456, 248] width 15 height 15
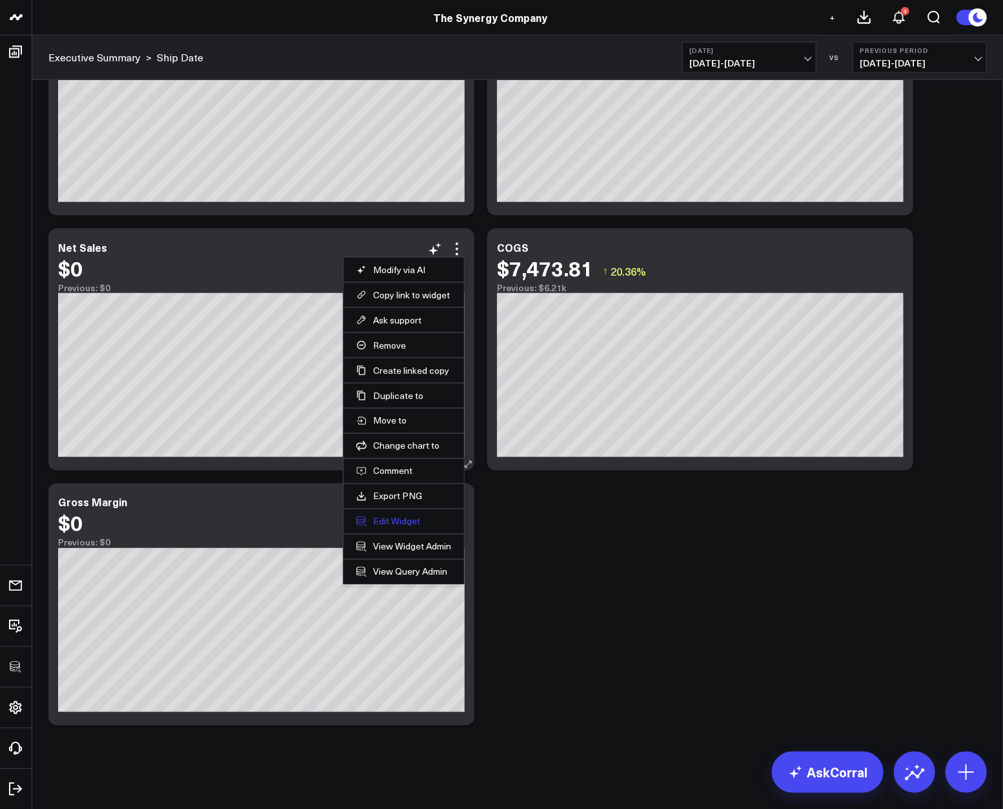
click at [387, 517] on button "Edit Widget" at bounding box center [403, 522] width 95 height 12
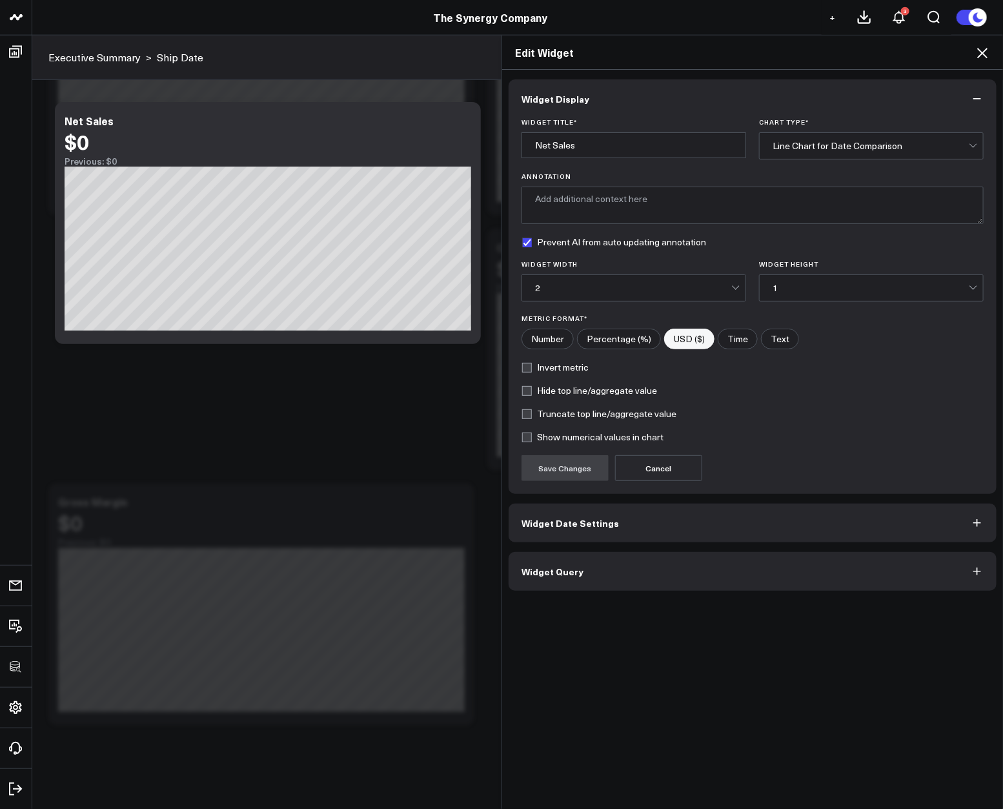
click at [568, 566] on span "Widget Query" at bounding box center [553, 571] width 62 height 10
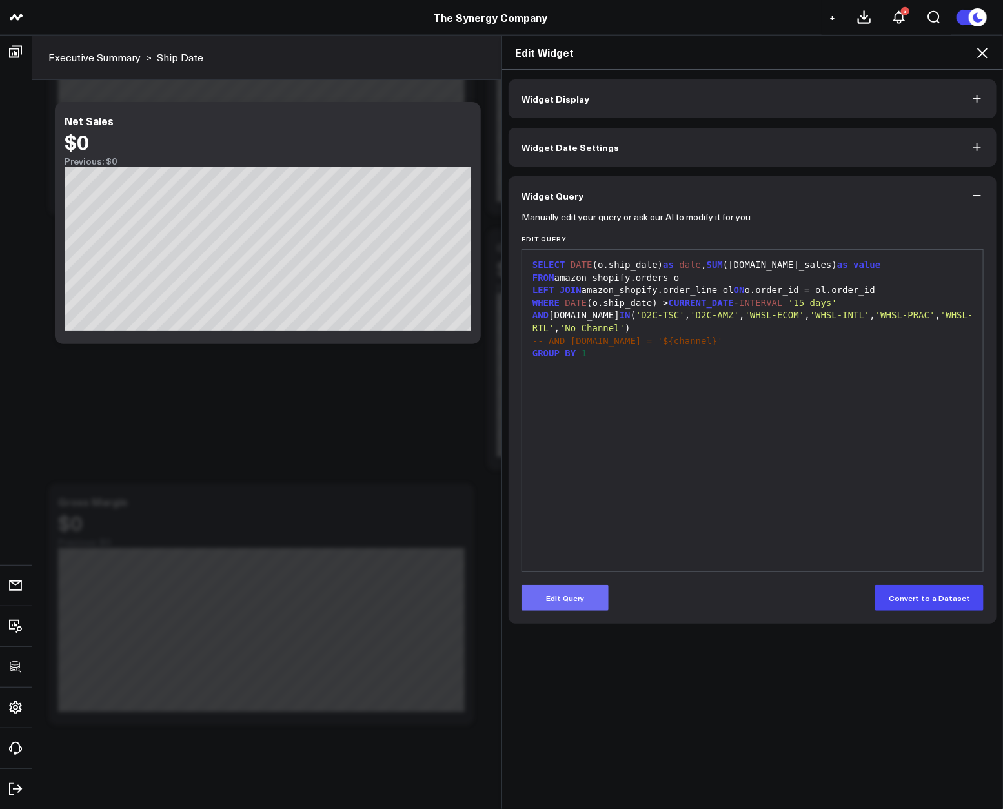
click at [574, 588] on button "Edit Query" at bounding box center [565, 598] width 87 height 26
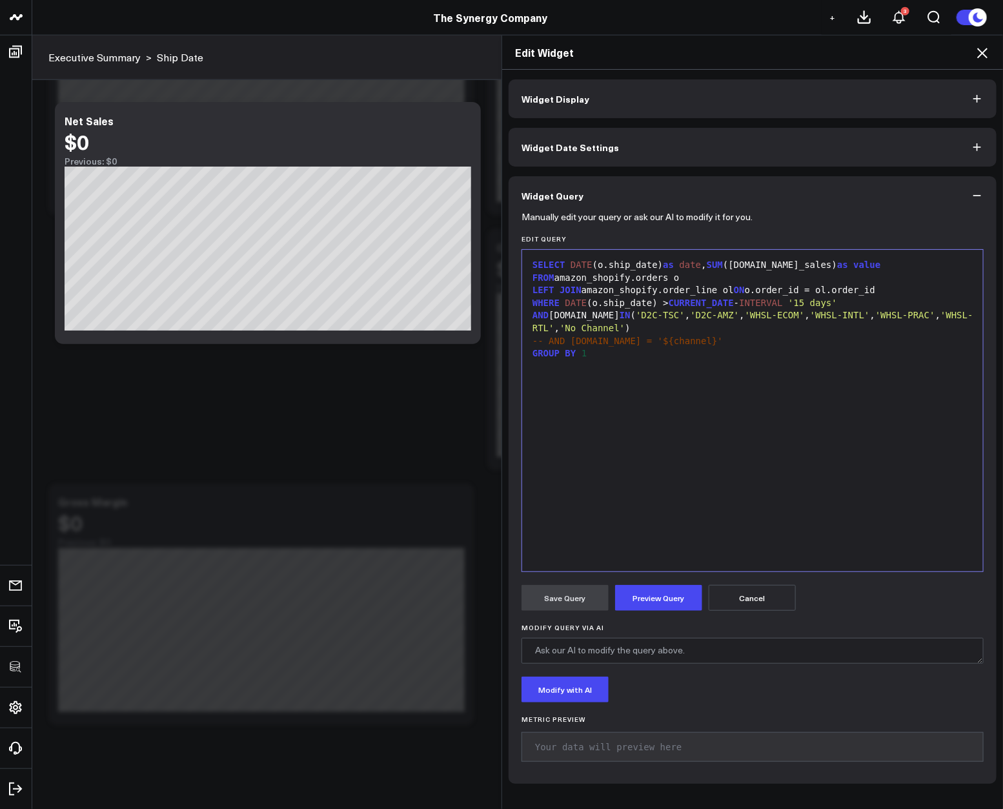
click at [708, 465] on div "SELECT DATE (o.ship_date) as date , SUM (ol.net_sales) as value FROM amazon_sho…" at bounding box center [753, 410] width 448 height 309
click at [657, 593] on button "Preview Query" at bounding box center [658, 598] width 87 height 26
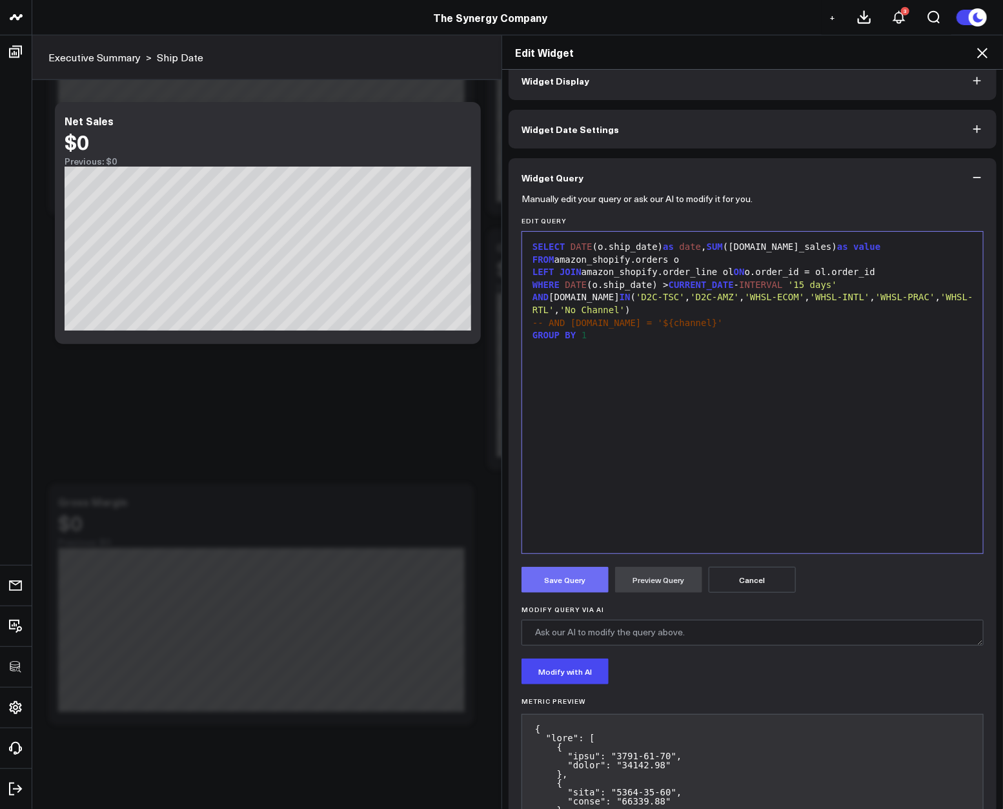
scroll to position [26, 0]
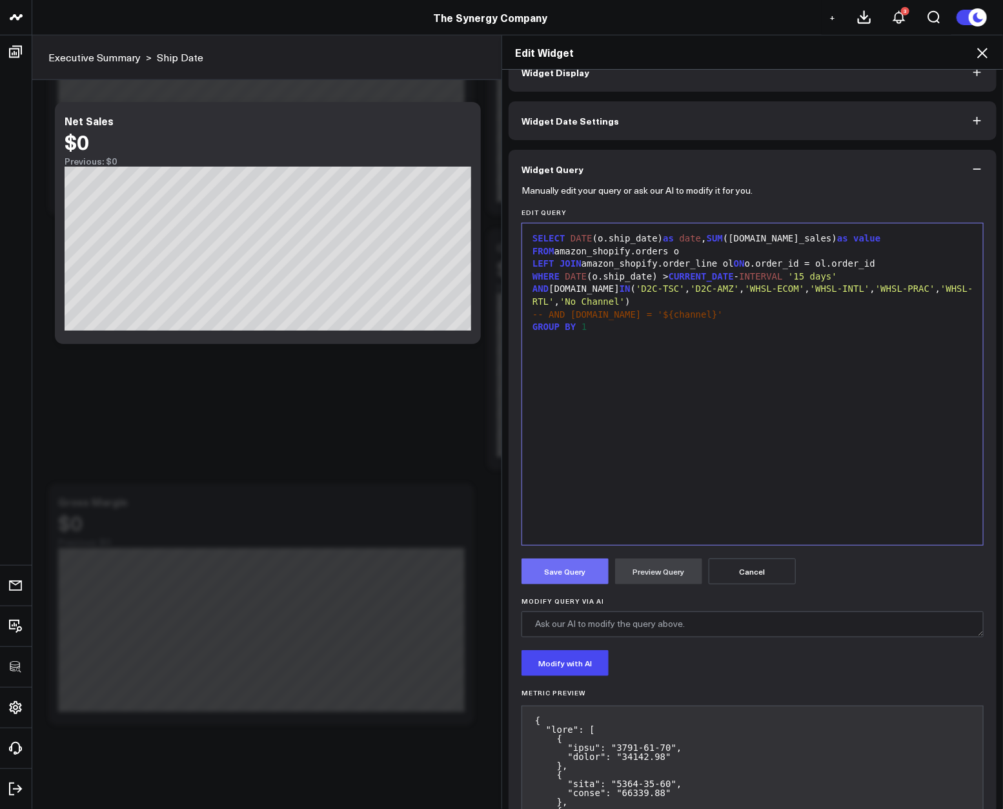
click at [573, 562] on button "Save Query" at bounding box center [565, 571] width 87 height 26
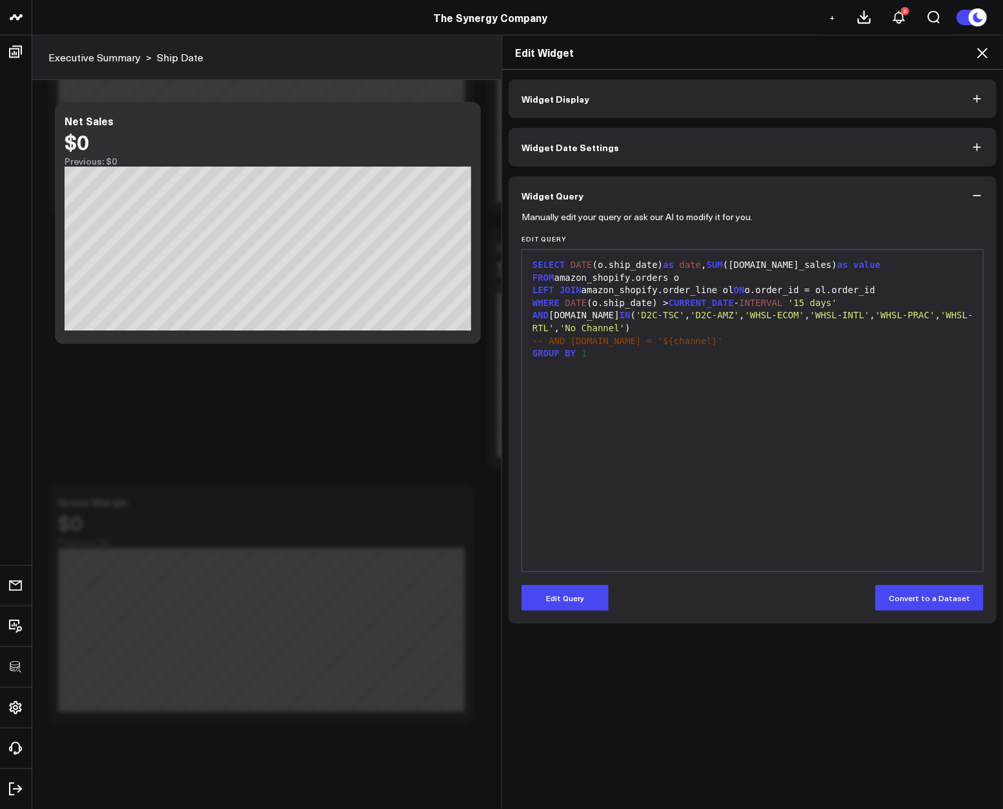
scroll to position [0, 0]
click at [569, 598] on button "Edit Query" at bounding box center [565, 598] width 87 height 26
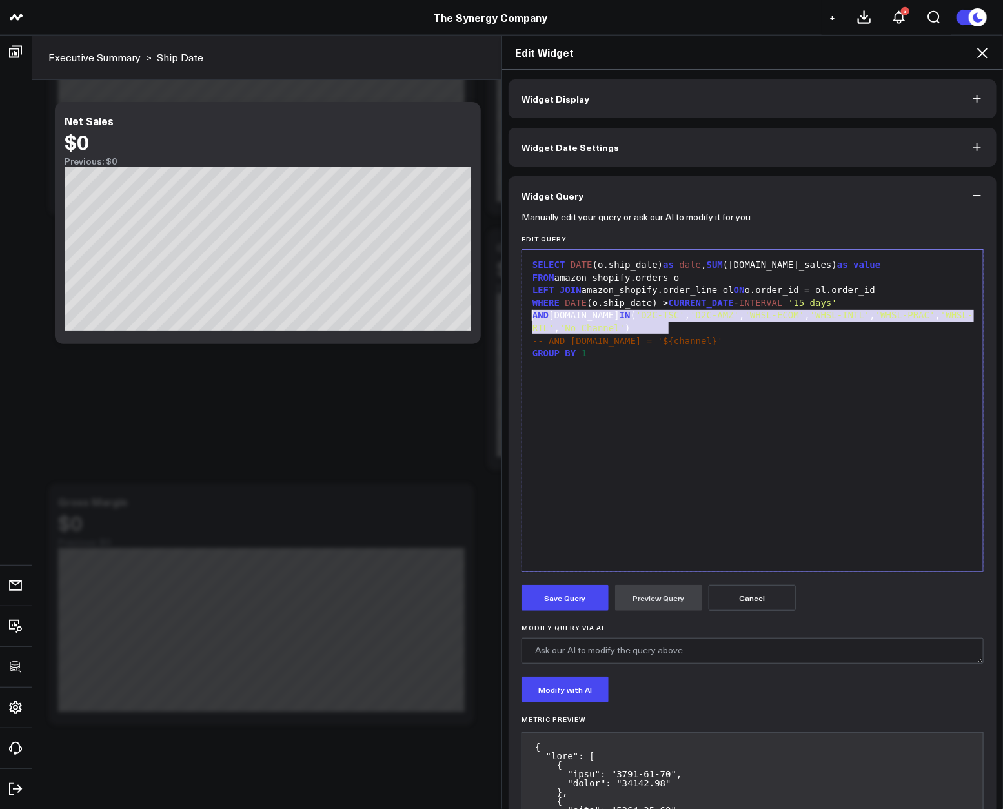
drag, startPoint x: 678, startPoint y: 324, endPoint x: 488, endPoint y: 311, distance: 190.3
click at [488, 311] on div "Edit Widget Widget Display Widget Date Settings Widget Query Manually edit your…" at bounding box center [501, 422] width 1003 height 774
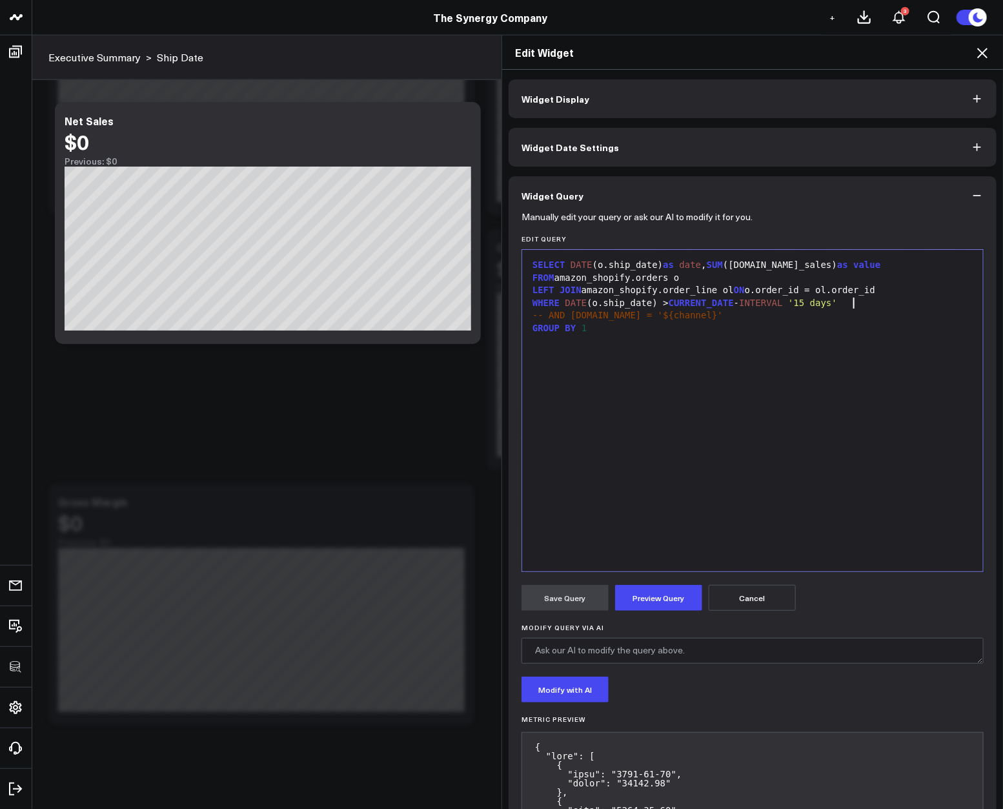
click at [629, 608] on button "Preview Query" at bounding box center [658, 598] width 87 height 26
click at [559, 602] on button "Save Query" at bounding box center [565, 598] width 87 height 26
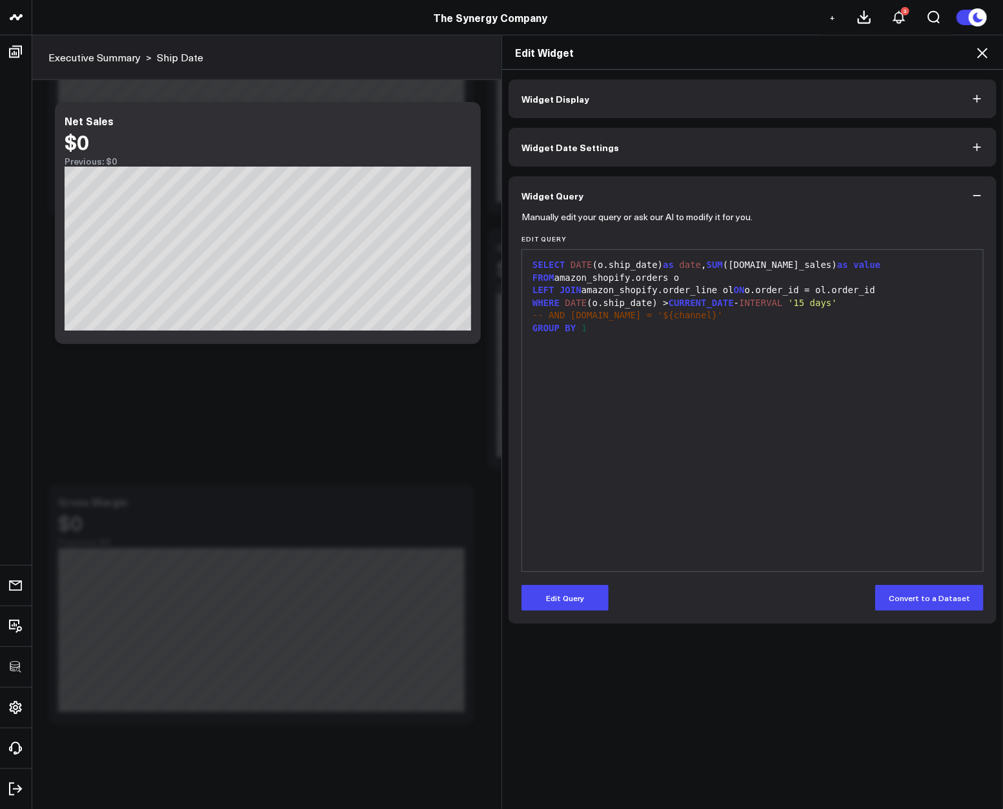
click at [981, 51] on icon at bounding box center [982, 53] width 10 height 10
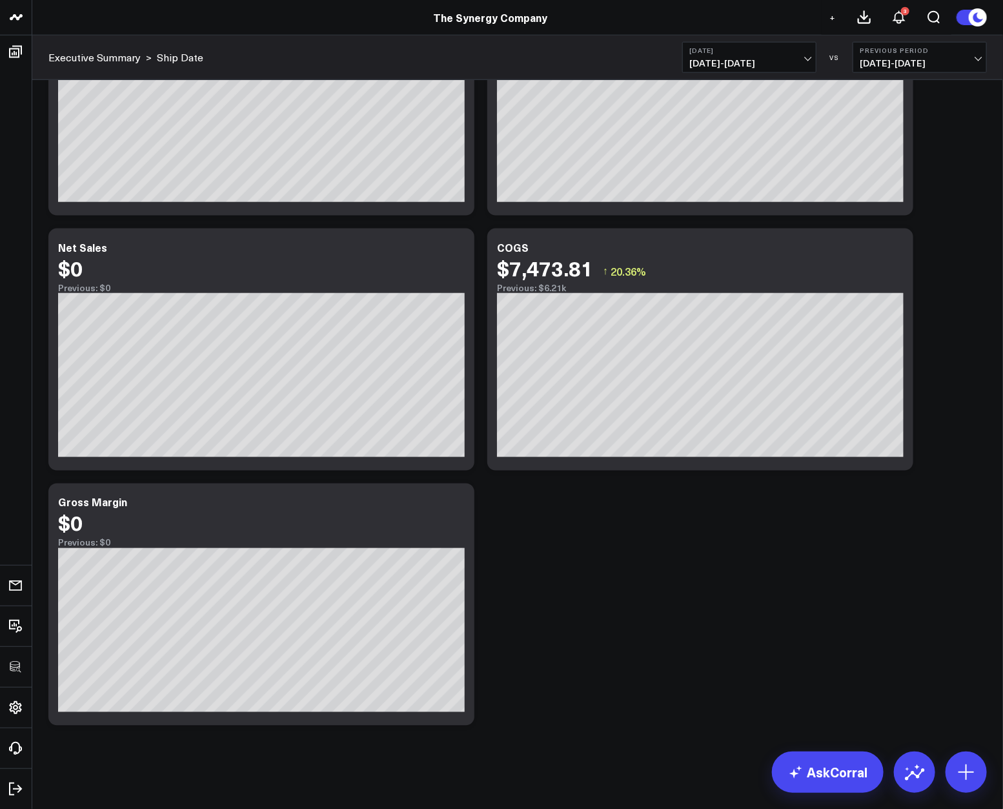
click at [747, 64] on span "08/14/25 - 08/14/25" at bounding box center [749, 63] width 120 height 10
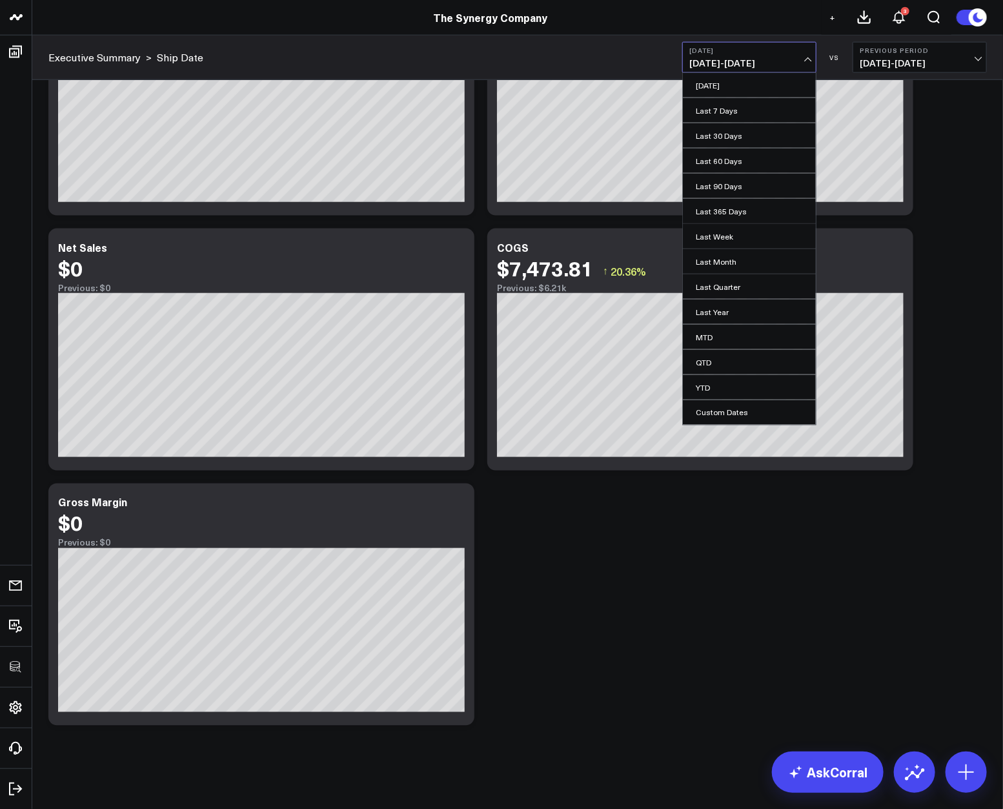
click at [742, 54] on button "Yesterday 08/14/25 - 08/14/25" at bounding box center [749, 57] width 134 height 31
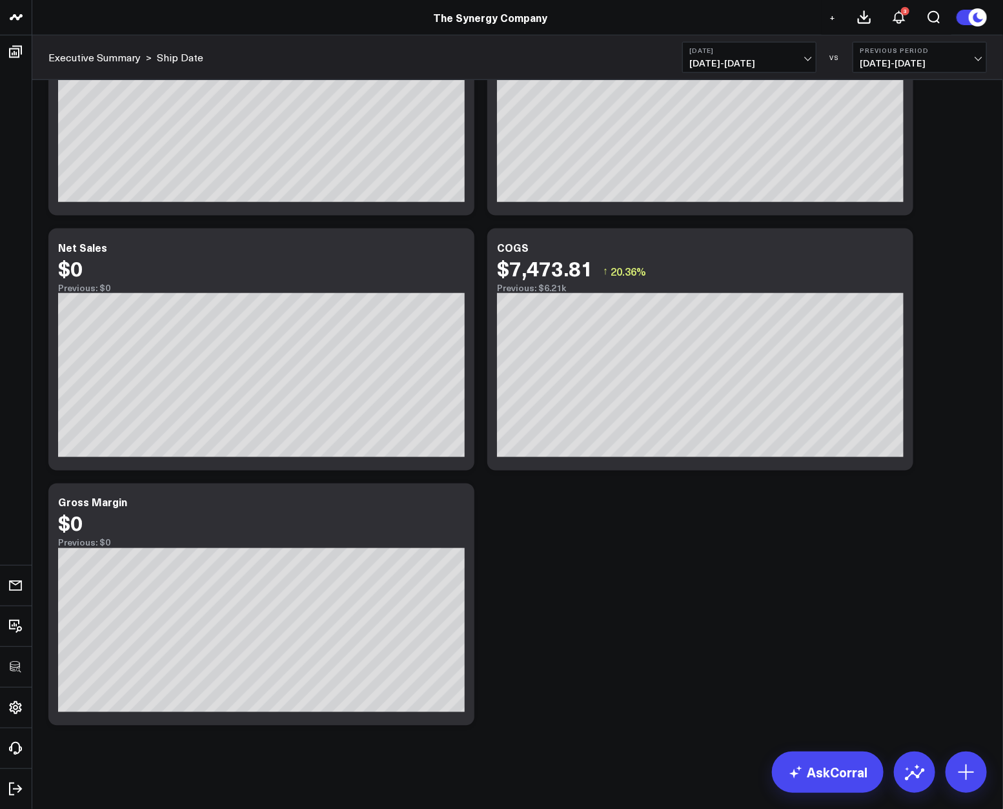
click at [740, 56] on button "Yesterday 08/14/25 - 08/14/25" at bounding box center [749, 57] width 134 height 31
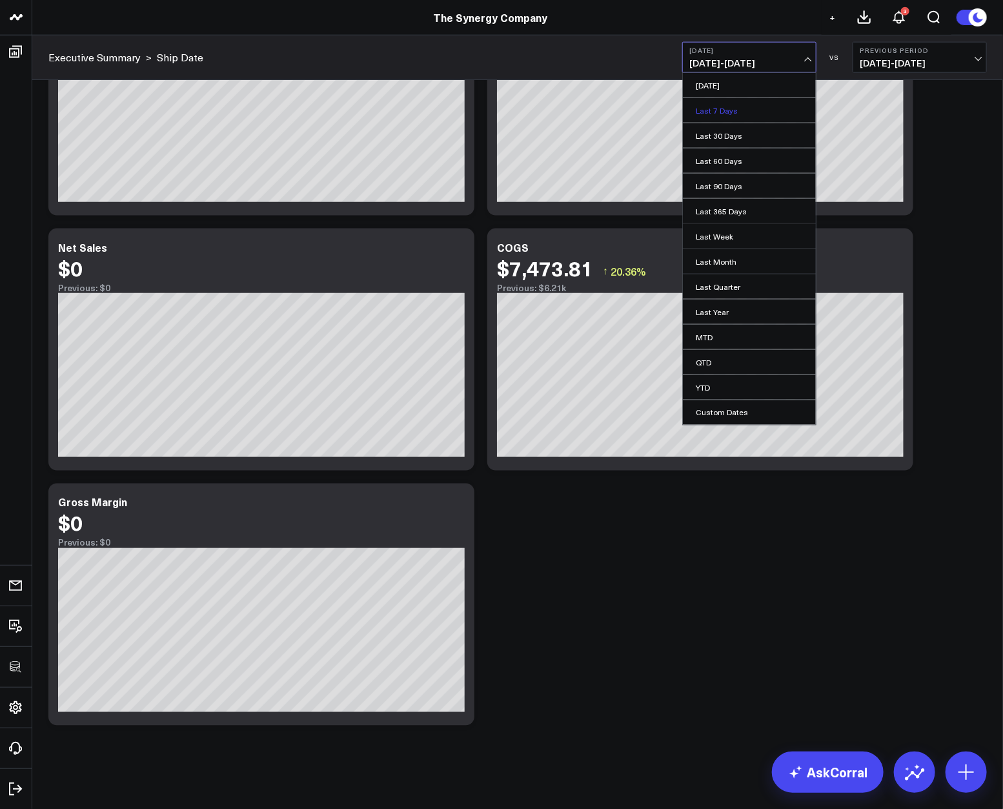
click at [716, 115] on link "Last 7 Days" at bounding box center [749, 110] width 133 height 25
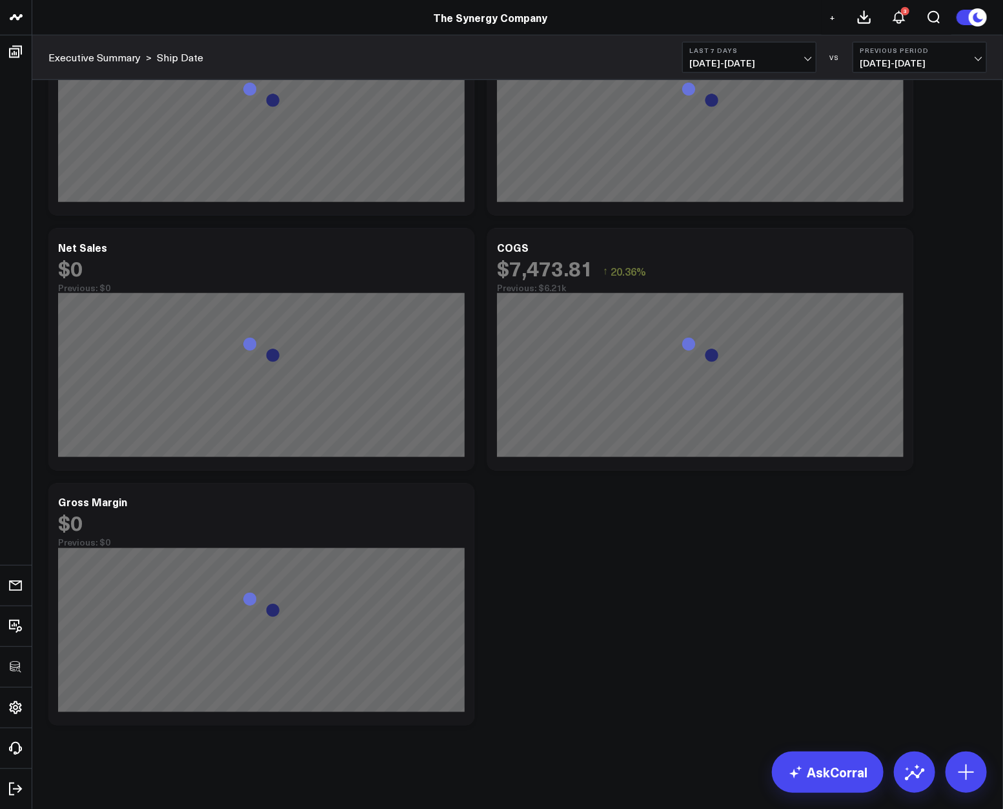
click at [839, 544] on div "Modify via AI Copy link to widget Ask support Remove Create linked copy Executi…" at bounding box center [518, 76] width 952 height 1311
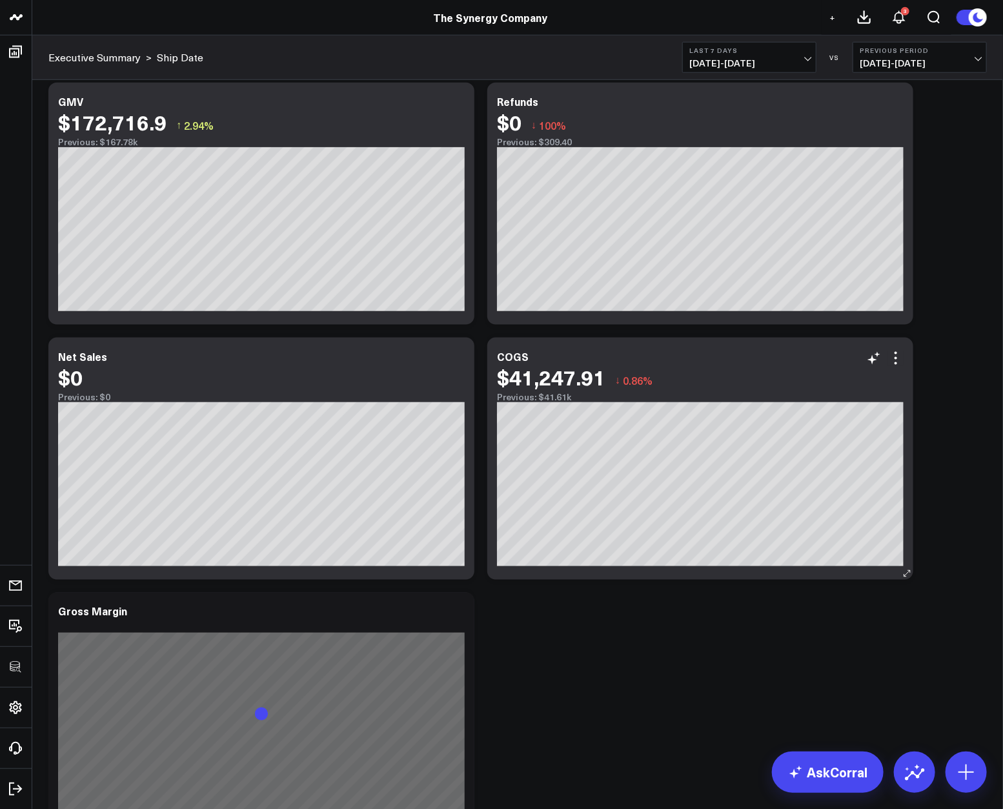
scroll to position [666, 0]
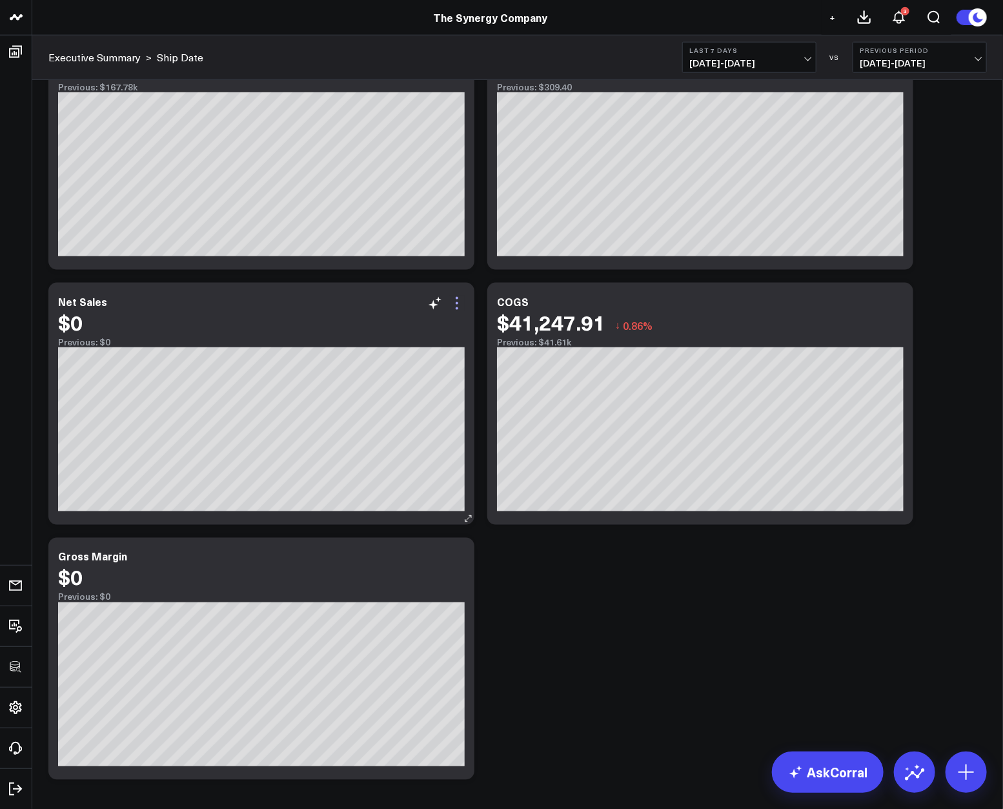
click at [460, 307] on icon at bounding box center [456, 303] width 15 height 15
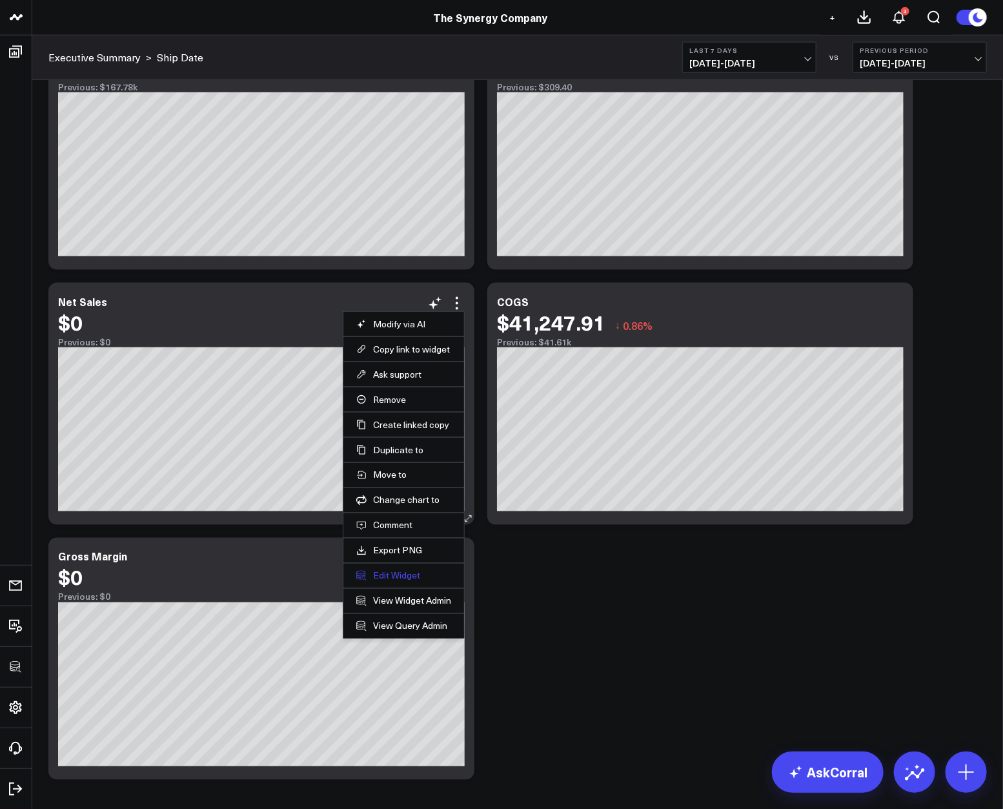
click at [394, 575] on button "Edit Widget" at bounding box center [403, 576] width 95 height 12
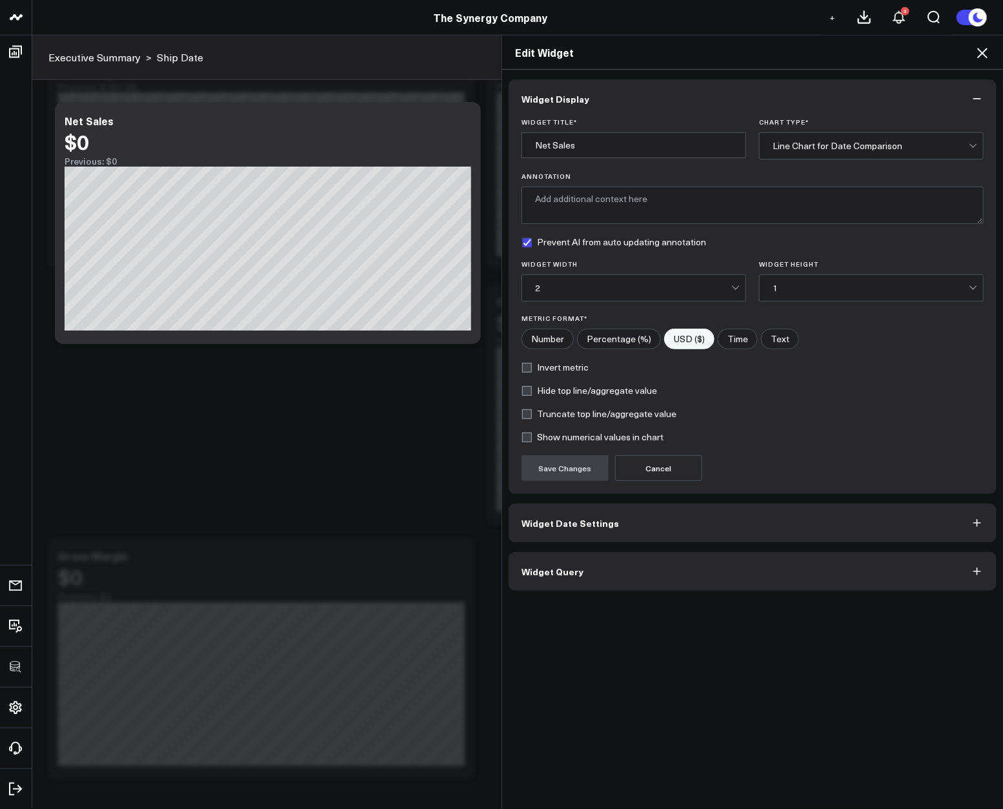
click at [679, 582] on button "Widget Query" at bounding box center [753, 571] width 488 height 39
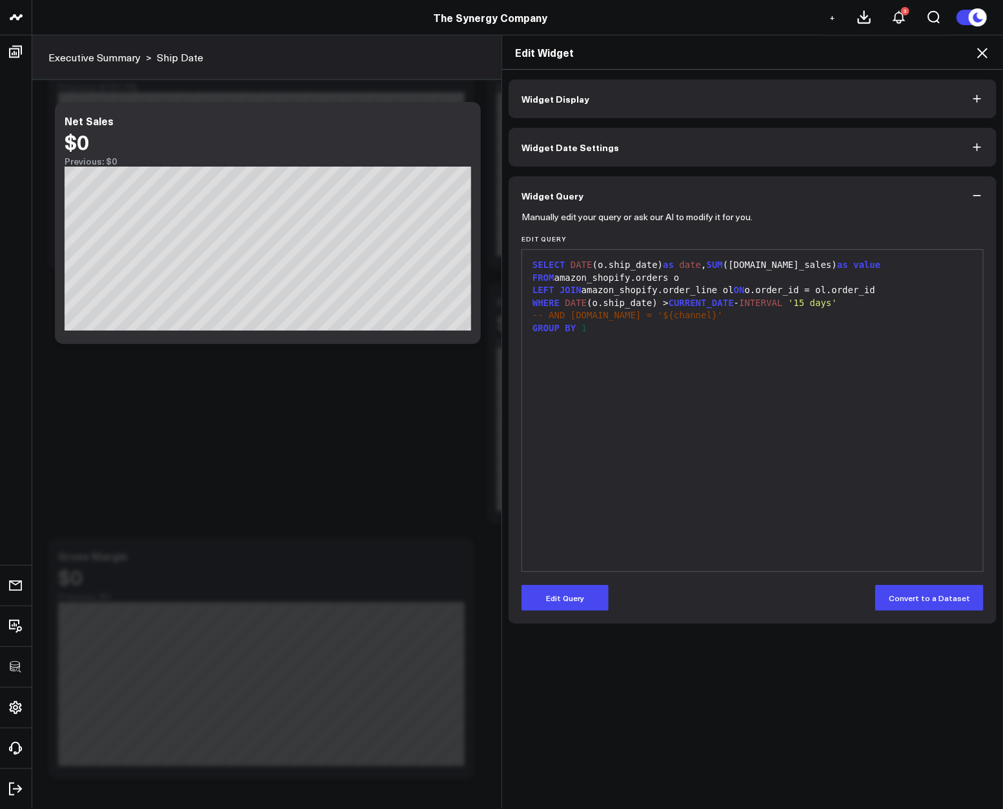
click at [578, 580] on form "Manually edit your query or ask our AI to modify it for you. Edit Query 9 1 2 3…" at bounding box center [753, 413] width 462 height 396
click at [573, 587] on button "Edit Query" at bounding box center [565, 598] width 87 height 26
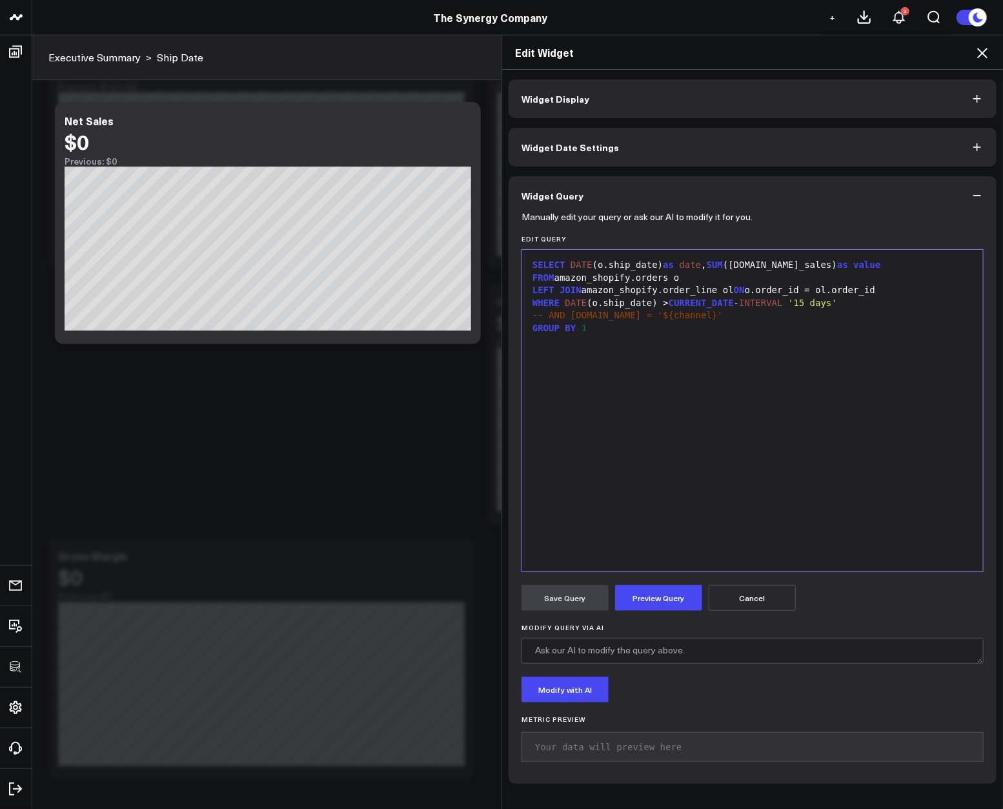
click at [722, 285] on div "LEFT JOIN amazon_shopify.order_line ol ON o.order_id = ol.order_id" at bounding box center [753, 290] width 448 height 13
click at [787, 280] on div "FROM amazon_shopify.orders o" at bounding box center [753, 278] width 448 height 13
click at [646, 597] on button "Preview Query" at bounding box center [658, 598] width 87 height 26
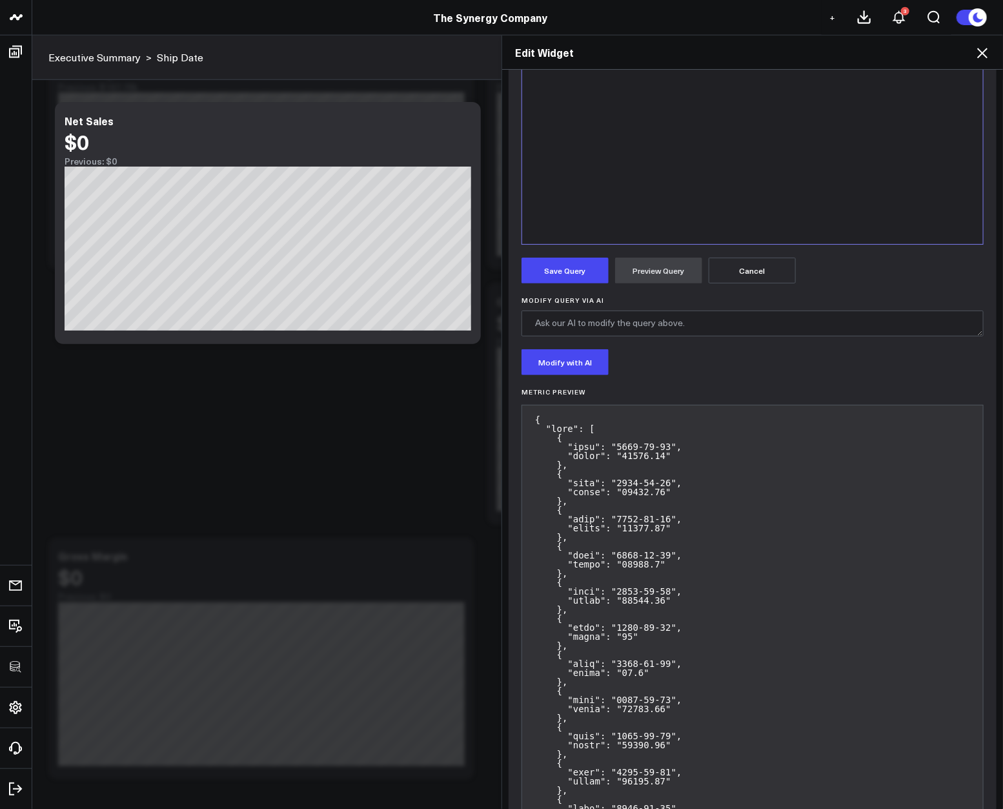
scroll to position [330, 0]
click at [555, 265] on button "Save Query" at bounding box center [565, 268] width 87 height 26
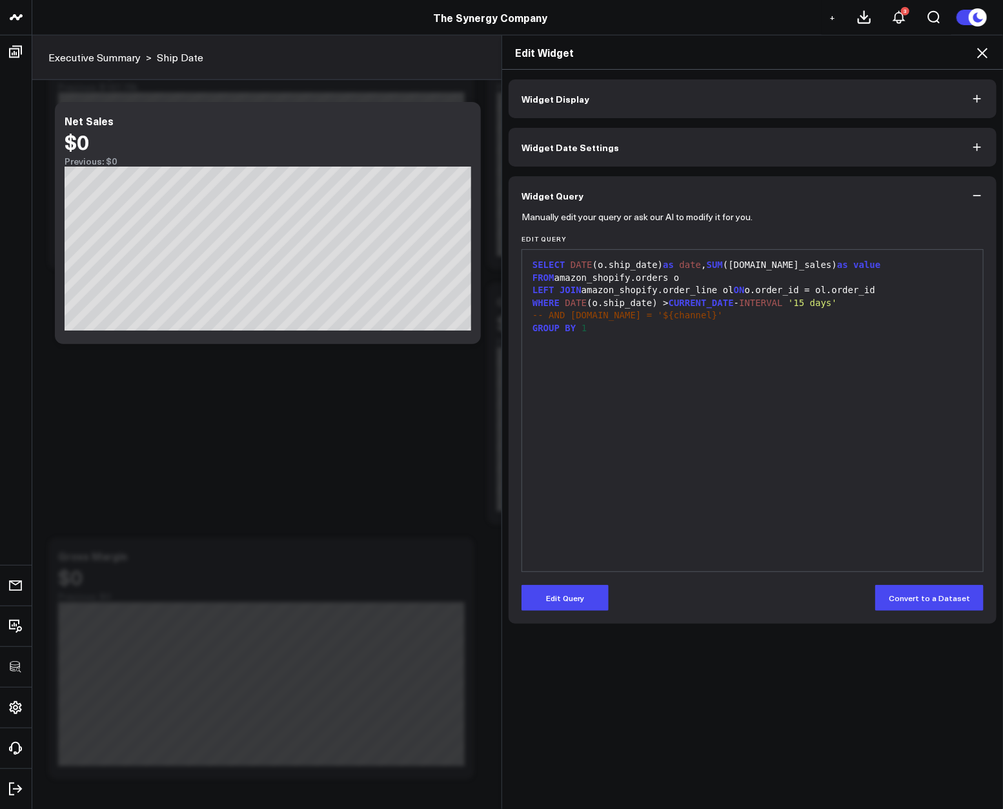
scroll to position [0, 0]
click at [977, 48] on icon at bounding box center [982, 52] width 15 height 15
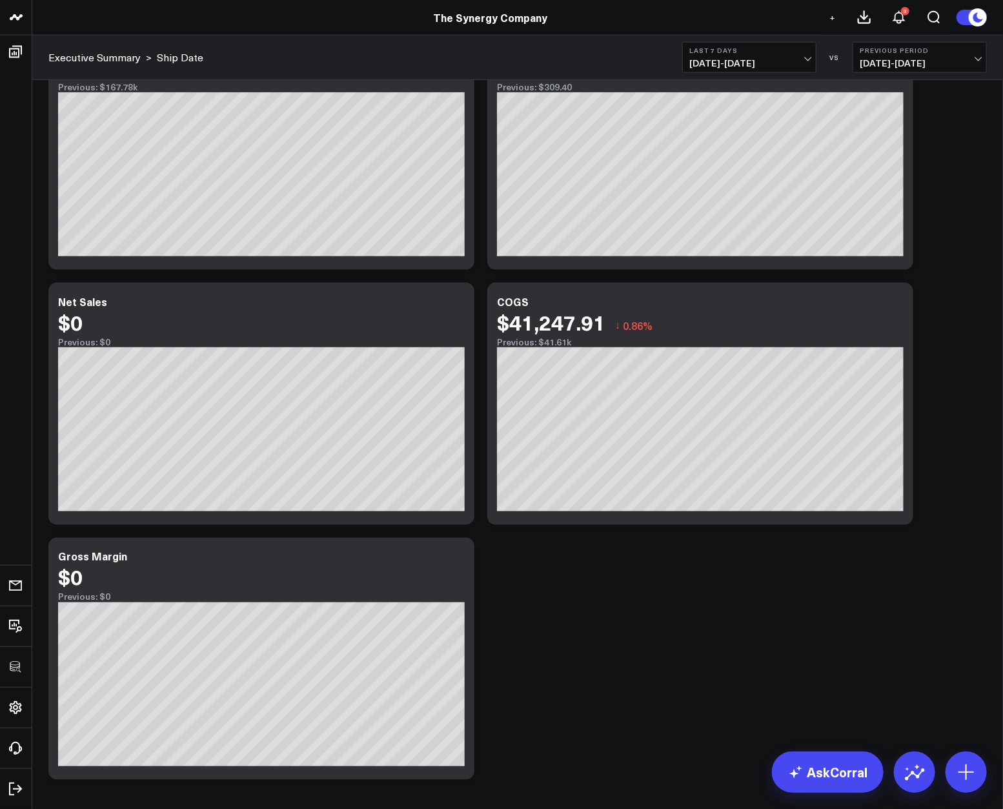
click at [760, 53] on b "Last 7 Days" at bounding box center [749, 50] width 120 height 8
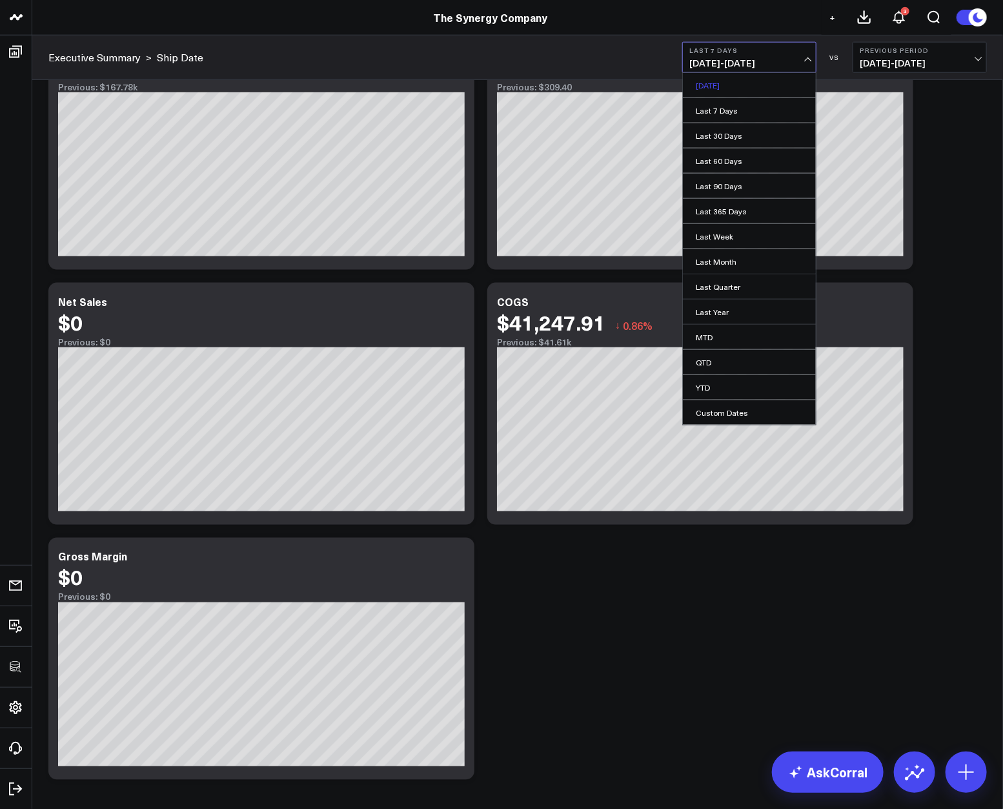
click at [736, 87] on link "[DATE]" at bounding box center [749, 85] width 133 height 25
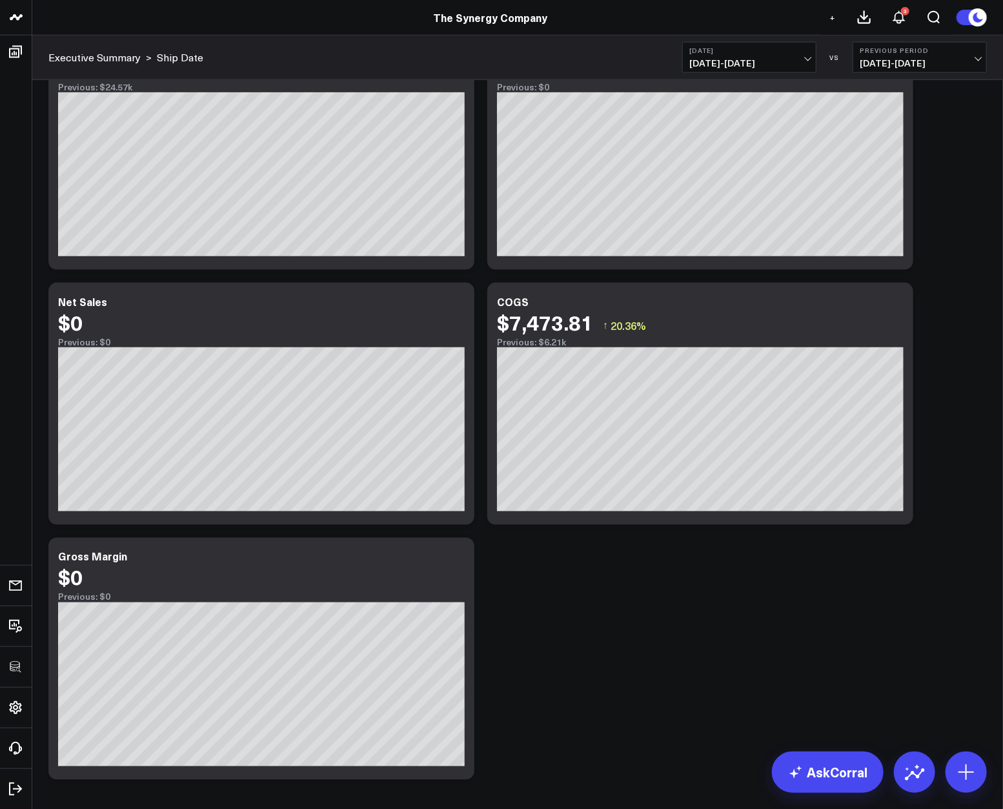
click at [768, 59] on span "[DATE] - [DATE]" at bounding box center [749, 63] width 120 height 10
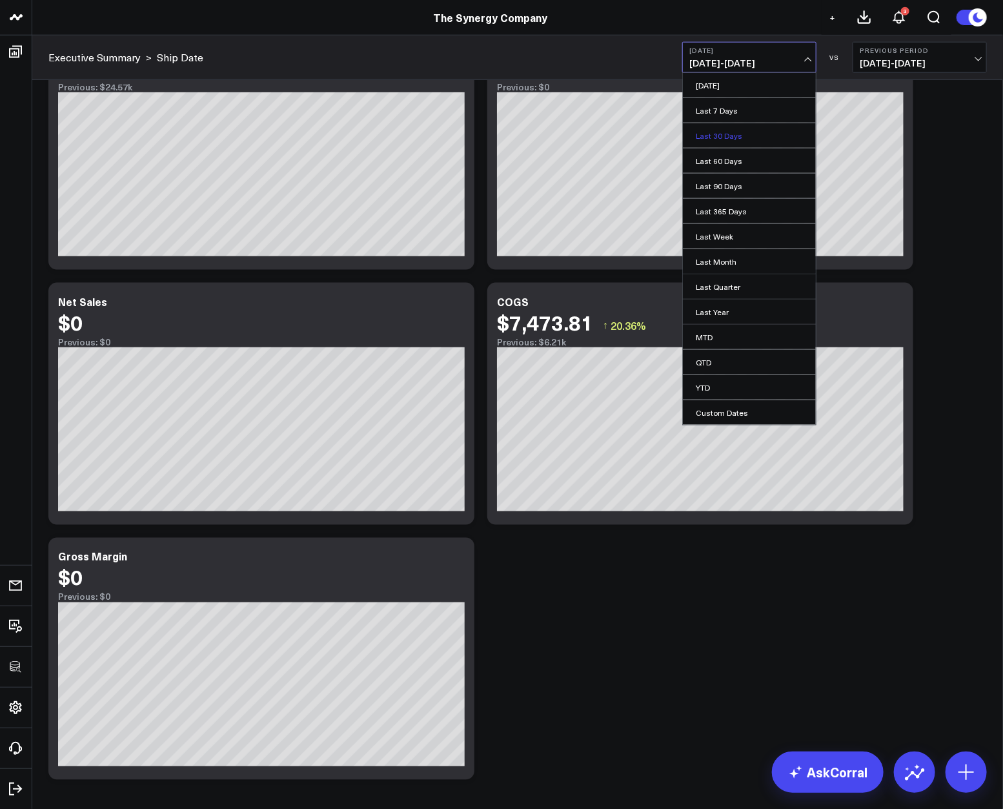
click at [738, 139] on link "Last 30 Days" at bounding box center [749, 135] width 133 height 25
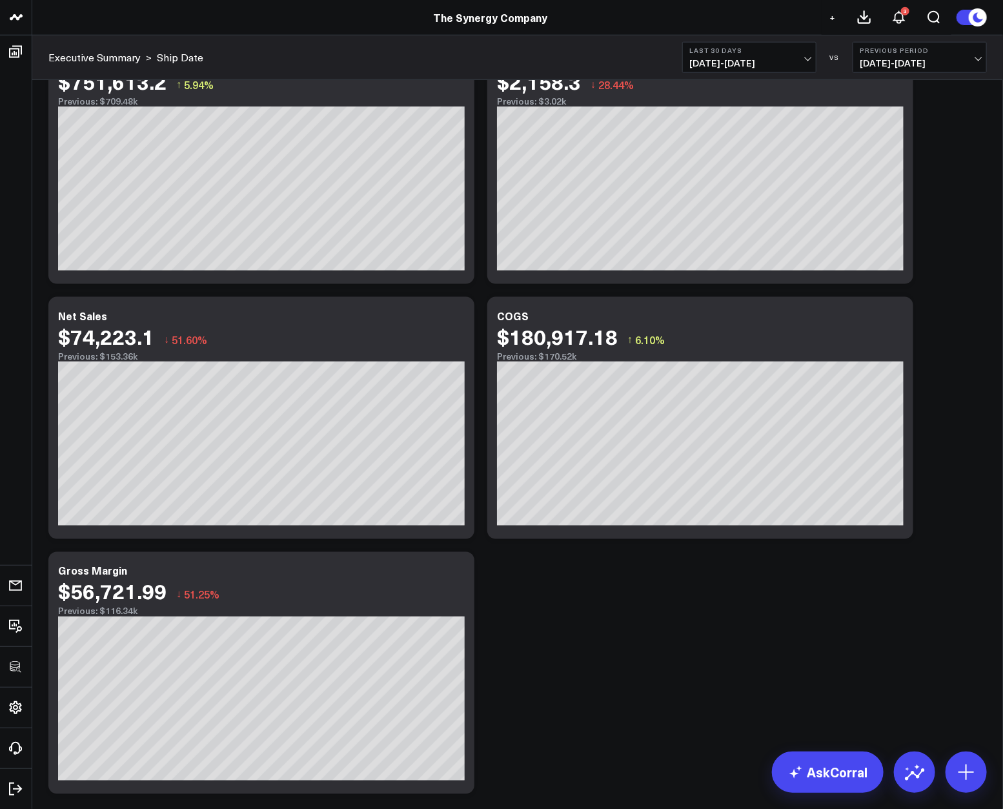
scroll to position [602, 0]
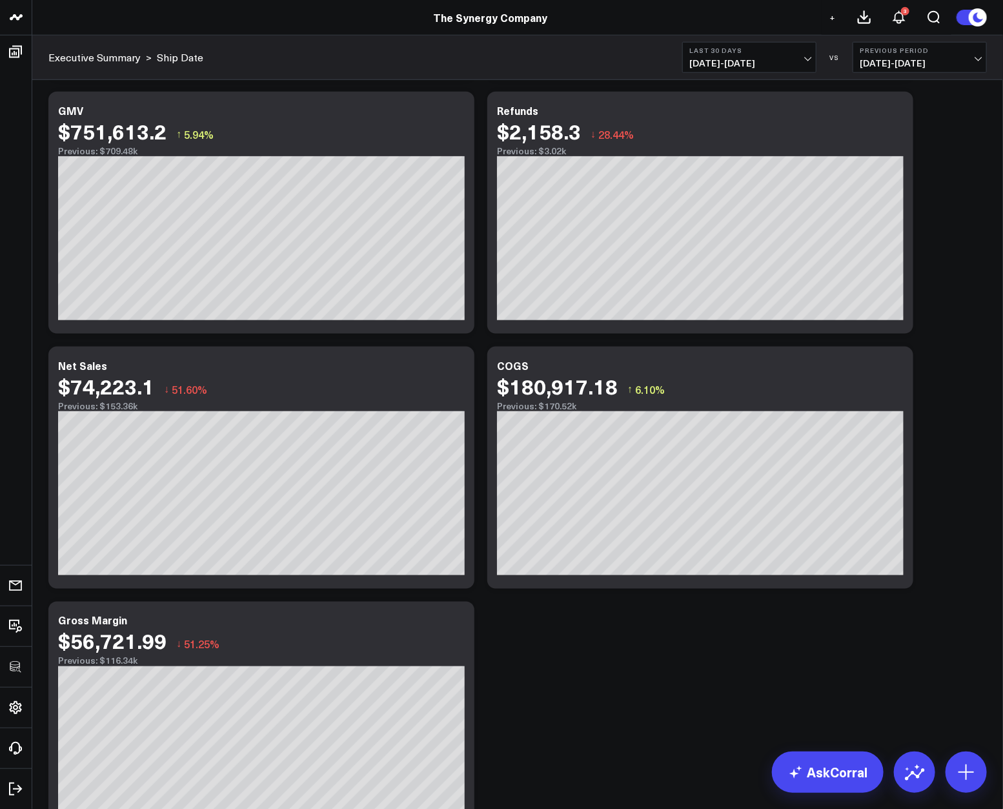
click at [761, 45] on button "Last 30 Days [DATE] - [DATE]" at bounding box center [749, 57] width 134 height 31
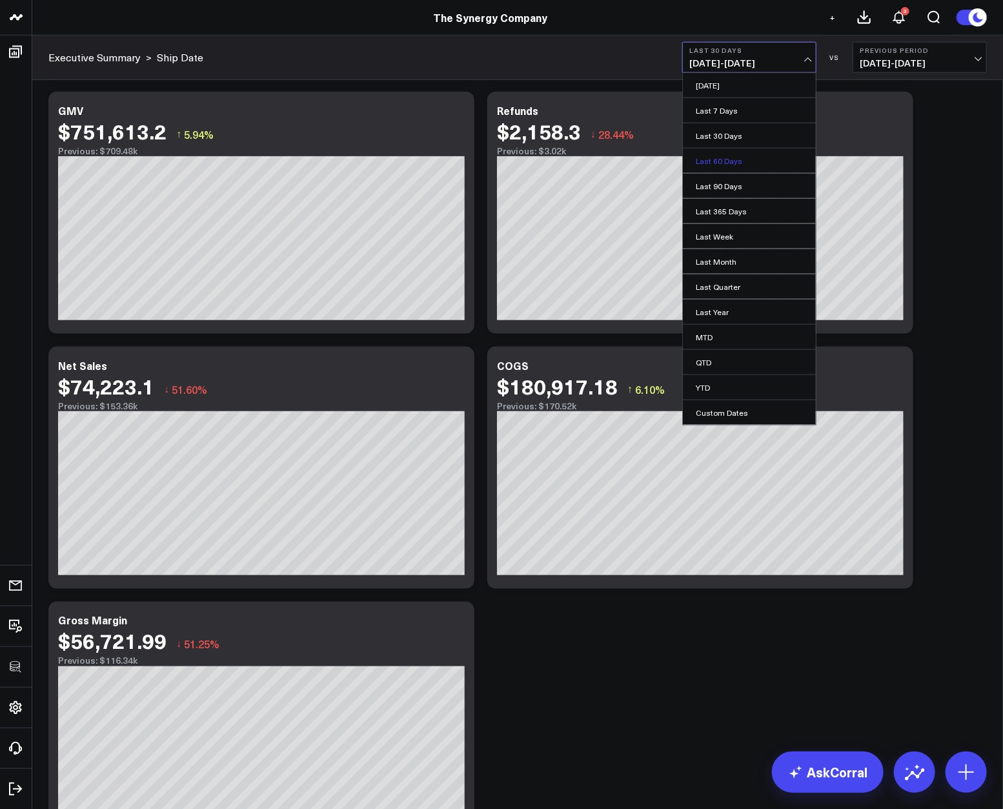
click at [746, 158] on link "Last 60 Days" at bounding box center [749, 160] width 133 height 25
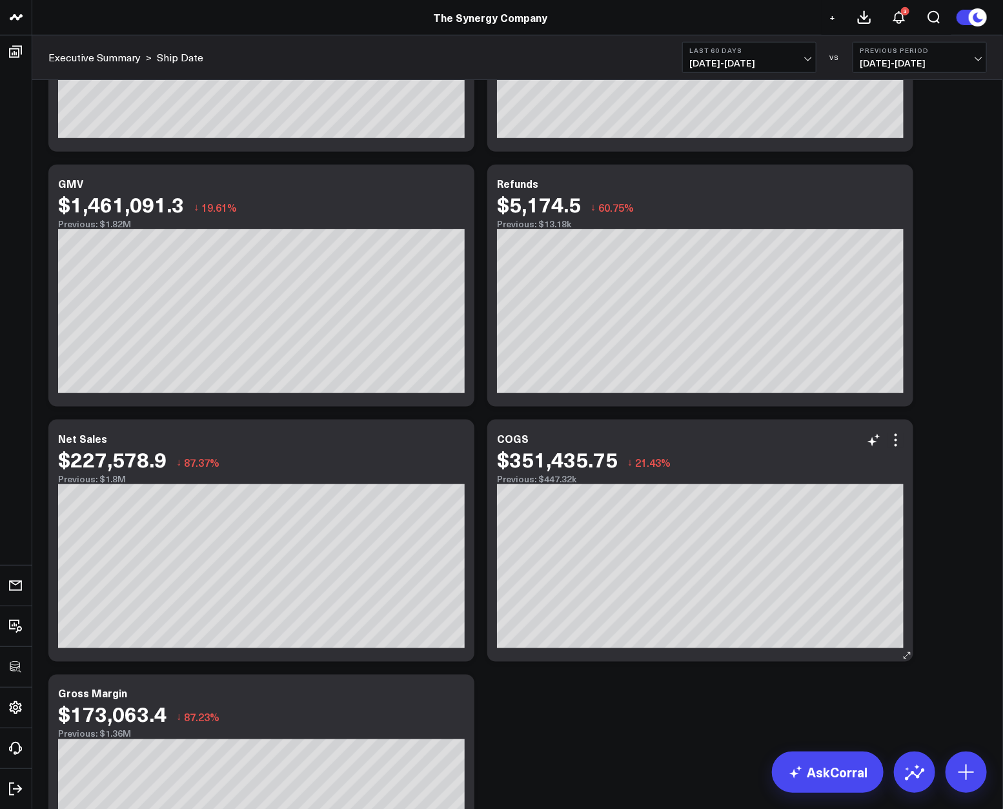
scroll to position [197, 0]
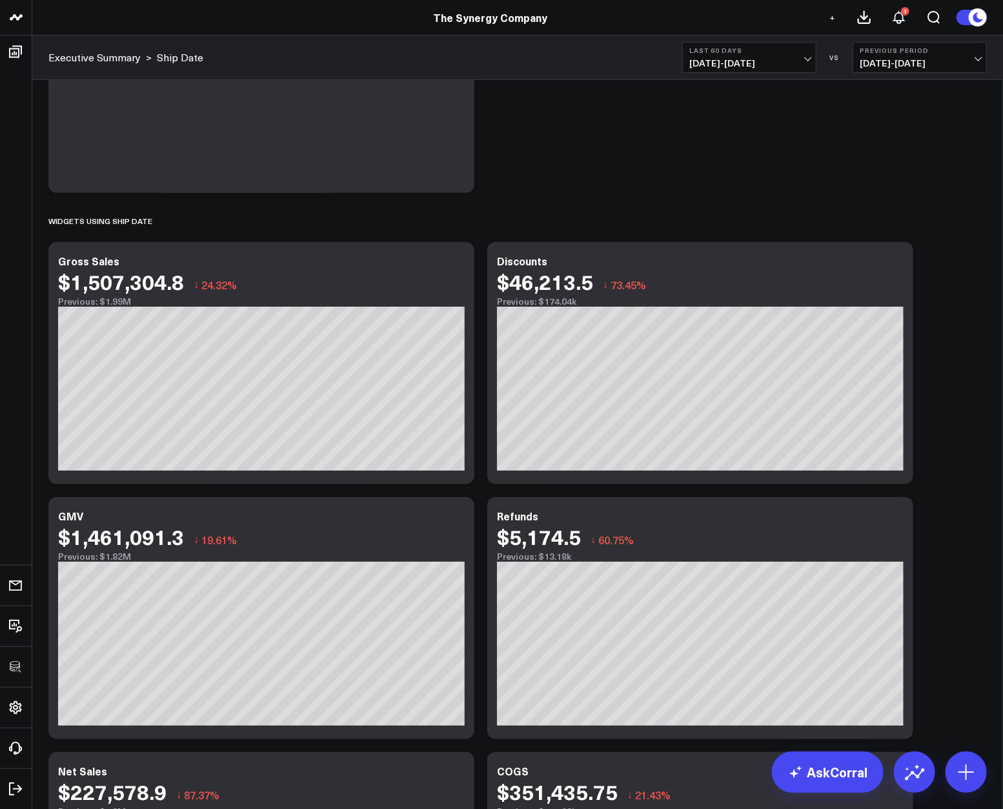
click at [952, 378] on div "Modify via AI Copy link to widget Ask support Remove Create linked copy Executi…" at bounding box center [518, 599] width 952 height 1311
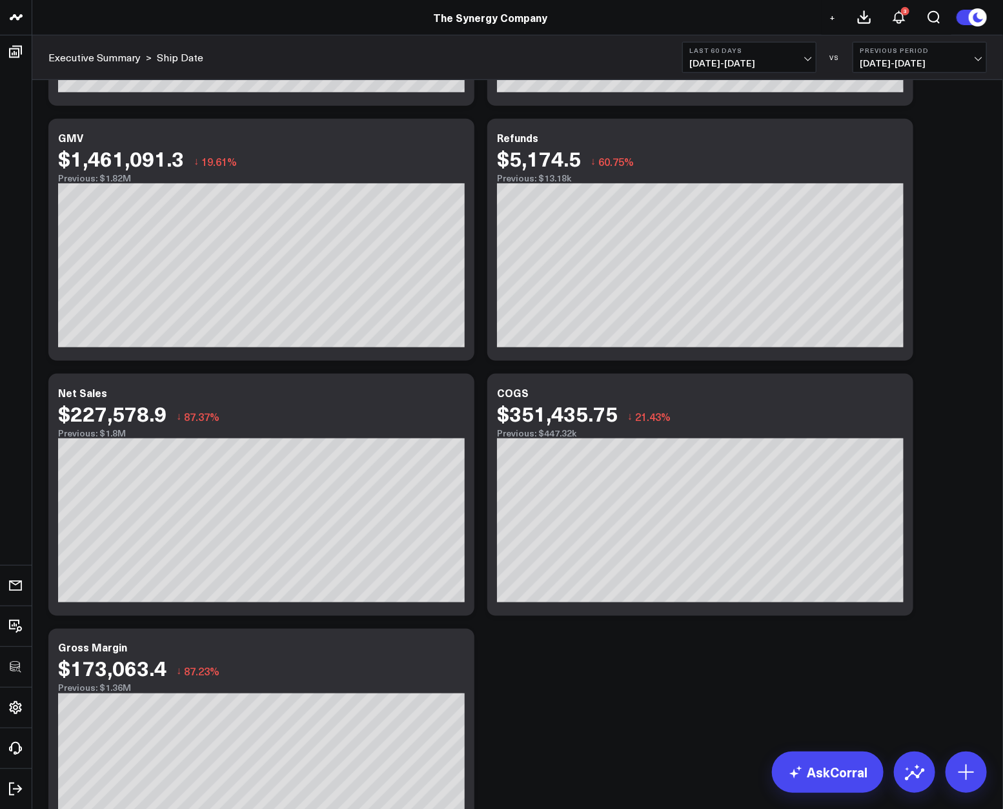
scroll to position [578, 0]
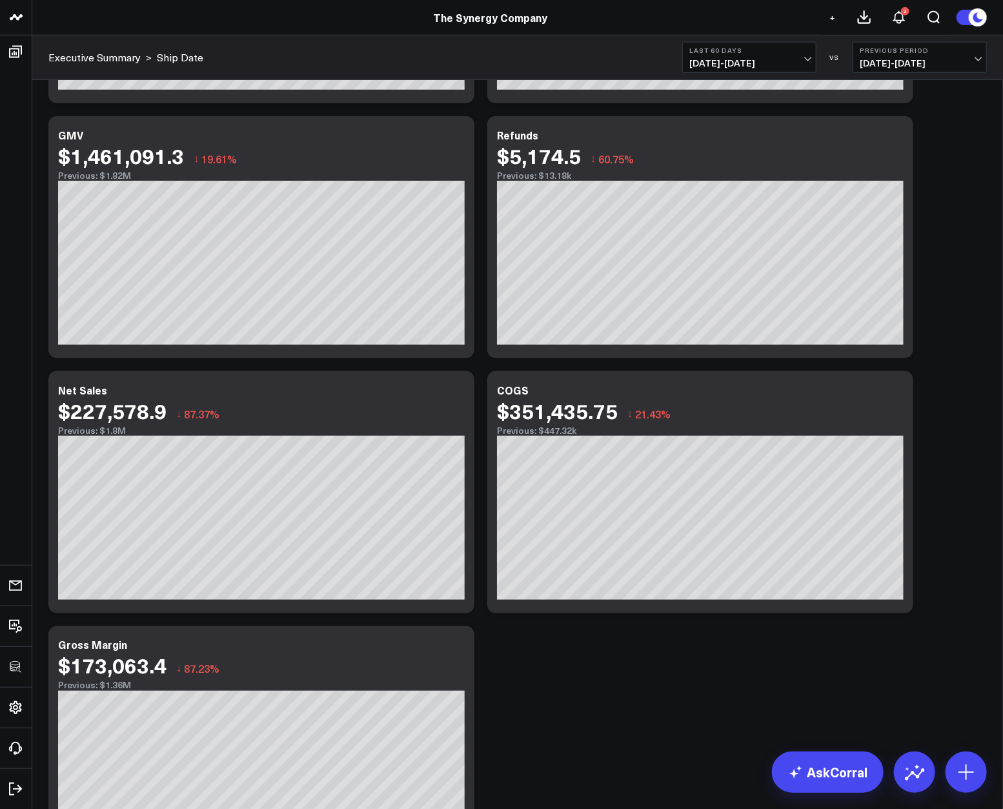
click at [712, 53] on b "Last 60 Days" at bounding box center [749, 50] width 120 height 8
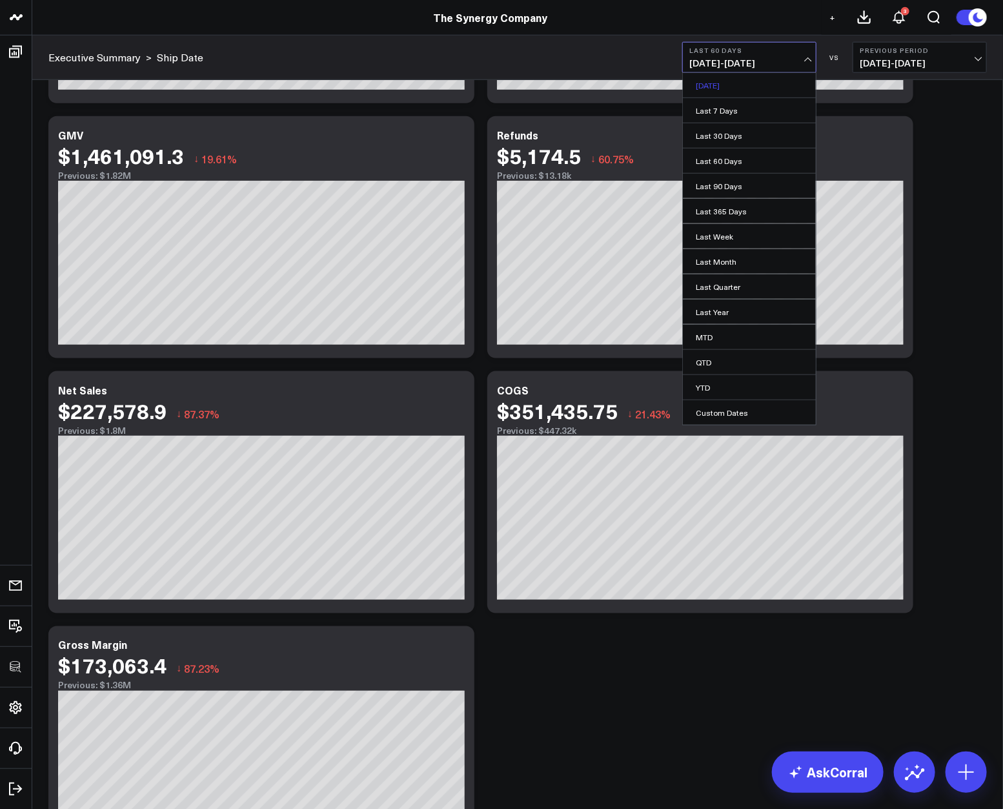
click at [722, 94] on link "[DATE]" at bounding box center [749, 85] width 133 height 25
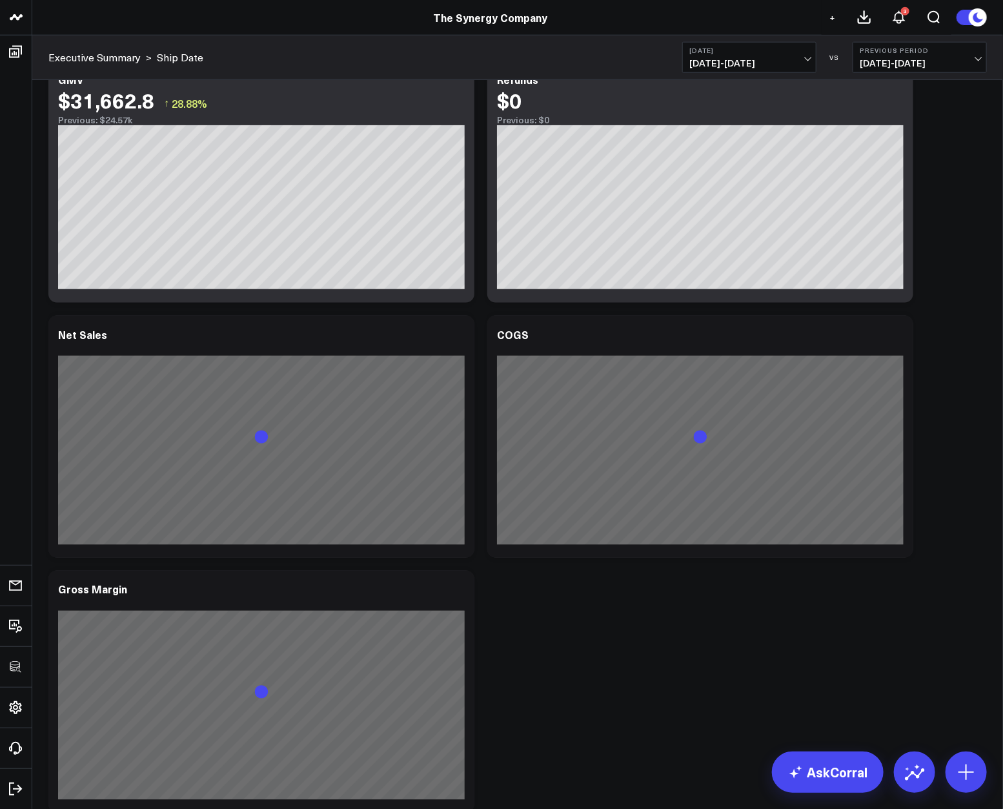
scroll to position [720, 0]
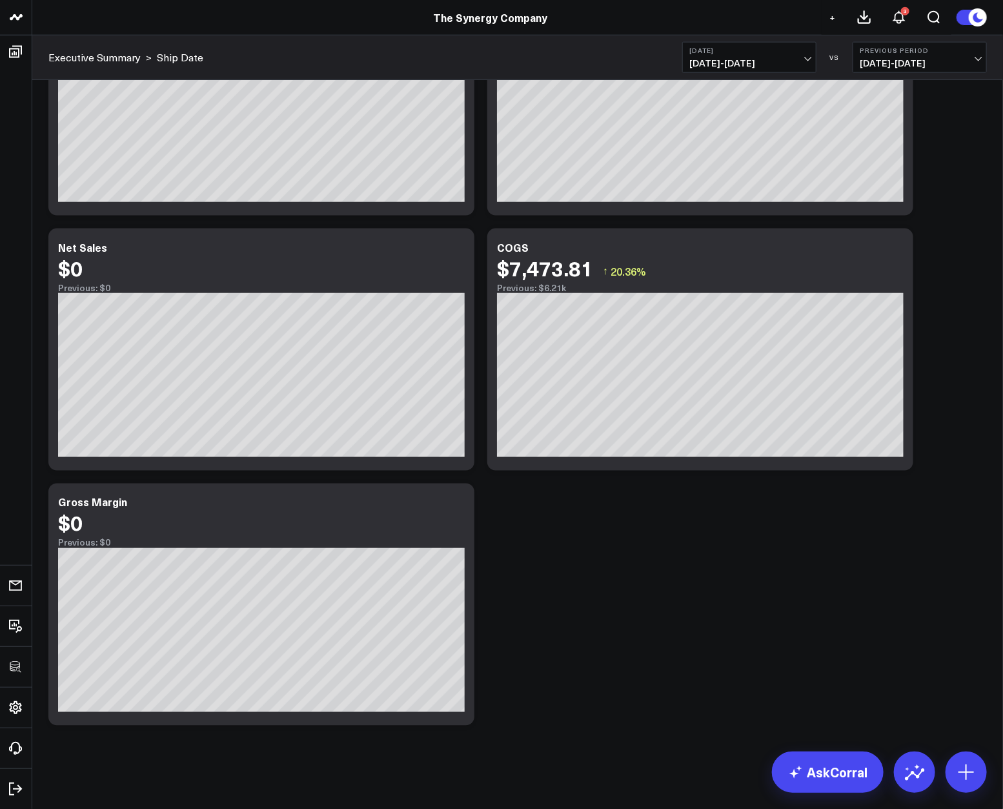
click at [922, 394] on div "Modify via AI Copy link to widget Ask support Remove Create linked copy Executi…" at bounding box center [518, 76] width 952 height 1311
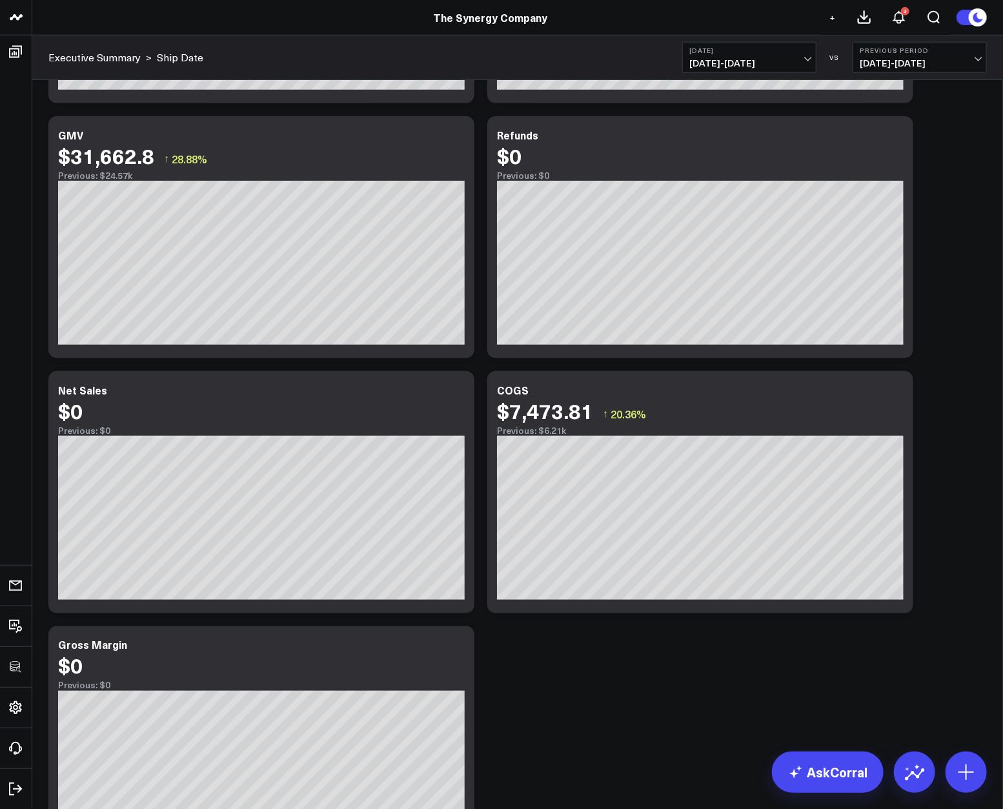
scroll to position [578, 0]
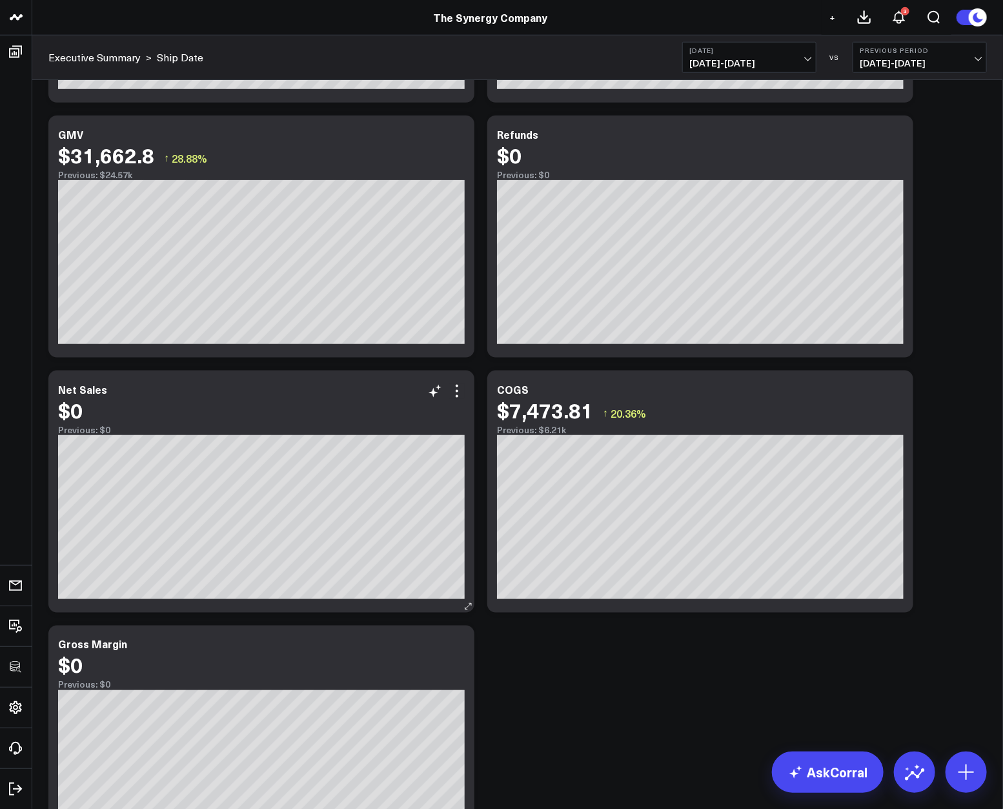
click at [468, 400] on div "Net Sales $0 Previous: $0 [#fff fontSize:14px lineHeight:16px][/] [#fff fontSiz…" at bounding box center [261, 492] width 426 height 242
click at [458, 396] on icon at bounding box center [456, 390] width 15 height 15
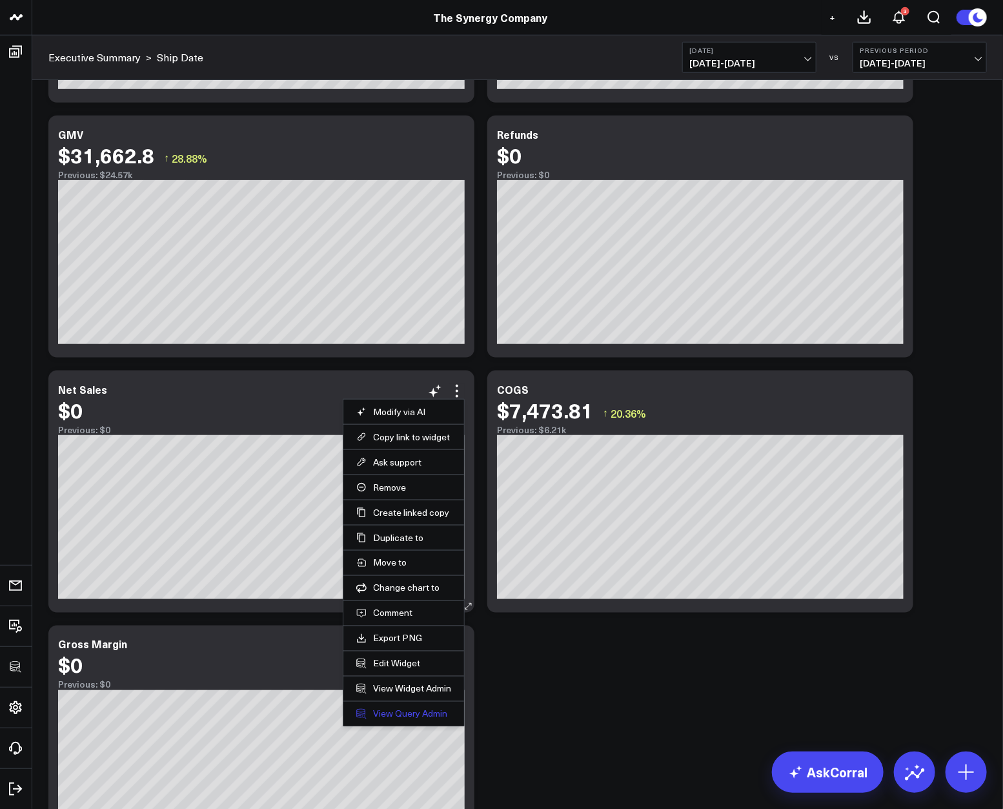
click at [402, 714] on link "View Query Admin" at bounding box center [403, 714] width 95 height 12
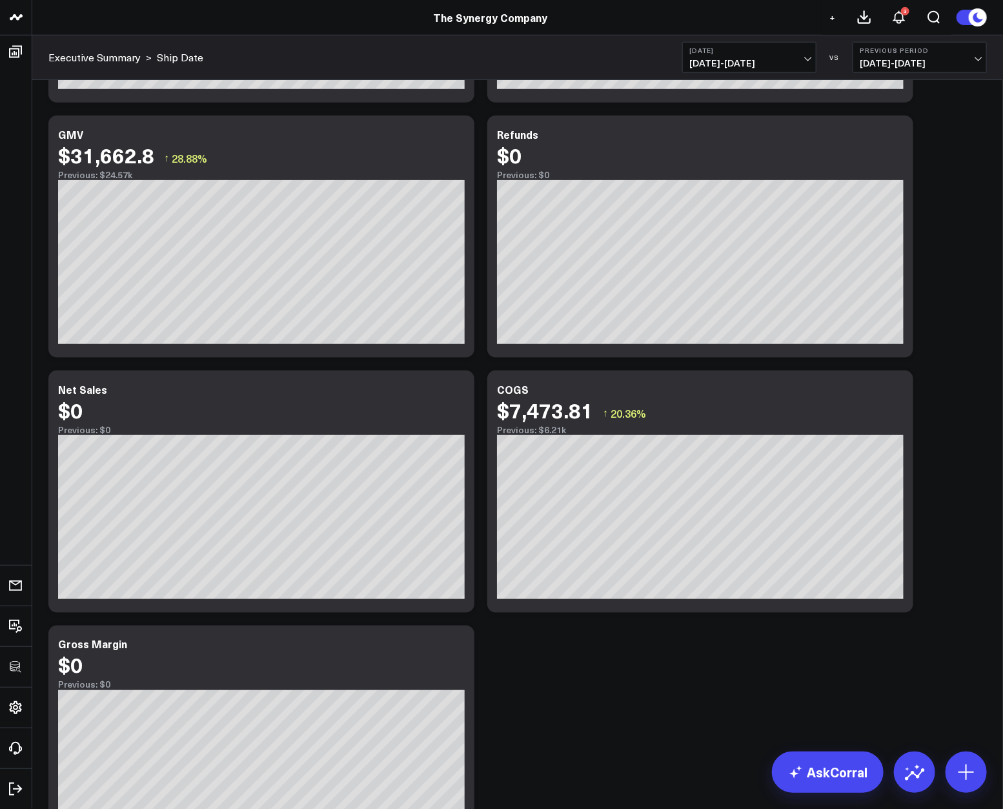
click at [928, 325] on div "Modify via AI Copy link to widget Ask support Remove Create linked copy Executi…" at bounding box center [518, 218] width 952 height 1311
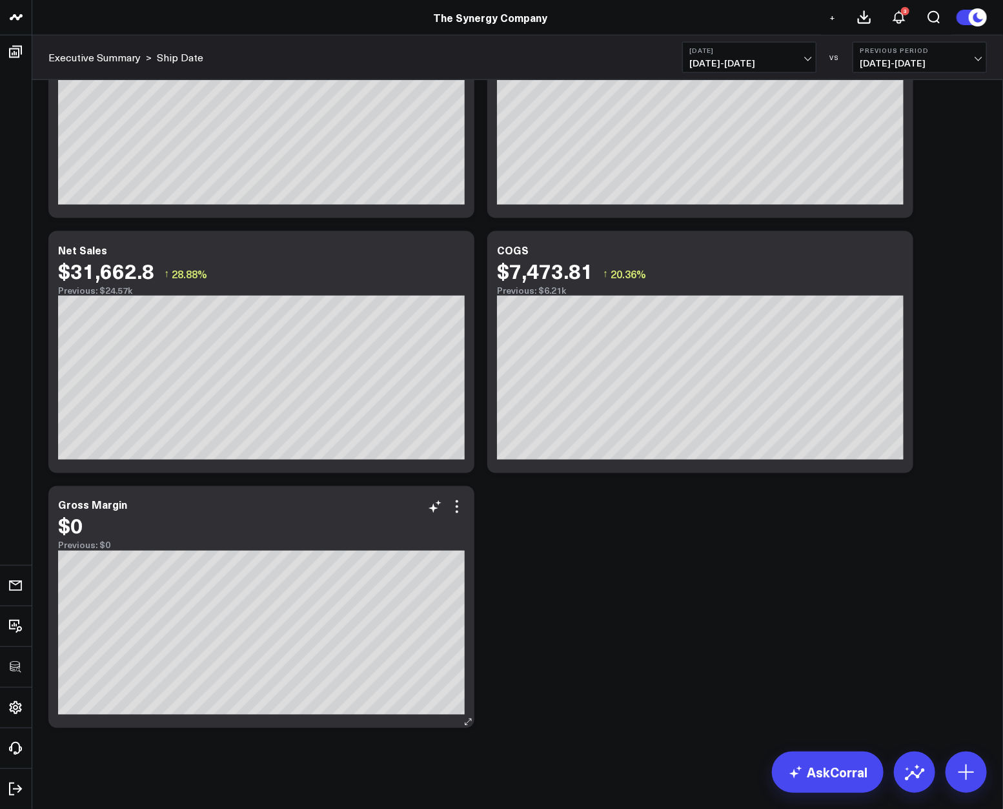
scroll to position [720, 0]
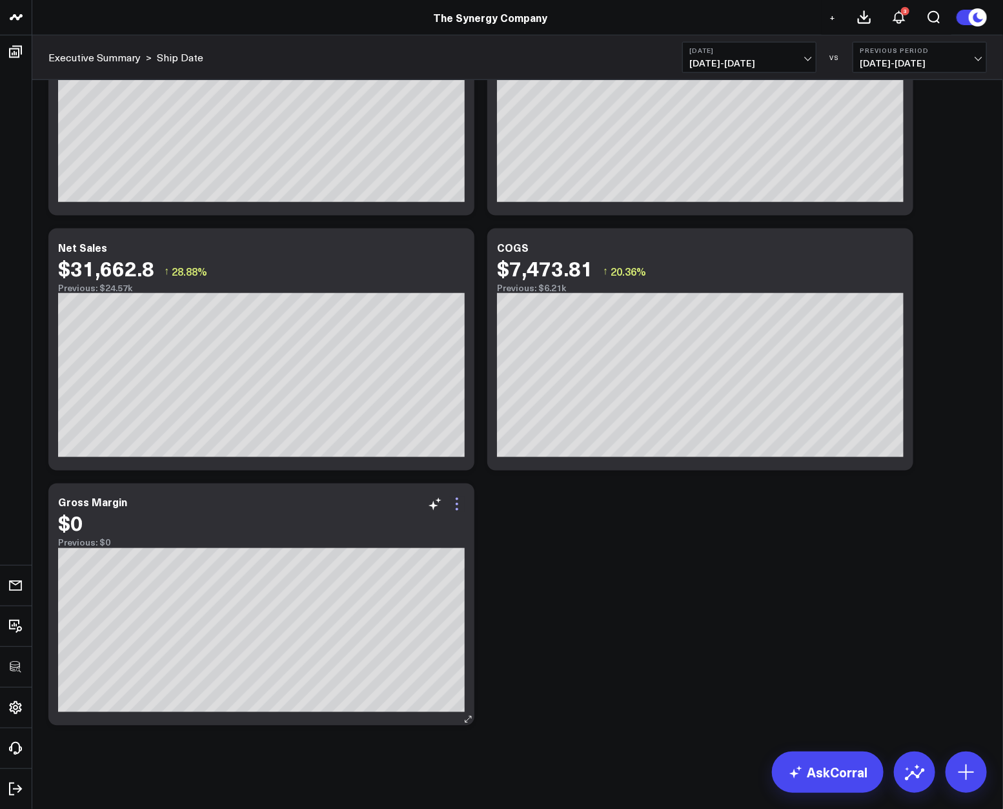
click at [452, 507] on icon at bounding box center [456, 503] width 15 height 15
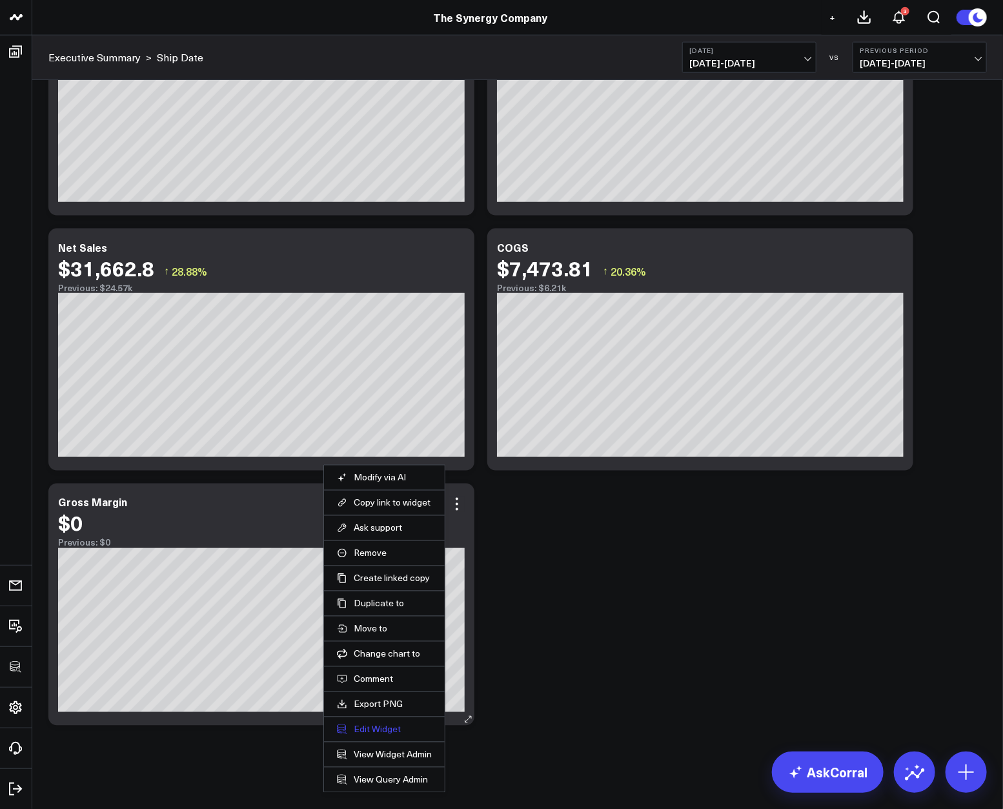
click at [391, 729] on button "Edit Widget" at bounding box center [384, 730] width 95 height 12
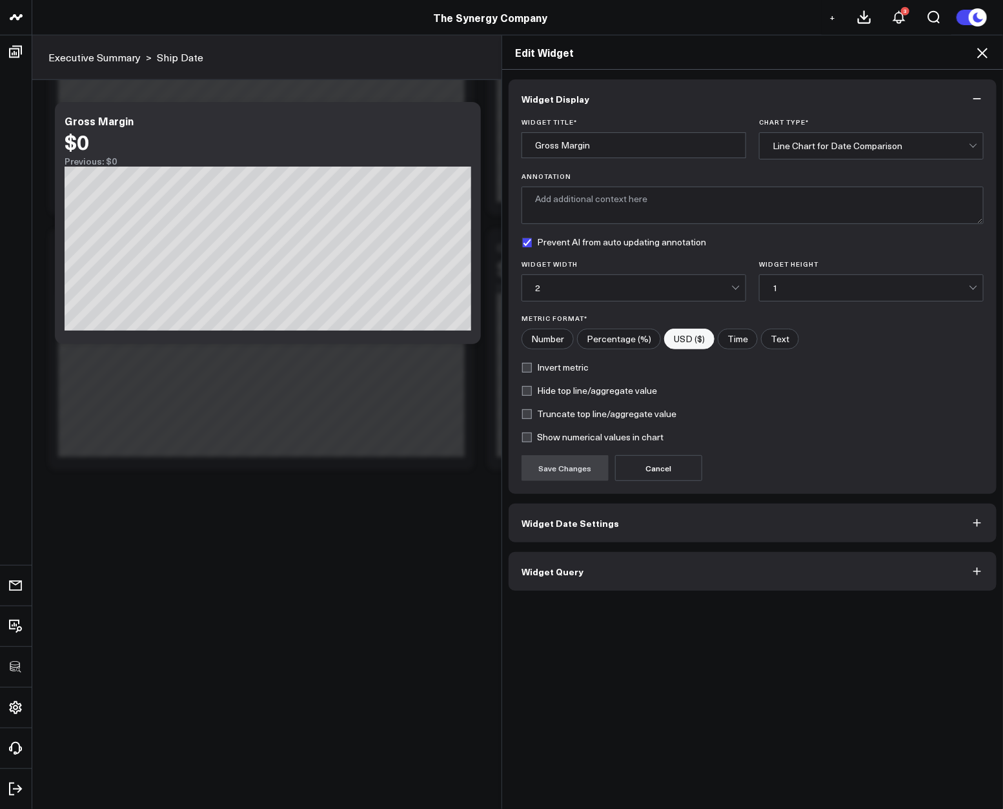
click at [642, 570] on button "Widget Query" at bounding box center [753, 571] width 488 height 39
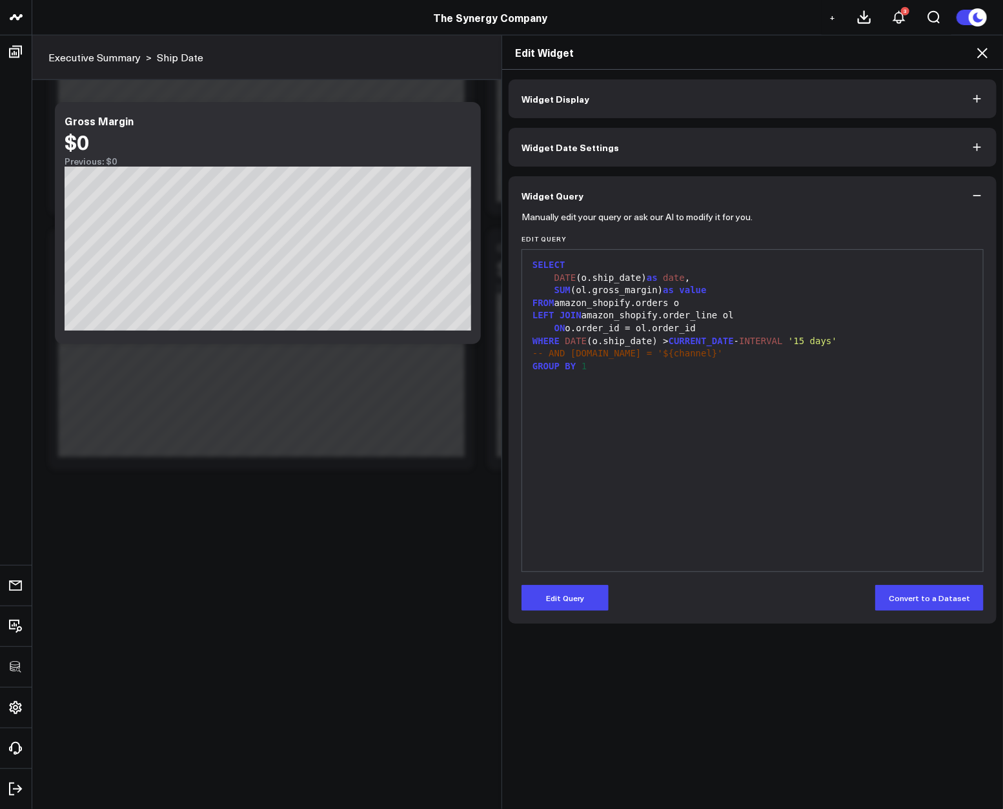
click at [567, 613] on div "Manually edit your query or ask our AI to modify it for you. Edit Query 99 1 2 …" at bounding box center [753, 419] width 488 height 409
click at [572, 603] on button "Edit Query" at bounding box center [565, 598] width 87 height 26
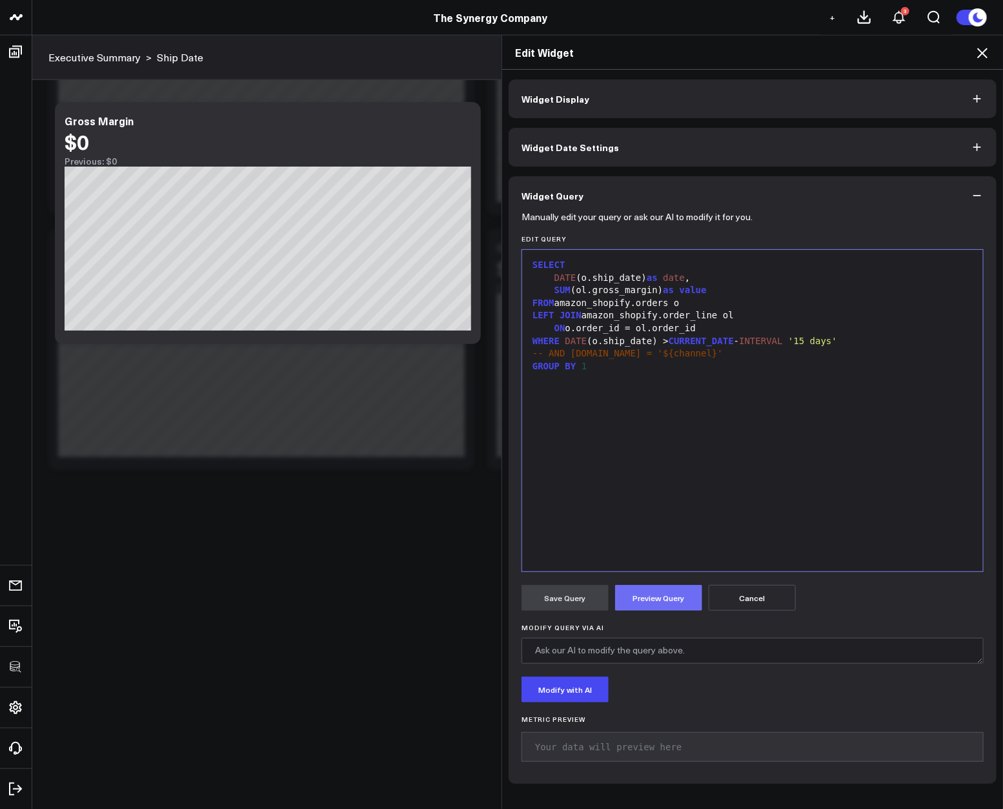
click at [648, 608] on button "Preview Query" at bounding box center [658, 598] width 87 height 26
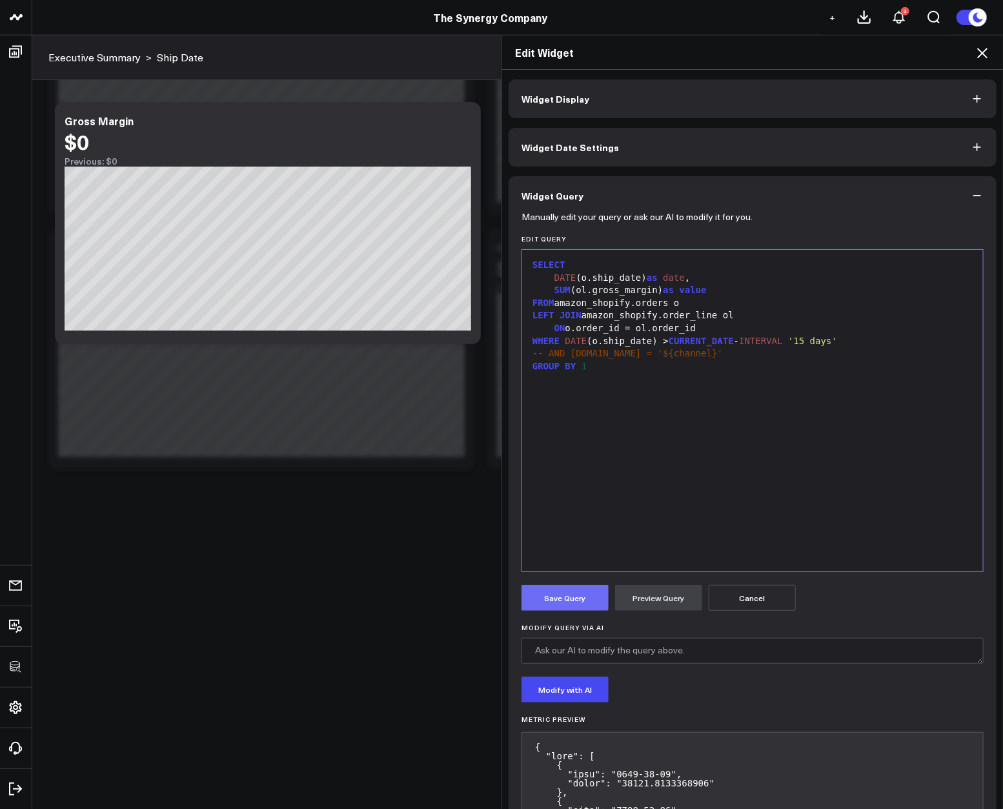
click at [576, 602] on button "Save Query" at bounding box center [565, 598] width 87 height 26
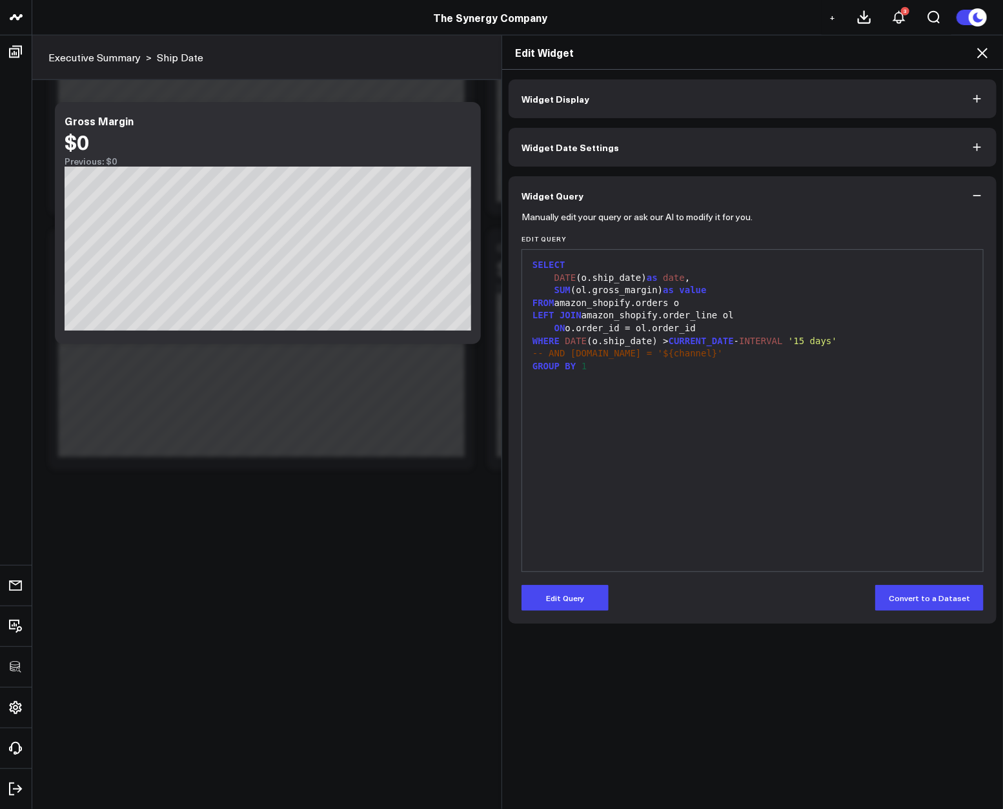
click at [984, 51] on icon at bounding box center [982, 53] width 10 height 10
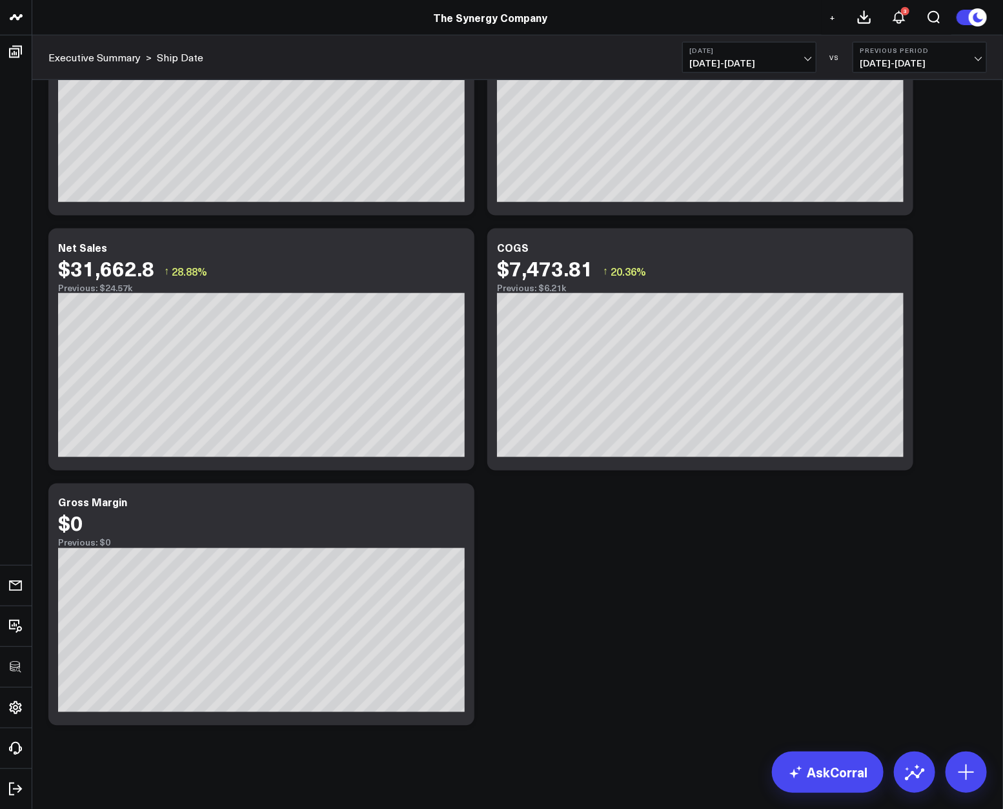
click at [709, 54] on button "Yesterday 08/14/25 - 08/14/25" at bounding box center [749, 57] width 134 height 31
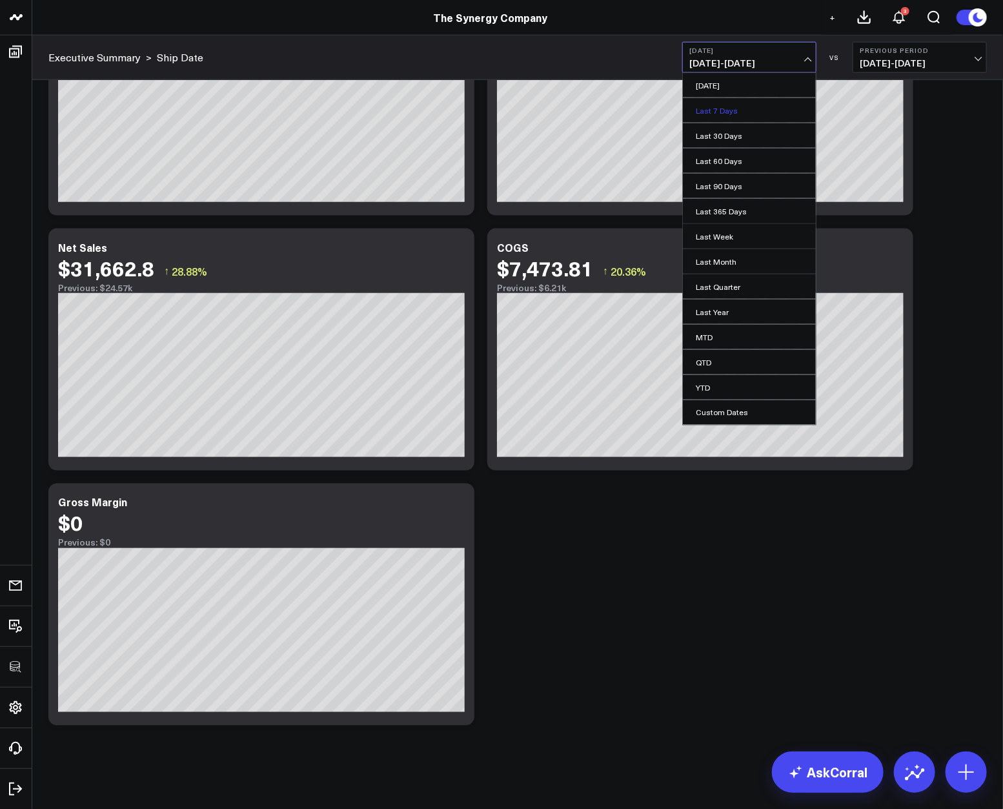
click at [721, 103] on link "Last 7 Days" at bounding box center [749, 110] width 133 height 25
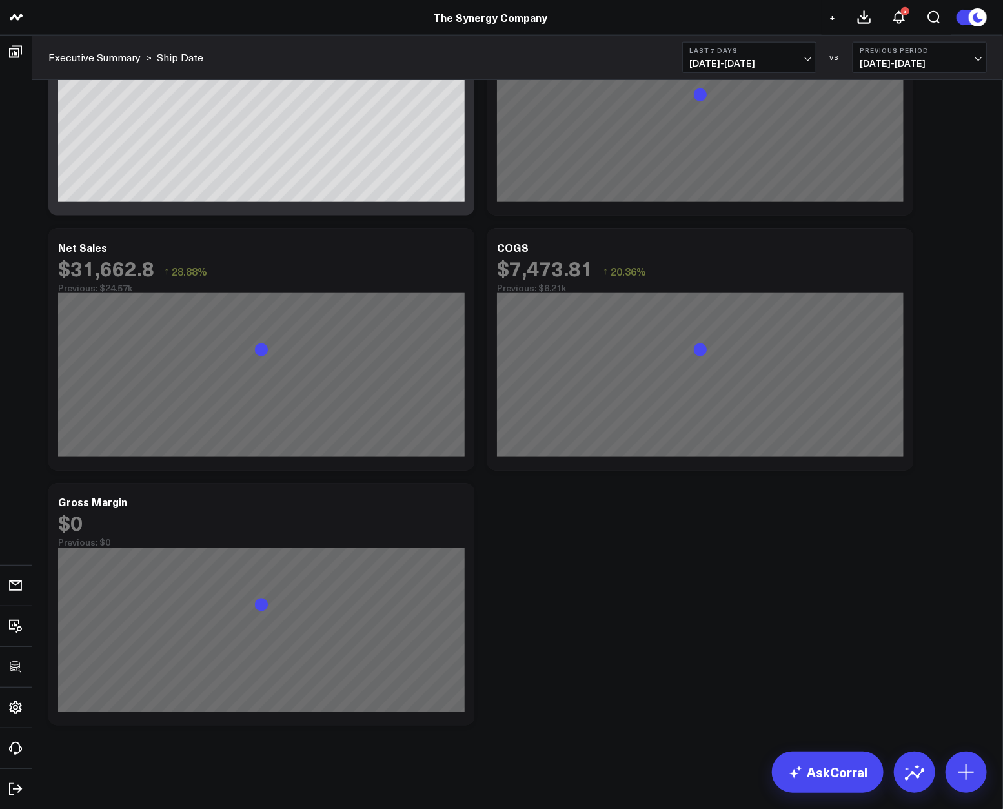
click at [681, 541] on div "Modify via AI Copy link to widget Ask support Remove Create linked copy Executi…" at bounding box center [518, 76] width 952 height 1311
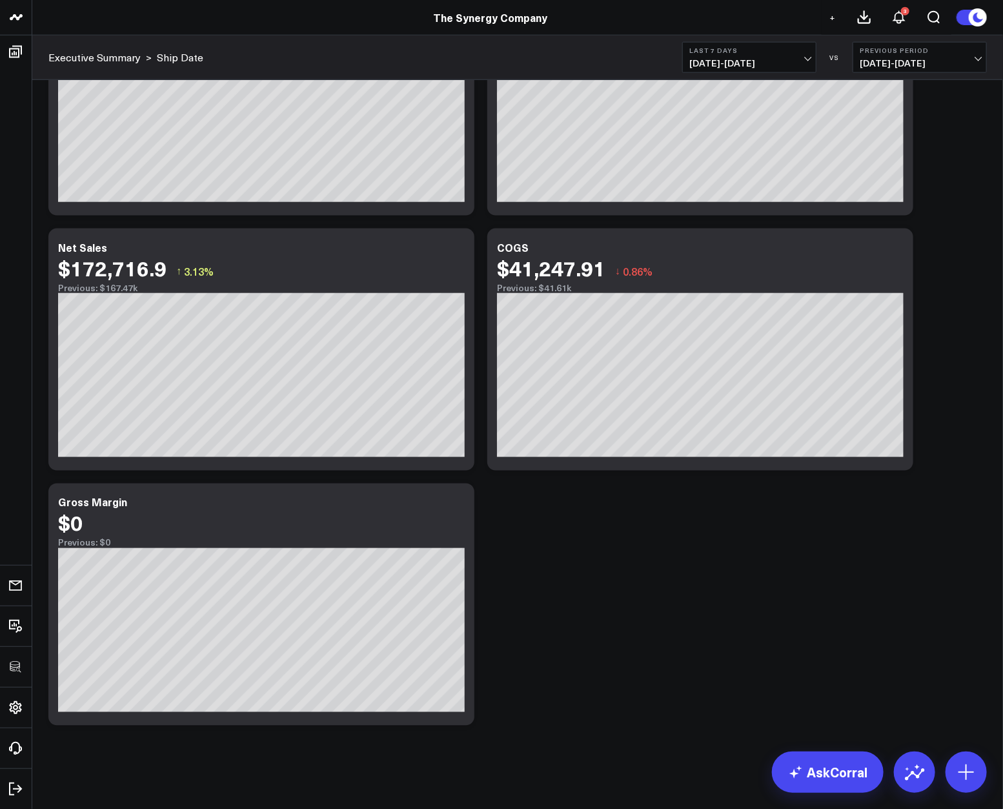
click at [671, 542] on div "Modify via AI Copy link to widget Ask support Remove Create linked copy Executi…" at bounding box center [518, 76] width 952 height 1311
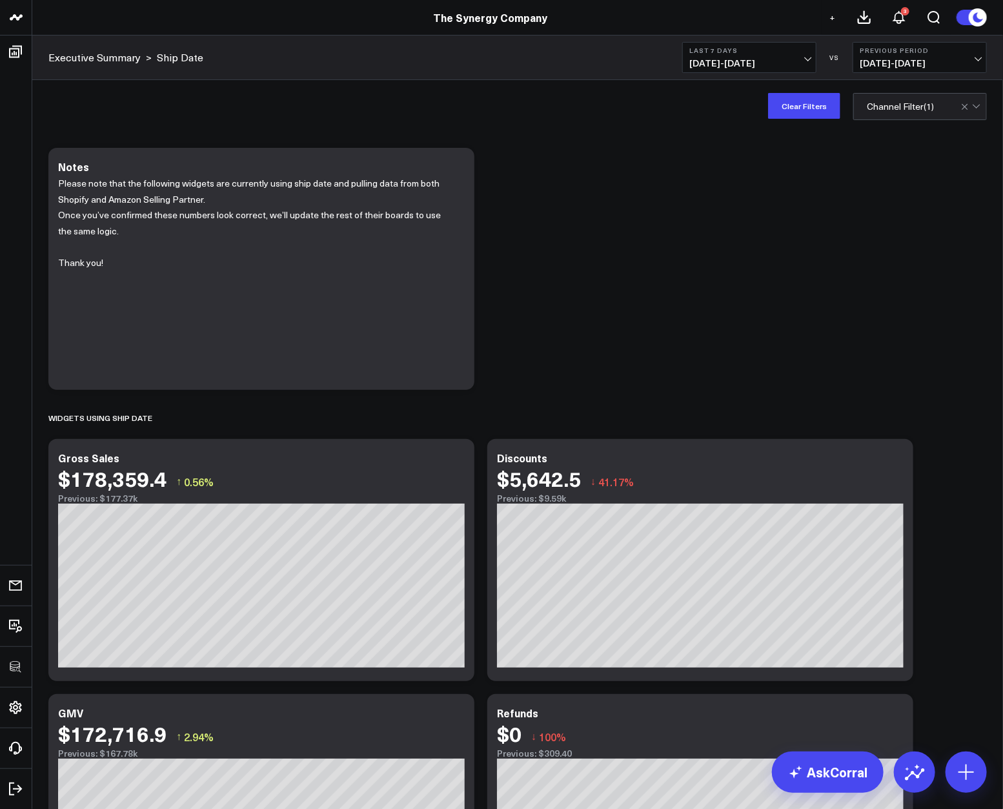
click at [725, 257] on div "Modify via AI Copy link to widget Ask support Remove Create linked copy Executi…" at bounding box center [518, 796] width 952 height 1311
click at [464, 463] on icon at bounding box center [456, 459] width 15 height 15
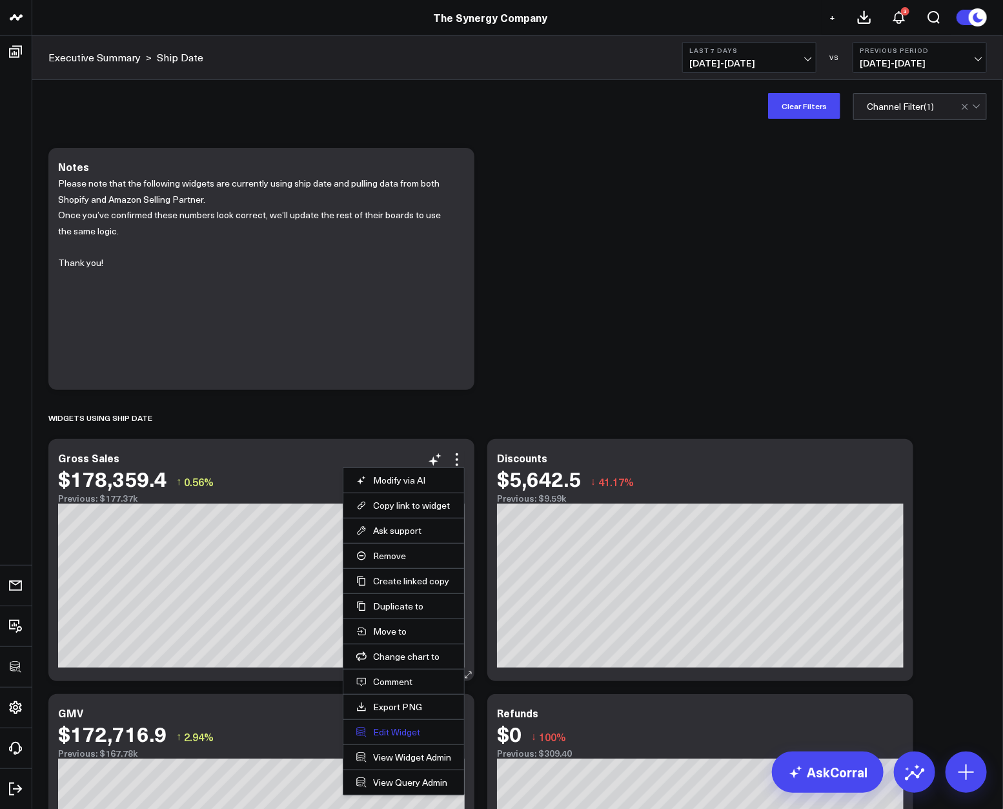
click at [398, 728] on button "Edit Widget" at bounding box center [403, 732] width 95 height 12
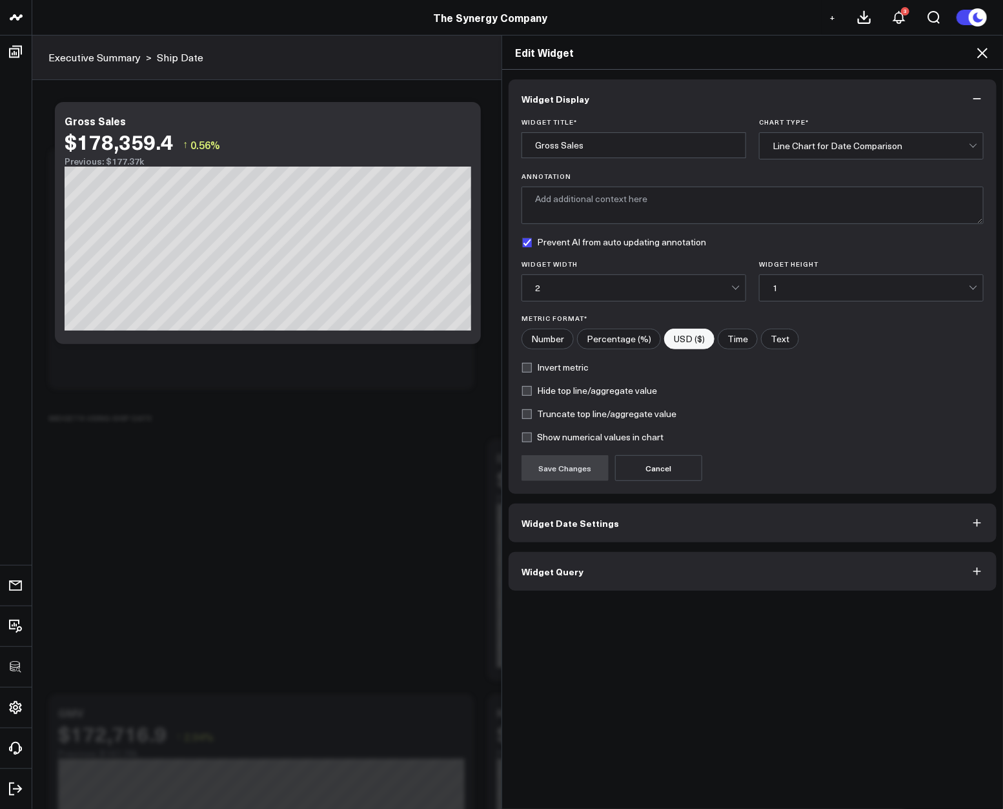
click at [579, 558] on button "Widget Query" at bounding box center [753, 571] width 488 height 39
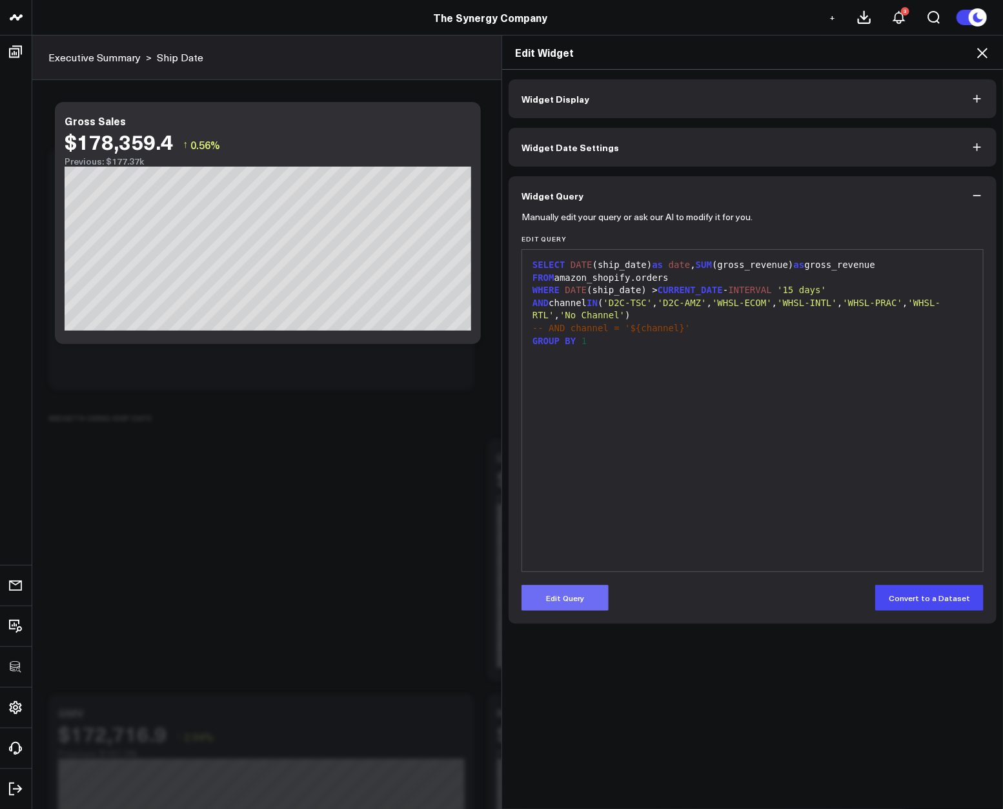
click at [585, 595] on button "Edit Query" at bounding box center [565, 598] width 87 height 26
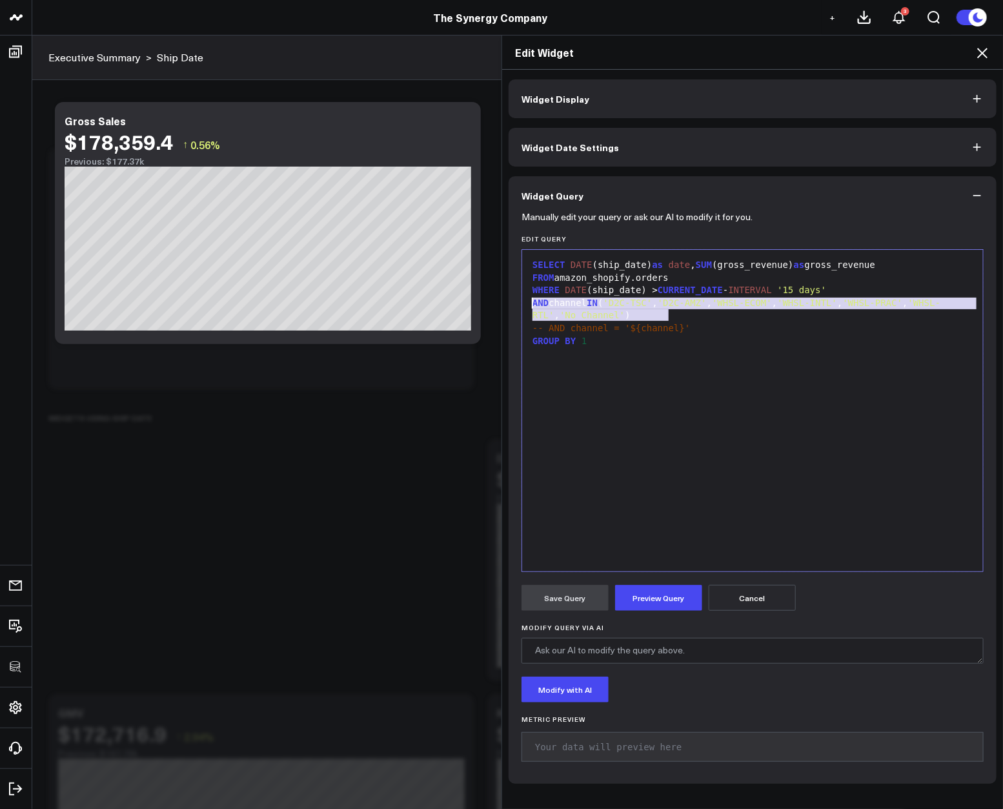
drag, startPoint x: 671, startPoint y: 311, endPoint x: 509, endPoint y: 299, distance: 162.5
click at [509, 299] on div "Manually edit your query or ask our AI to modify it for you. Edit Query 9 1 2 3…" at bounding box center [753, 499] width 488 height 569
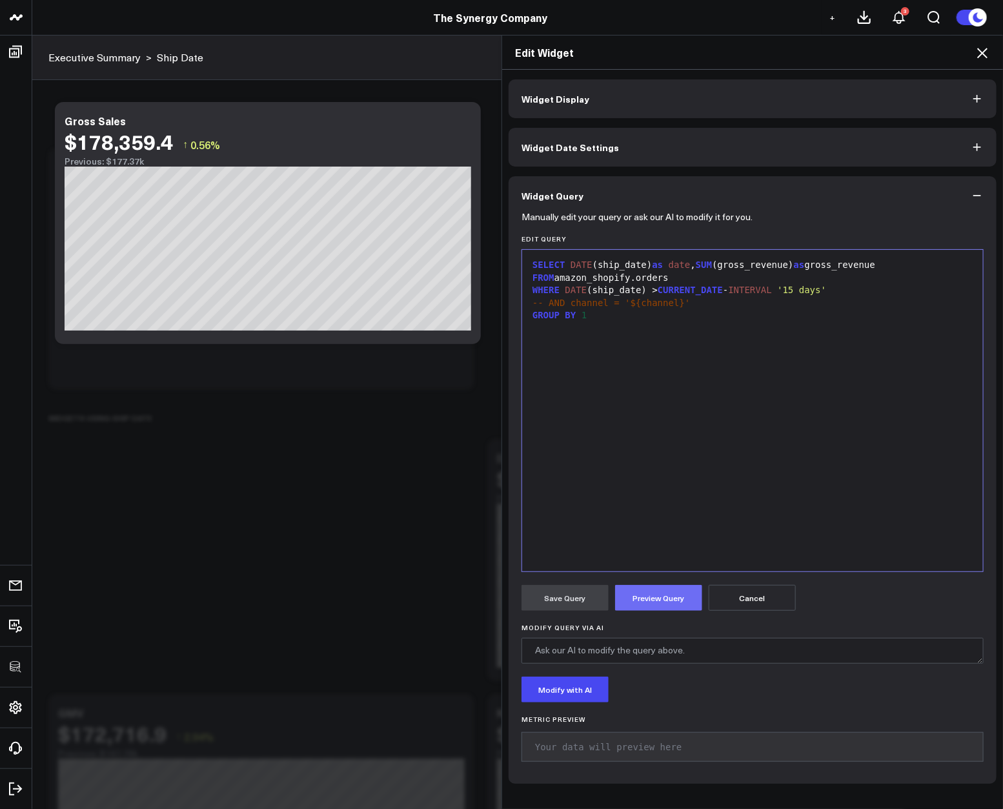
click at [641, 599] on button "Preview Query" at bounding box center [658, 598] width 87 height 26
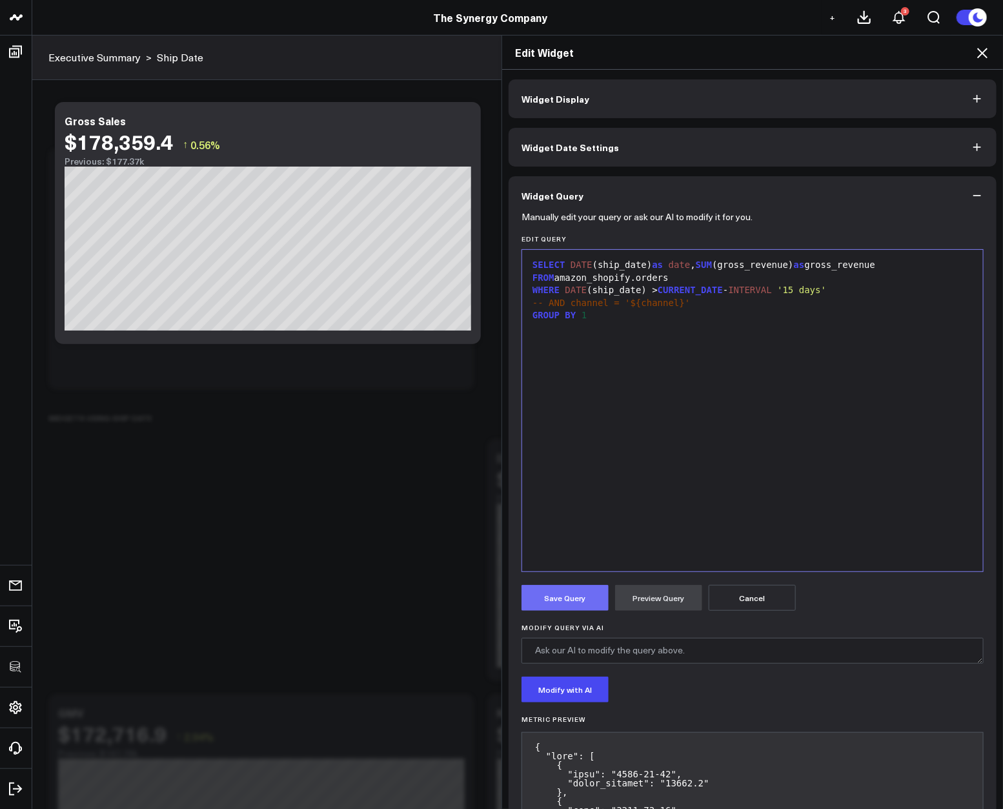
click at [575, 600] on button "Save Query" at bounding box center [565, 598] width 87 height 26
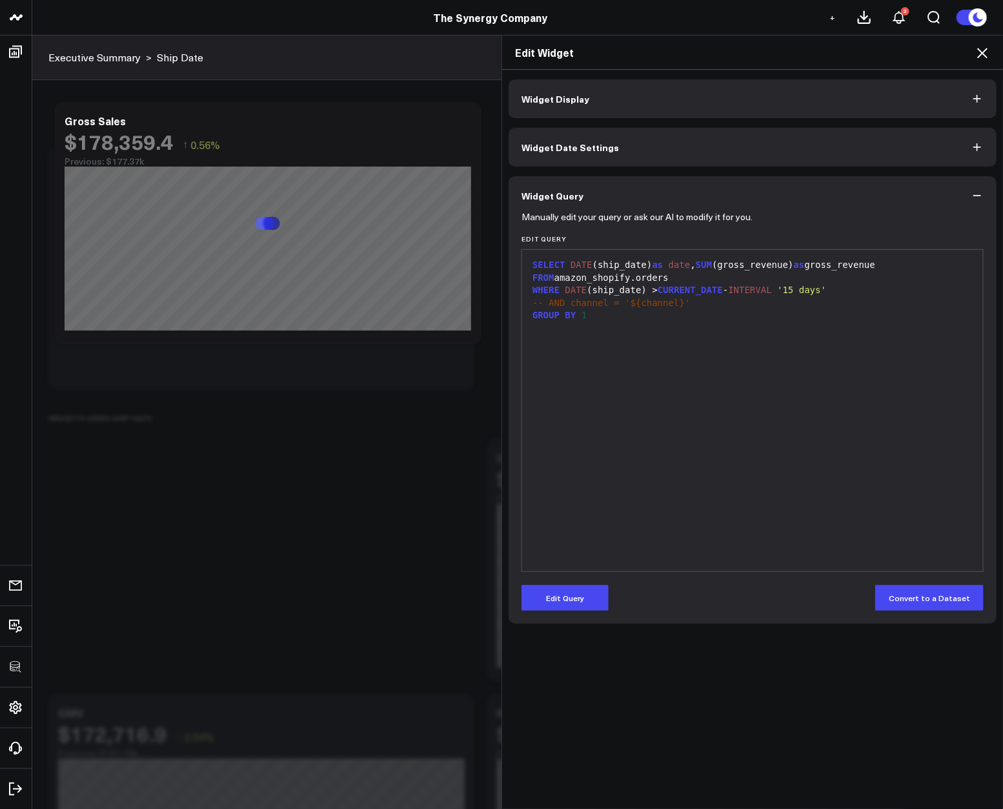
click at [990, 48] on icon at bounding box center [982, 52] width 15 height 15
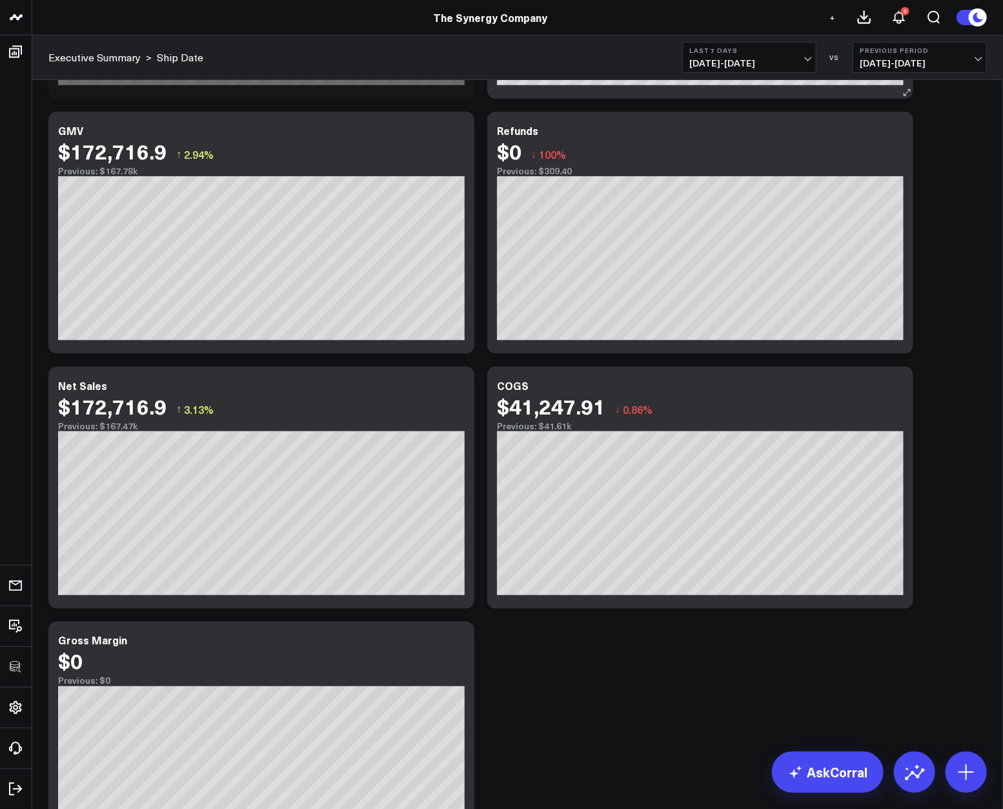
scroll to position [110, 0]
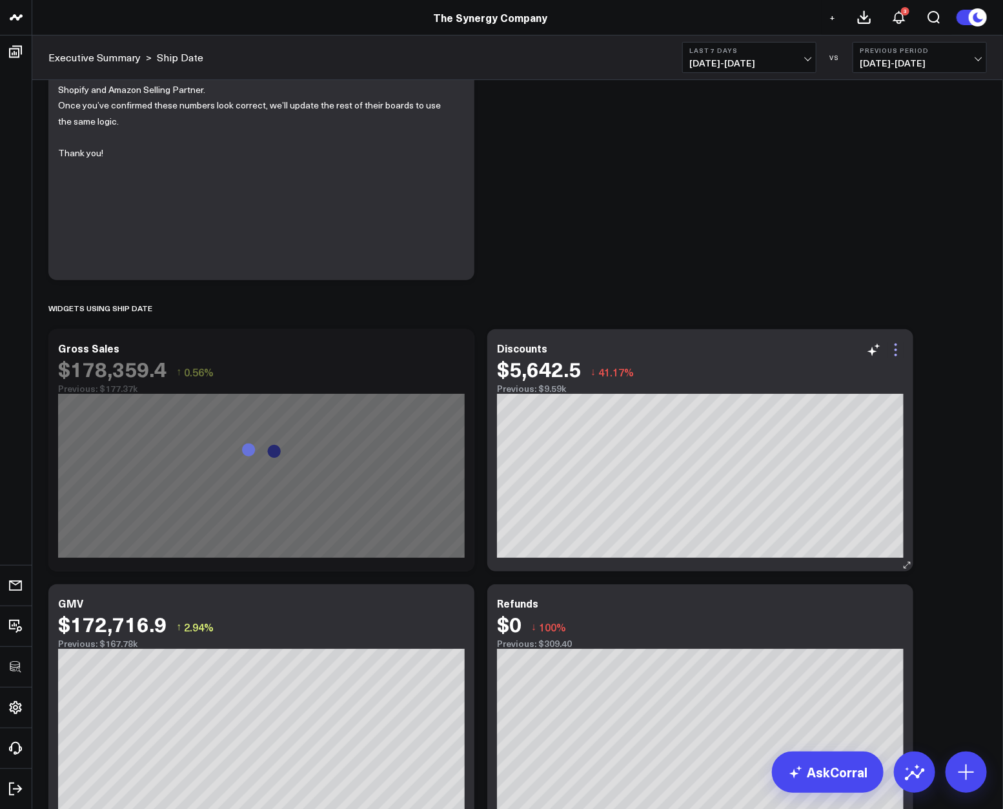
click at [899, 352] on icon at bounding box center [895, 349] width 15 height 15
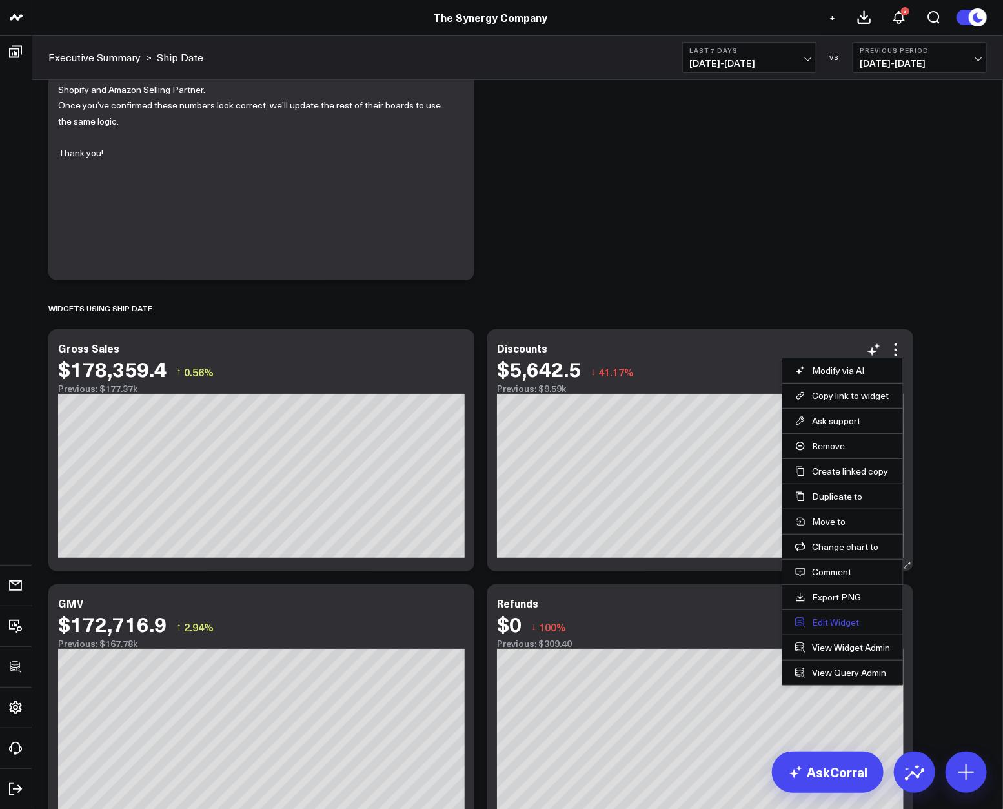
click at [822, 620] on button "Edit Widget" at bounding box center [842, 622] width 95 height 12
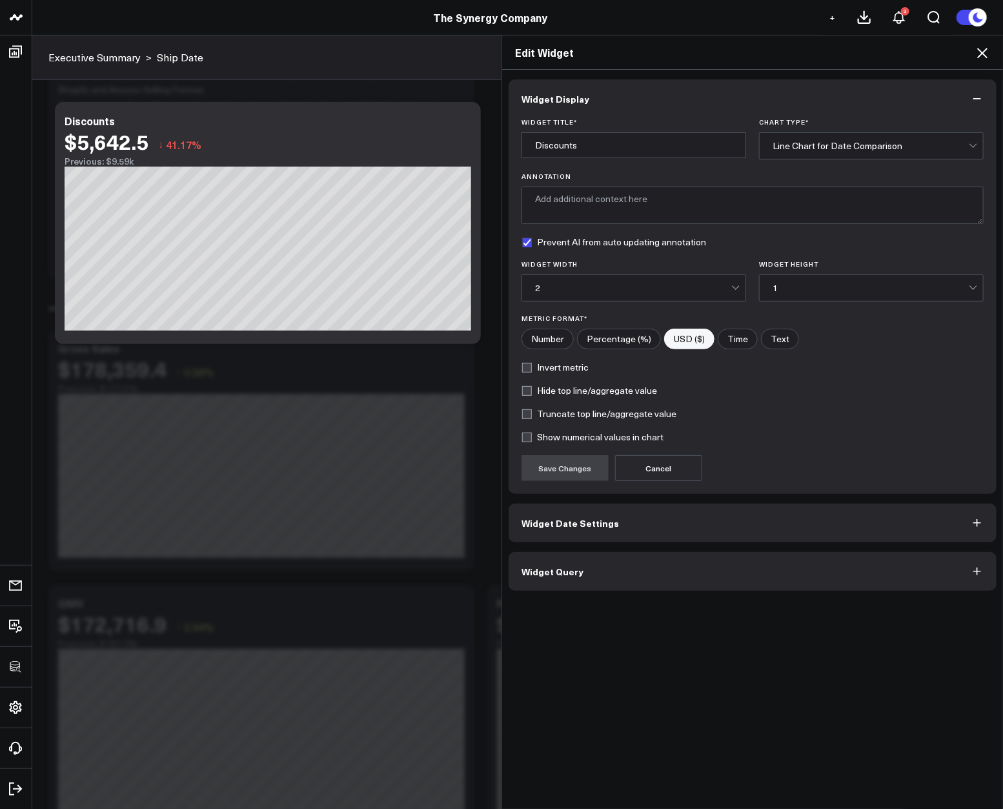
click at [706, 568] on button "Widget Query" at bounding box center [753, 571] width 488 height 39
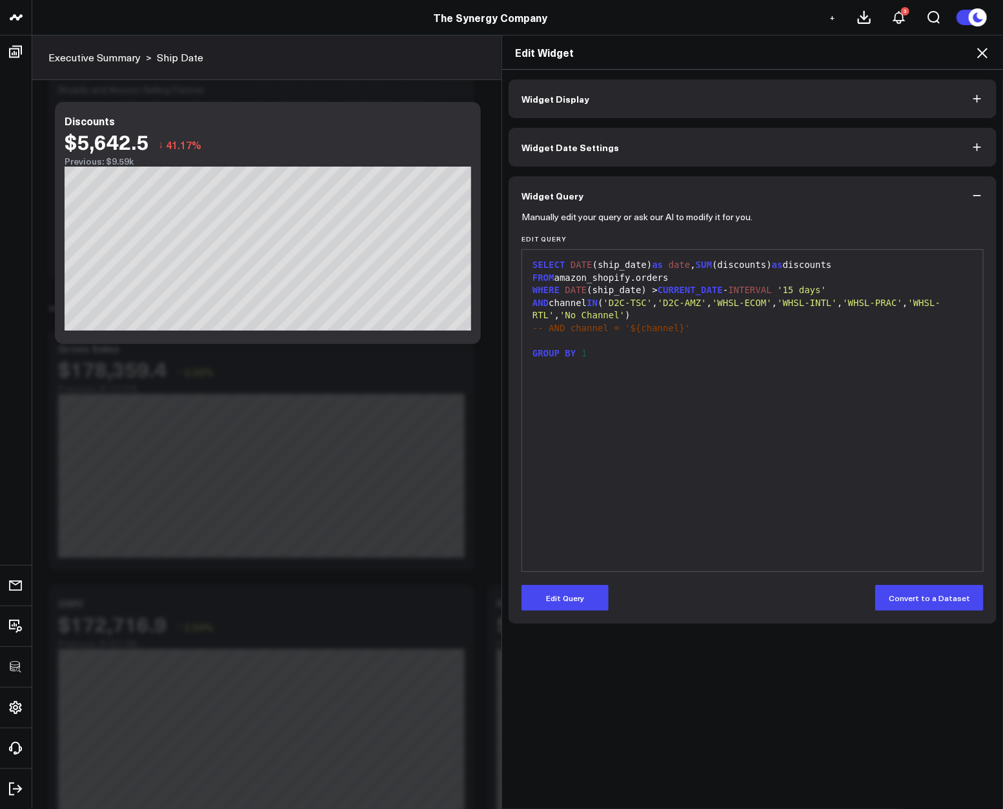
click at [573, 596] on button "Edit Query" at bounding box center [565, 598] width 87 height 26
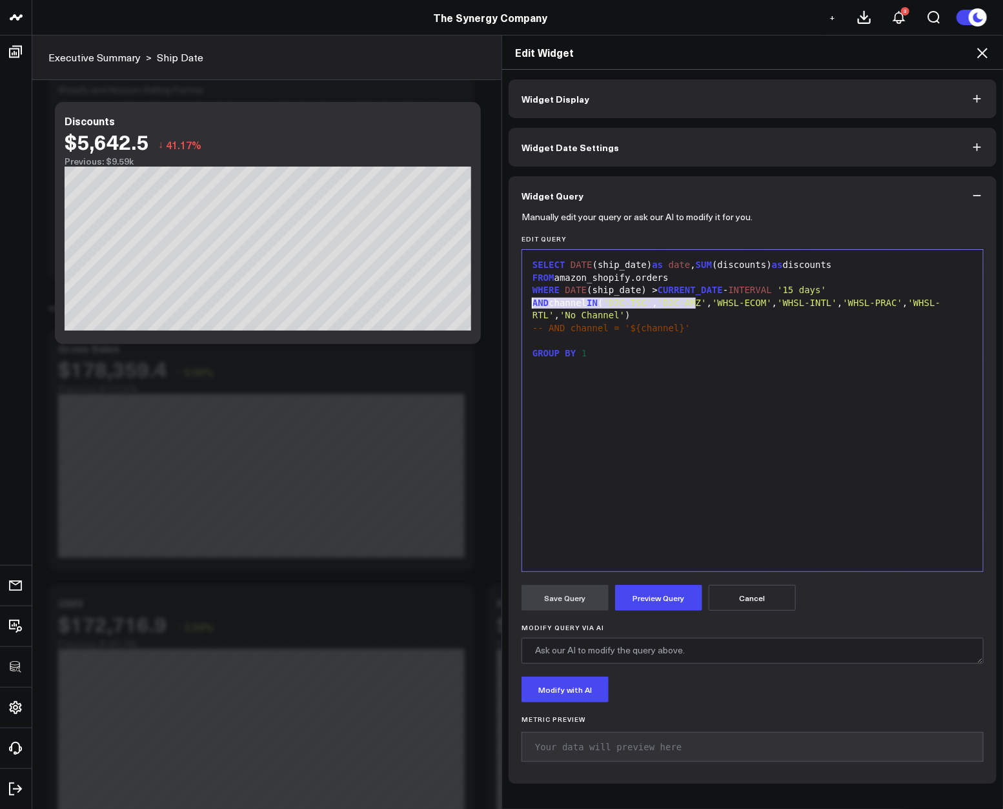
drag, startPoint x: 692, startPoint y: 309, endPoint x: 488, endPoint y: 309, distance: 204.0
click at [488, 309] on div "Edit Widget Widget Display Widget Date Settings Widget Query Manually edit your…" at bounding box center [501, 422] width 1003 height 774
click at [625, 316] on span "'No Channel'" at bounding box center [592, 315] width 65 height 10
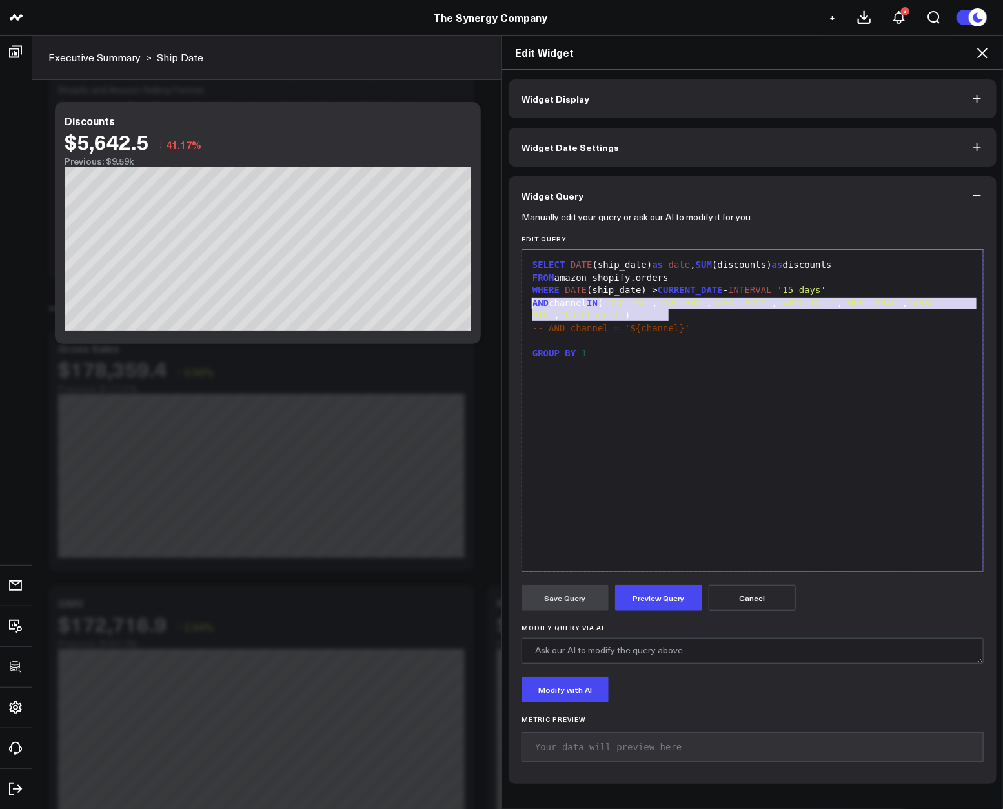
drag, startPoint x: 678, startPoint y: 315, endPoint x: 518, endPoint y: 309, distance: 160.9
click at [522, 309] on div "9 1 2 3 4 5 6 7 8 › ⌄ SELECT DATE (ship_date) as date , SUM (discounts) as disc…" at bounding box center [753, 410] width 462 height 323
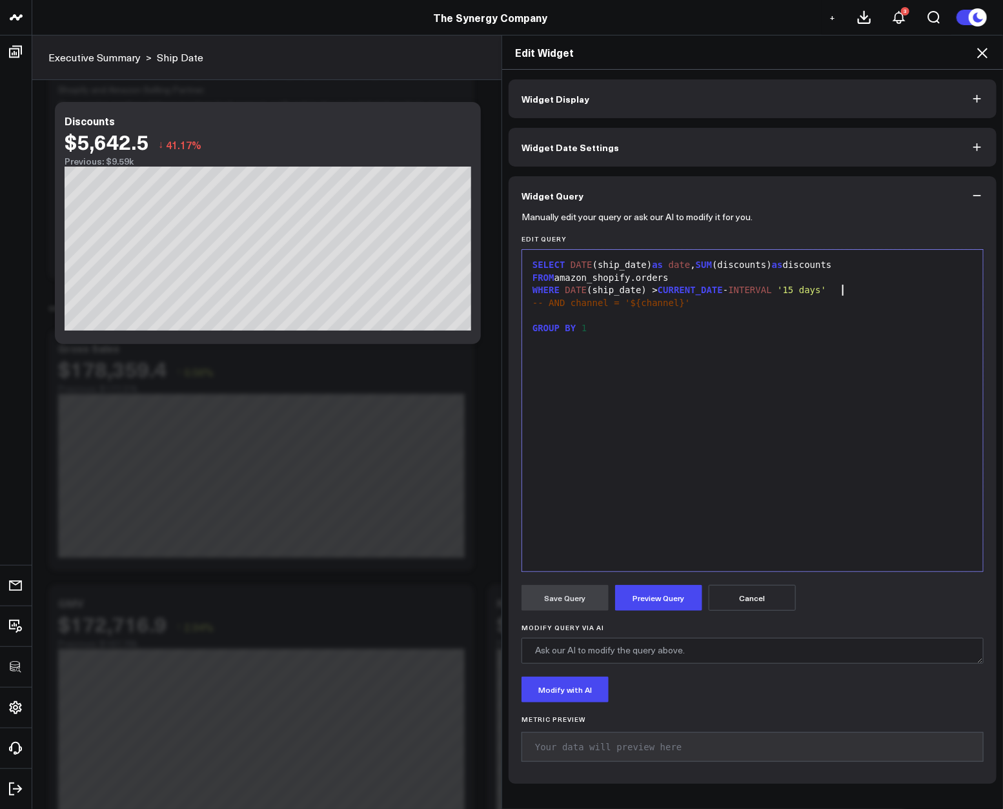
click at [585, 316] on div at bounding box center [753, 315] width 448 height 13
click at [644, 595] on button "Preview Query" at bounding box center [658, 598] width 87 height 26
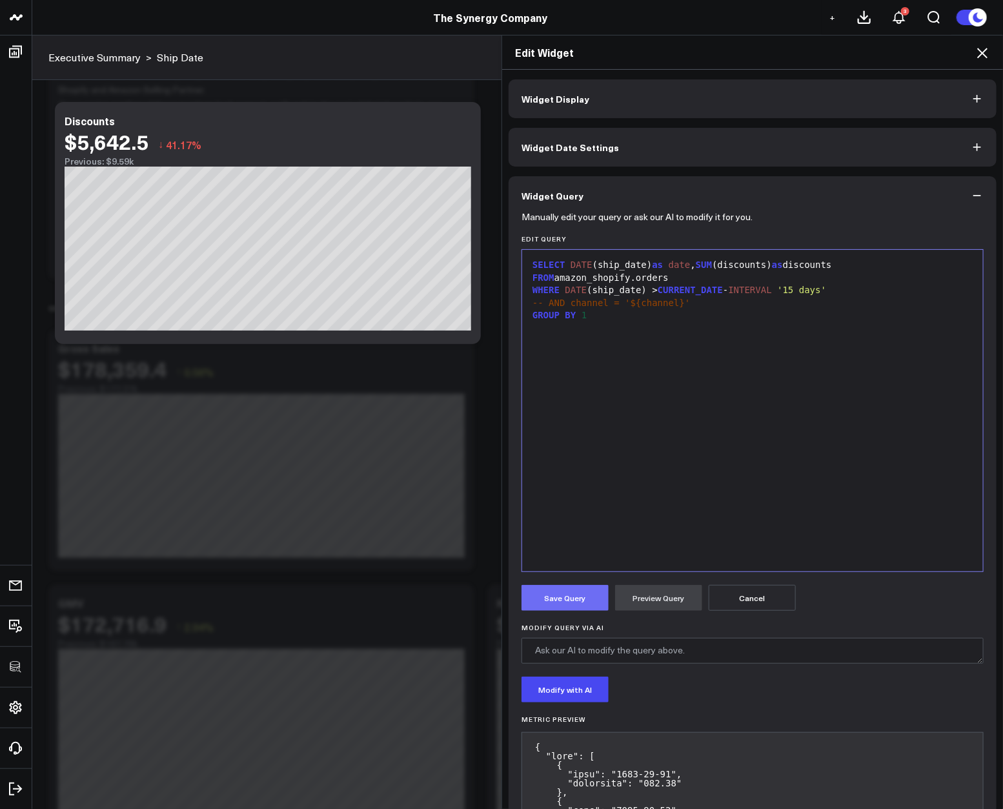
click at [567, 604] on button "Save Query" at bounding box center [565, 598] width 87 height 26
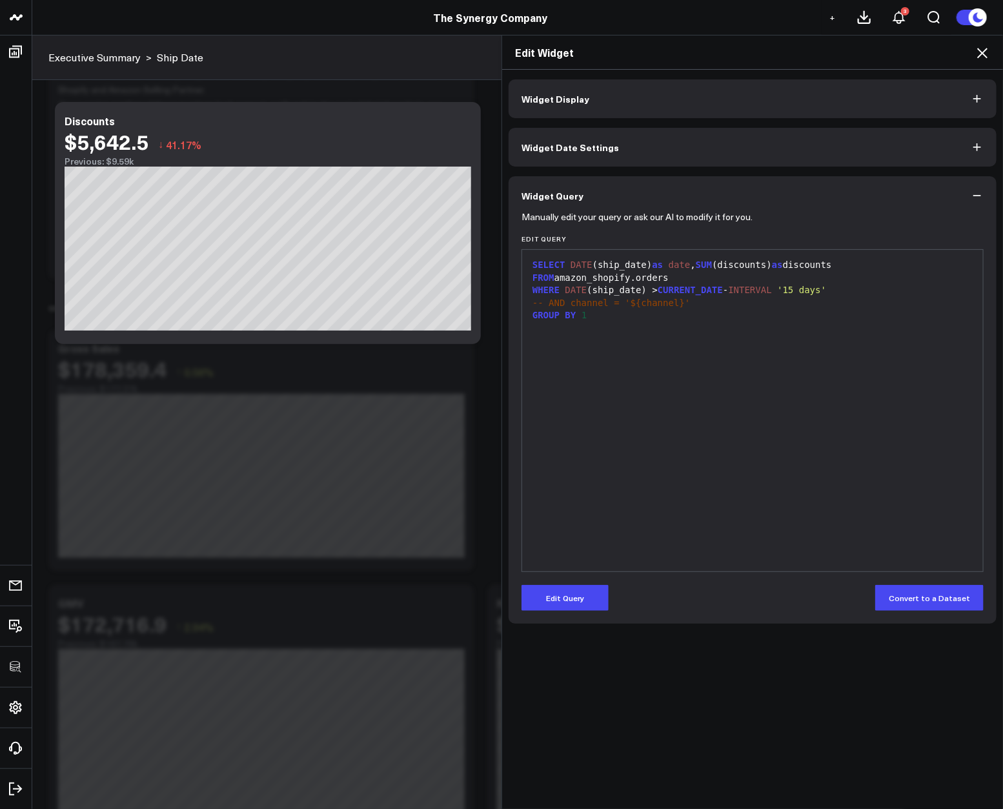
click at [978, 52] on icon at bounding box center [982, 52] width 15 height 15
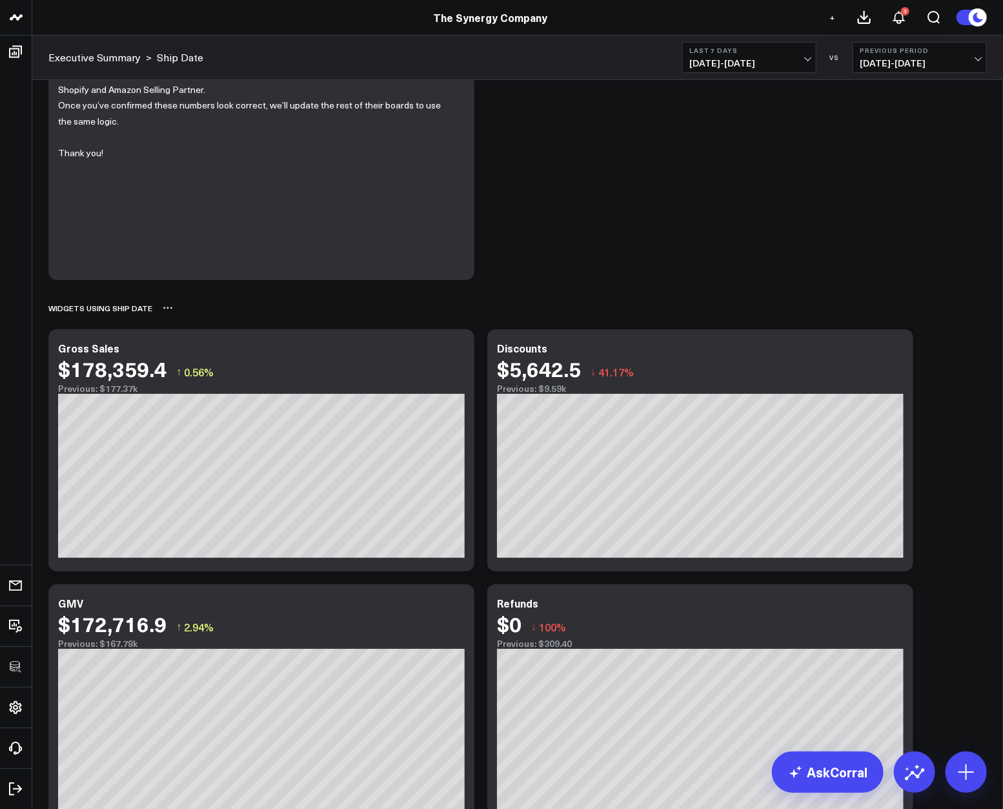
scroll to position [370, 0]
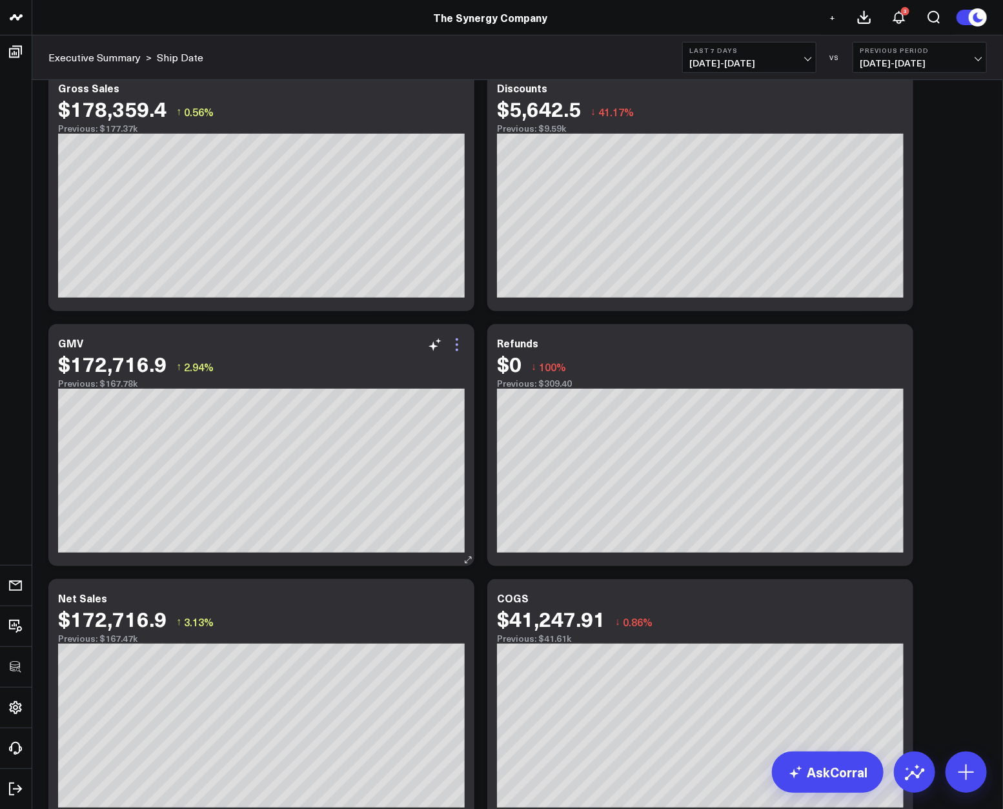
click at [449, 338] on icon at bounding box center [456, 344] width 15 height 15
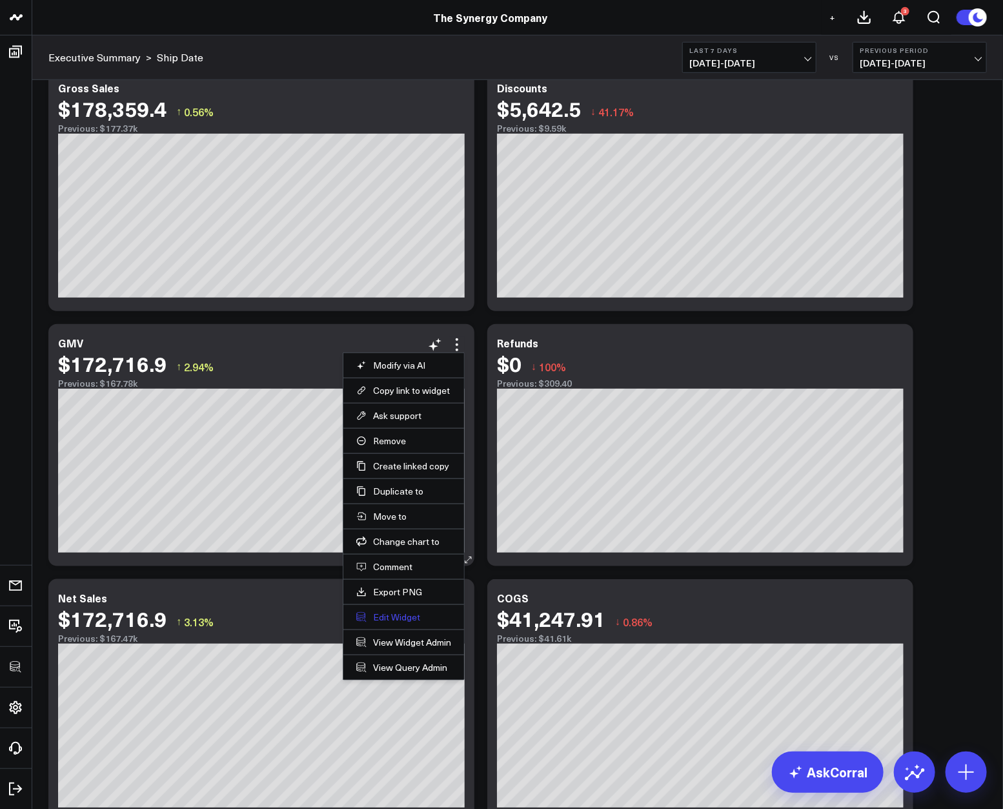
click at [381, 621] on button "Edit Widget" at bounding box center [403, 617] width 95 height 12
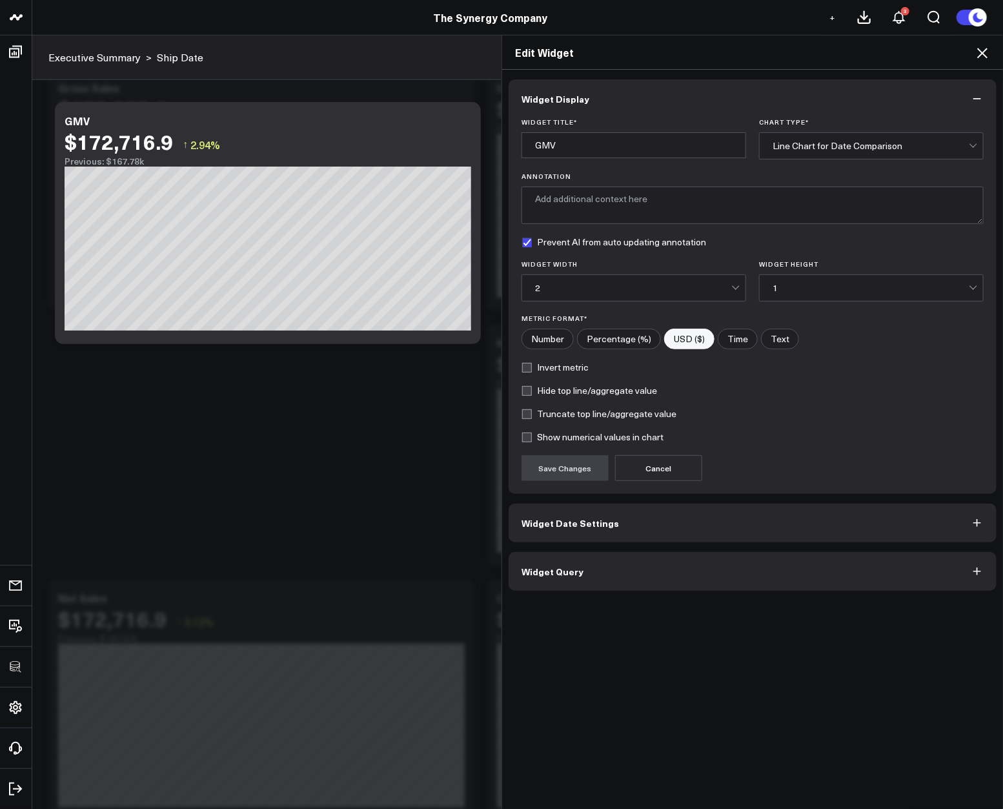
click at [616, 567] on button "Widget Query" at bounding box center [753, 571] width 488 height 39
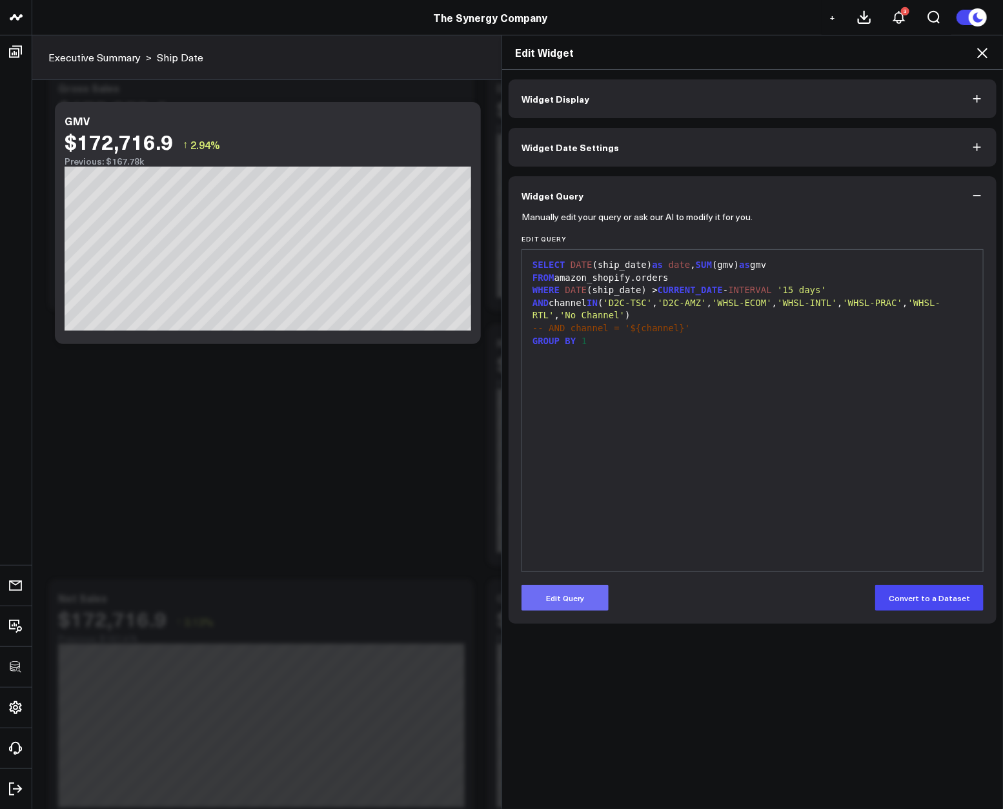
click at [593, 590] on button "Edit Query" at bounding box center [565, 598] width 87 height 26
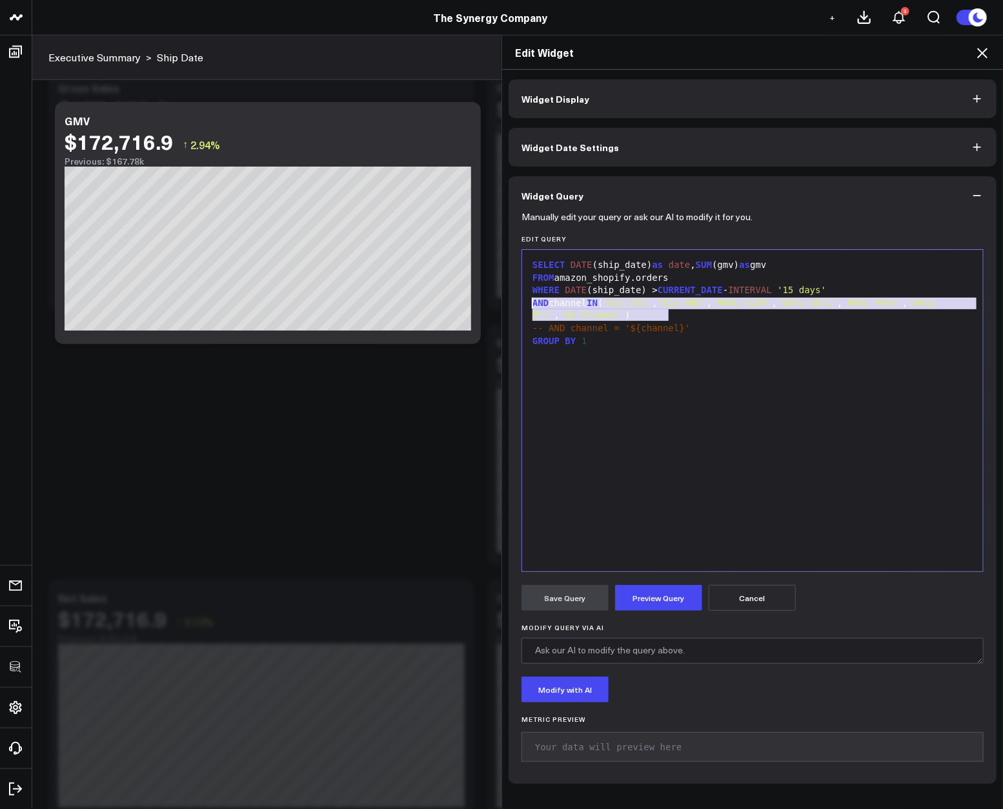
drag, startPoint x: 680, startPoint y: 316, endPoint x: 521, endPoint y: 300, distance: 160.2
click at [522, 300] on div "9 1 2 3 4 5 6 7 › ⌄ SELECT DATE (ship_date) as date , SUM (gmv) as gmv FROM ama…" at bounding box center [753, 410] width 462 height 323
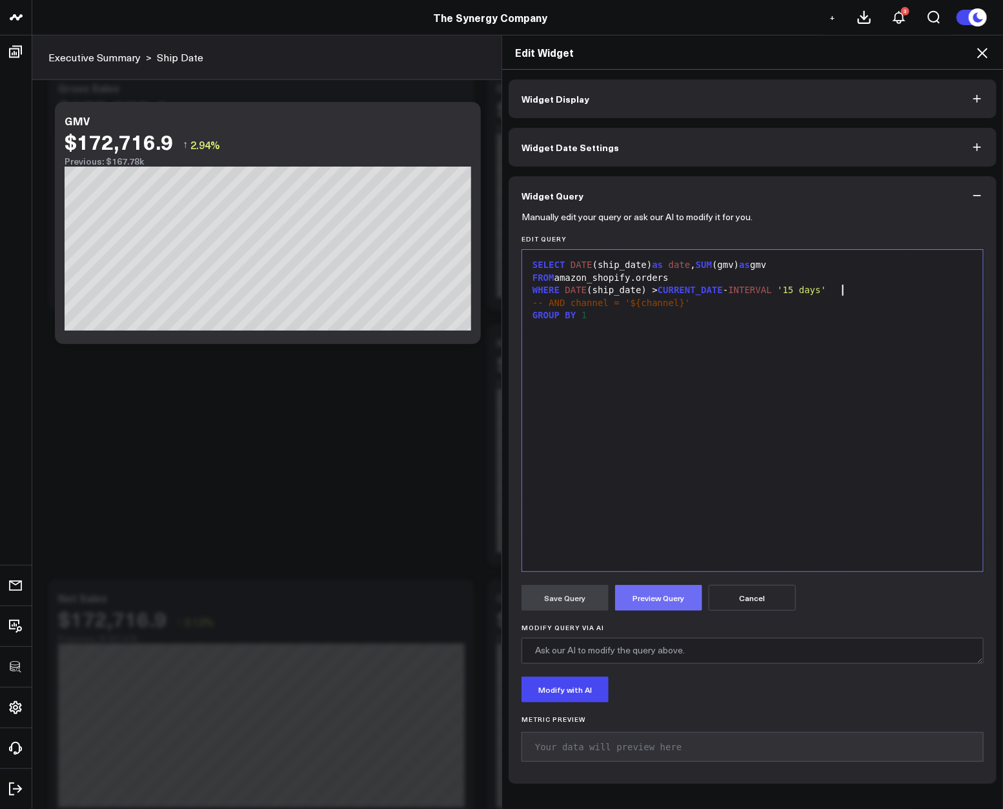
click at [657, 604] on button "Preview Query" at bounding box center [658, 598] width 87 height 26
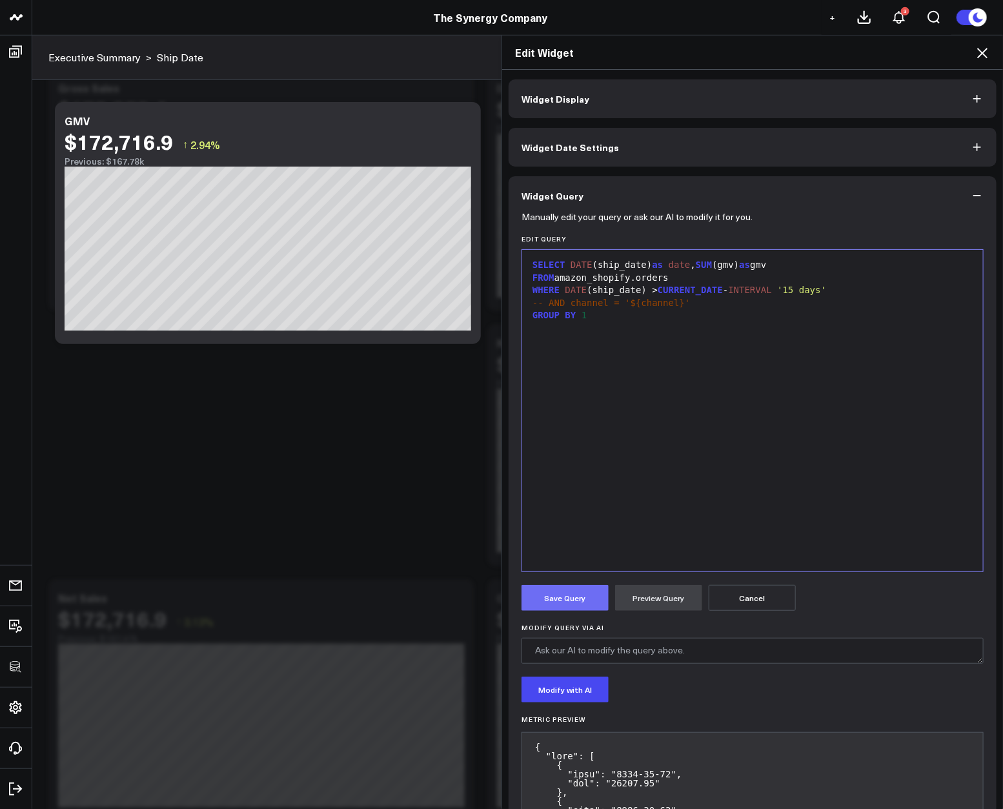
click at [580, 595] on button "Save Query" at bounding box center [565, 598] width 87 height 26
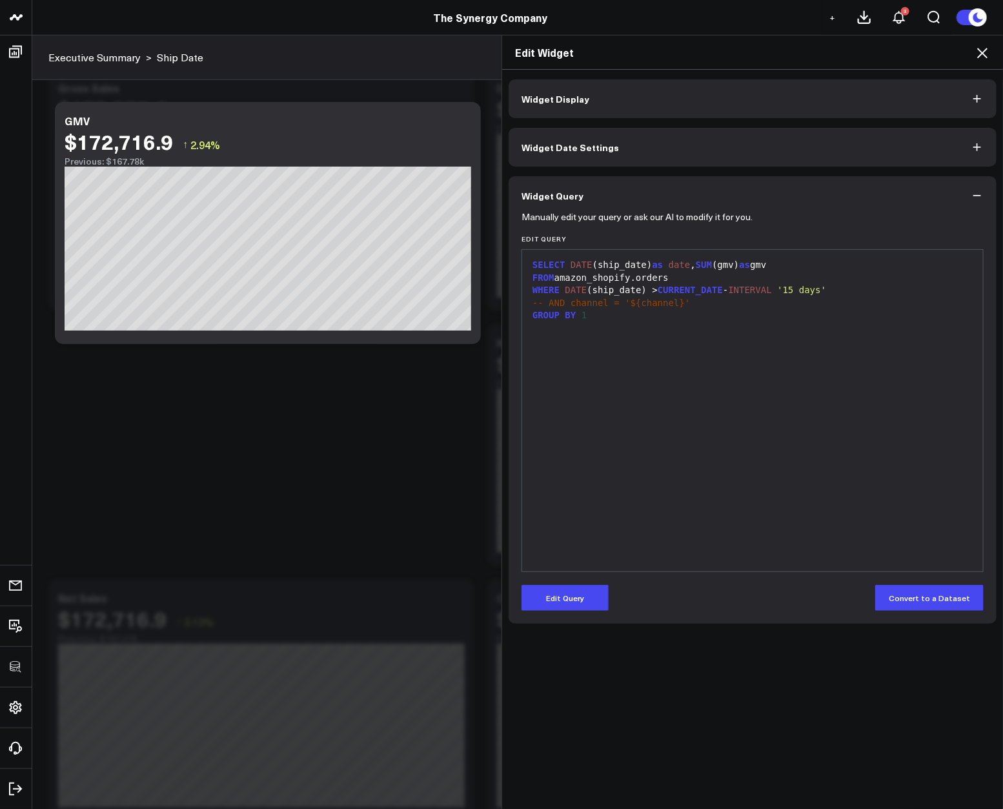
click at [982, 46] on icon at bounding box center [982, 52] width 15 height 15
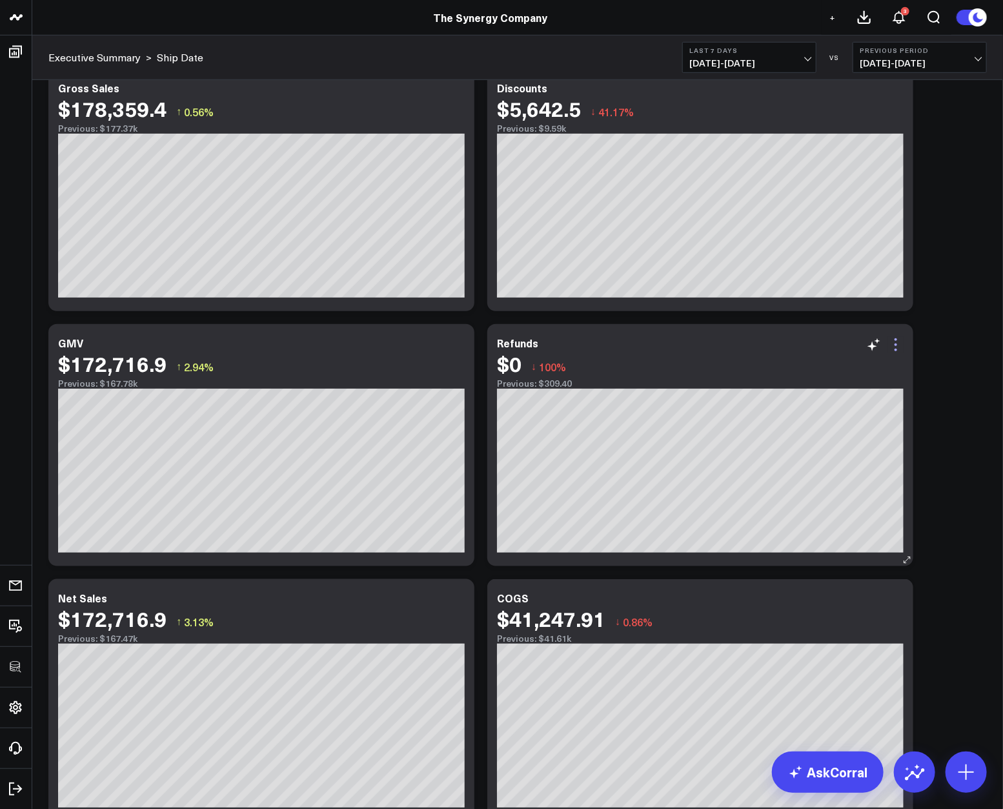
click at [898, 347] on icon at bounding box center [895, 344] width 15 height 15
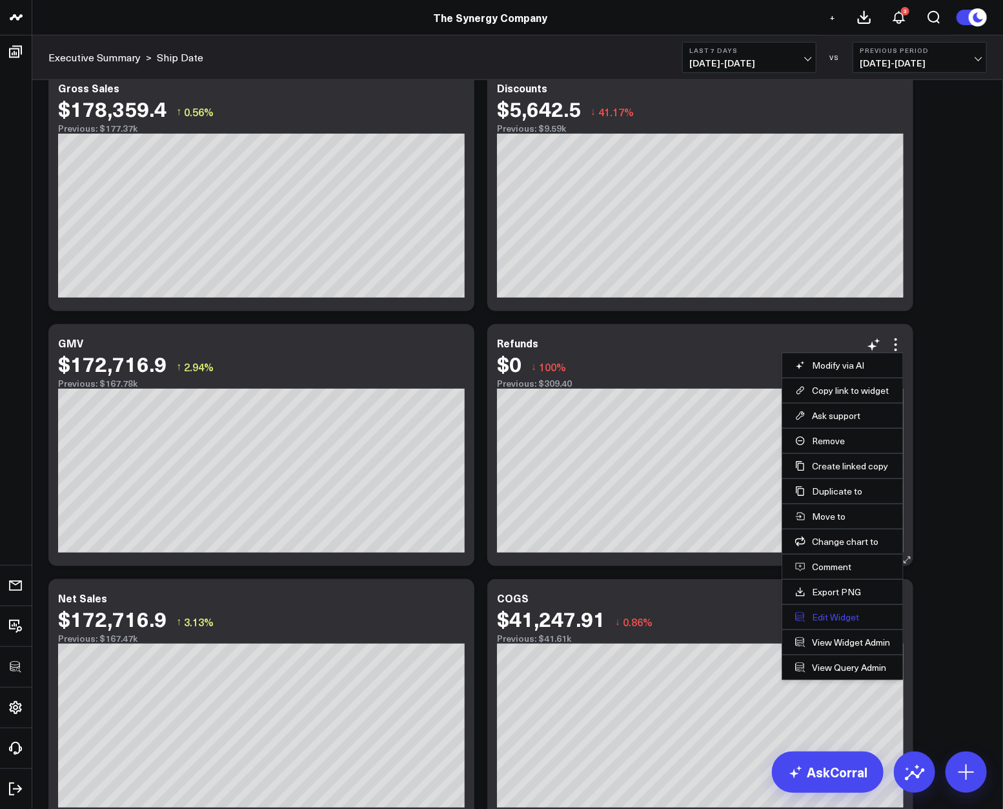
click at [839, 612] on button "Edit Widget" at bounding box center [842, 617] width 95 height 12
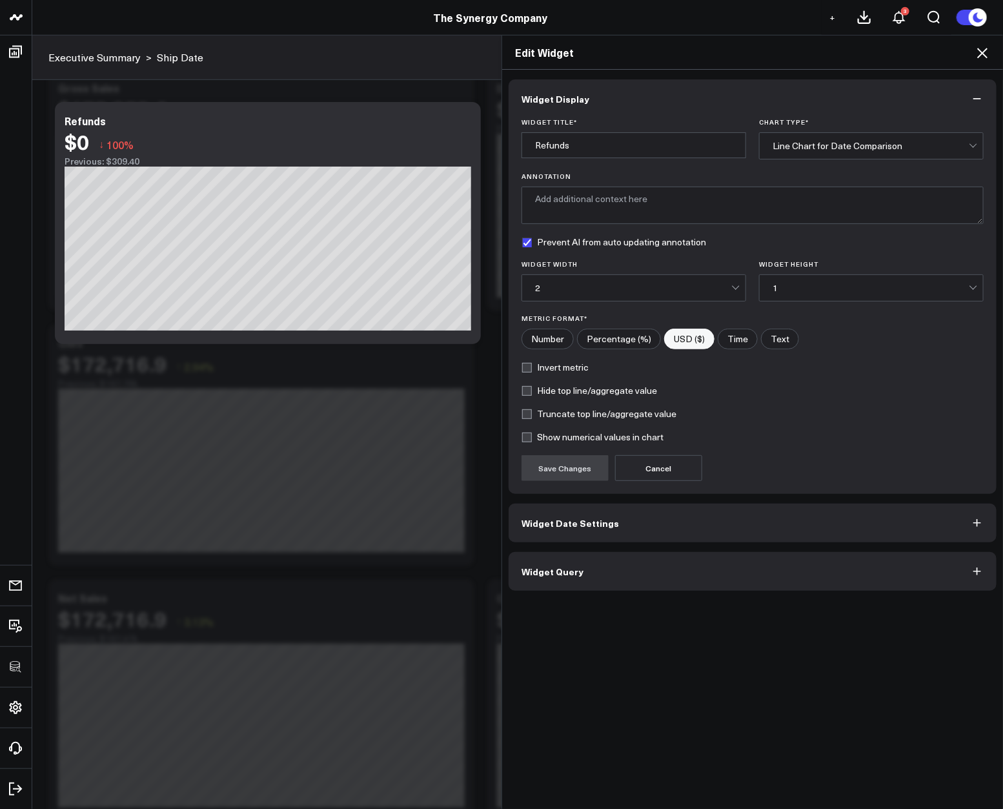
click at [684, 555] on button "Widget Query" at bounding box center [753, 571] width 488 height 39
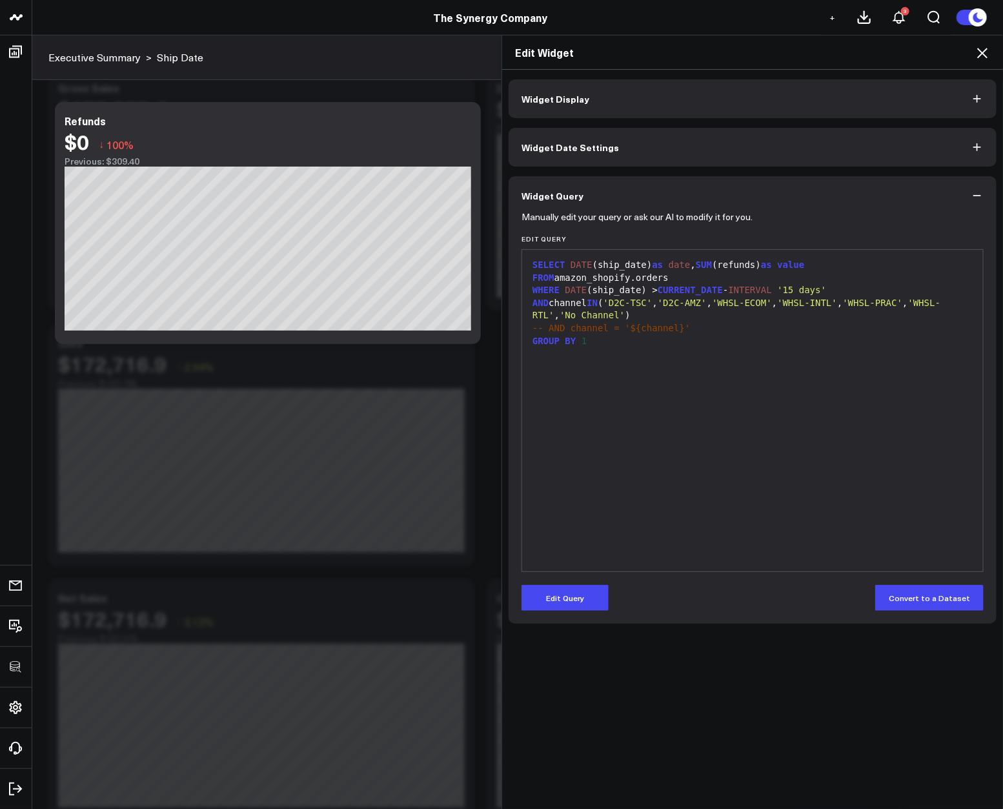
click at [578, 595] on button "Edit Query" at bounding box center [565, 598] width 87 height 26
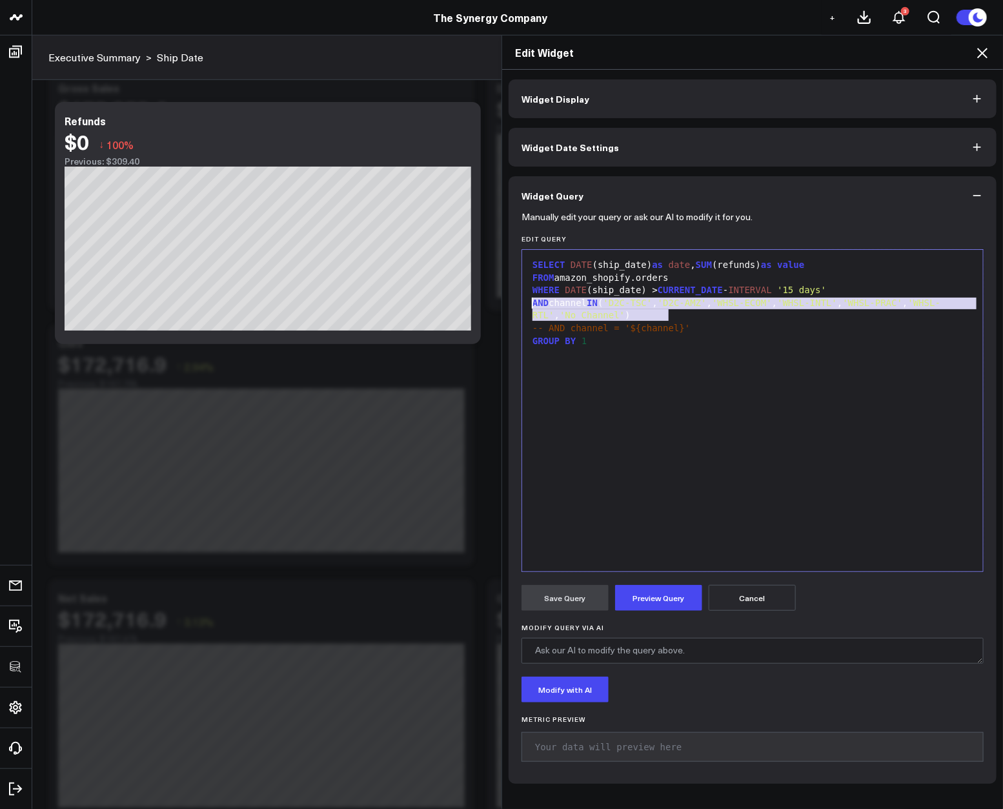
drag, startPoint x: 673, startPoint y: 314, endPoint x: 498, endPoint y: 300, distance: 175.5
click at [502, 300] on div "Widget Display Widget Date Settings Widget Query Manually edit your query or as…" at bounding box center [752, 440] width 501 height 740
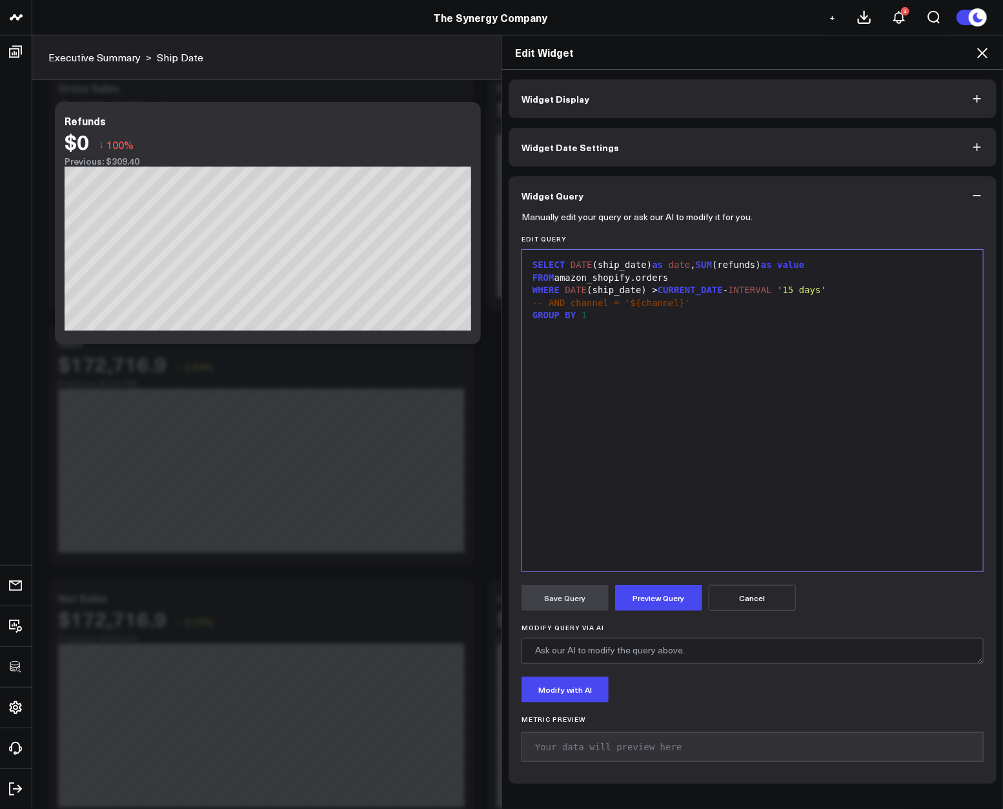
click at [664, 583] on form "Manually edit your query or ask our AI to modify it for you. Edit Query Selecti…" at bounding box center [753, 493] width 462 height 556
click at [659, 593] on button "Preview Query" at bounding box center [658, 598] width 87 height 26
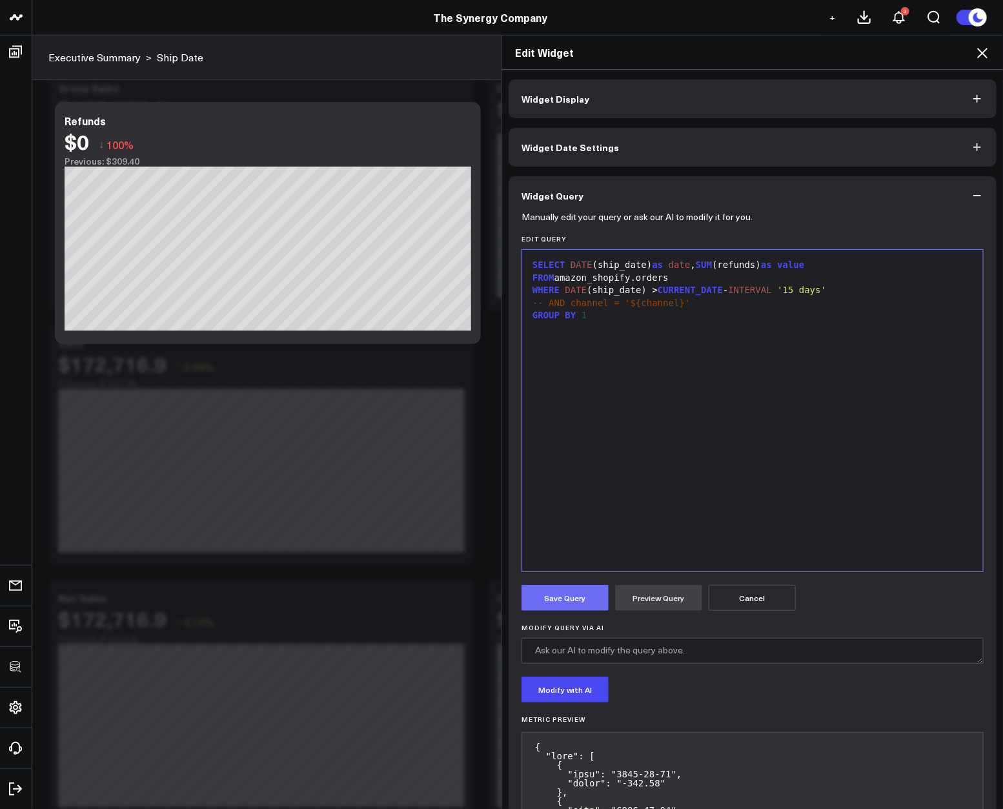
click at [585, 602] on button "Save Query" at bounding box center [565, 598] width 87 height 26
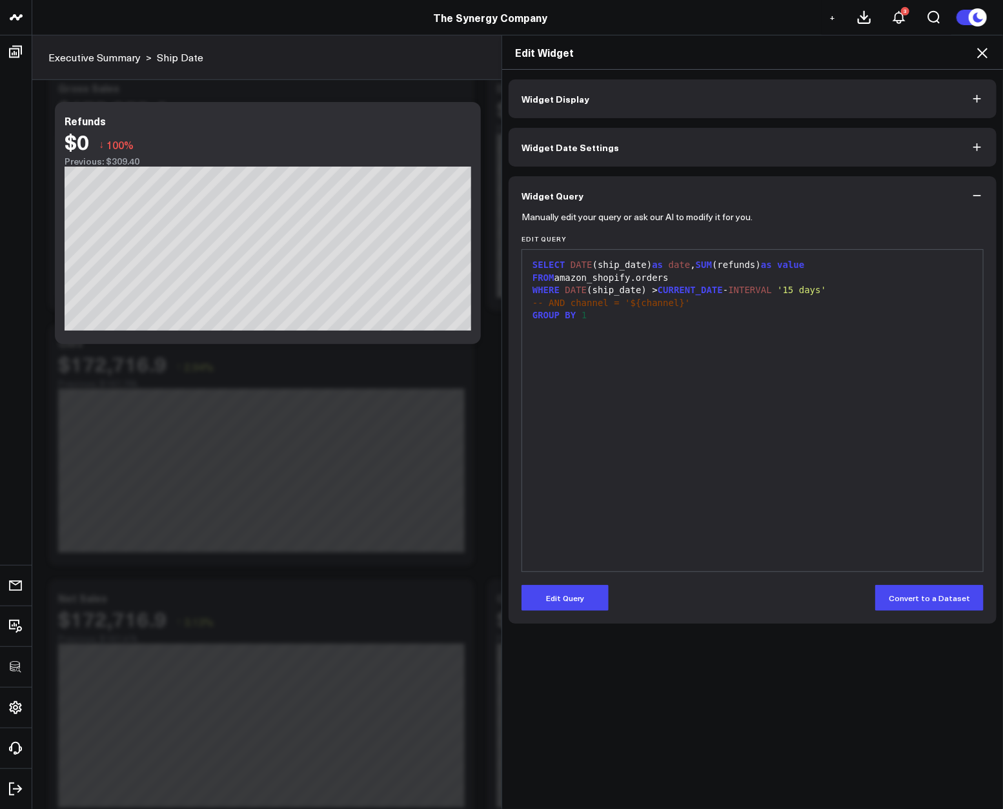
click at [979, 53] on icon at bounding box center [982, 52] width 15 height 15
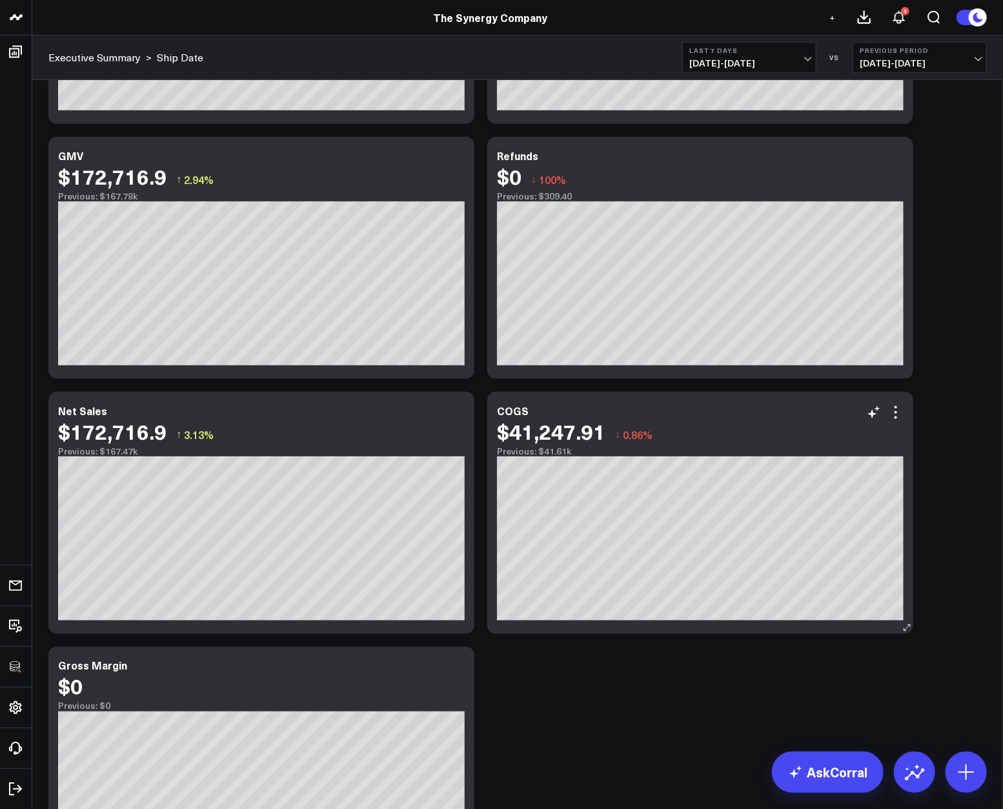
scroll to position [679, 0]
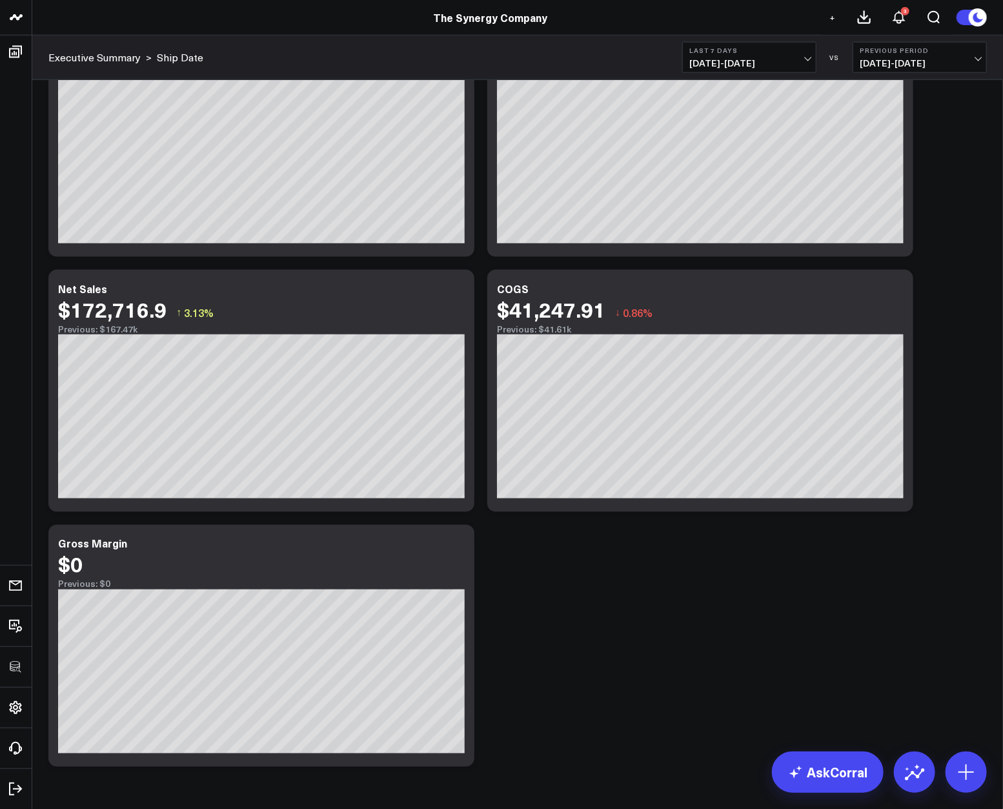
click at [720, 670] on div "Modify via AI Copy link to widget Ask support Remove Create linked copy Executi…" at bounding box center [518, 117] width 952 height 1311
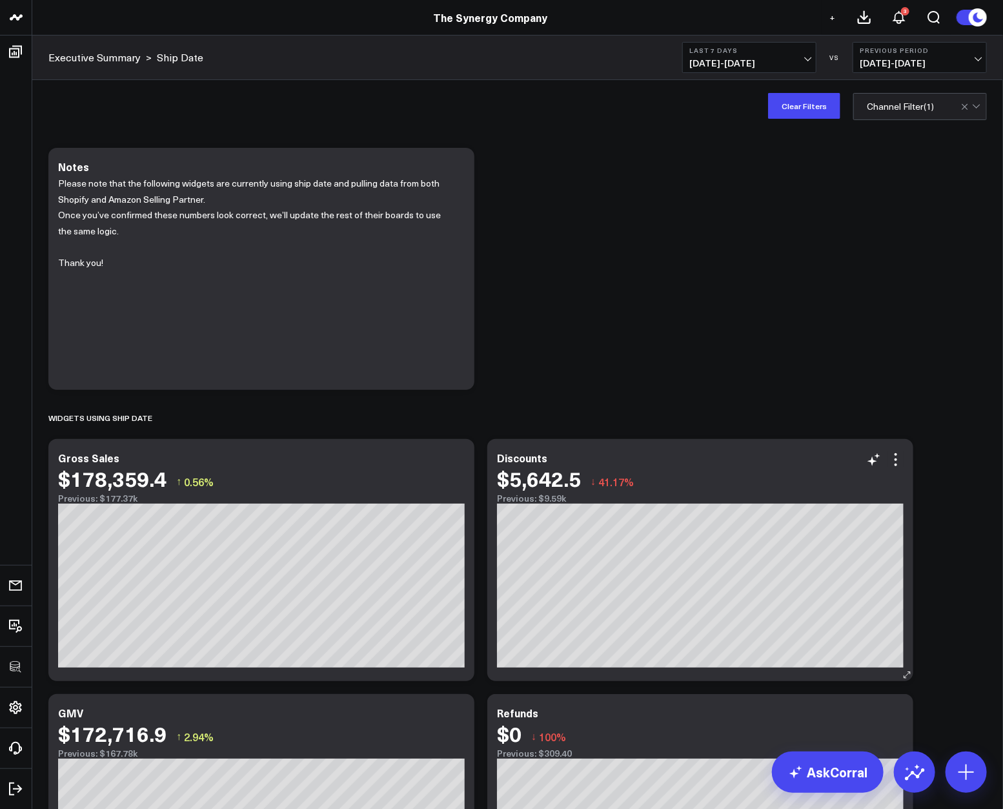
scroll to position [720, 0]
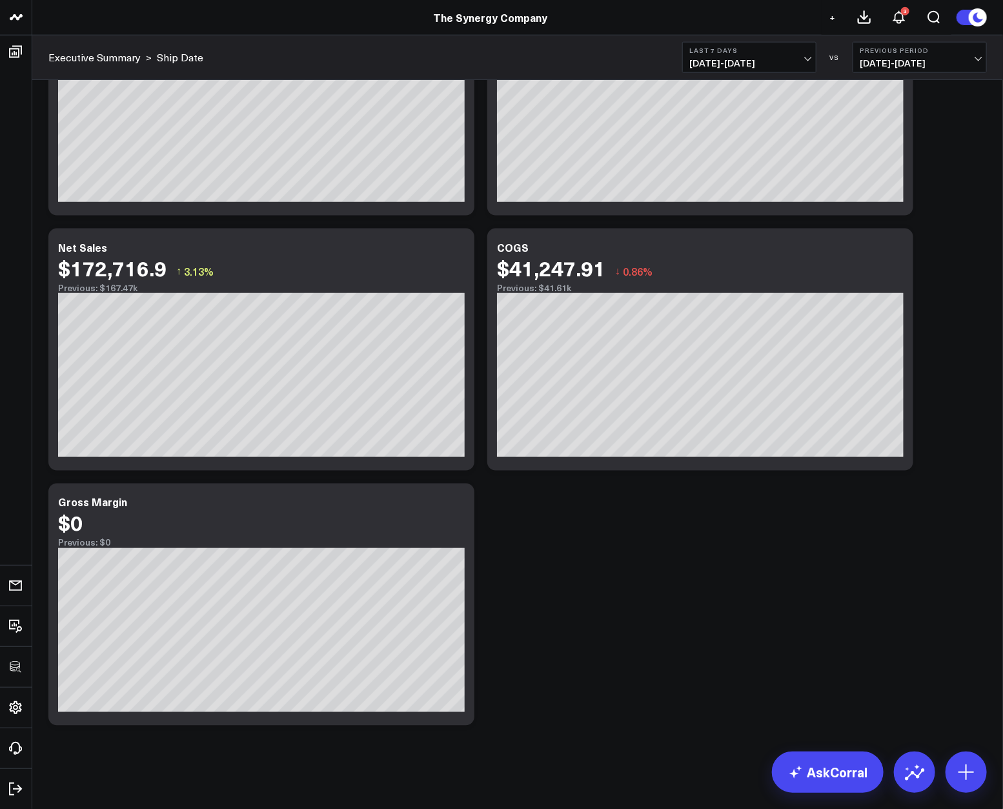
click at [961, 374] on div "Modify via AI Copy link to widget Ask support Remove Create linked copy Executi…" at bounding box center [518, 76] width 952 height 1311
click at [891, 236] on div "COGS $41,247.91 ↓ 0.86% Previous: $41.61k [#fff fontSize:14px lineHeight:16px][…" at bounding box center [700, 350] width 426 height 242
click at [895, 240] on div "COGS $41,247.91 ↓ 0.86% Previous: $41.61k [#fff fontSize:14px lineHeight:16px][…" at bounding box center [700, 350] width 426 height 242
click at [895, 254] on icon at bounding box center [896, 254] width 3 height 3
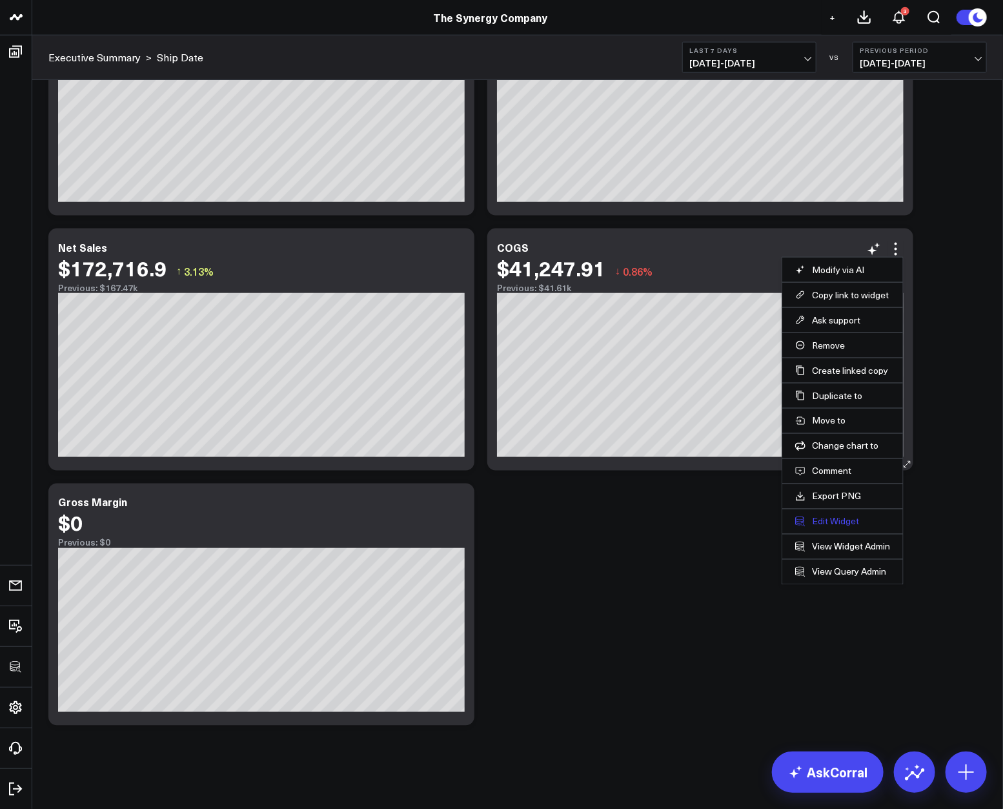
click at [818, 516] on button "Edit Widget" at bounding box center [842, 522] width 95 height 12
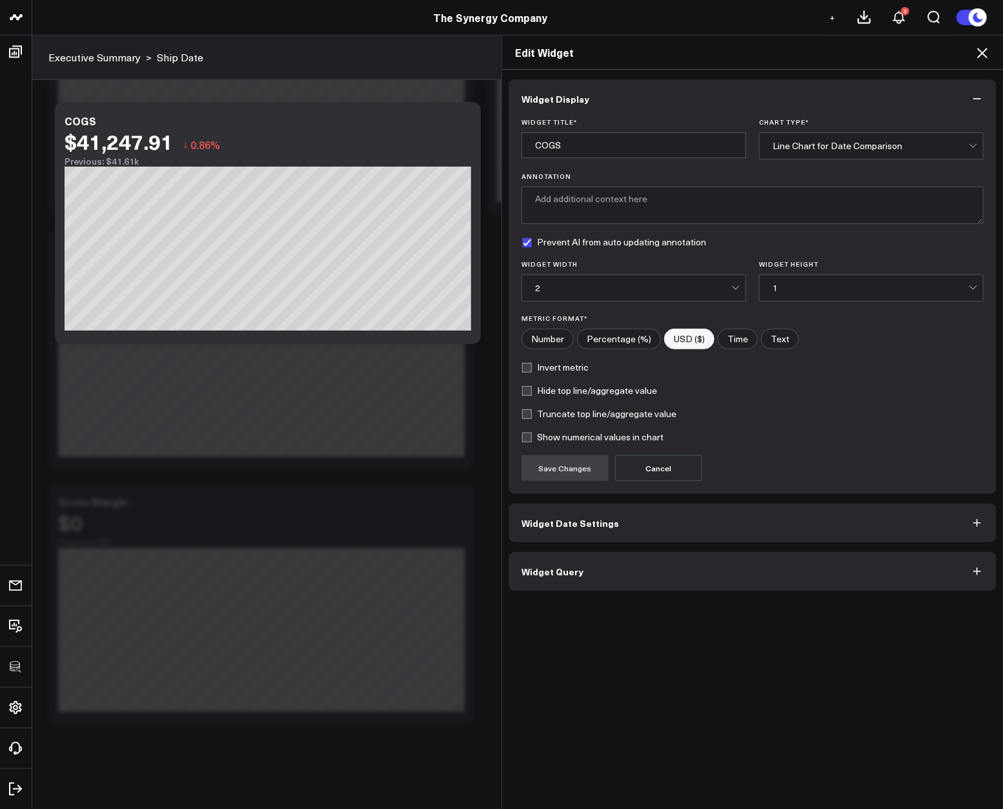
click at [674, 569] on button "Widget Query" at bounding box center [753, 571] width 488 height 39
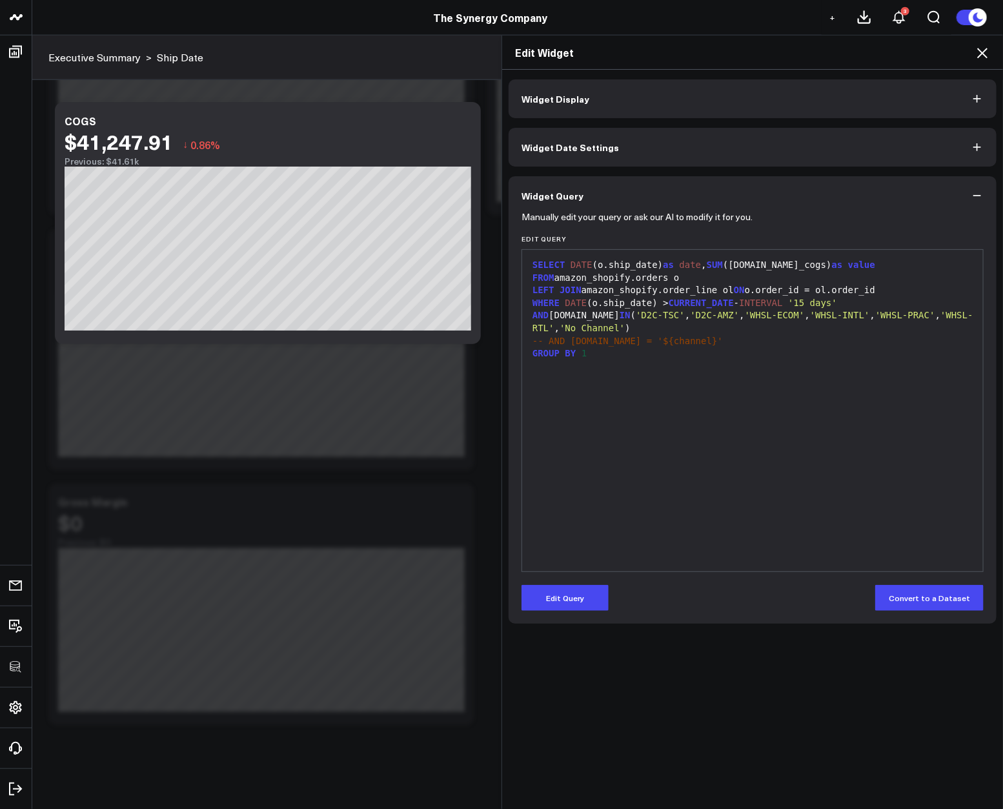
click at [700, 535] on div "SELECT DATE (o.ship_date) as date , SUM ([DOMAIN_NAME]_cogs) as value FROM amaz…" at bounding box center [753, 410] width 448 height 309
click at [586, 594] on button "Edit Query" at bounding box center [565, 598] width 87 height 26
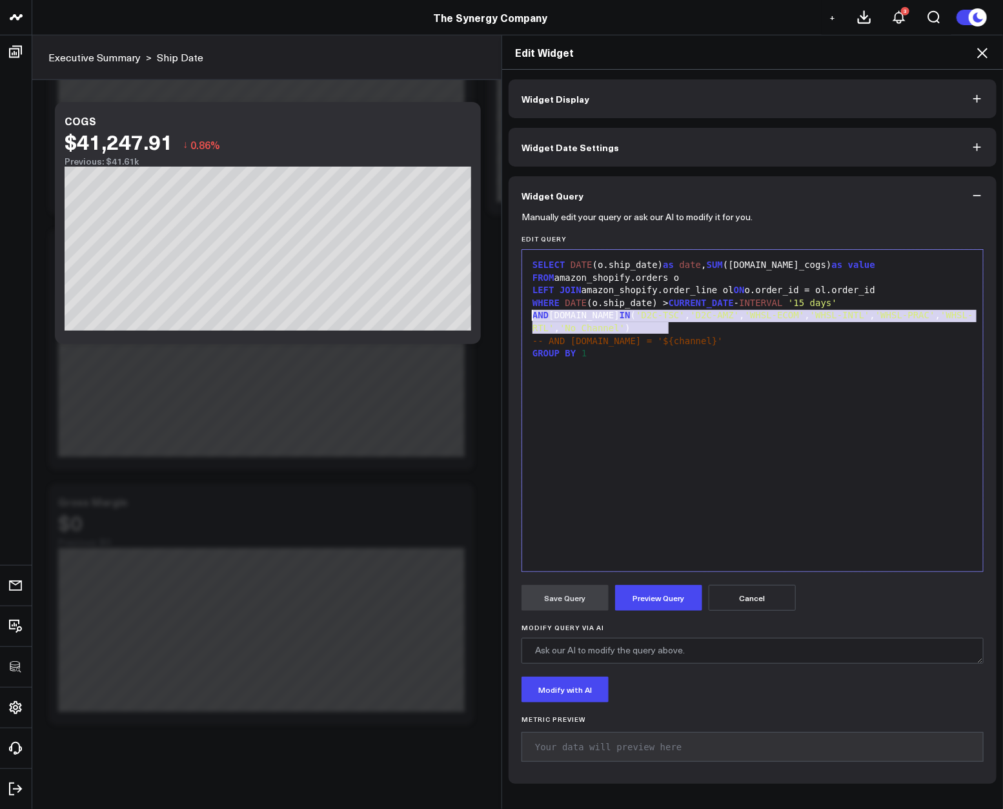
drag, startPoint x: 687, startPoint y: 327, endPoint x: 501, endPoint y: 314, distance: 187.0
click at [502, 314] on div "Widget Display Widget Date Settings Widget Query Manually edit your query or as…" at bounding box center [752, 440] width 501 height 740
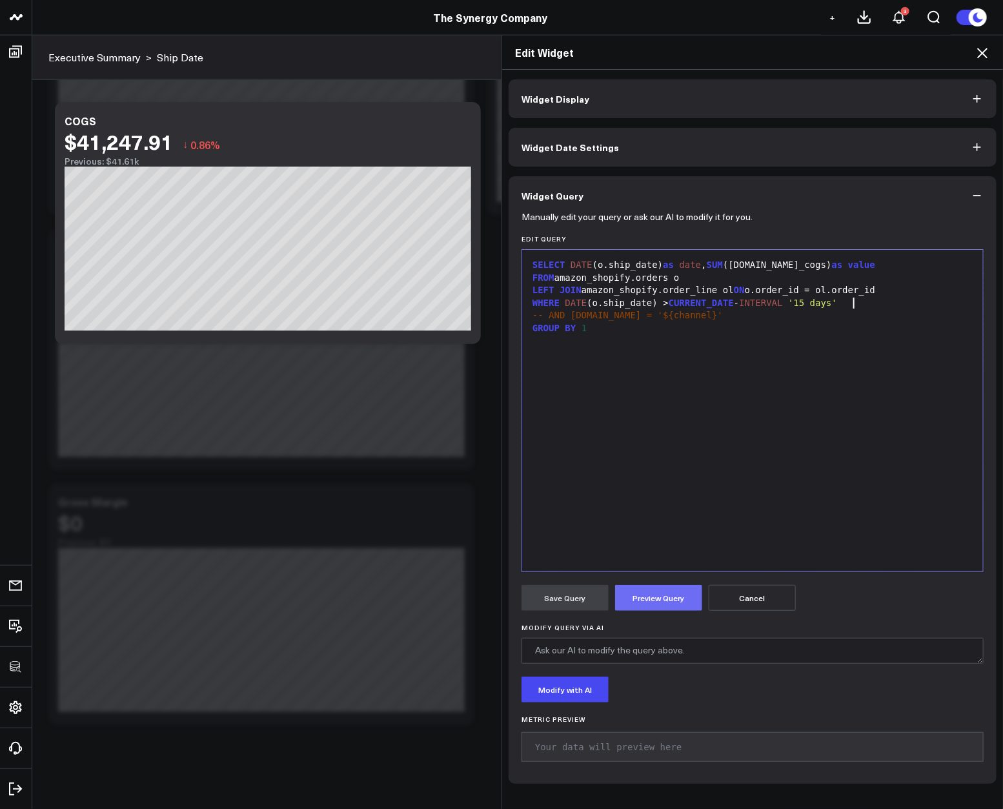
drag, startPoint x: 675, startPoint y: 601, endPoint x: 633, endPoint y: 600, distance: 42.6
click at [675, 601] on button "Preview Query" at bounding box center [658, 598] width 87 height 26
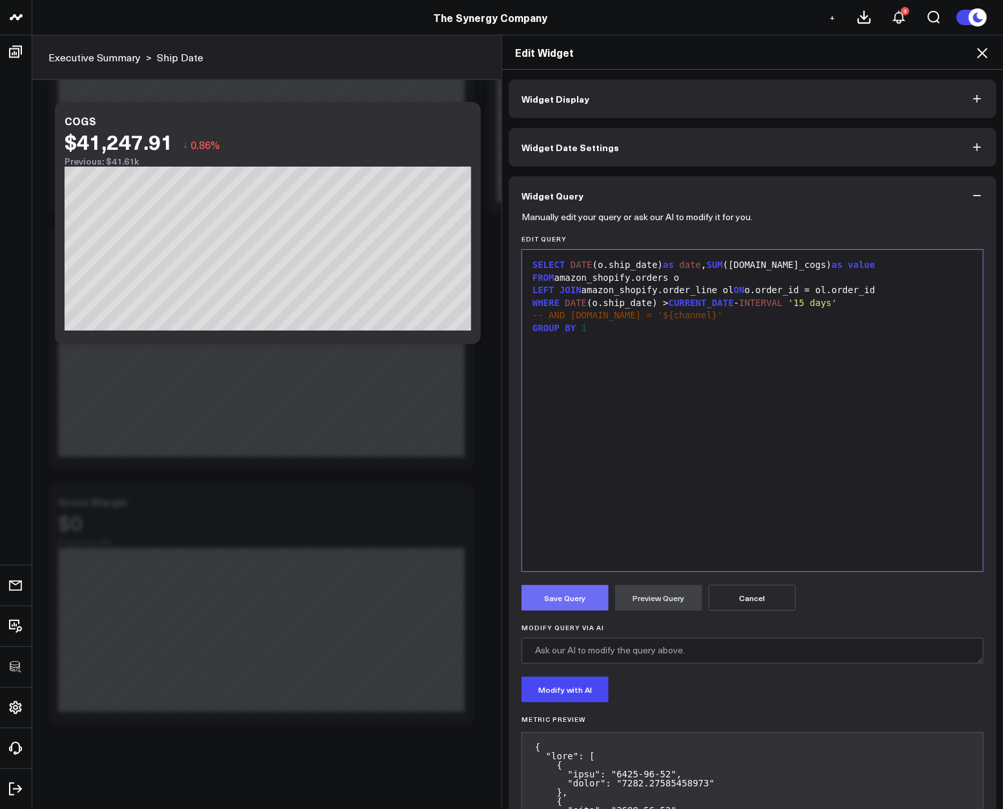
click at [545, 593] on button "Save Query" at bounding box center [565, 598] width 87 height 26
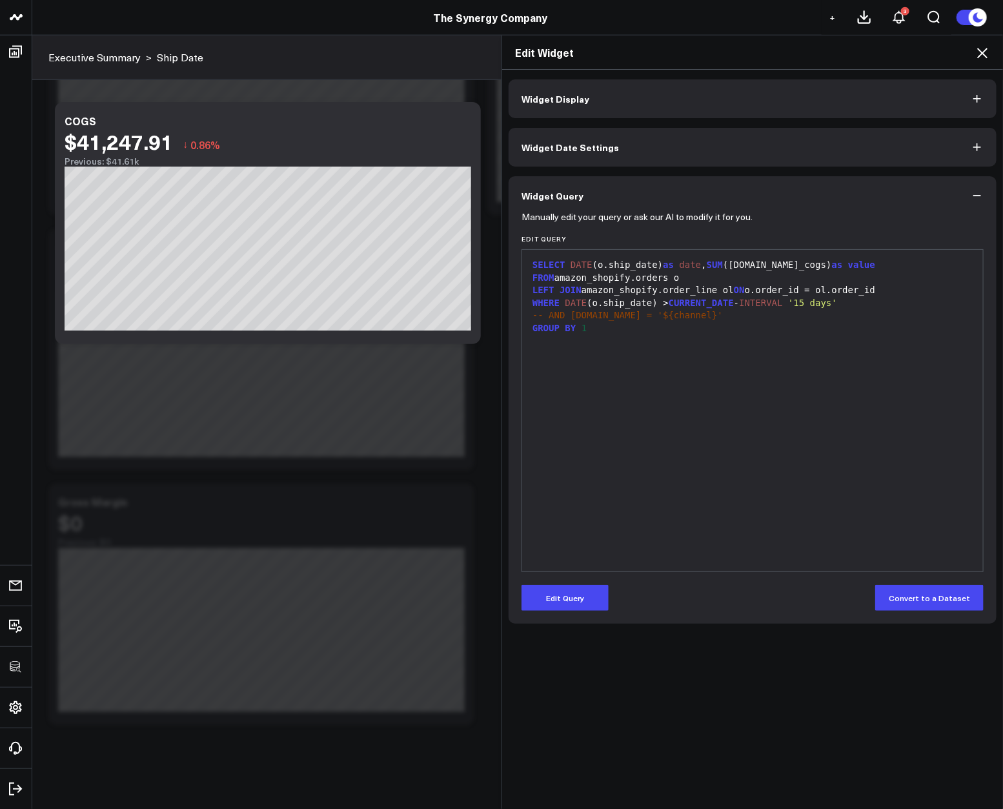
click at [981, 52] on icon at bounding box center [982, 53] width 10 height 10
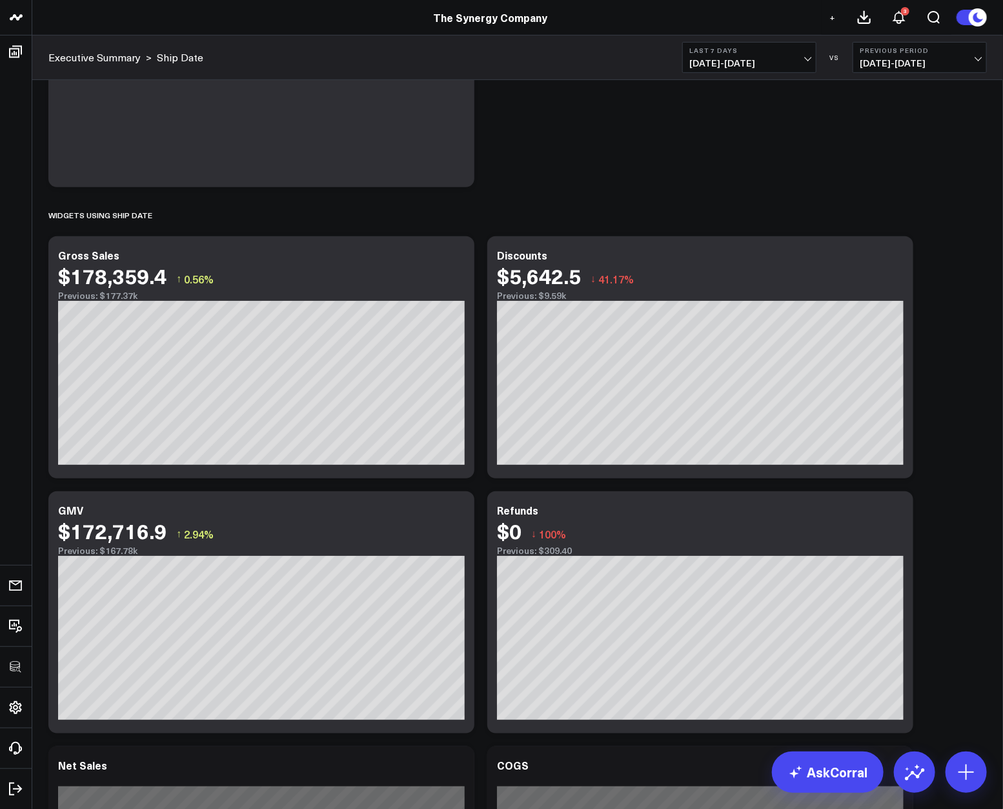
scroll to position [720, 0]
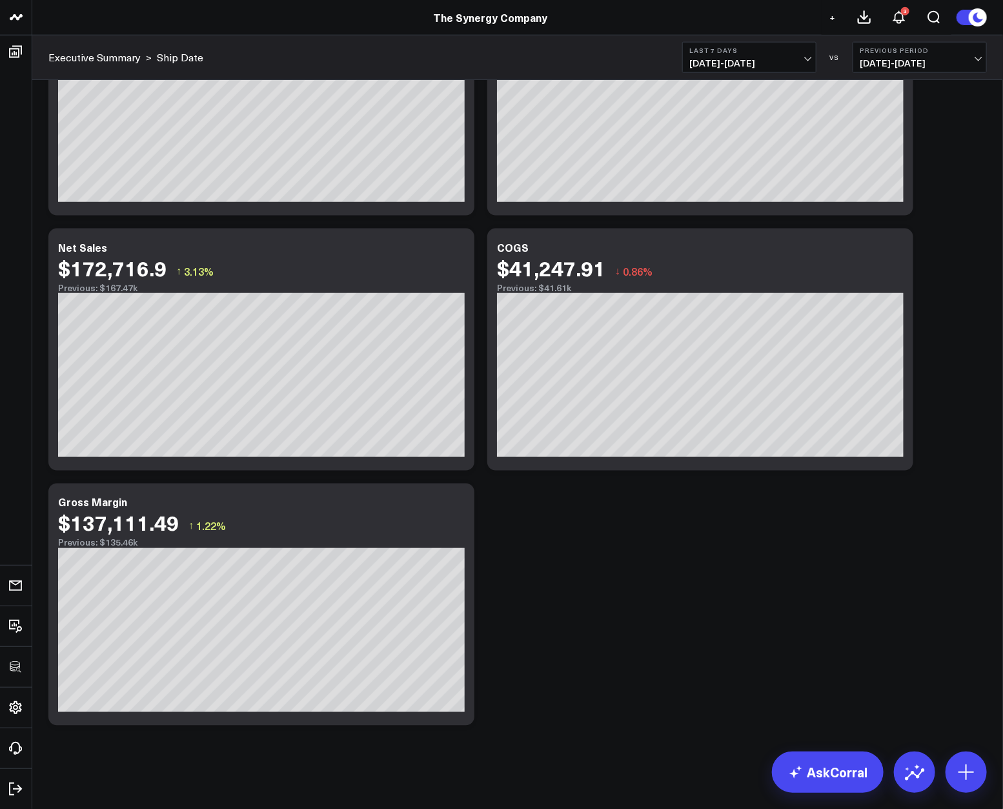
click at [613, 563] on div "Modify via AI Copy link to widget Ask support Remove Create linked copy Executi…" at bounding box center [518, 76] width 952 height 1311
click at [463, 511] on div "$137,111.49 ↑ 1.22%" at bounding box center [261, 522] width 407 height 23
click at [458, 249] on icon at bounding box center [457, 249] width 3 height 3
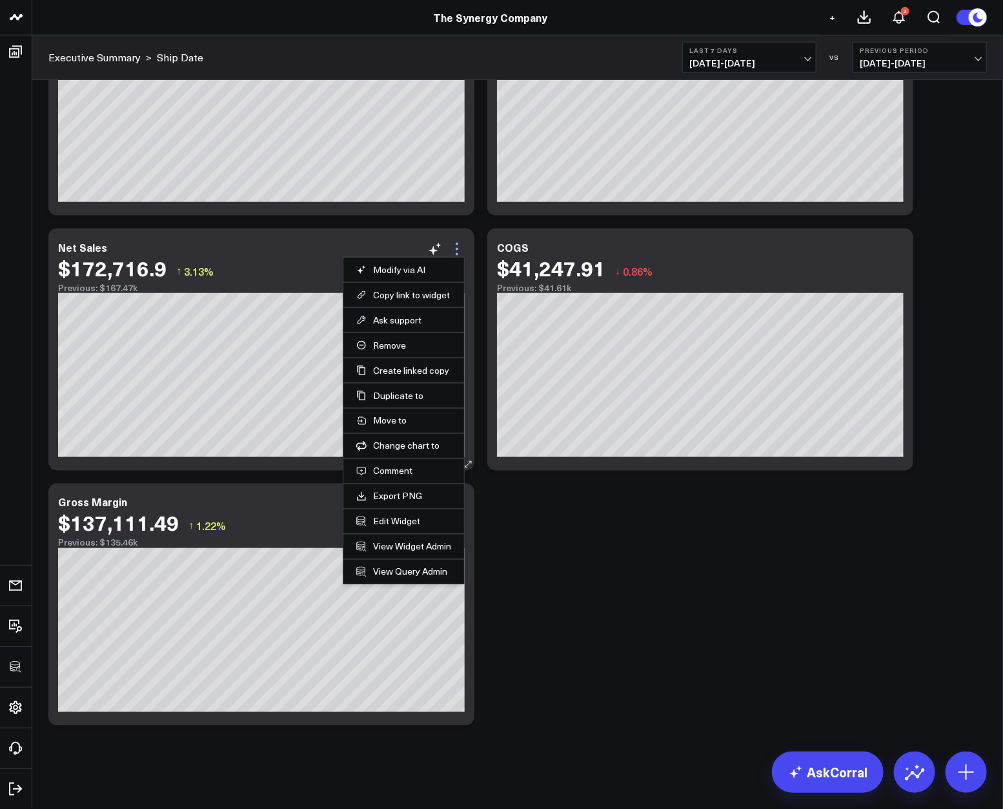
click at [453, 254] on icon at bounding box center [456, 248] width 15 height 15
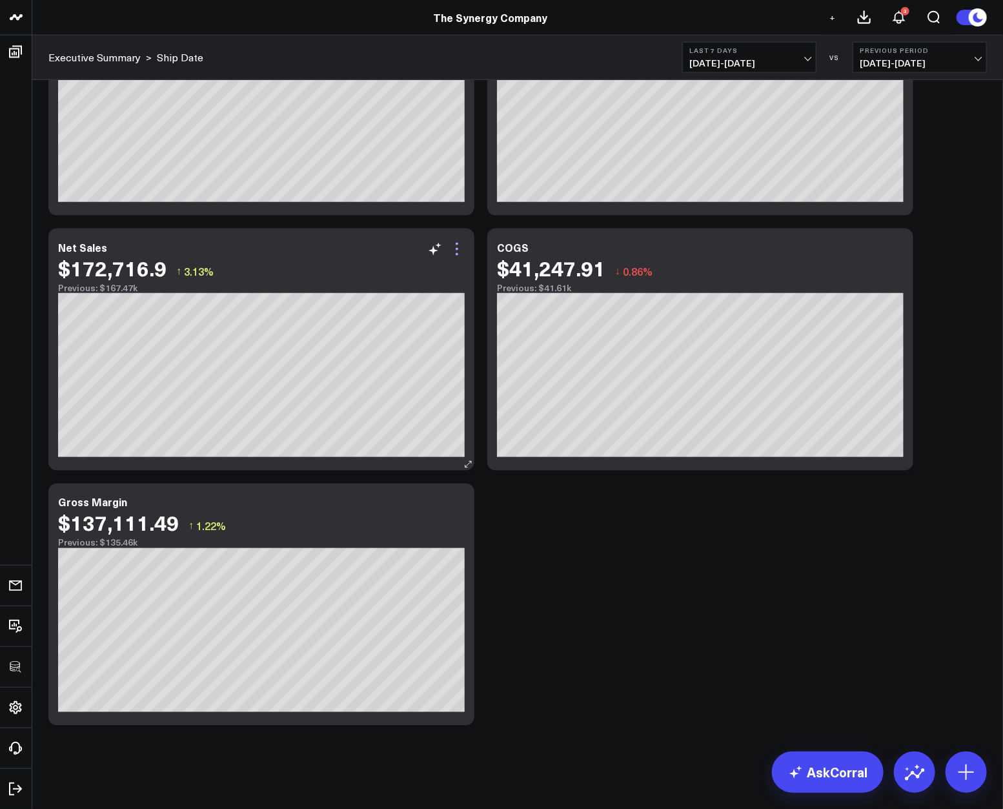
click at [453, 254] on icon at bounding box center [456, 248] width 15 height 15
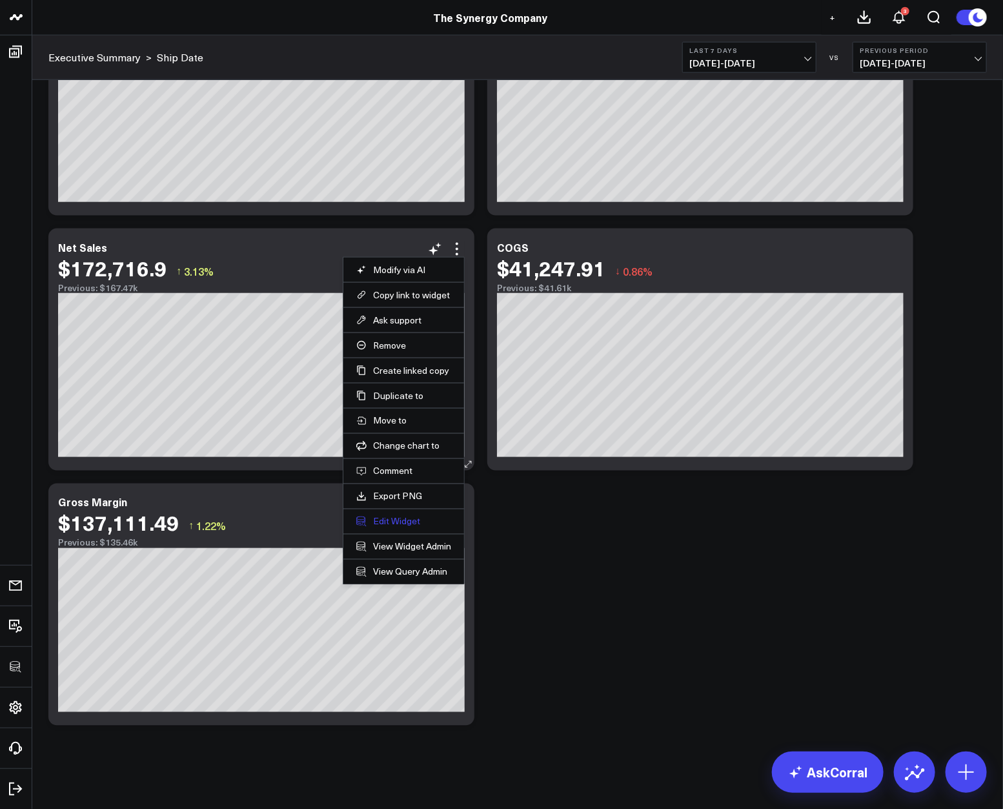
click at [385, 518] on button "Edit Widget" at bounding box center [403, 522] width 95 height 12
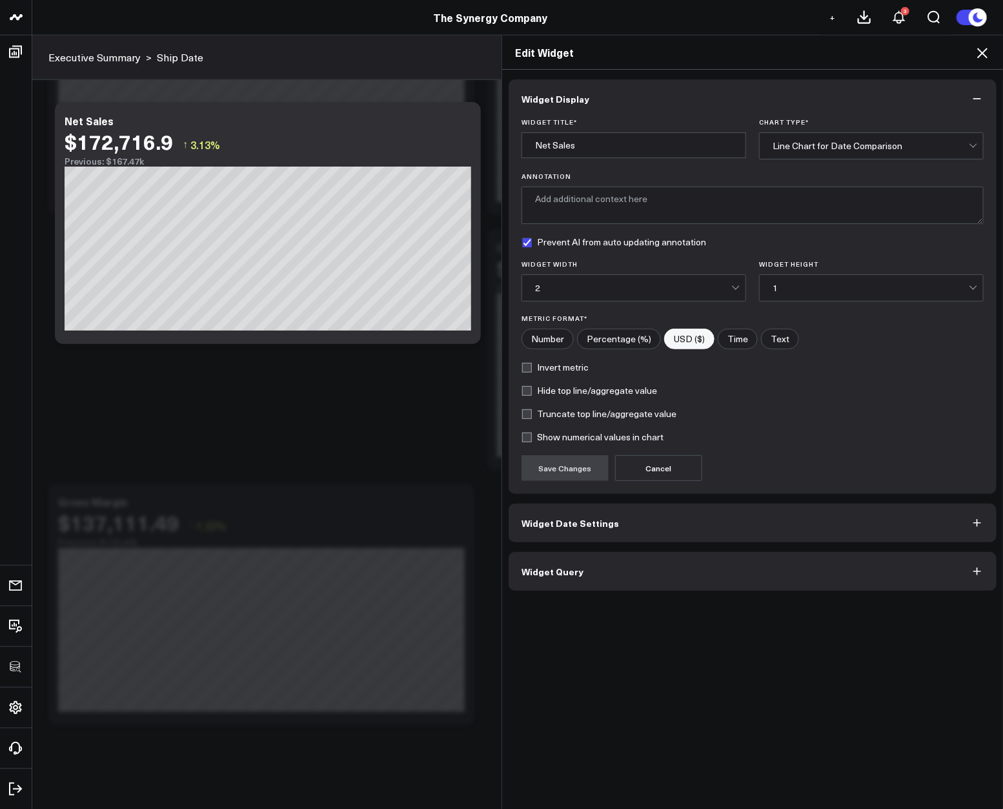
click at [666, 578] on button "Widget Query" at bounding box center [753, 571] width 488 height 39
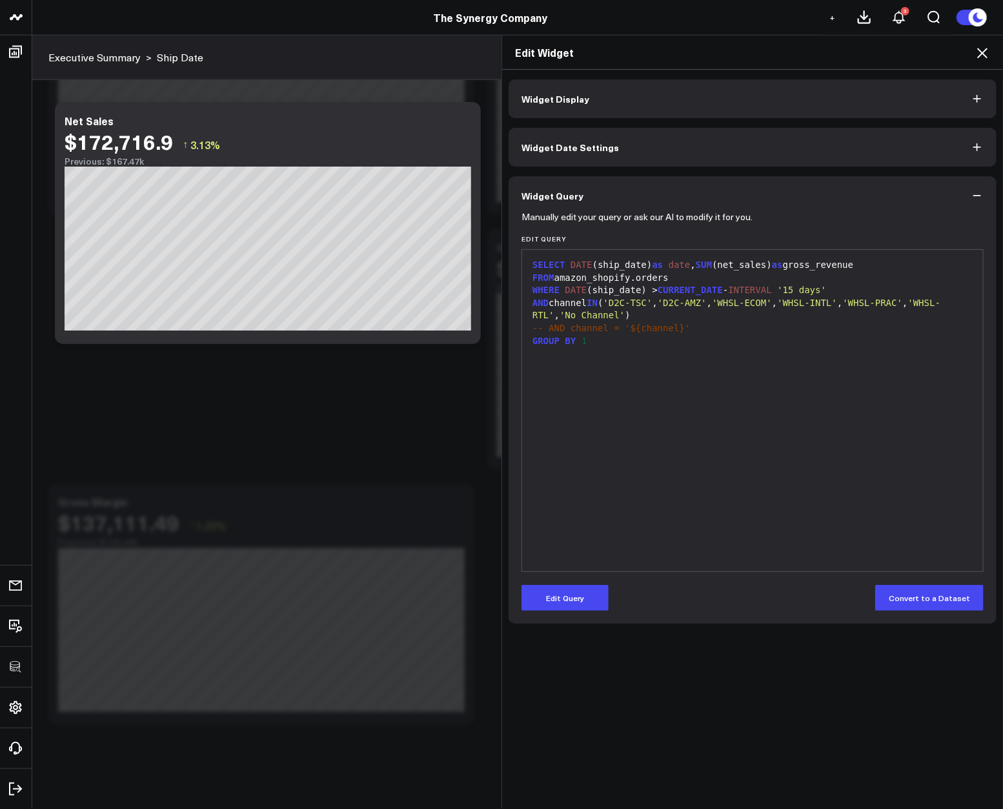
click at [757, 518] on div "SELECT DATE (ship_date) as date , SUM (net_sales) as gross_revenue FROM amazon_…" at bounding box center [753, 410] width 448 height 309
click at [589, 594] on button "Edit Query" at bounding box center [565, 598] width 87 height 26
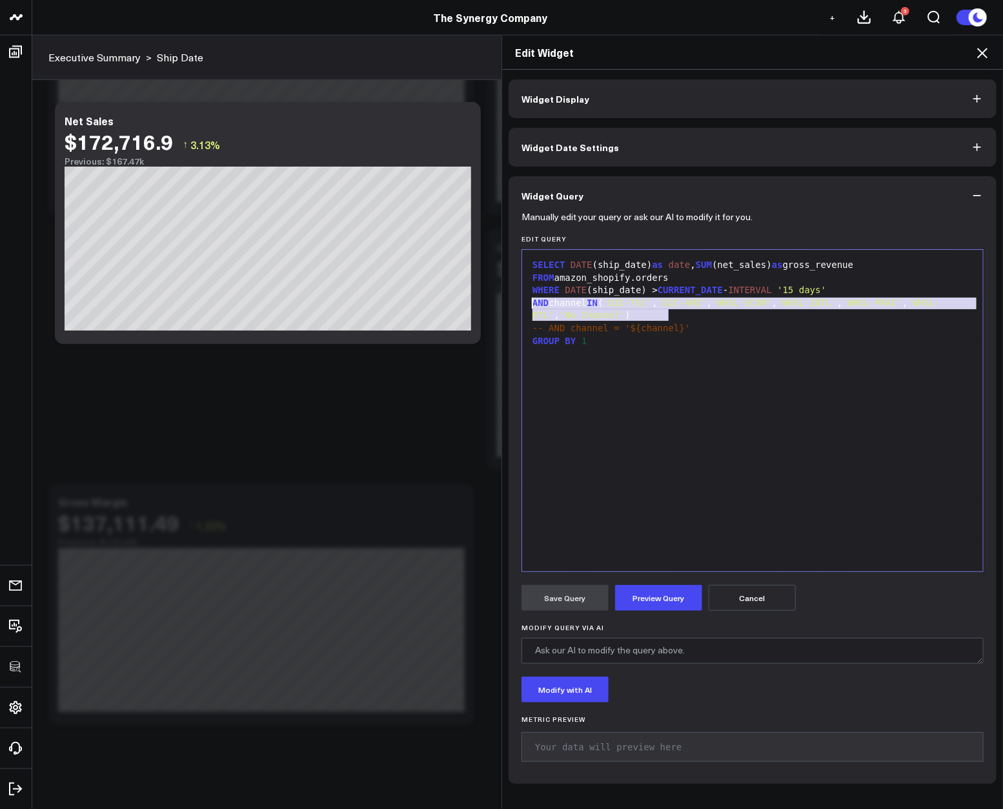
drag, startPoint x: 682, startPoint y: 315, endPoint x: 505, endPoint y: 300, distance: 176.9
click at [509, 300] on div "Manually edit your query or ask our AI to modify it for you. Edit Query 9 1 2 3…" at bounding box center [753, 499] width 488 height 569
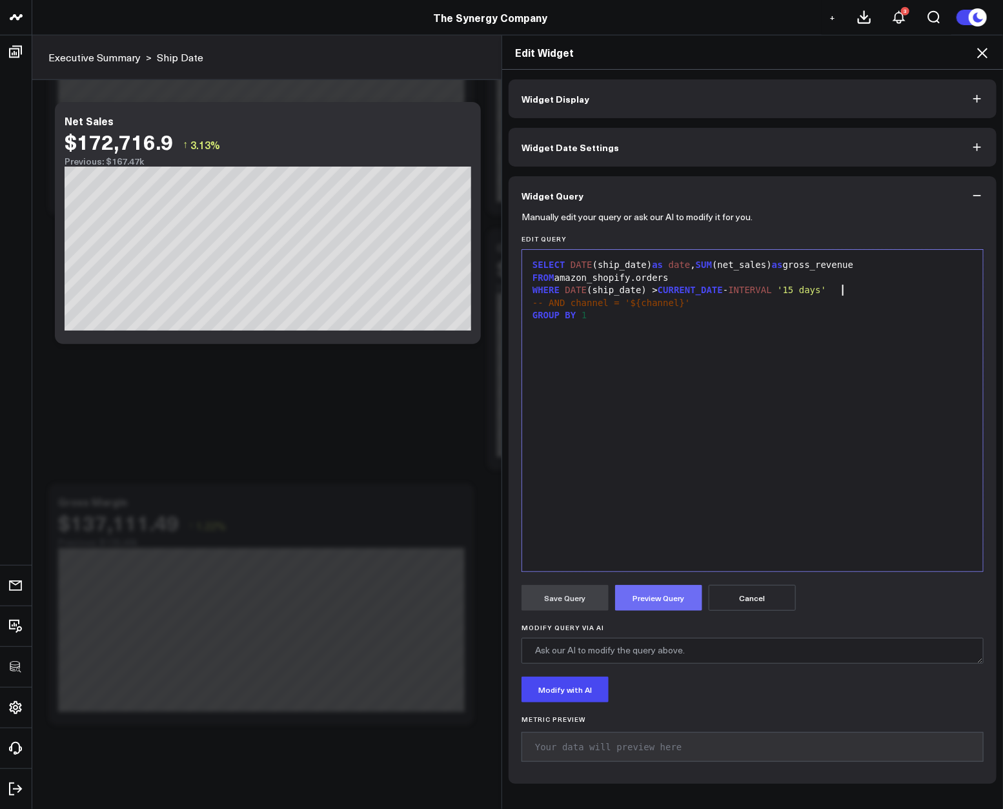
click at [662, 586] on button "Preview Query" at bounding box center [658, 598] width 87 height 26
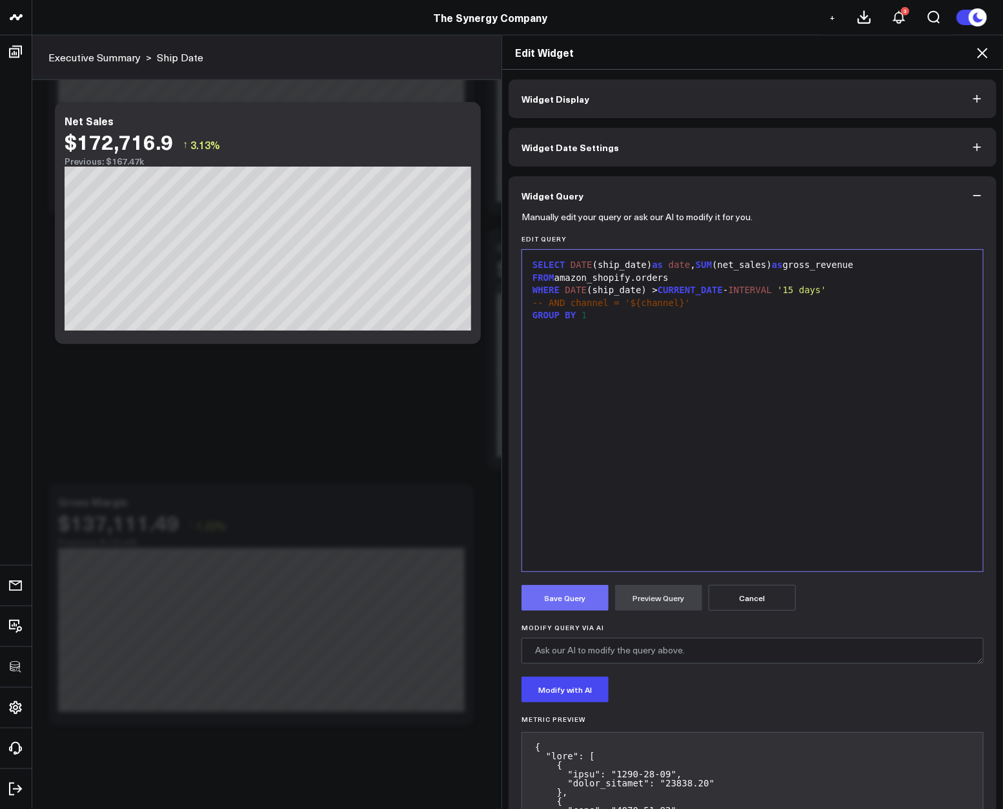
click at [535, 591] on button "Save Query" at bounding box center [565, 598] width 87 height 26
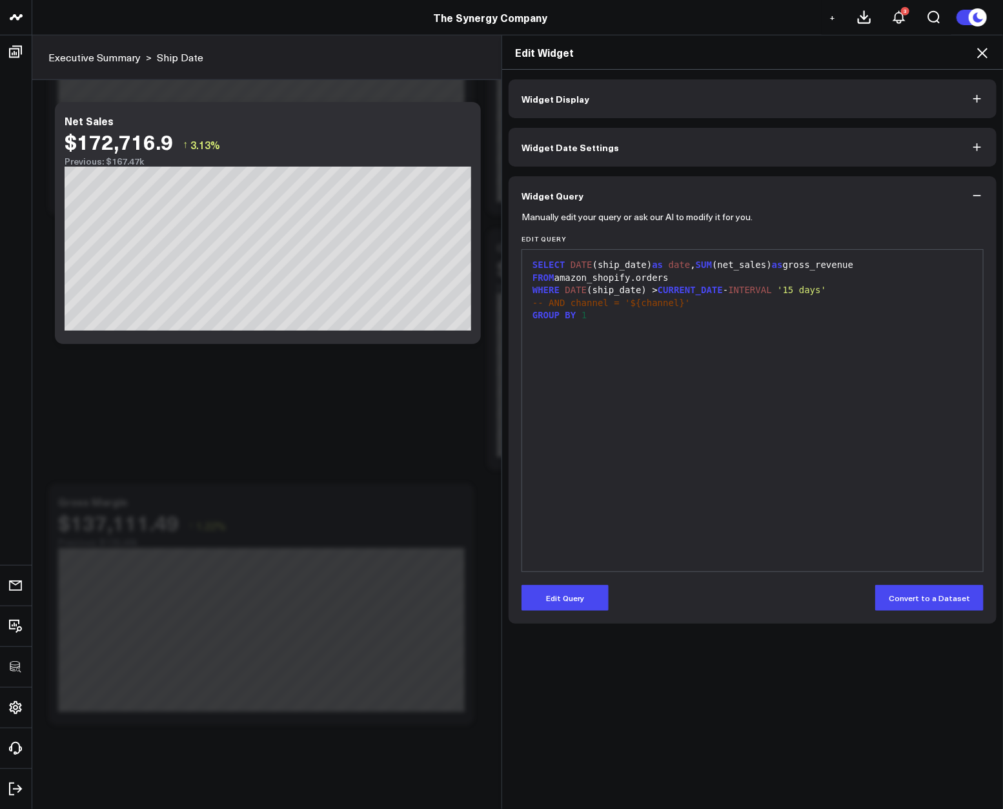
click at [987, 53] on icon at bounding box center [982, 52] width 15 height 15
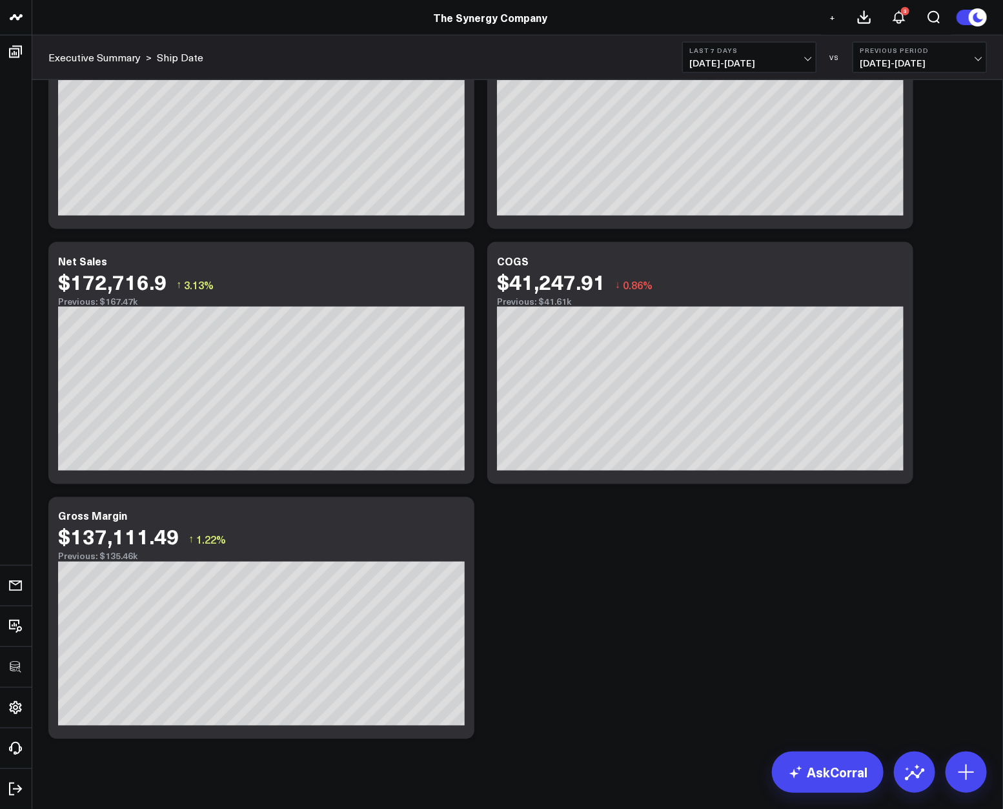
scroll to position [720, 0]
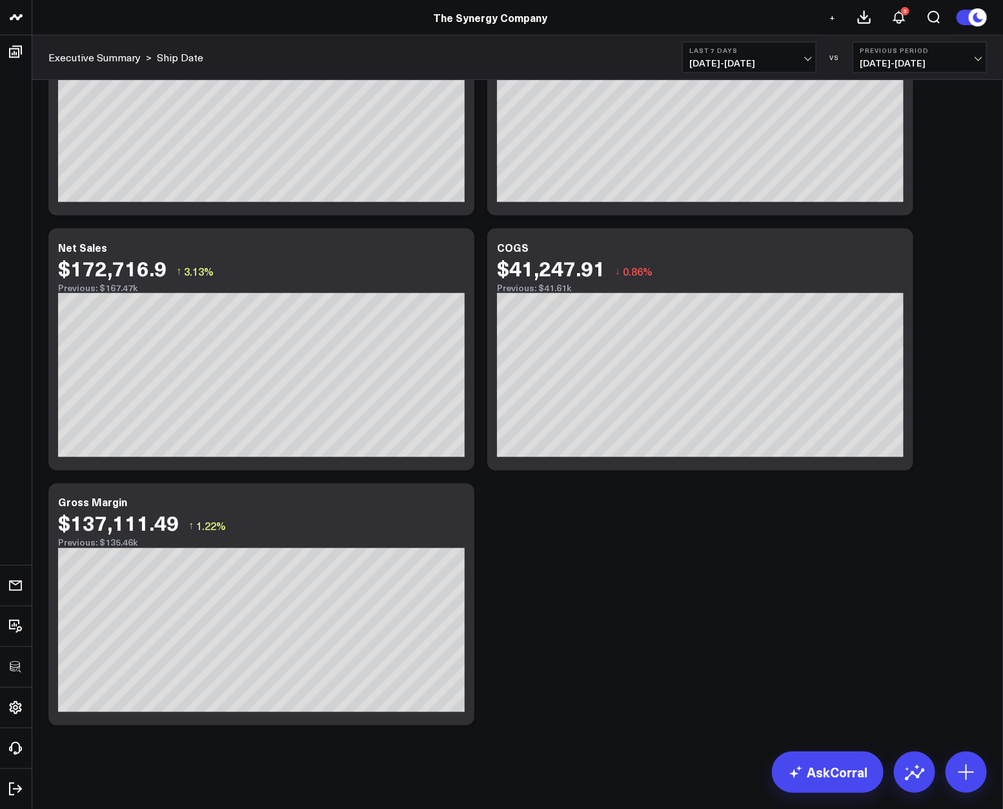
click at [655, 545] on div "Modify via AI Copy link to widget Ask support Remove Create linked copy Executi…" at bounding box center [518, 76] width 952 height 1311
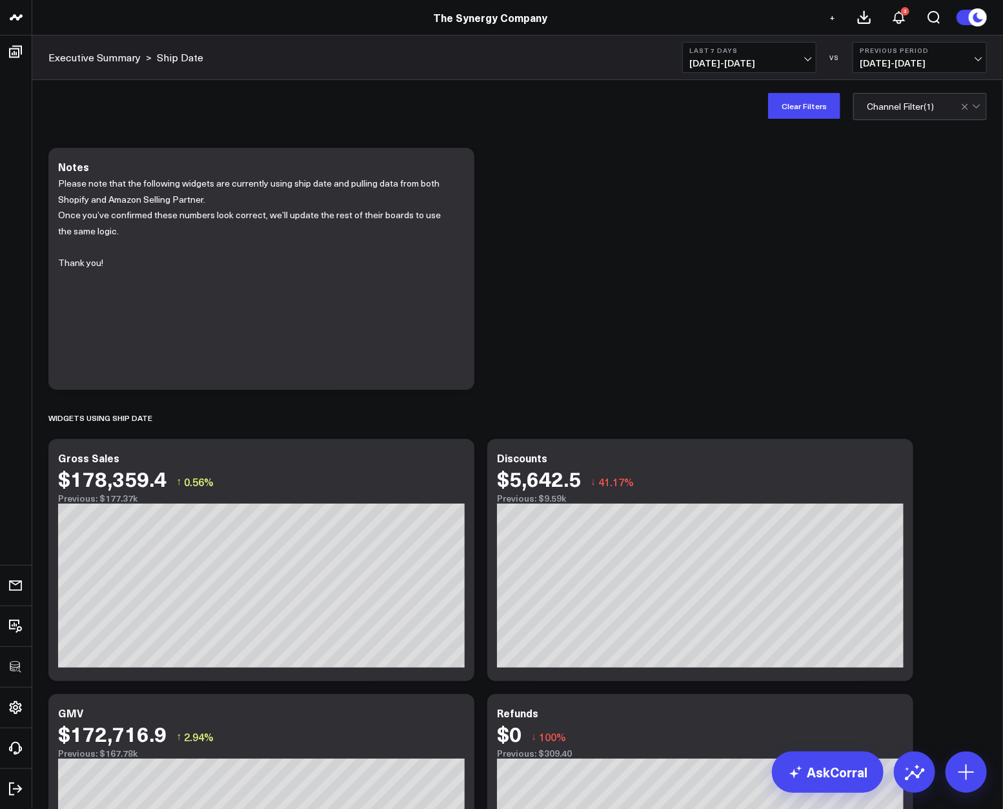
click at [892, 363] on div "Modify via AI Copy link to widget Ask support Remove Create linked copy Executi…" at bounding box center [518, 796] width 952 height 1311
